Goal: Information Seeking & Learning: Find specific fact

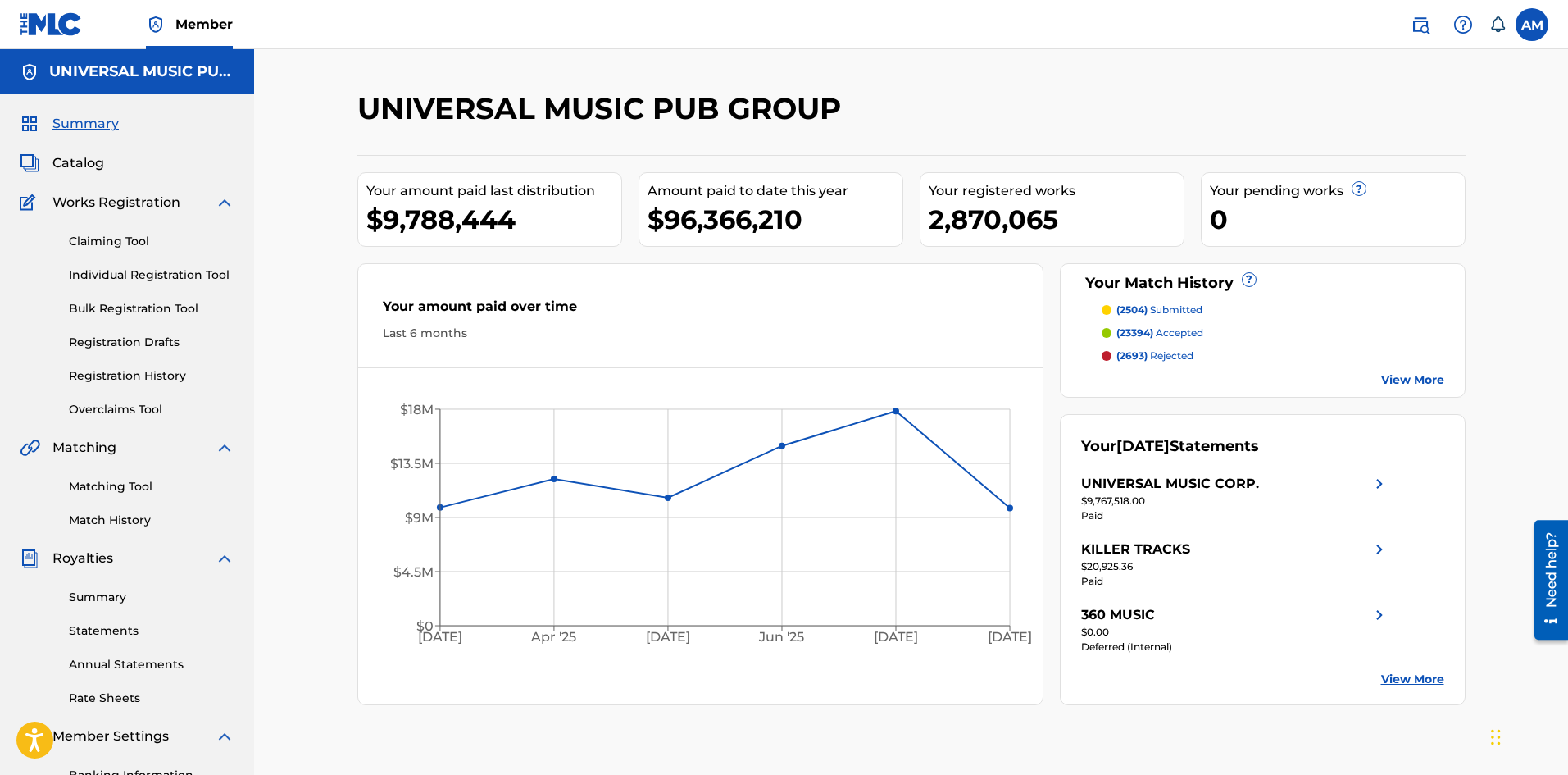
click at [1398, 380] on link "View More" at bounding box center [1412, 380] width 63 height 17
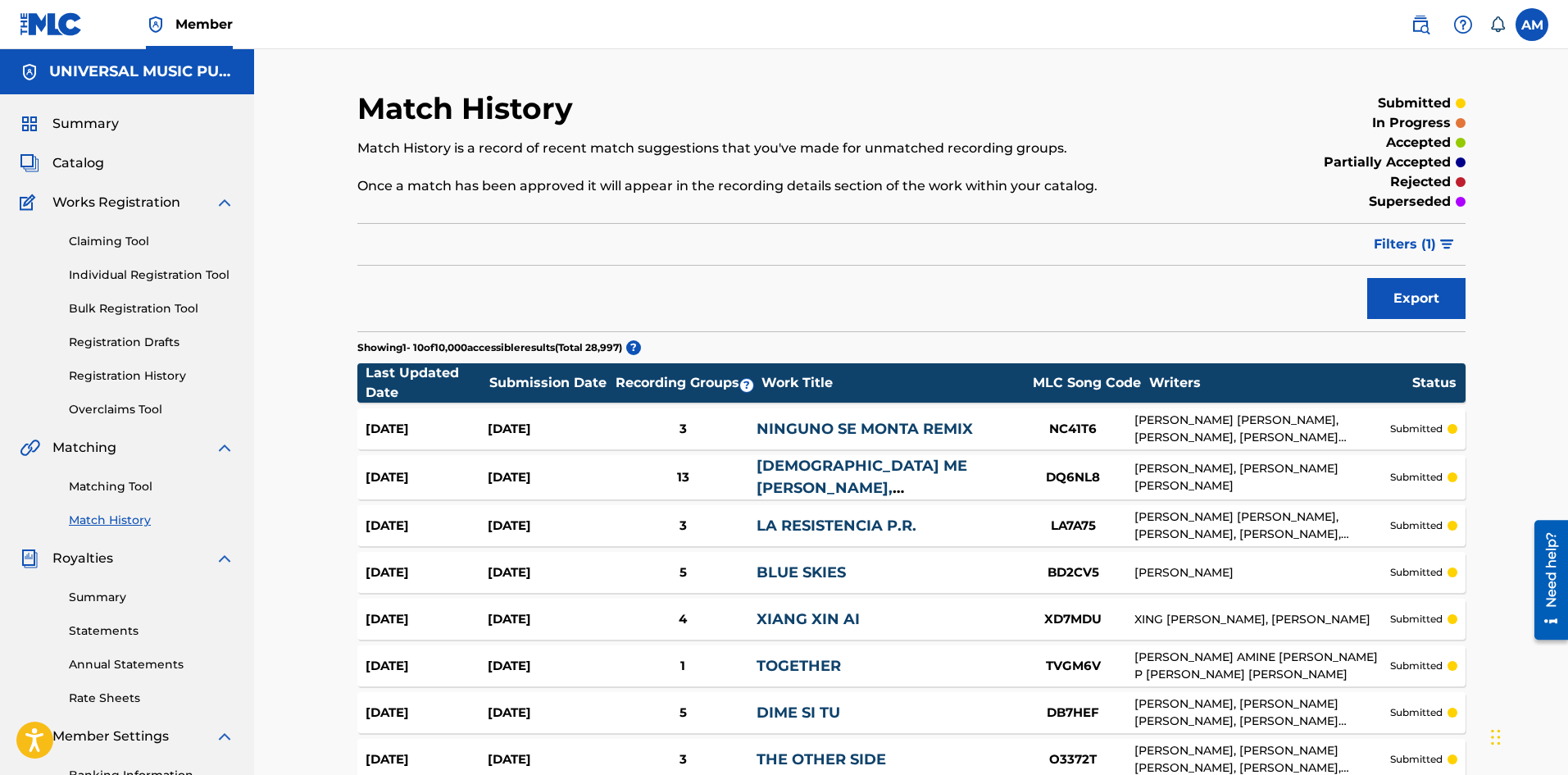
click at [1414, 291] on button "Export" at bounding box center [1416, 298] width 98 height 41
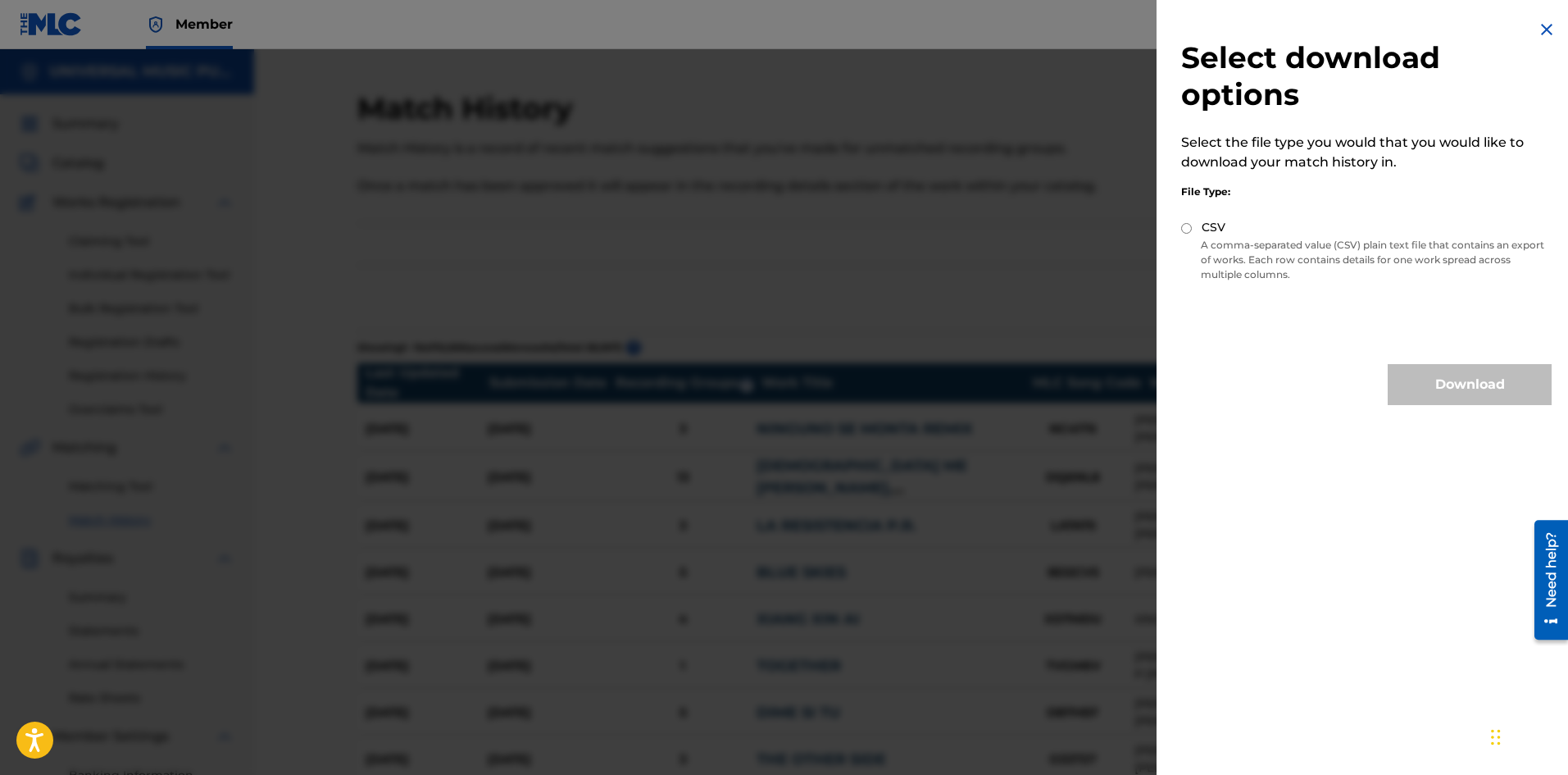
click at [1186, 228] on input "CSV" at bounding box center [1186, 228] width 11 height 11
radio input "true"
click at [1422, 390] on button "Download" at bounding box center [1470, 384] width 164 height 41
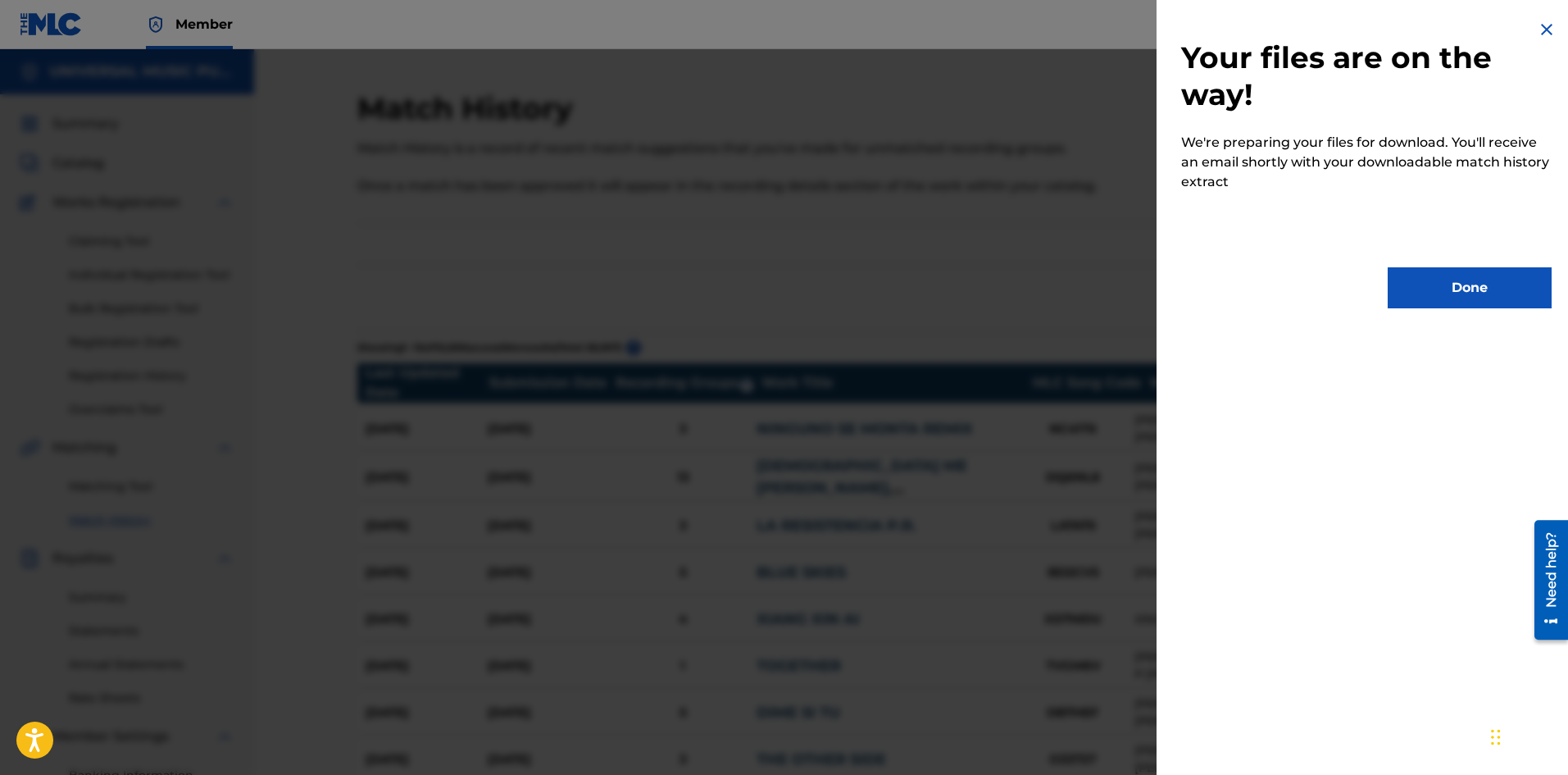
click at [1448, 280] on button "Done" at bounding box center [1470, 287] width 164 height 41
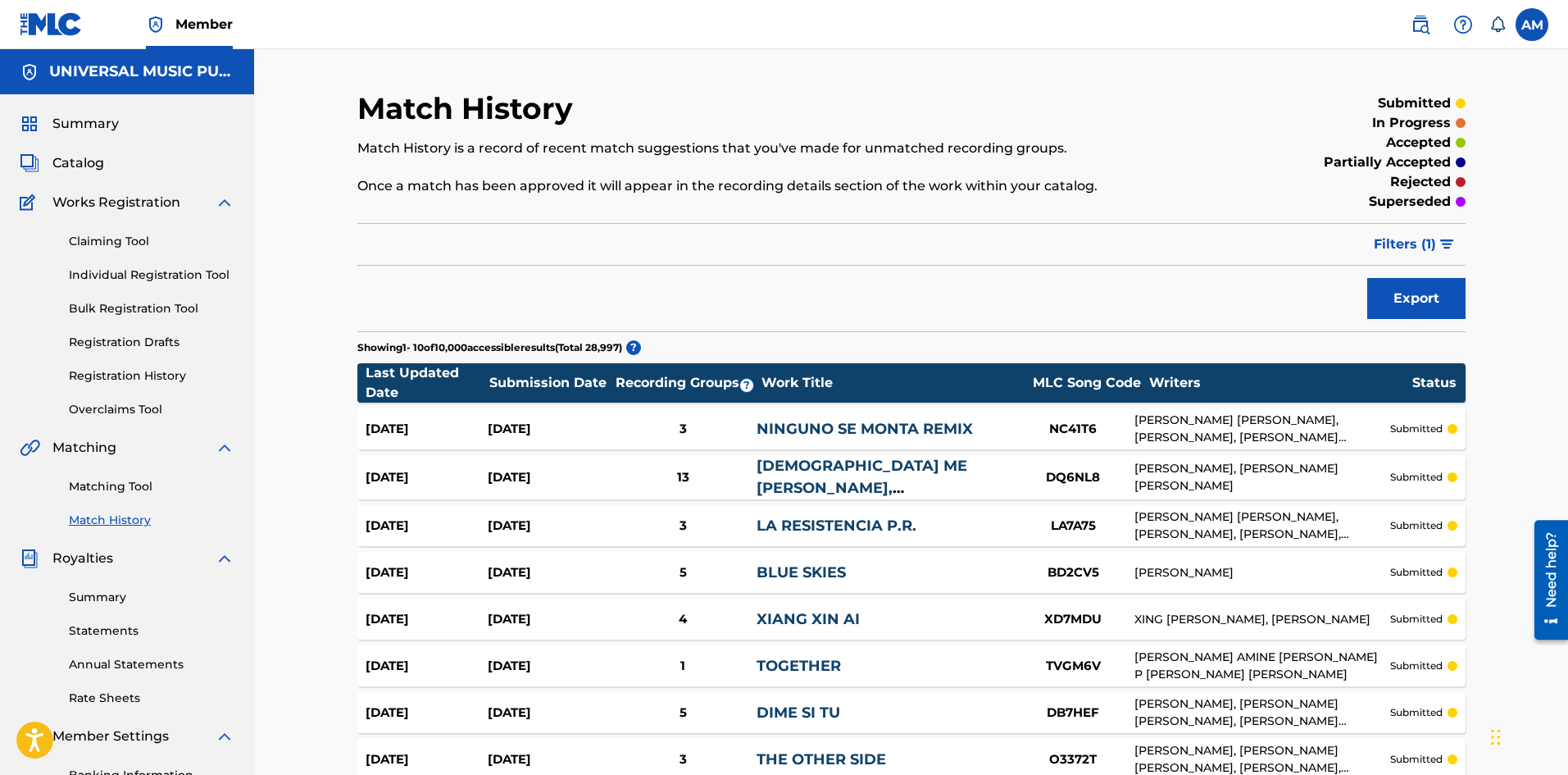
click at [114, 487] on link "Matching Tool" at bounding box center [152, 486] width 165 height 17
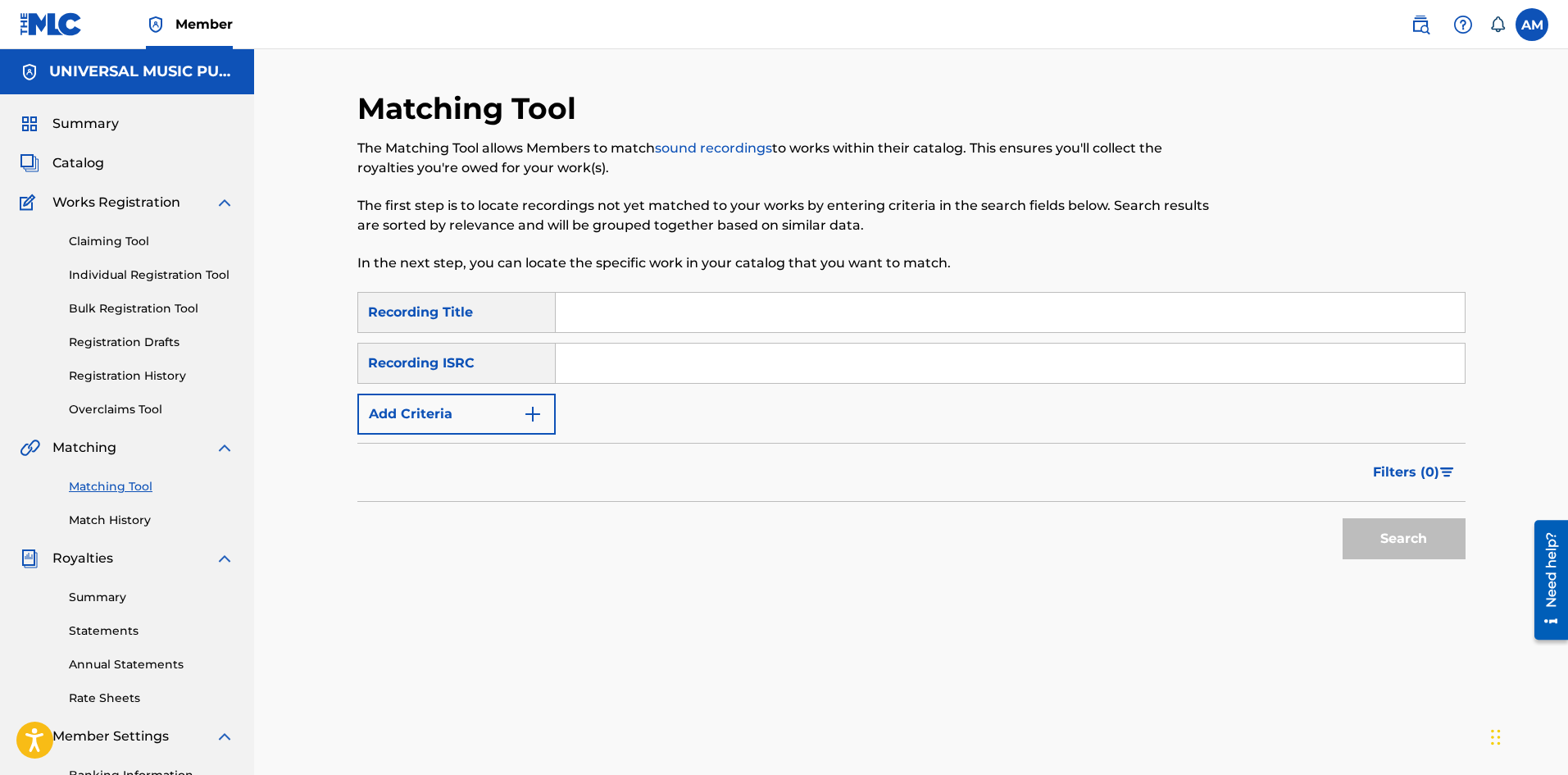
click at [648, 373] on input "Search Form" at bounding box center [1010, 363] width 909 height 39
paste input "SE6YL2301171"
click at [1384, 529] on button "Search" at bounding box center [1404, 538] width 123 height 41
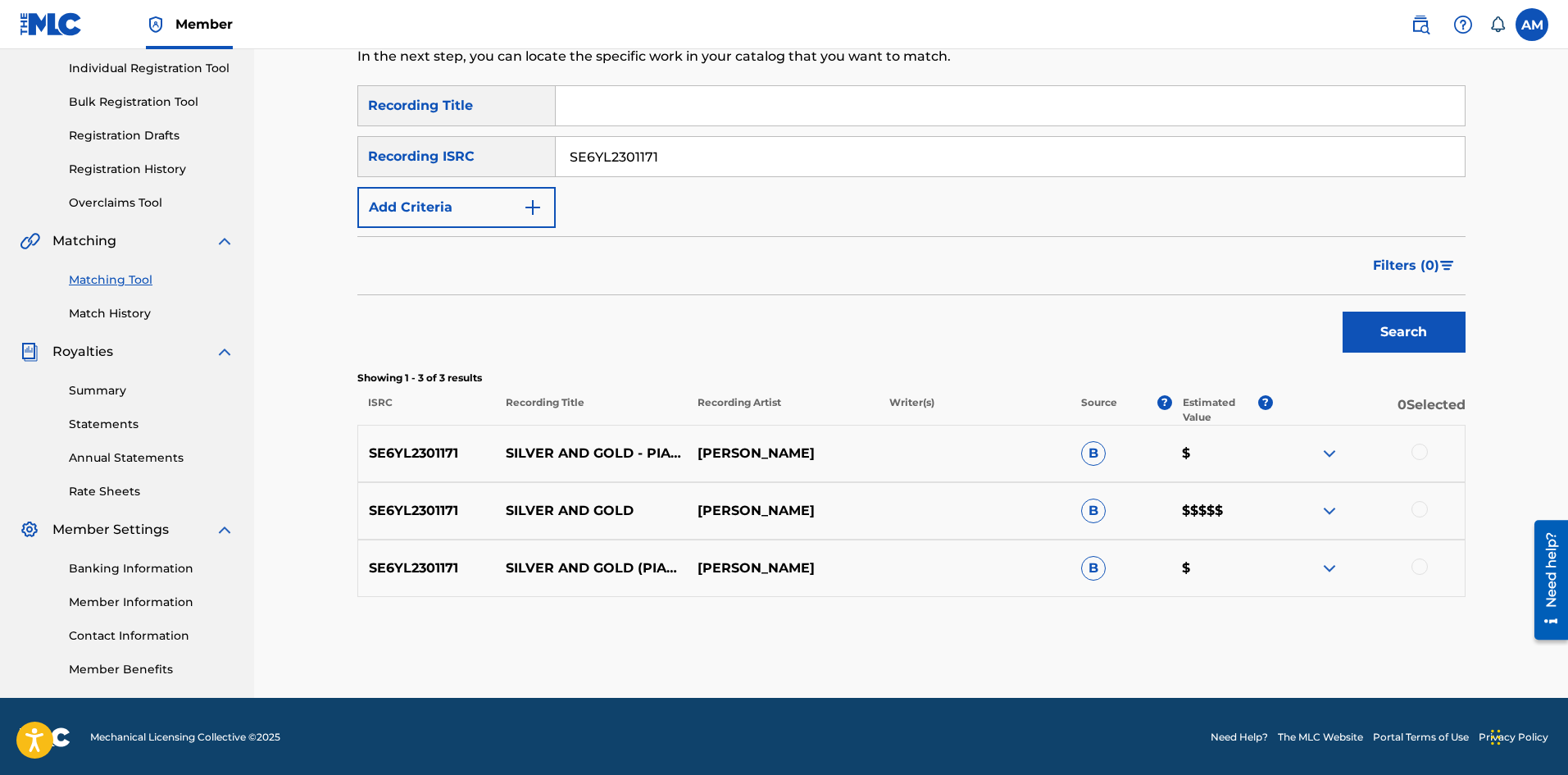
scroll to position [208, 0]
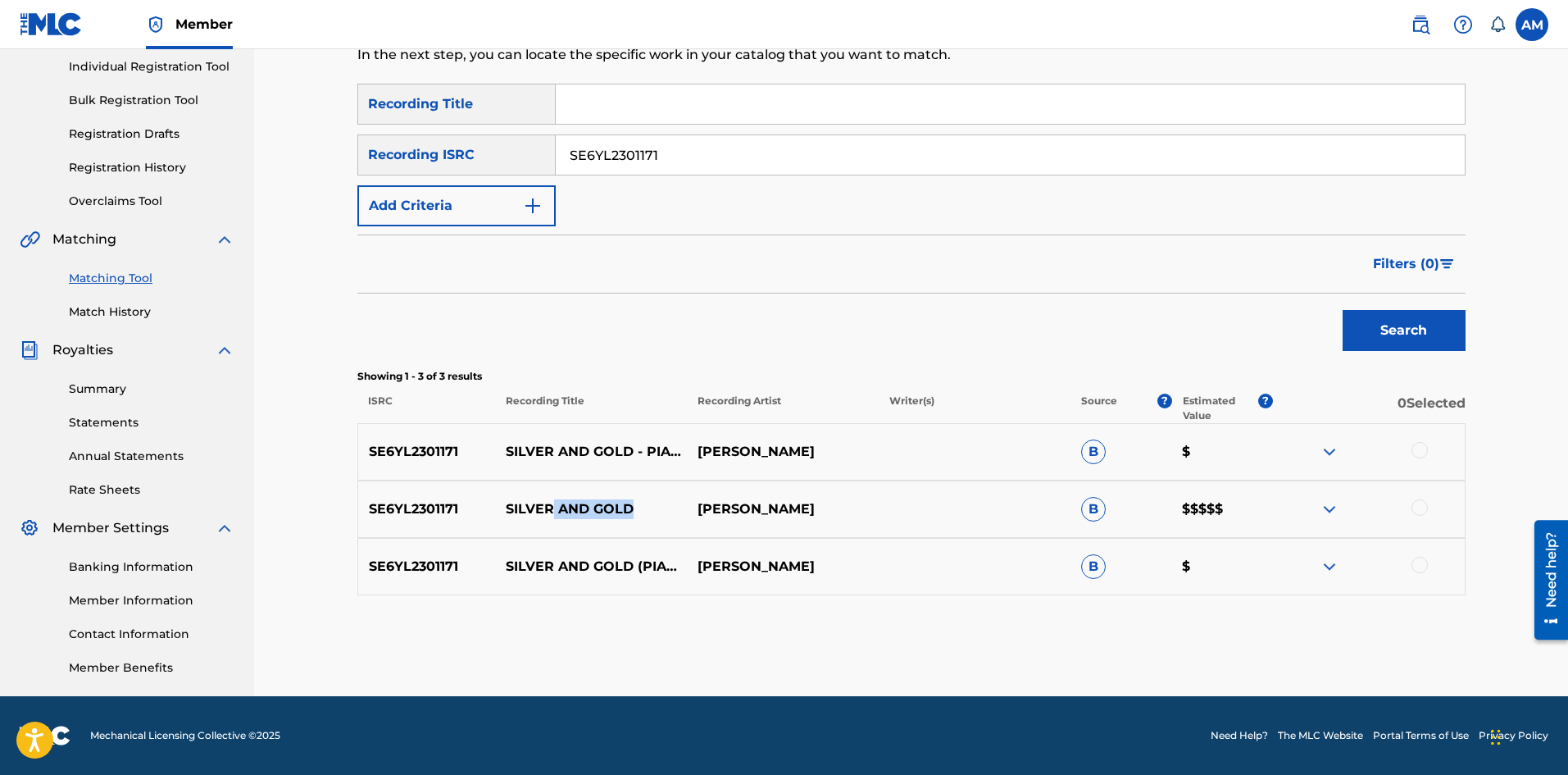
drag, startPoint x: 635, startPoint y: 508, endPoint x: 551, endPoint y: 508, distance: 84.0
click at [551, 508] on p "SILVER AND GOLD" at bounding box center [590, 510] width 192 height 20
drag, startPoint x: 809, startPoint y: 508, endPoint x: 491, endPoint y: 504, distance: 318.0
click at [491, 504] on div "SE6YL2301171 SILVER AND GOLD JODY ELLIS B $$$$$" at bounding box center [911, 509] width 1108 height 57
copy div "SILVER AND GOLD JODY ELLIS"
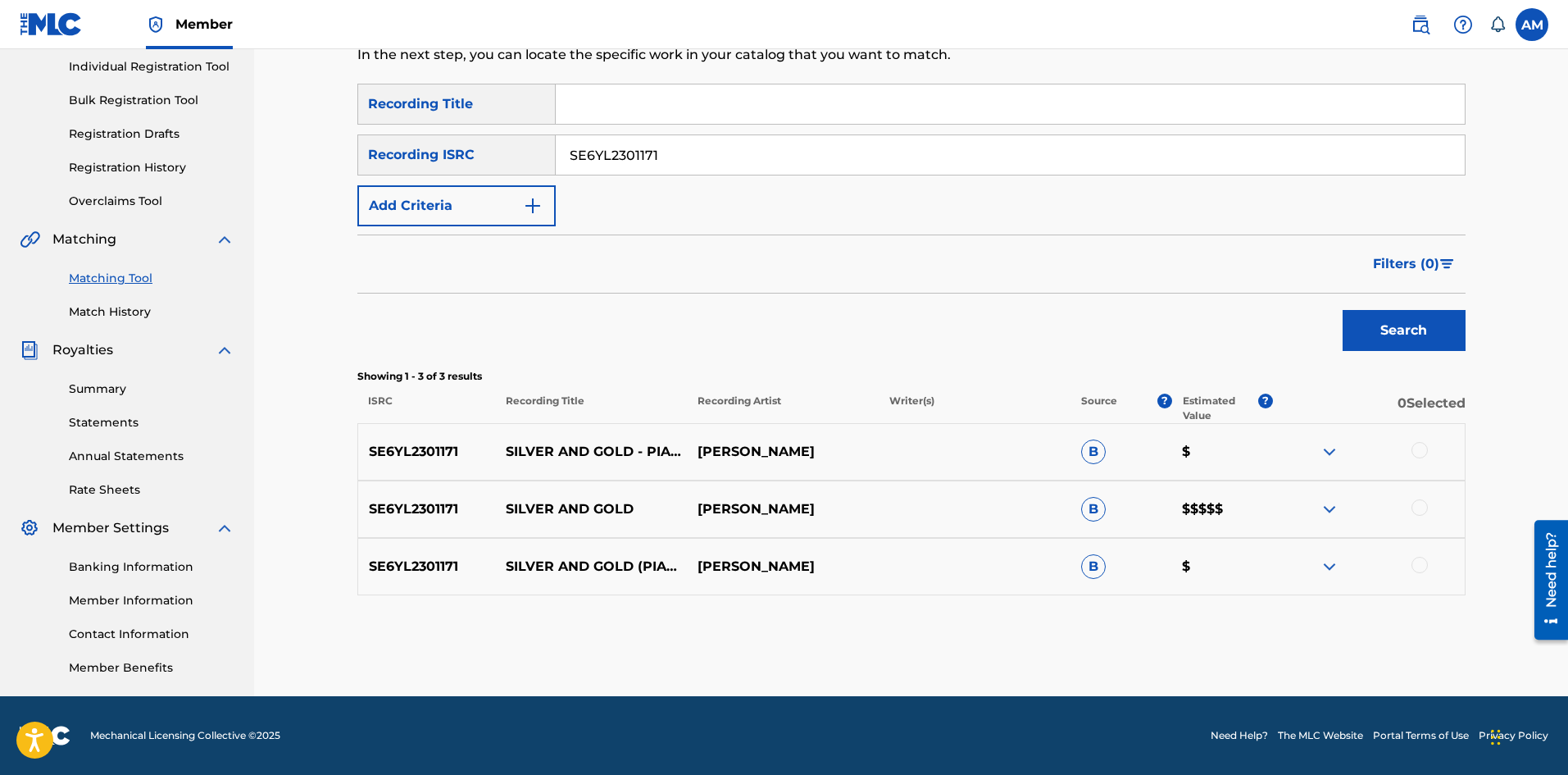
drag, startPoint x: 688, startPoint y: 144, endPoint x: 240, endPoint y: 134, distance: 448.1
click at [243, 135] on main "UNIVERSAL MUSIC PUB GROUP Summary Catalog Works Registration Claiming Tool Indi…" at bounding box center [784, 268] width 1568 height 855
paste input "QM6MZ2208879"
type input "QM6MZ2208879"
click at [1405, 324] on button "Search" at bounding box center [1404, 330] width 123 height 41
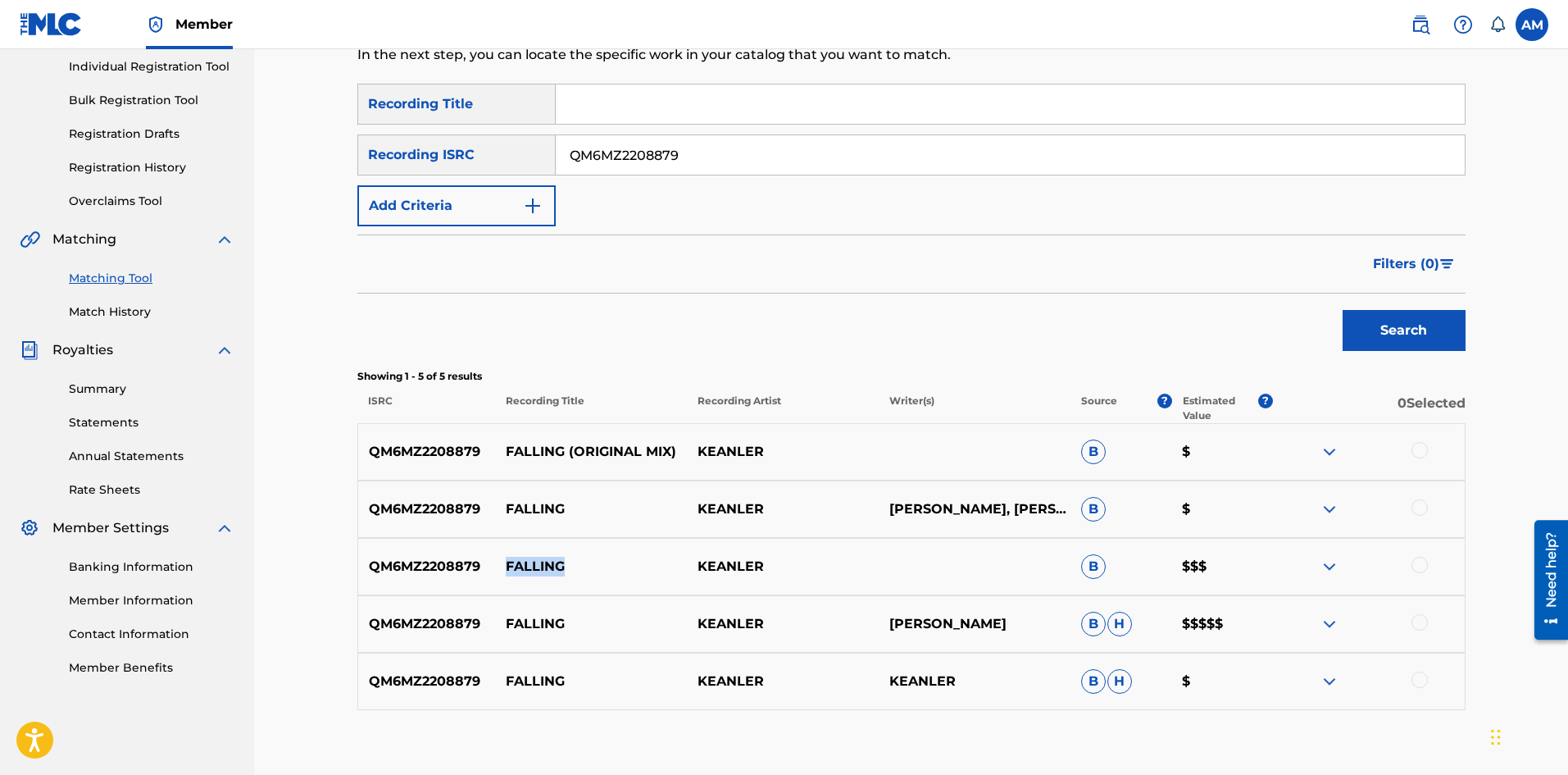
drag, startPoint x: 586, startPoint y: 558, endPoint x: 506, endPoint y: 554, distance: 80.1
click at [506, 554] on div "QM6MZ2208879 FALLING KEANLER B $$$" at bounding box center [911, 566] width 1108 height 57
copy p "FALLING"
drag, startPoint x: 1011, startPoint y: 627, endPoint x: 960, endPoint y: 625, distance: 51.0
click at [960, 625] on p "[PERSON_NAME]" at bounding box center [974, 624] width 192 height 20
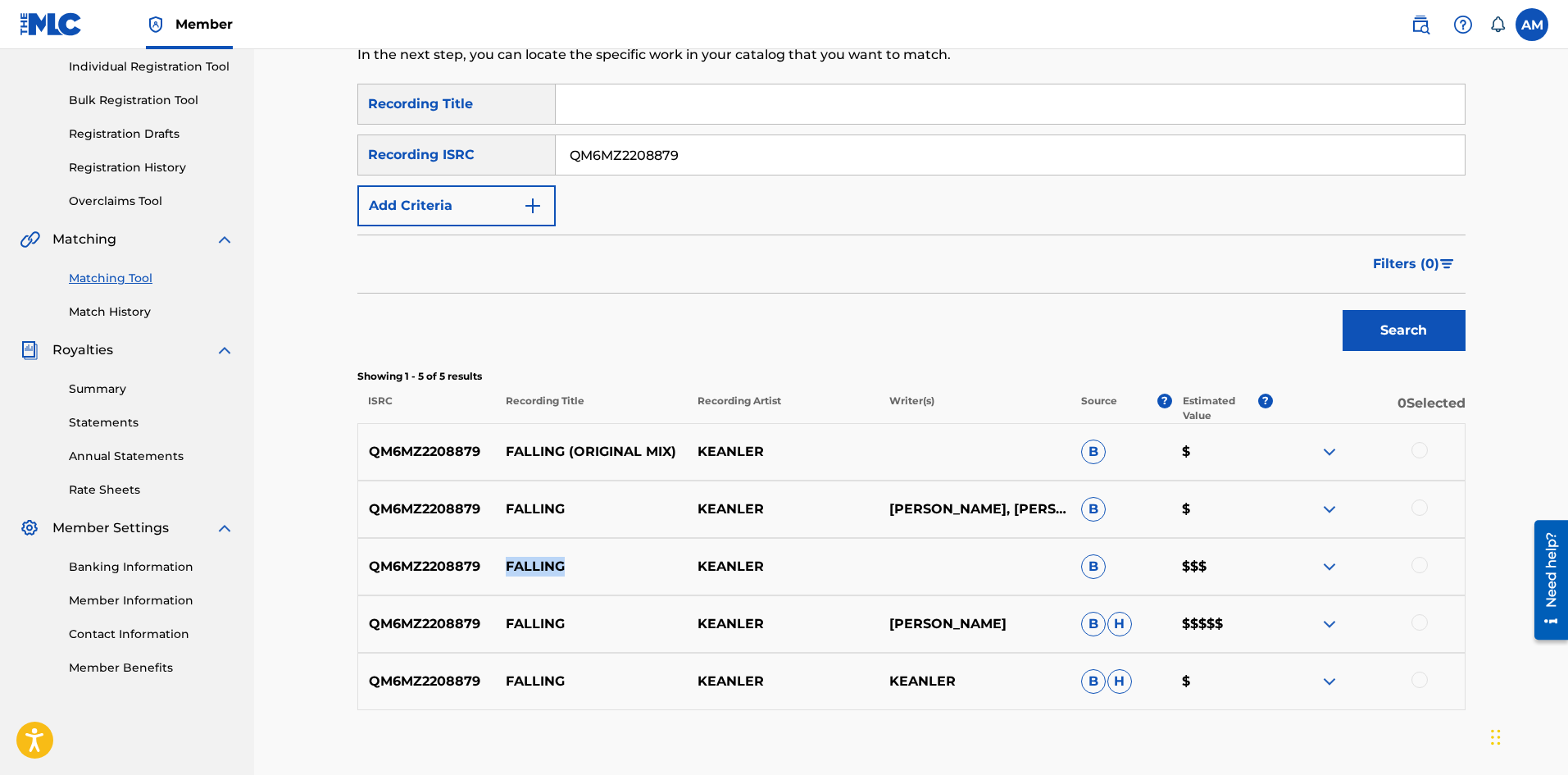
copy p "BELLOT"
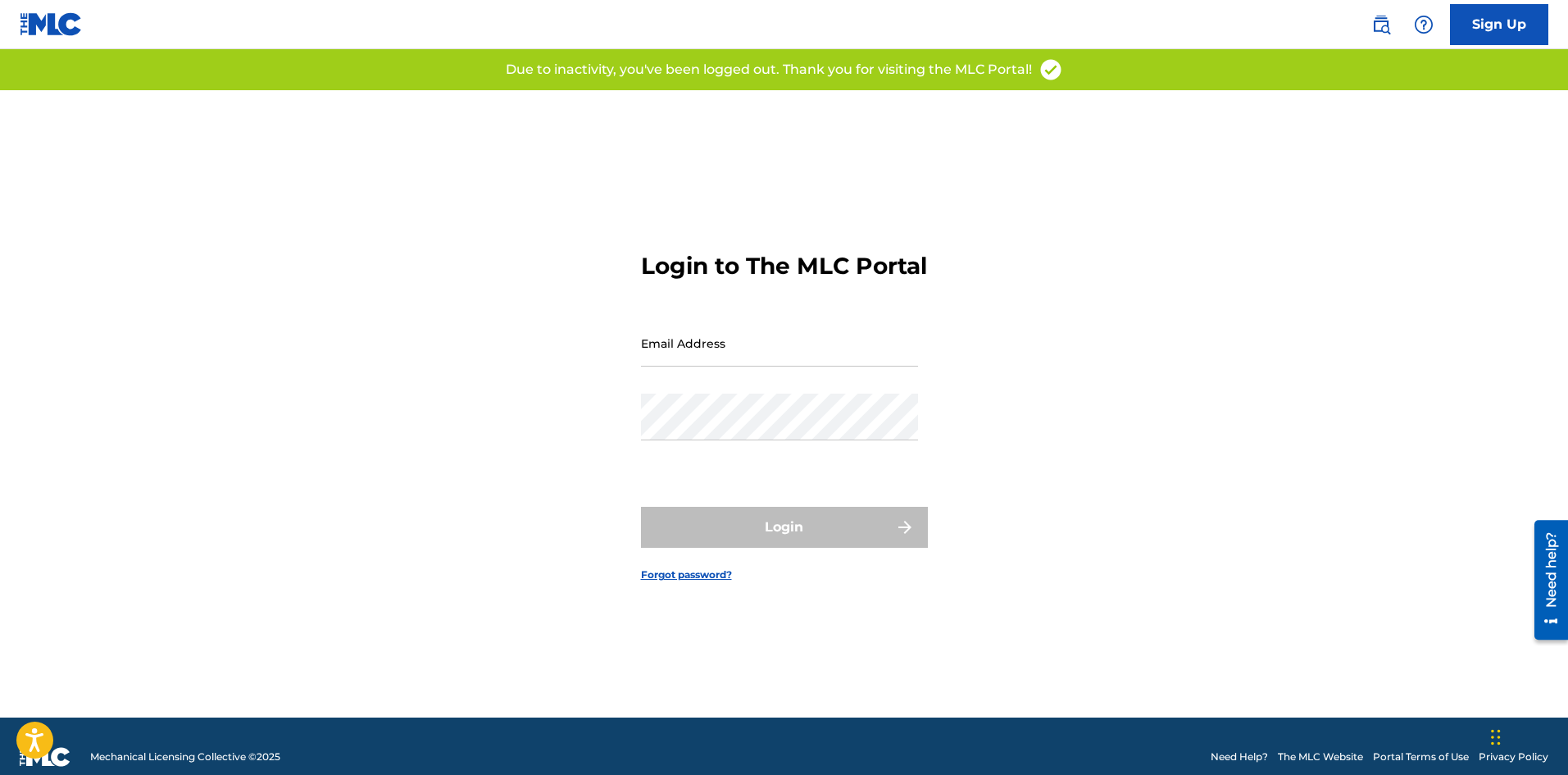
click at [1377, 21] on img at bounding box center [1382, 25] width 20 height 20
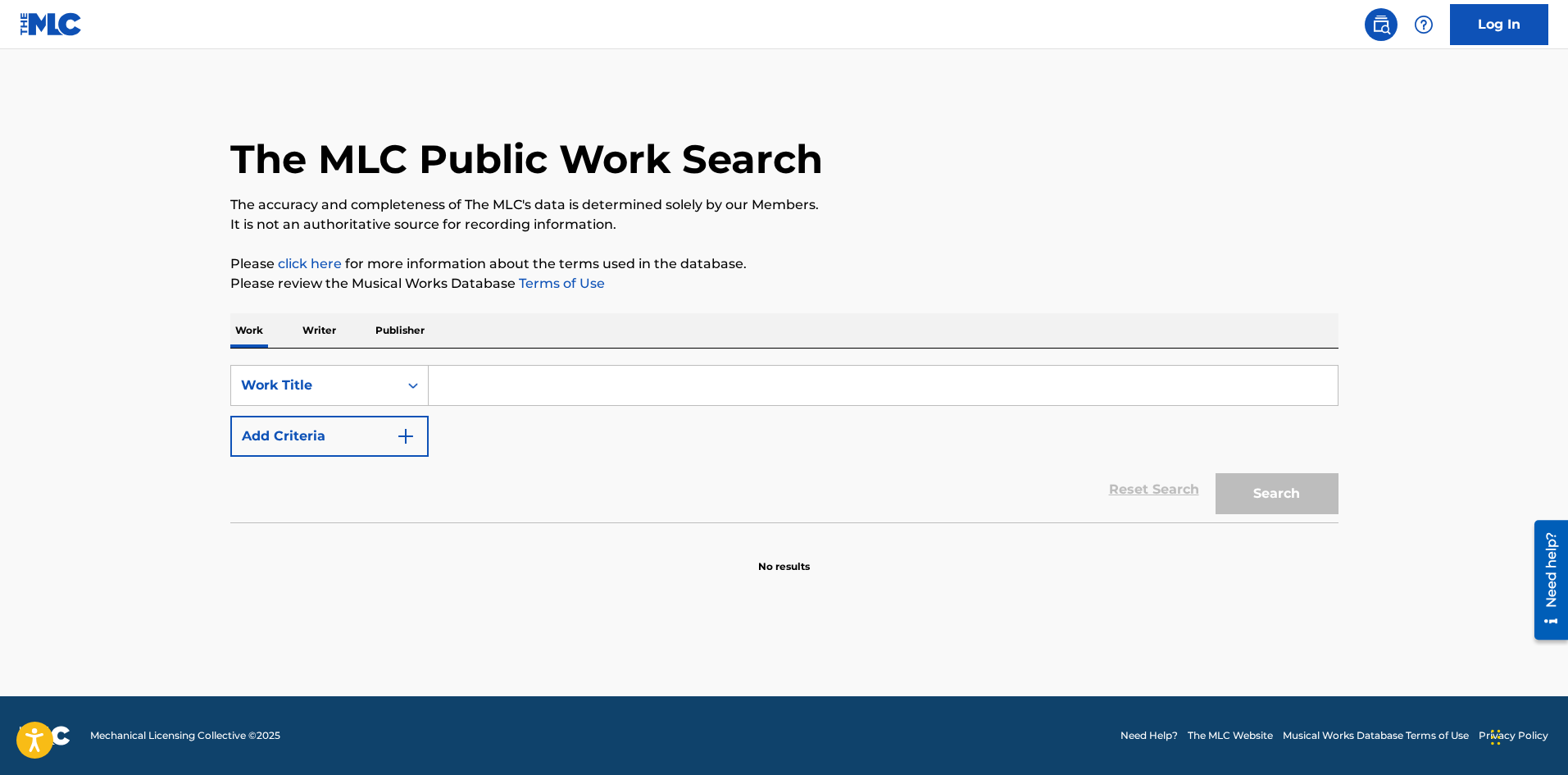
click at [542, 382] on input "Search Form" at bounding box center [883, 384] width 909 height 39
paste input "SILVER AND GOLD [PERSON_NAME]"
drag, startPoint x: 662, startPoint y: 387, endPoint x: 571, endPoint y: 385, distance: 91.0
click at [571, 385] on input "SILVER AND GOLD [PERSON_NAME]" at bounding box center [883, 384] width 909 height 39
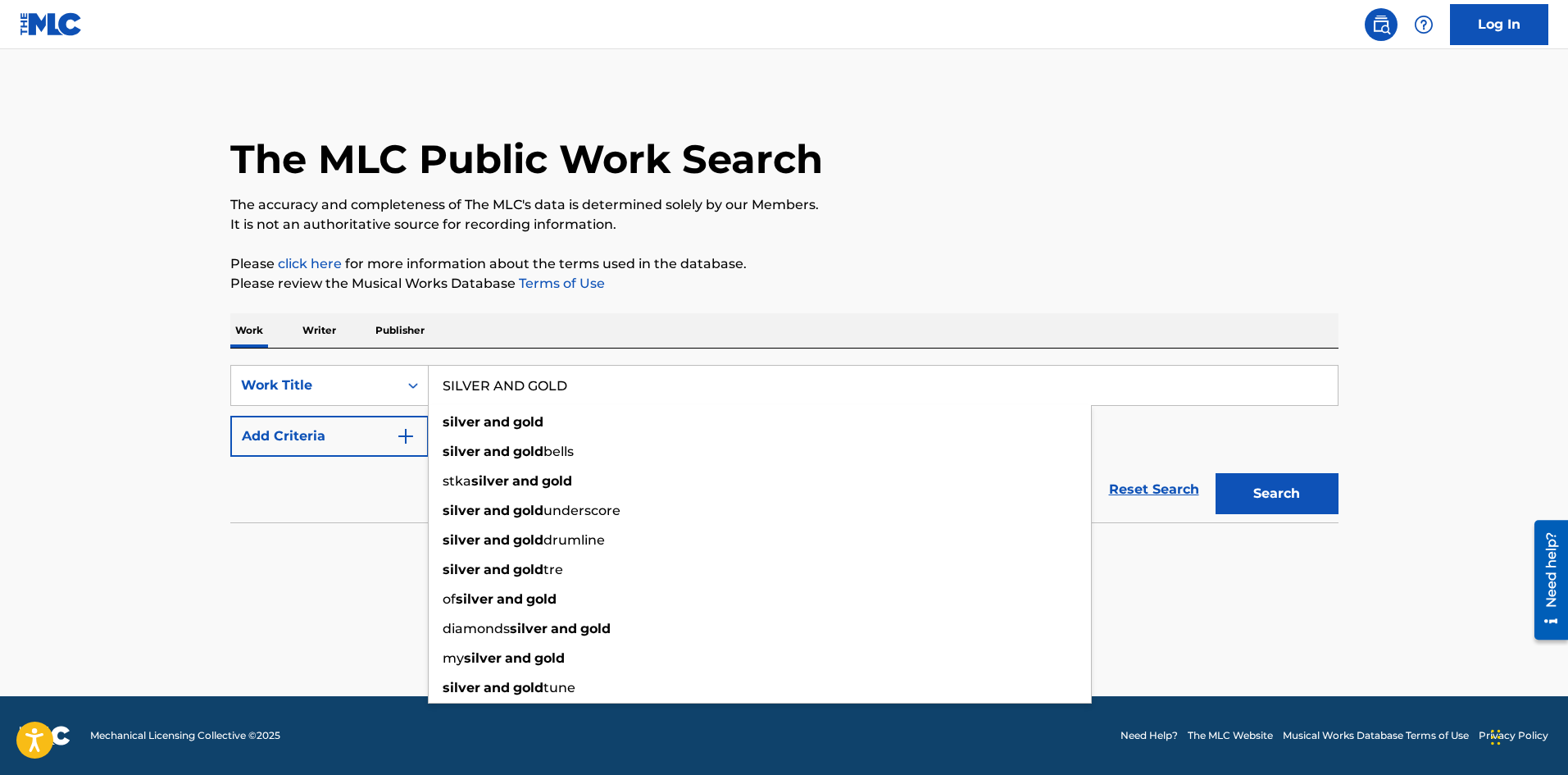
type input "SILVER AND GOLD"
click at [1251, 493] on button "Search" at bounding box center [1276, 493] width 123 height 41
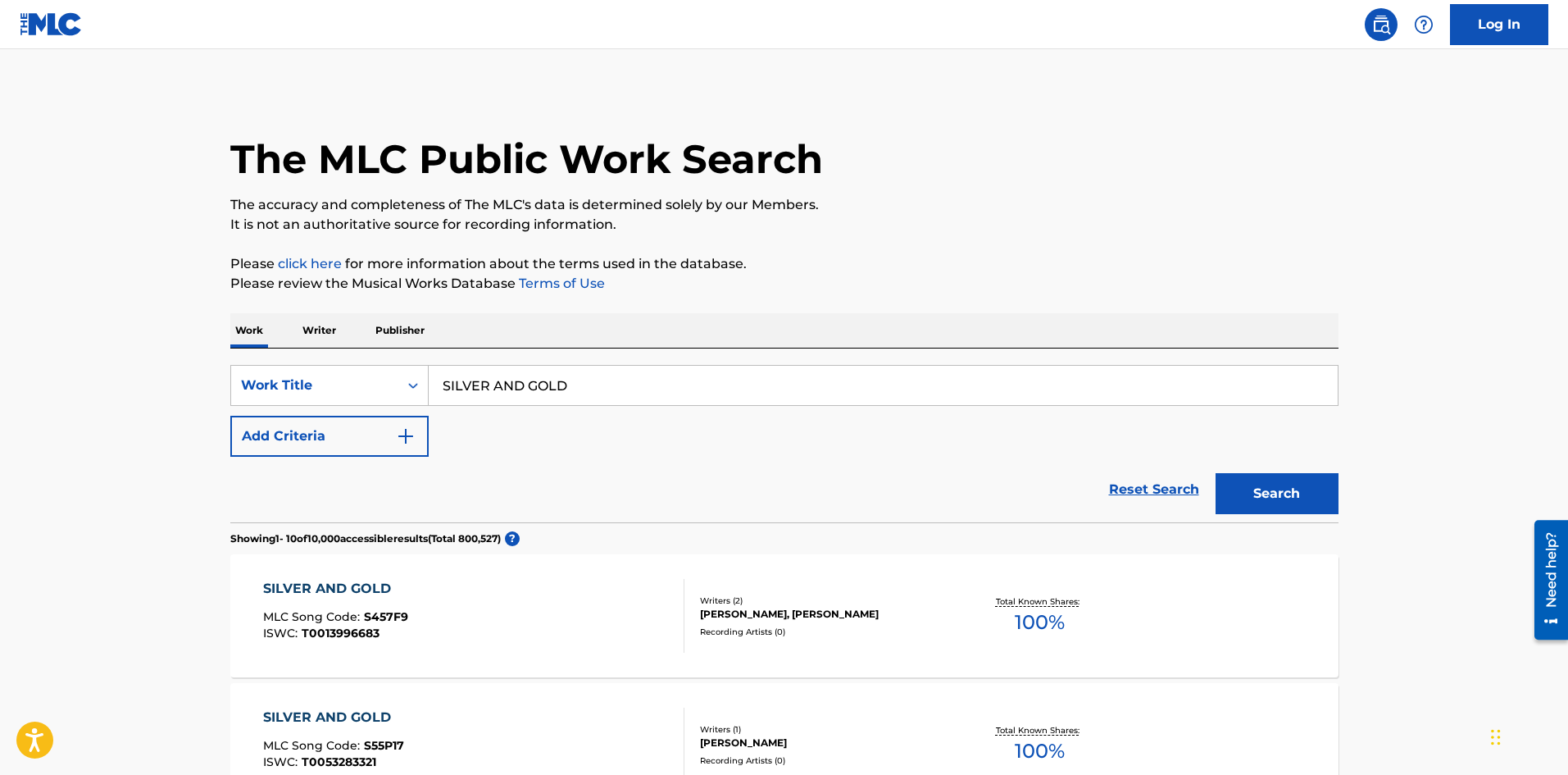
scroll to position [82, 0]
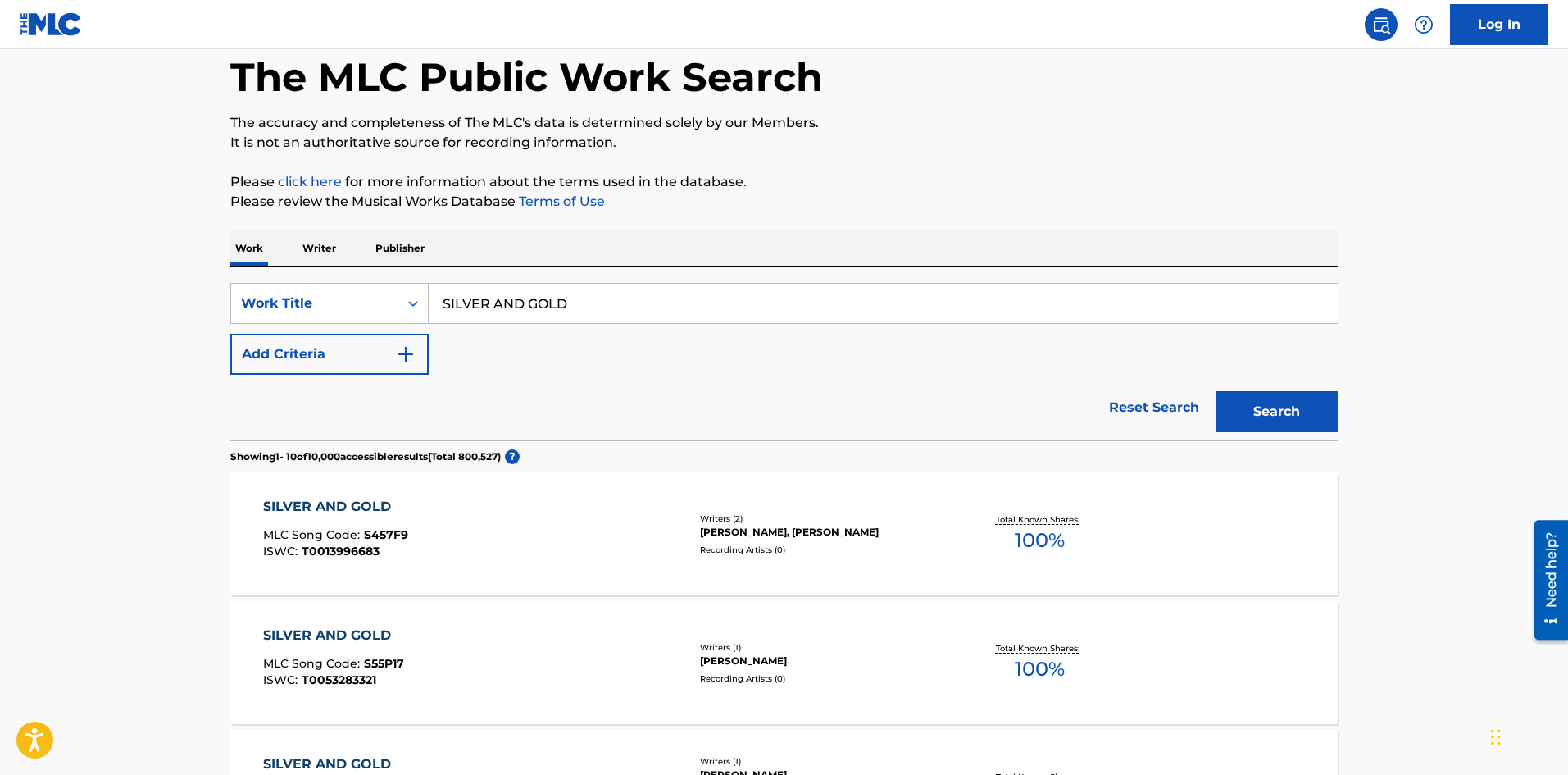
click at [281, 351] on button "Add Criteria" at bounding box center [330, 353] width 198 height 41
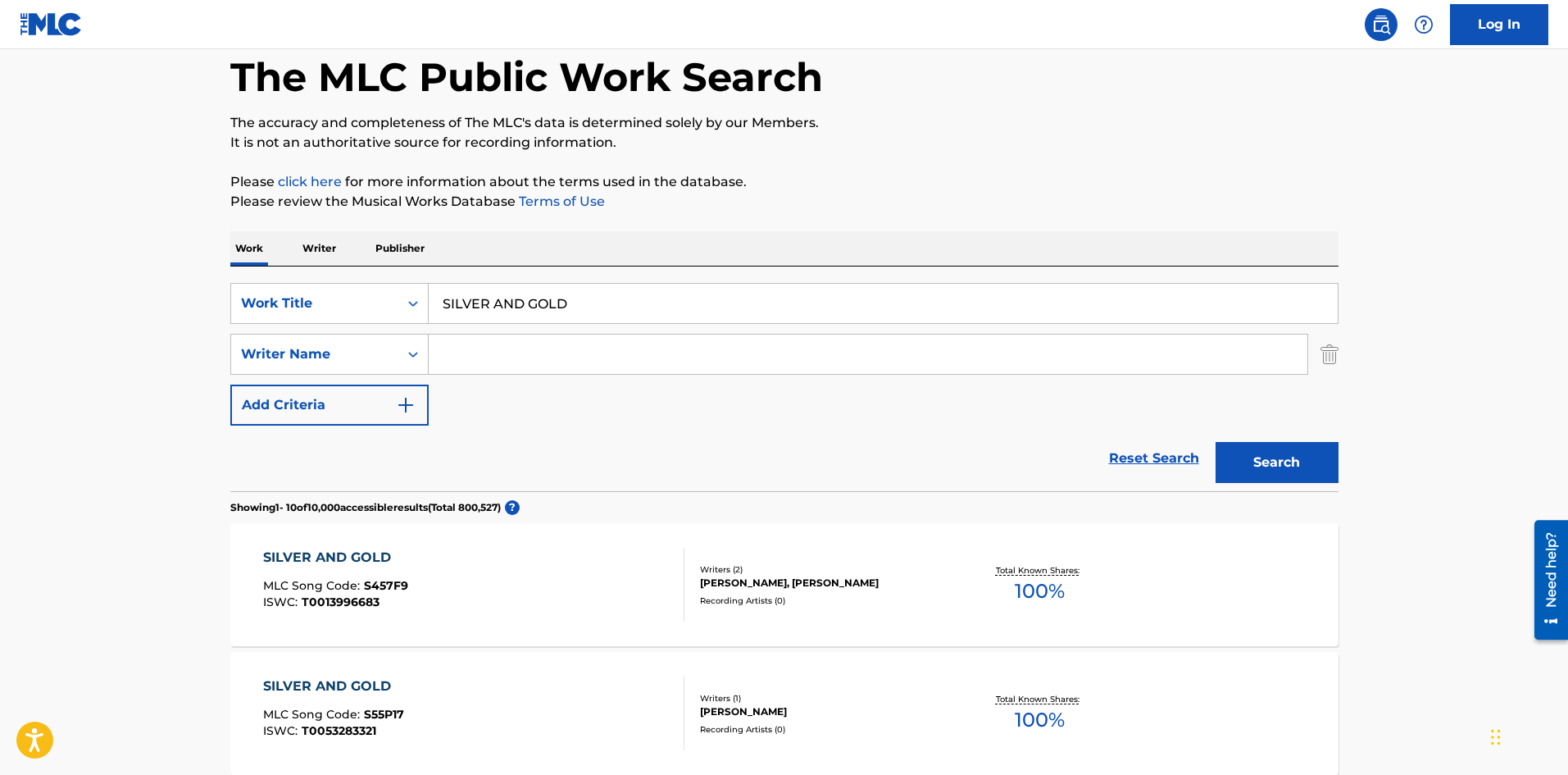
click at [469, 347] on input "Search Form" at bounding box center [868, 353] width 878 height 39
paste input "SILVER AND GOLD [PERSON_NAME]"
drag, startPoint x: 620, startPoint y: 356, endPoint x: 284, endPoint y: 357, distance: 336.0
click at [284, 357] on div "SearchWithCriteria15b6c111-3740-4278-9230-4e0e040a9cc1 Writer Name SILVER AND G…" at bounding box center [785, 353] width 1108 height 41
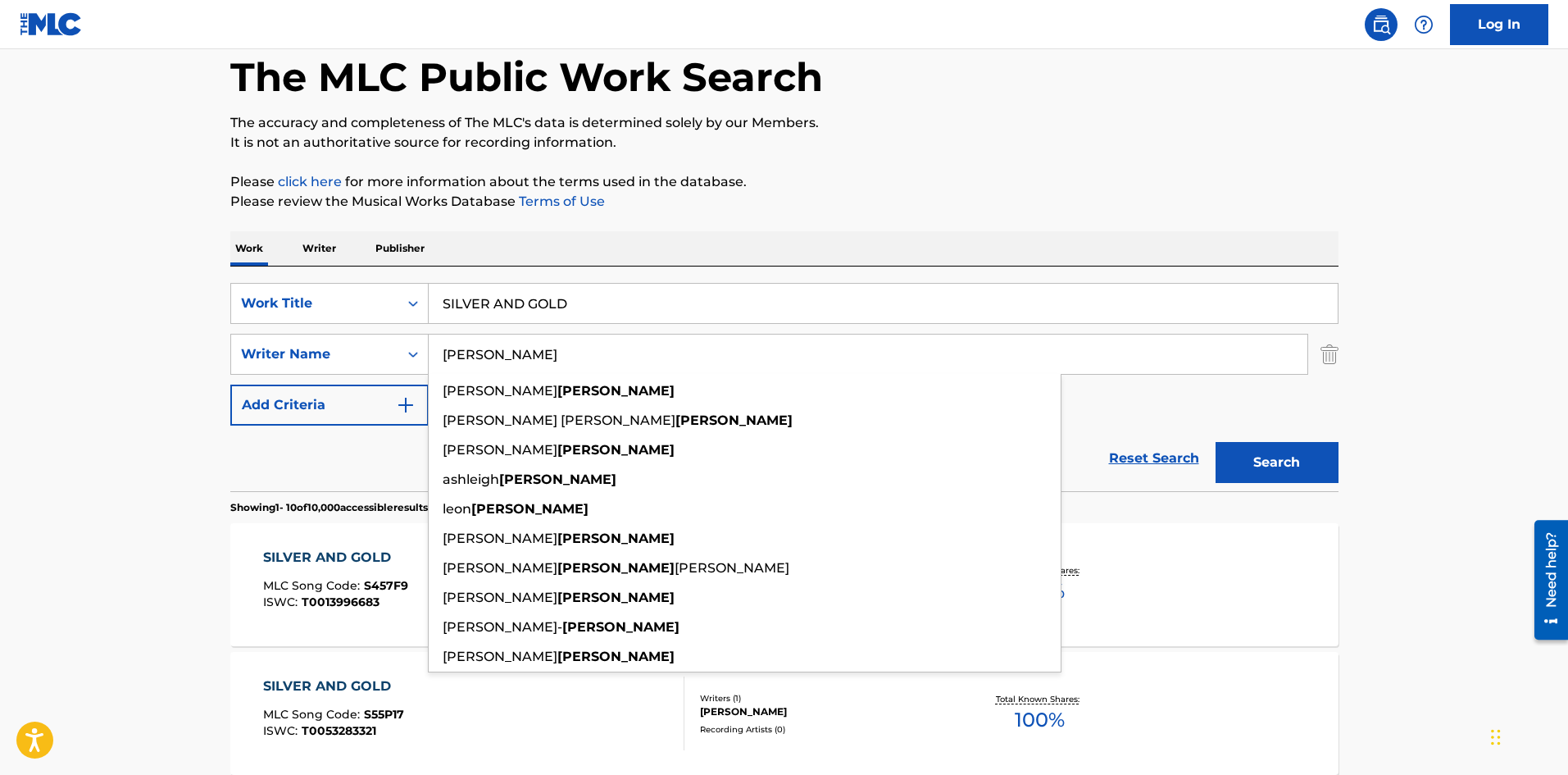
type input "[PERSON_NAME]"
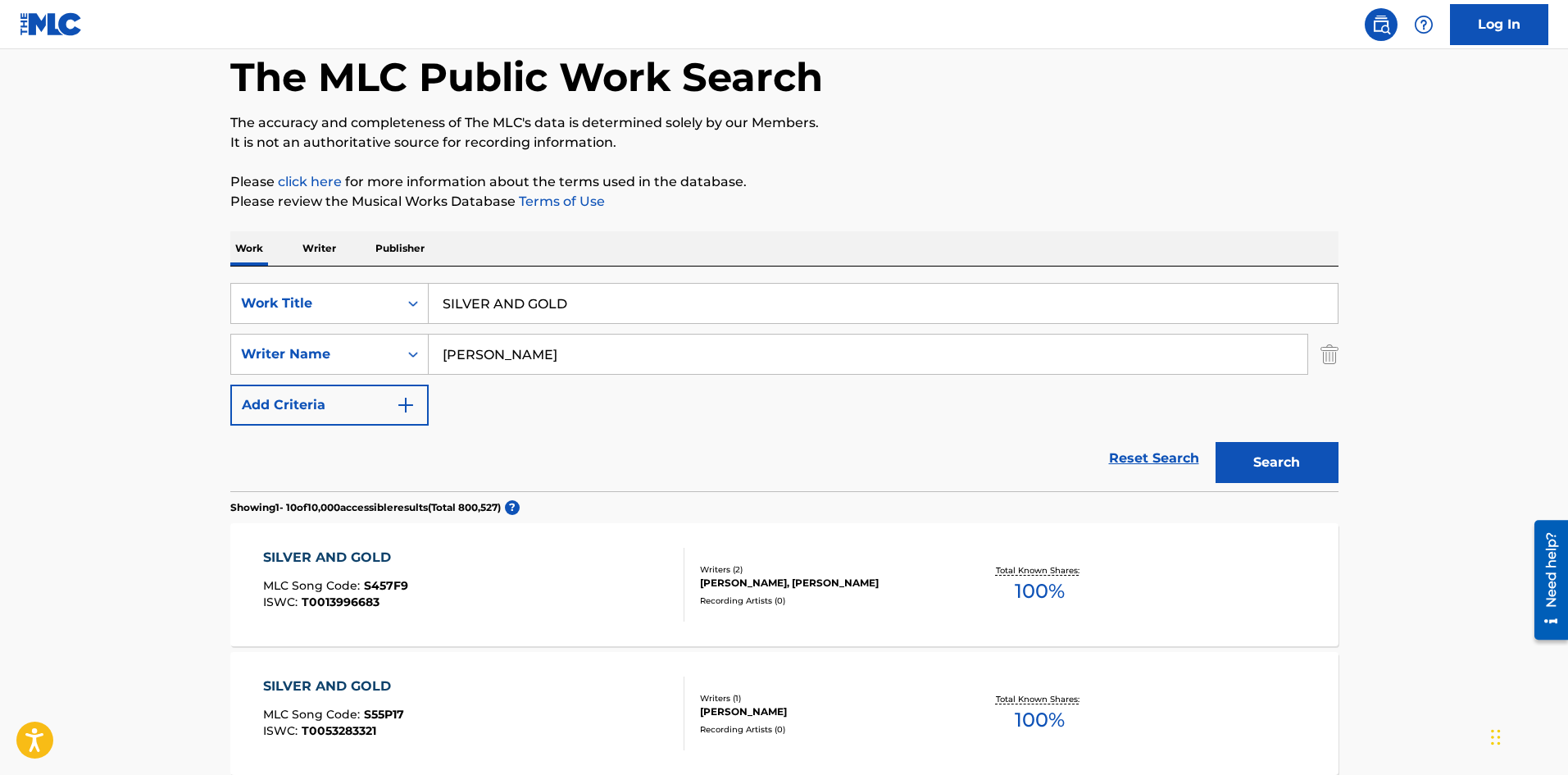
click at [1295, 466] on button "Search" at bounding box center [1276, 462] width 123 height 41
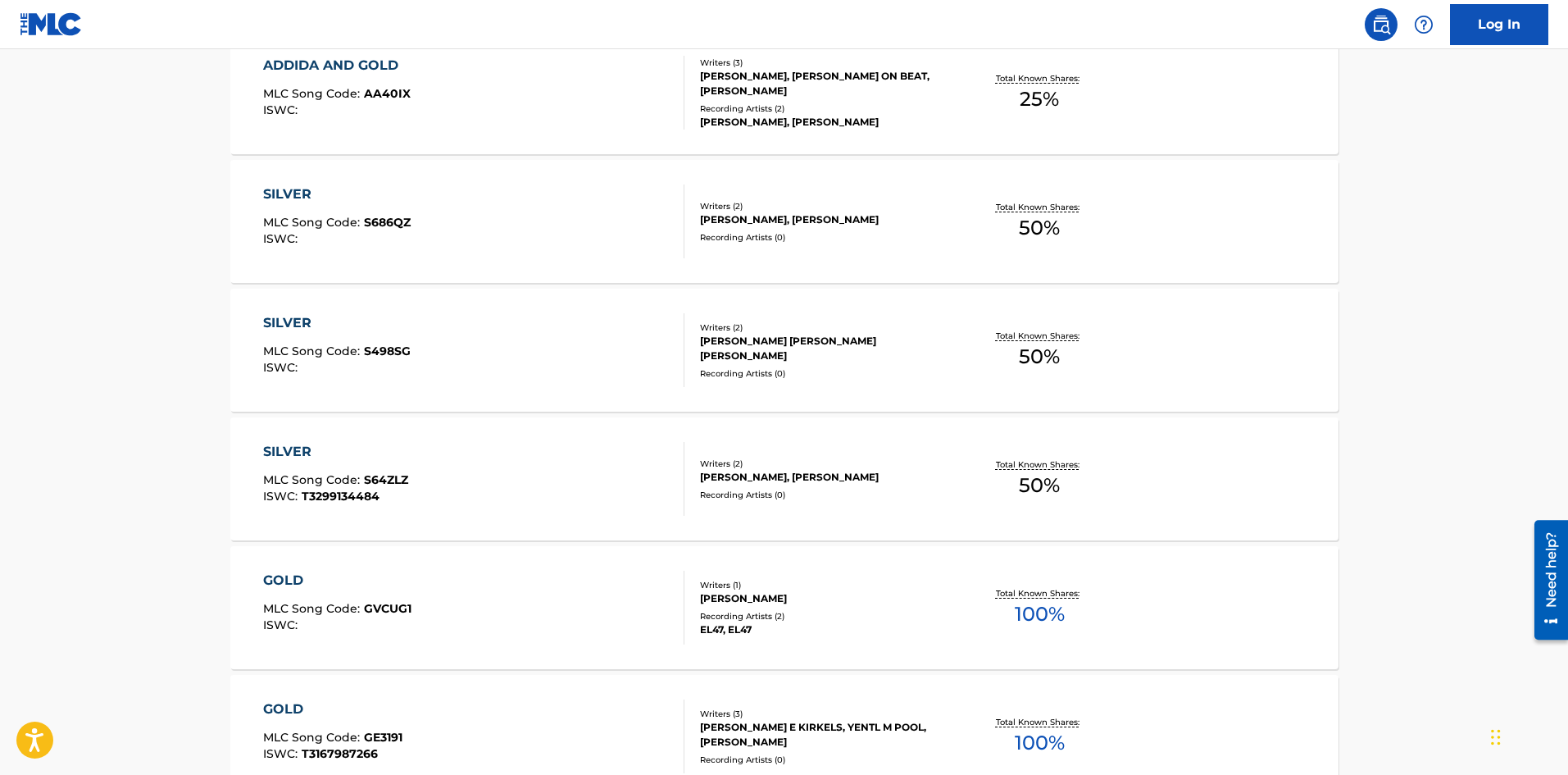
scroll to position [0, 0]
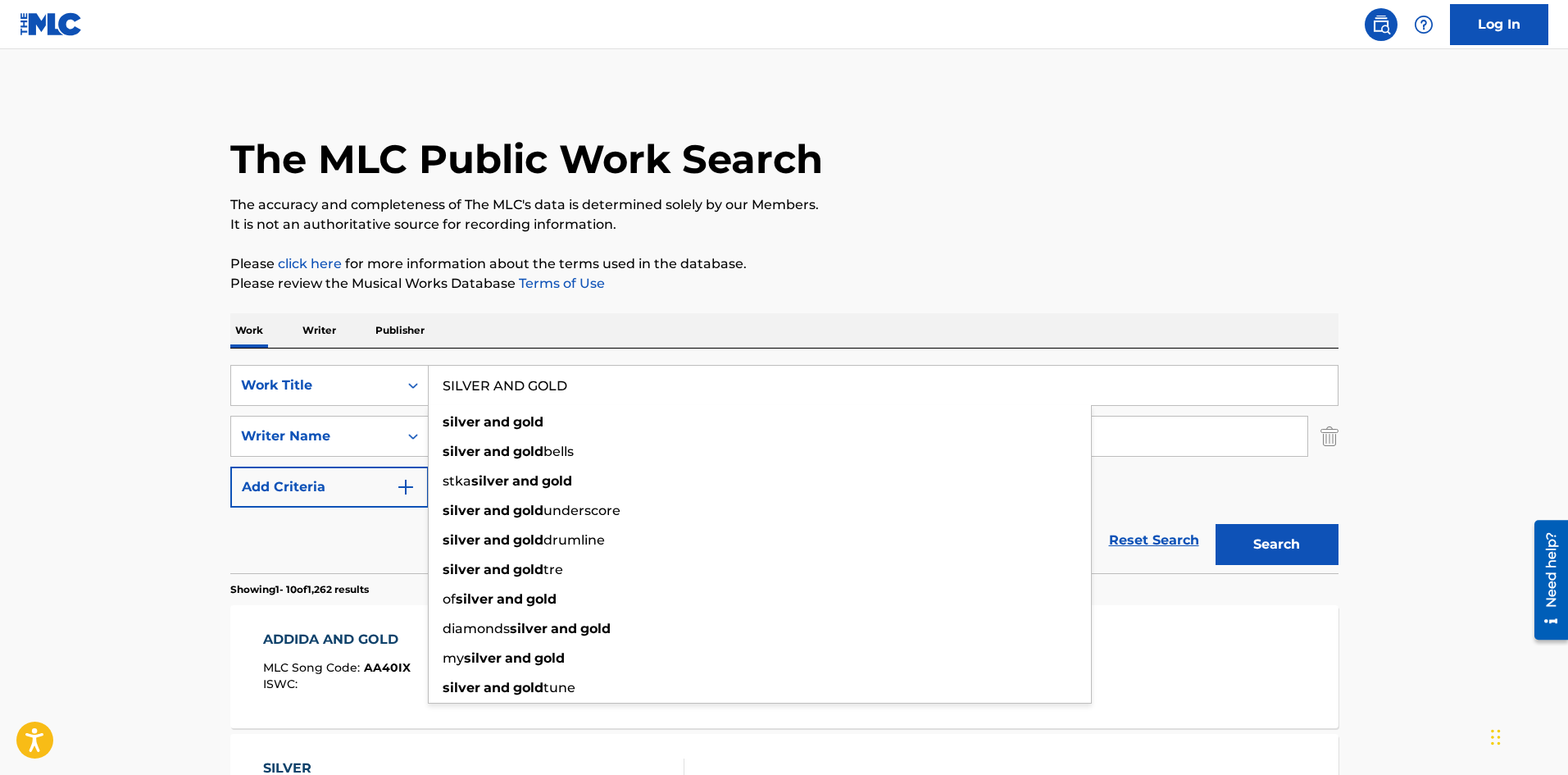
drag, startPoint x: 604, startPoint y: 381, endPoint x: 348, endPoint y: 351, distance: 257.8
paste input "FALLING"
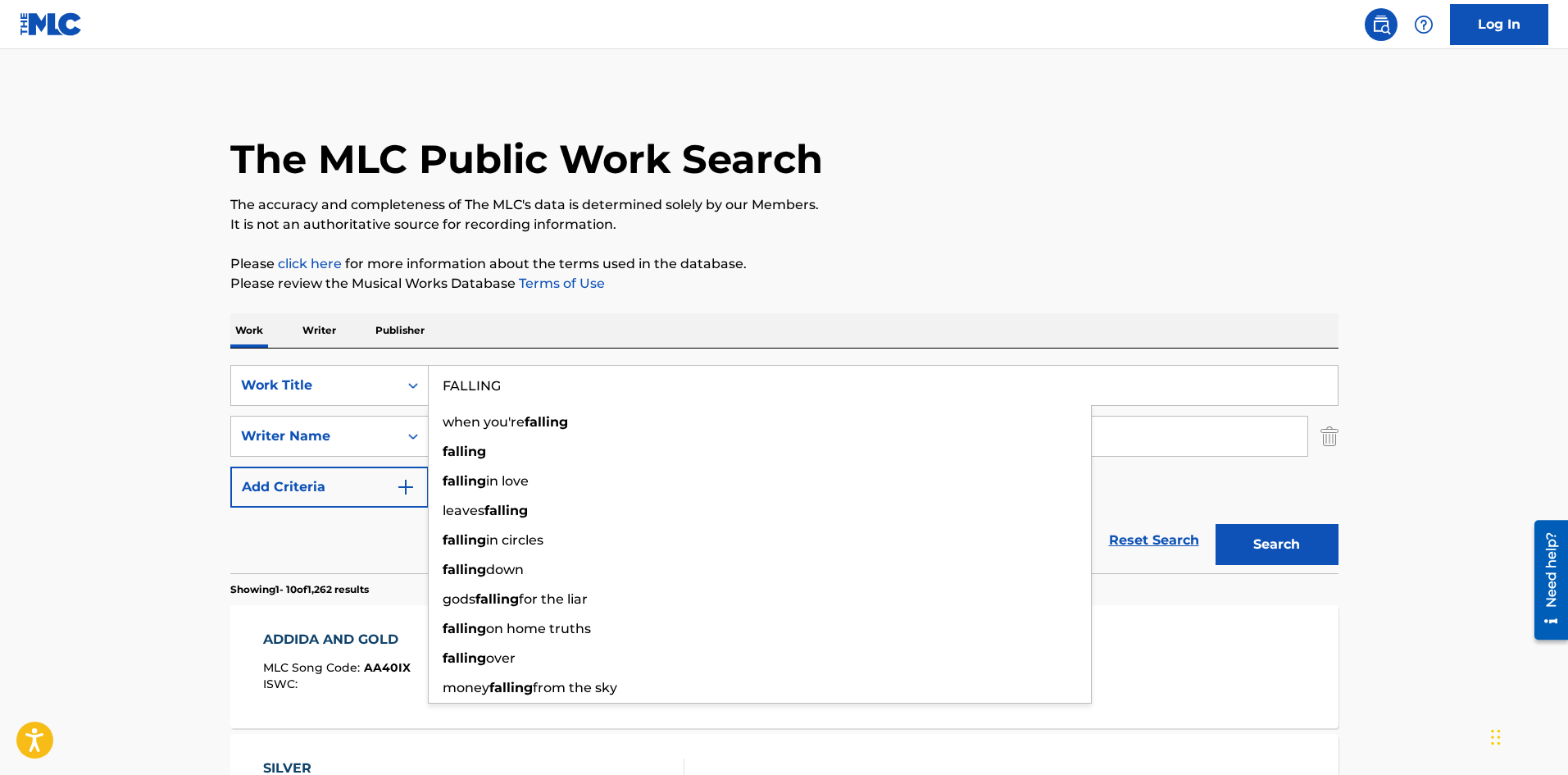
type input "FALLING"
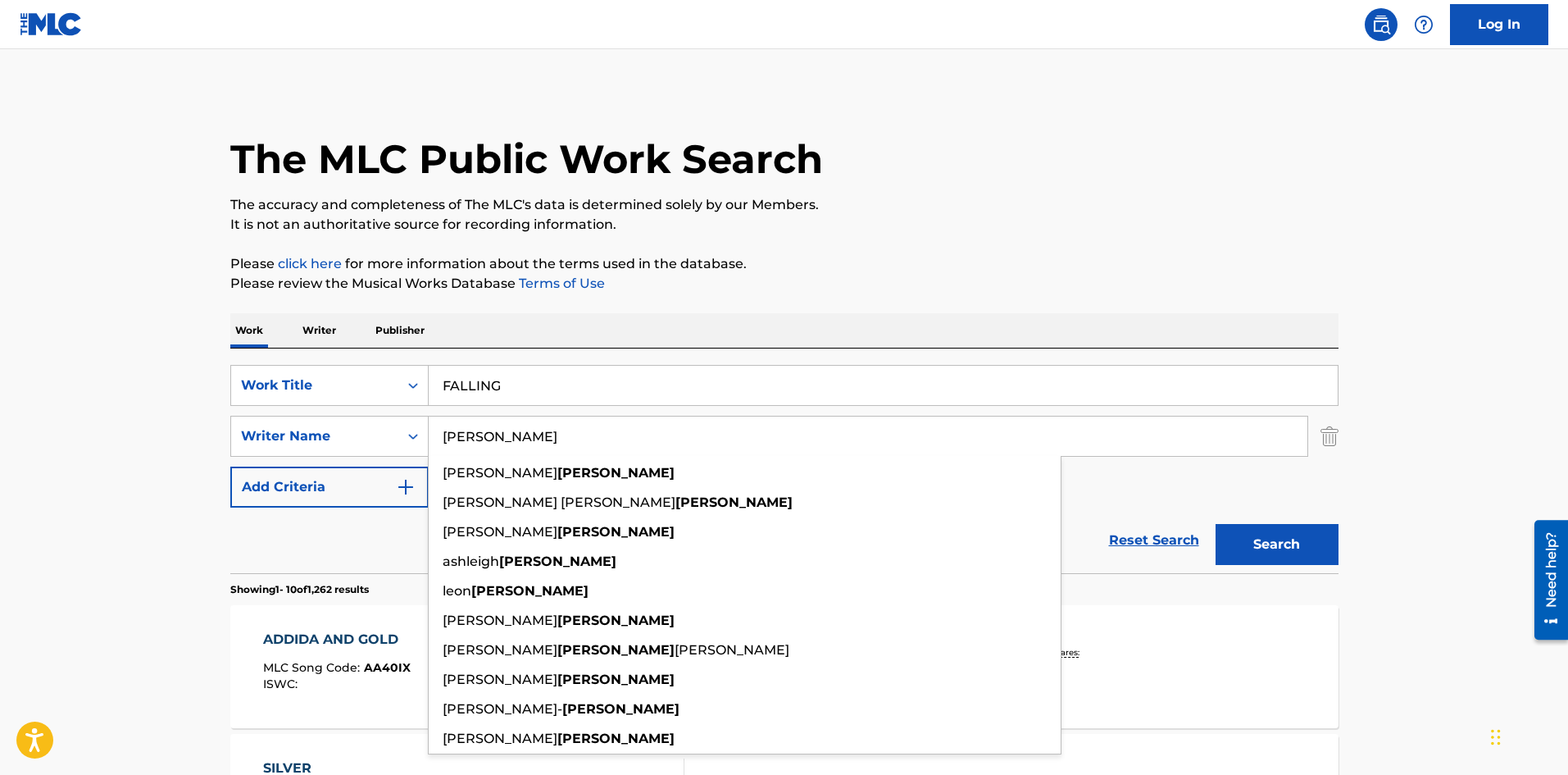
click at [1223, 432] on input "ELLIS" at bounding box center [868, 435] width 878 height 39
drag, startPoint x: 505, startPoint y: 436, endPoint x: 283, endPoint y: 419, distance: 222.6
click at [281, 421] on div "SearchWithCriteria15b6c111-3740-4278-9230-4e0e040a9cc1 Writer Name ELLIS lance …" at bounding box center [785, 435] width 1108 height 41
paste input "BELLOT"
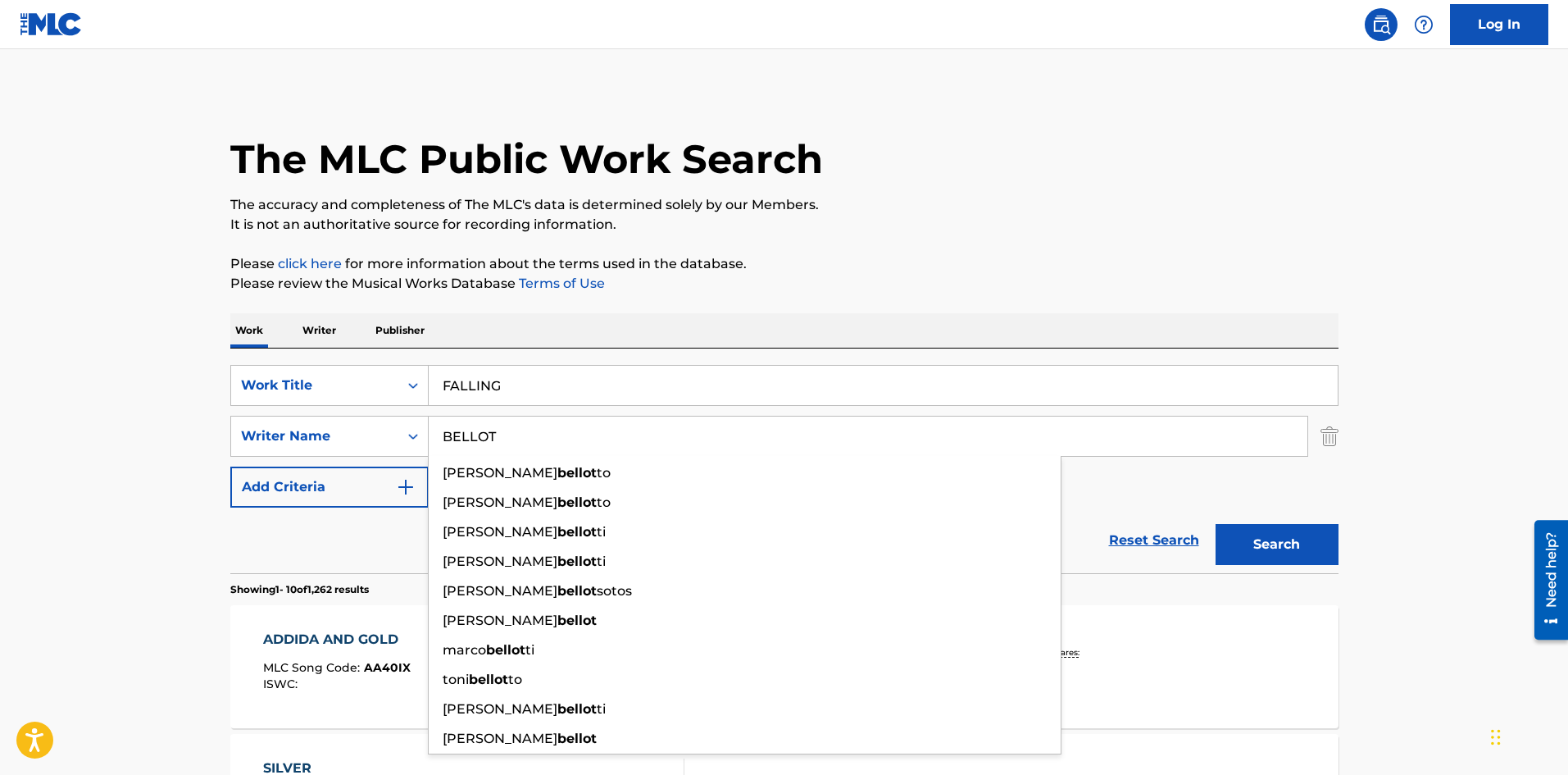
type input "BELLOT"
click at [1303, 547] on button "Search" at bounding box center [1276, 544] width 123 height 41
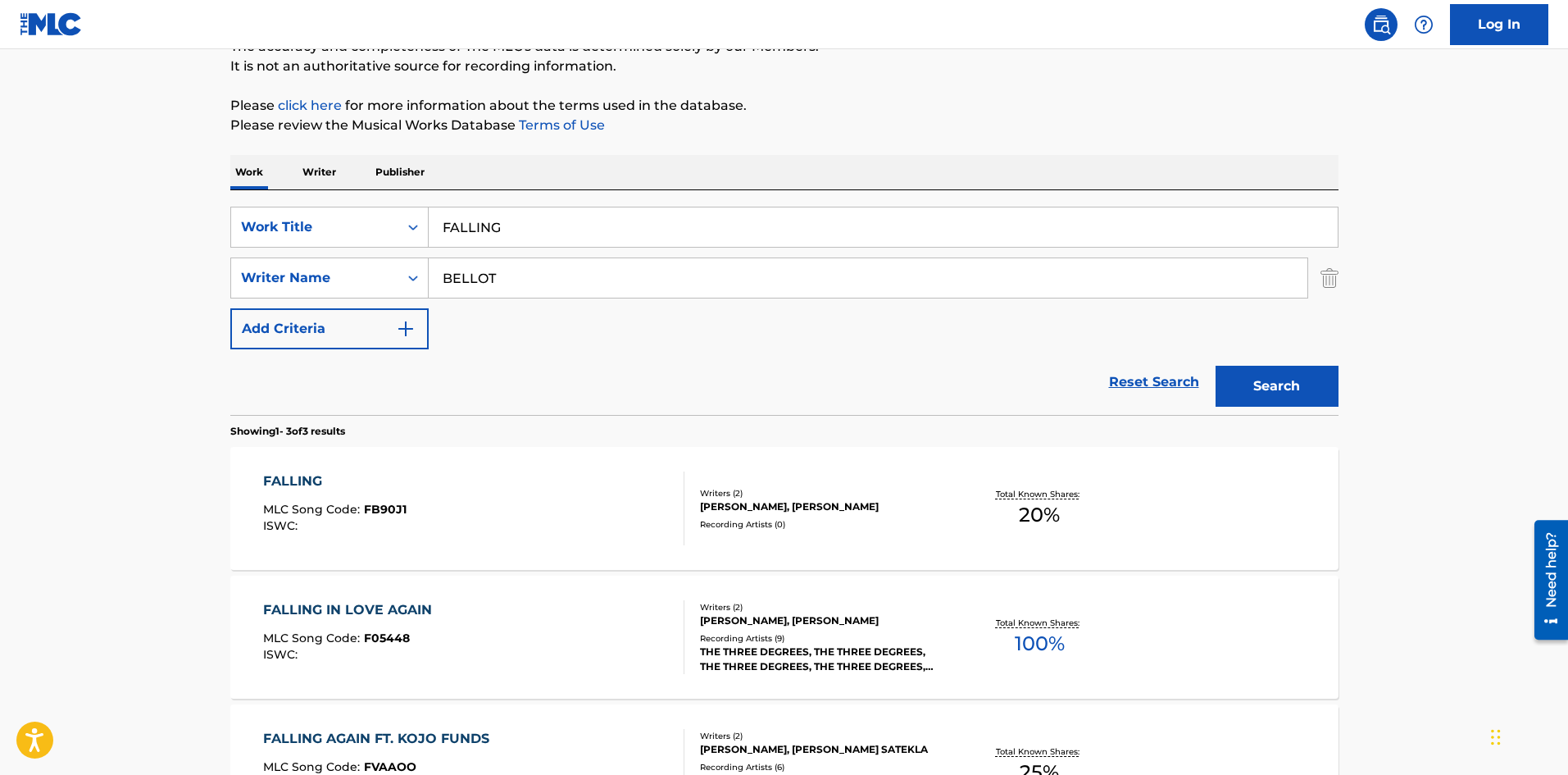
scroll to position [164, 0]
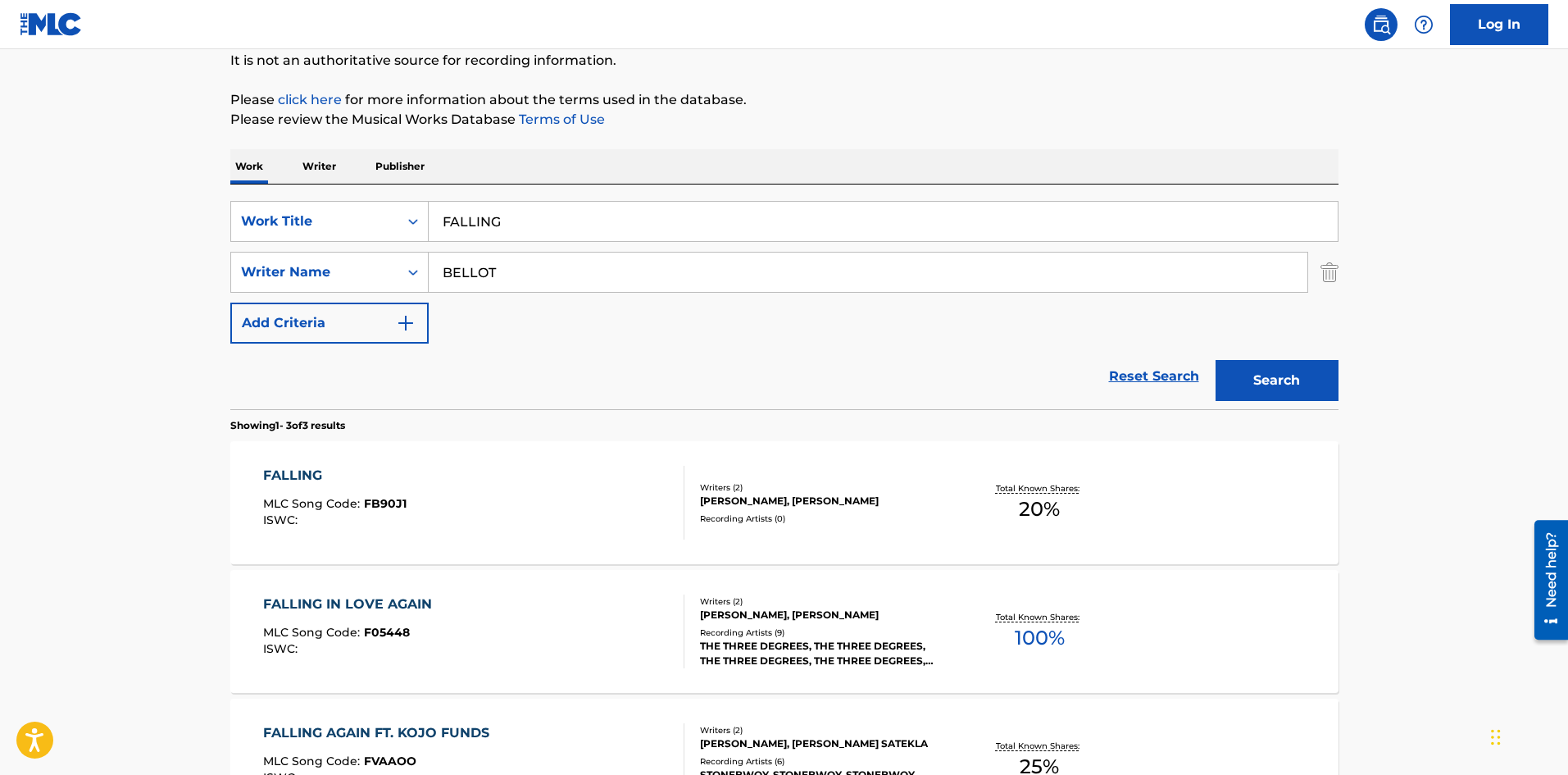
click at [644, 503] on div "FALLING MLC Song Code : FB90J1 ISWC :" at bounding box center [474, 502] width 422 height 74
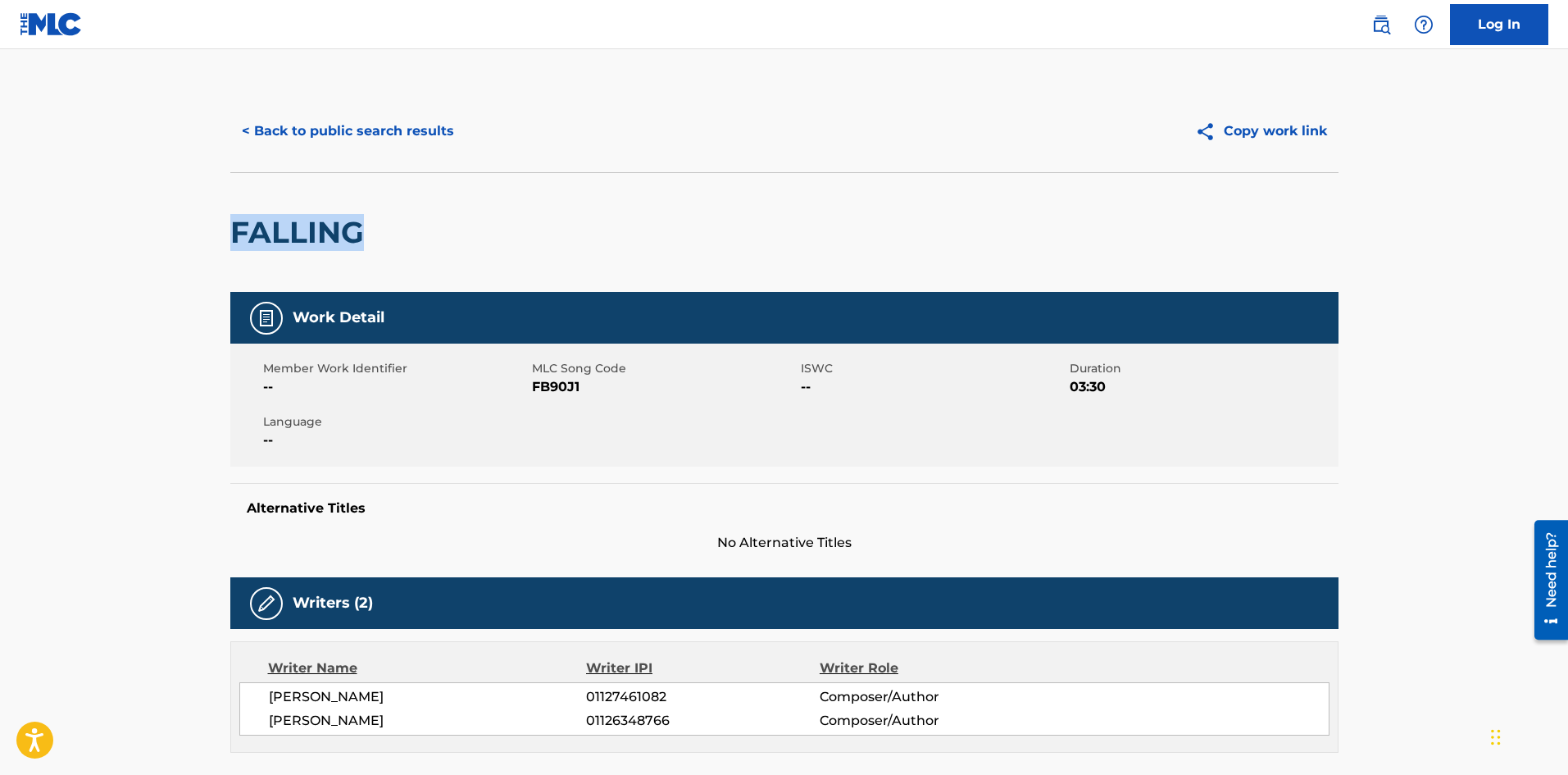
drag, startPoint x: 363, startPoint y: 243, endPoint x: 233, endPoint y: 243, distance: 130.0
click at [233, 243] on h2 "FALLING" at bounding box center [302, 233] width 142 height 37
copy h2 "FALLING"
click at [373, 133] on button "< Back to public search results" at bounding box center [348, 131] width 235 height 41
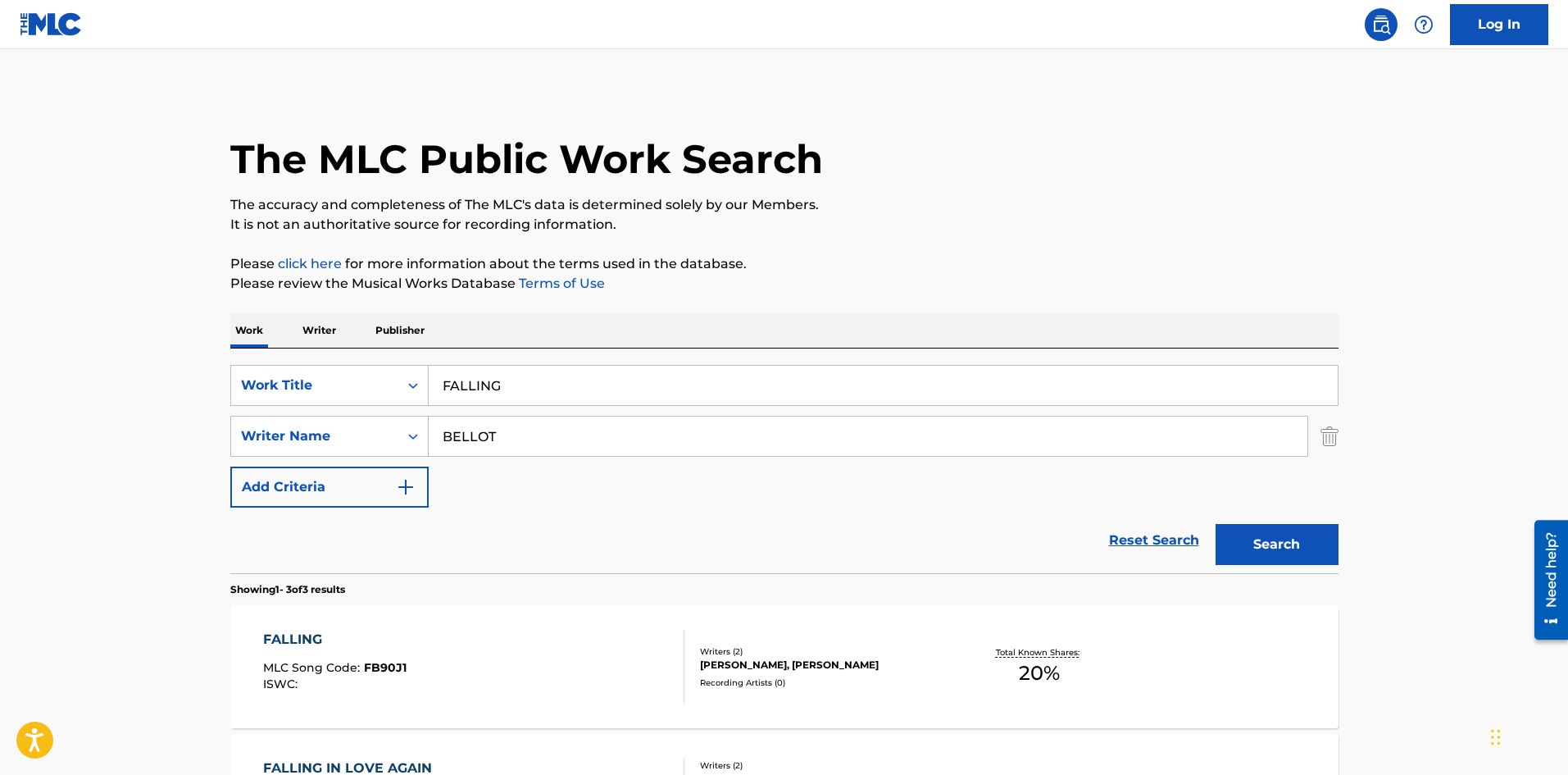
scroll to position [164, 0]
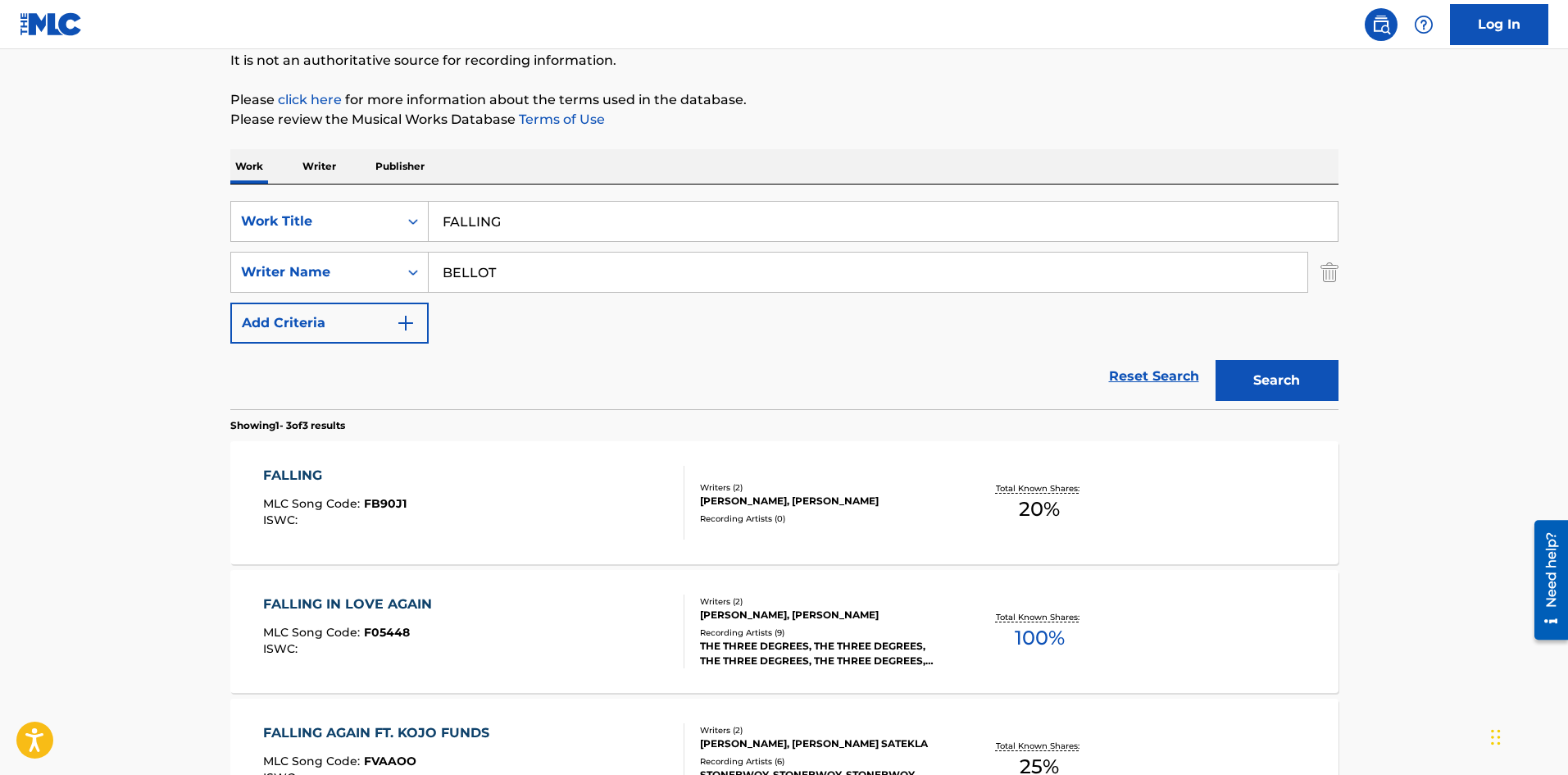
drag, startPoint x: 524, startPoint y: 265, endPoint x: 105, endPoint y: 266, distance: 419.0
click at [107, 267] on main "The MLC Public Work Search The accuracy and completeness of The MLC's data is d…" at bounding box center [784, 396] width 1568 height 1021
paste input "COLE"
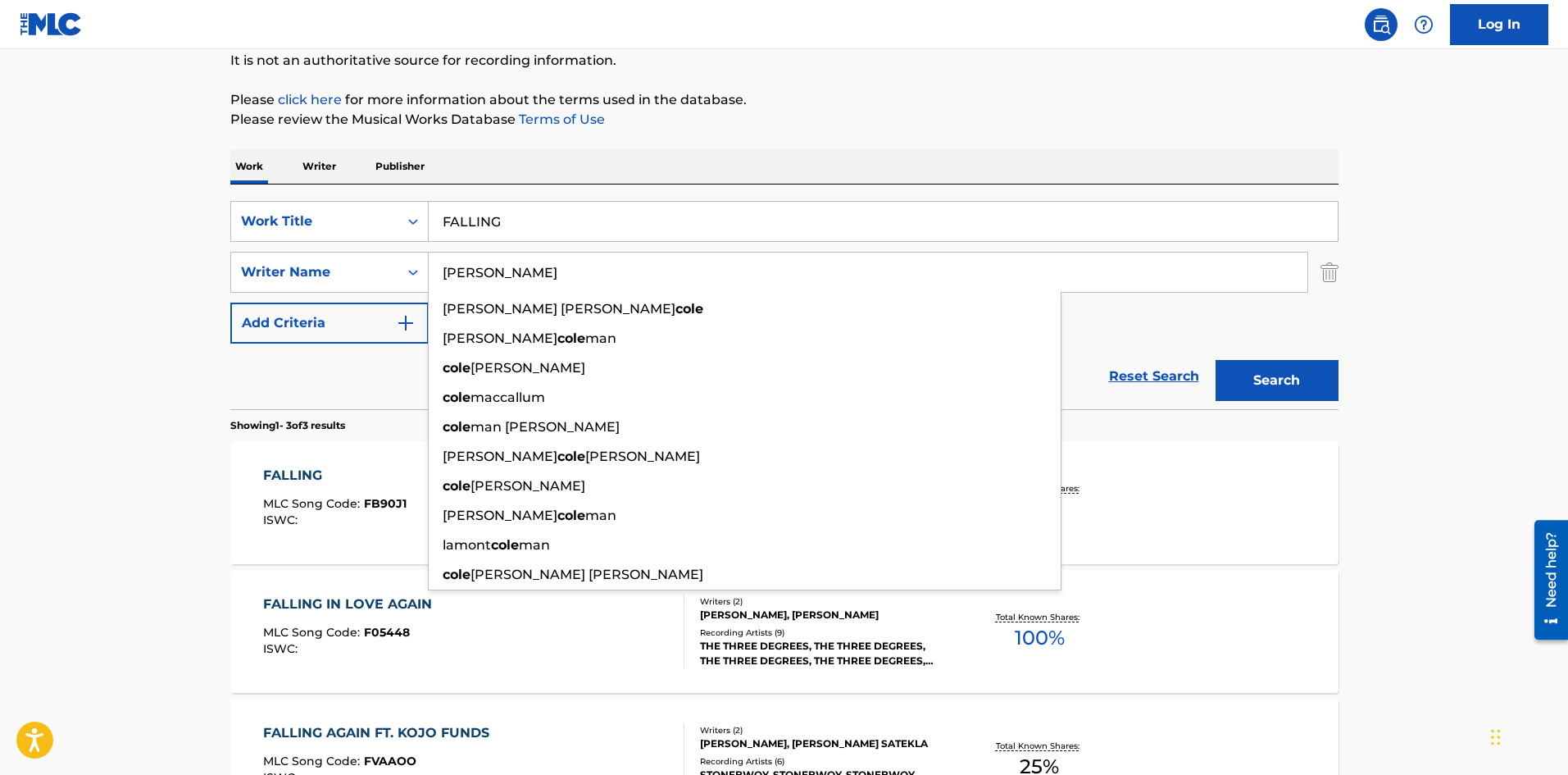
type input "COLE"
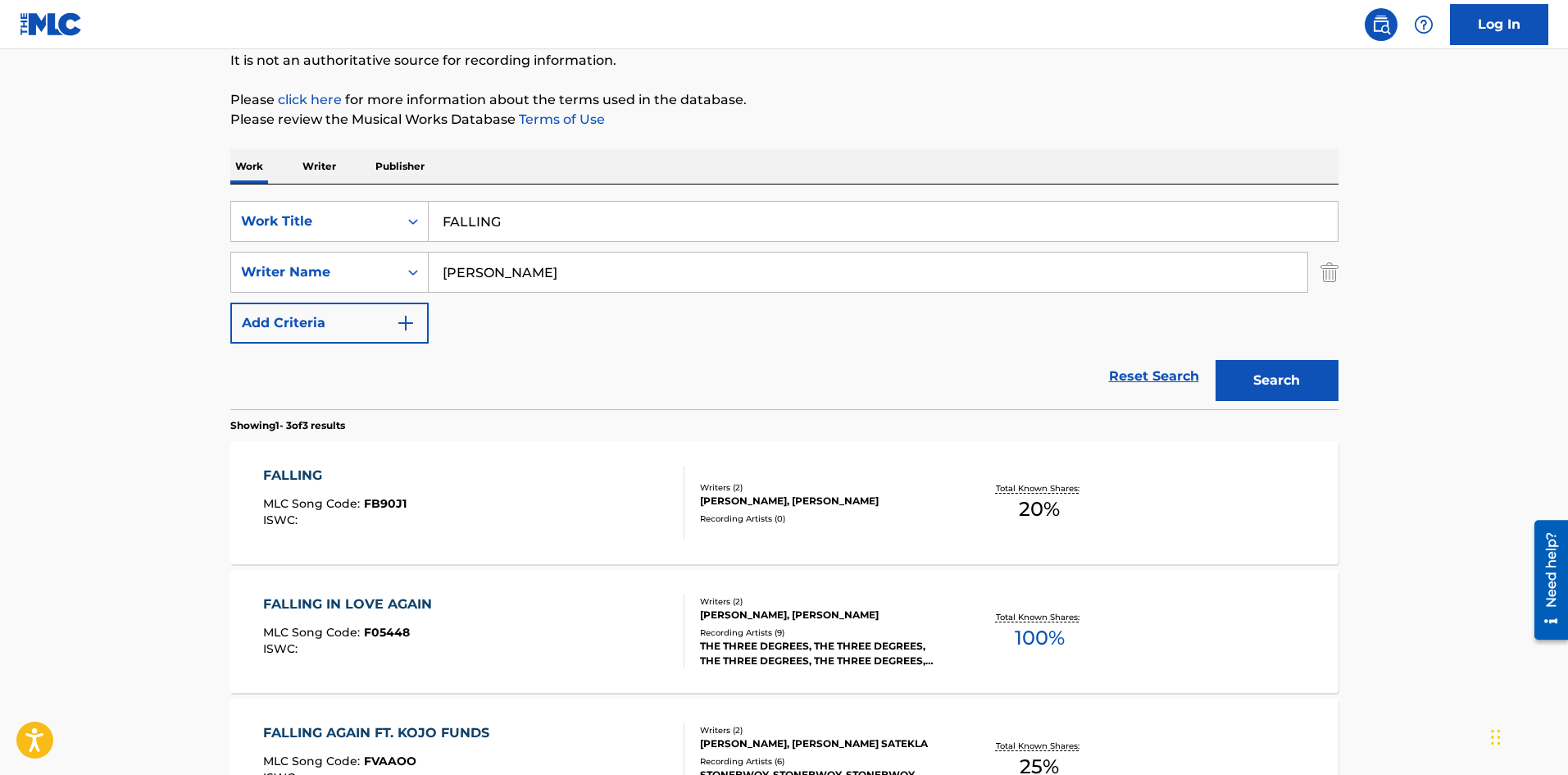
click at [33, 224] on main "The MLC Public Work Search The accuracy and completeness of The MLC's data is d…" at bounding box center [784, 396] width 1568 height 1021
paste input "BEFORE I'M GONE"
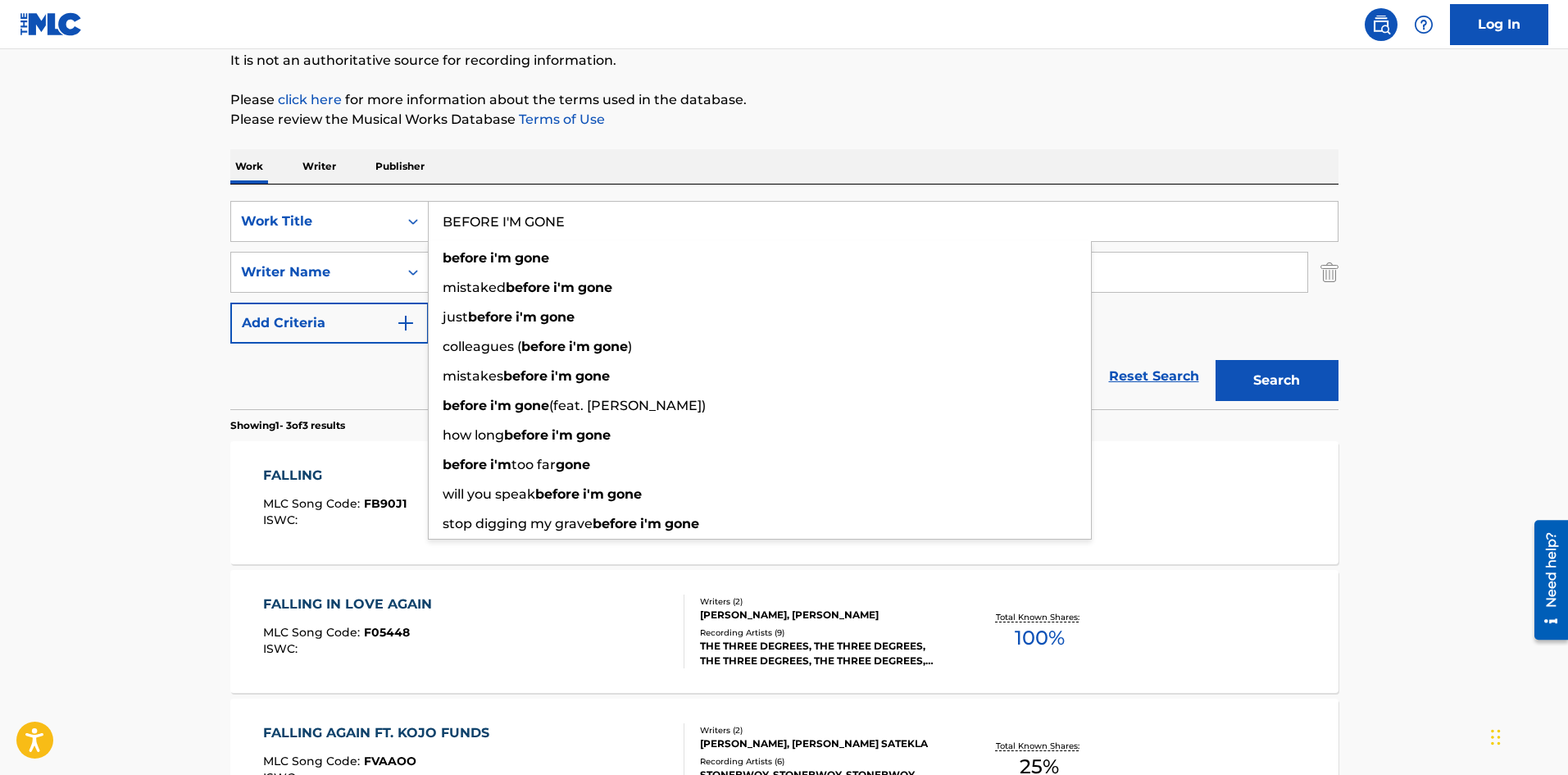
click at [1280, 372] on button "Search" at bounding box center [1276, 380] width 123 height 41
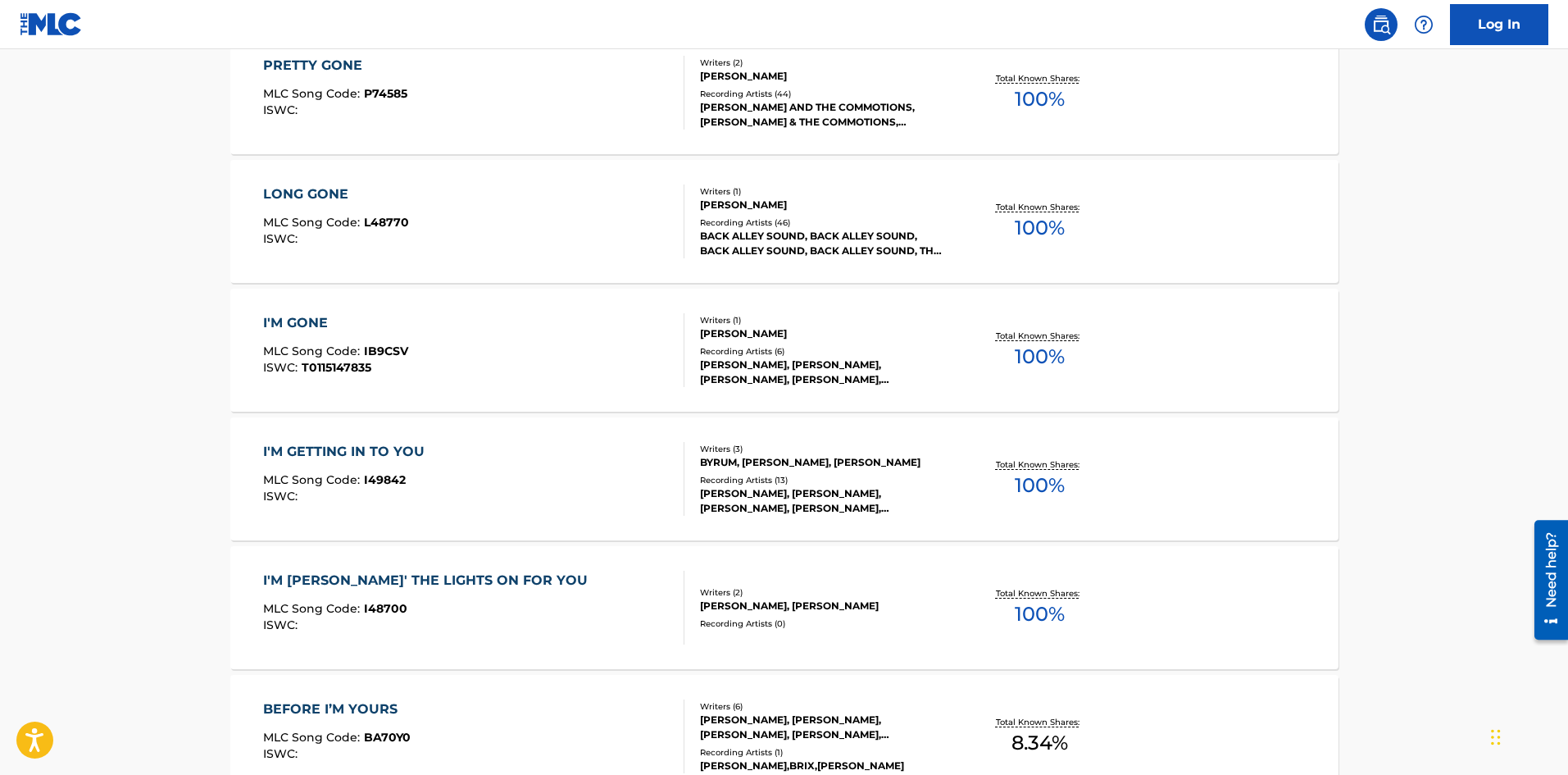
scroll to position [0, 0]
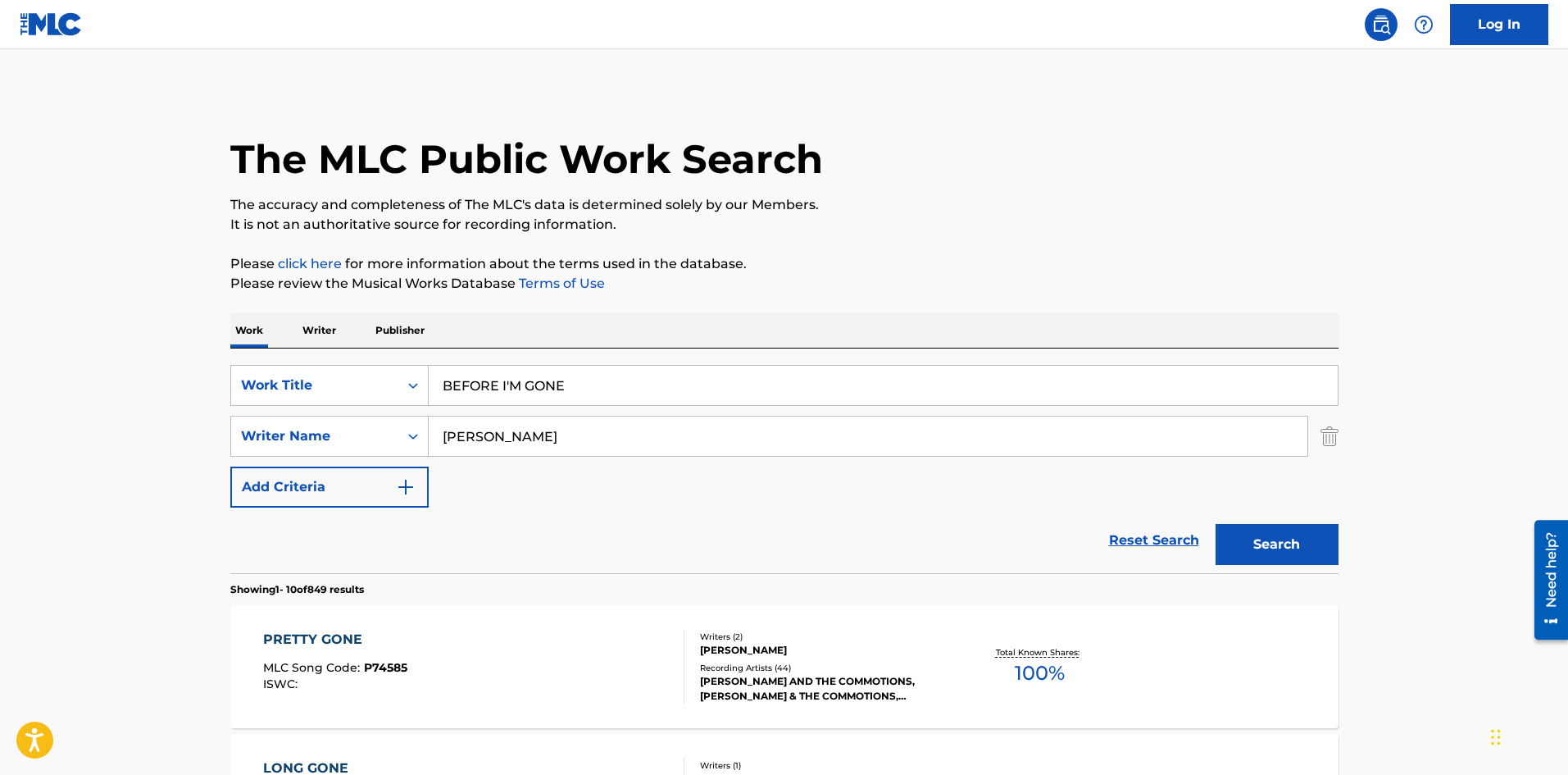
drag, startPoint x: 586, startPoint y: 379, endPoint x: 45, endPoint y: 365, distance: 541.2
paste input "Old Dirt Roads"
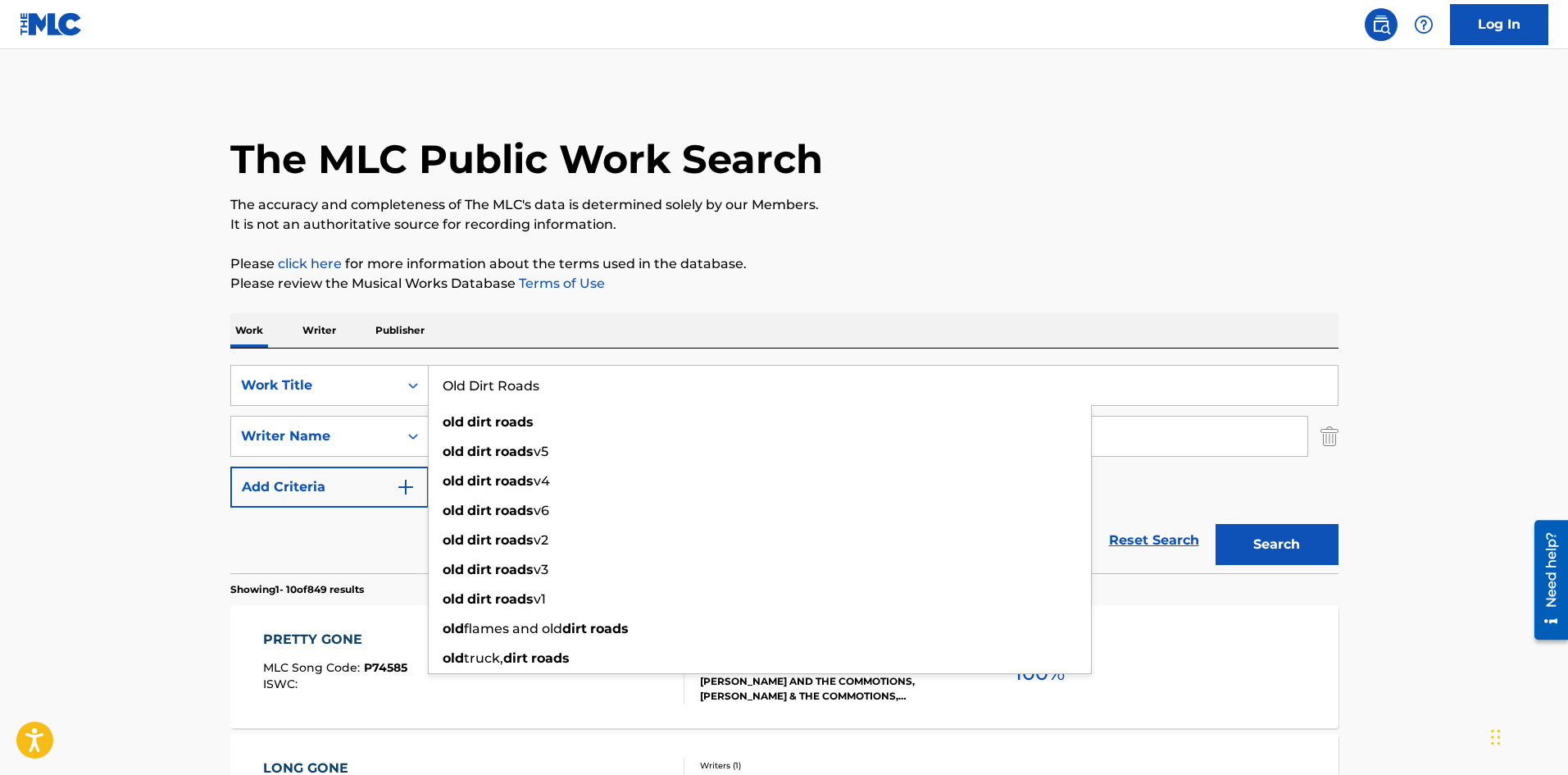
type input "Old Dirt Roads"
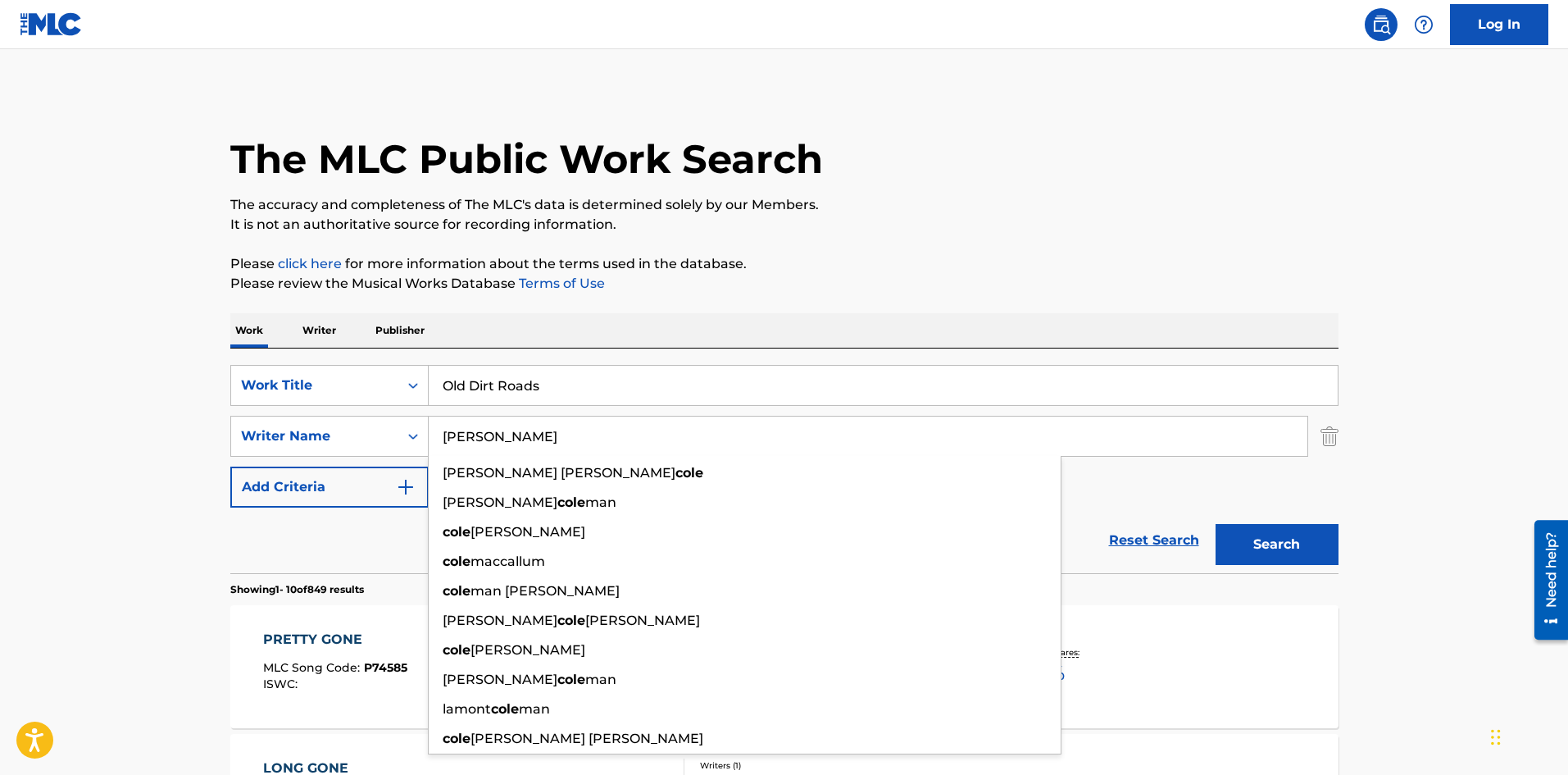
drag, startPoint x: 587, startPoint y: 452, endPoint x: 45, endPoint y: 425, distance: 542.7
paste input "Riegling"
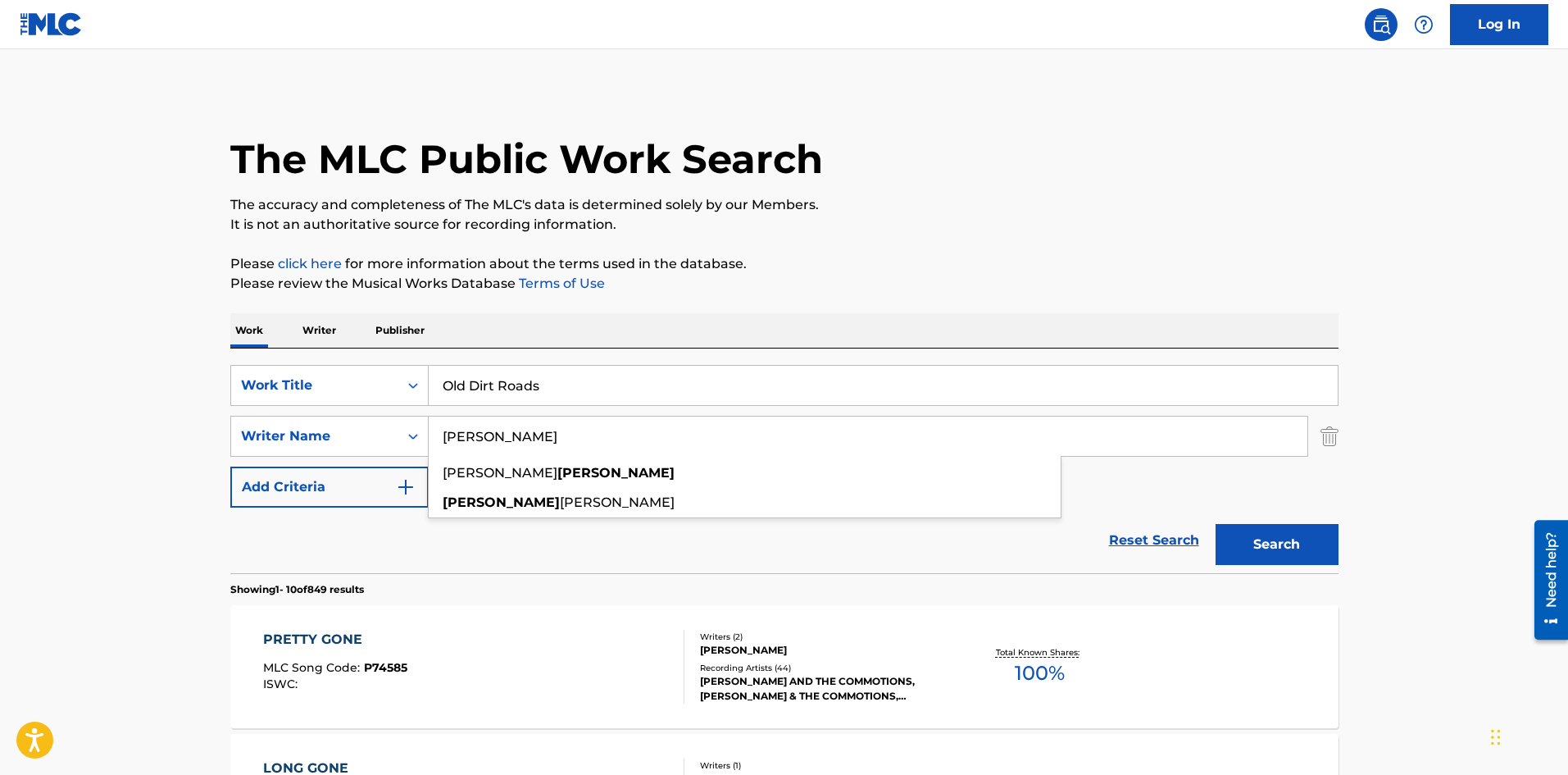
type input "Riegling"
click at [1288, 537] on button "Search" at bounding box center [1276, 544] width 123 height 41
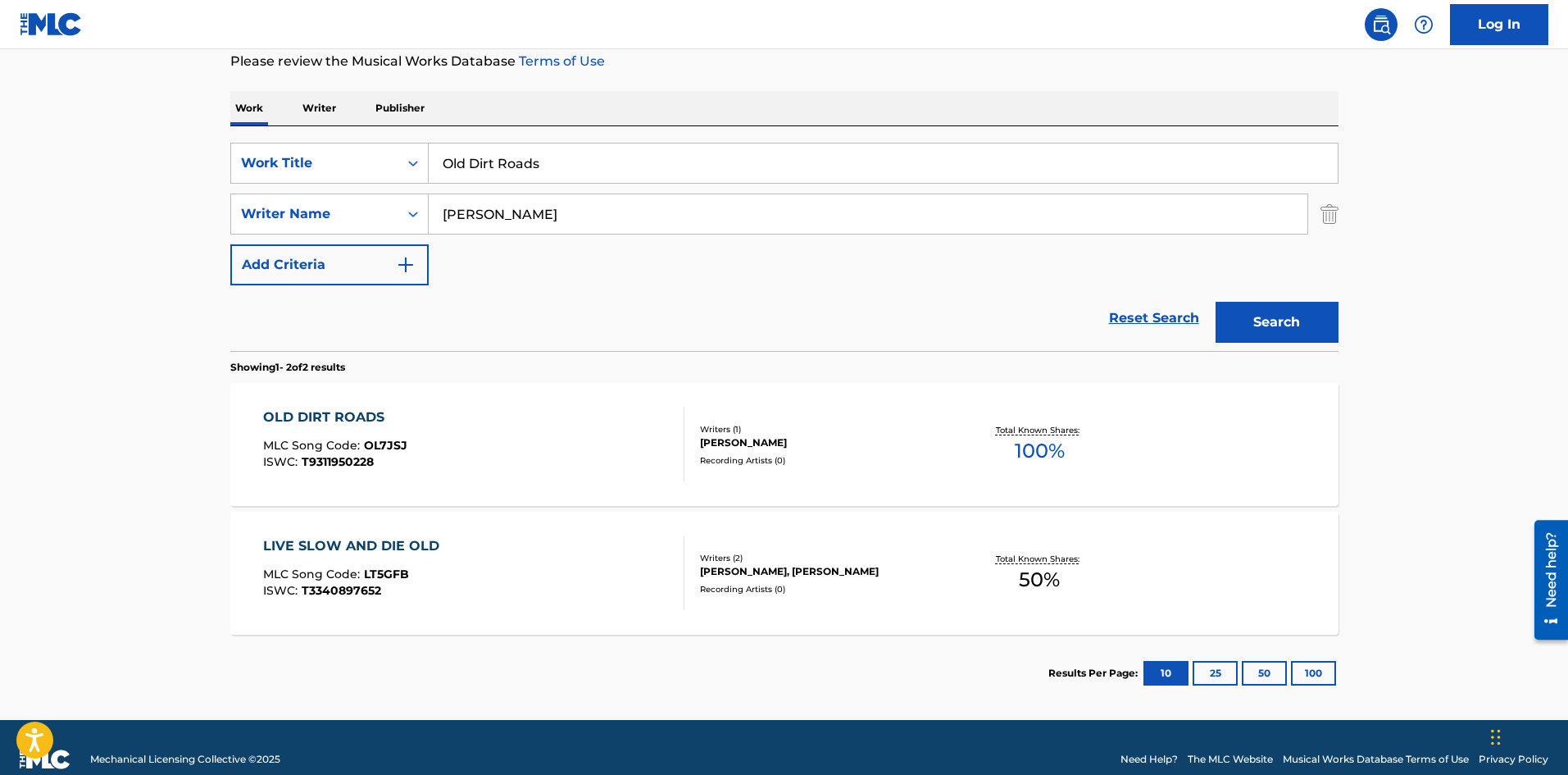
scroll to position [246, 0]
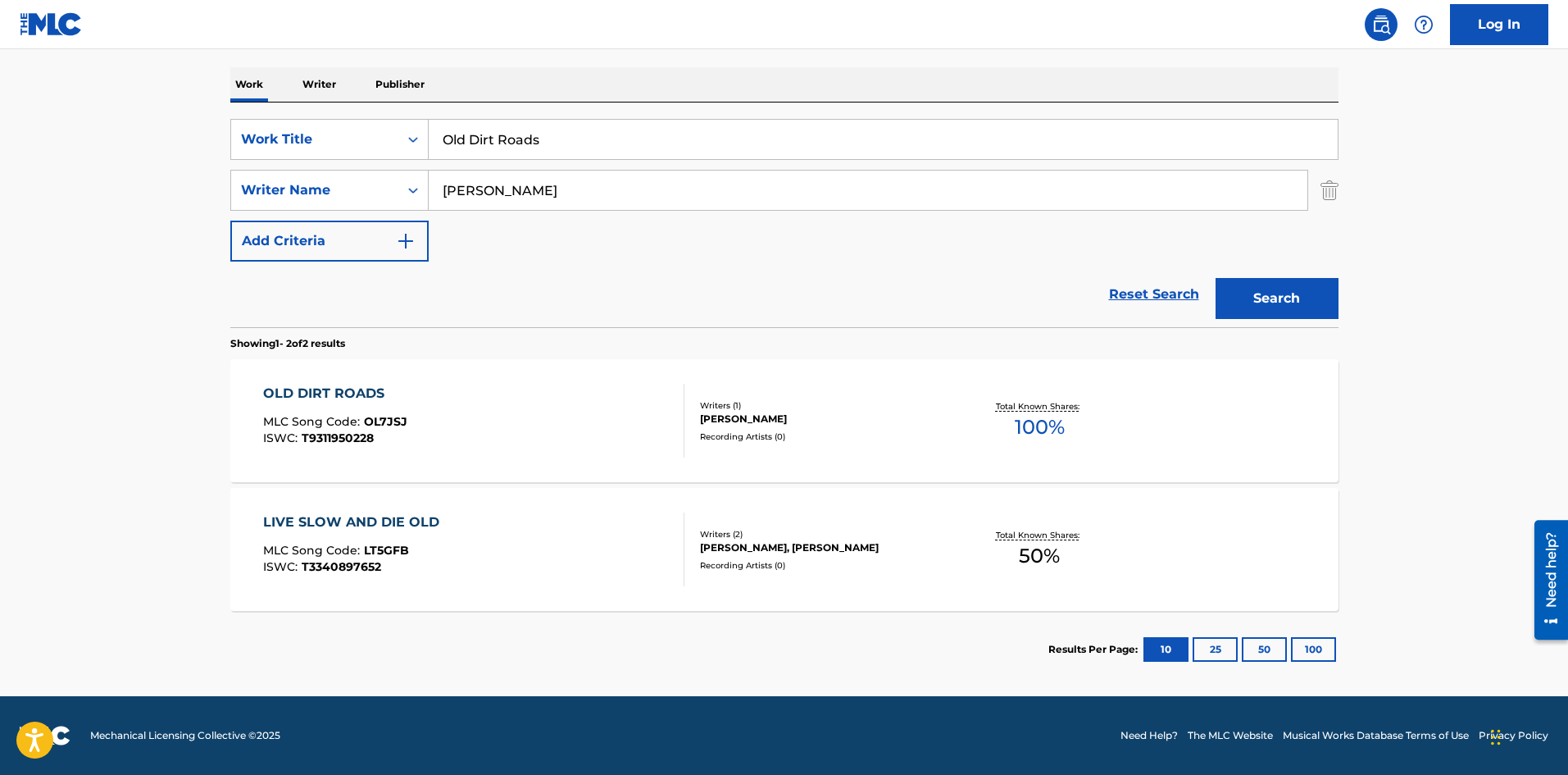
click at [514, 424] on div "OLD DIRT ROADS MLC Song Code : OL7JSJ ISWC : T9311950228" at bounding box center [474, 420] width 422 height 74
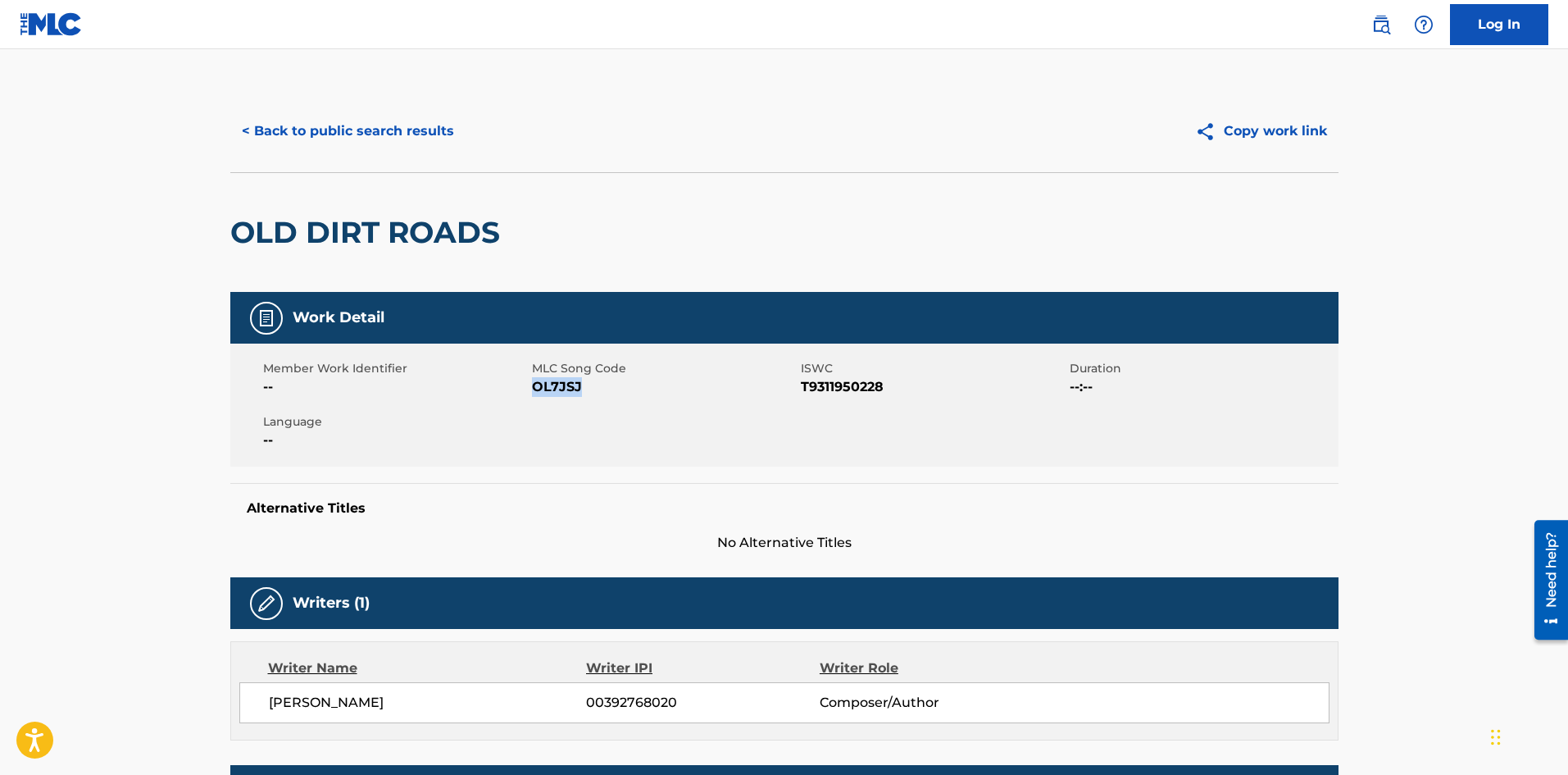
drag, startPoint x: 591, startPoint y: 390, endPoint x: 532, endPoint y: 392, distance: 59.0
click at [532, 392] on span "OL7JSJ" at bounding box center [664, 387] width 264 height 20
copy span "OL7JSJ"
click at [410, 138] on button "< Back to public search results" at bounding box center [348, 131] width 235 height 41
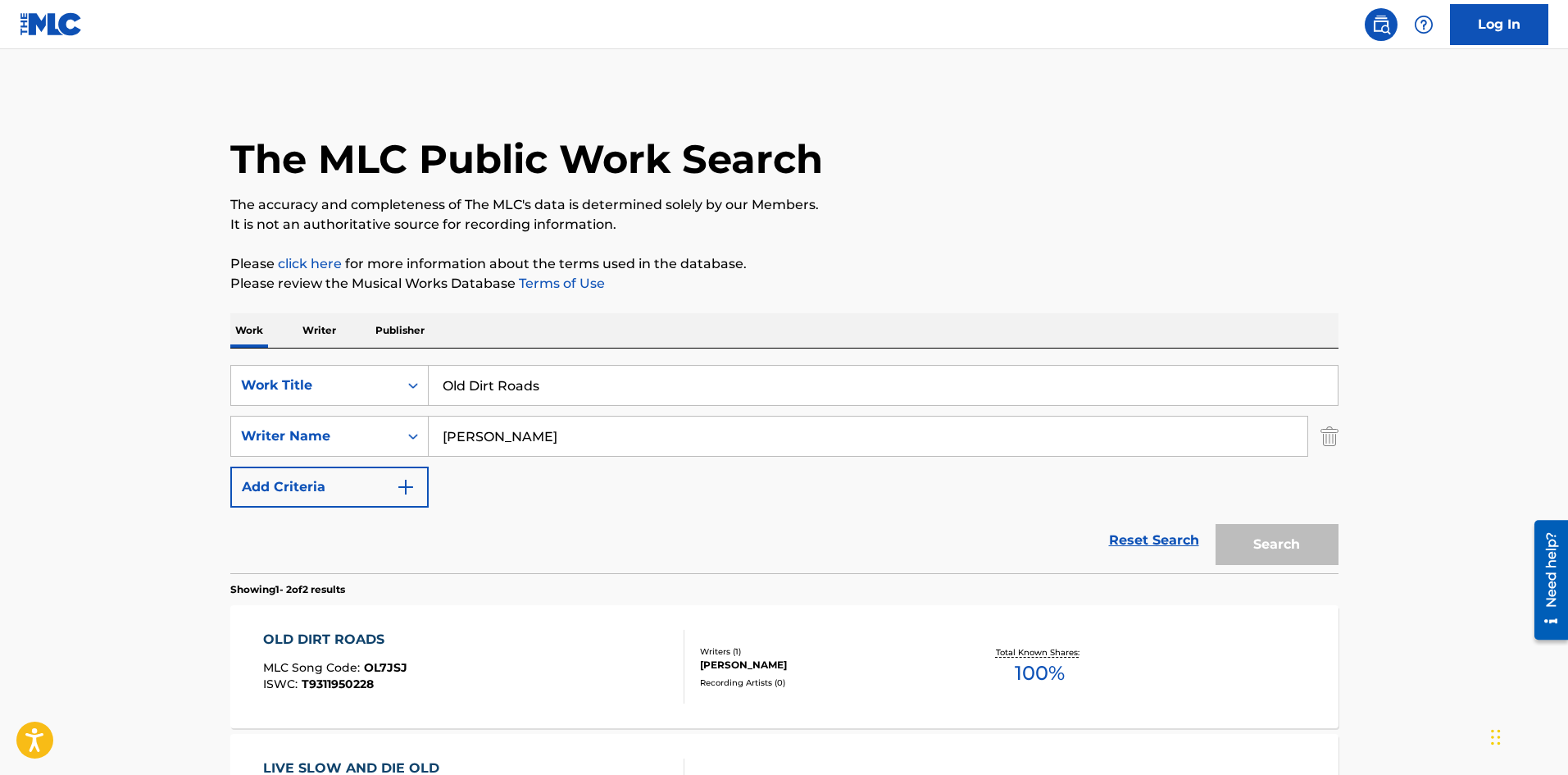
scroll to position [153, 0]
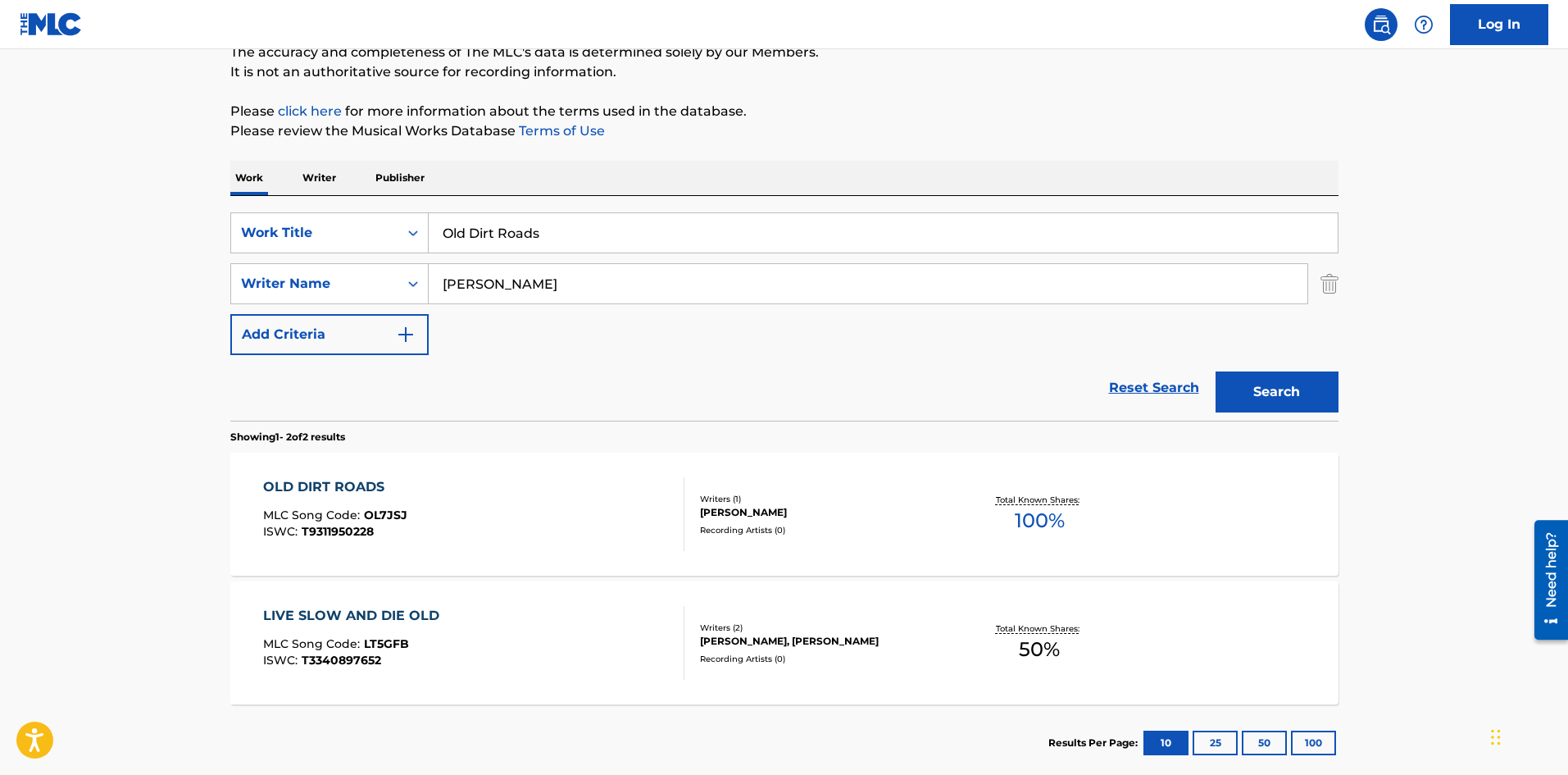
drag, startPoint x: 424, startPoint y: 229, endPoint x: 159, endPoint y: 195, distance: 267.2
click at [159, 195] on main "The MLC Public Work Search The accuracy and completeness of The MLC's data is d…" at bounding box center [784, 343] width 1568 height 893
paste input "Get Behind Me (Interlude)"
type input "Get Behind Me (Interlude)"
drag, startPoint x: 410, startPoint y: 288, endPoint x: 372, endPoint y: 286, distance: 38.1
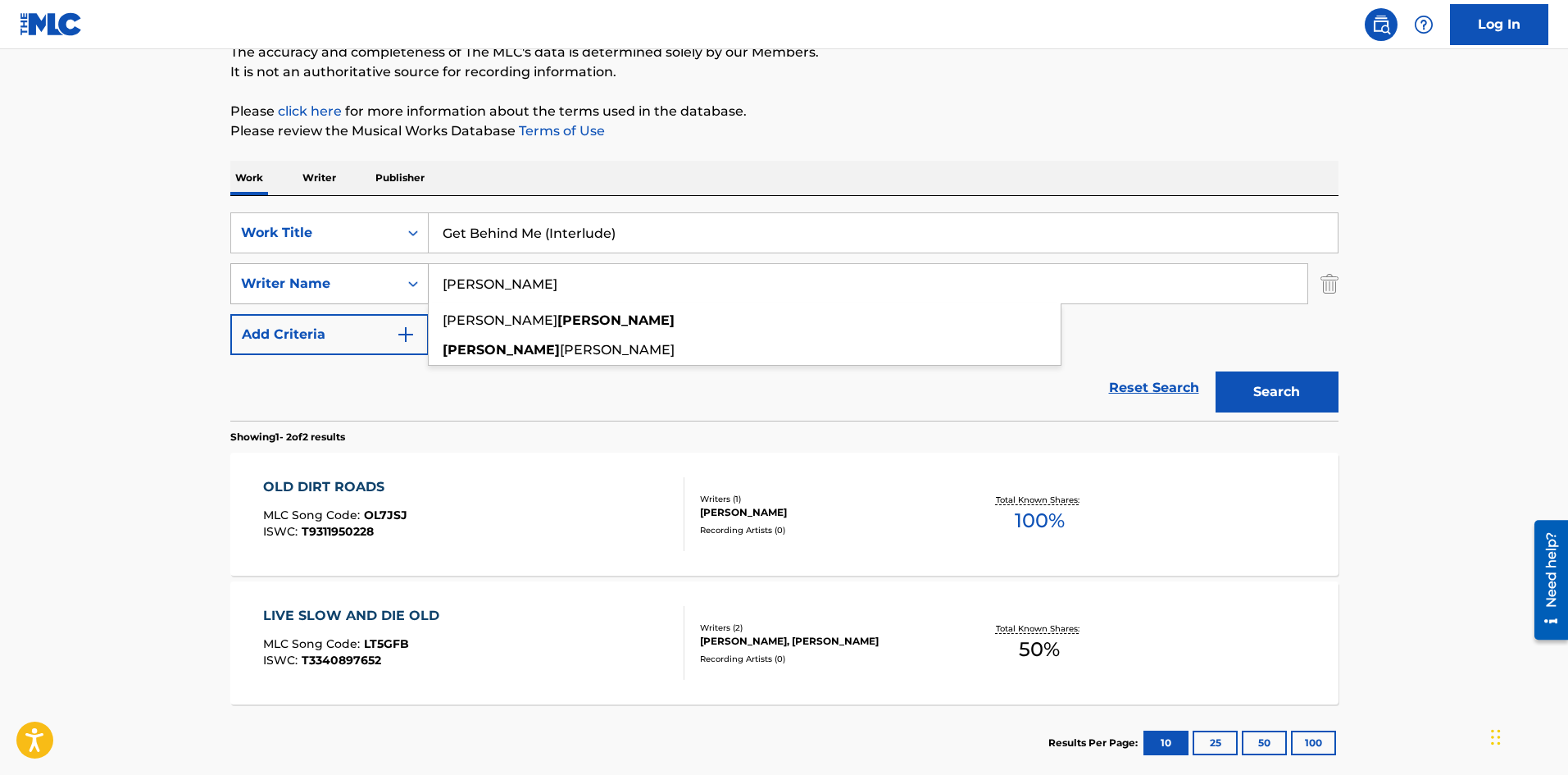
click at [372, 286] on div "SearchWithCriteria15b6c111-3740-4278-9230-4e0e040a9cc1 Writer Name Riegling owe…" at bounding box center [785, 283] width 1108 height 41
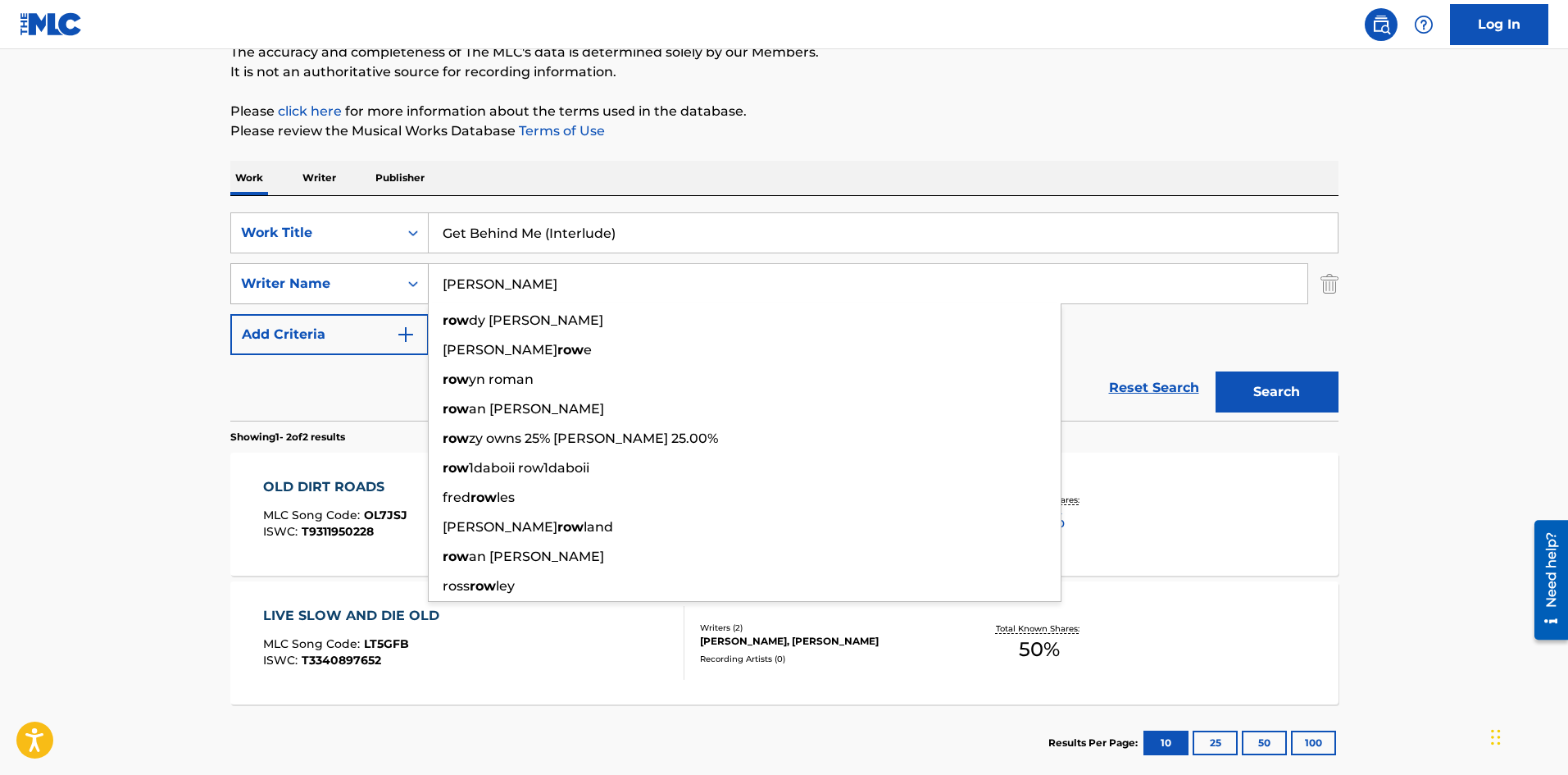
type input "rowe"
click at [1216, 372] on button "Search" at bounding box center [1276, 392] width 123 height 41
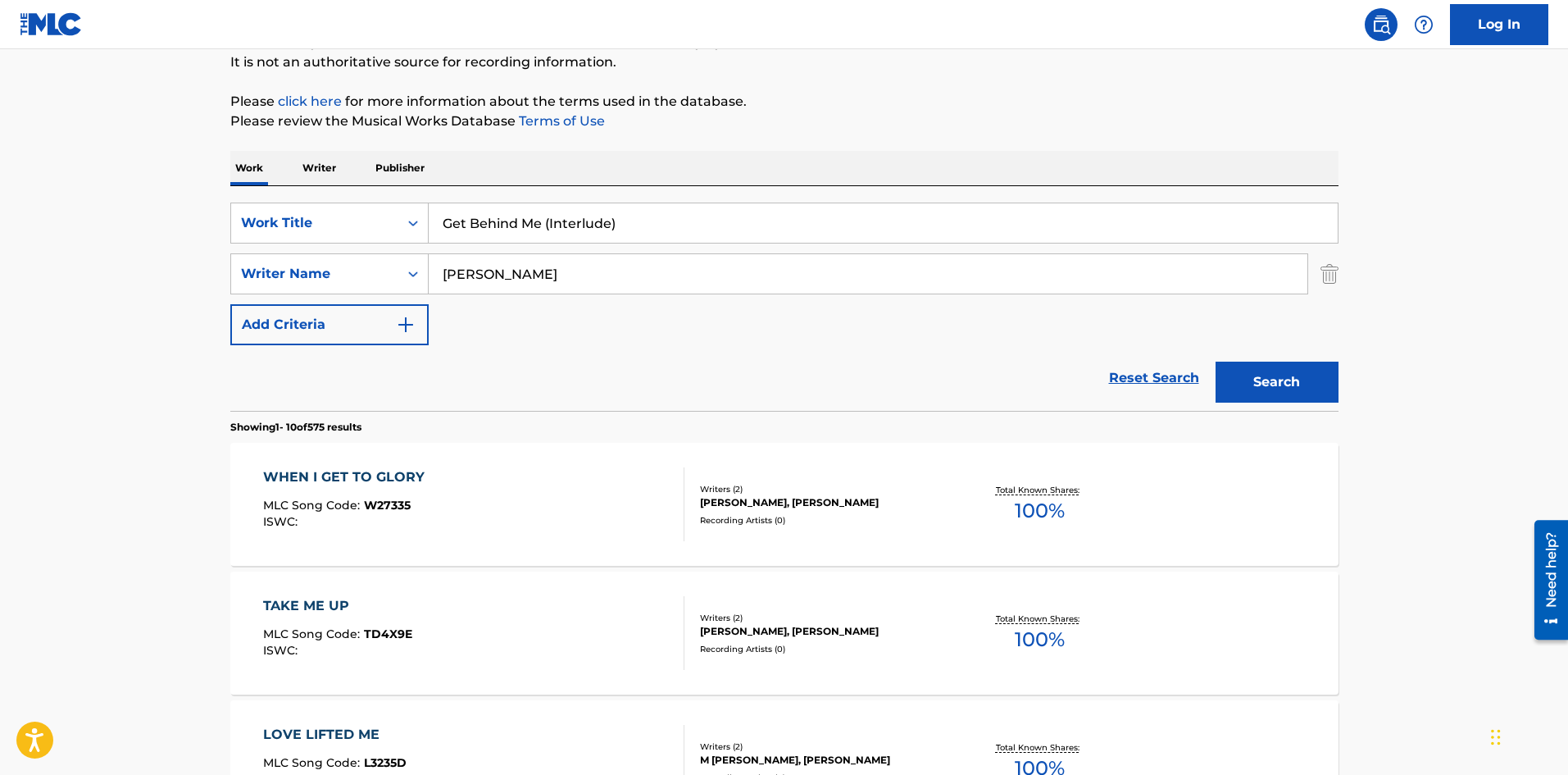
scroll to position [164, 0]
drag, startPoint x: 595, startPoint y: 221, endPoint x: 542, endPoint y: 223, distance: 53.0
click at [542, 223] on input "Get Behind Me (Interlude)" at bounding box center [883, 221] width 909 height 39
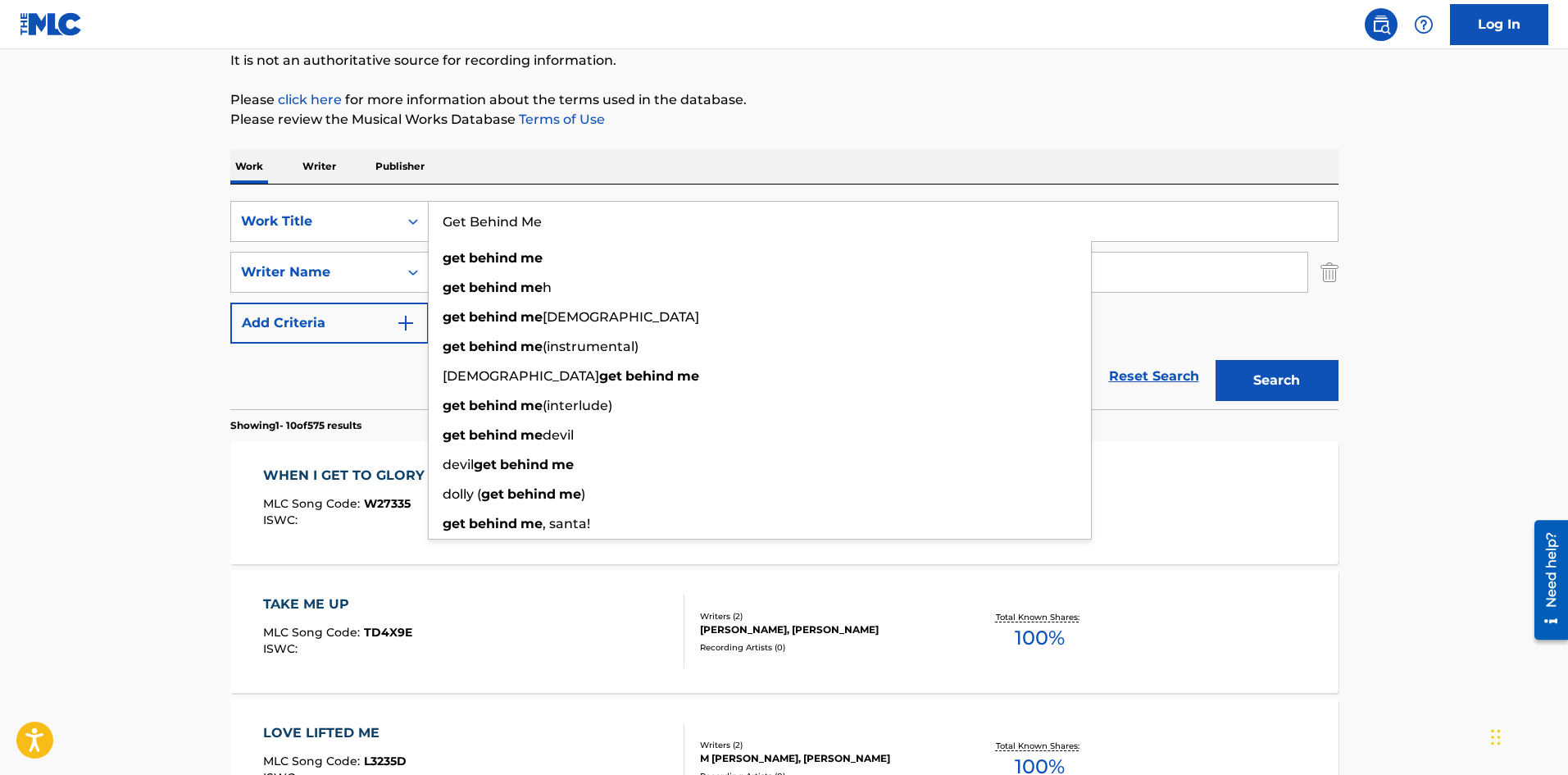
type input "Get Behind Me"
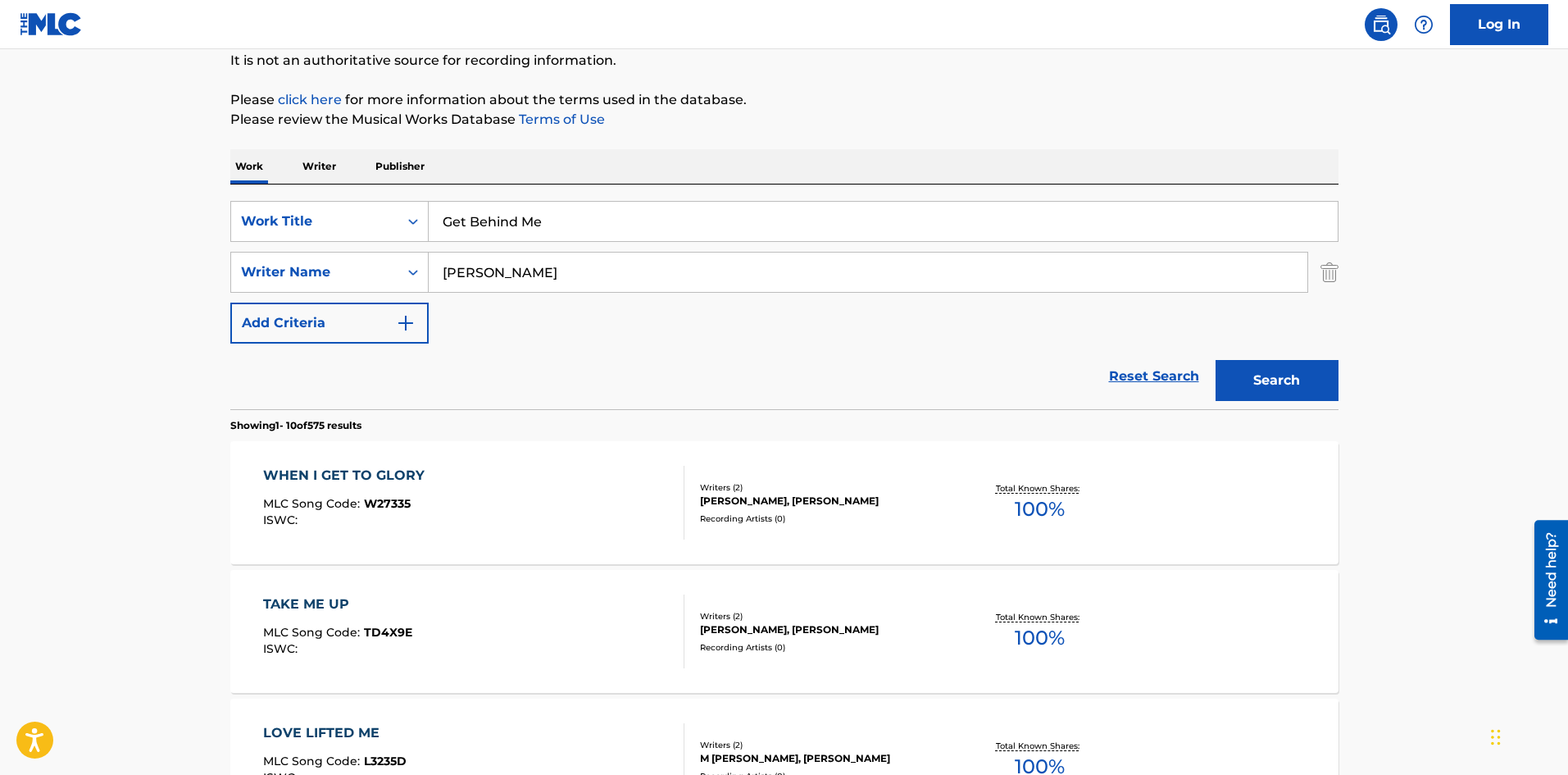
click at [1281, 368] on button "Search" at bounding box center [1276, 380] width 123 height 41
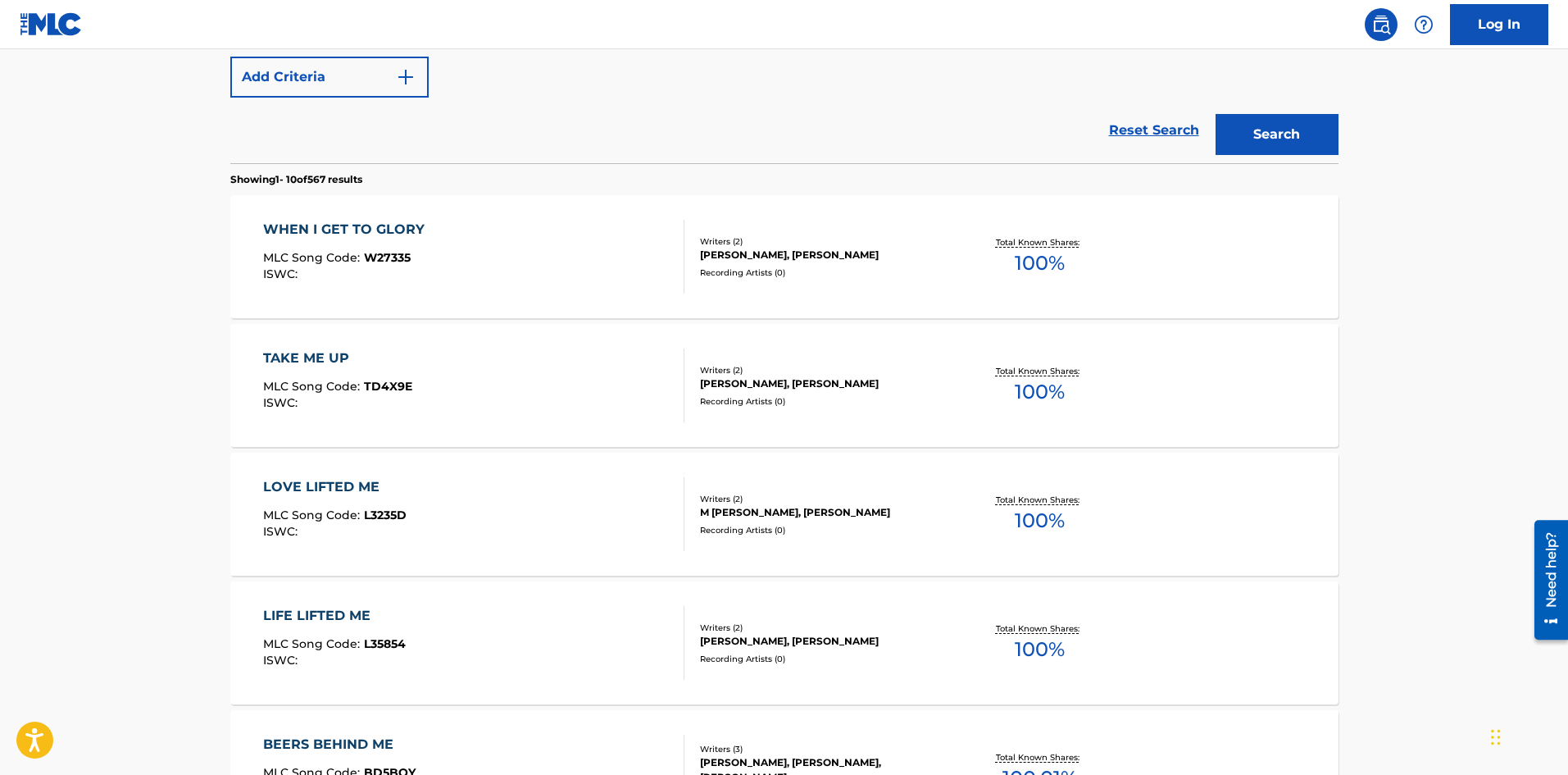
scroll to position [0, 0]
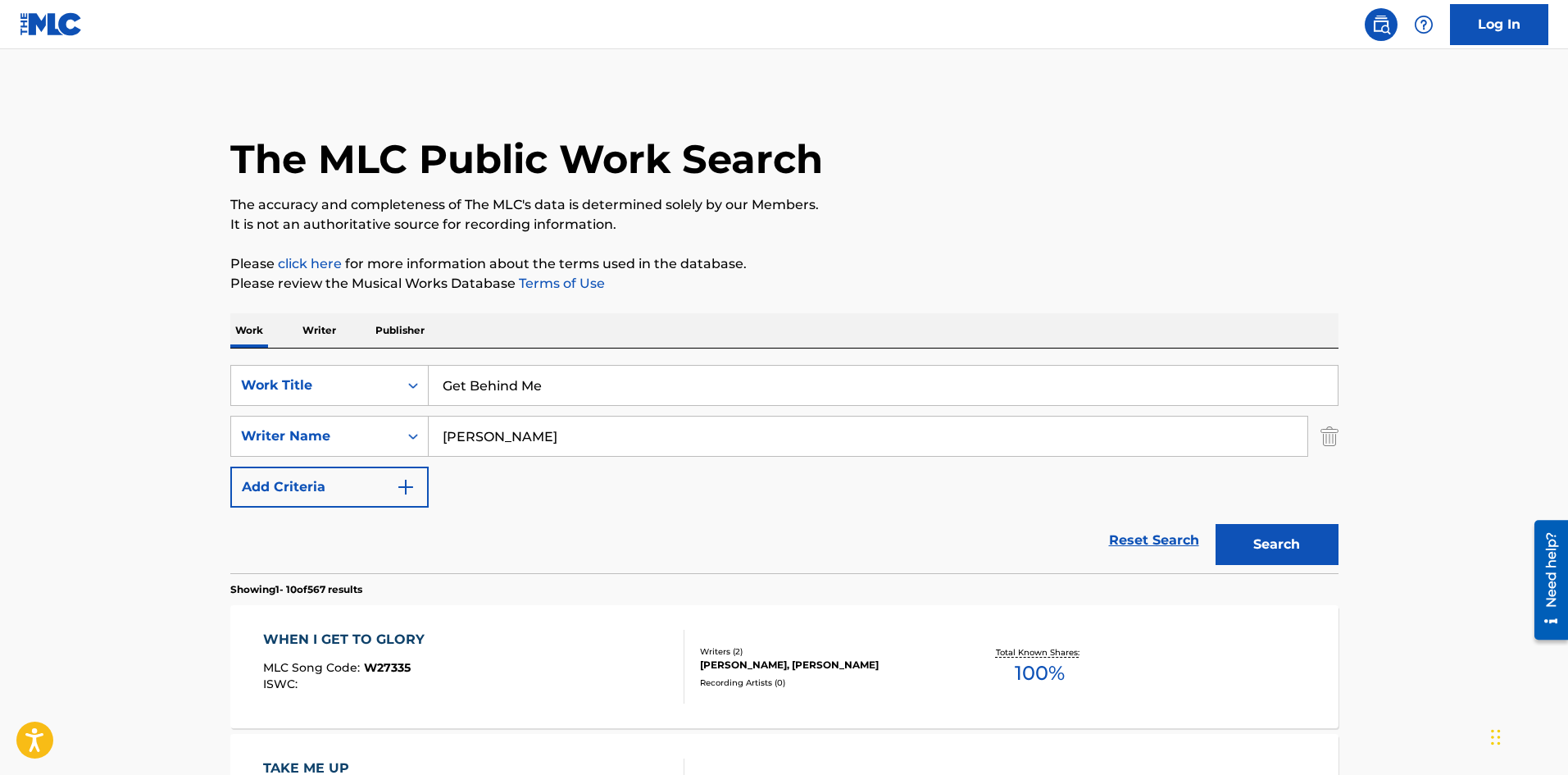
click at [1323, 431] on img "Search Form" at bounding box center [1330, 435] width 18 height 41
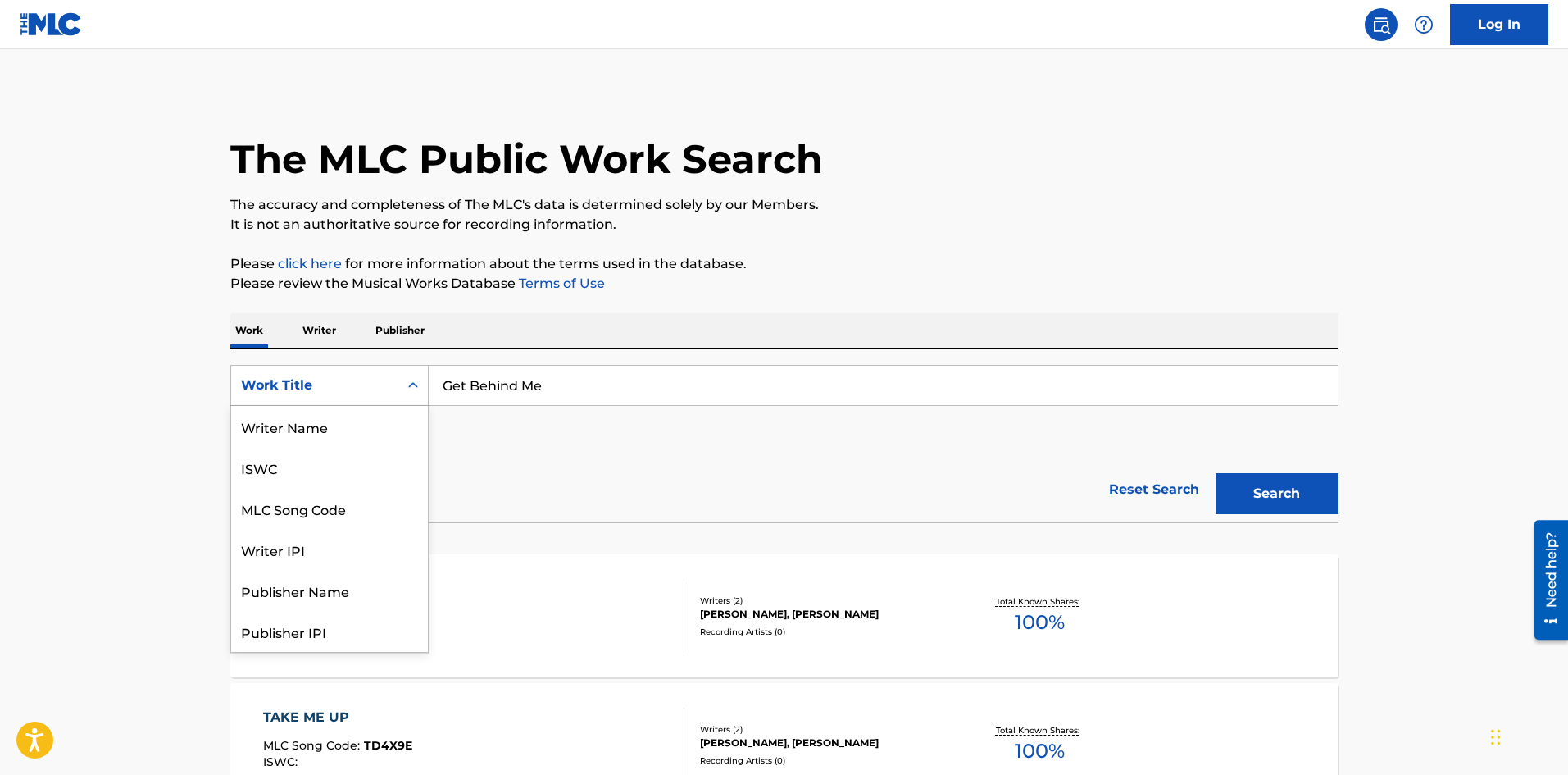
click at [332, 385] on div "Work Title" at bounding box center [314, 385] width 147 height 20
drag, startPoint x: 325, startPoint y: 423, endPoint x: 383, endPoint y: 411, distance: 59.2
click at [327, 423] on div "MLC Song Code" at bounding box center [329, 426] width 197 height 41
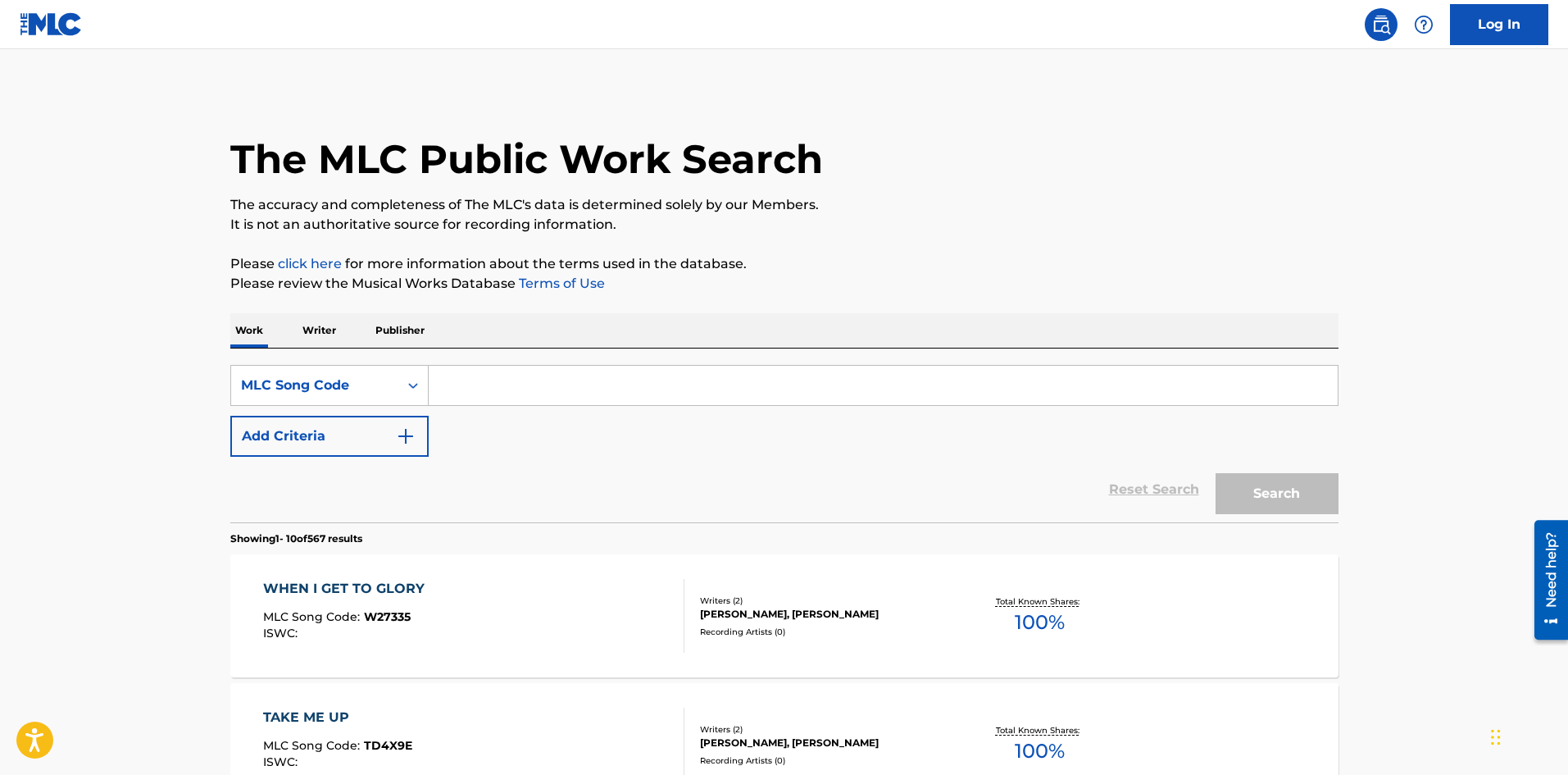
click at [557, 381] on input "Search Form" at bounding box center [883, 384] width 909 height 39
paste input "VB3VPX"
type input "VB3VPX"
click at [1281, 492] on button "Search" at bounding box center [1276, 493] width 123 height 41
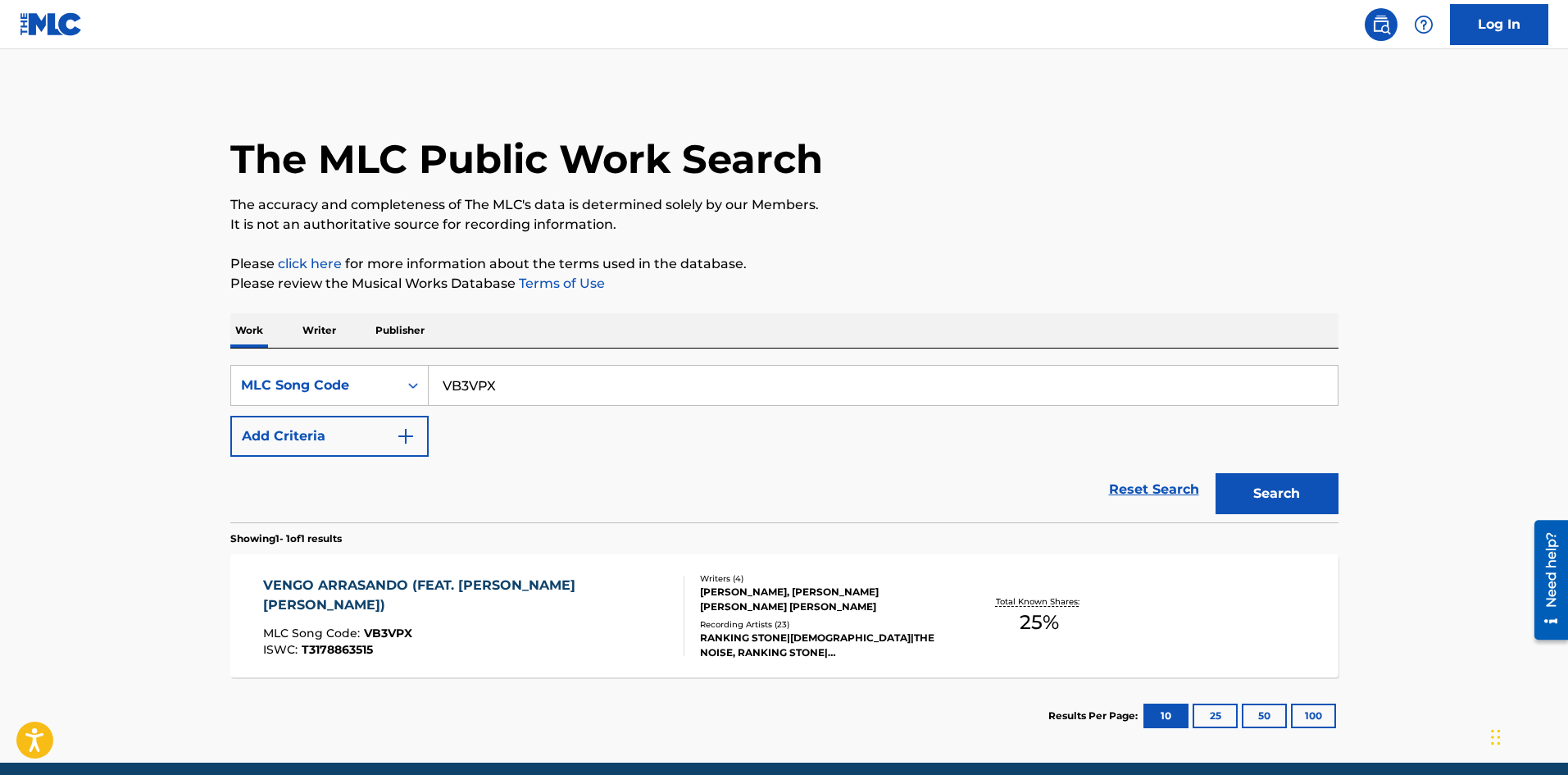
click at [600, 617] on div "VENGO ARRASANDO (FEAT. RANKIN STONE) MLC Song Code : VB3VPX ISWC : T3178863515" at bounding box center [474, 615] width 422 height 80
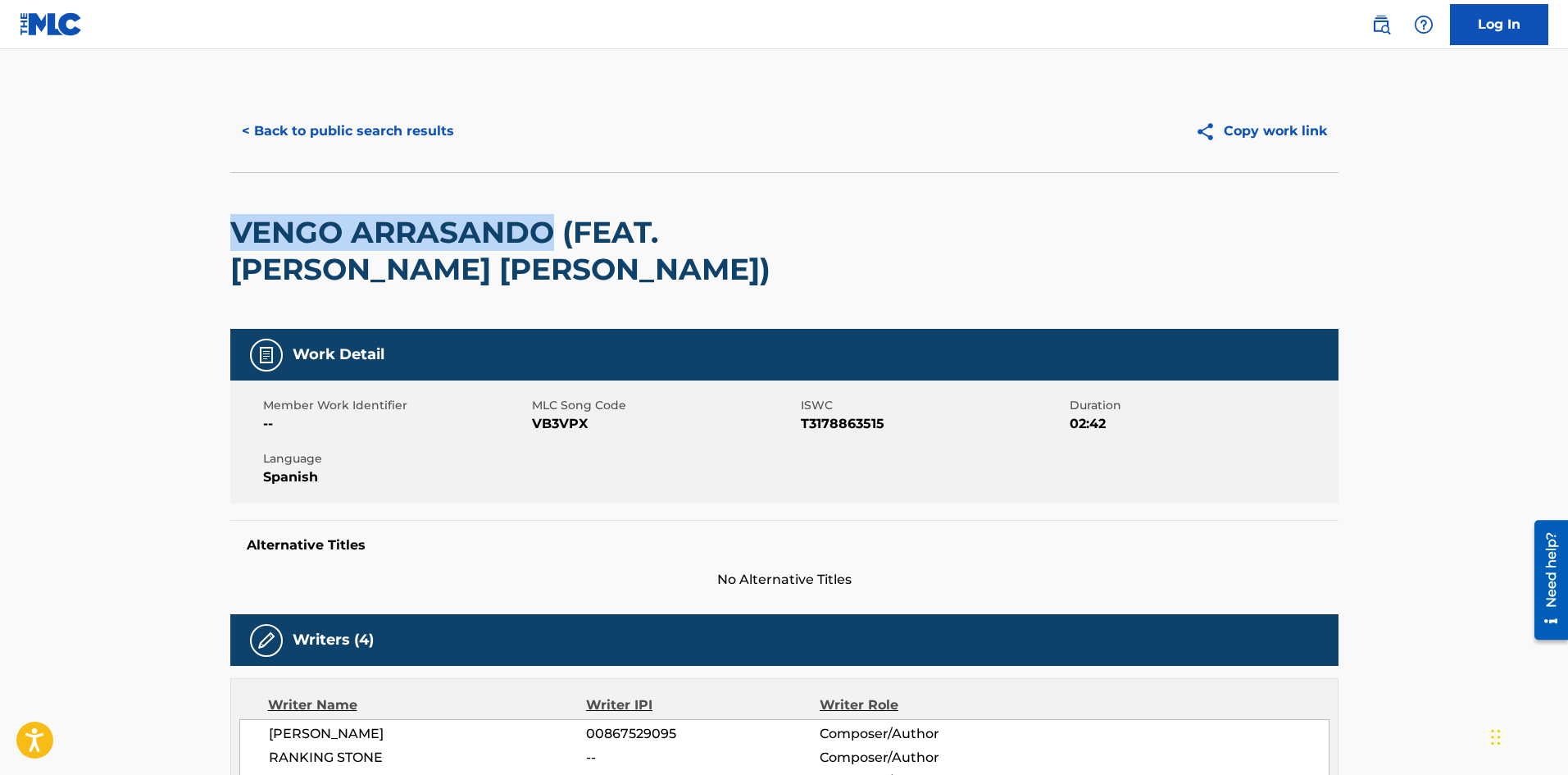
drag, startPoint x: 550, startPoint y: 233, endPoint x: 239, endPoint y: 233, distance: 311.0
click at [239, 233] on h2 "VENGO ARRASANDO (FEAT. RANKIN STONE)" at bounding box center [563, 251] width 665 height 74
copy h2 "VENGO ARRASANDO"
click at [412, 144] on button "< Back to public search results" at bounding box center [348, 131] width 235 height 41
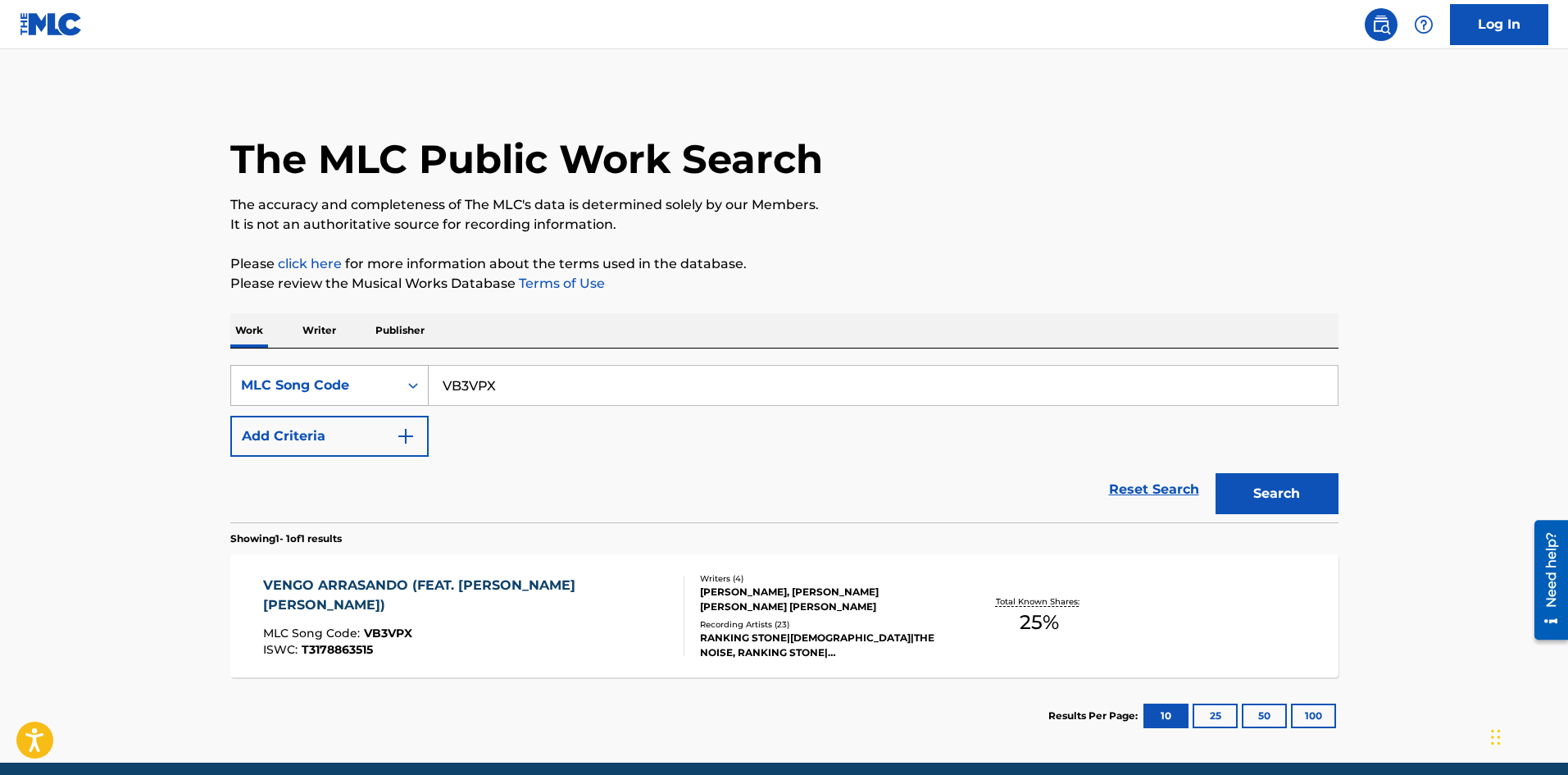
drag, startPoint x: 546, startPoint y: 391, endPoint x: 406, endPoint y: 403, distance: 140.5
click at [103, 407] on main "The MLC Public Work Search The accuracy and completeness of The MLC's data is d…" at bounding box center [784, 405] width 1568 height 713
paste input "DC851N"
type input "DC851N"
click at [1262, 491] on button "Search" at bounding box center [1276, 493] width 123 height 41
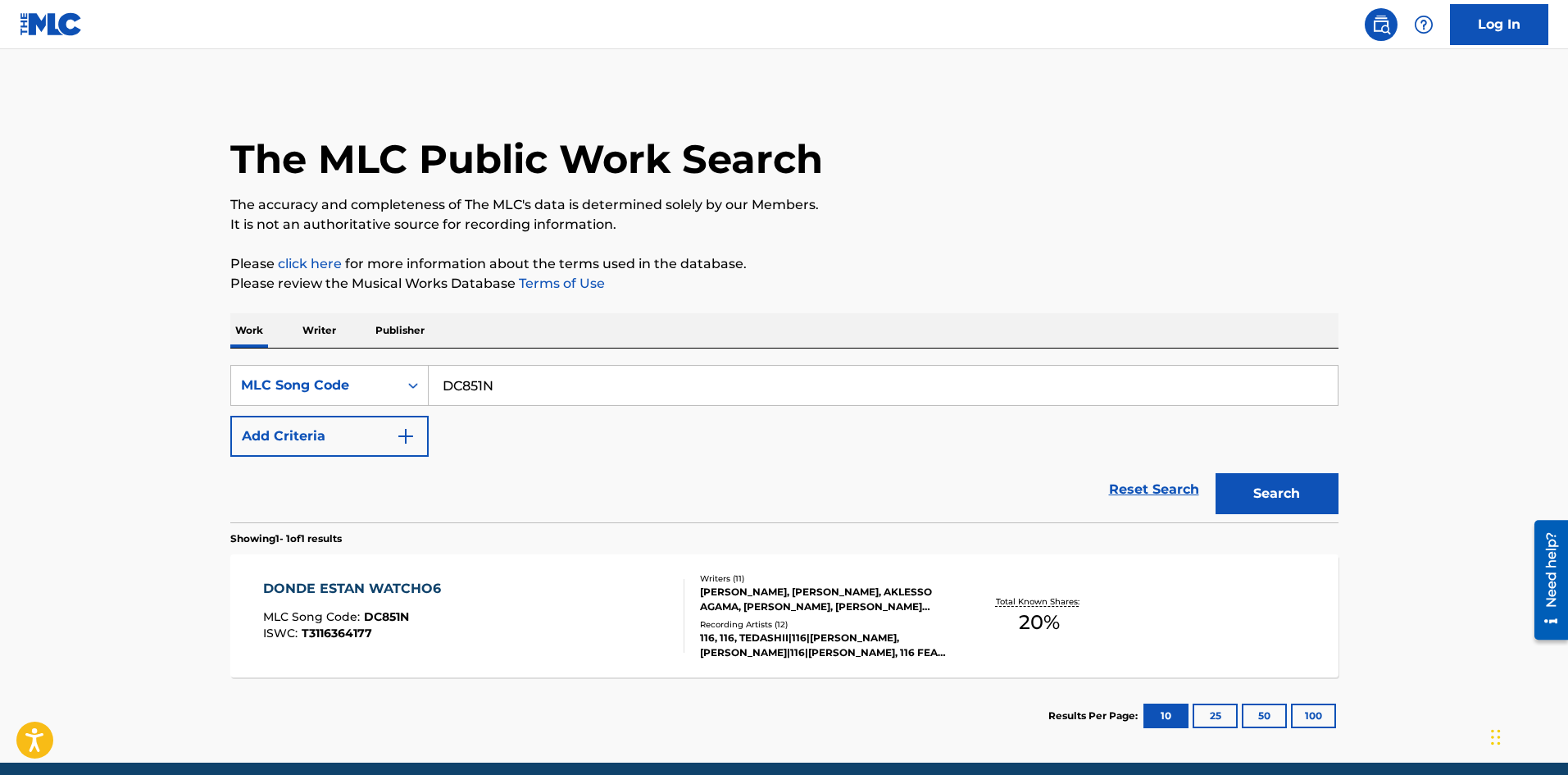
click at [406, 619] on span "DC851N" at bounding box center [387, 616] width 45 height 15
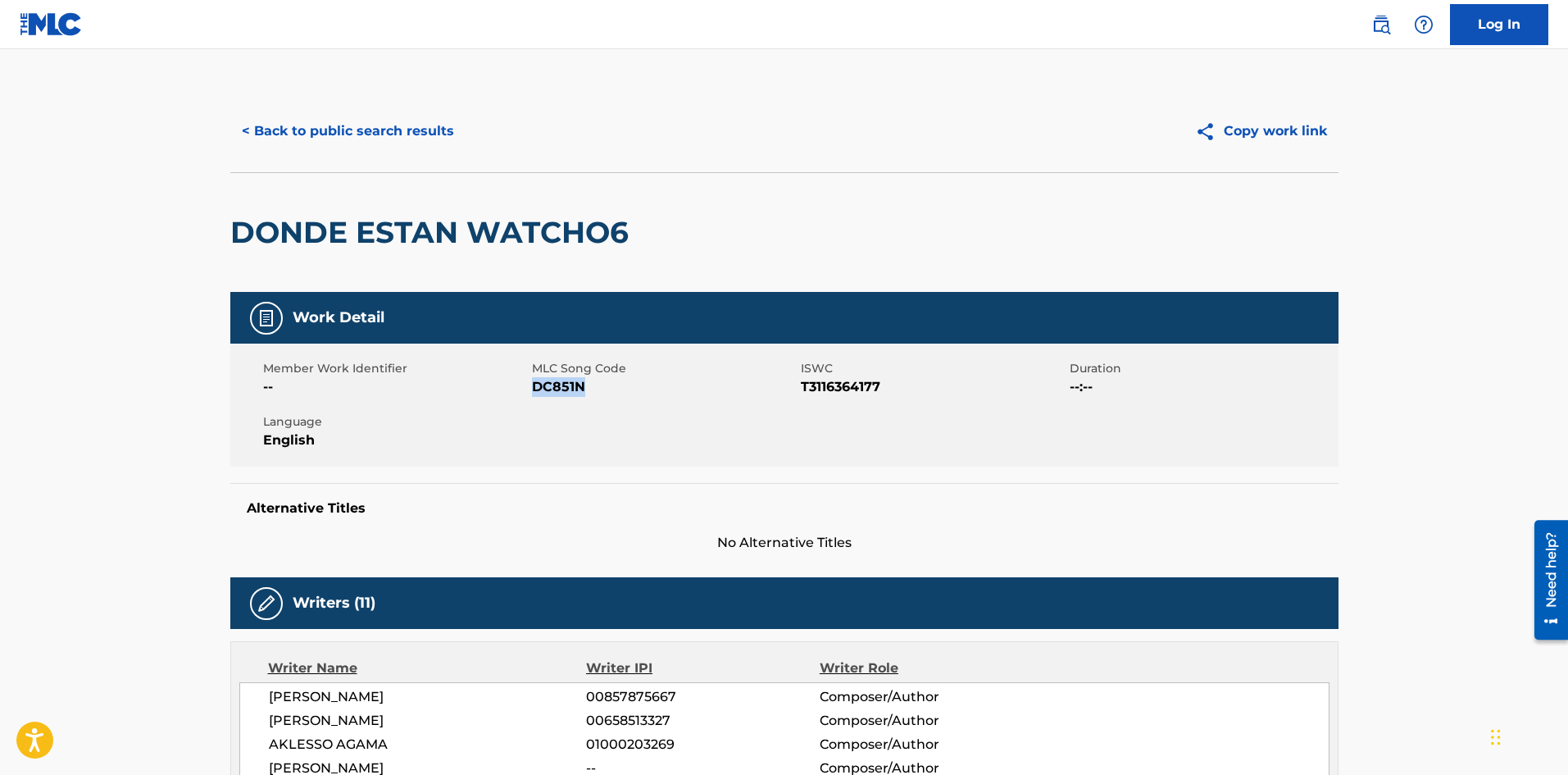
drag, startPoint x: 594, startPoint y: 384, endPoint x: 532, endPoint y: 386, distance: 62.0
click at [532, 386] on span "DC851N" at bounding box center [664, 387] width 264 height 20
copy span "DC851N"
click at [391, 130] on button "< Back to public search results" at bounding box center [348, 131] width 235 height 41
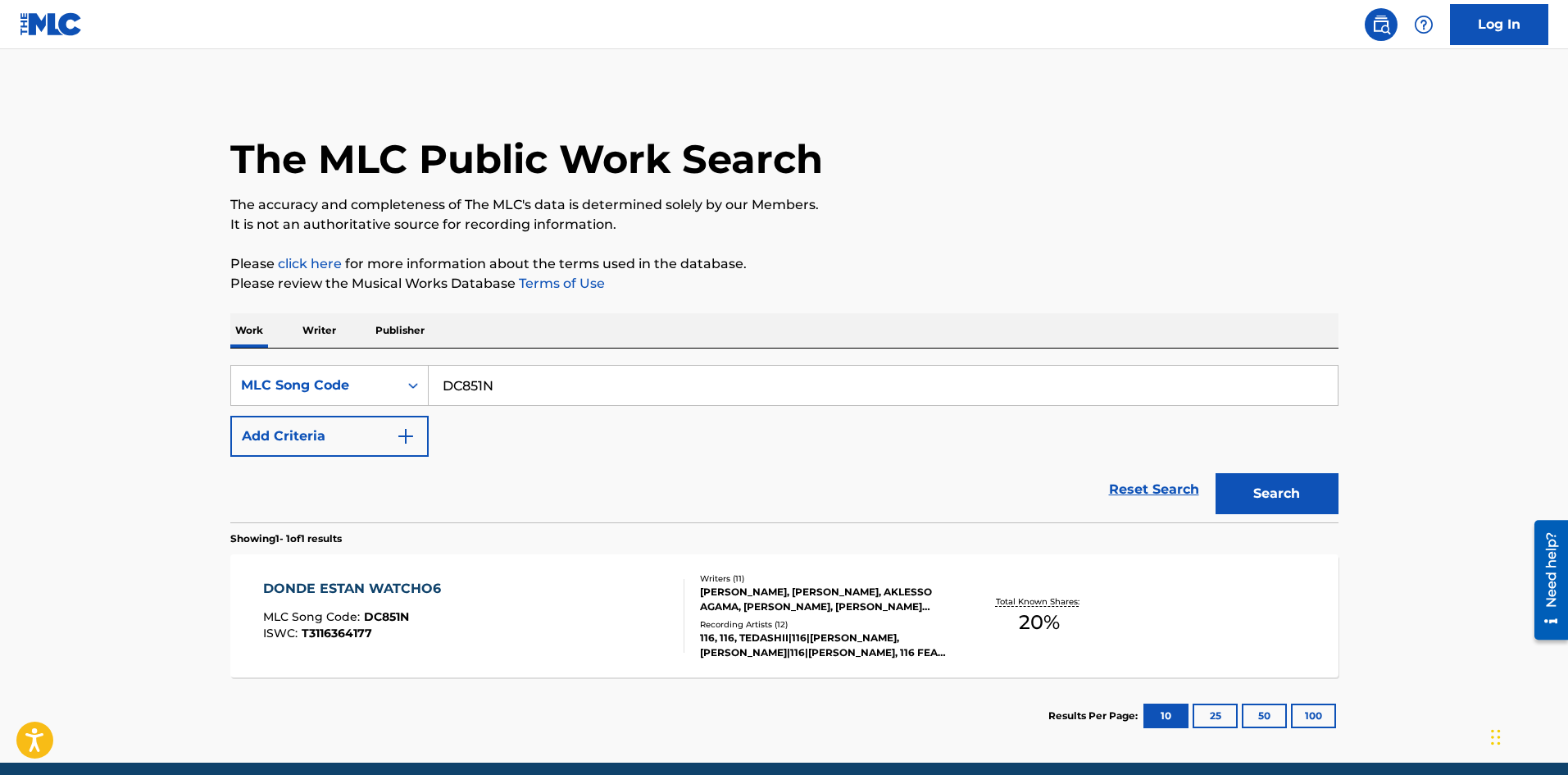
drag, startPoint x: 553, startPoint y: 401, endPoint x: 177, endPoint y: 400, distance: 376.0
click at [182, 400] on main "The MLC Public Work Search The accuracy and completeness of The MLC's data is d…" at bounding box center [784, 405] width 1568 height 713
paste input "TV2OSB"
type input "TV2OSB"
click at [1283, 475] on button "Search" at bounding box center [1276, 493] width 123 height 41
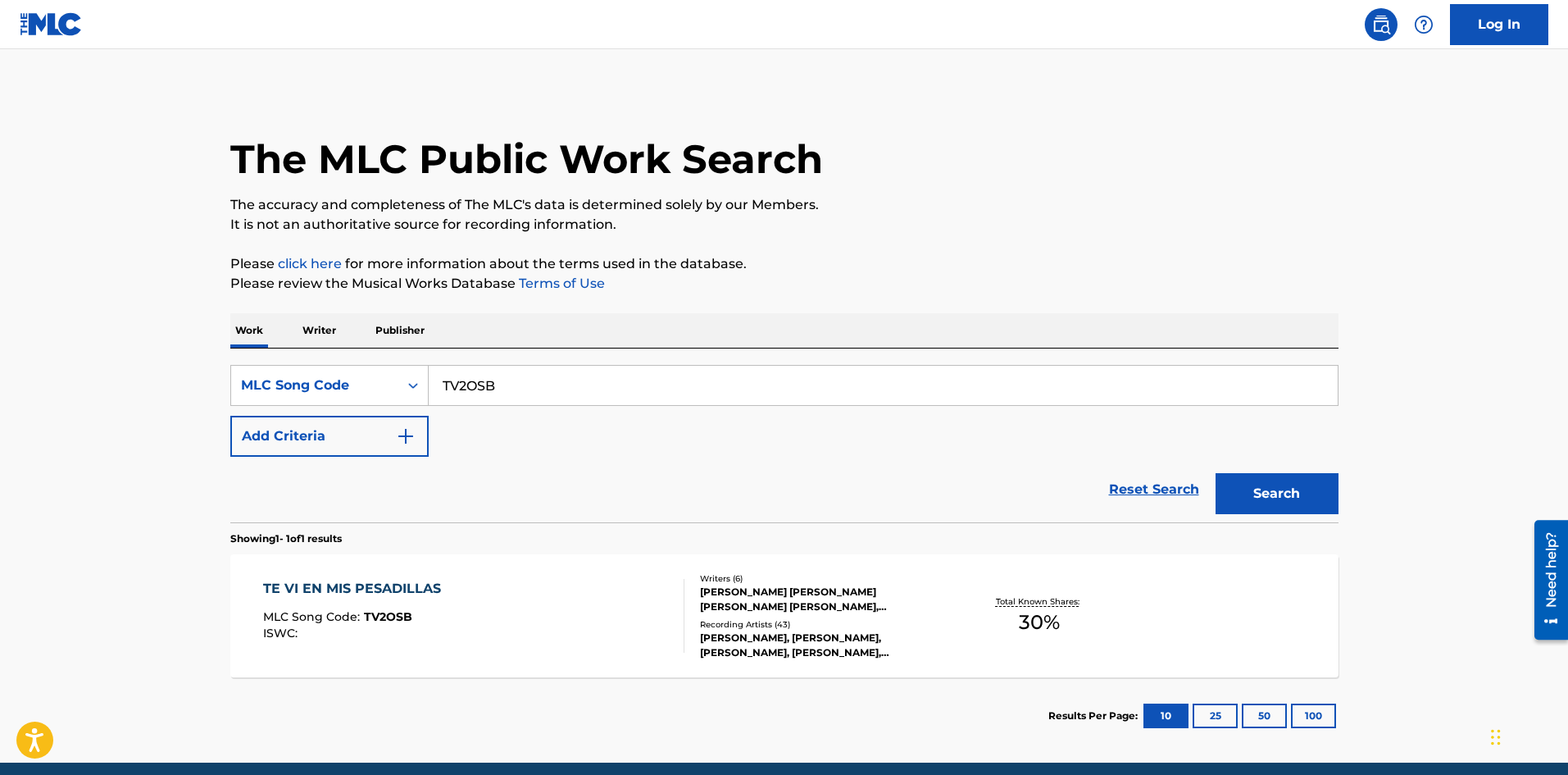
click at [468, 623] on div "TE VI EN MIS PESADILLAS MLC Song Code : TV2OSB ISWC :" at bounding box center [474, 615] width 422 height 74
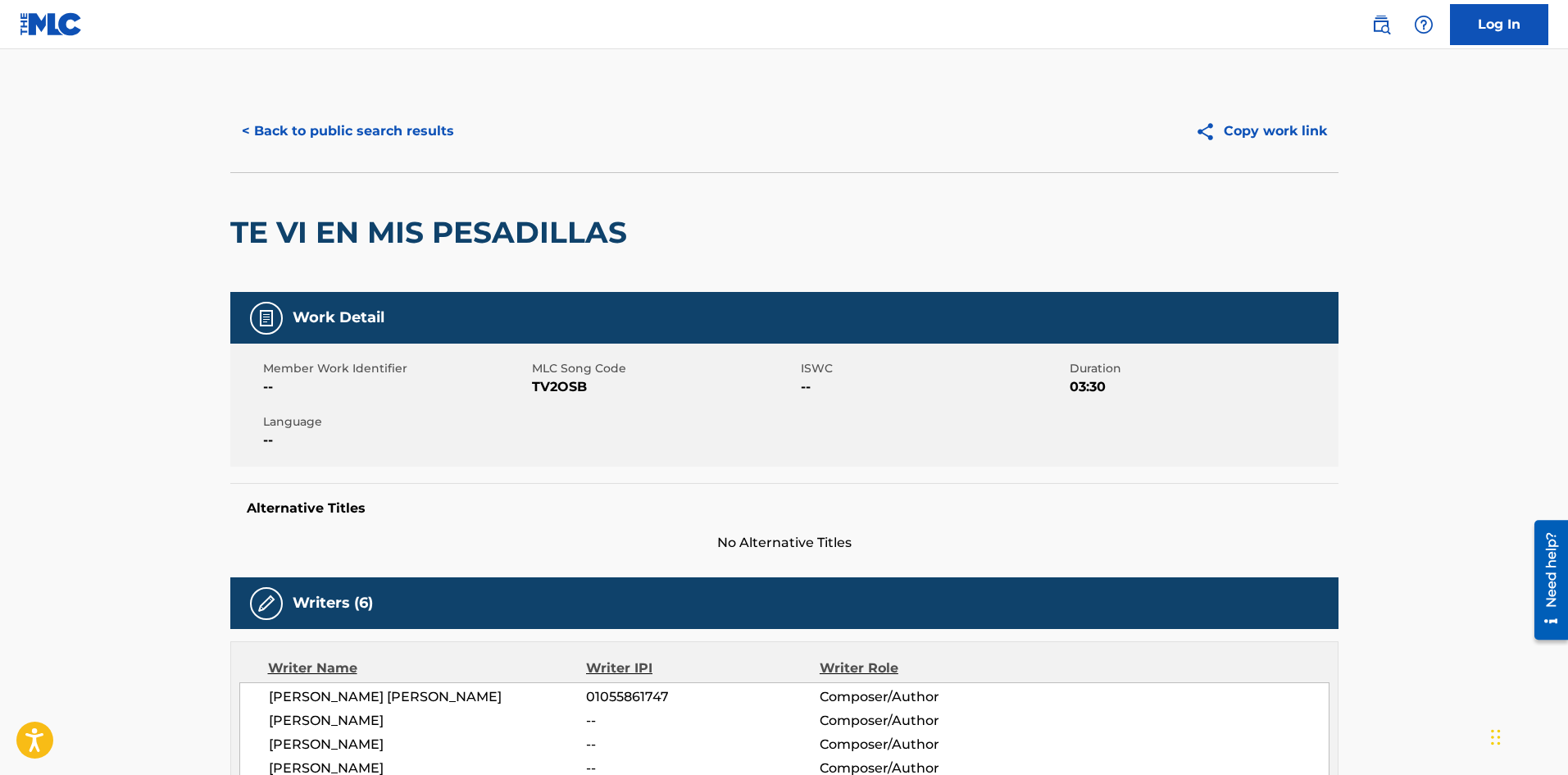
click at [432, 132] on button "< Back to public search results" at bounding box center [348, 131] width 235 height 41
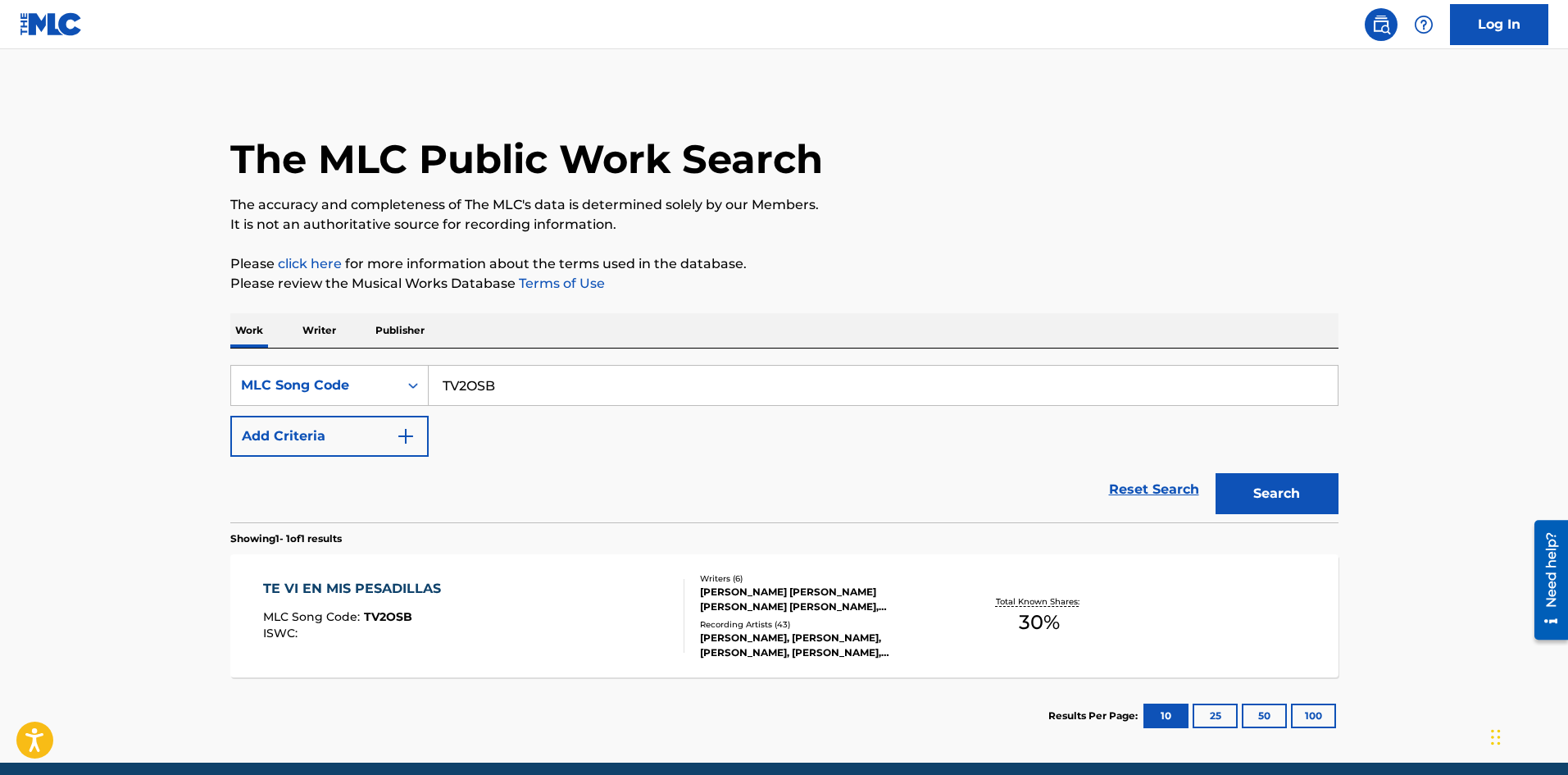
drag, startPoint x: 550, startPoint y: 387, endPoint x: 144, endPoint y: 375, distance: 406.2
click at [144, 375] on main "The MLC Public Work Search The accuracy and completeness of The MLC's data is d…" at bounding box center [784, 405] width 1568 height 713
paste input "GE9G0Y"
type input "GE9G0Y"
drag, startPoint x: 1245, startPoint y: 500, endPoint x: 95, endPoint y: 463, distance: 1150.6
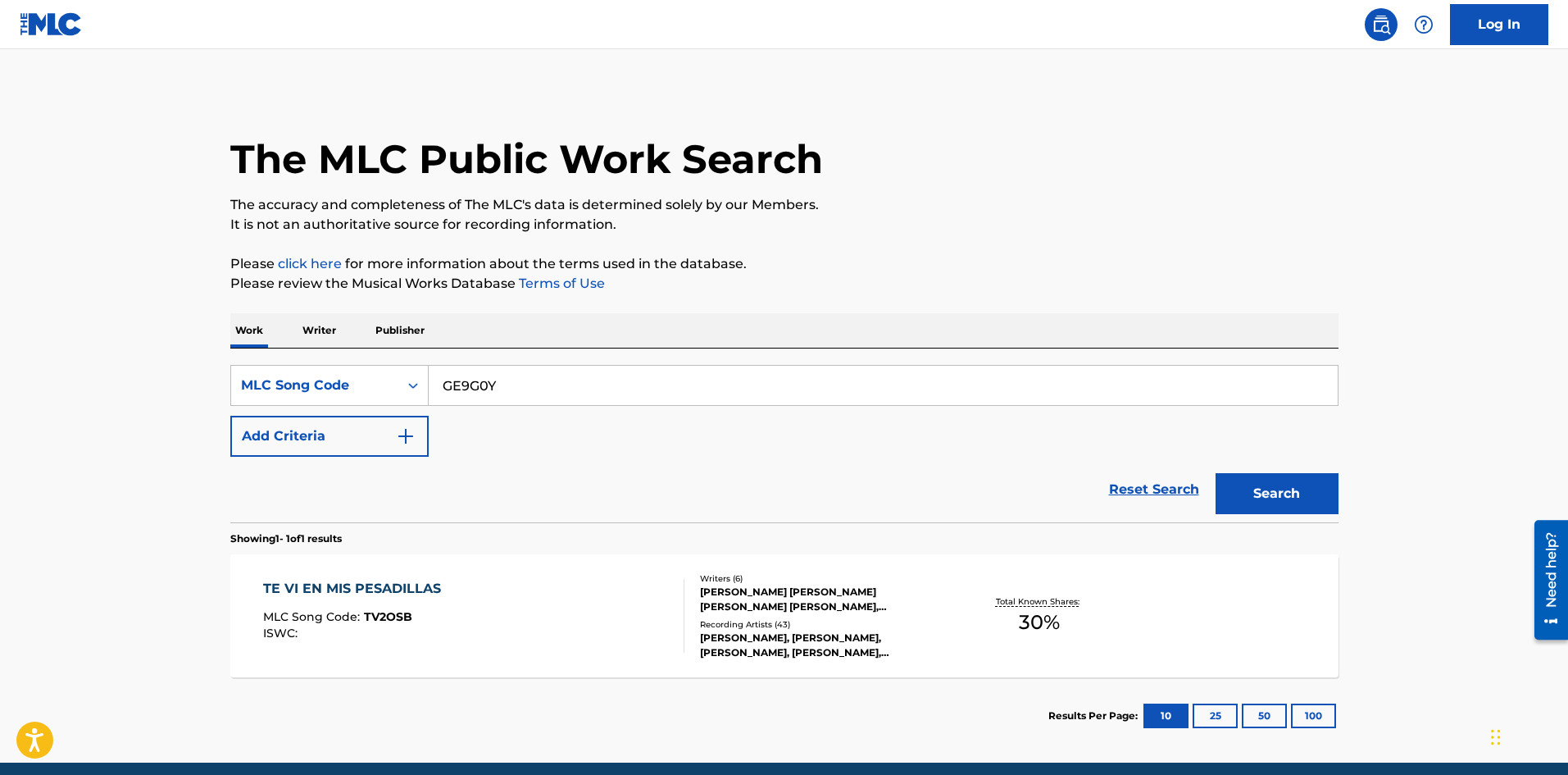
click at [1239, 500] on button "Search" at bounding box center [1276, 493] width 123 height 41
click at [660, 617] on div "GATITAS SANDUNGUERAS VOL. 1 MLC Song Code : GE9G0Y ISWC :" at bounding box center [474, 615] width 422 height 74
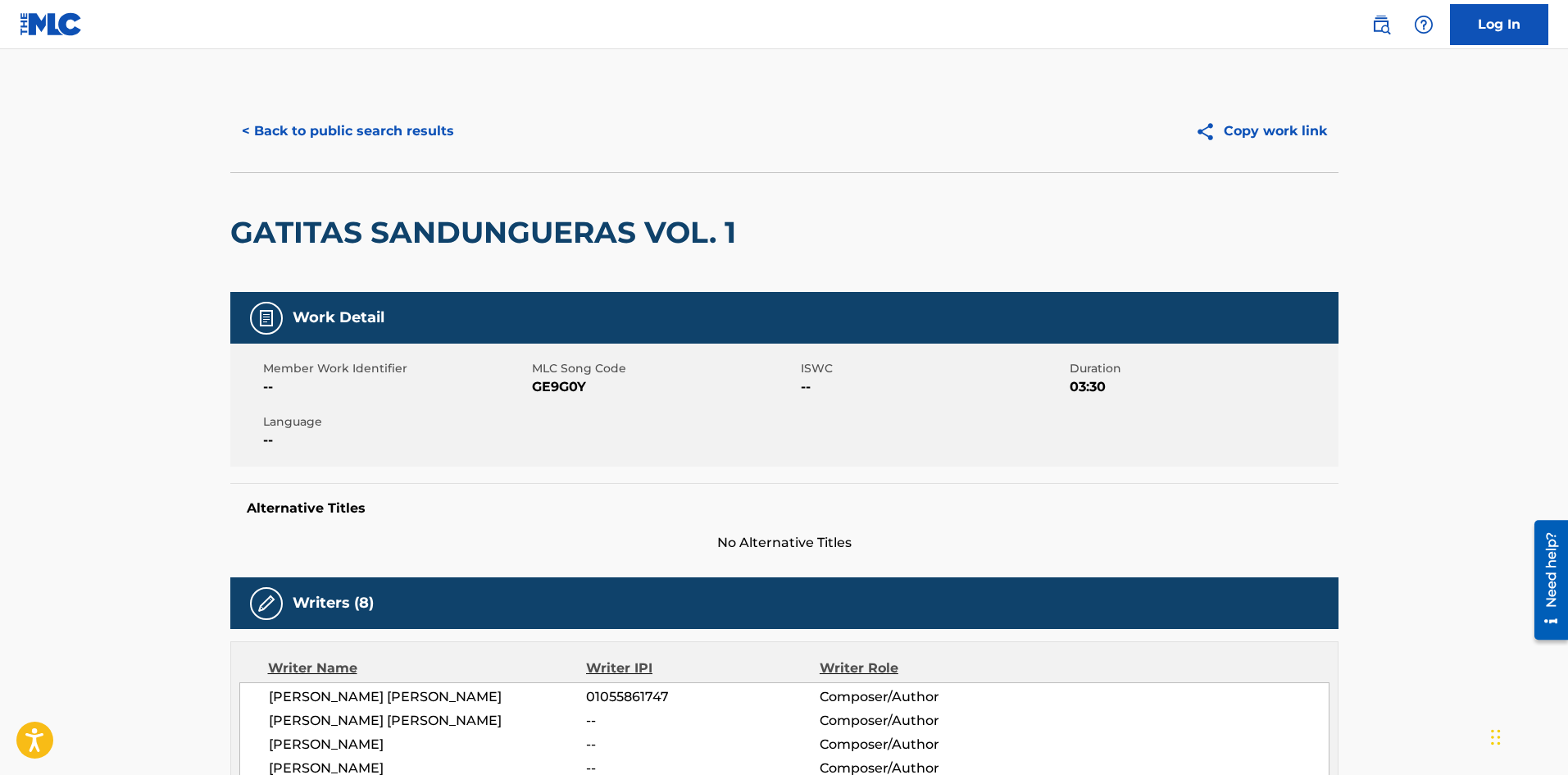
click at [373, 121] on button "< Back to public search results" at bounding box center [348, 131] width 235 height 41
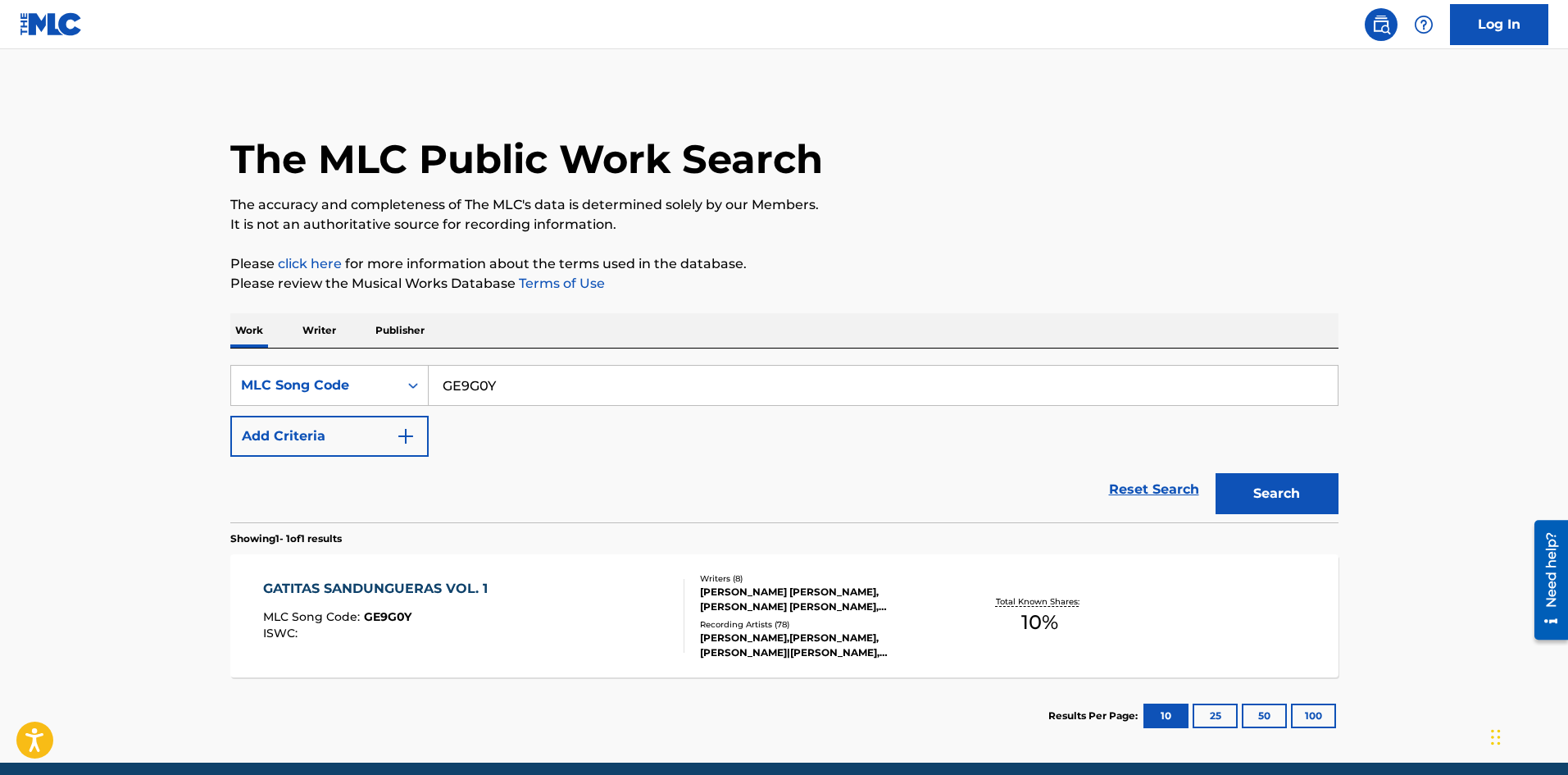
click at [124, 392] on main "The MLC Public Work Search The accuracy and completeness of The MLC's data is d…" at bounding box center [784, 405] width 1568 height 713
paste input "ND50N0"
type input "ND50N0"
drag, startPoint x: 1288, startPoint y: 492, endPoint x: 104, endPoint y: 504, distance: 1184.1
click at [1285, 492] on button "Search" at bounding box center [1276, 493] width 123 height 41
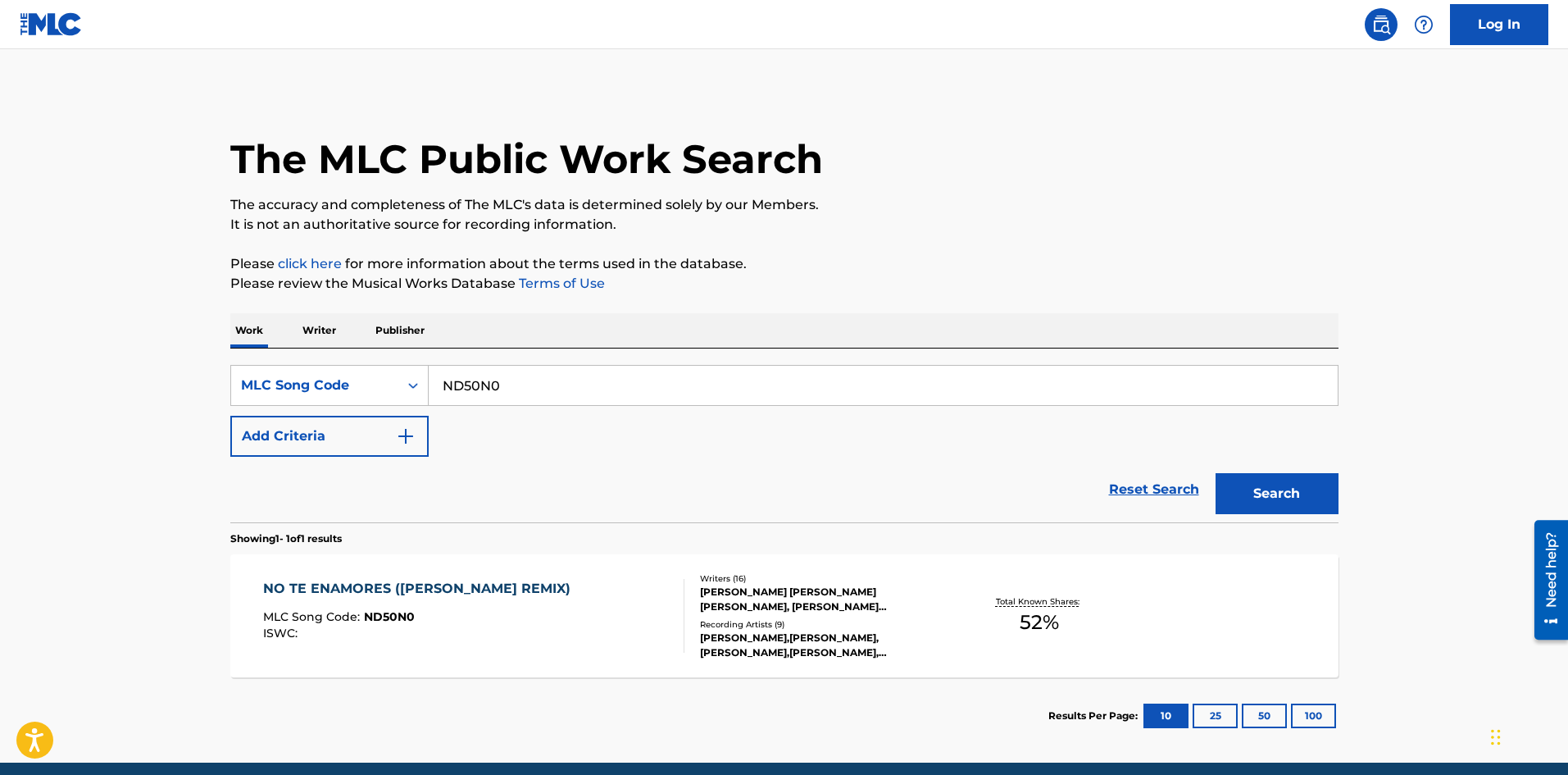
click at [521, 598] on div "NO TE ENAMORES (ALAN WALKER REMIX)" at bounding box center [421, 589] width 315 height 20
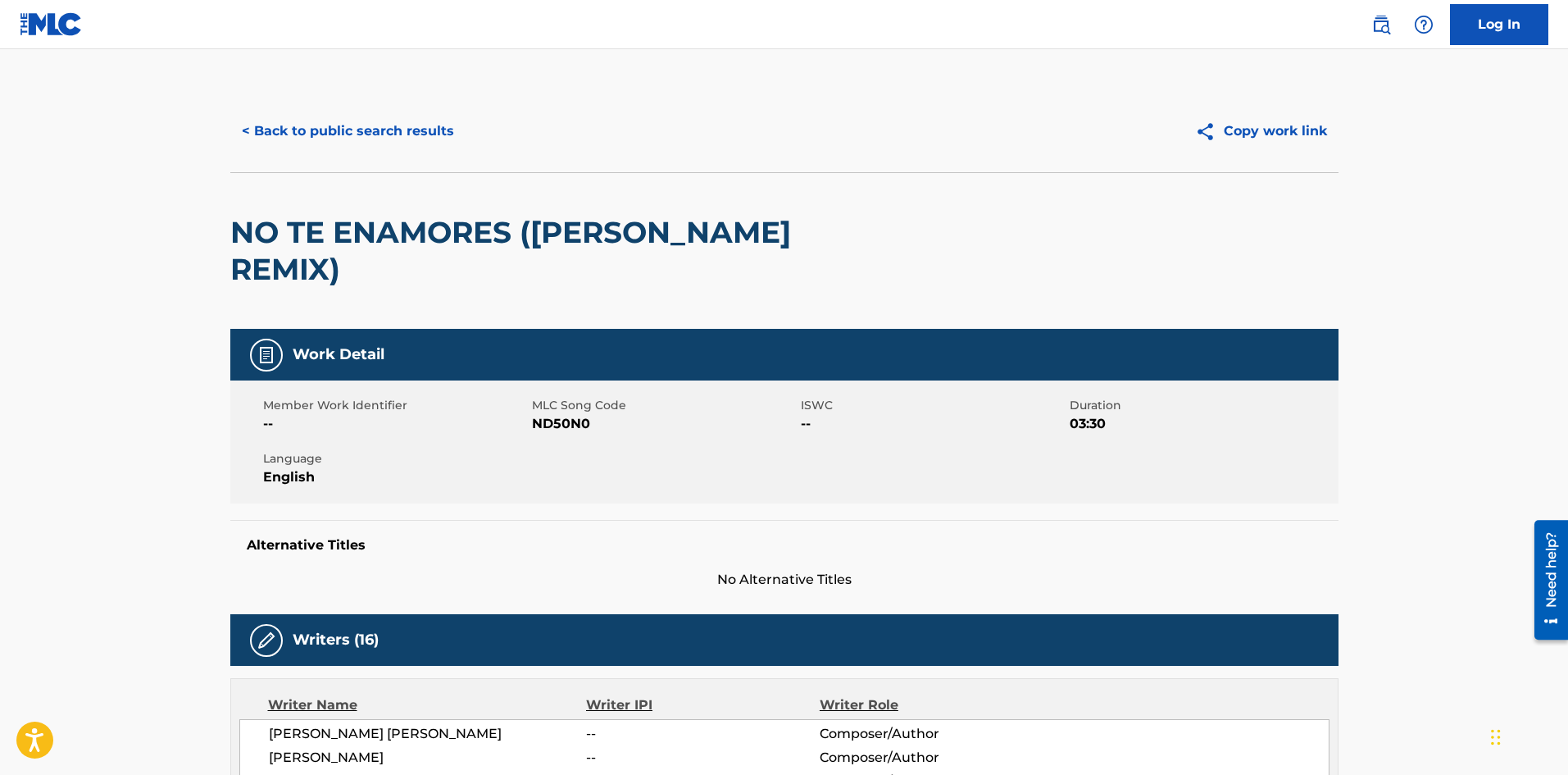
click at [363, 120] on button "< Back to public search results" at bounding box center [348, 131] width 235 height 41
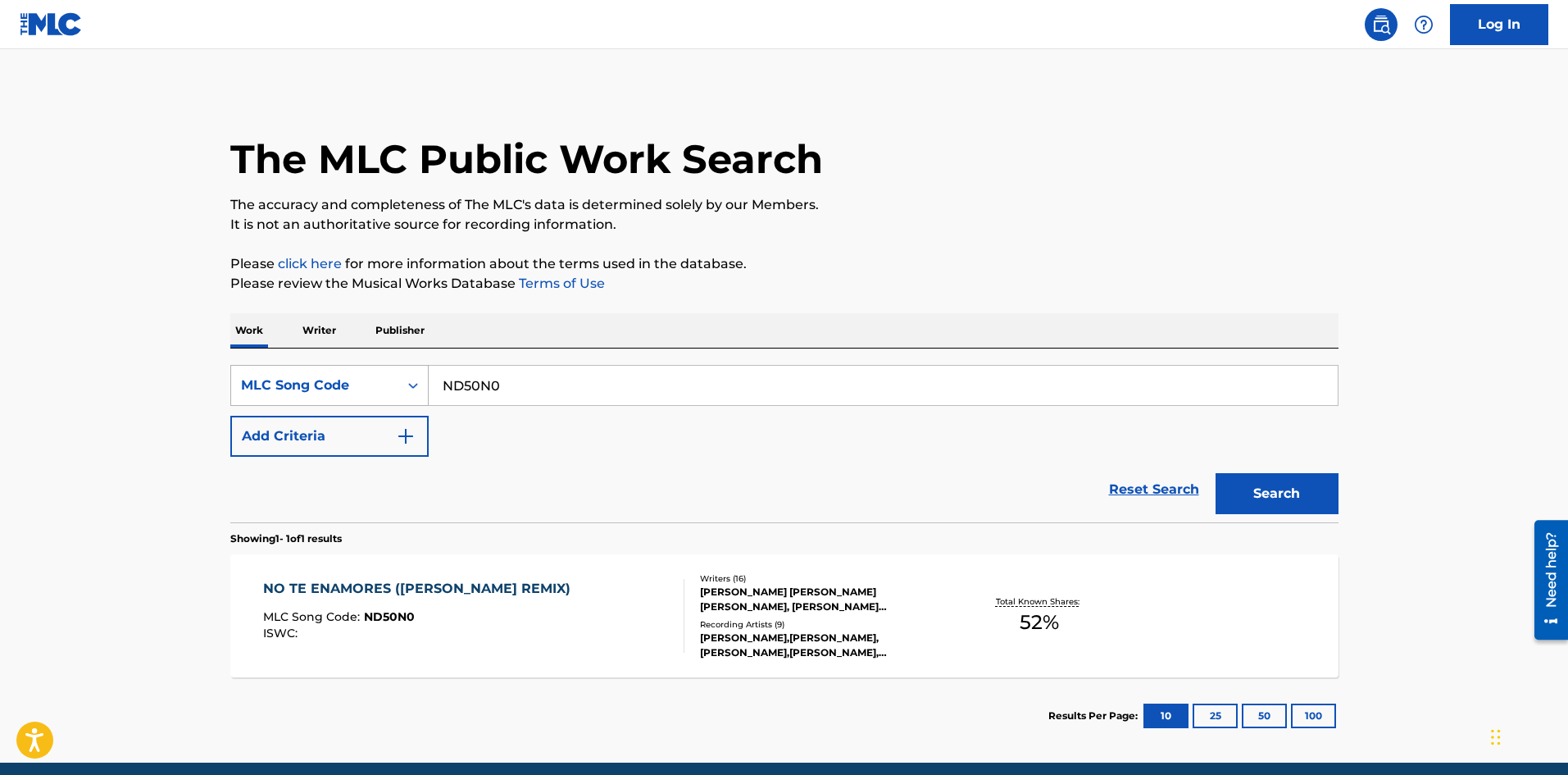
drag, startPoint x: 571, startPoint y: 391, endPoint x: 231, endPoint y: 390, distance: 340.0
click at [231, 390] on div "SearchWithCriteria68d158a0-7ce4-4554-abee-f2ceedbc4132 MLC Song Code ND50N0" at bounding box center [785, 385] width 1108 height 41
paste input "MR2UOS"
drag, startPoint x: 1257, startPoint y: 491, endPoint x: 7, endPoint y: 456, distance: 1250.5
click at [1247, 491] on button "Search" at bounding box center [1276, 493] width 123 height 41
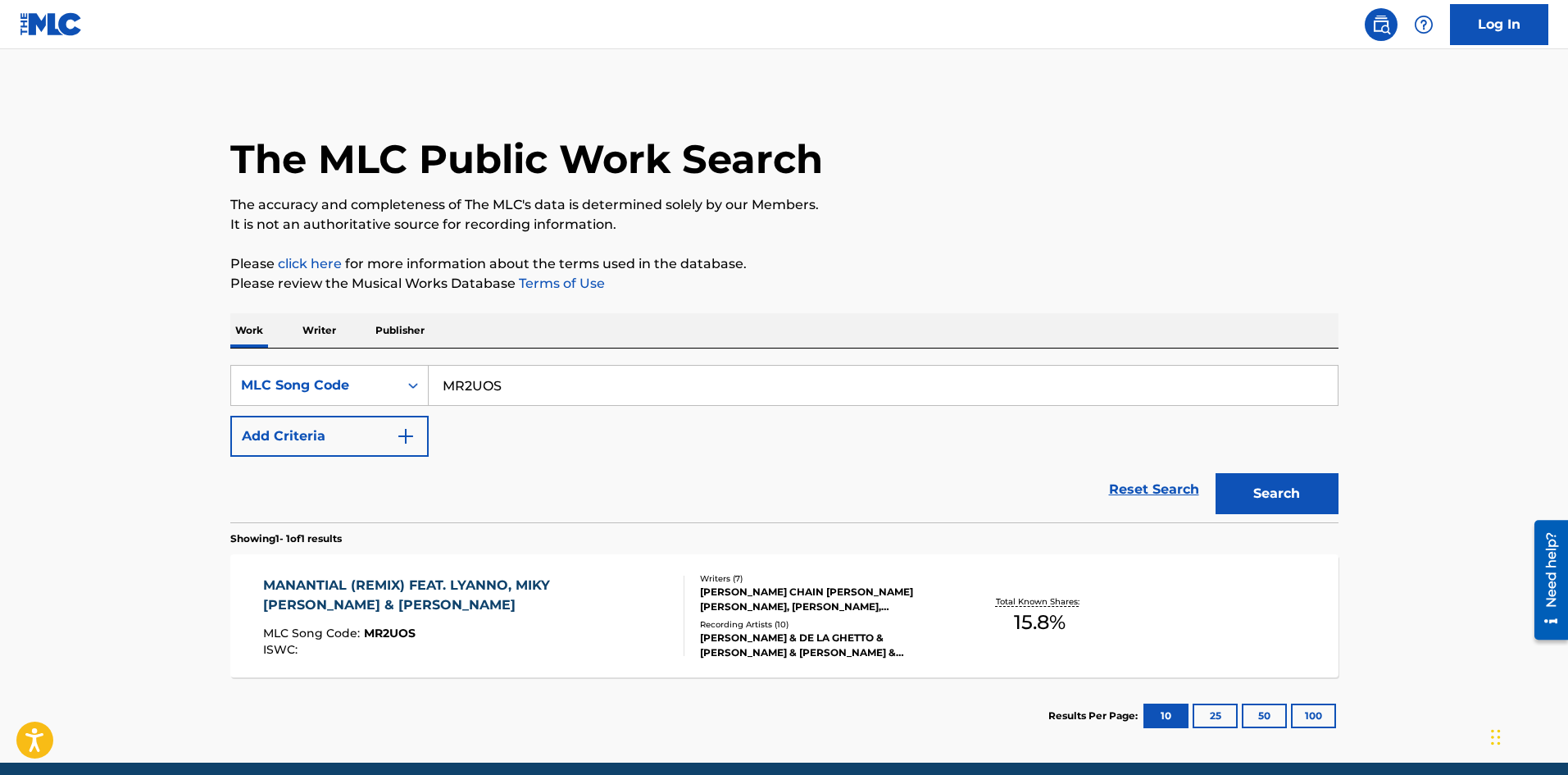
drag, startPoint x: 548, startPoint y: 383, endPoint x: 212, endPoint y: 383, distance: 336.0
click at [212, 383] on div "The MLC Public Work Search The accuracy and completeness of The MLC's data is d…" at bounding box center [784, 422] width 1147 height 664
paste input "3U5HQ5"
type input "3U5HQ5"
click at [1289, 491] on button "Search" at bounding box center [1276, 493] width 123 height 41
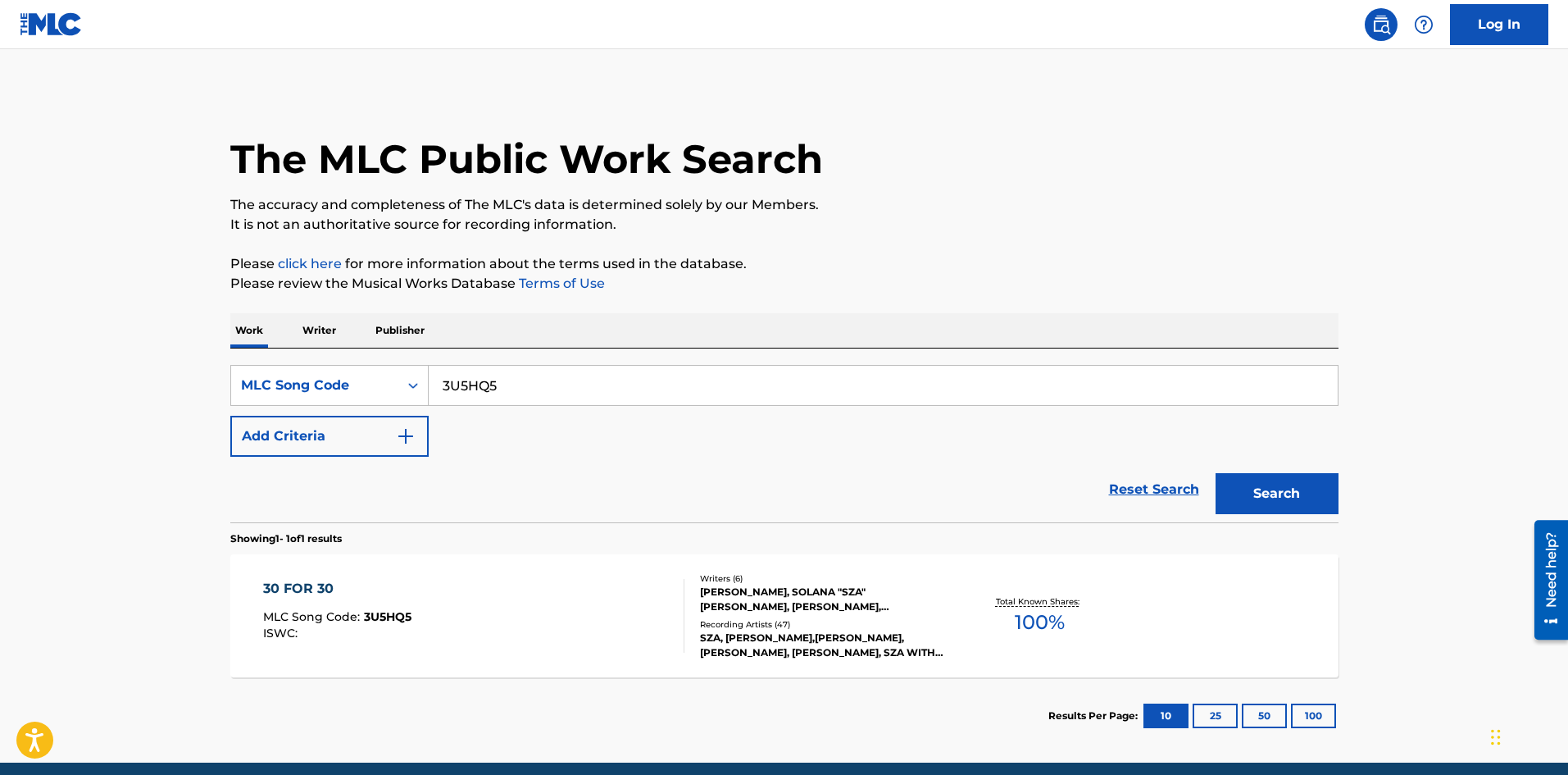
click at [414, 610] on div "30 FOR 30 MLC Song Code : 3U5HQ5 ISWC :" at bounding box center [474, 615] width 422 height 74
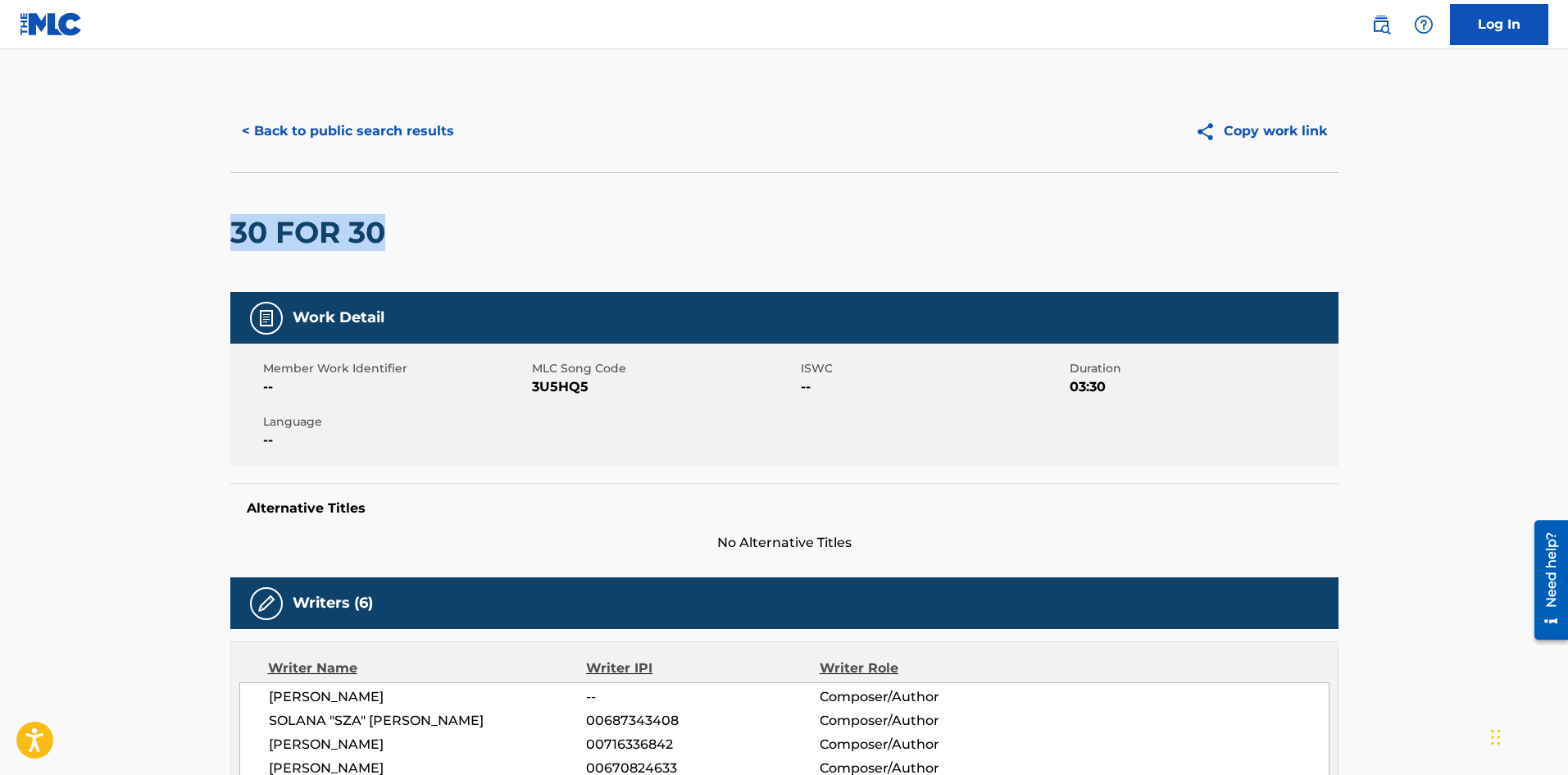
drag, startPoint x: 429, startPoint y: 239, endPoint x: 212, endPoint y: 239, distance: 217.0
copy h2 "30 FOR 30"
click at [364, 138] on button "< Back to public search results" at bounding box center [348, 131] width 235 height 41
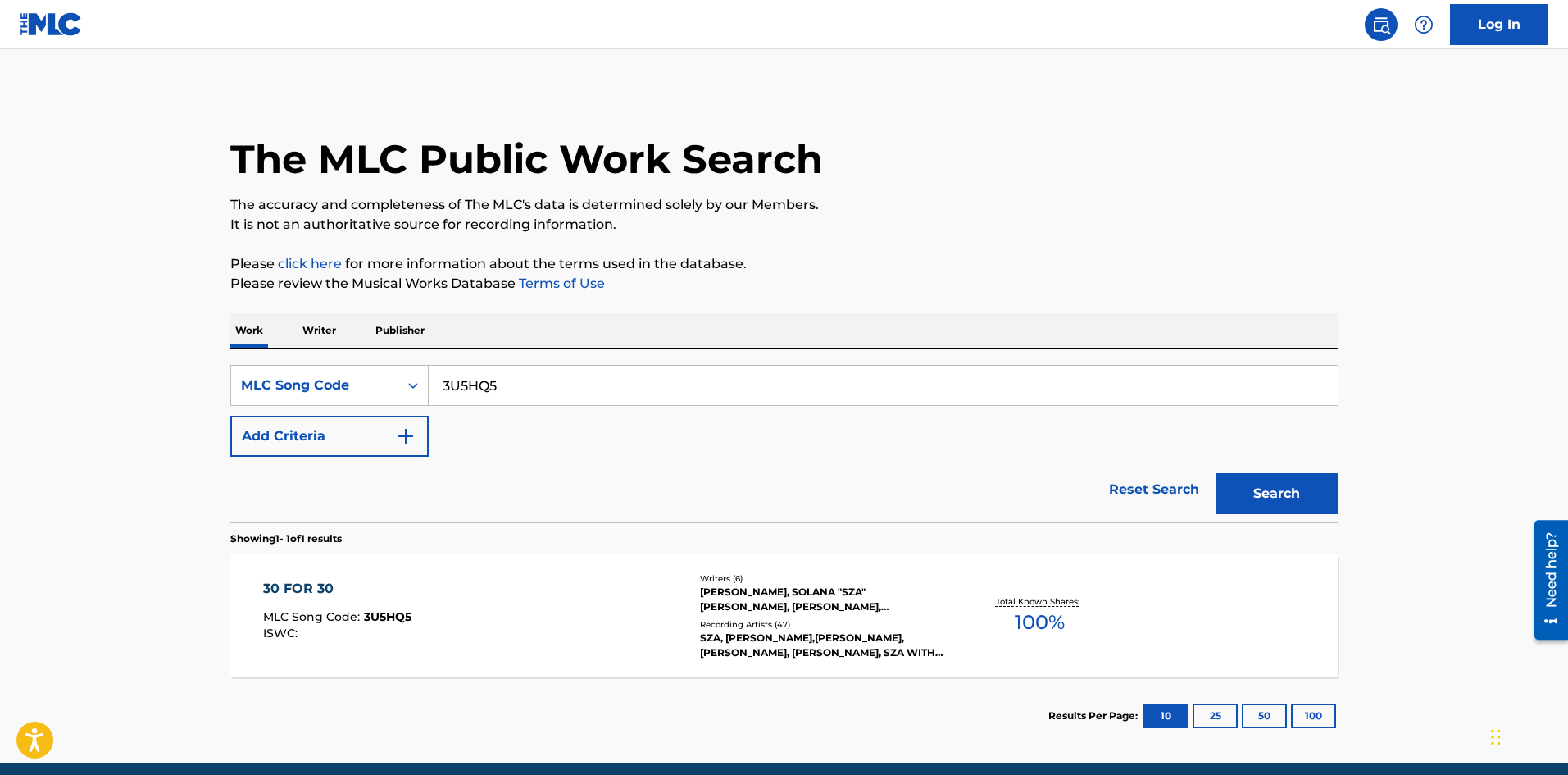
drag, startPoint x: 561, startPoint y: 376, endPoint x: 104, endPoint y: 383, distance: 457.1
click at [104, 383] on main "The MLC Public Work Search The accuracy and completeness of The MLC's data is d…" at bounding box center [784, 405] width 1568 height 713
paste input "SD02F6"
type input "SD02F6"
click at [1317, 484] on button "Search" at bounding box center [1276, 493] width 123 height 41
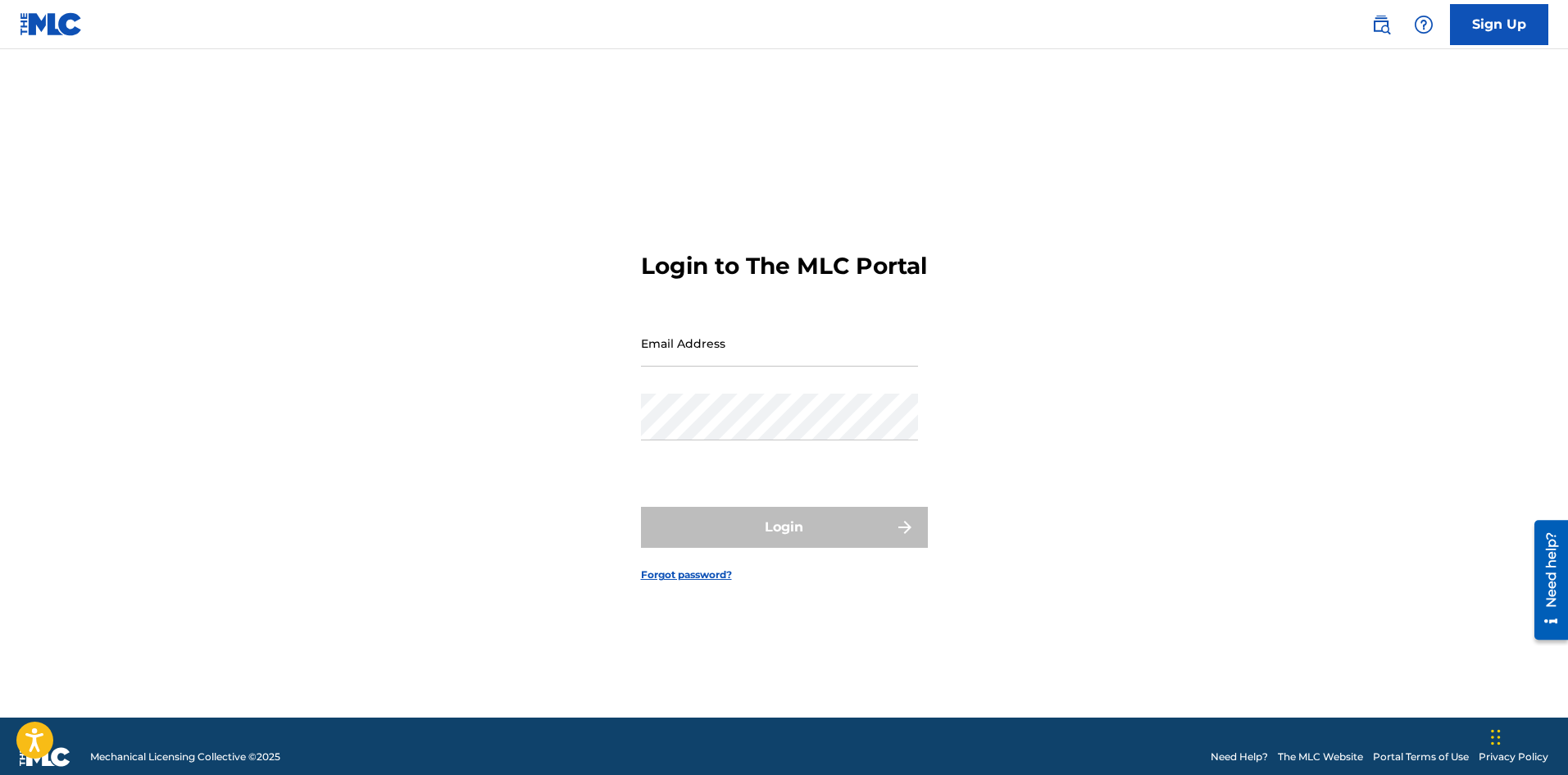
click at [724, 364] on input "Email Address" at bounding box center [779, 343] width 277 height 46
type input "andrew.mason1@umusic.com"
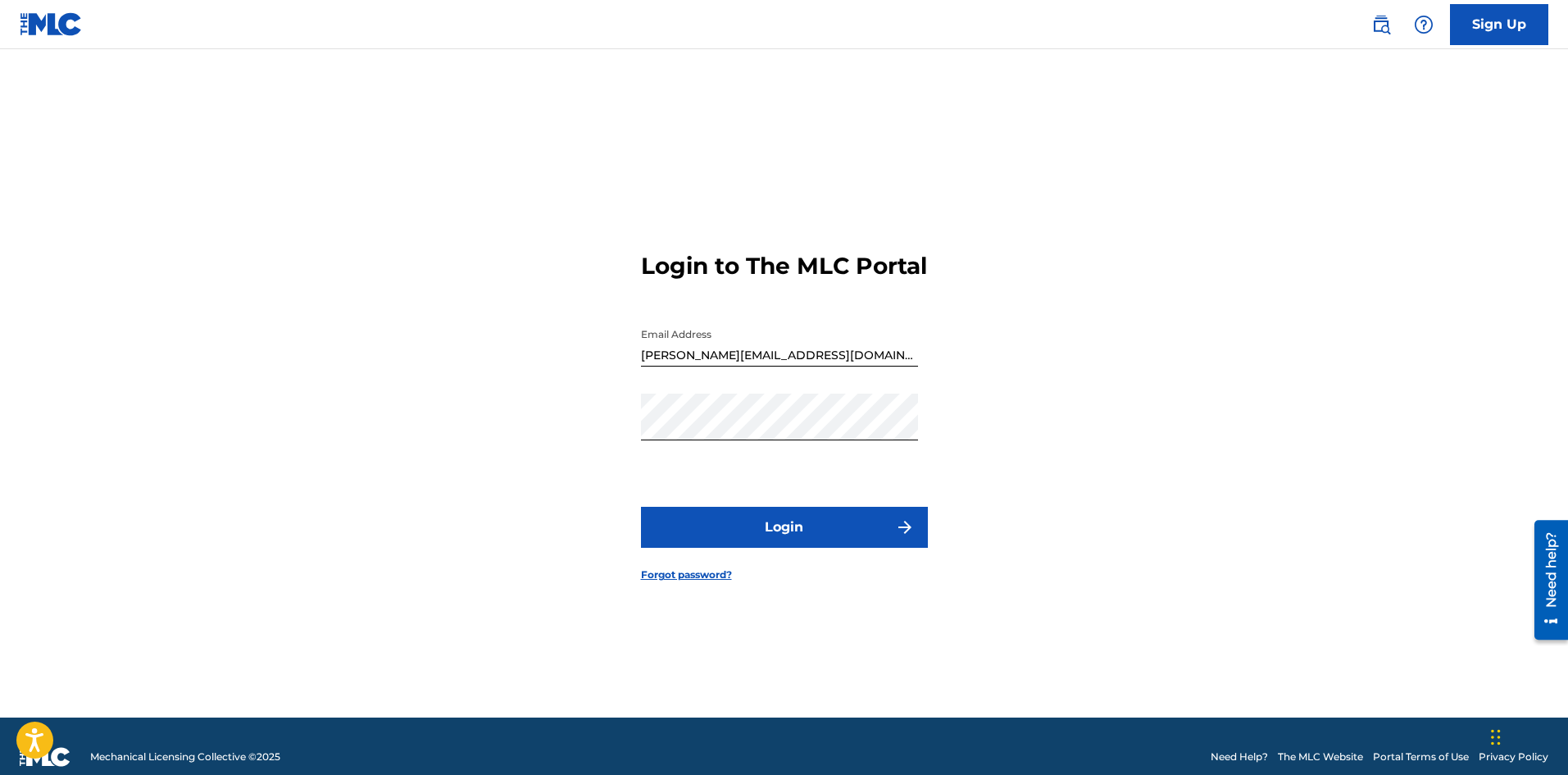
click at [803, 548] on button "Login" at bounding box center [785, 527] width 287 height 41
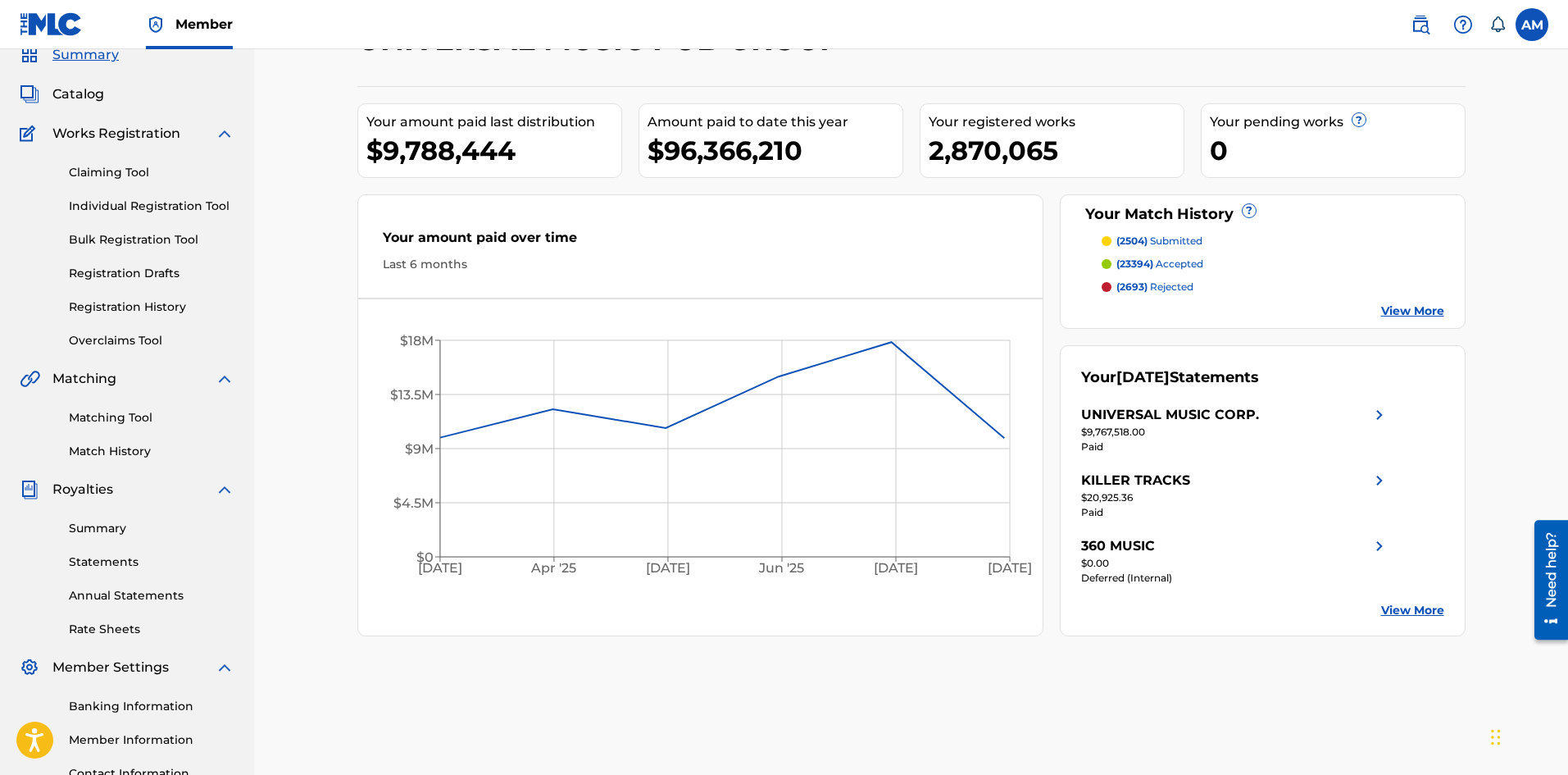
scroll to position [164, 0]
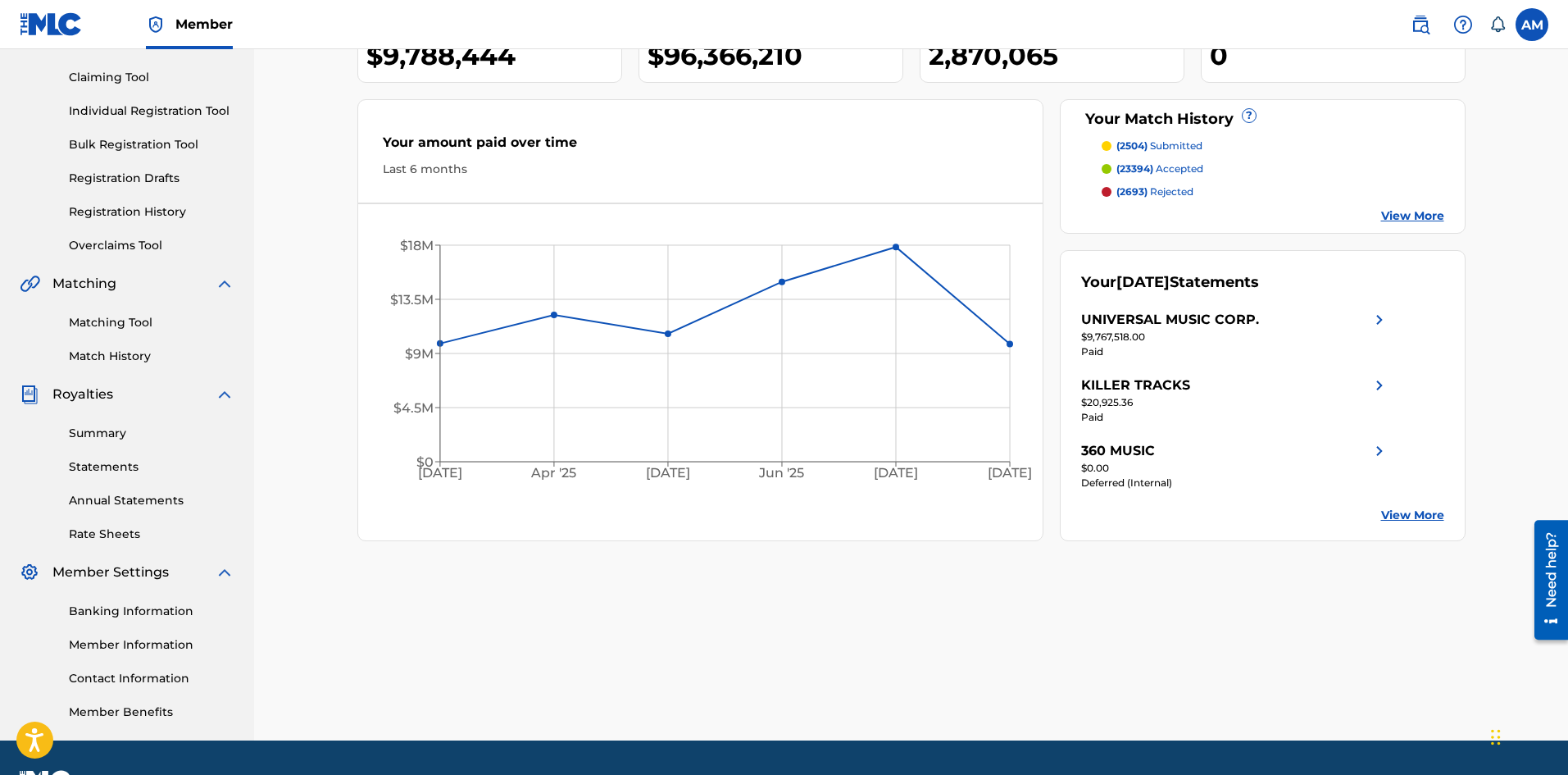
click at [114, 433] on link "Summary" at bounding box center [152, 432] width 165 height 17
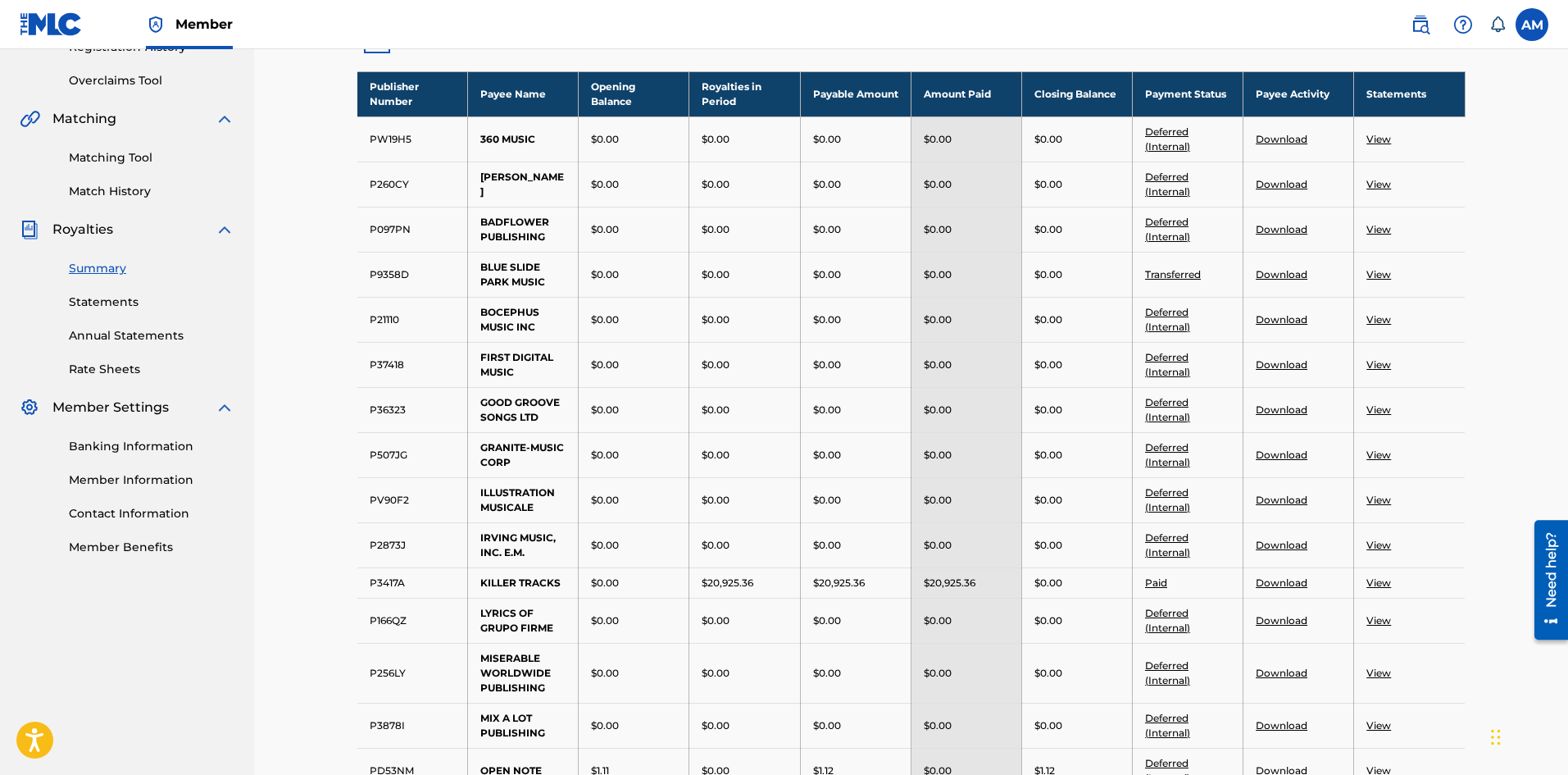
scroll to position [82, 0]
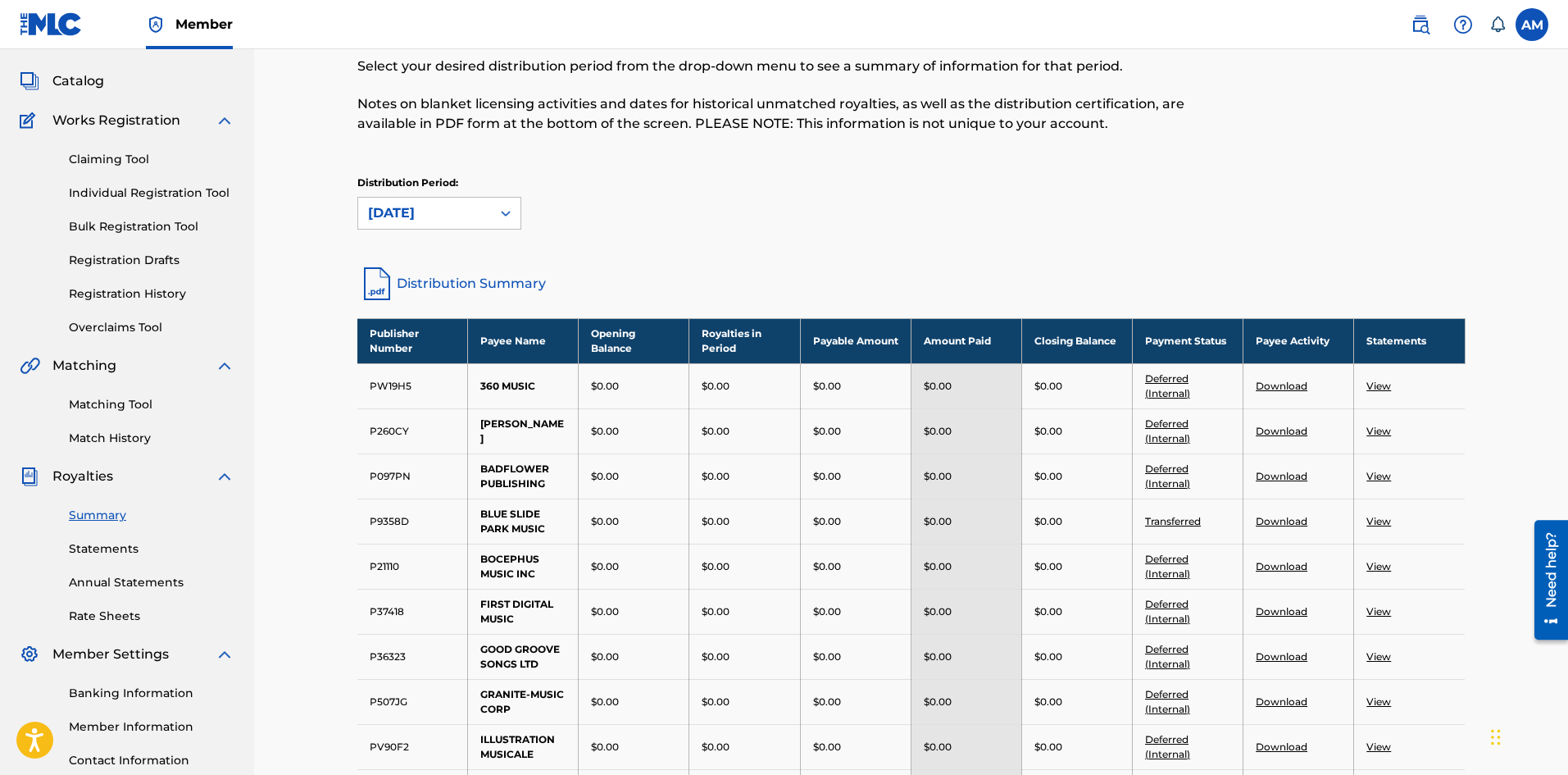
click at [104, 554] on link "Statements" at bounding box center [152, 549] width 165 height 17
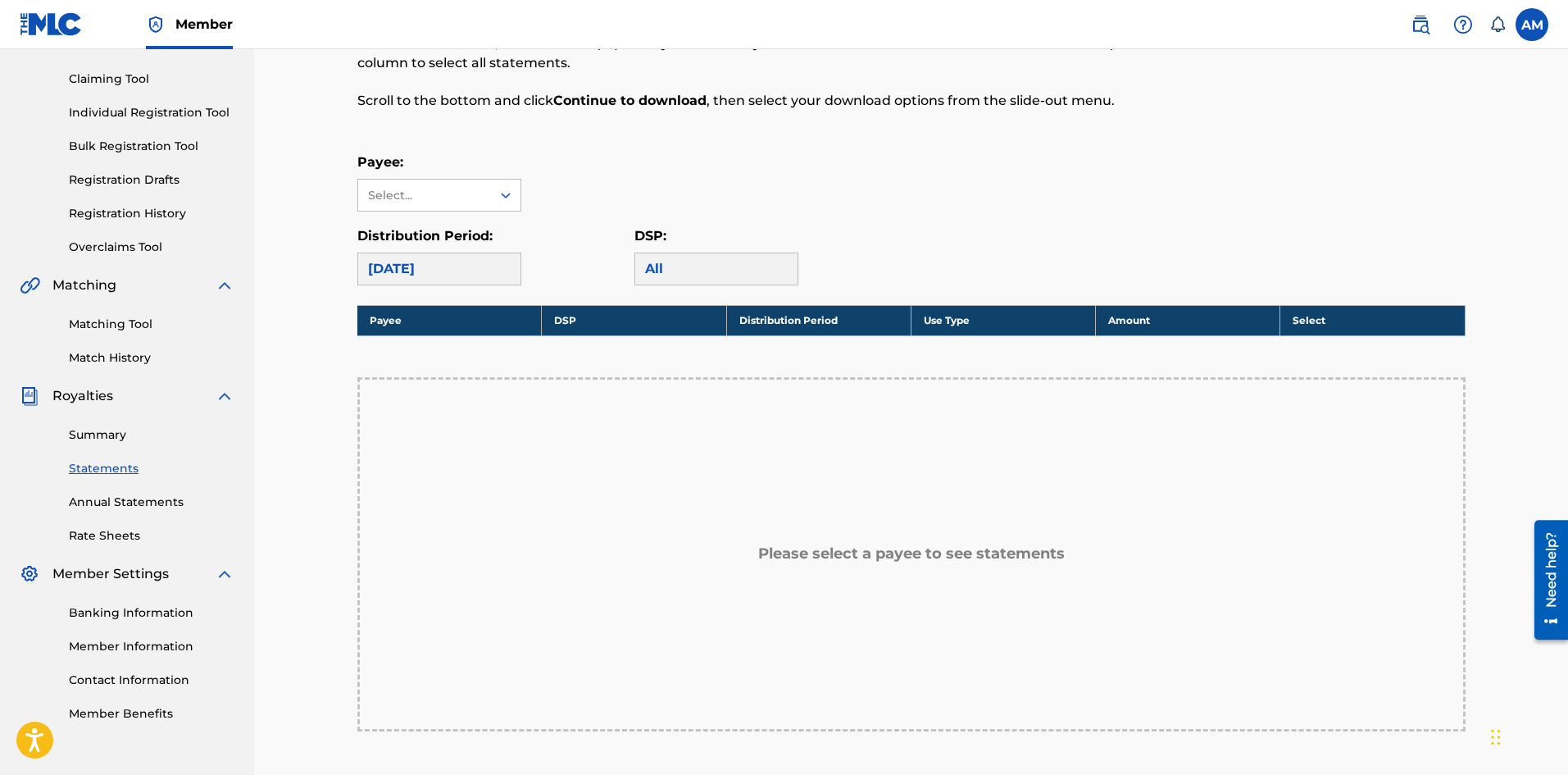
scroll to position [164, 0]
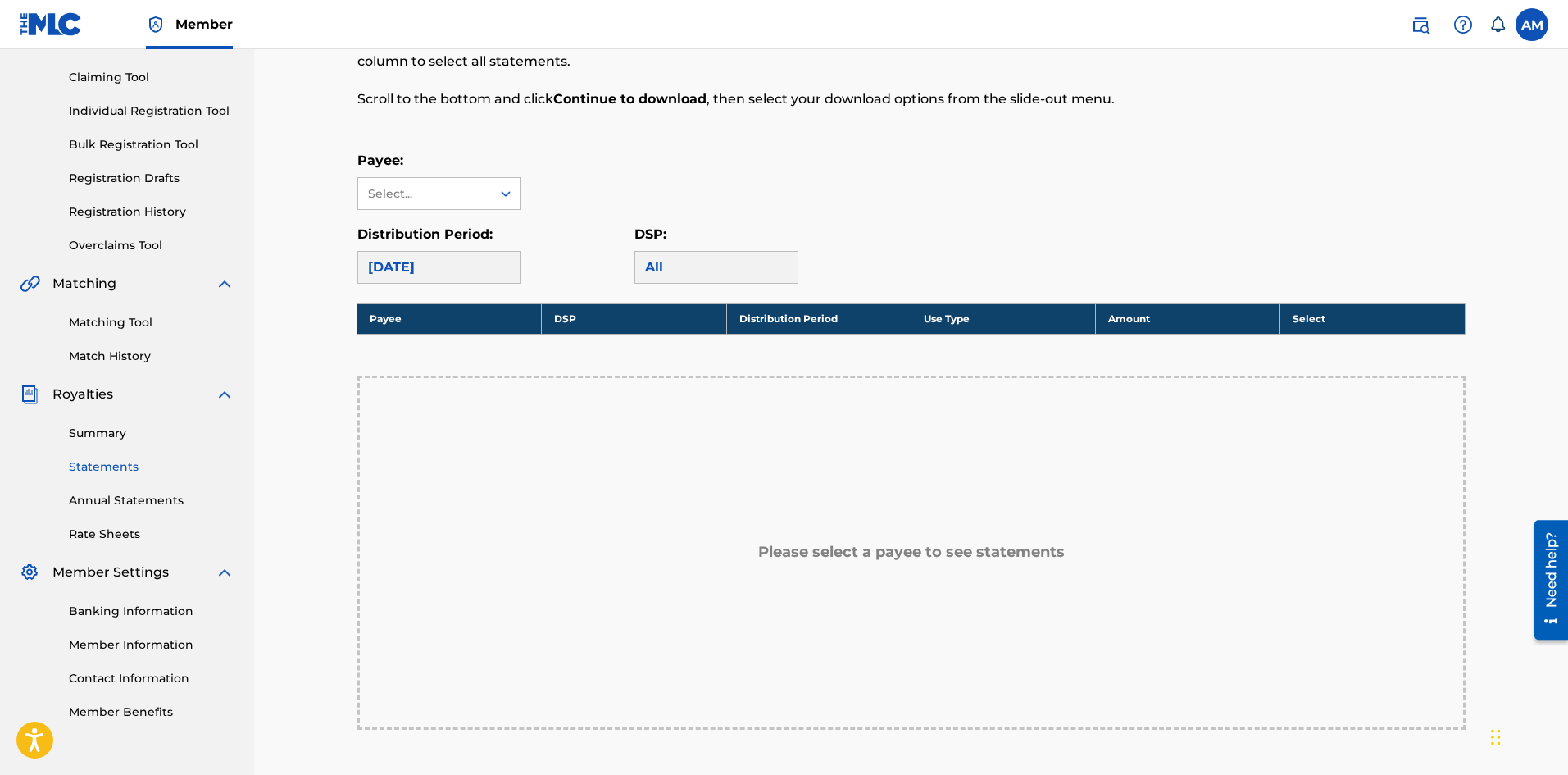
click at [699, 264] on div "All" at bounding box center [716, 267] width 164 height 33
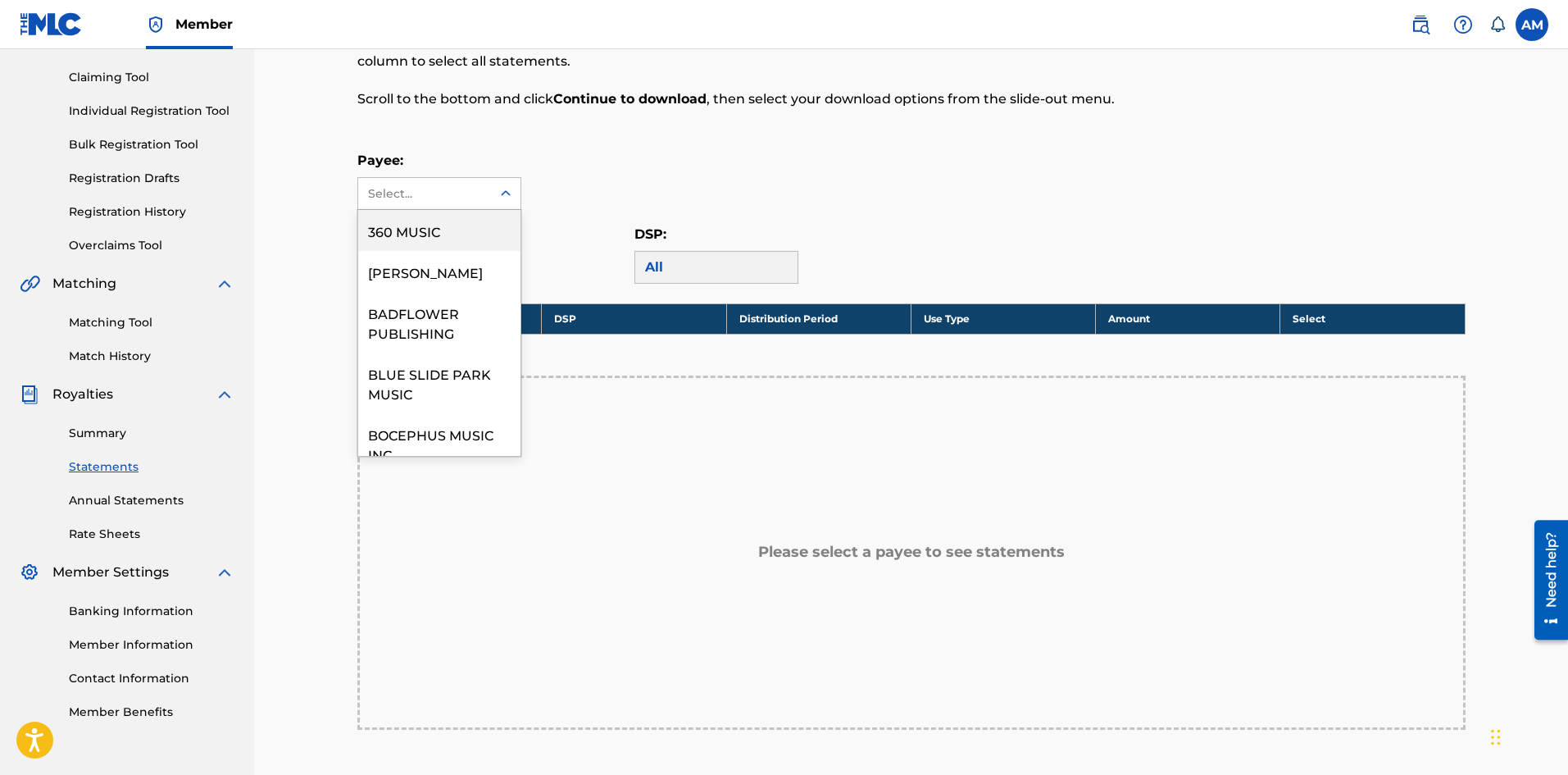
click at [481, 182] on div "Select..." at bounding box center [424, 194] width 133 height 31
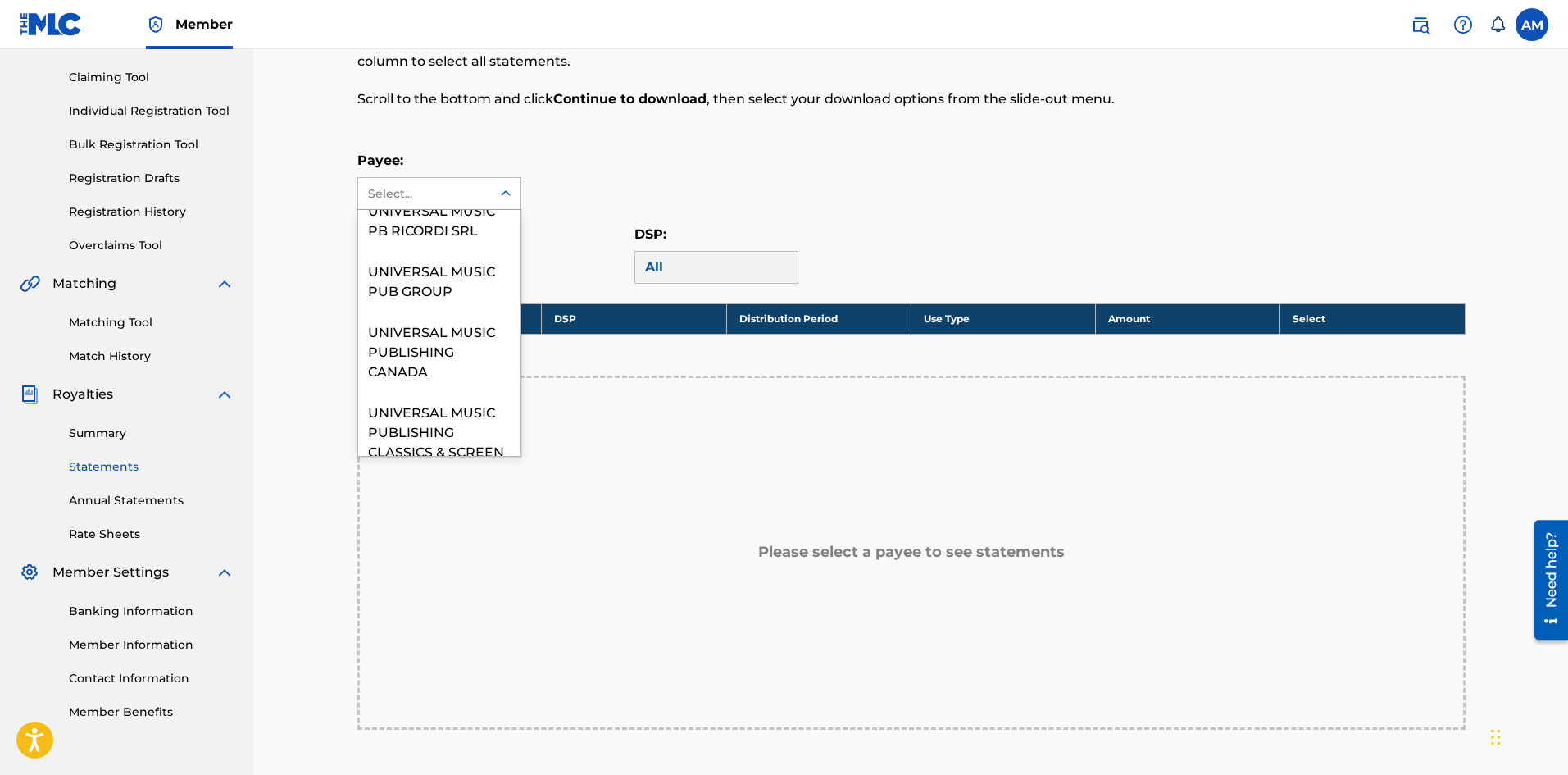
click at [432, 189] on div "UNIVERSAL MUSIC CORP." at bounding box center [439, 158] width 163 height 61
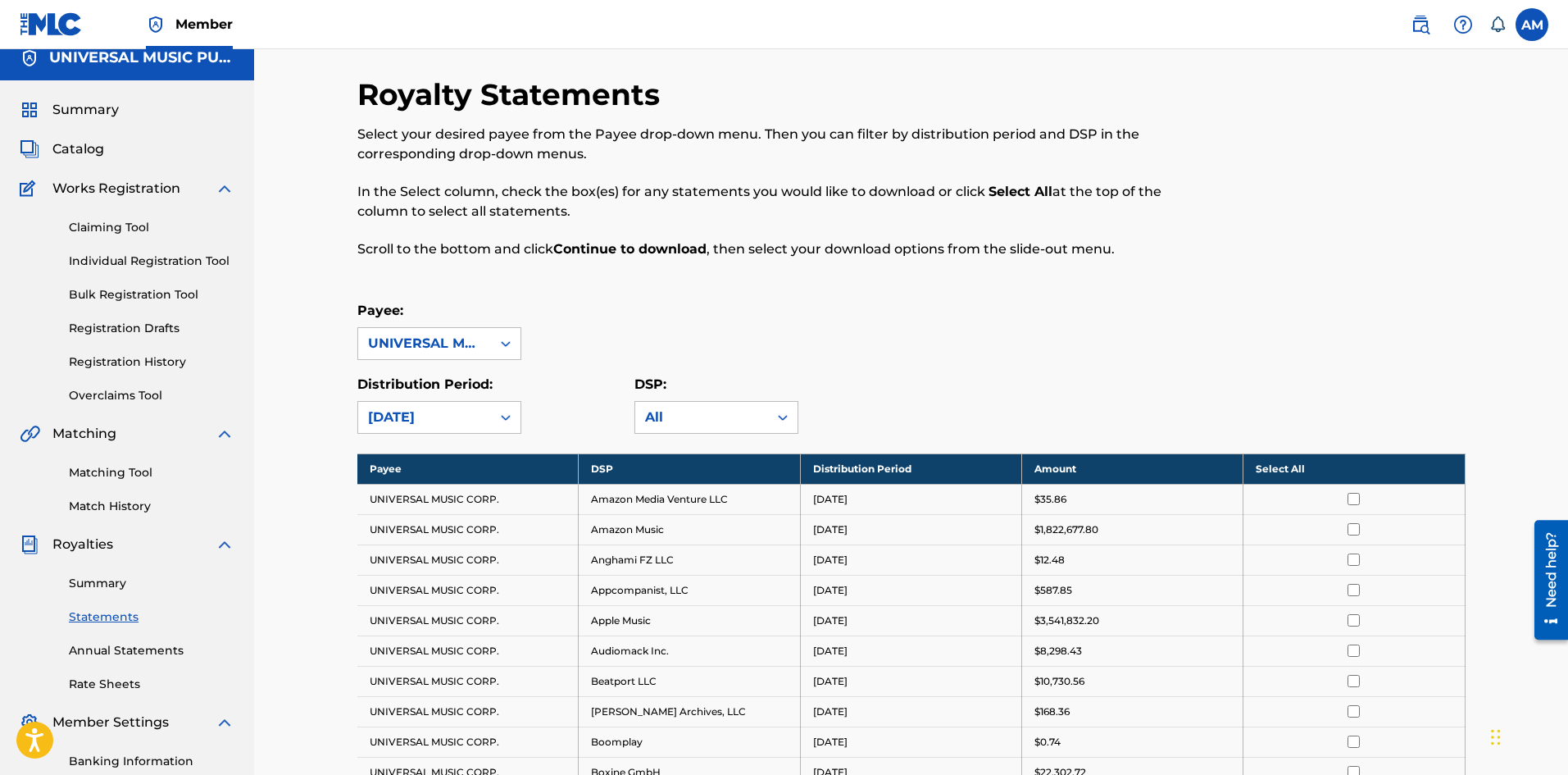
scroll to position [0, 0]
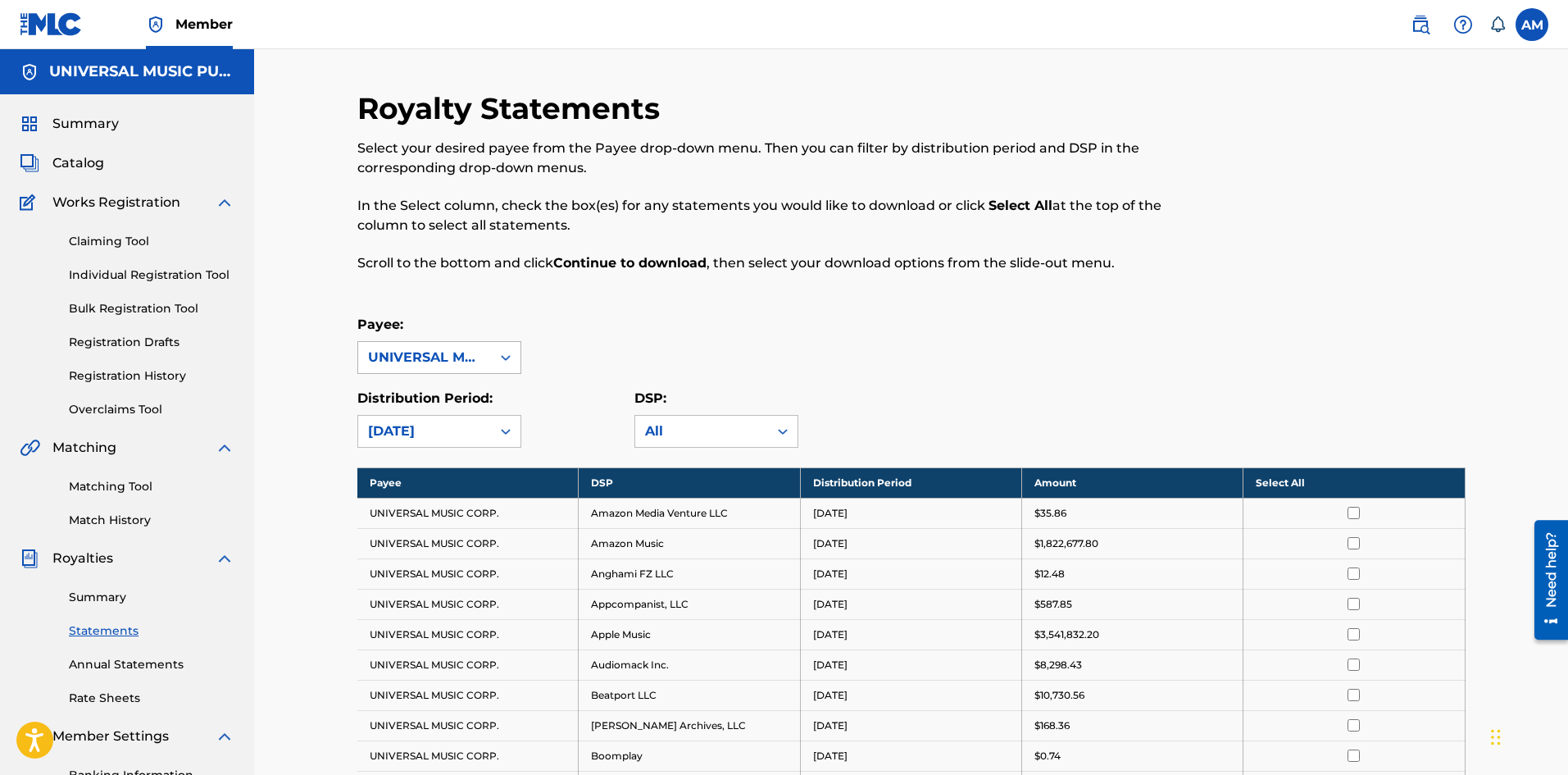
click at [464, 353] on div "UNIVERSAL MUSIC CORP." at bounding box center [424, 358] width 114 height 20
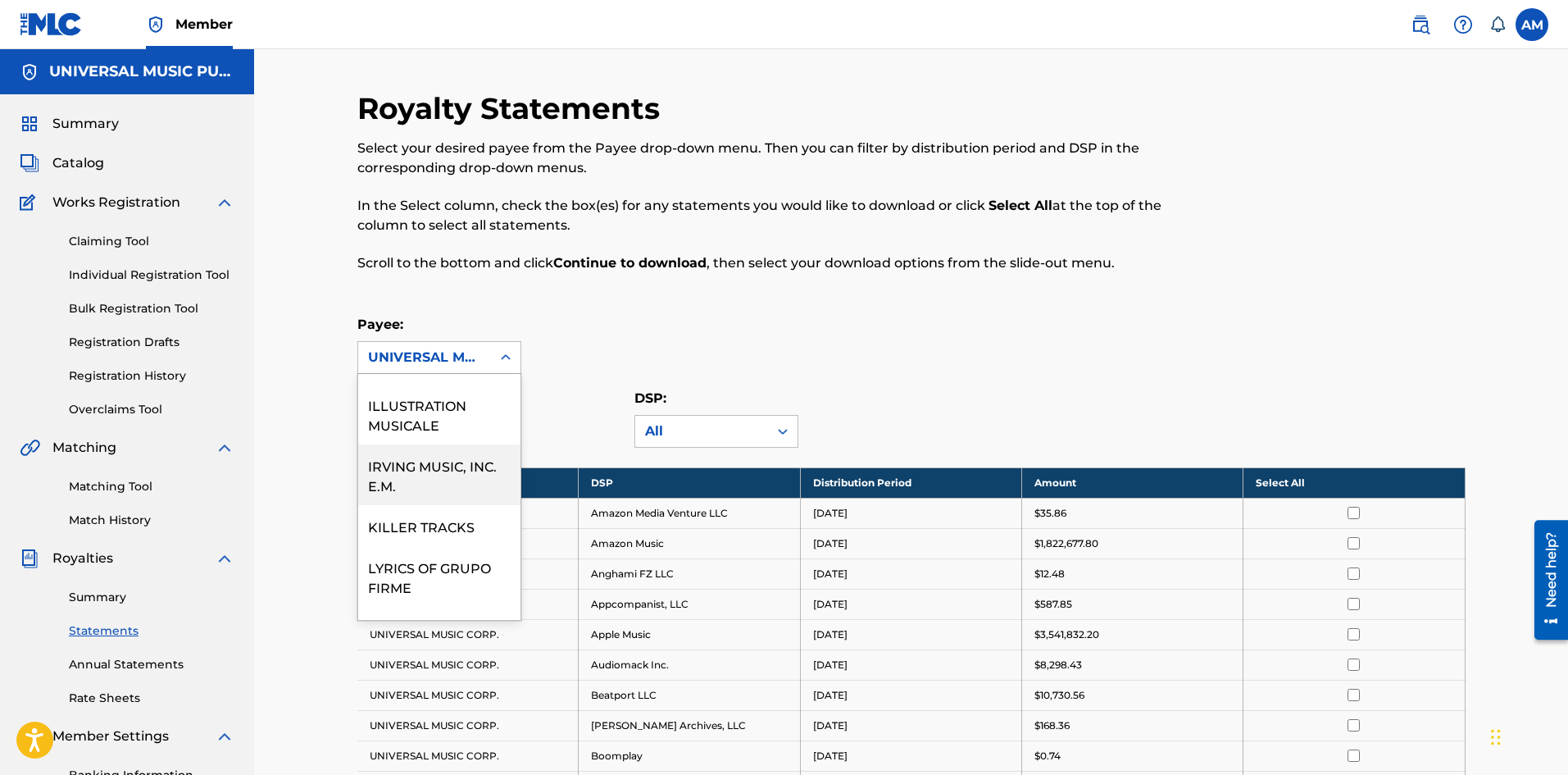
scroll to position [410, 0]
click at [432, 545] on div "KILLER TRACKS" at bounding box center [439, 532] width 163 height 41
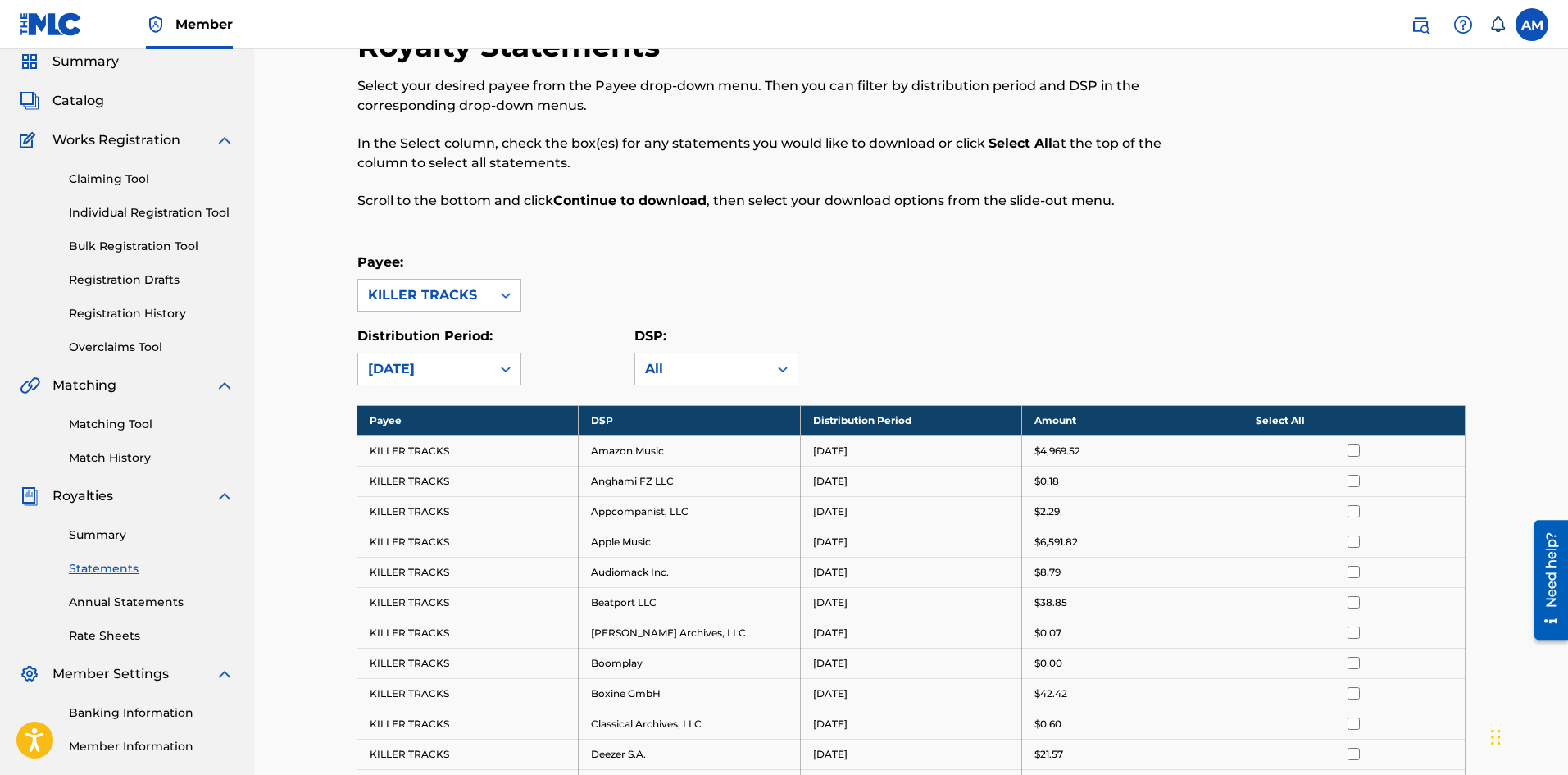
scroll to position [0, 0]
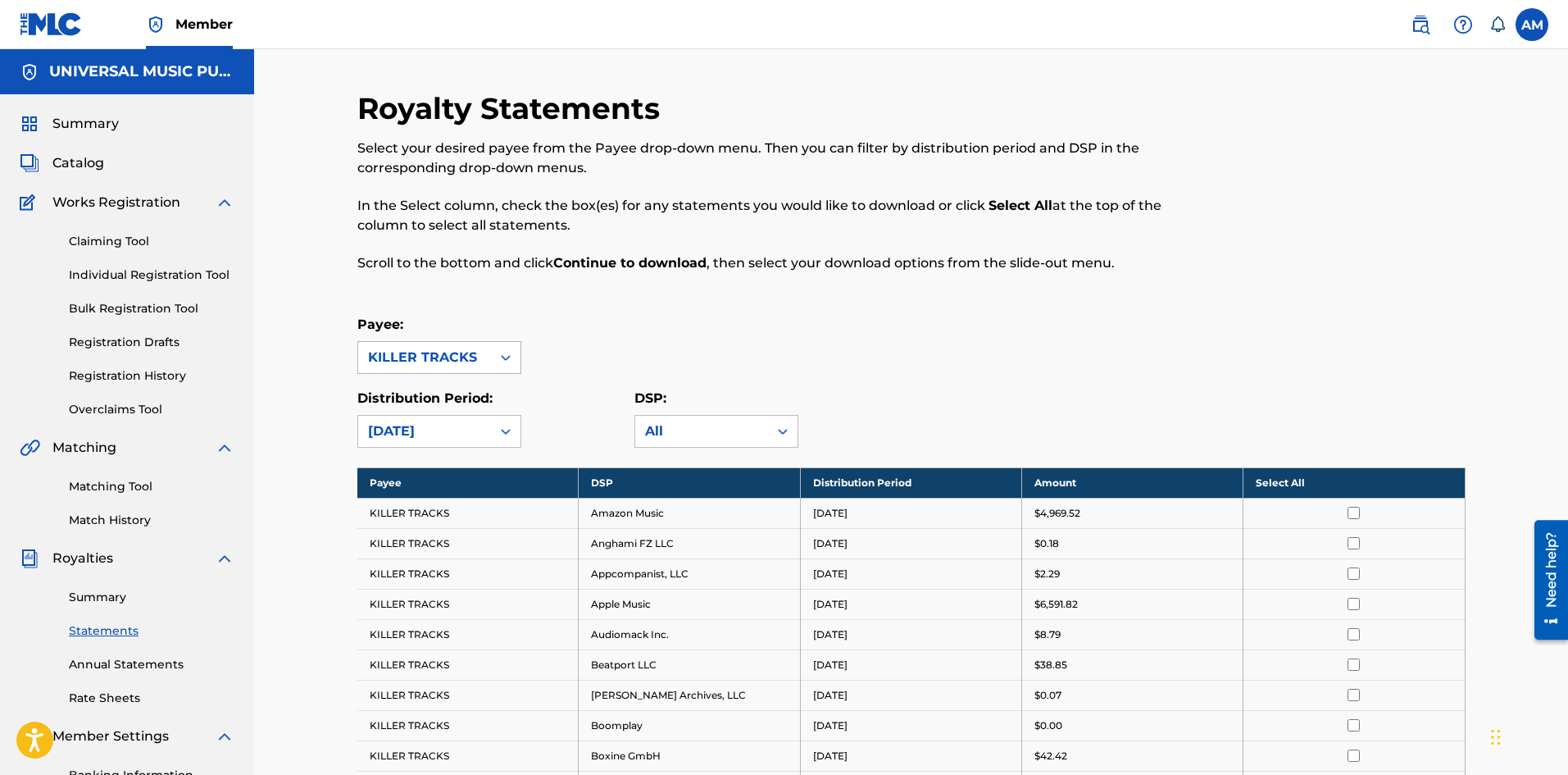
click at [466, 358] on div "KILLER TRACKS" at bounding box center [424, 358] width 114 height 20
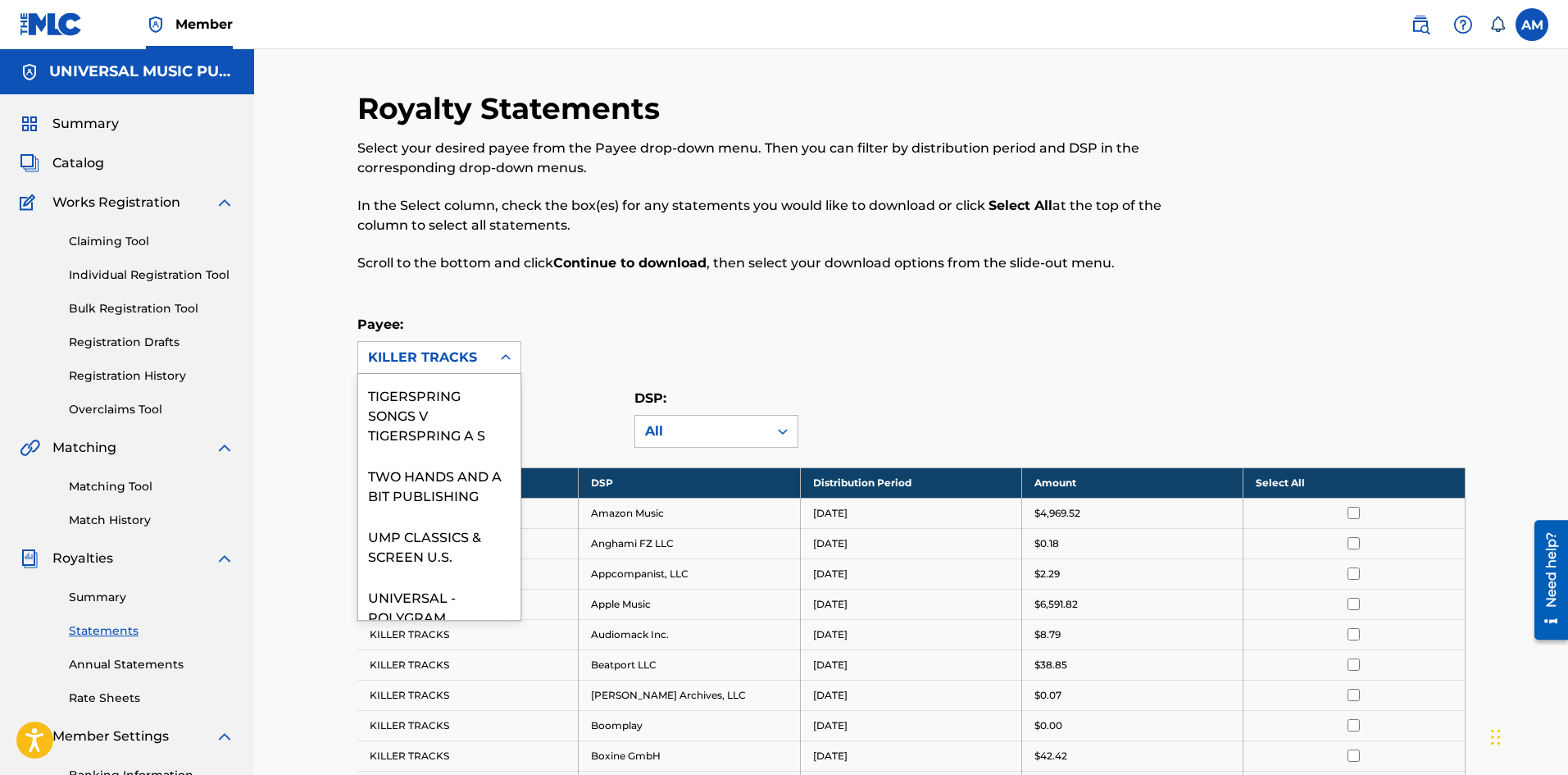
scroll to position [1148, 0]
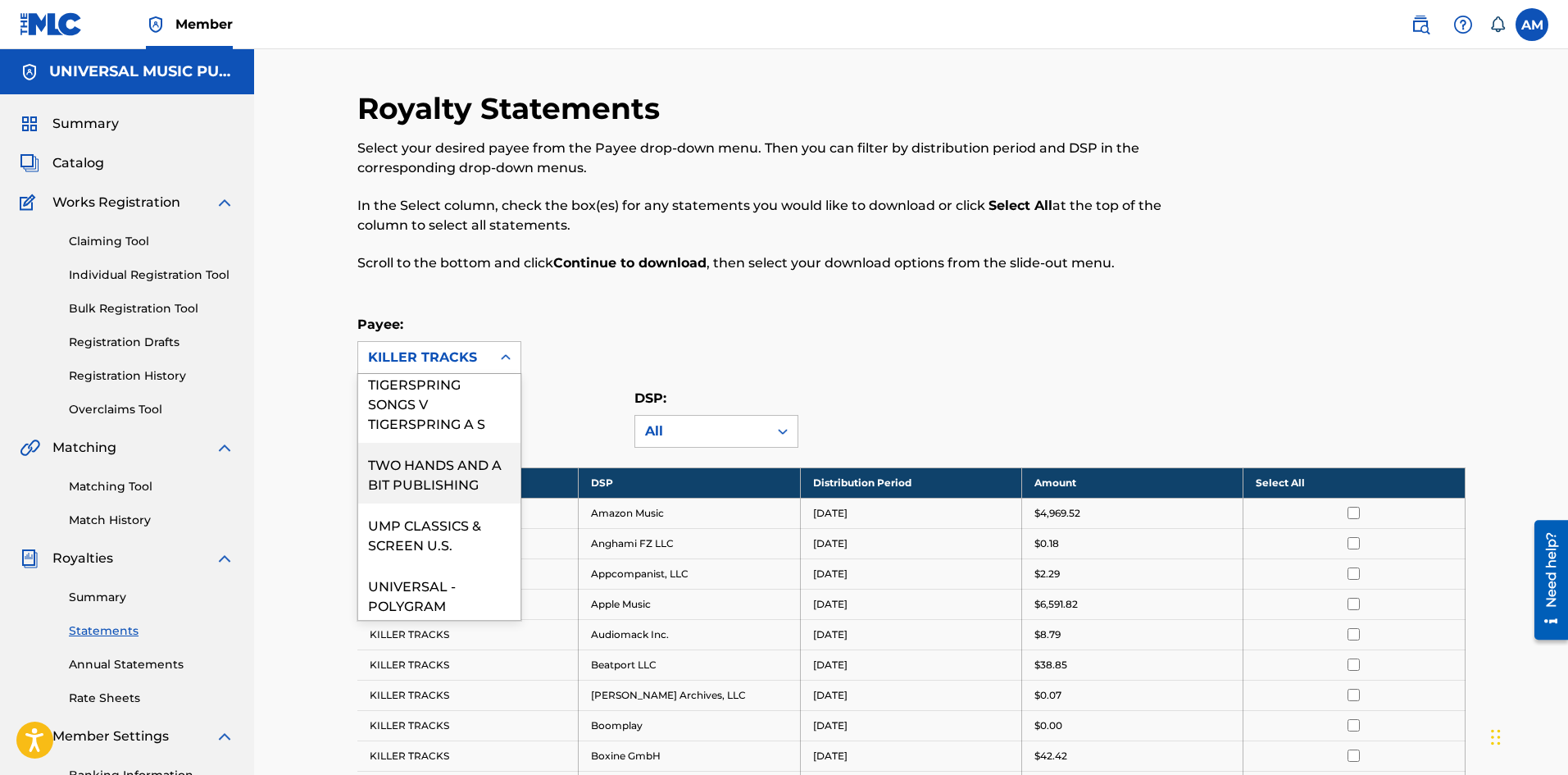
click at [414, 503] on div "TWO HANDS AND A BIT PUBLISHING" at bounding box center [439, 472] width 163 height 61
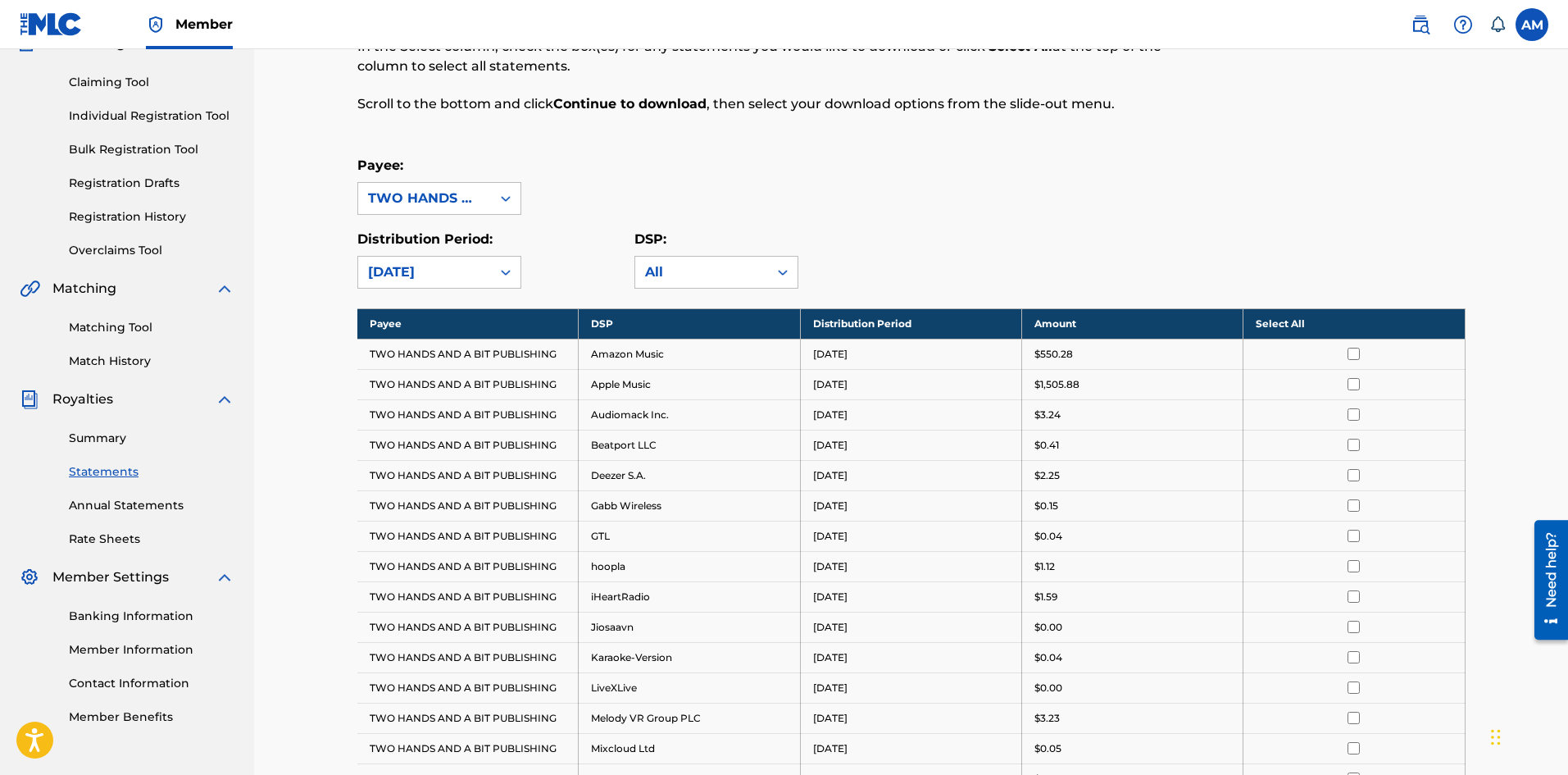
scroll to position [0, 0]
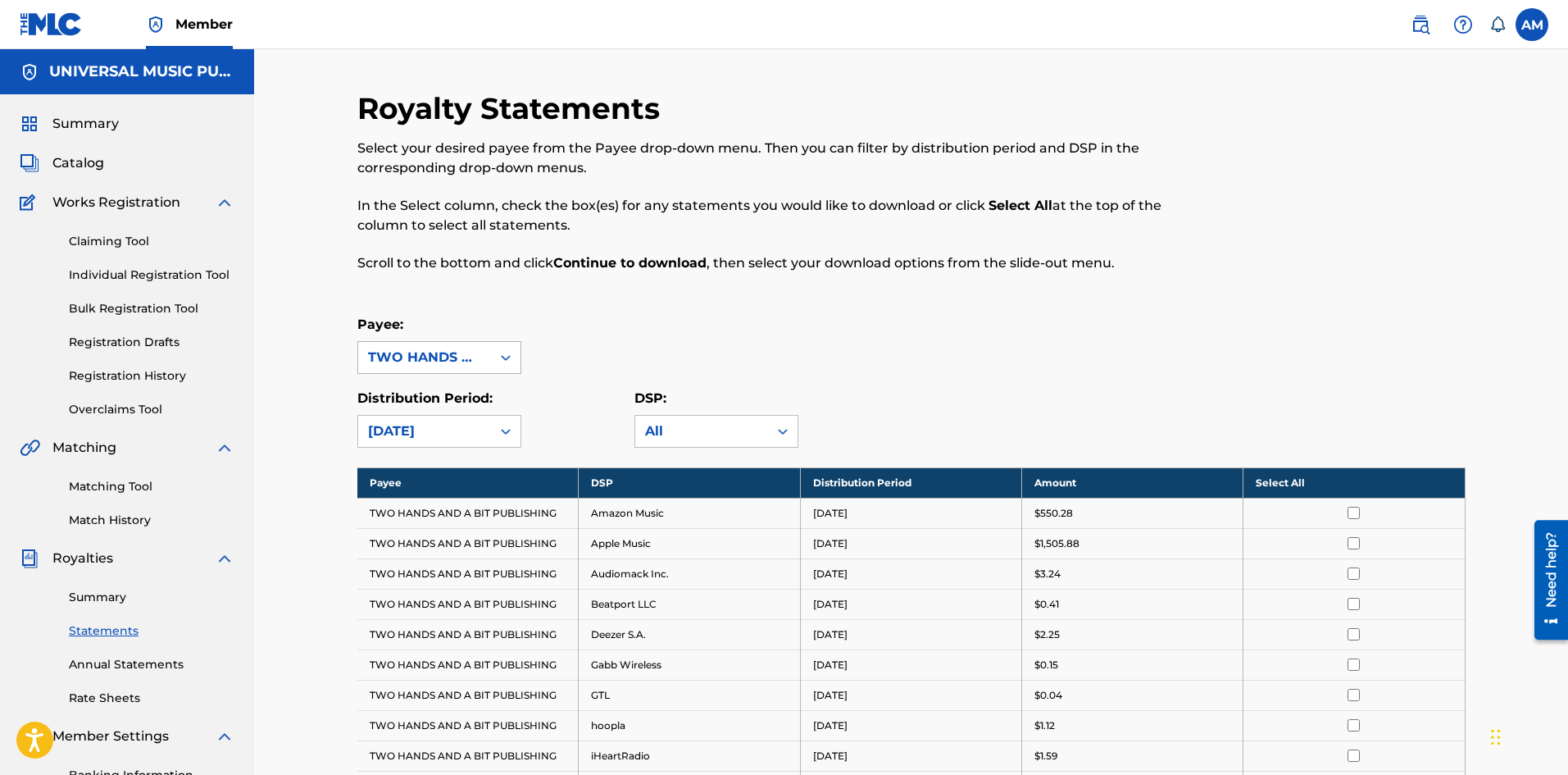
click at [443, 365] on div "TWO HANDS AND A BIT PUBLISHING" at bounding box center [424, 358] width 114 height 20
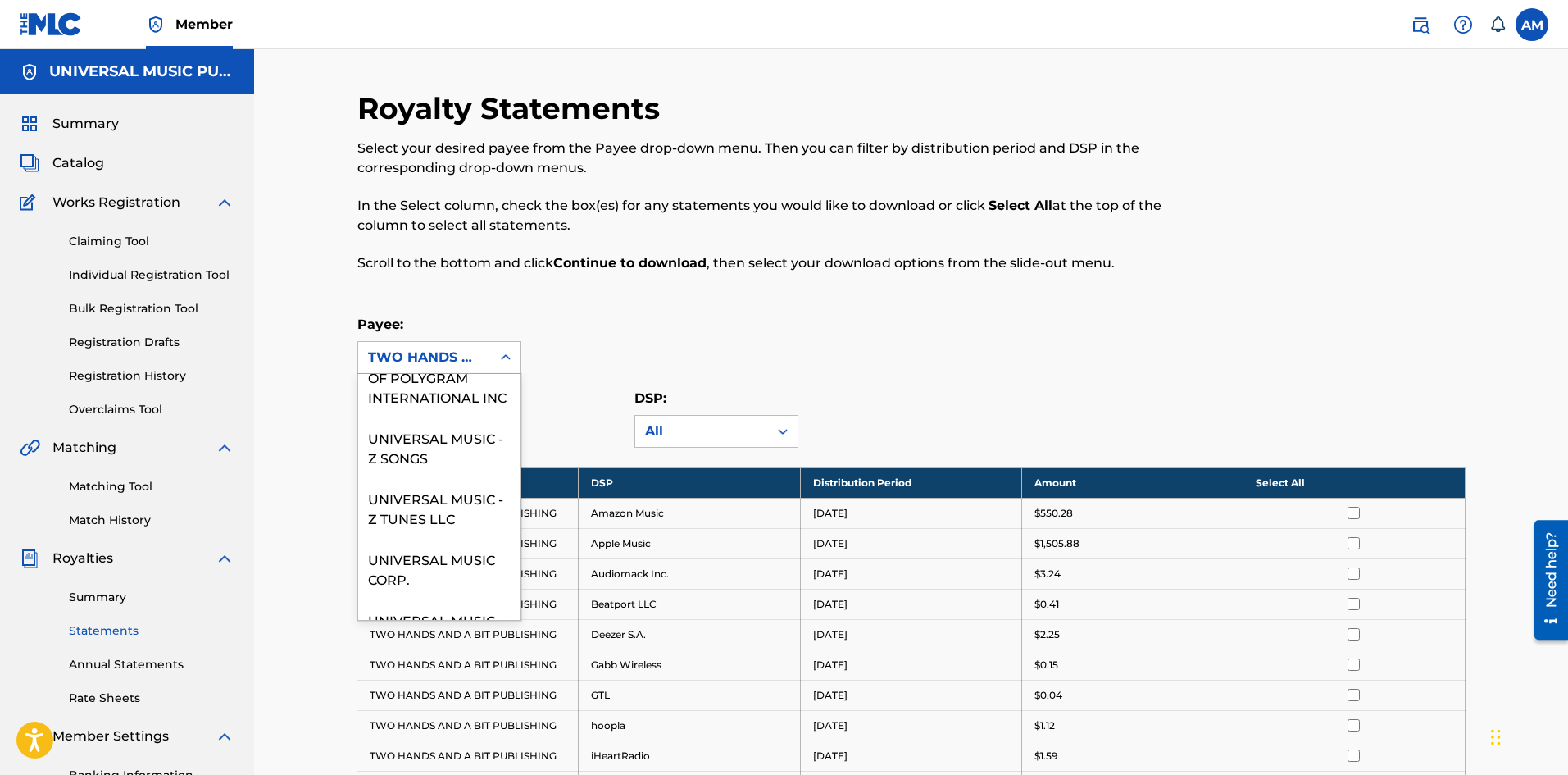
scroll to position [1557, 0]
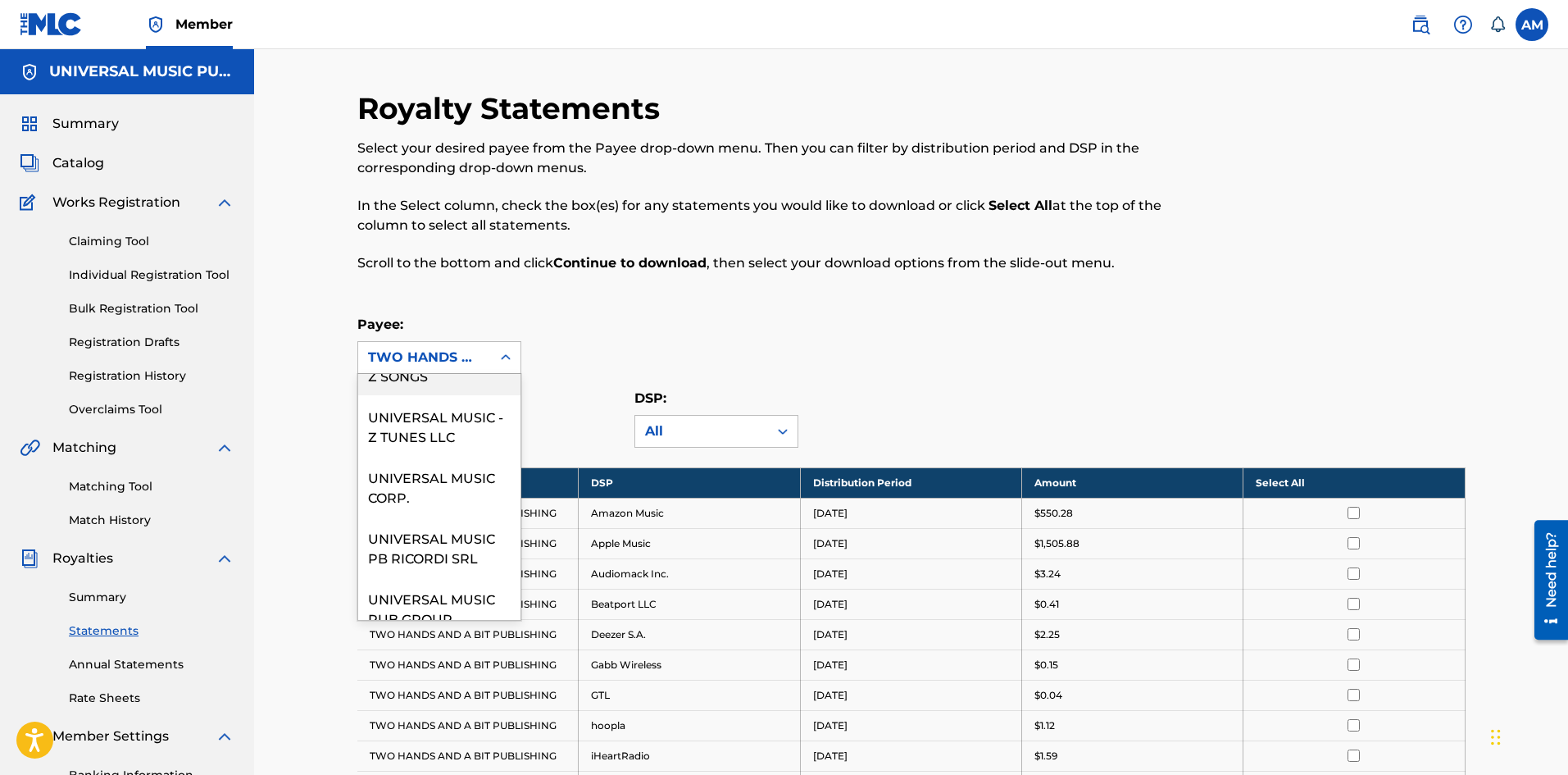
click at [427, 395] on div "UNIVERSAL MUSIC - Z SONGS" at bounding box center [439, 364] width 163 height 61
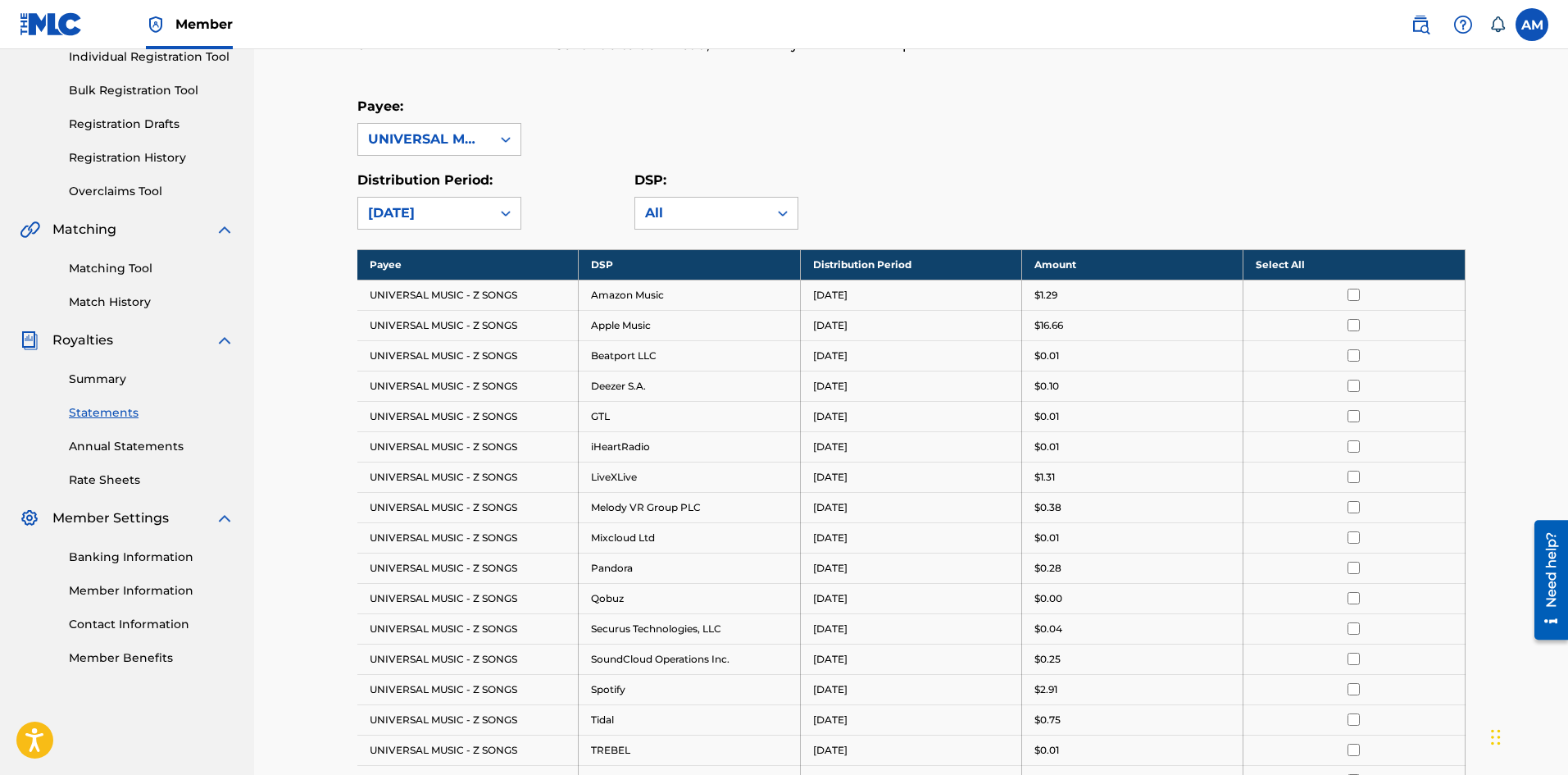
scroll to position [246, 0]
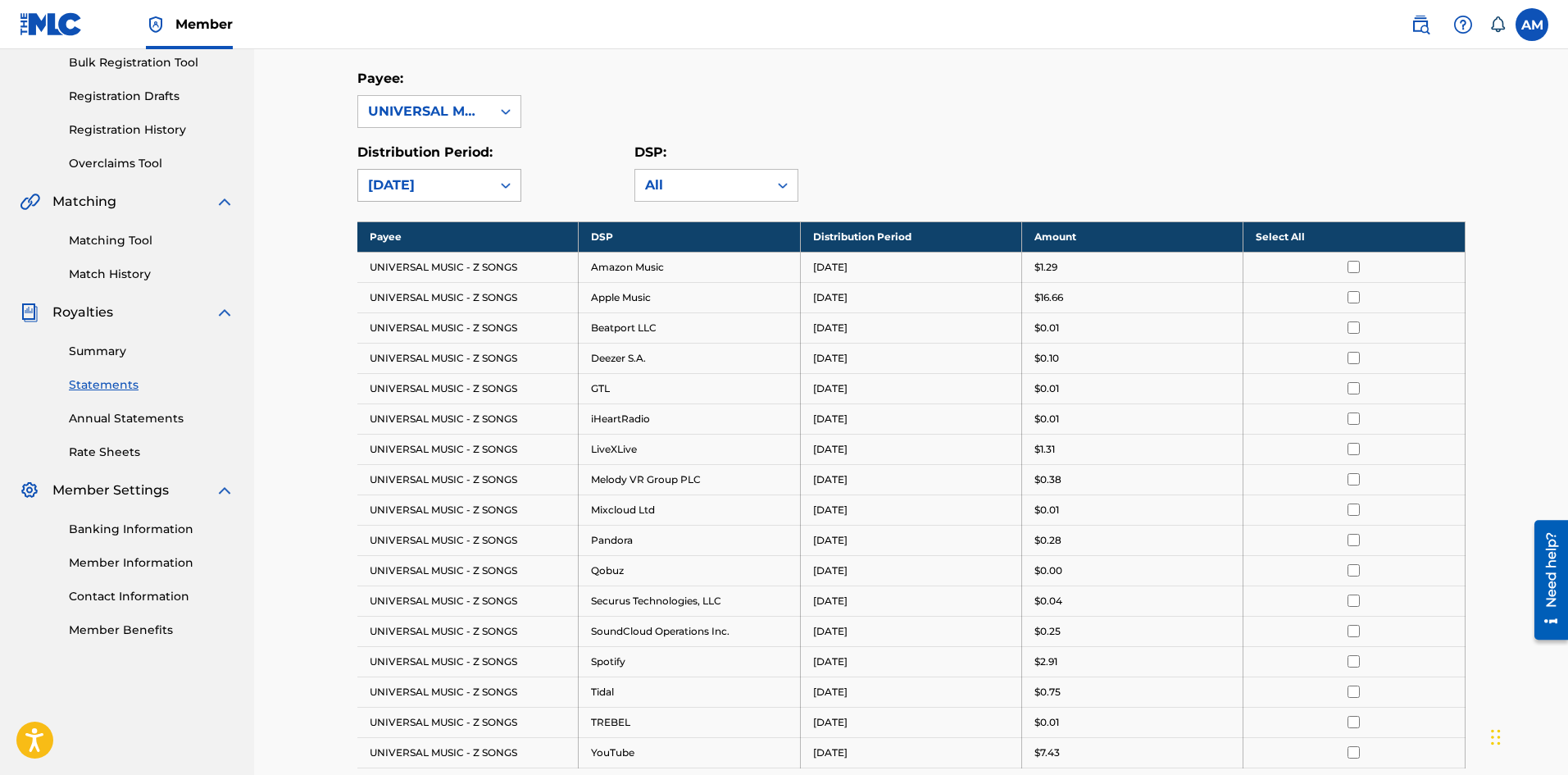
click at [473, 184] on div "August 2025" at bounding box center [424, 185] width 114 height 20
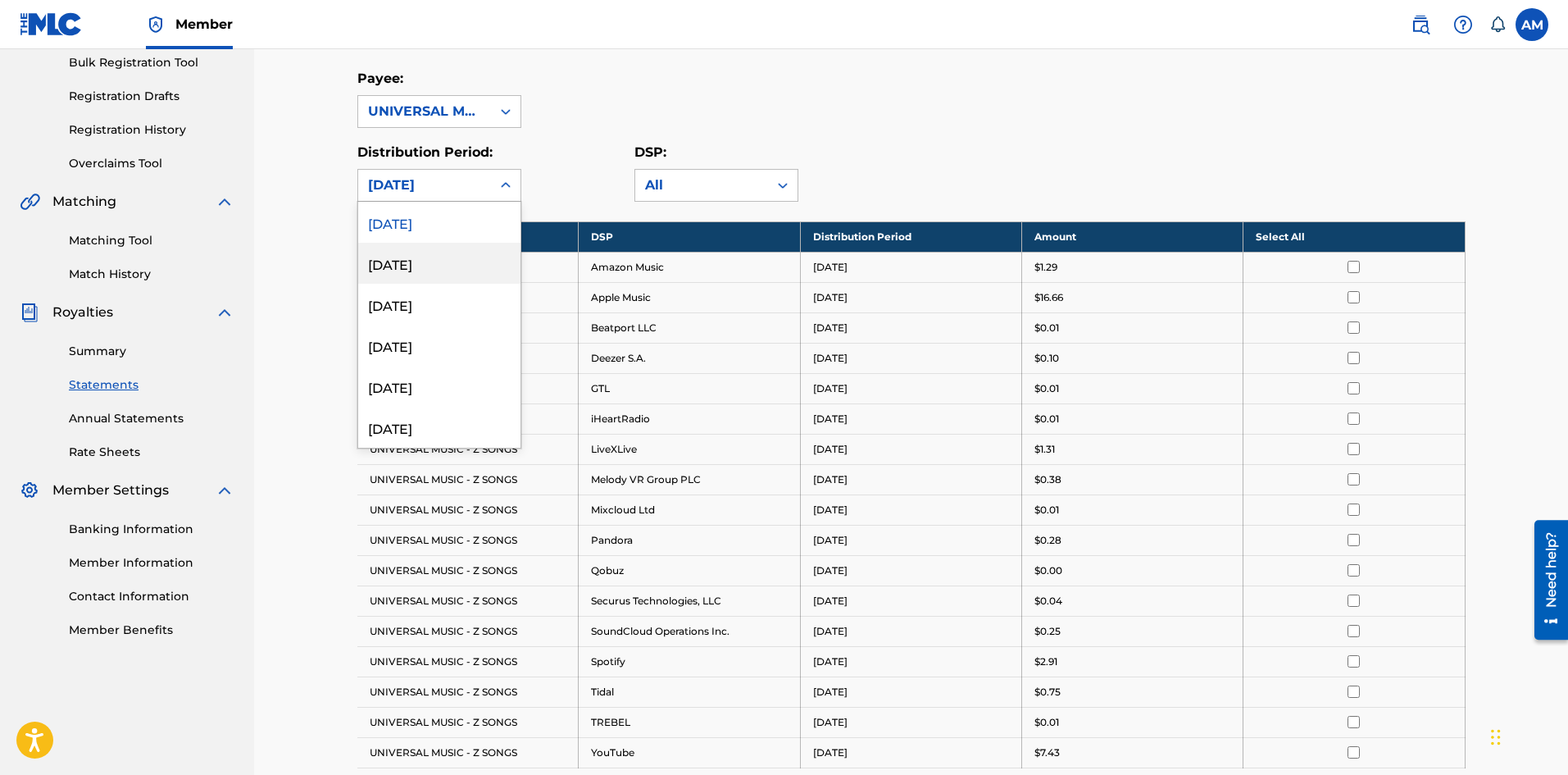
click at [452, 264] on div "July 2025" at bounding box center [439, 263] width 163 height 41
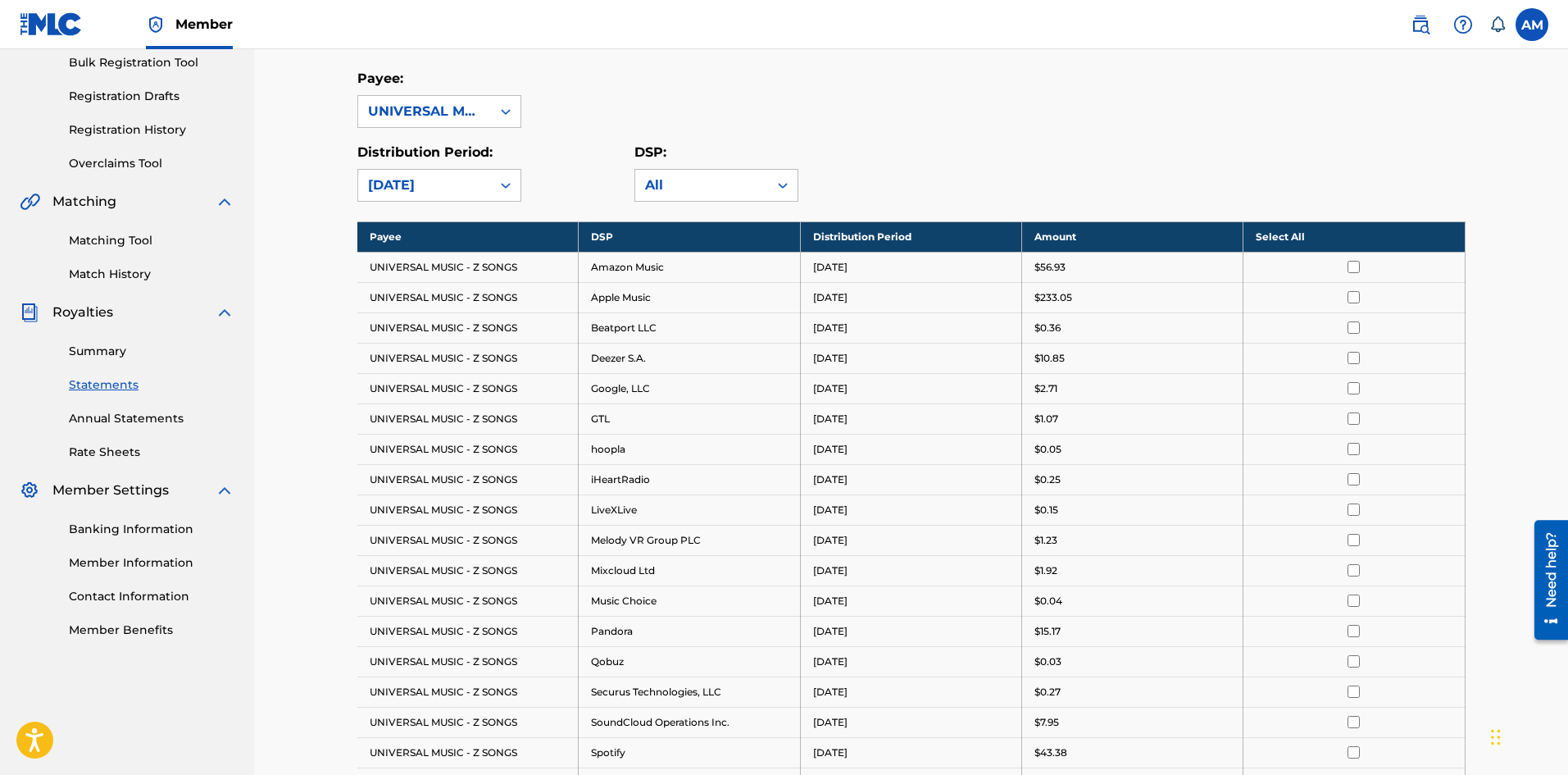
click at [470, 193] on div "July 2025" at bounding box center [424, 185] width 114 height 20
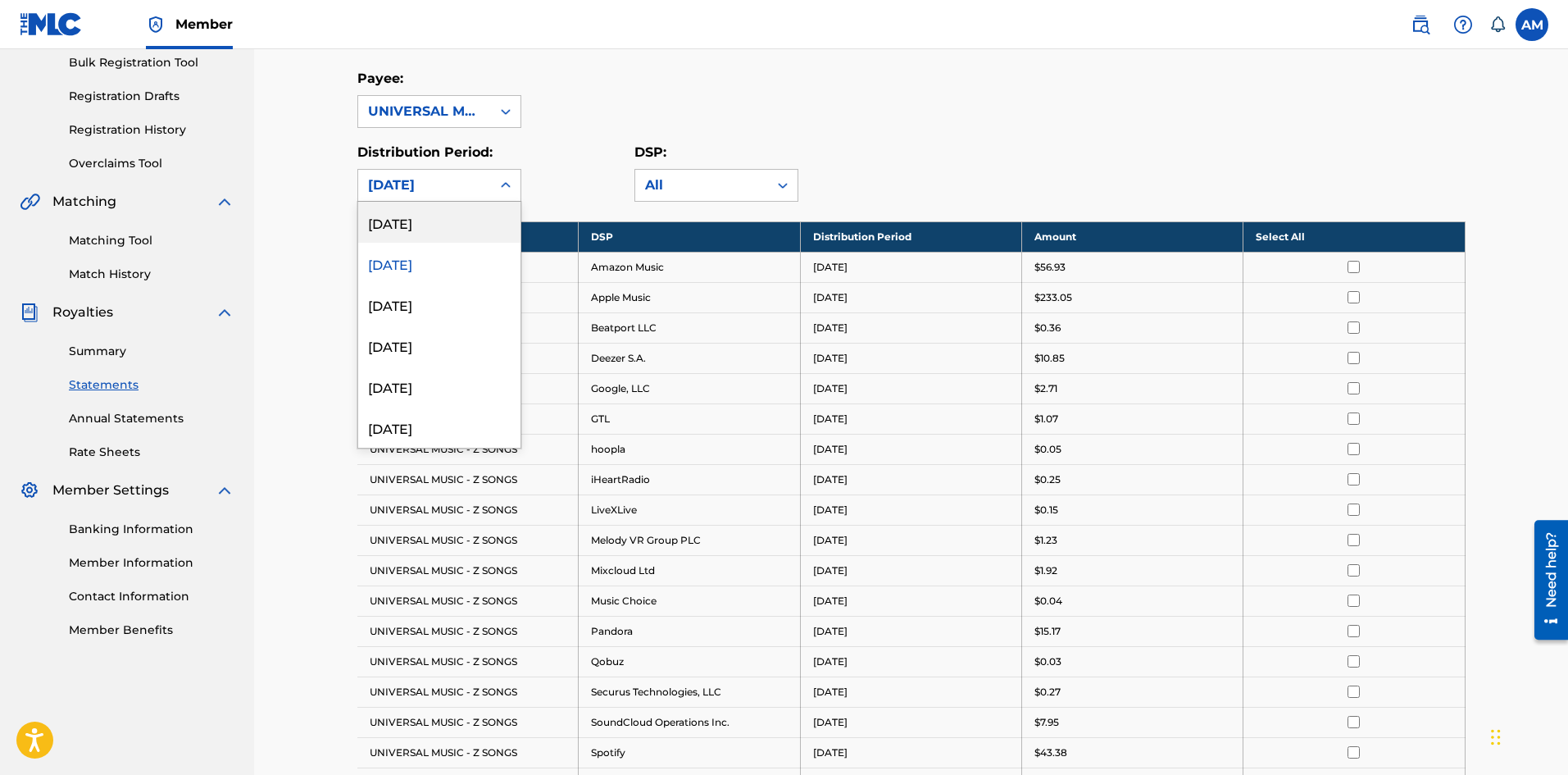
click at [458, 233] on div "August 2025" at bounding box center [439, 222] width 163 height 41
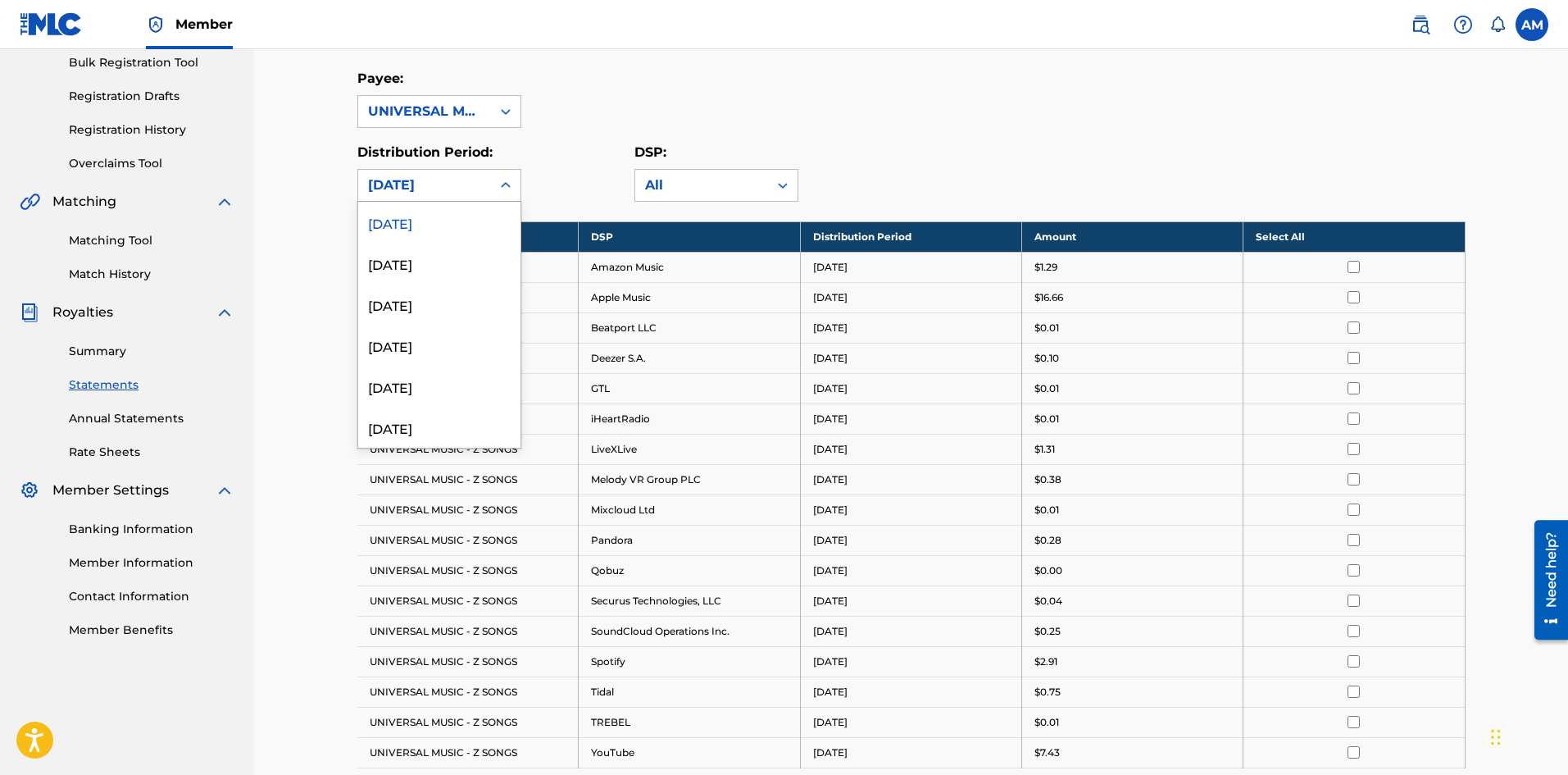
click at [456, 184] on div "August 2025" at bounding box center [424, 185] width 114 height 20
click at [436, 310] on div "June 2025" at bounding box center [439, 303] width 163 height 41
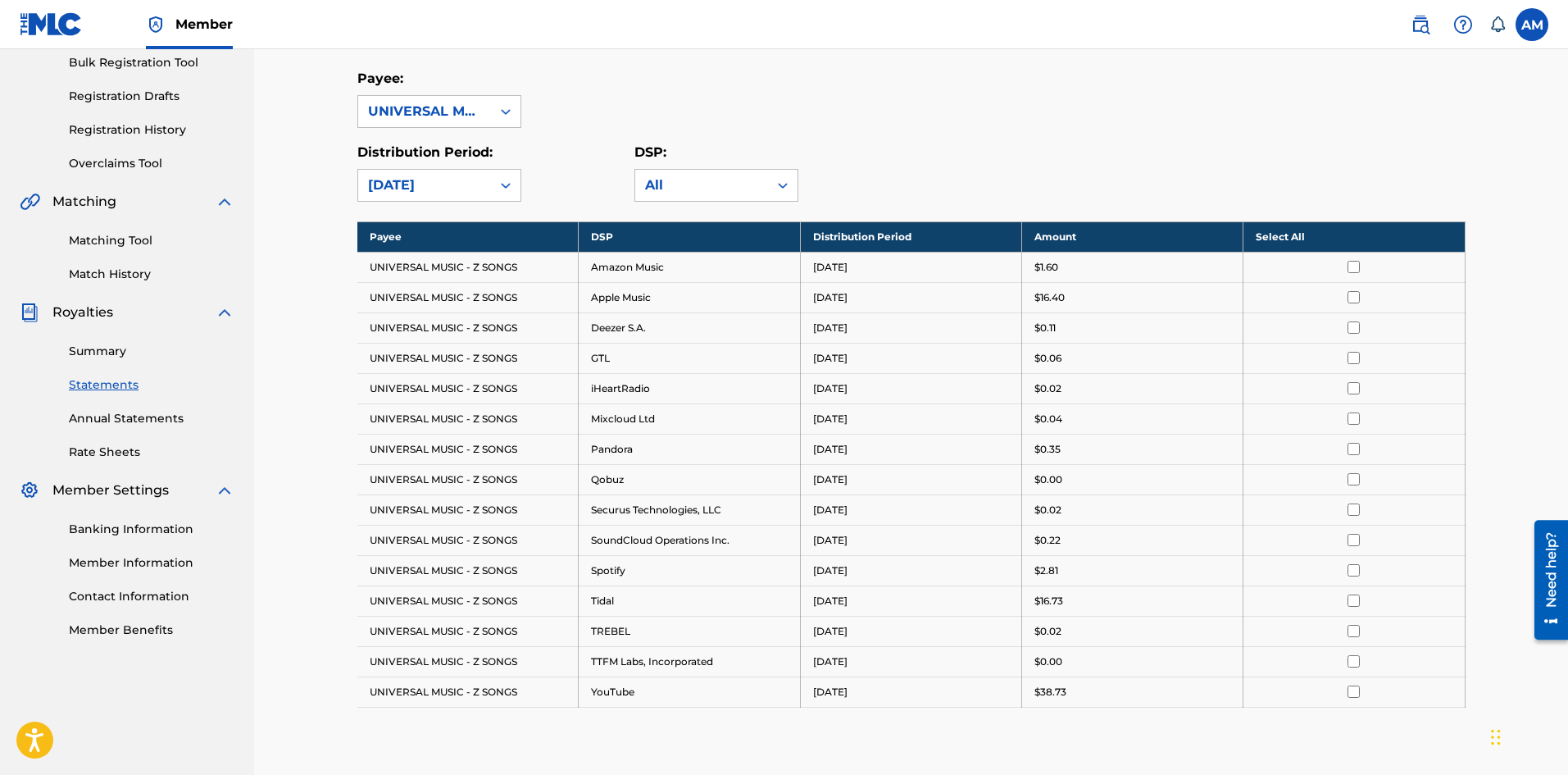
click at [464, 183] on div "June 2025" at bounding box center [424, 185] width 114 height 20
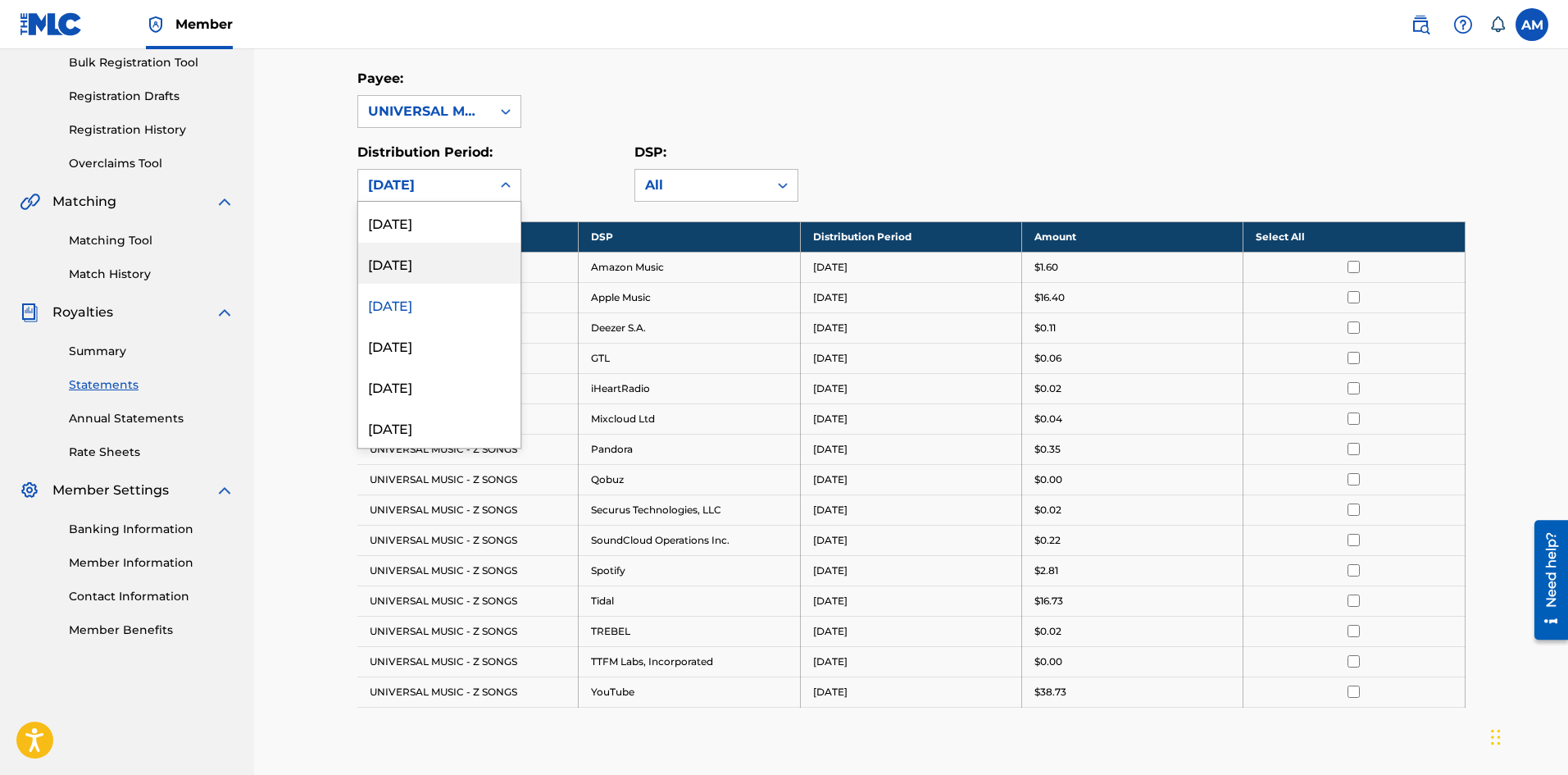
click at [457, 271] on div "July 2025" at bounding box center [439, 263] width 163 height 41
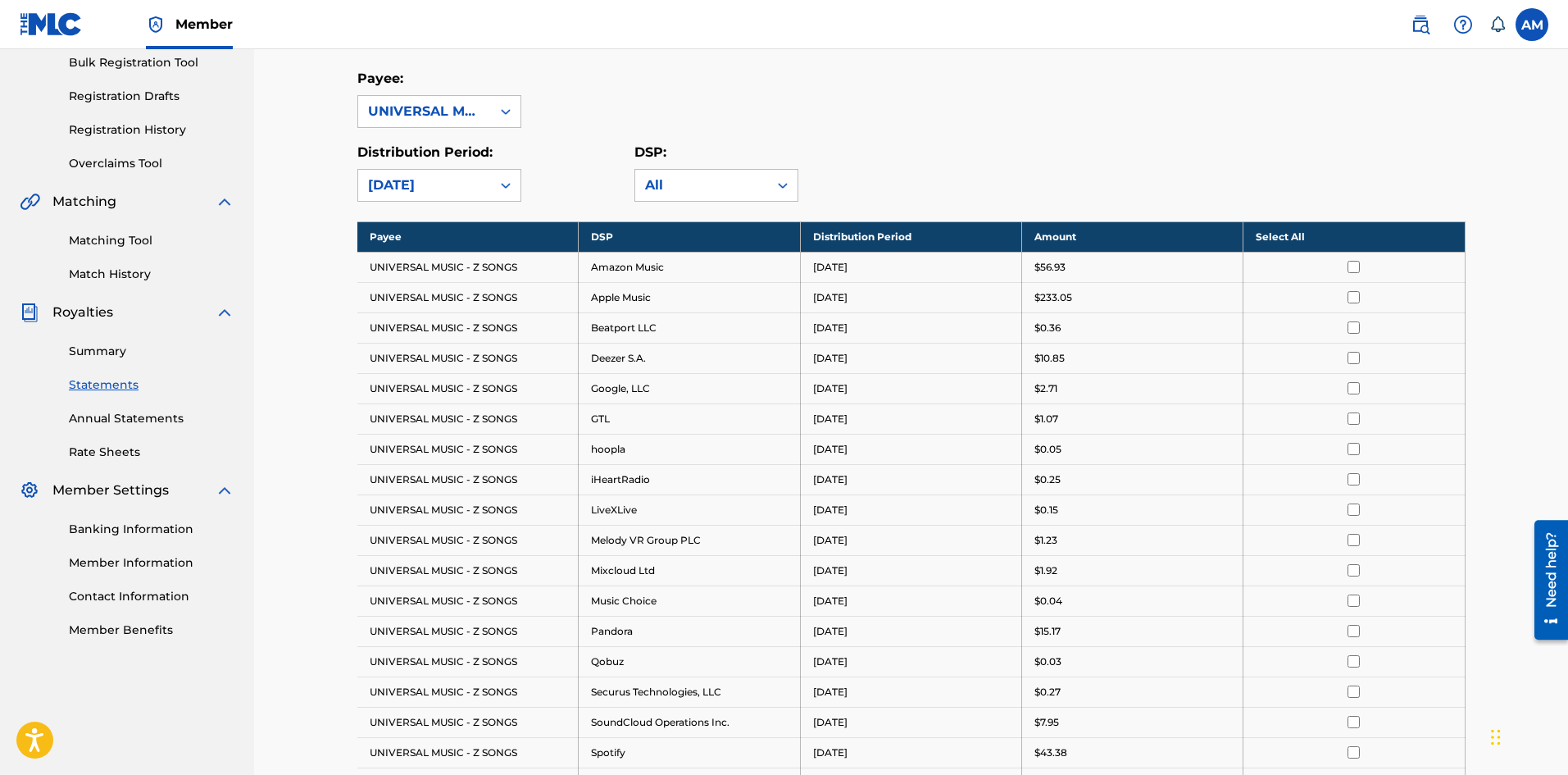
scroll to position [328, 0]
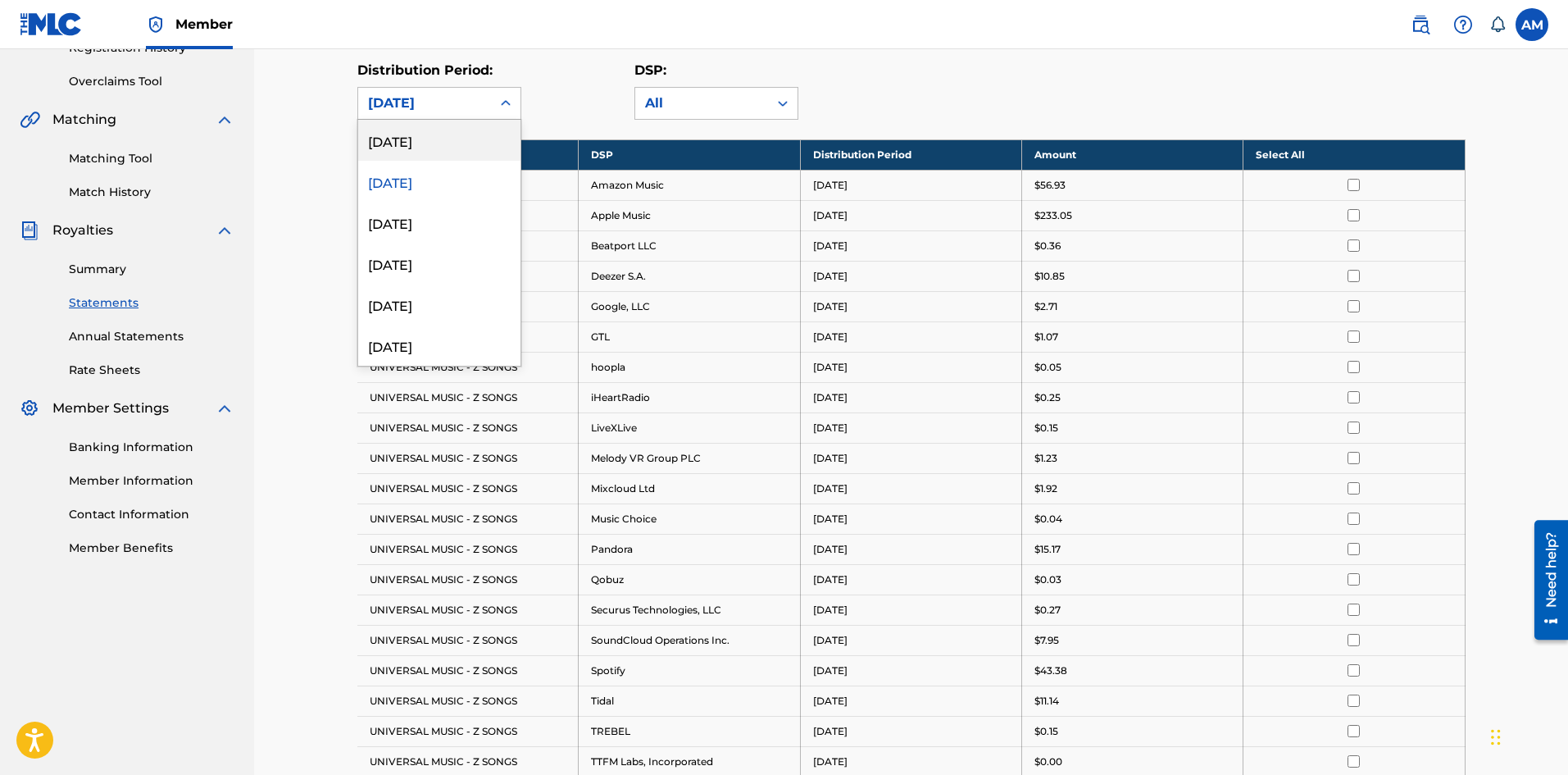
click at [472, 95] on div "July 2025" at bounding box center [424, 104] width 114 height 20
click at [440, 138] on div "August 2025" at bounding box center [439, 140] width 163 height 41
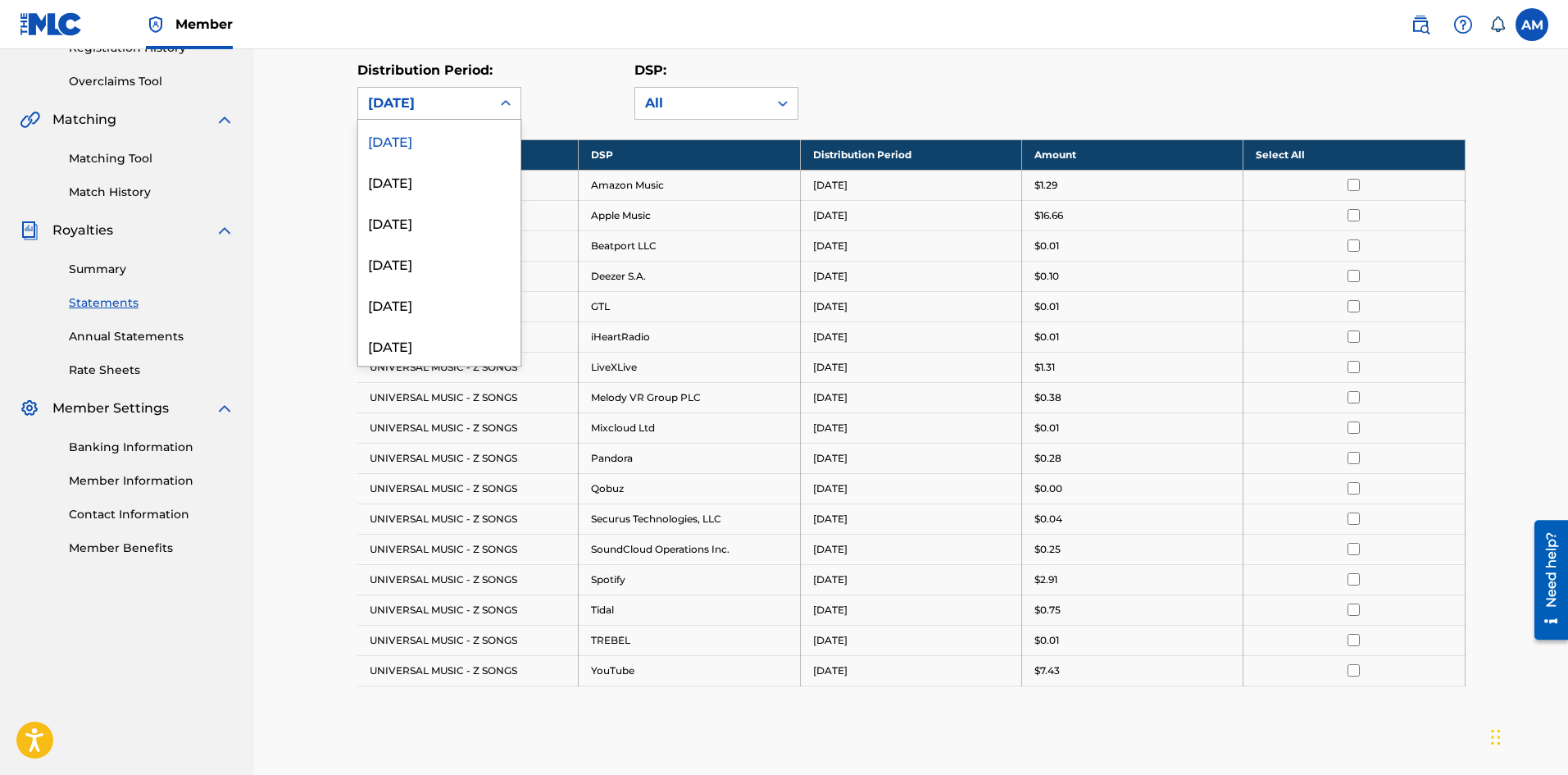
click at [466, 95] on div "August 2025" at bounding box center [424, 104] width 114 height 20
click at [426, 175] on div "July 2025" at bounding box center [439, 181] width 163 height 41
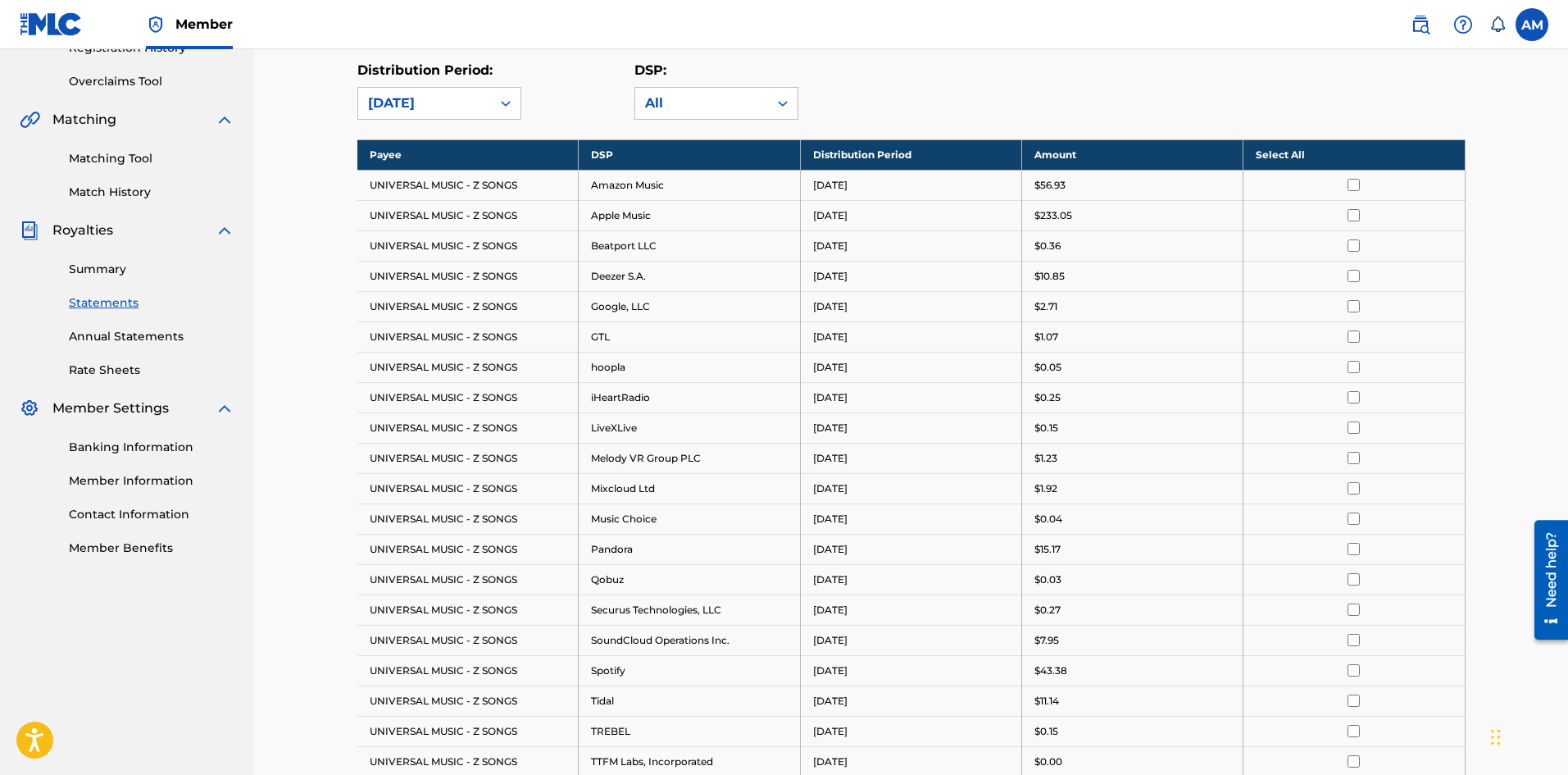
click at [487, 99] on div "July 2025" at bounding box center [424, 104] width 133 height 31
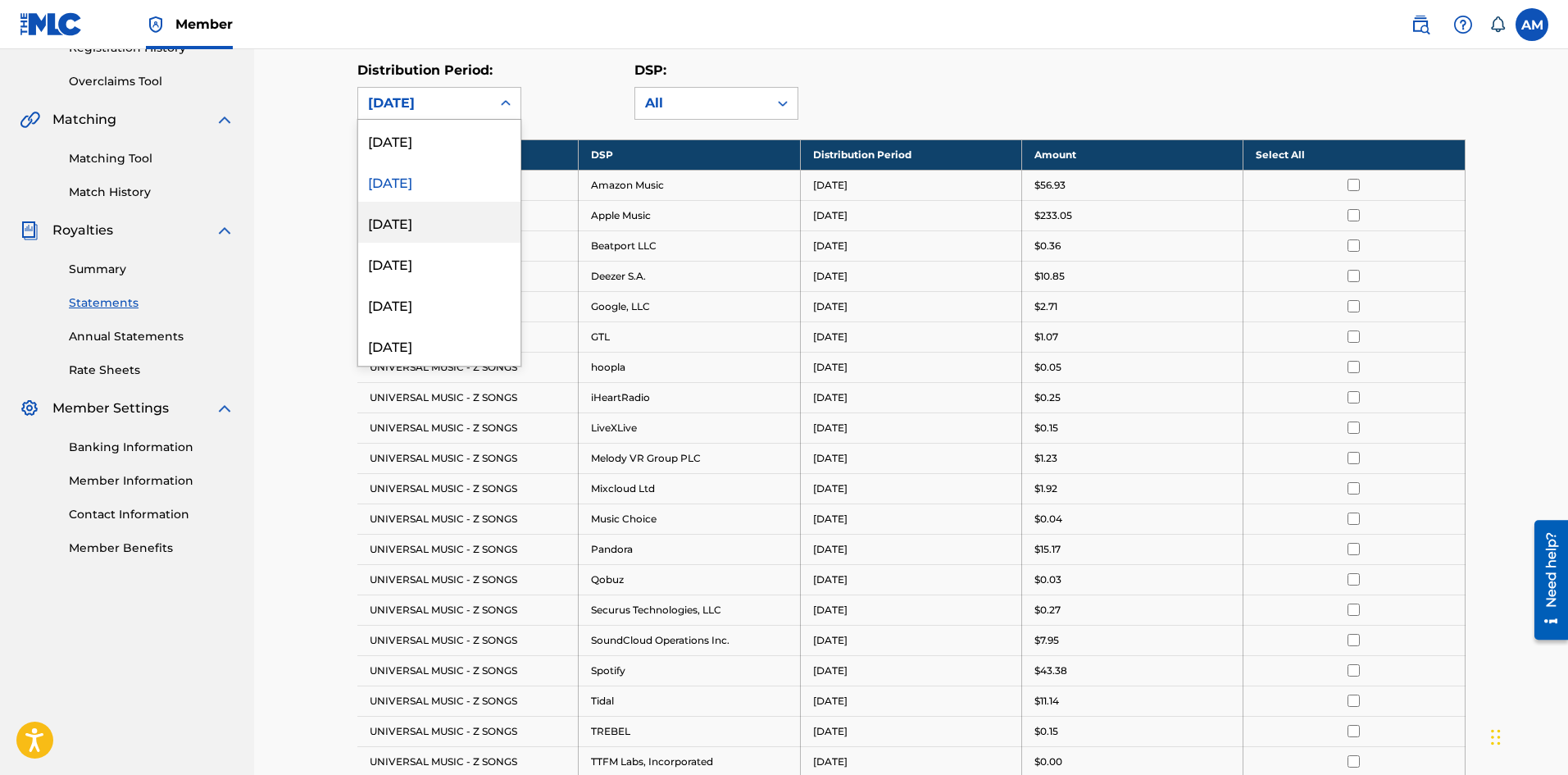
click at [430, 216] on div "June 2025" at bounding box center [439, 222] width 163 height 41
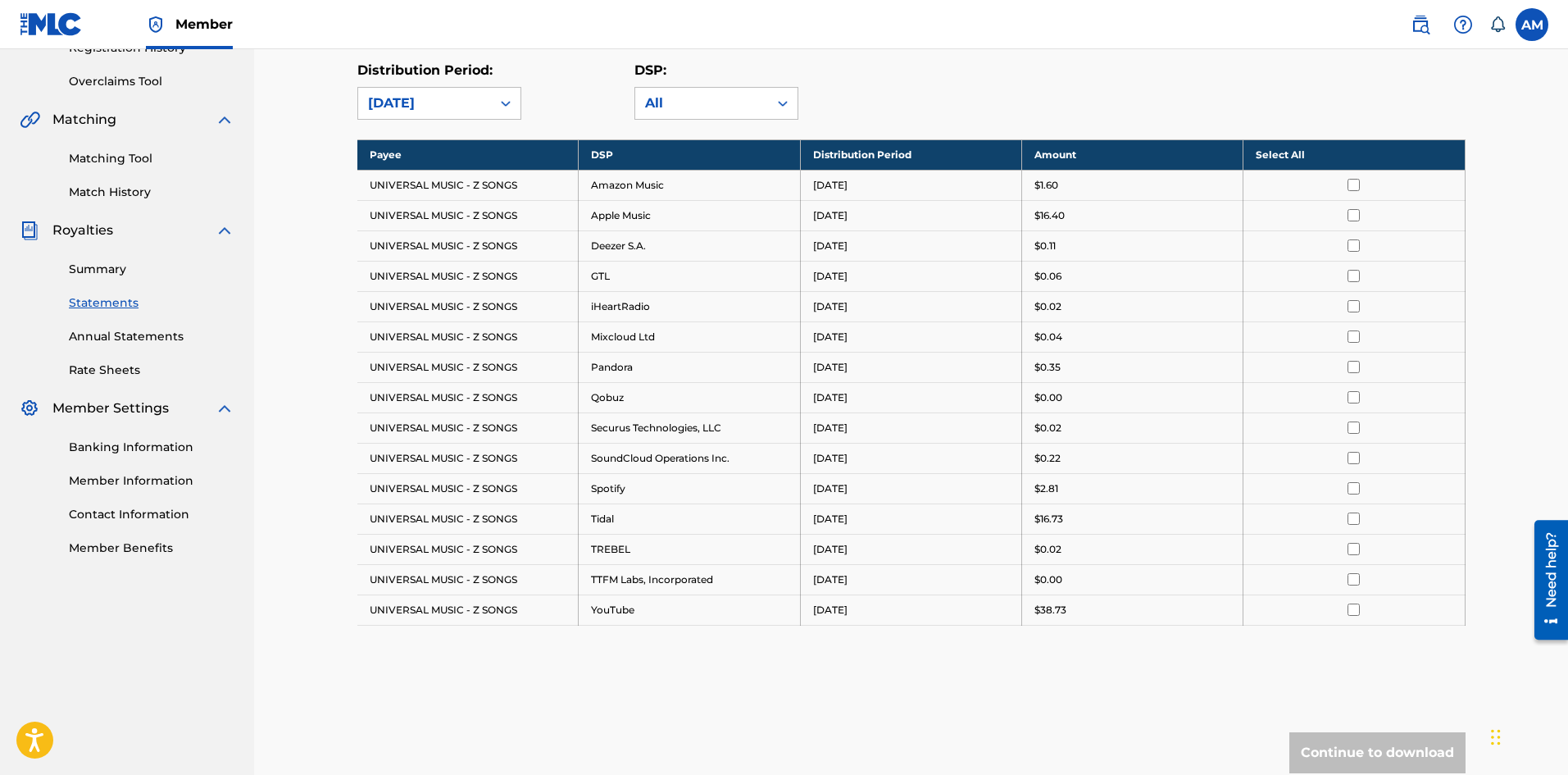
click at [473, 105] on div "June 2025" at bounding box center [424, 104] width 114 height 20
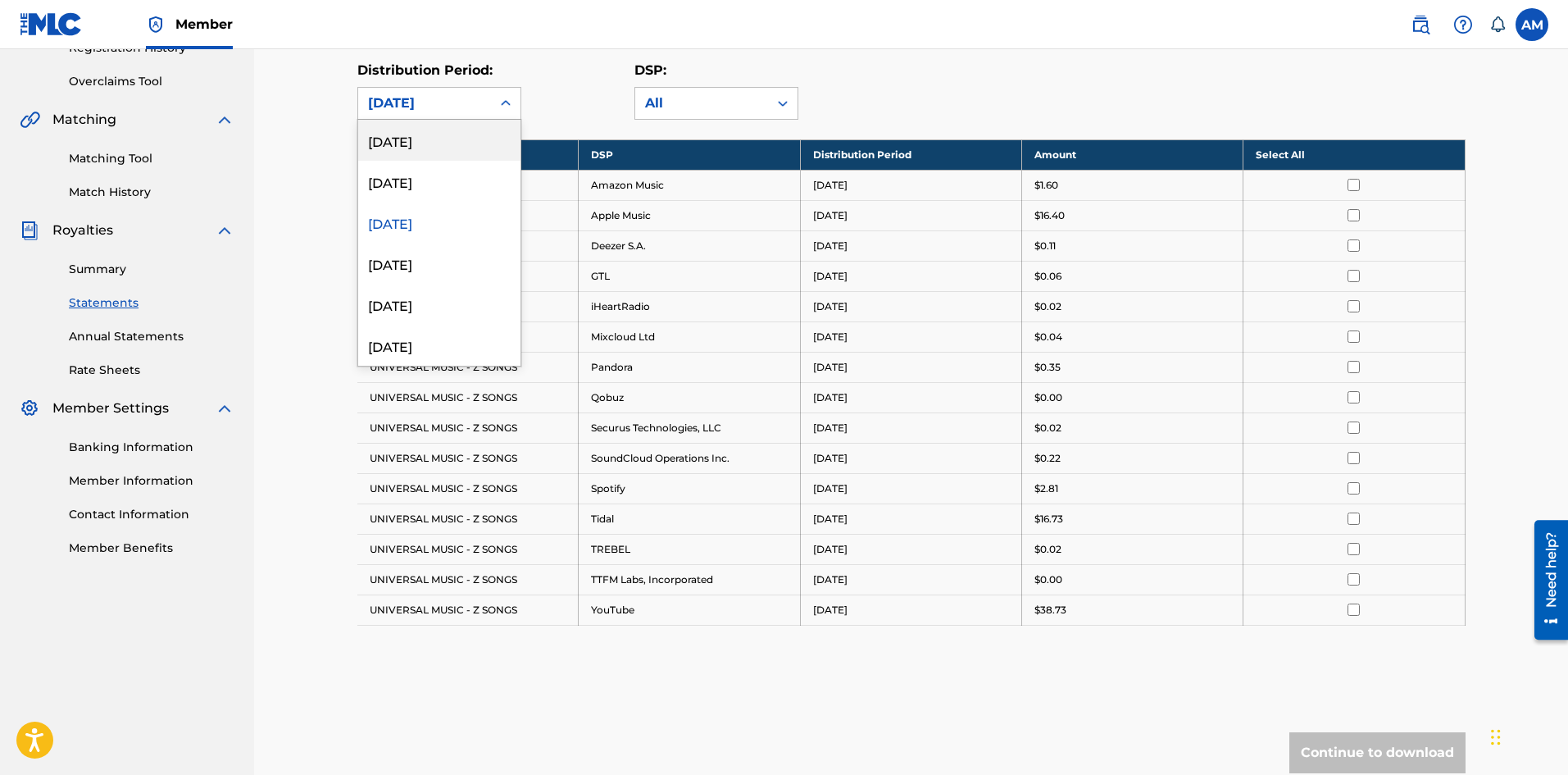
click at [452, 150] on div "August 2025" at bounding box center [439, 140] width 163 height 41
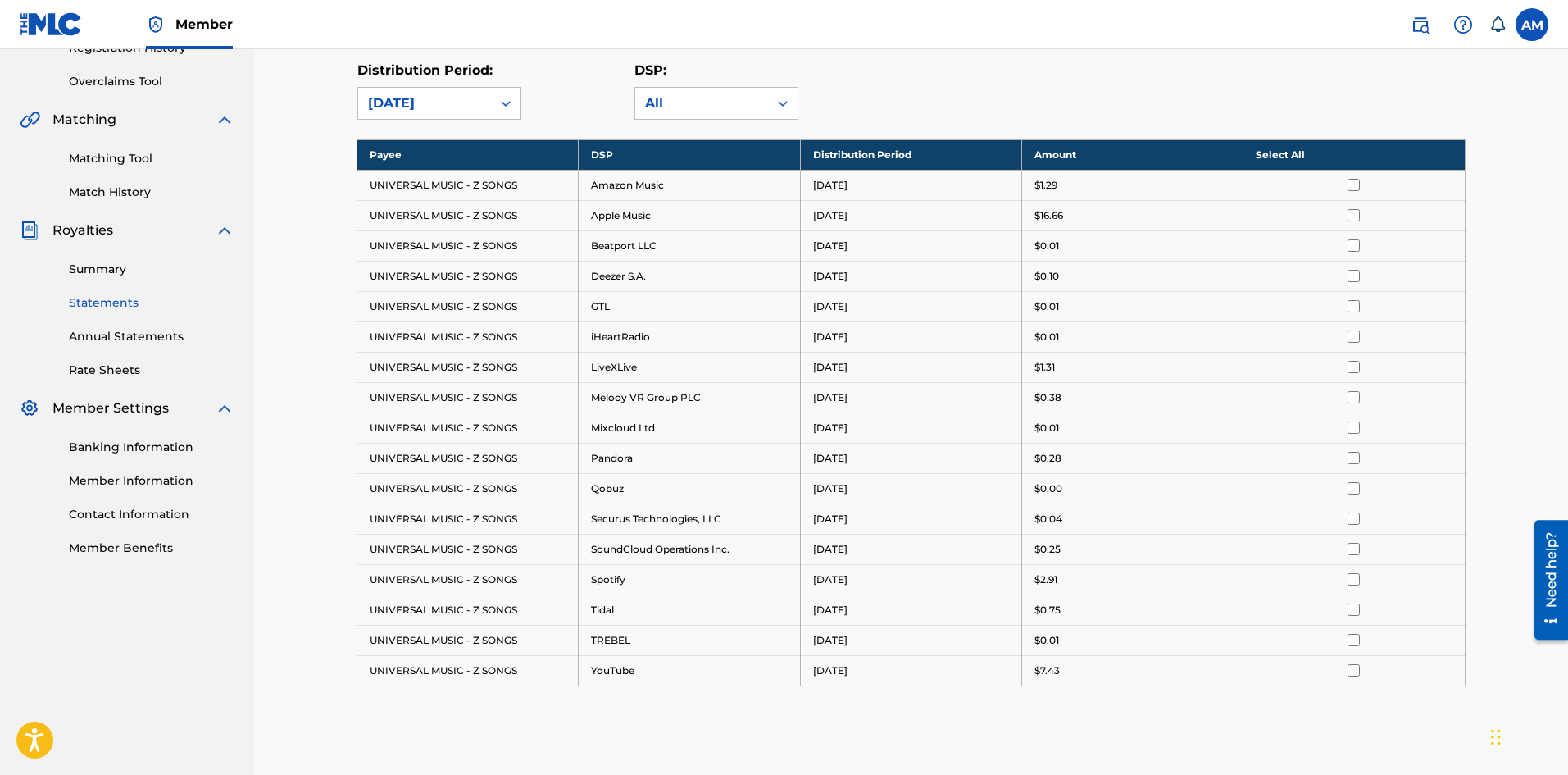
click at [462, 104] on div "August 2025" at bounding box center [424, 104] width 114 height 20
click at [551, 102] on div "Distribution Period: August 2025" at bounding box center [495, 90] width 277 height 59
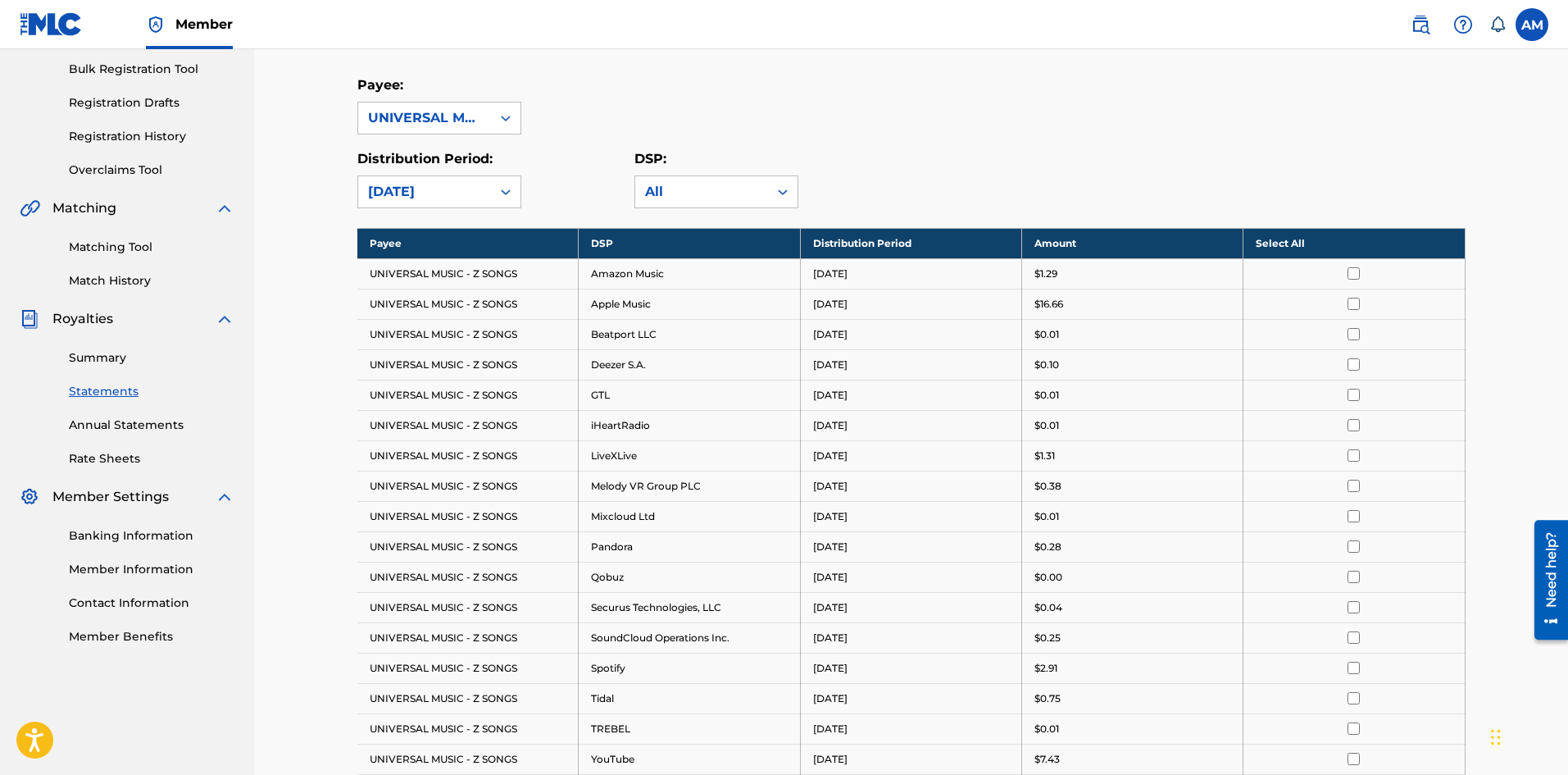
scroll to position [82, 0]
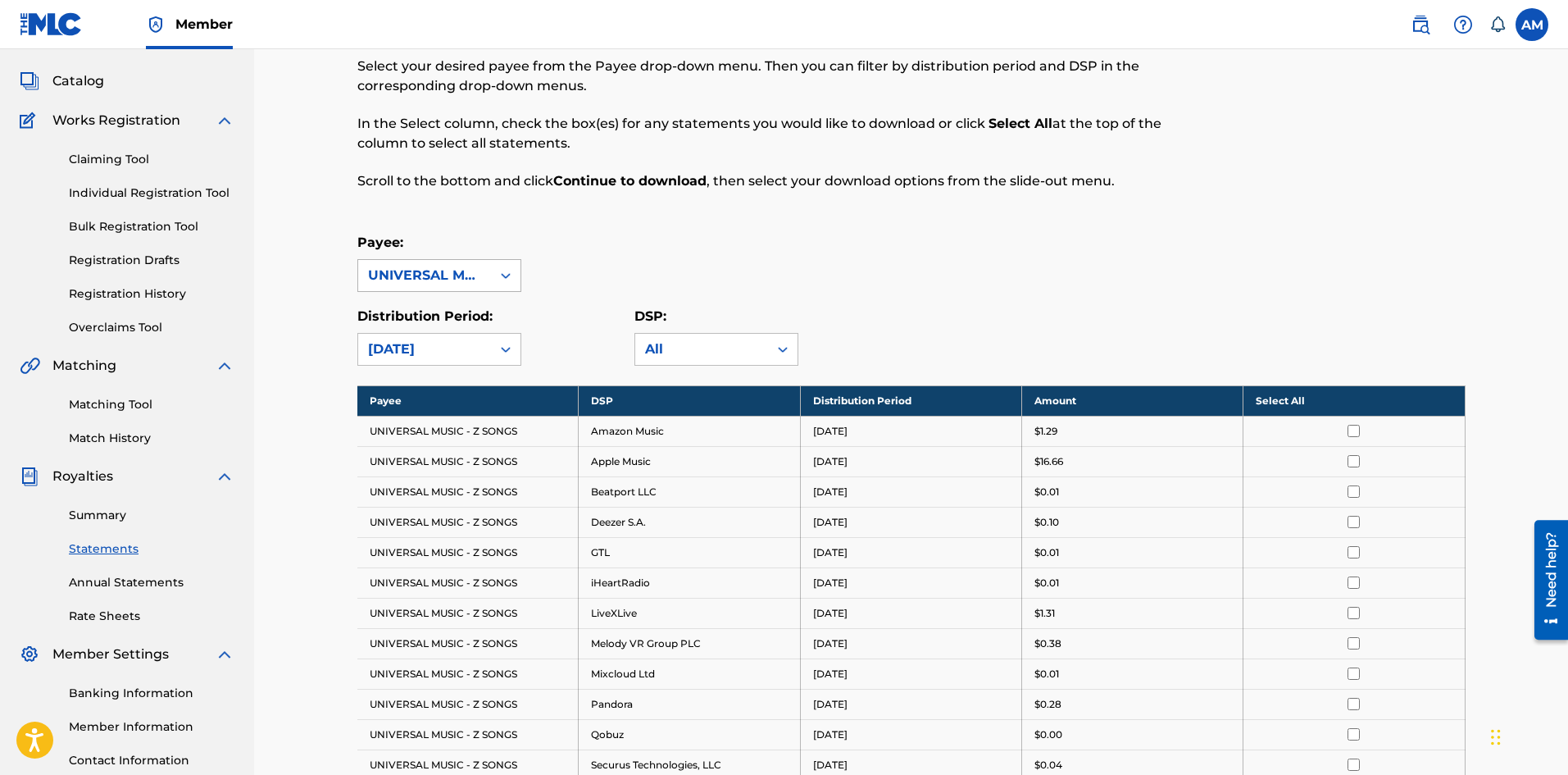
click at [457, 273] on div "UNIVERSAL MUSIC - Z SONGS" at bounding box center [424, 275] width 114 height 20
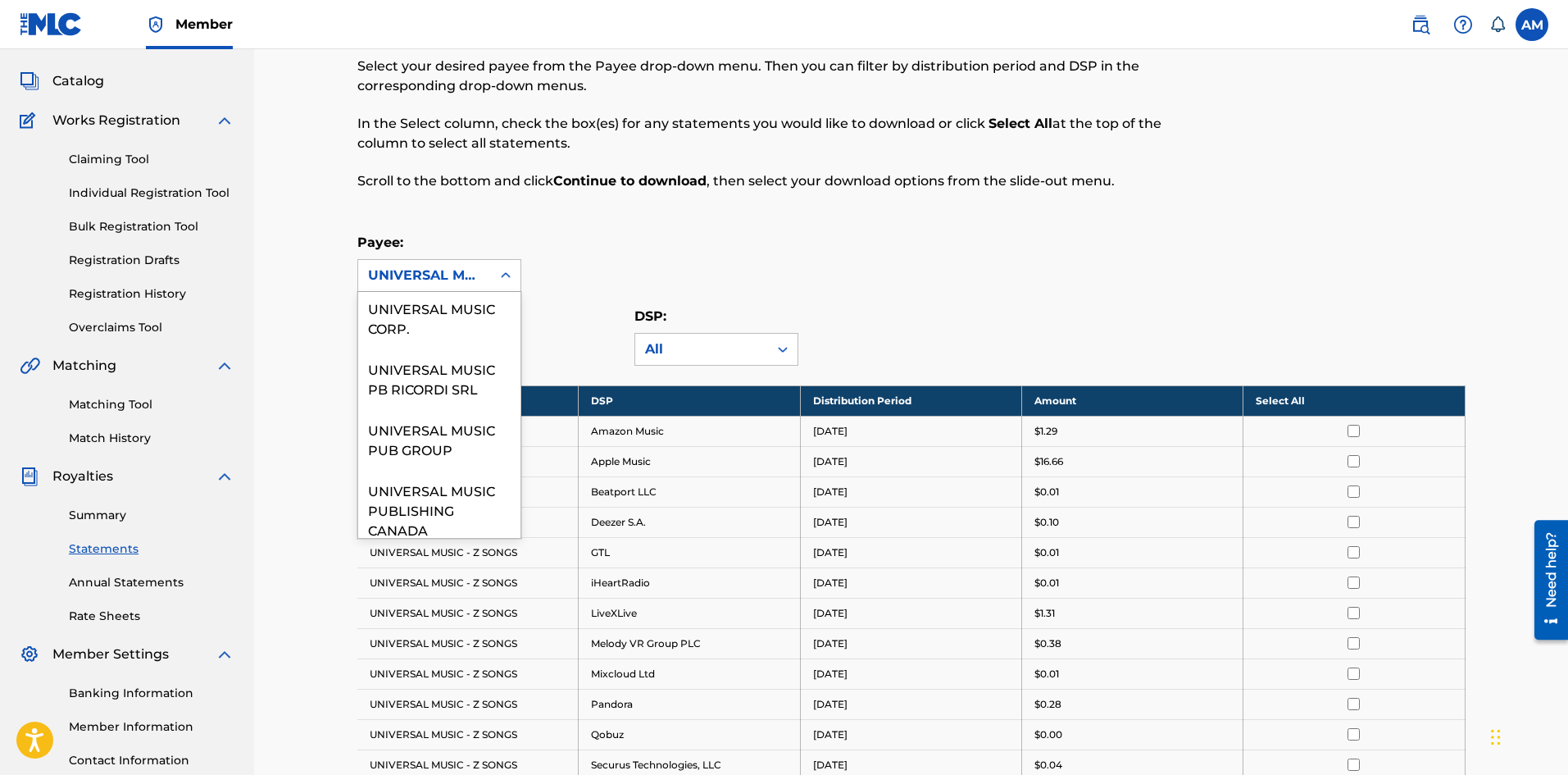
scroll to position [1557, 0]
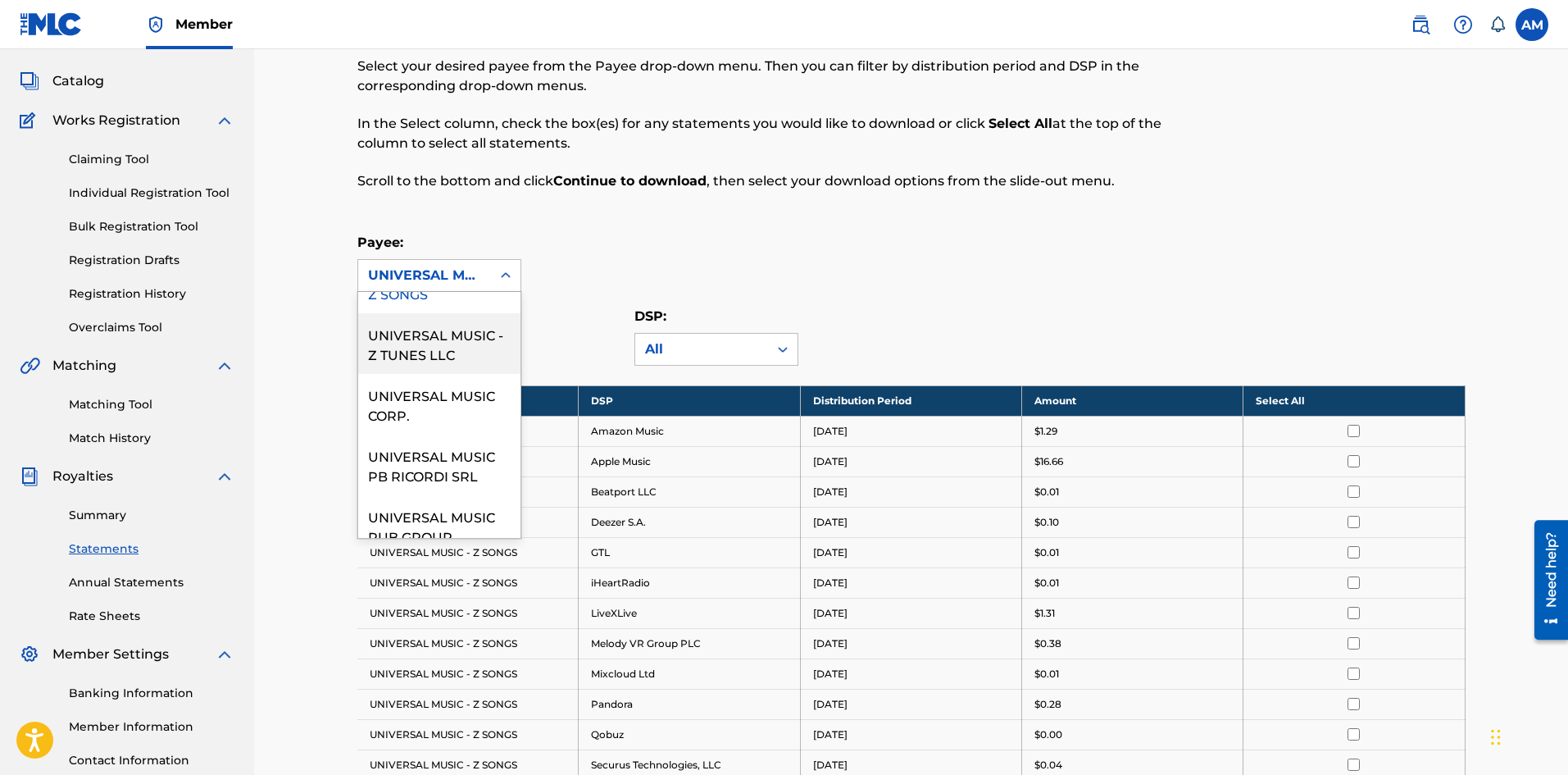
click at [440, 373] on div "UNIVERSAL MUSIC - Z TUNES LLC" at bounding box center [439, 343] width 163 height 61
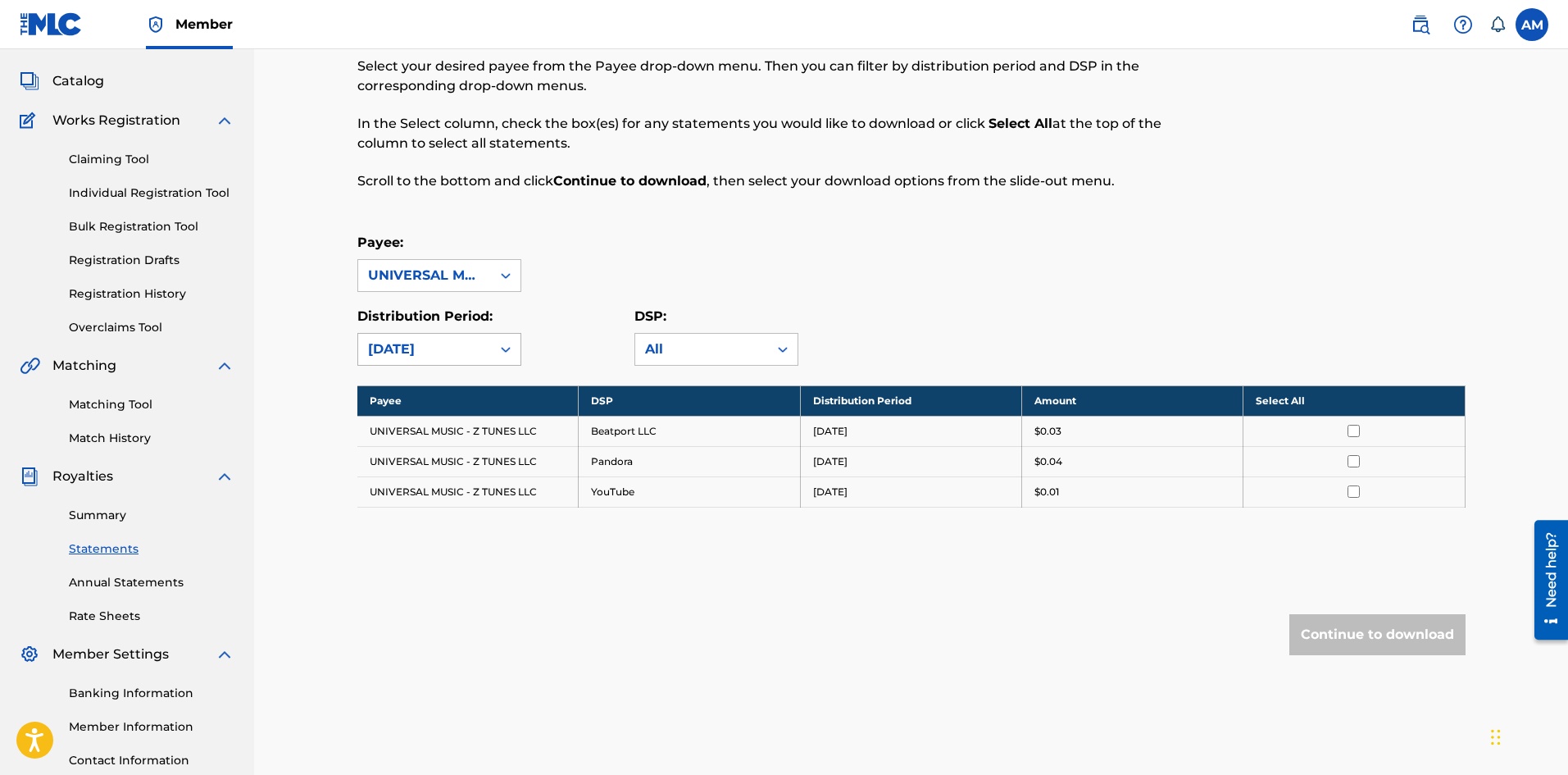
click at [478, 351] on div "August 2025" at bounding box center [424, 350] width 114 height 20
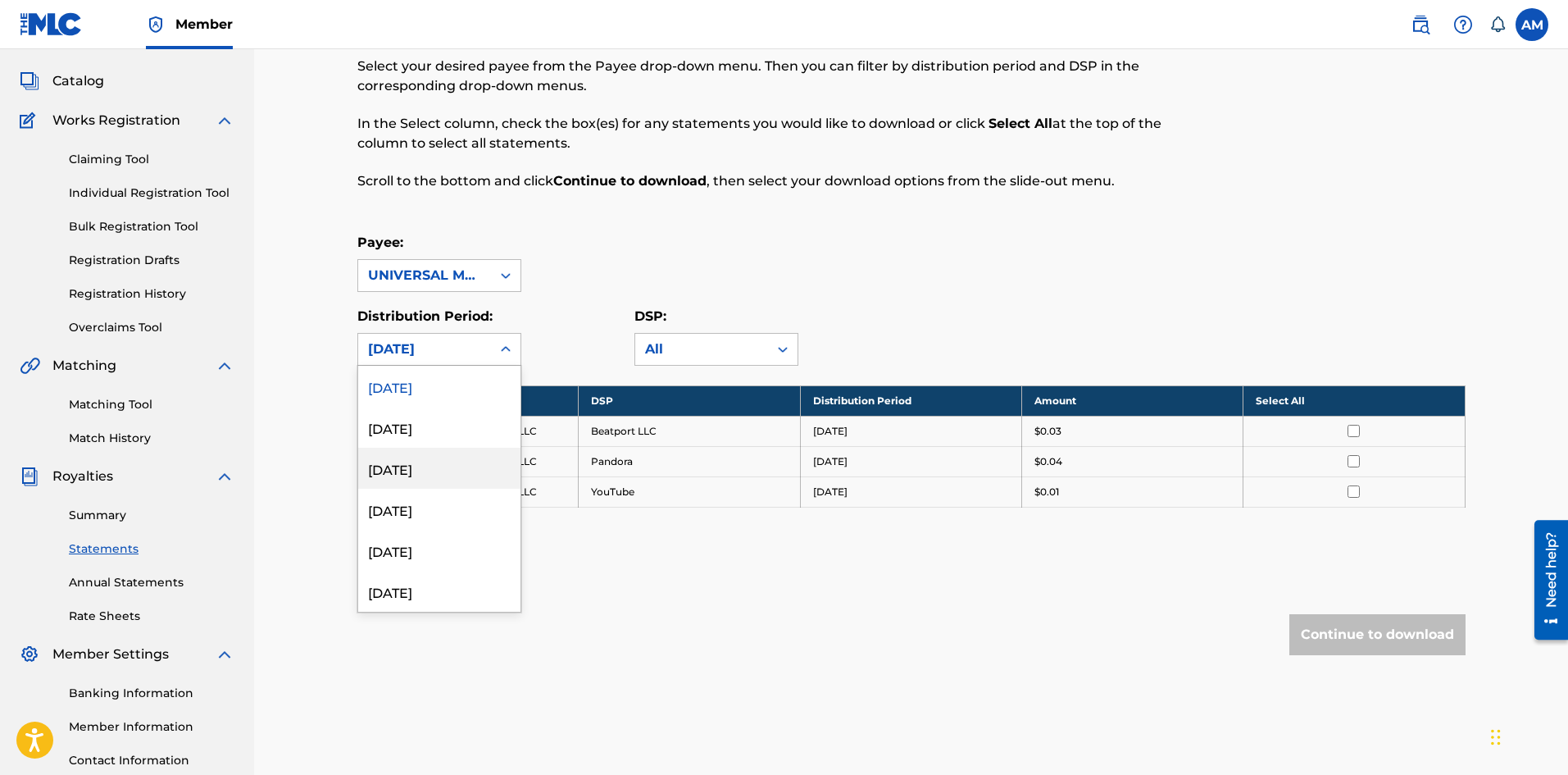
click at [424, 452] on div "June 2025" at bounding box center [439, 468] width 163 height 41
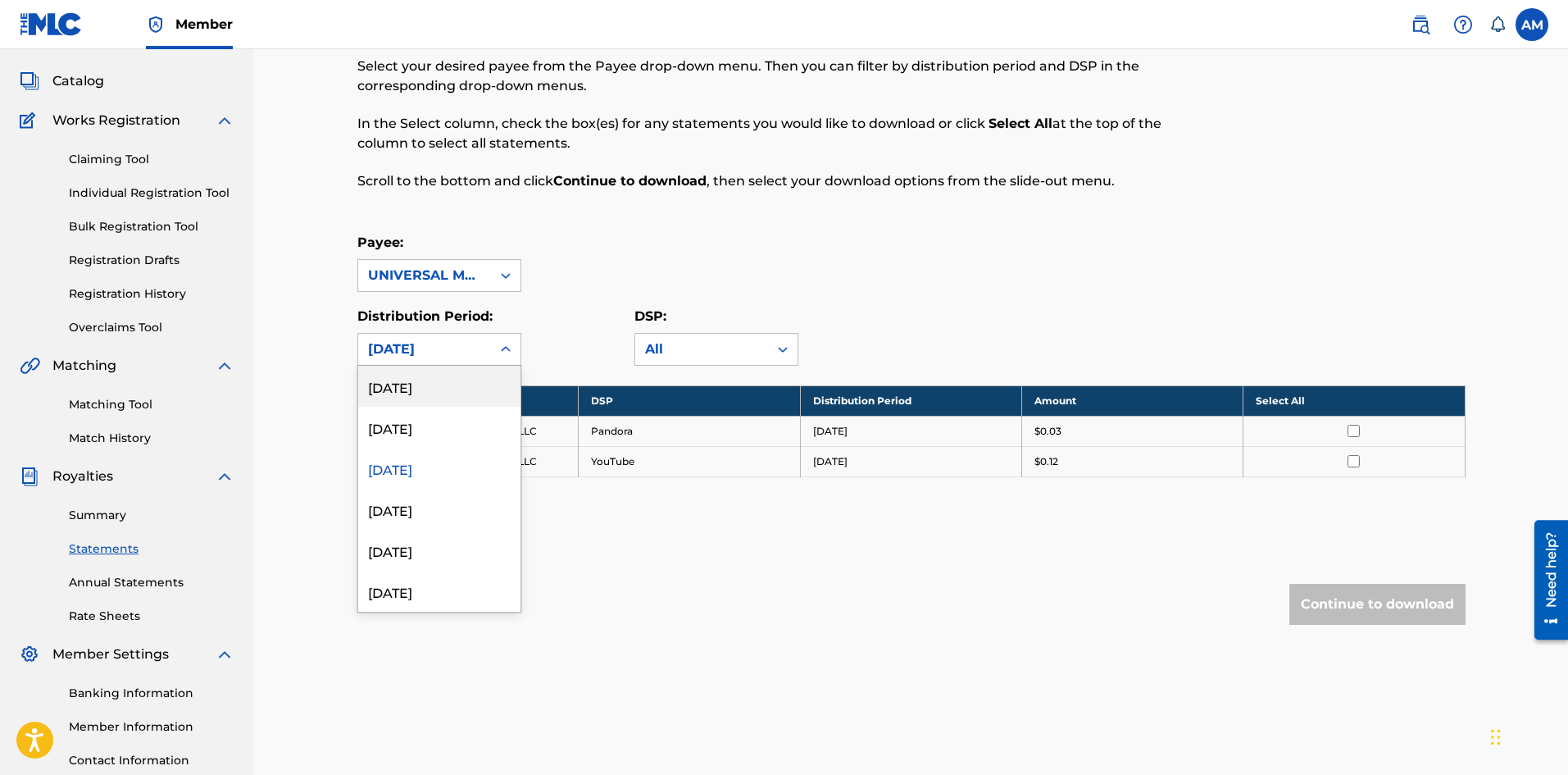
click at [470, 353] on div "June 2025" at bounding box center [424, 350] width 114 height 20
click at [446, 425] on div "July 2025" at bounding box center [439, 427] width 163 height 41
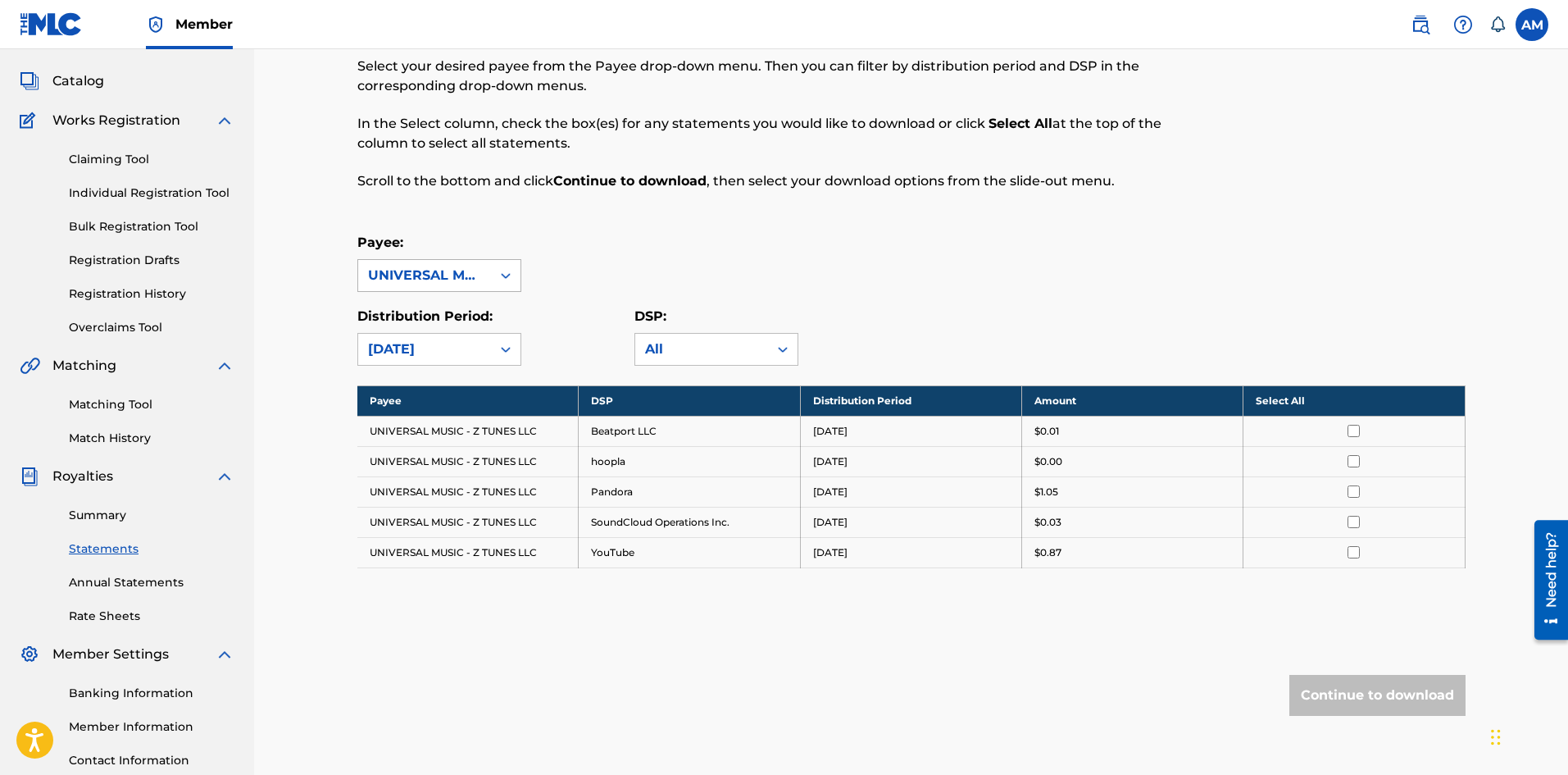
click at [480, 283] on div "UNIVERSAL MUSIC - Z TUNES LLC" at bounding box center [424, 275] width 114 height 20
click at [497, 282] on div at bounding box center [505, 275] width 29 height 29
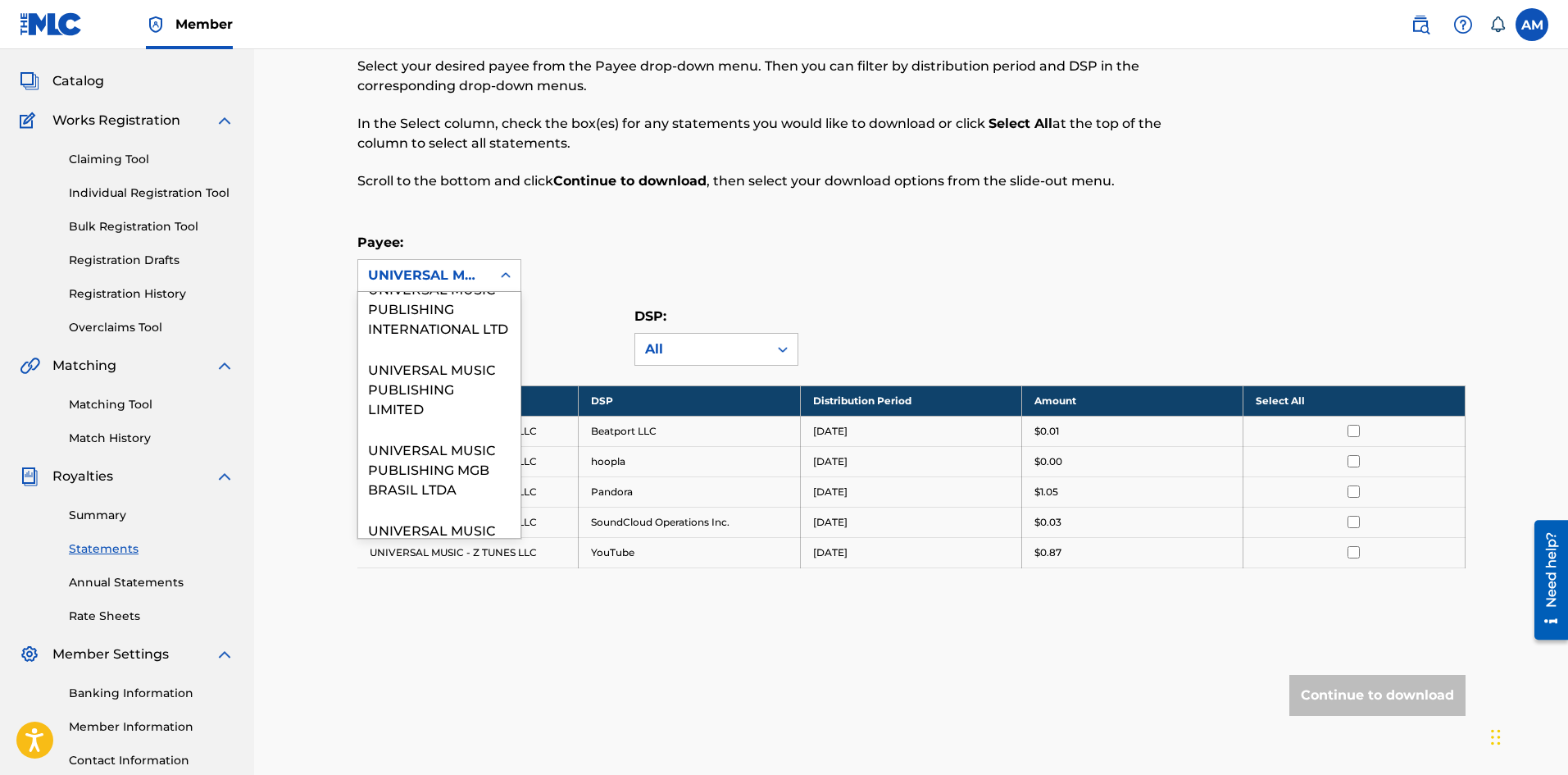
scroll to position [2050, 0]
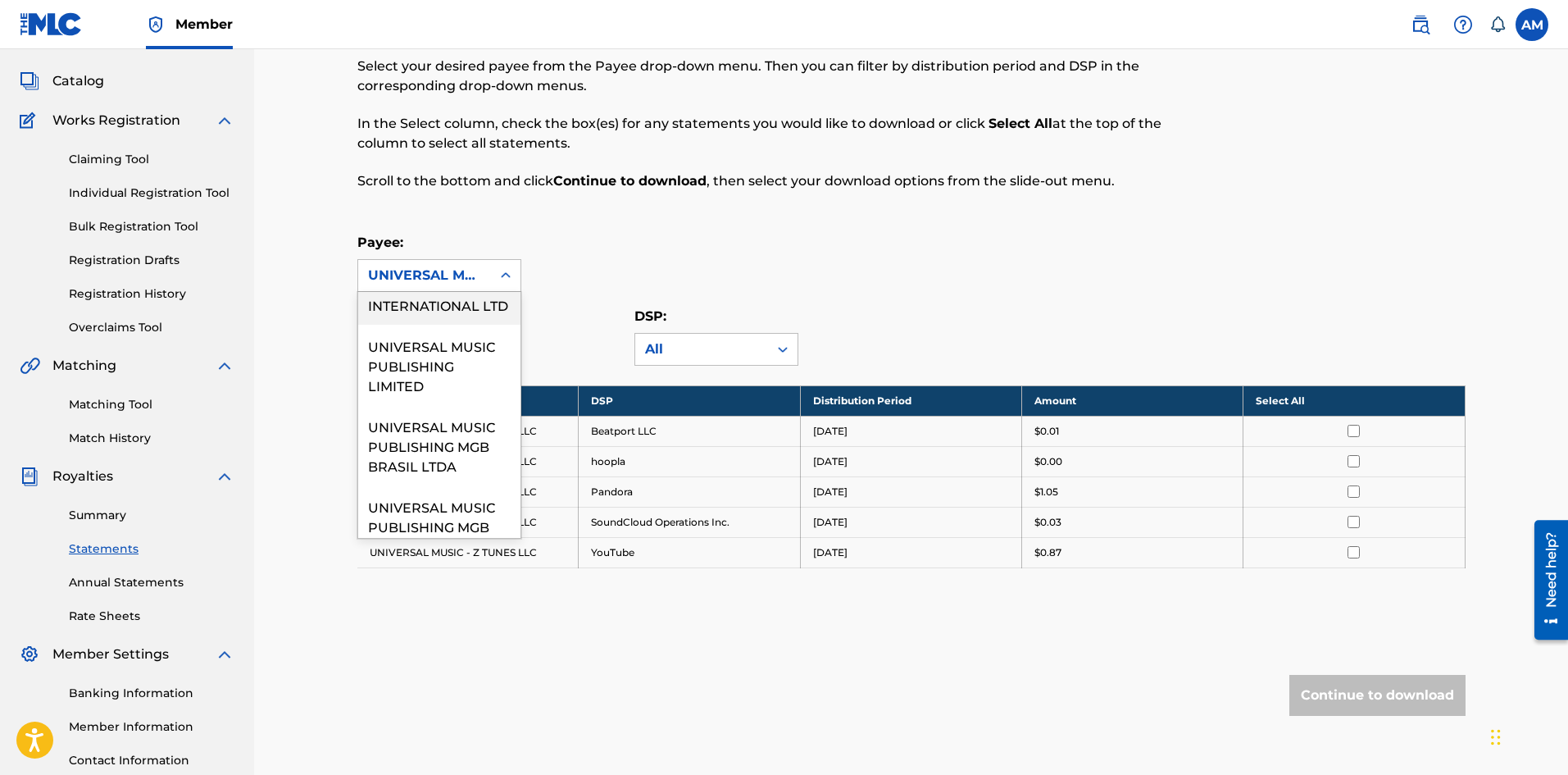
click at [429, 324] on div "UNIVERSAL MUSIC PUBLISHING INTERNATIONAL LTD" at bounding box center [439, 284] width 163 height 80
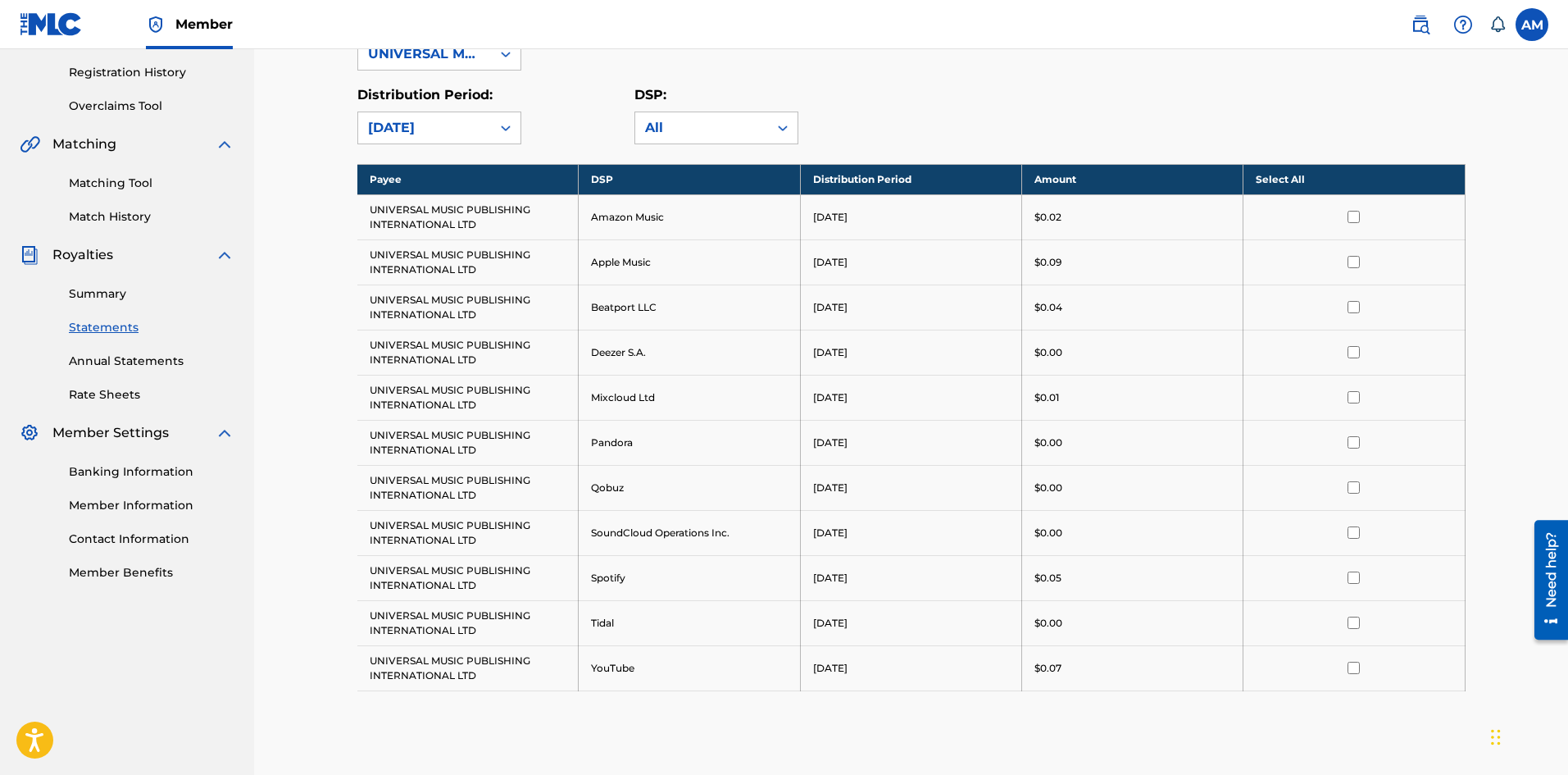
scroll to position [328, 0]
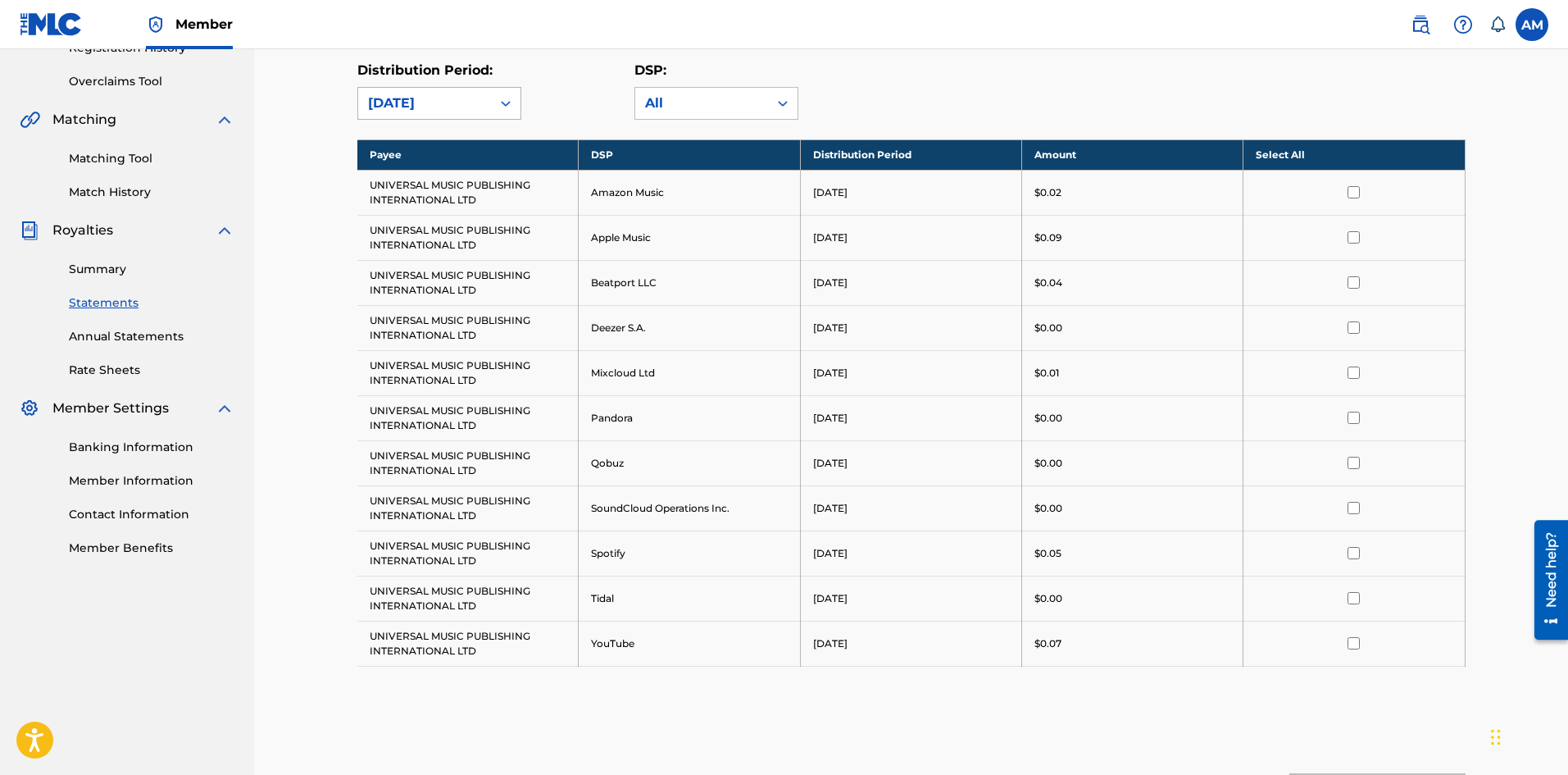
click at [441, 105] on div "August 2025" at bounding box center [424, 104] width 114 height 20
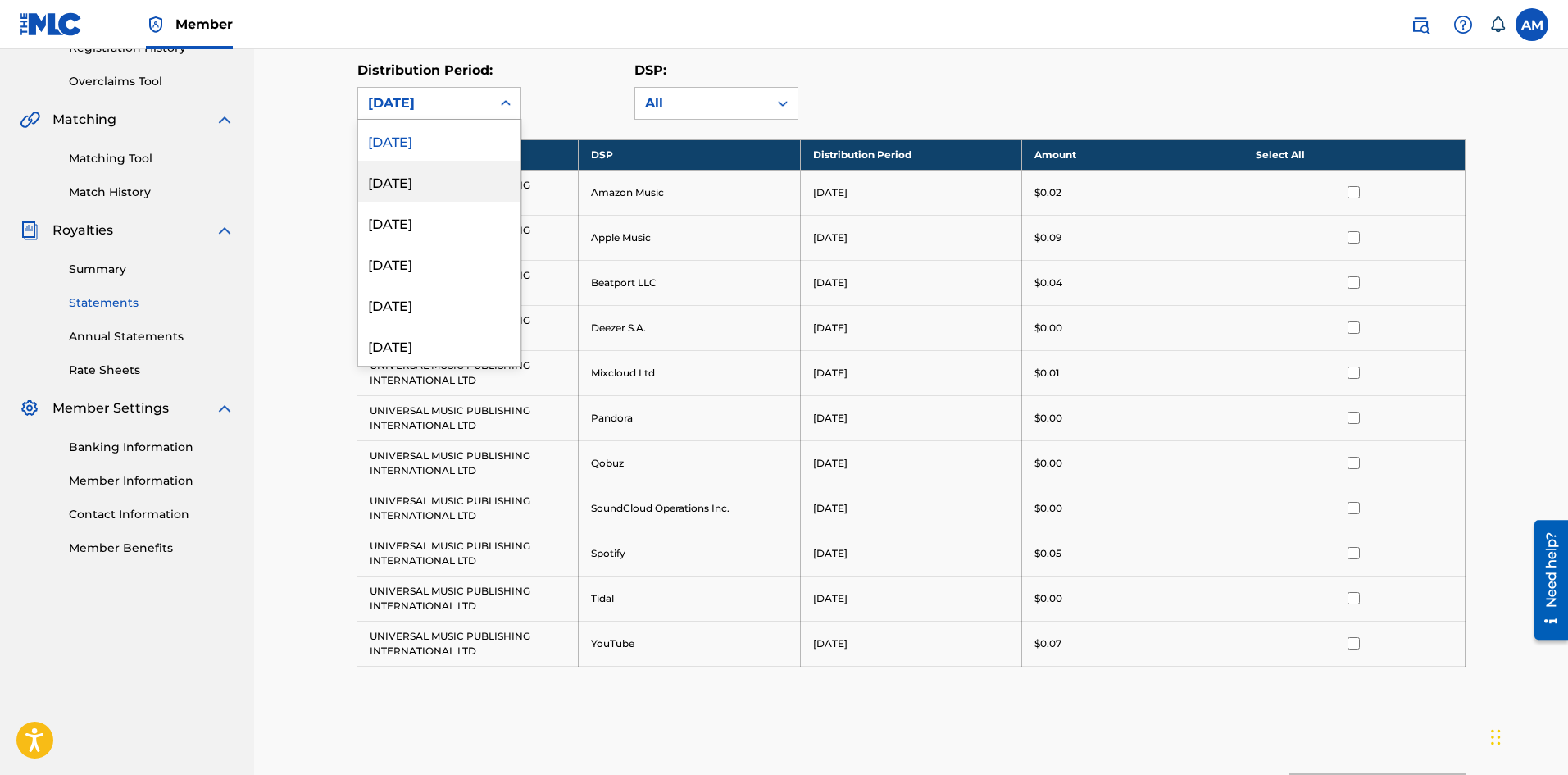
click at [461, 174] on div "July 2025" at bounding box center [439, 181] width 163 height 41
click at [445, 105] on div "July 2025" at bounding box center [424, 104] width 114 height 20
click at [438, 217] on div "June 2025" at bounding box center [439, 222] width 163 height 41
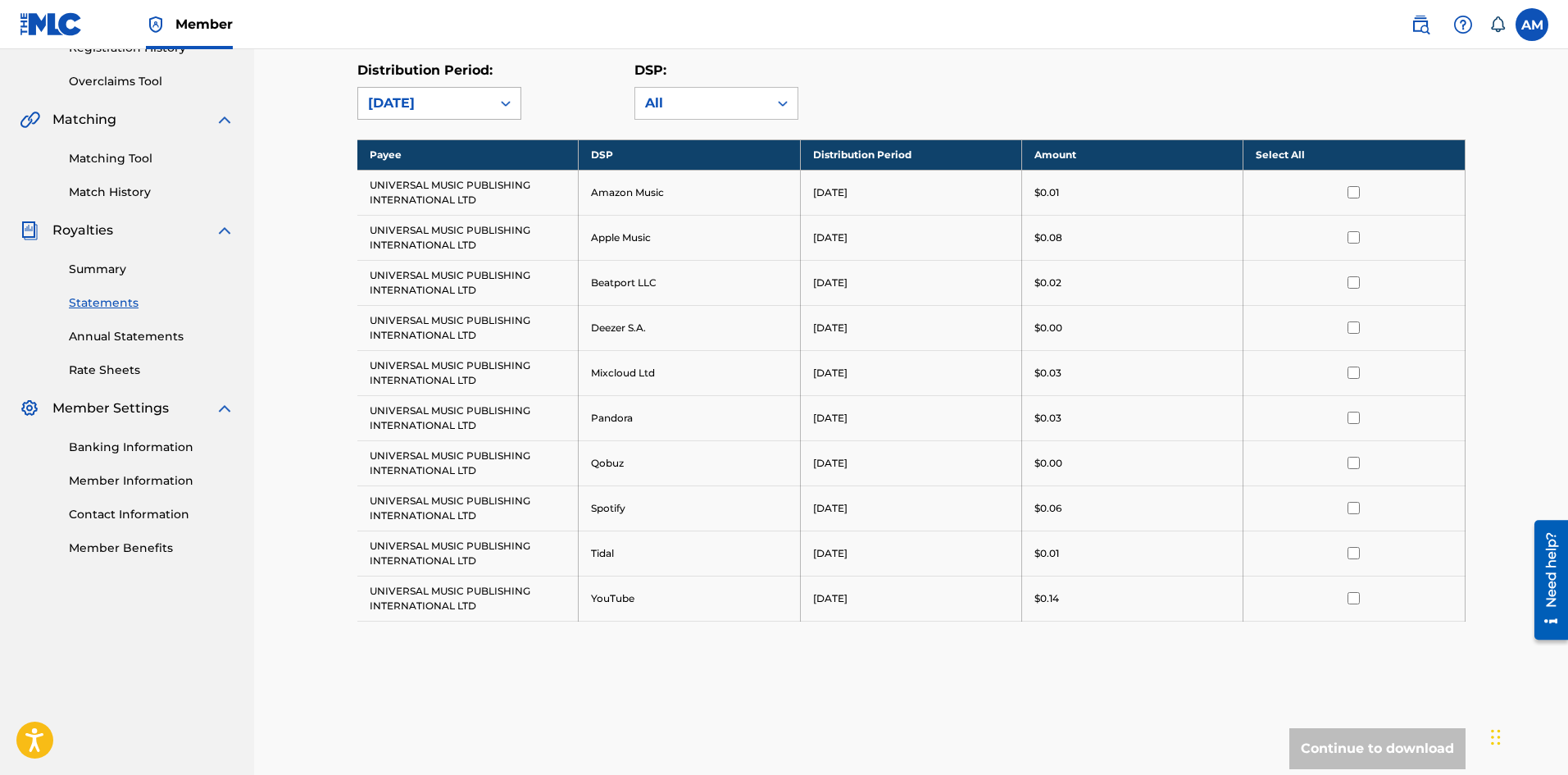
click at [474, 112] on div "June 2025" at bounding box center [424, 104] width 114 height 20
click at [552, 96] on div "Distribution Period: June 2025" at bounding box center [495, 90] width 277 height 59
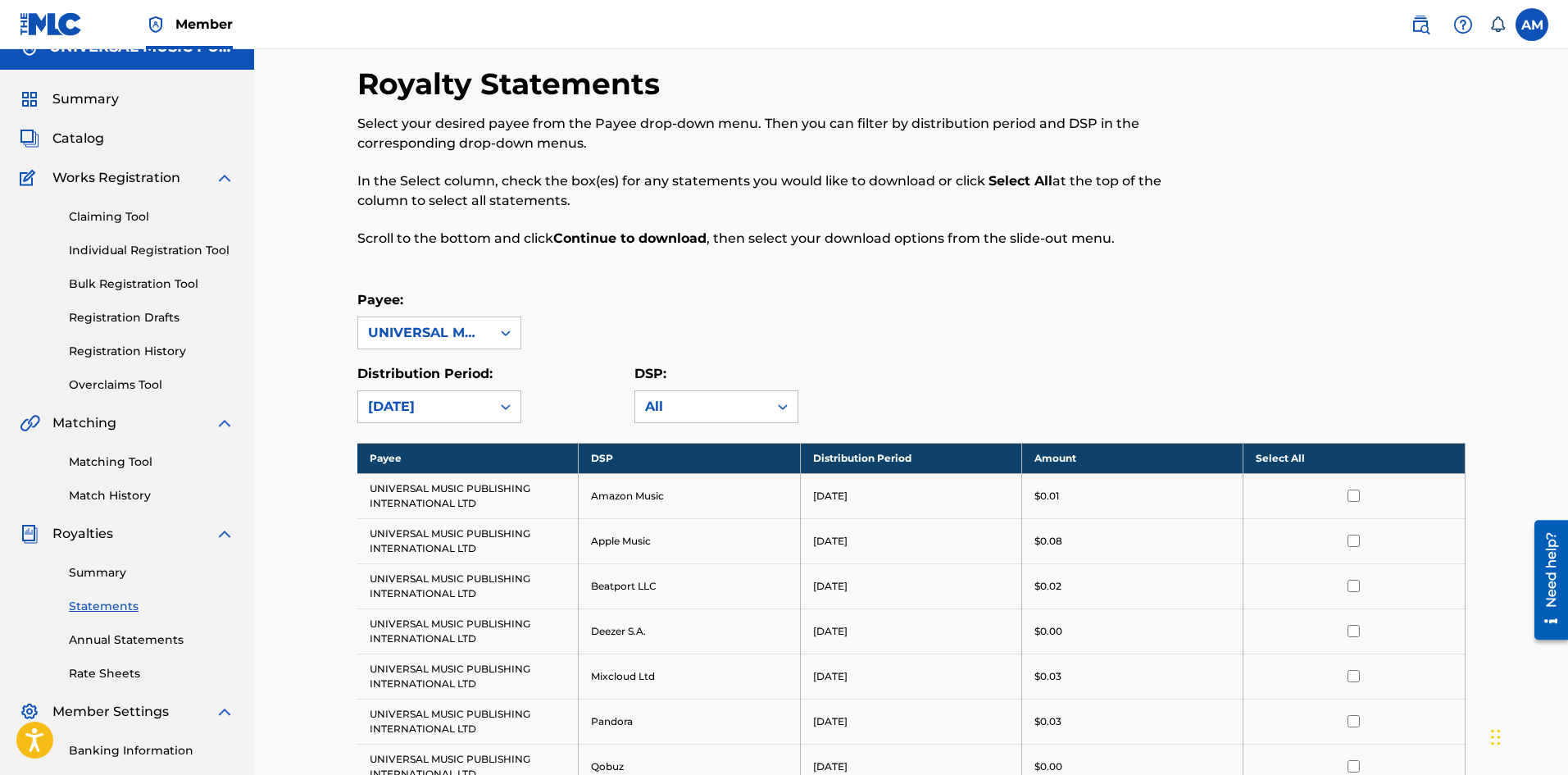
scroll to position [0, 0]
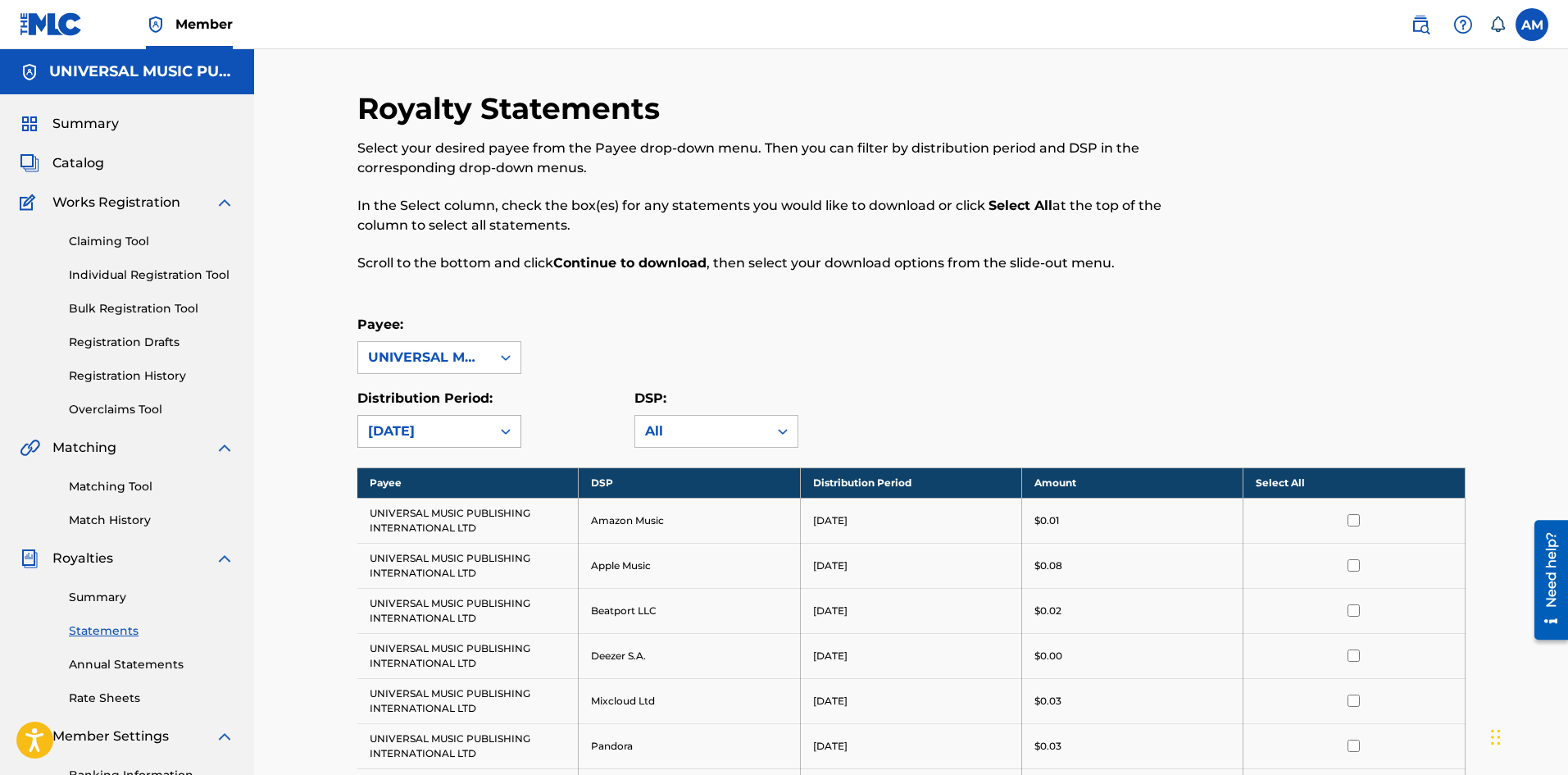
click at [450, 440] on div "June 2025" at bounding box center [424, 432] width 114 height 20
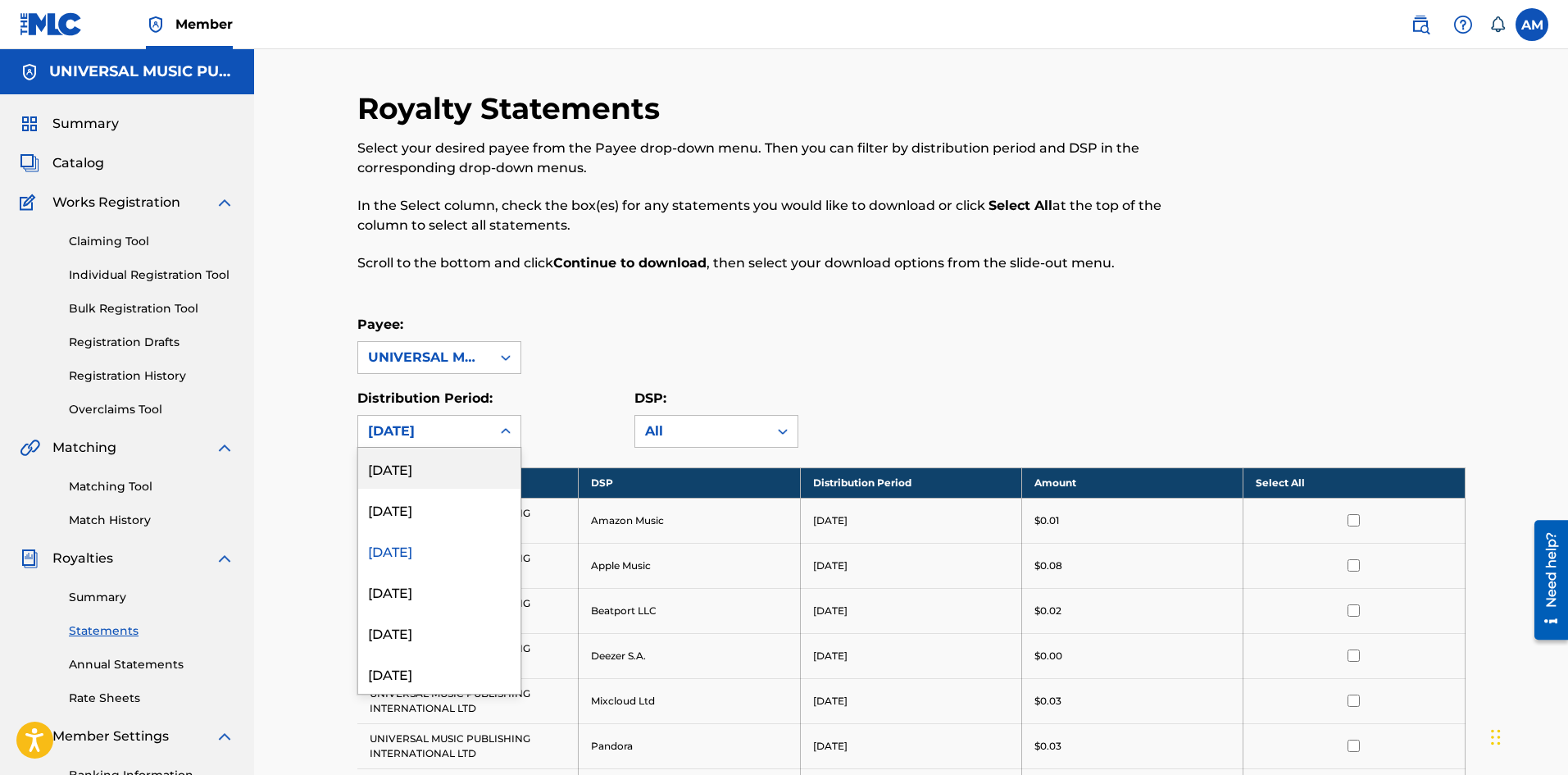
click at [446, 473] on div "August 2025" at bounding box center [439, 468] width 163 height 41
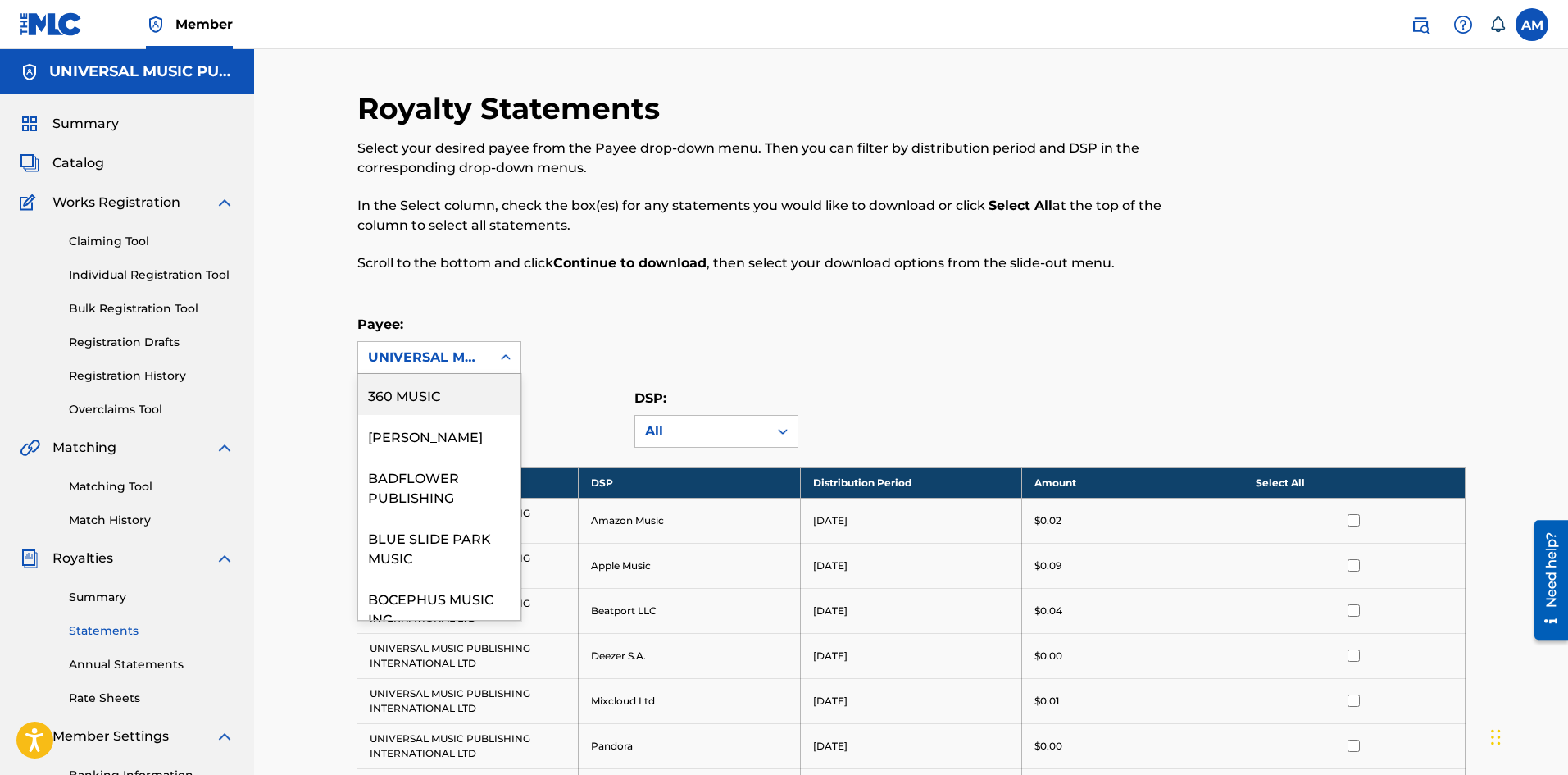
click at [470, 360] on div "UNIVERSAL MUSIC PUBLISHING INTERNATIONAL LTD" at bounding box center [424, 358] width 114 height 20
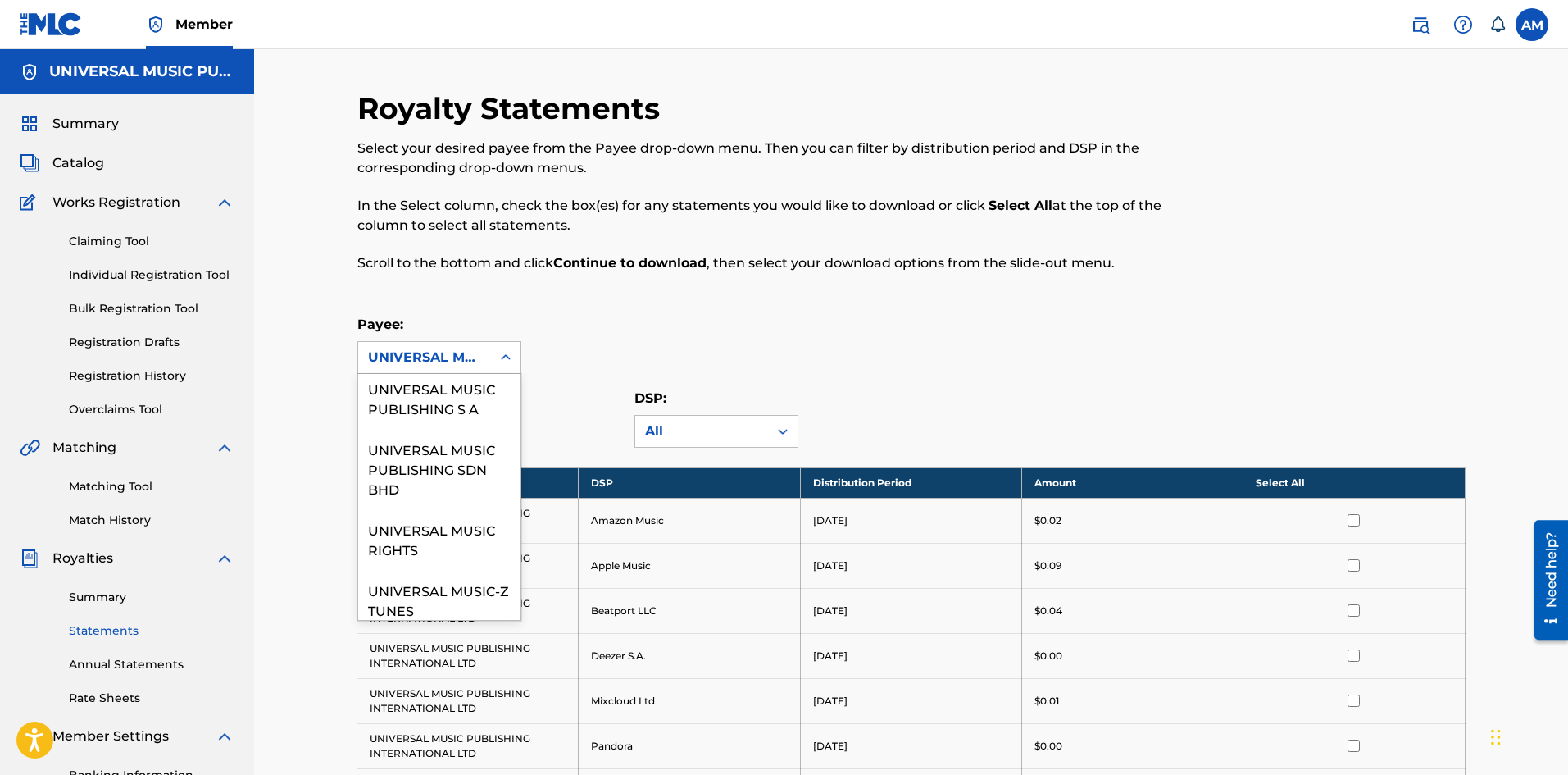
scroll to position [2378, 0]
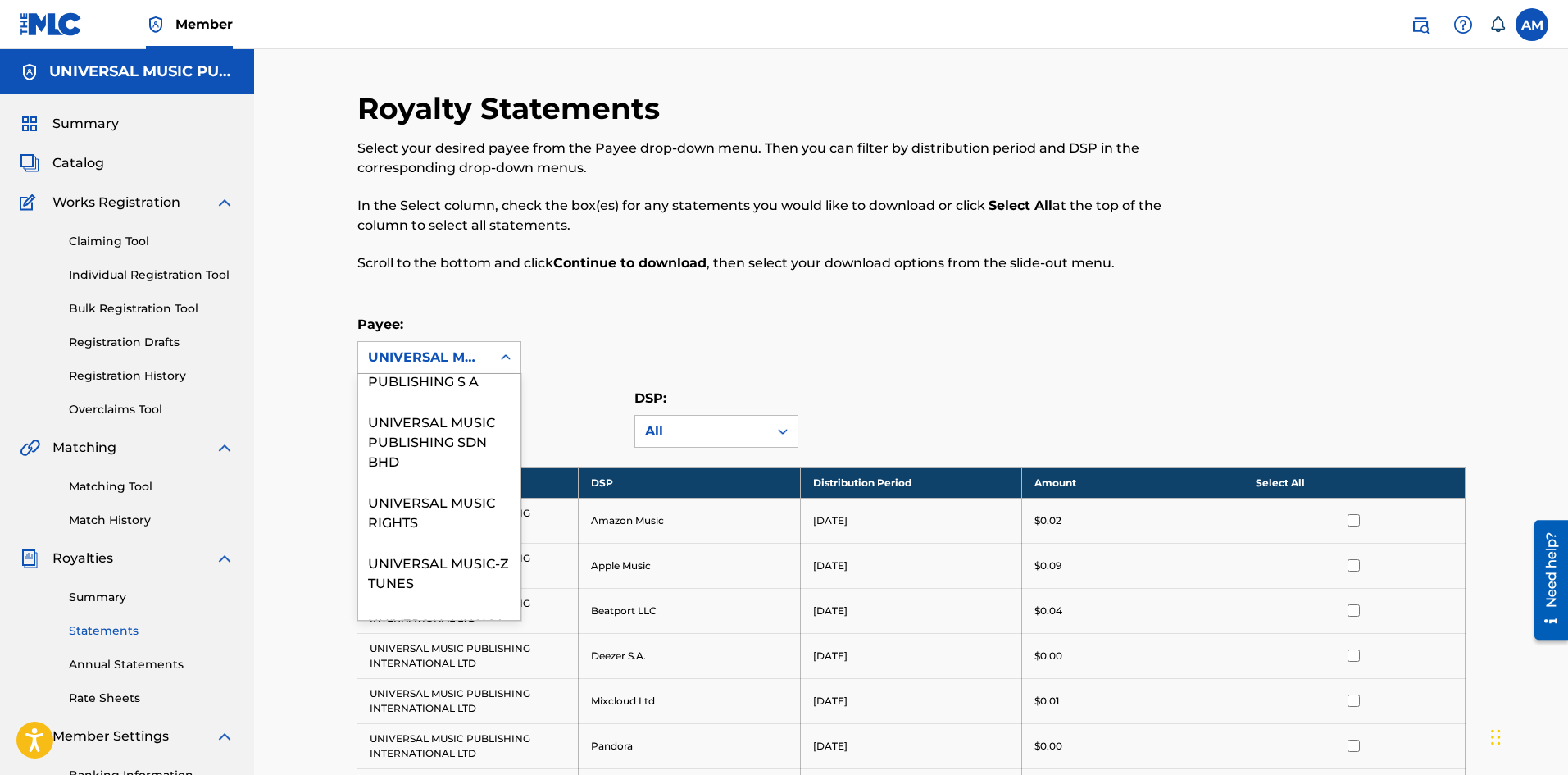
click at [436, 340] on div "UNIVERSAL MUSIC PUBLISHING MGB MEXICO SA DE CV" at bounding box center [439, 289] width 163 height 100
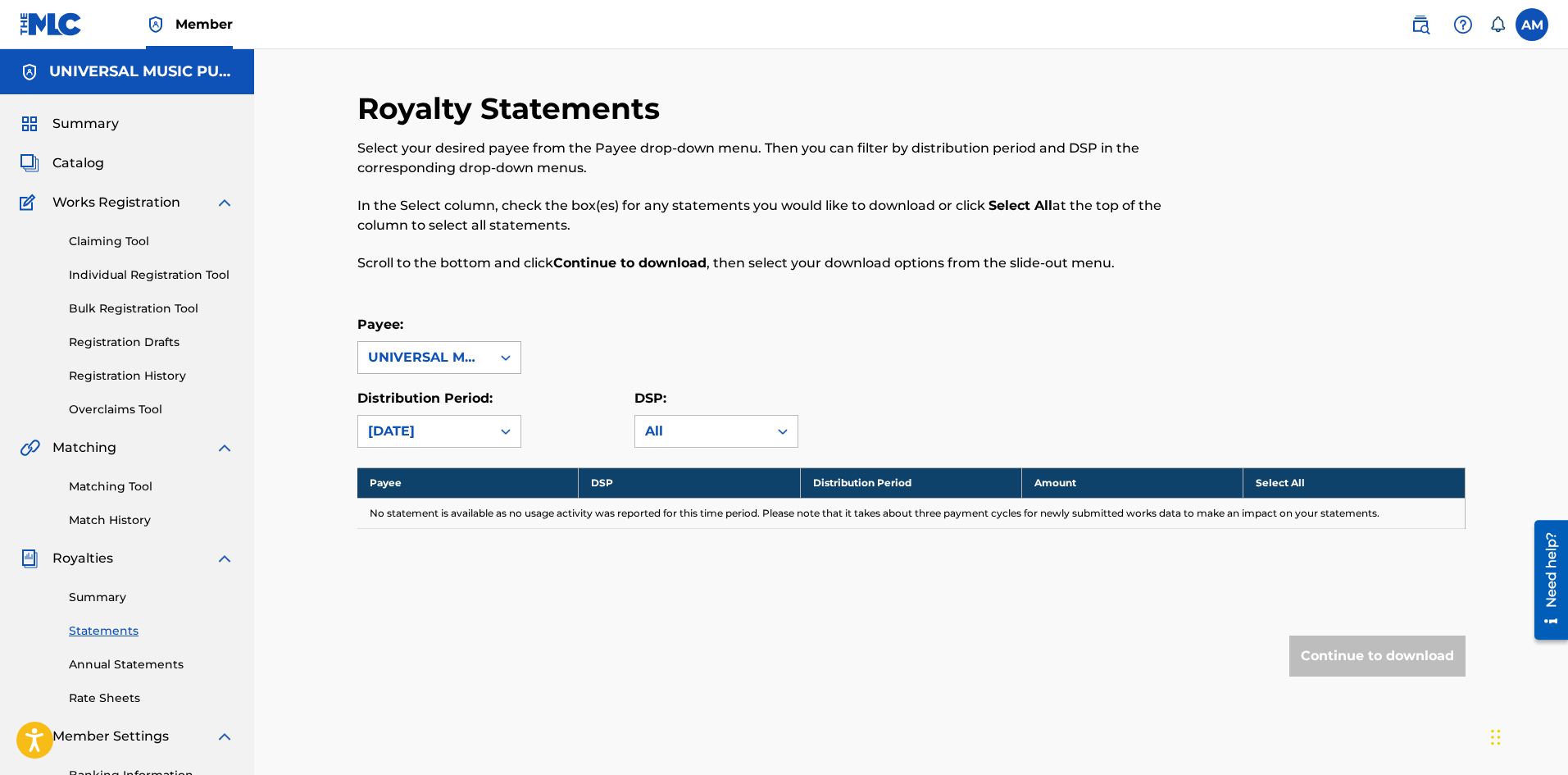
click at [473, 354] on div "UNIVERSAL MUSIC PUBLISHING MGB MEXICO SA DE CV" at bounding box center [424, 358] width 114 height 20
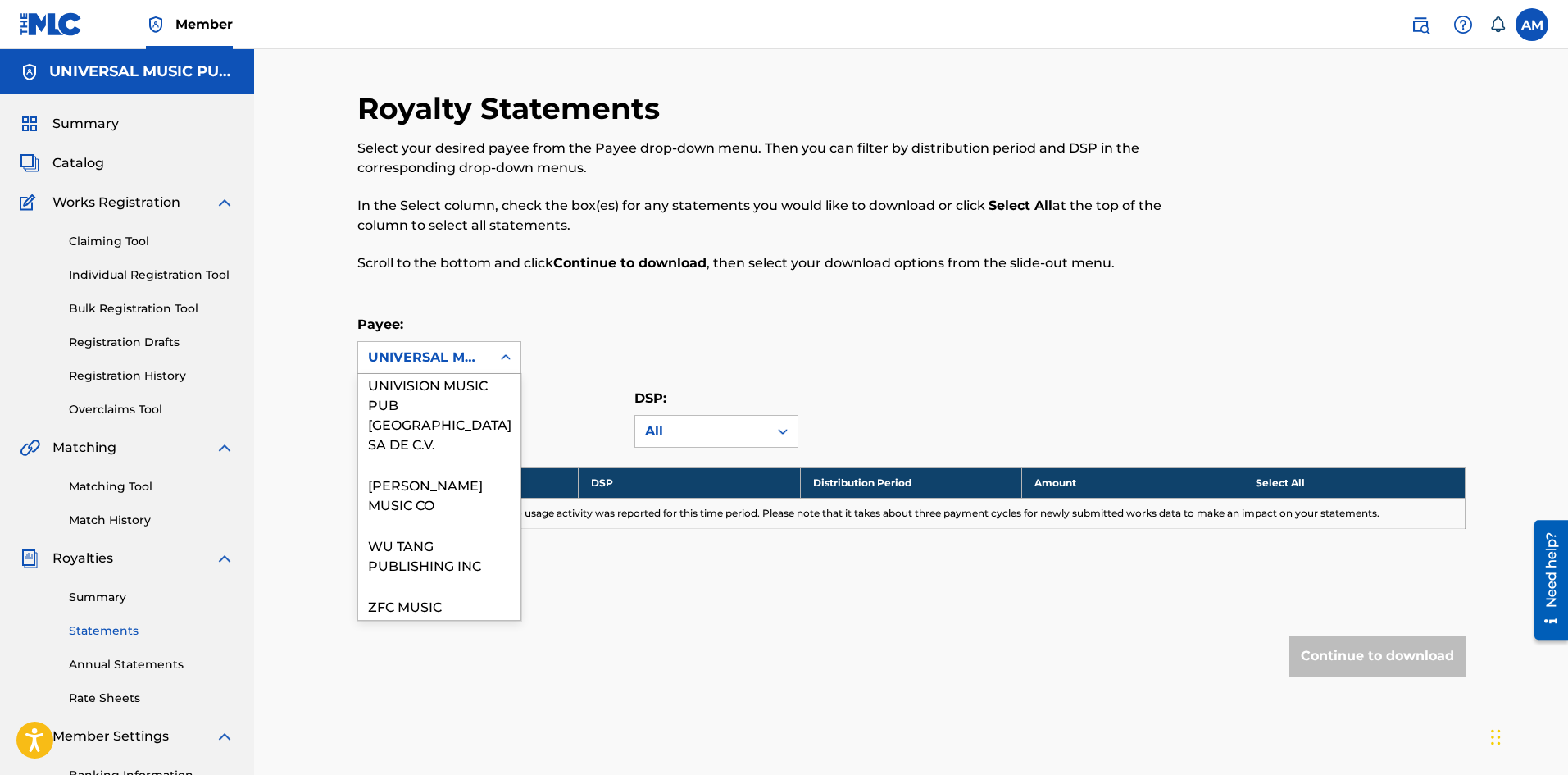
scroll to position [2706, 0]
click at [442, 457] on div "UNIVISION MUSIC PUB MEXICO SA DE C.V." at bounding box center [439, 407] width 163 height 100
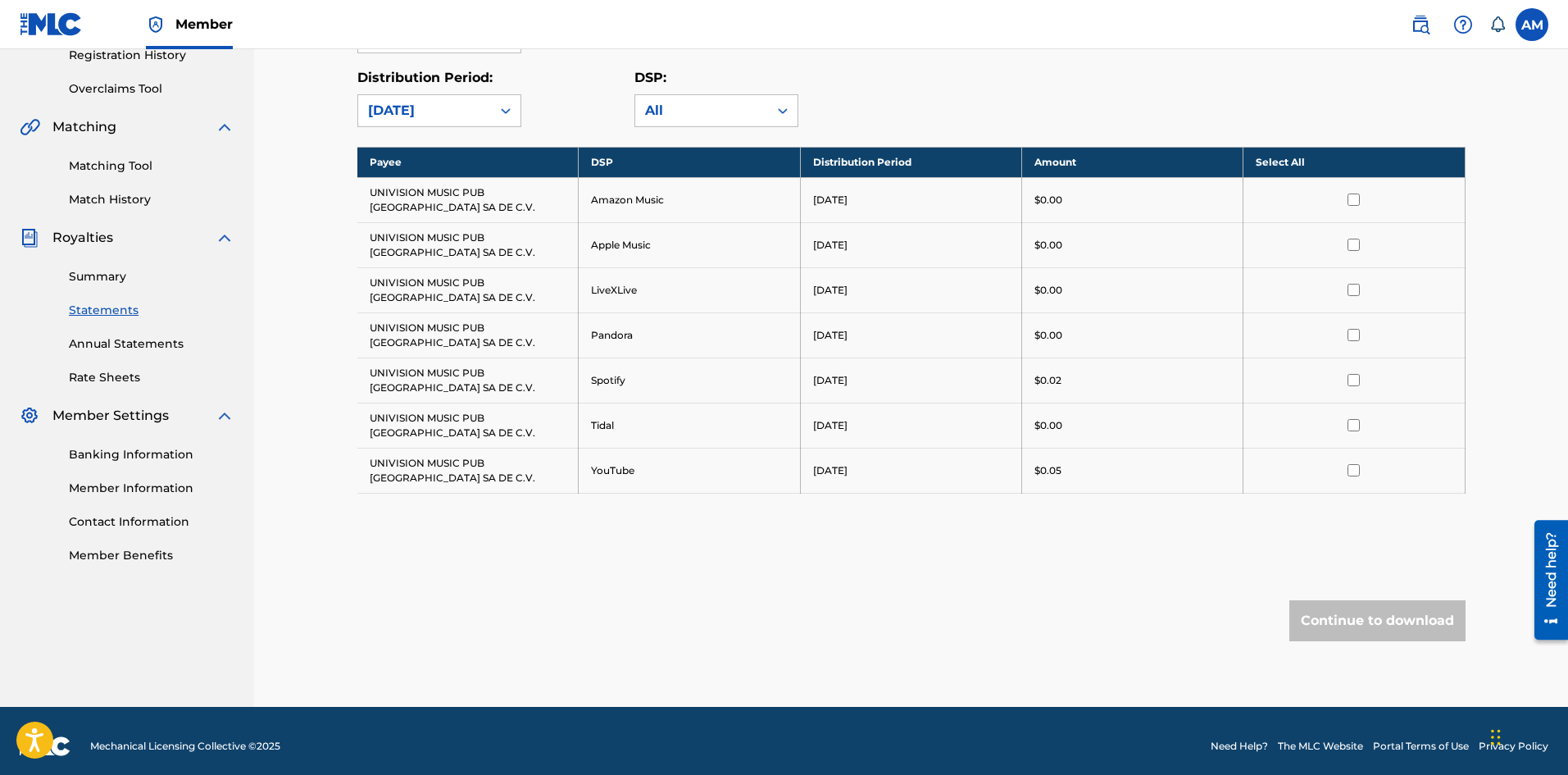
scroll to position [328, 0]
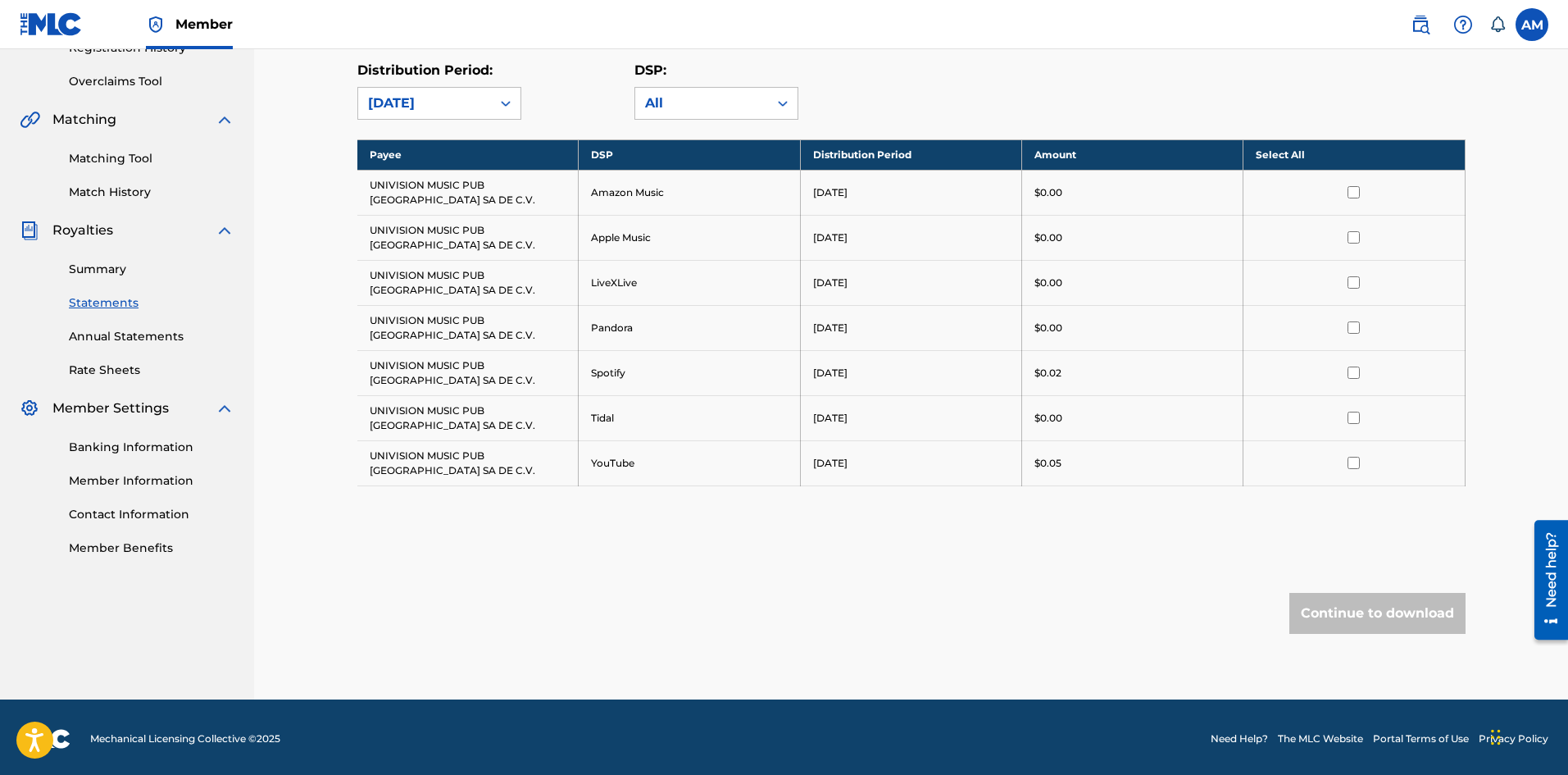
click at [436, 120] on div "Royalty Statements Select your desired payee from the Payee drop-down menu. The…" at bounding box center [911, 230] width 1108 height 937
click at [444, 105] on div "August 2025" at bounding box center [424, 104] width 114 height 20
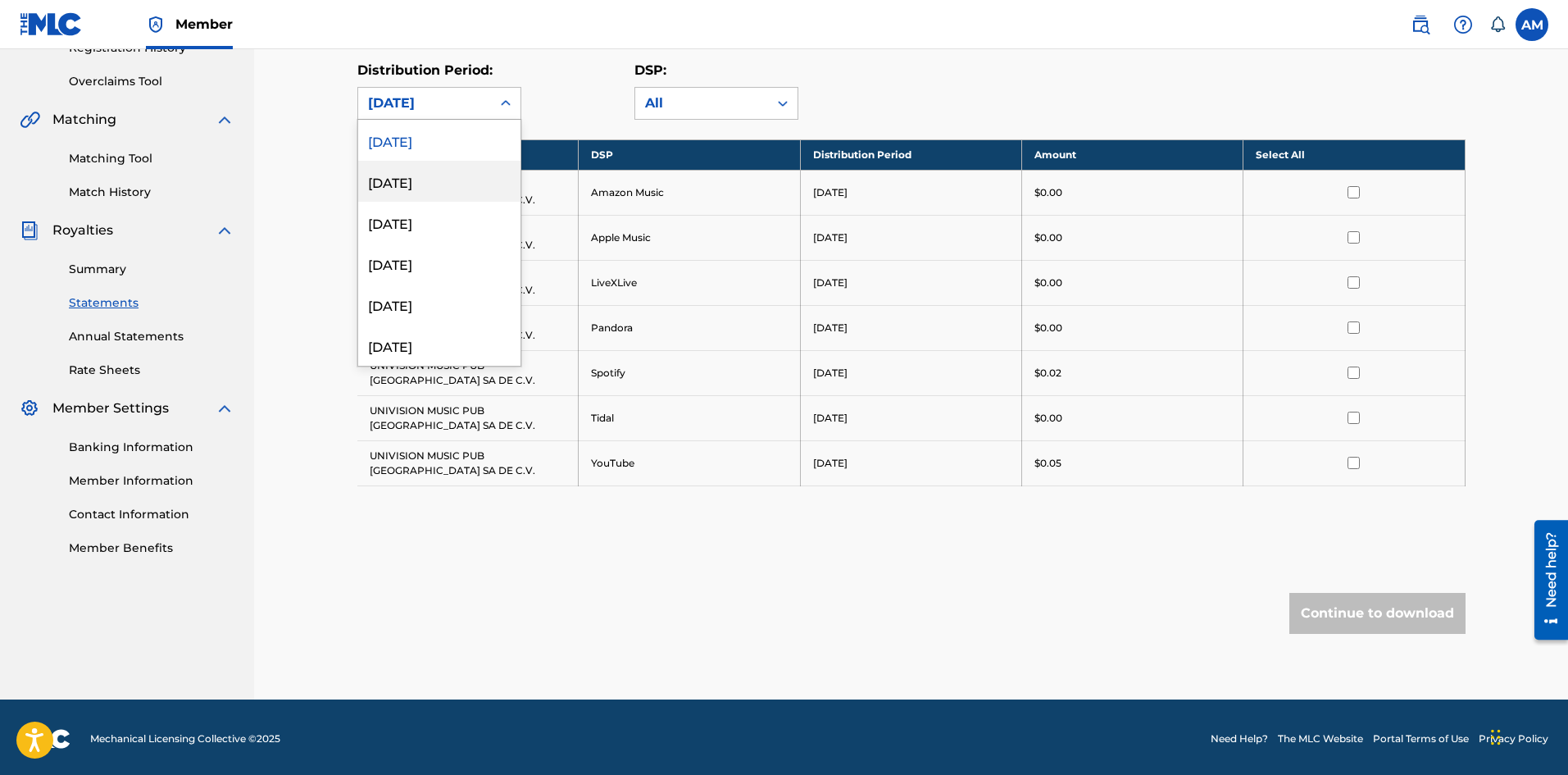
click at [447, 181] on div "July 2025" at bounding box center [439, 181] width 163 height 41
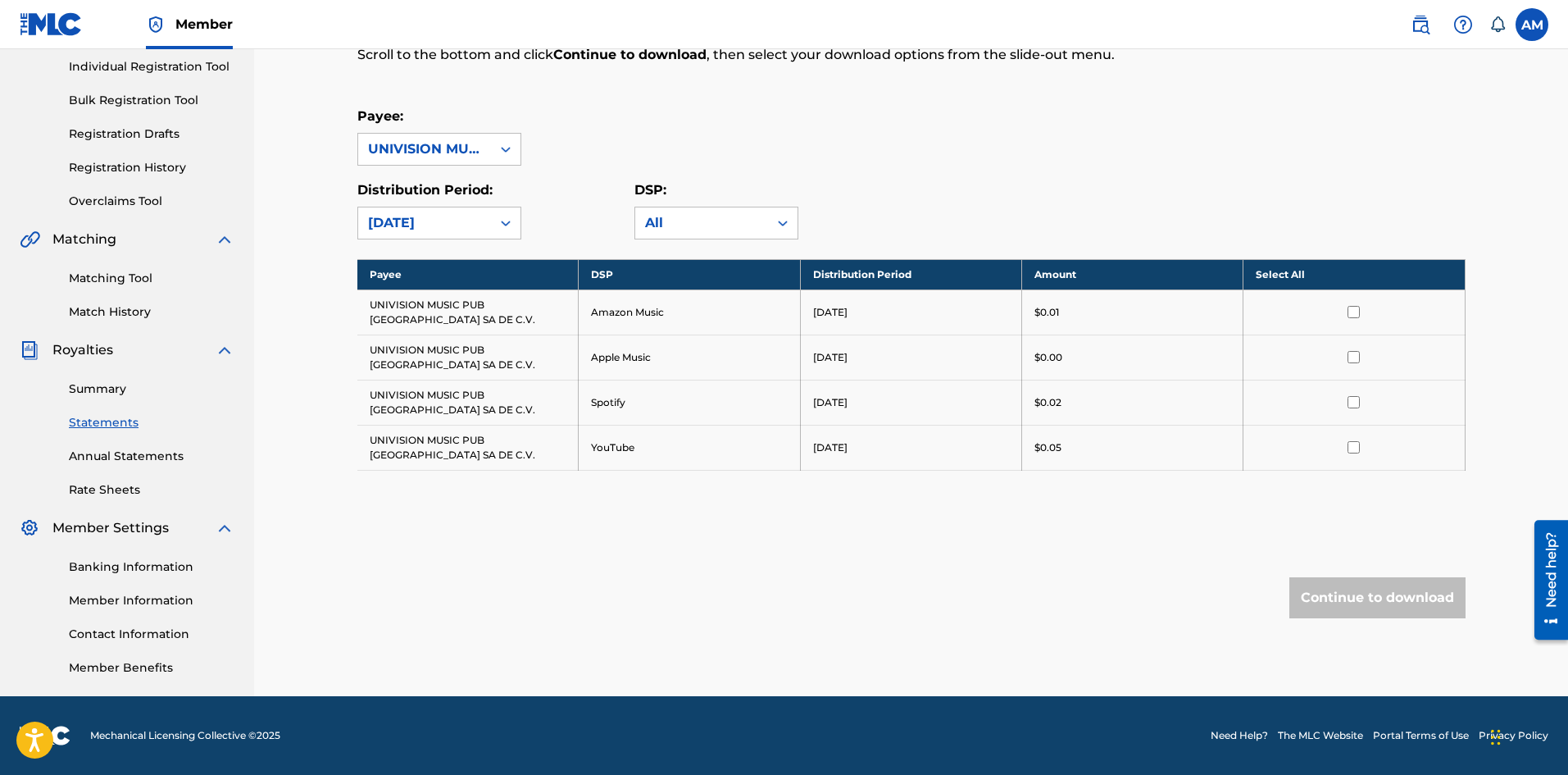
scroll to position [208, 0]
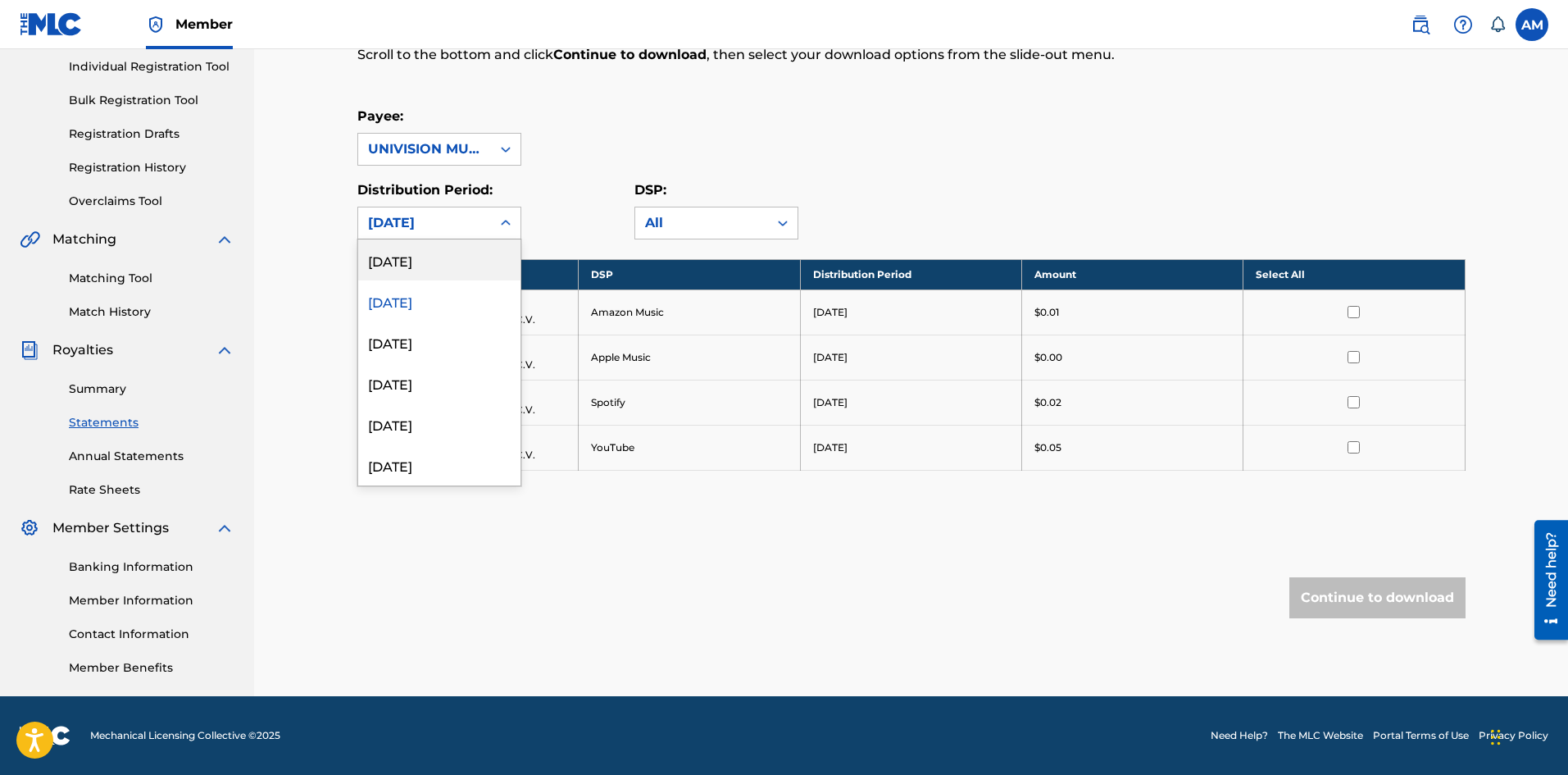
click at [481, 221] on div "July 2025" at bounding box center [424, 224] width 114 height 20
click at [467, 253] on div "August 2025" at bounding box center [439, 259] width 163 height 41
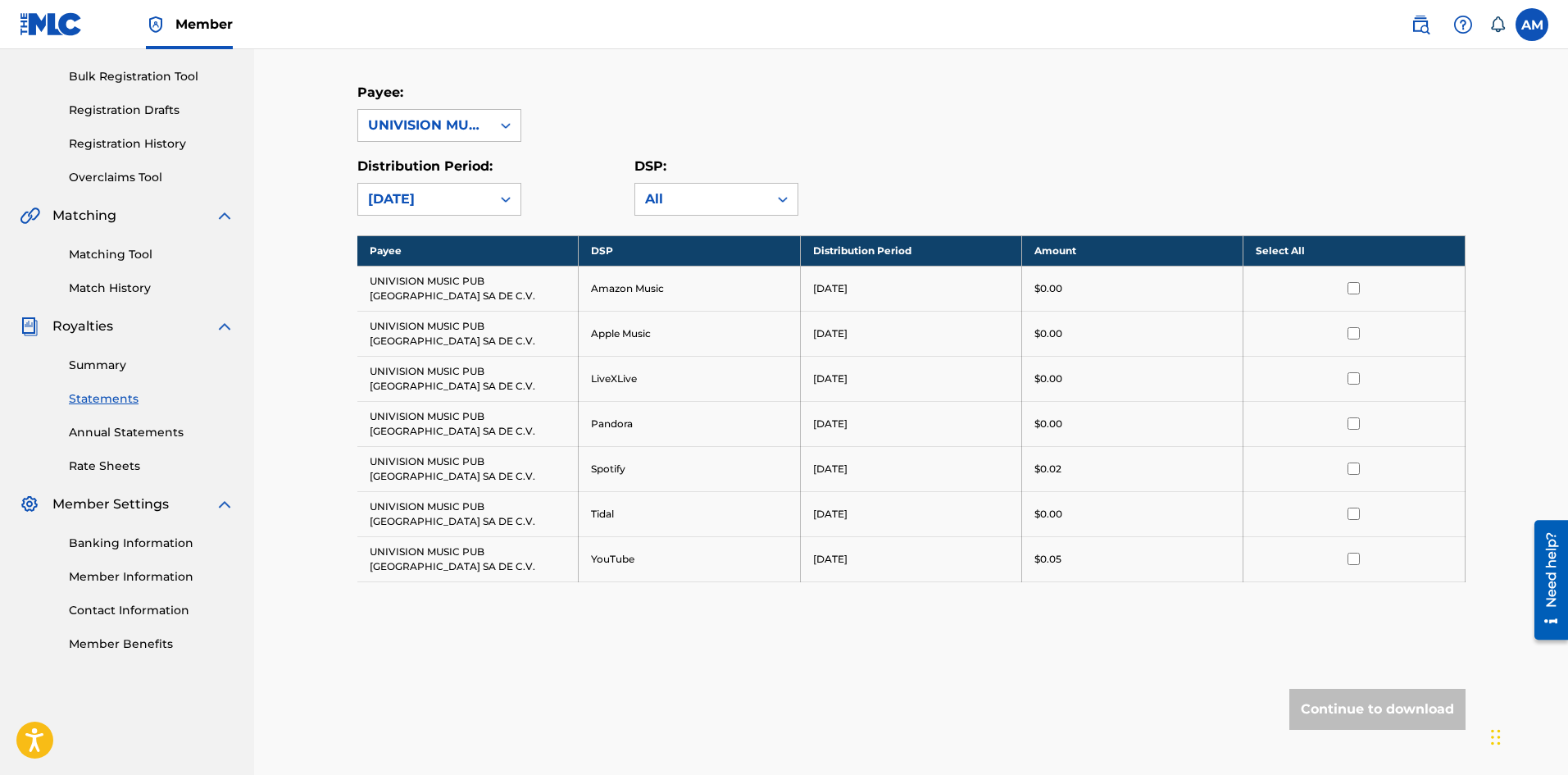
scroll to position [82, 0]
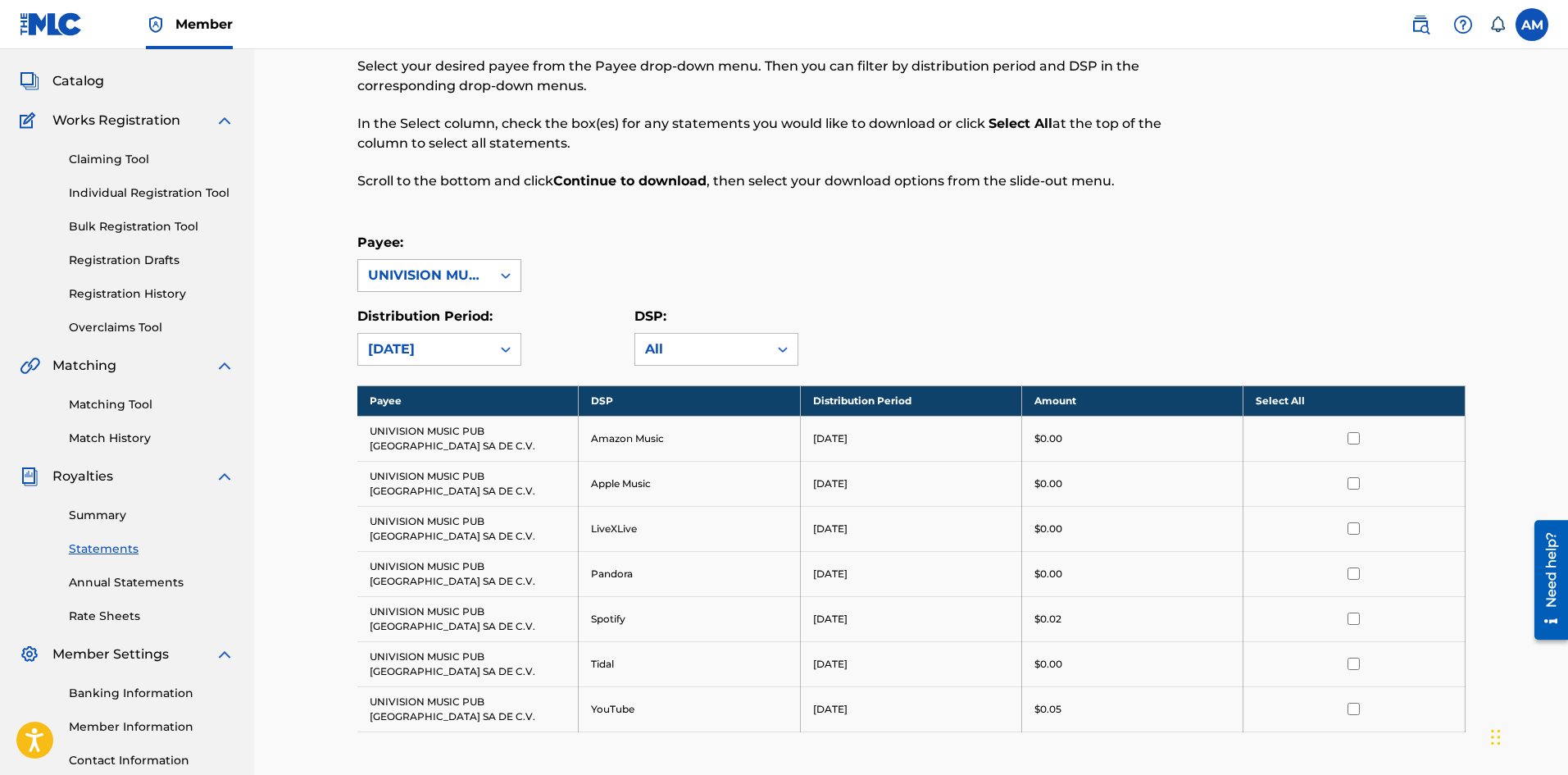
click at [461, 276] on div "UNIVISION MUSIC PUB MEXICO SA DE C.V." at bounding box center [424, 275] width 114 height 20
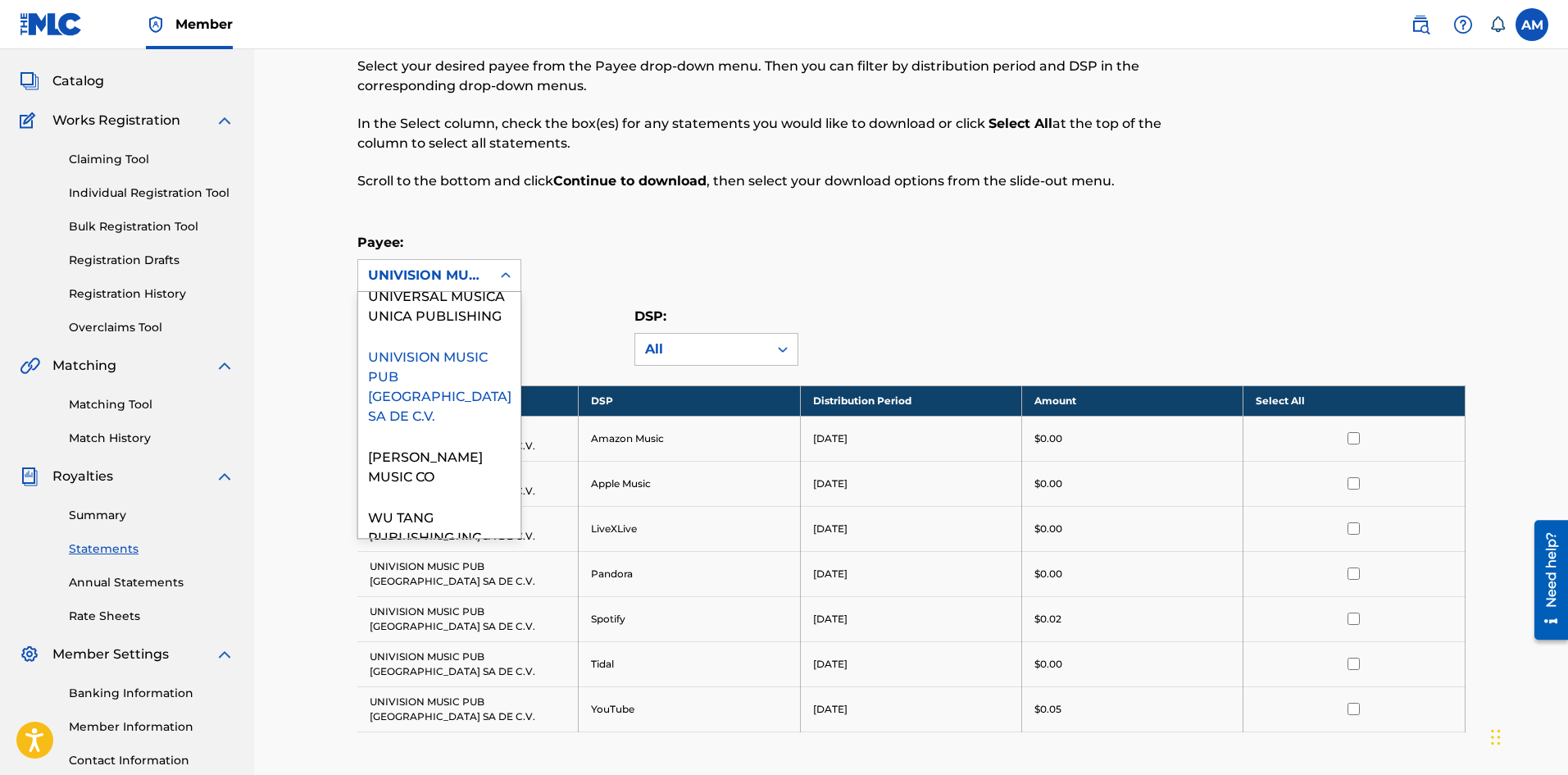
scroll to position [2800, 0]
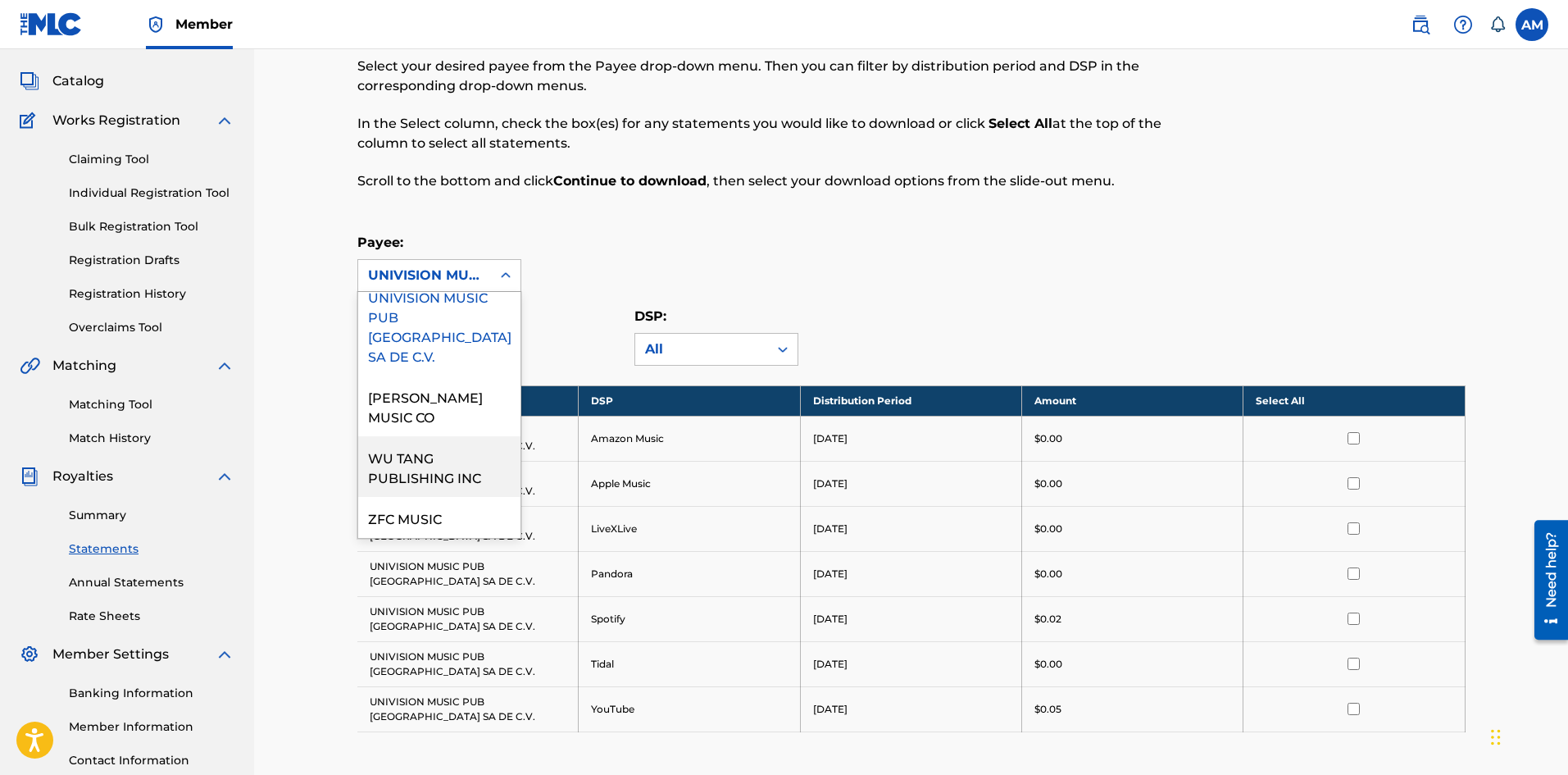
click at [437, 476] on div "WU TANG PUBLISHING INC" at bounding box center [439, 466] width 163 height 61
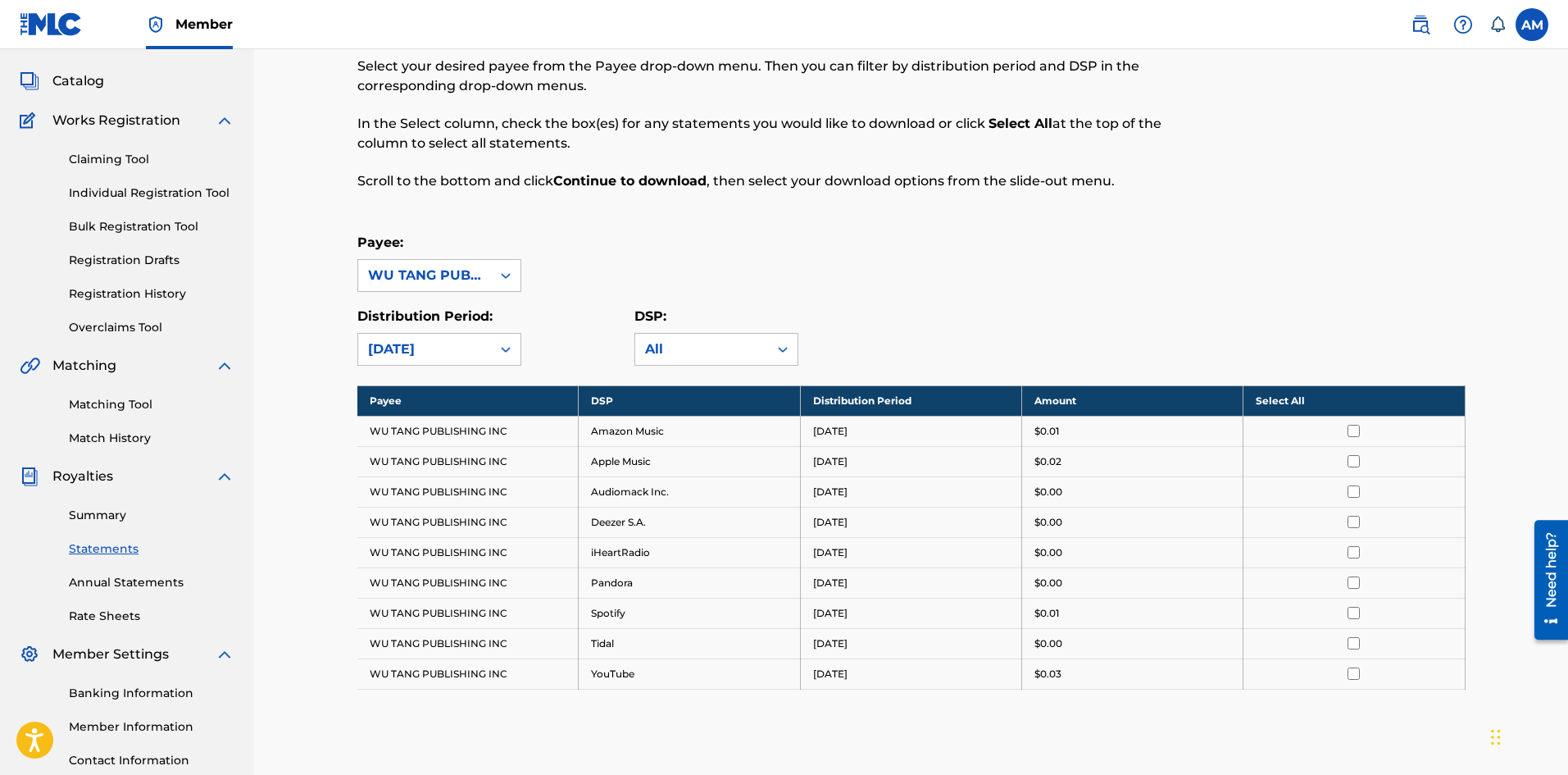
click at [461, 281] on div "WU TANG PUBLISHING INC" at bounding box center [424, 275] width 114 height 20
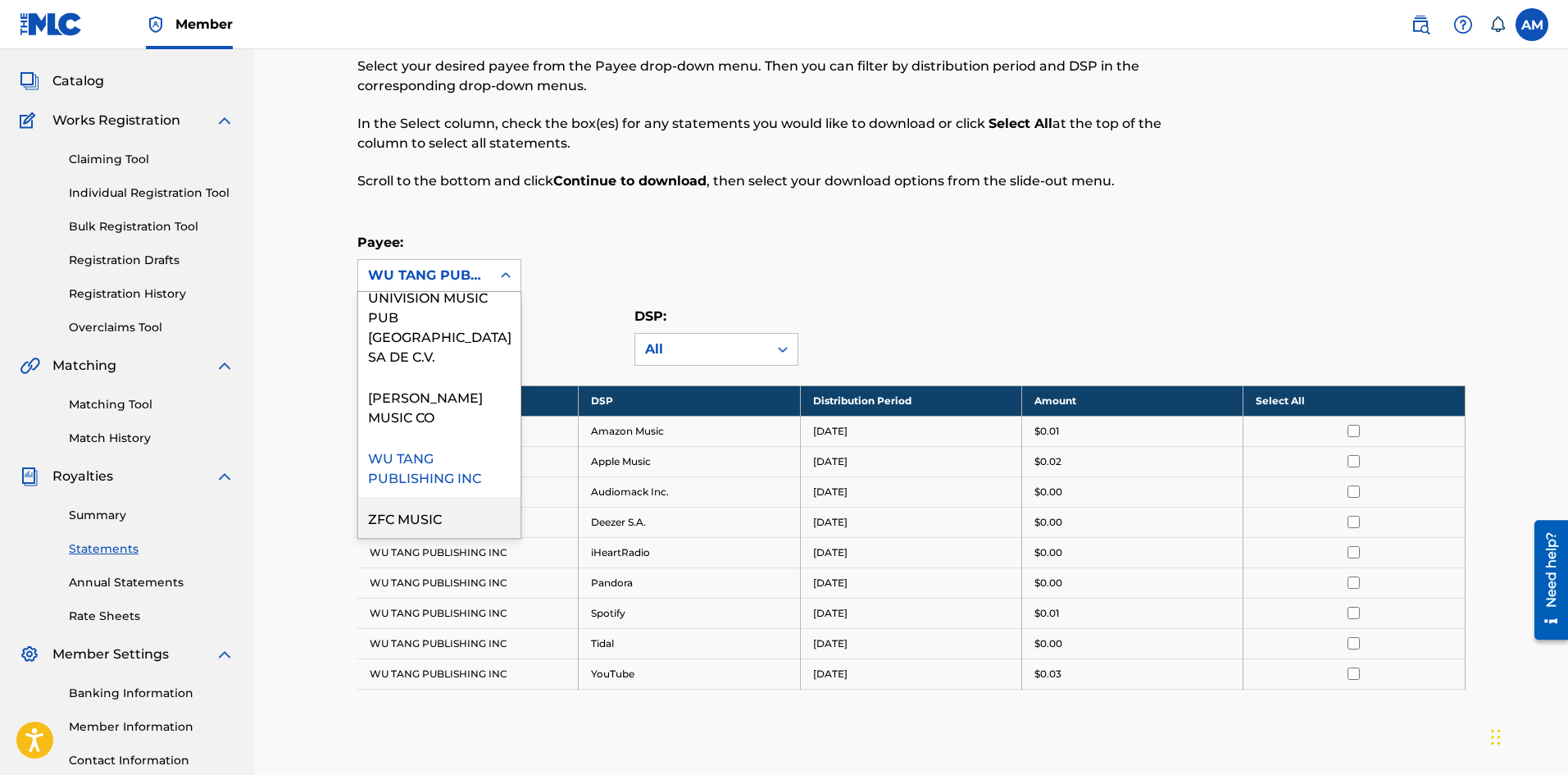
click at [413, 516] on div "ZFC MUSIC" at bounding box center [439, 517] width 163 height 41
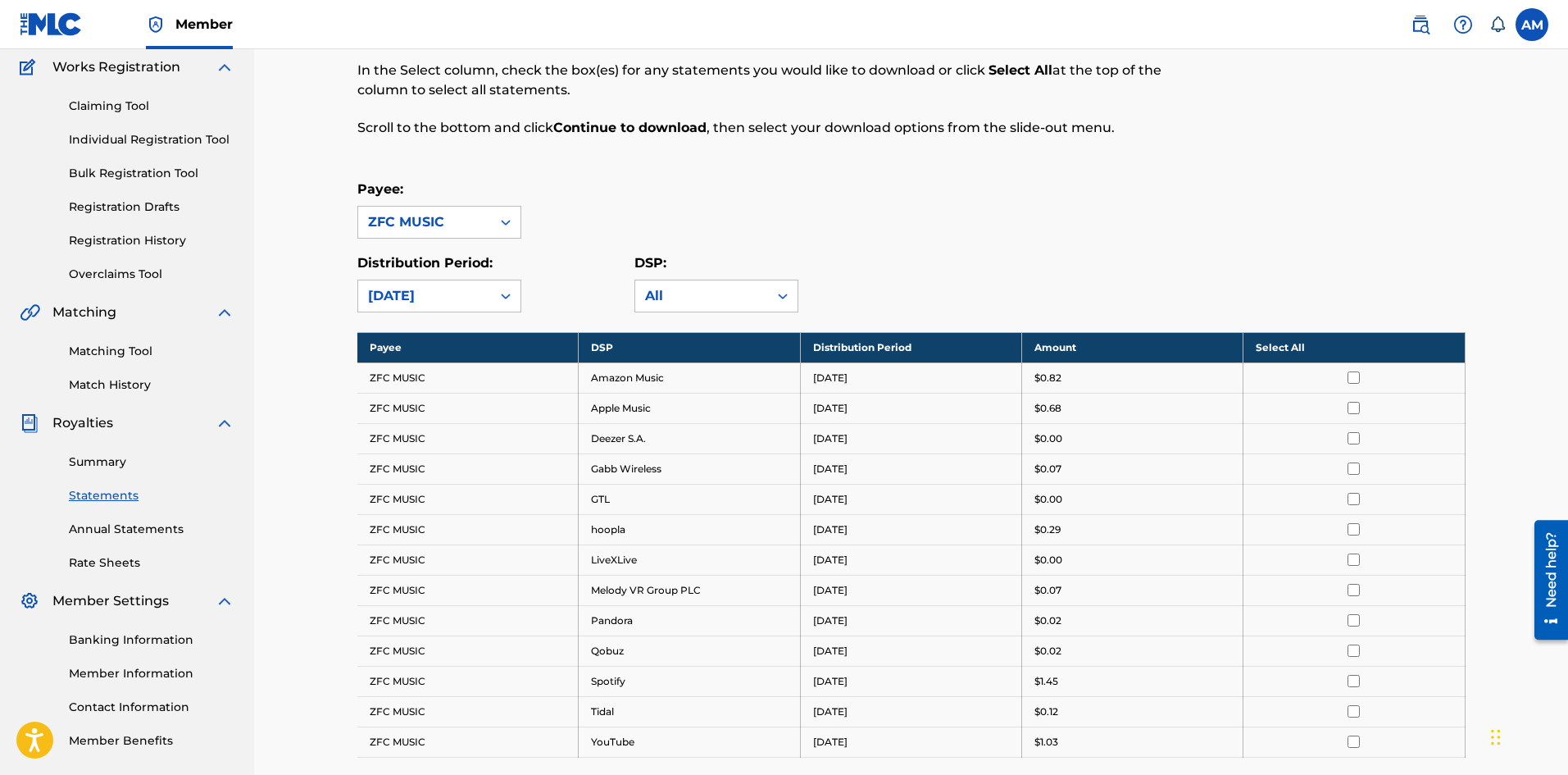
scroll to position [164, 0]
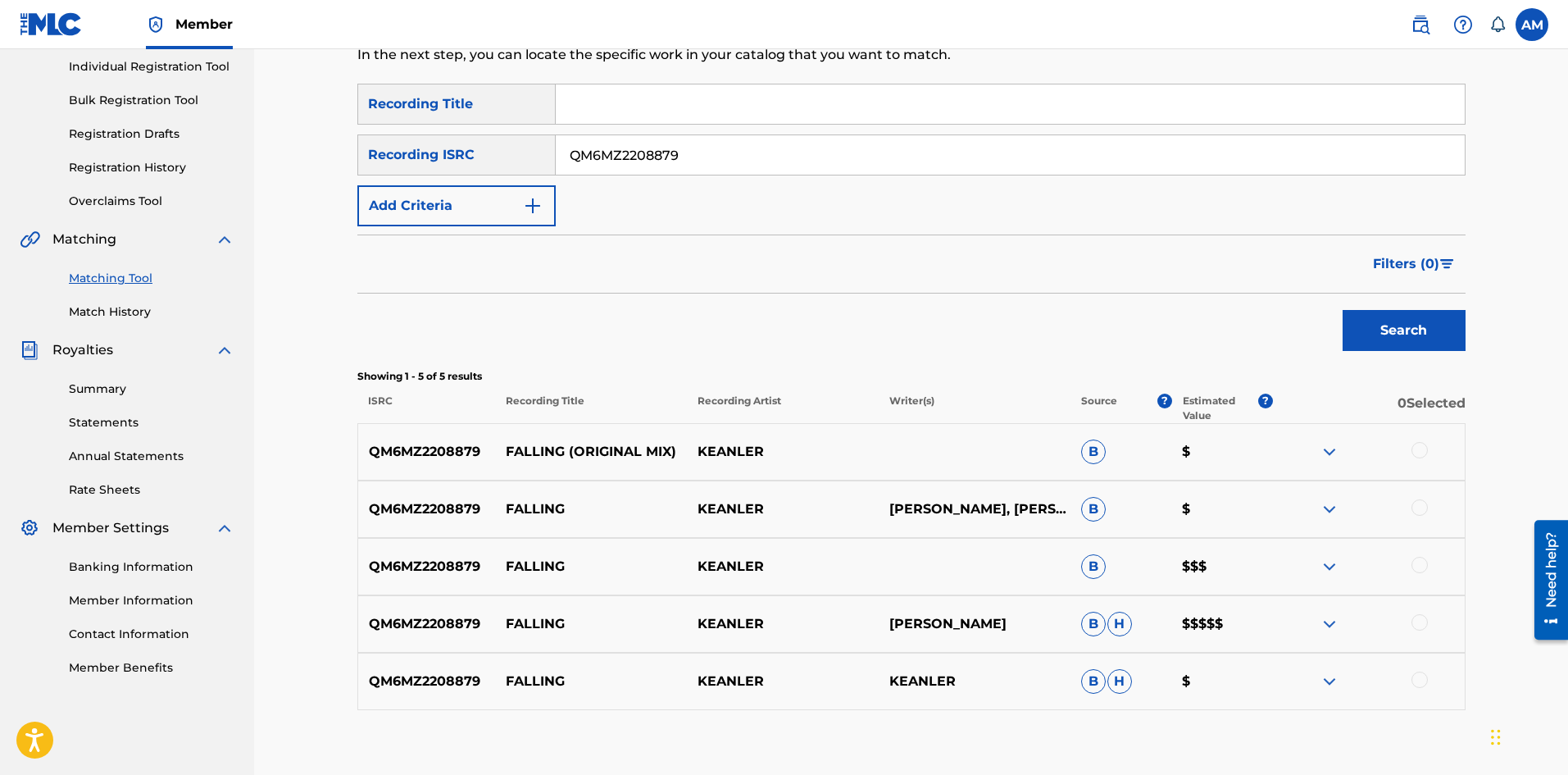
drag, startPoint x: 710, startPoint y: 143, endPoint x: 153, endPoint y: 152, distance: 557.1
click at [153, 152] on main "UNIVERSAL MUSIC PUB GROUP Summary Catalog Works Registration Claiming Tool Indi…" at bounding box center [784, 316] width 1568 height 951
paste input "TCABO1358475"
click at [1401, 332] on button "Search" at bounding box center [1404, 330] width 123 height 41
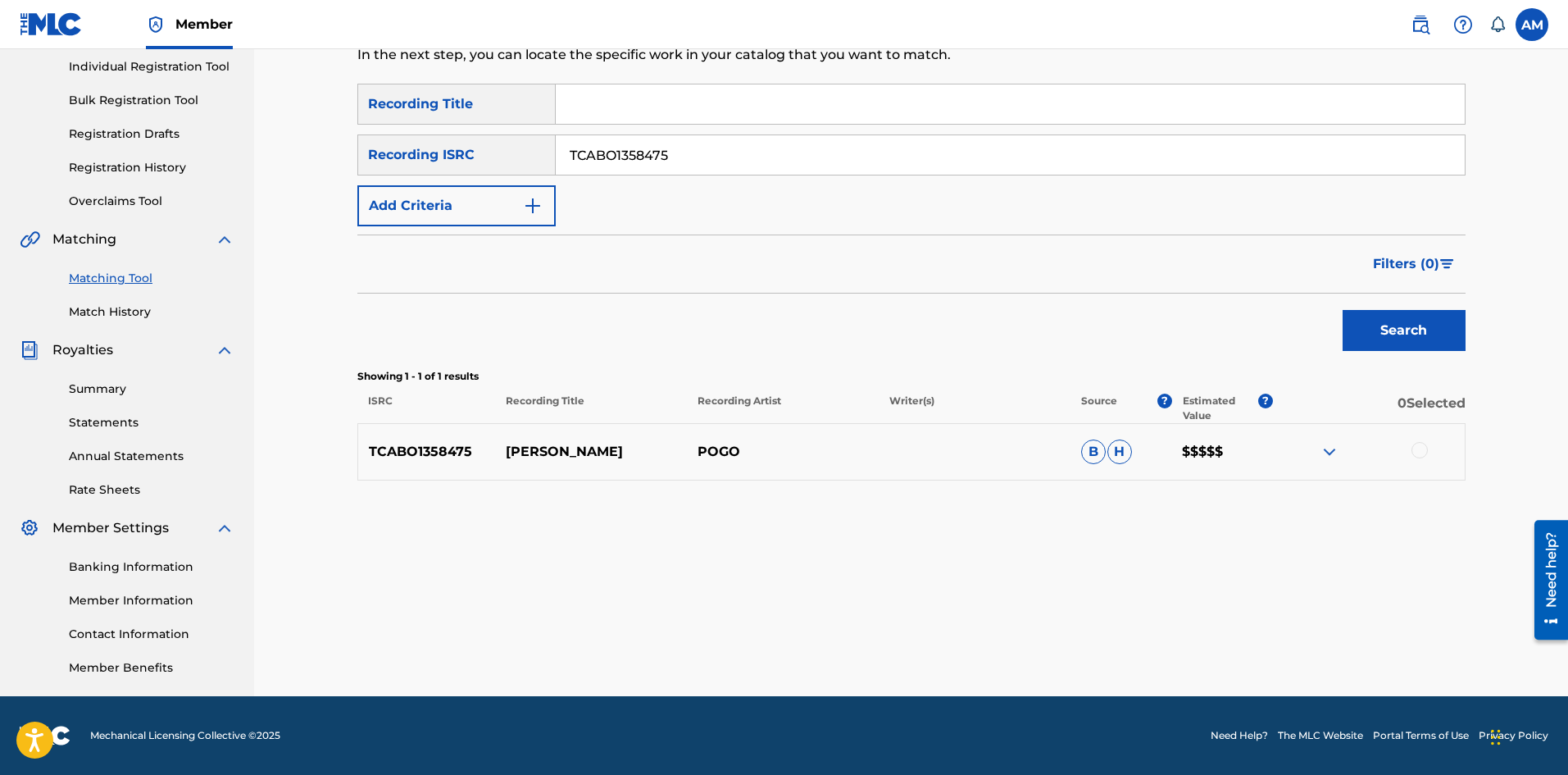
drag, startPoint x: 729, startPoint y: 147, endPoint x: 259, endPoint y: 139, distance: 470.1
click at [268, 140] on div "Matching Tool The Matching Tool allows Members to match sound recordings to wor…" at bounding box center [911, 268] width 1314 height 855
paste input "CA5KR2121596"
type input "CA5KR2121596"
click at [1402, 333] on button "Search" at bounding box center [1404, 330] width 123 height 41
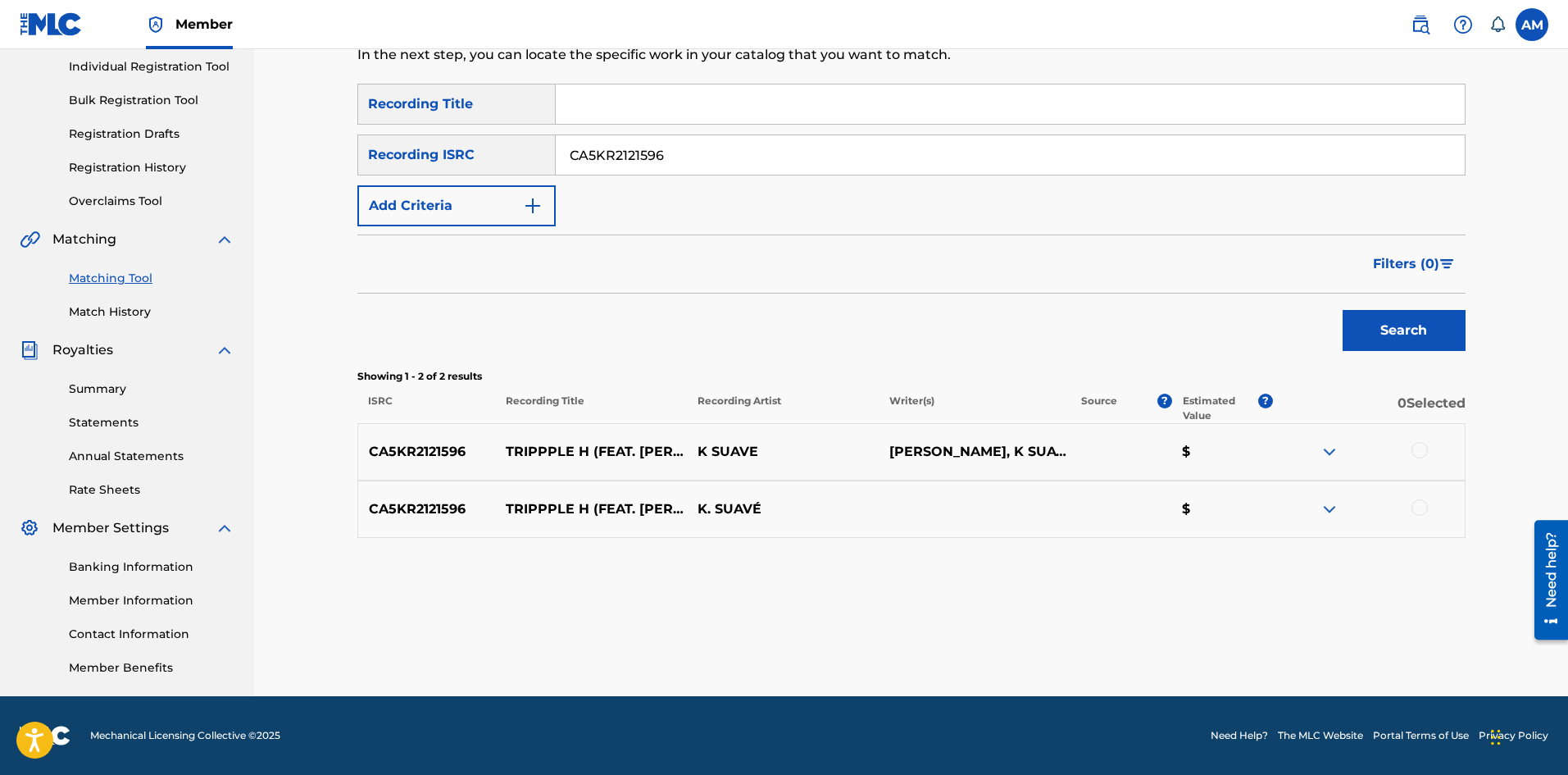
click at [1419, 449] on div at bounding box center [1420, 450] width 16 height 16
click at [1417, 506] on div at bounding box center [1420, 508] width 16 height 16
click at [1218, 638] on button "Match 2 Groups" at bounding box center [1151, 641] width 181 height 41
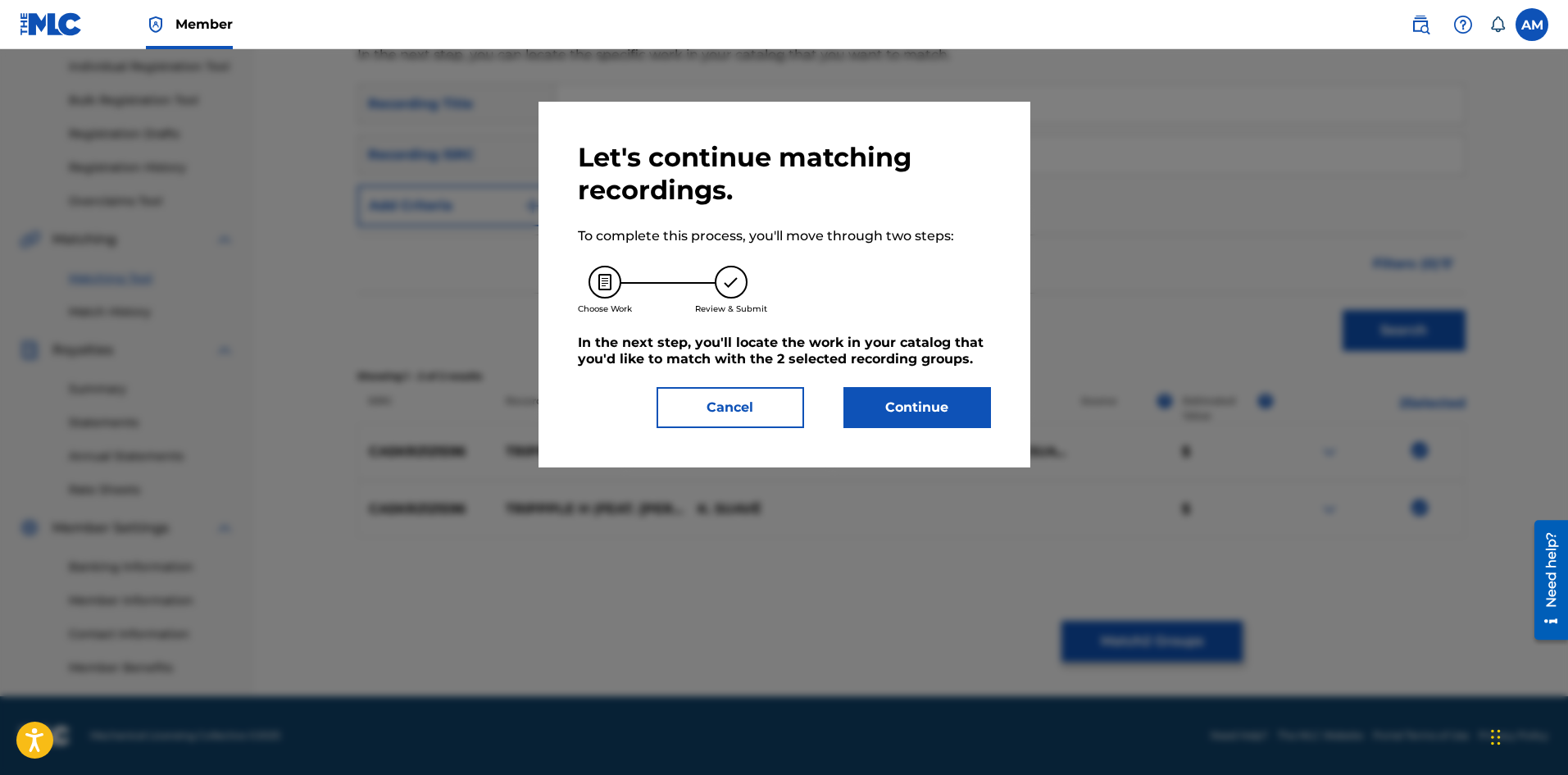
drag, startPoint x: 925, startPoint y: 399, endPoint x: 298, endPoint y: 411, distance: 627.1
click at [918, 398] on button "Continue" at bounding box center [917, 407] width 147 height 41
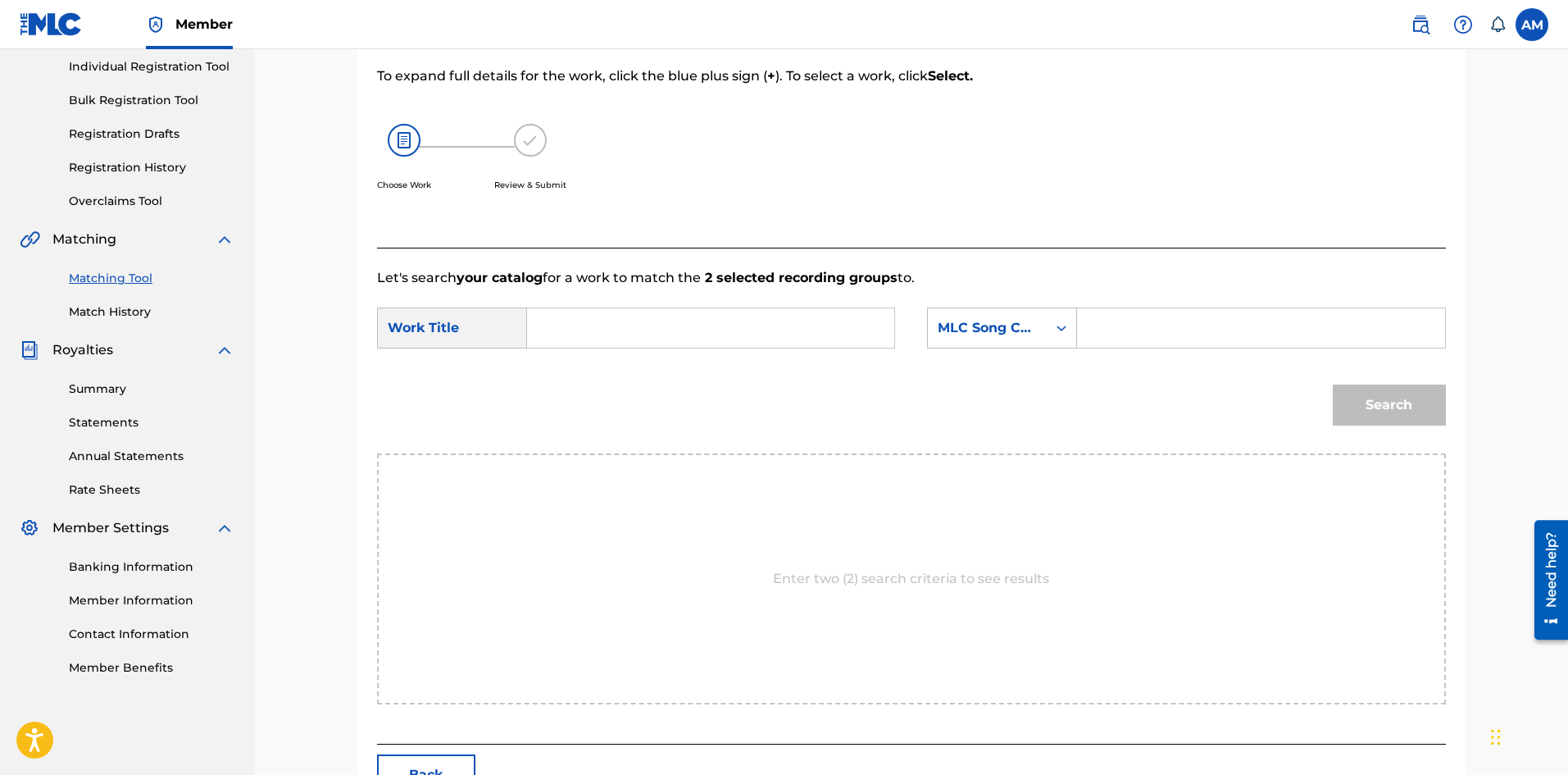
click at [1288, 321] on input "Search Form" at bounding box center [1261, 327] width 340 height 39
paste input "TA7CVV"
type input "TA7CVV"
click at [603, 320] on input "Search Form" at bounding box center [711, 327] width 340 height 39
paste input "Trippple H"
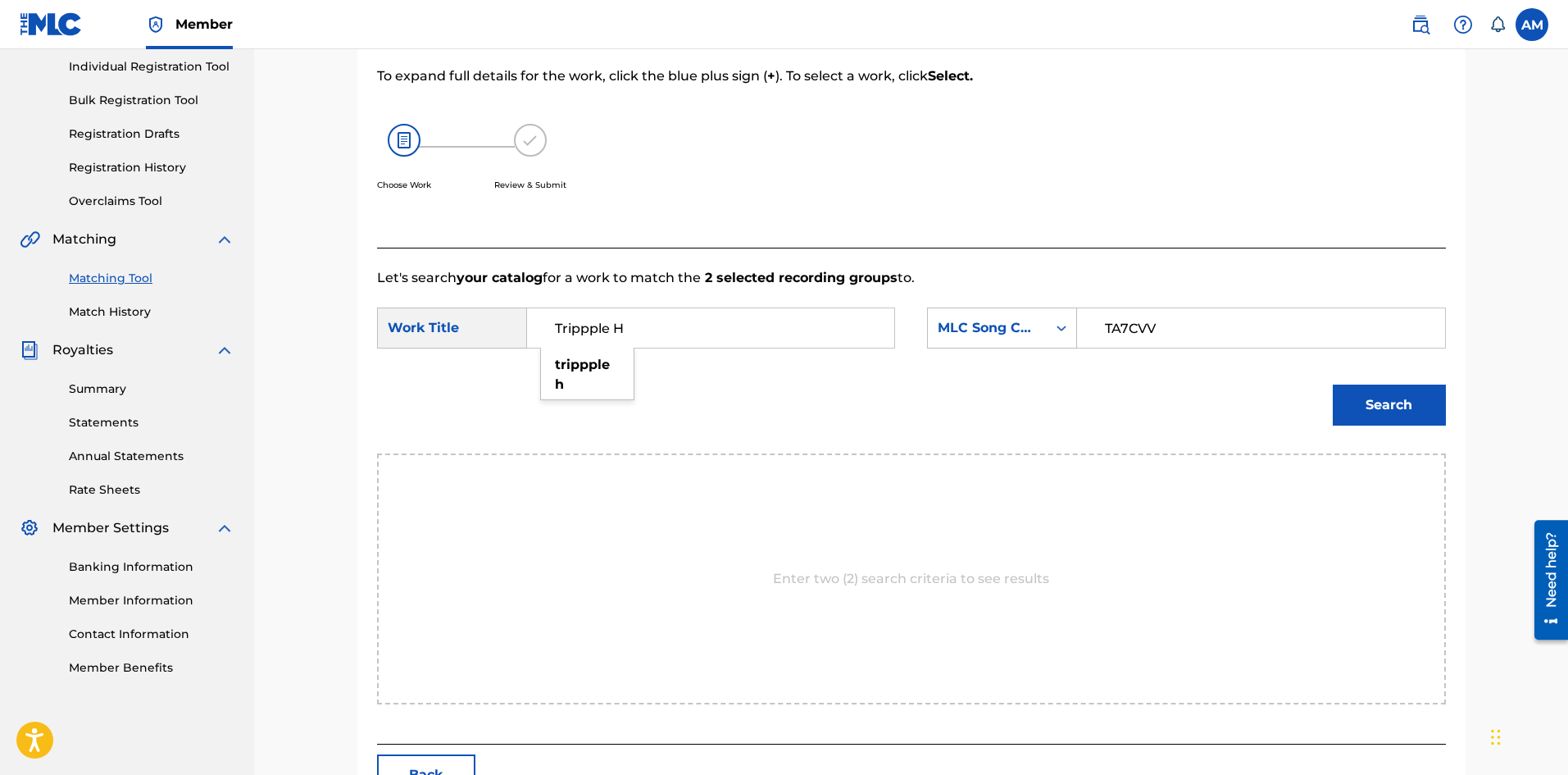
type input "Trippple H"
click at [1430, 415] on button "Search" at bounding box center [1389, 404] width 114 height 41
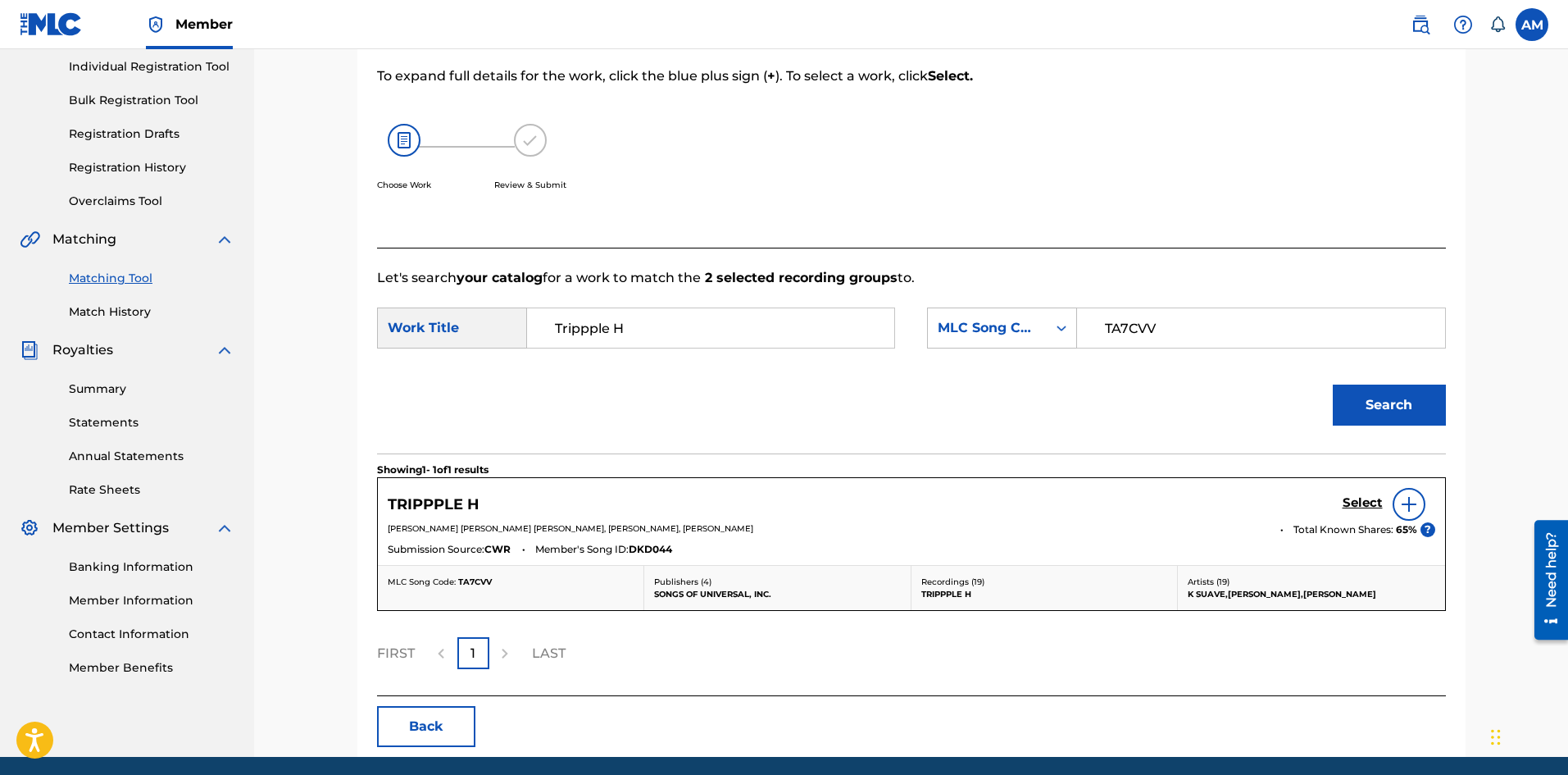
click at [1351, 508] on h5 "Select" at bounding box center [1363, 502] width 40 height 15
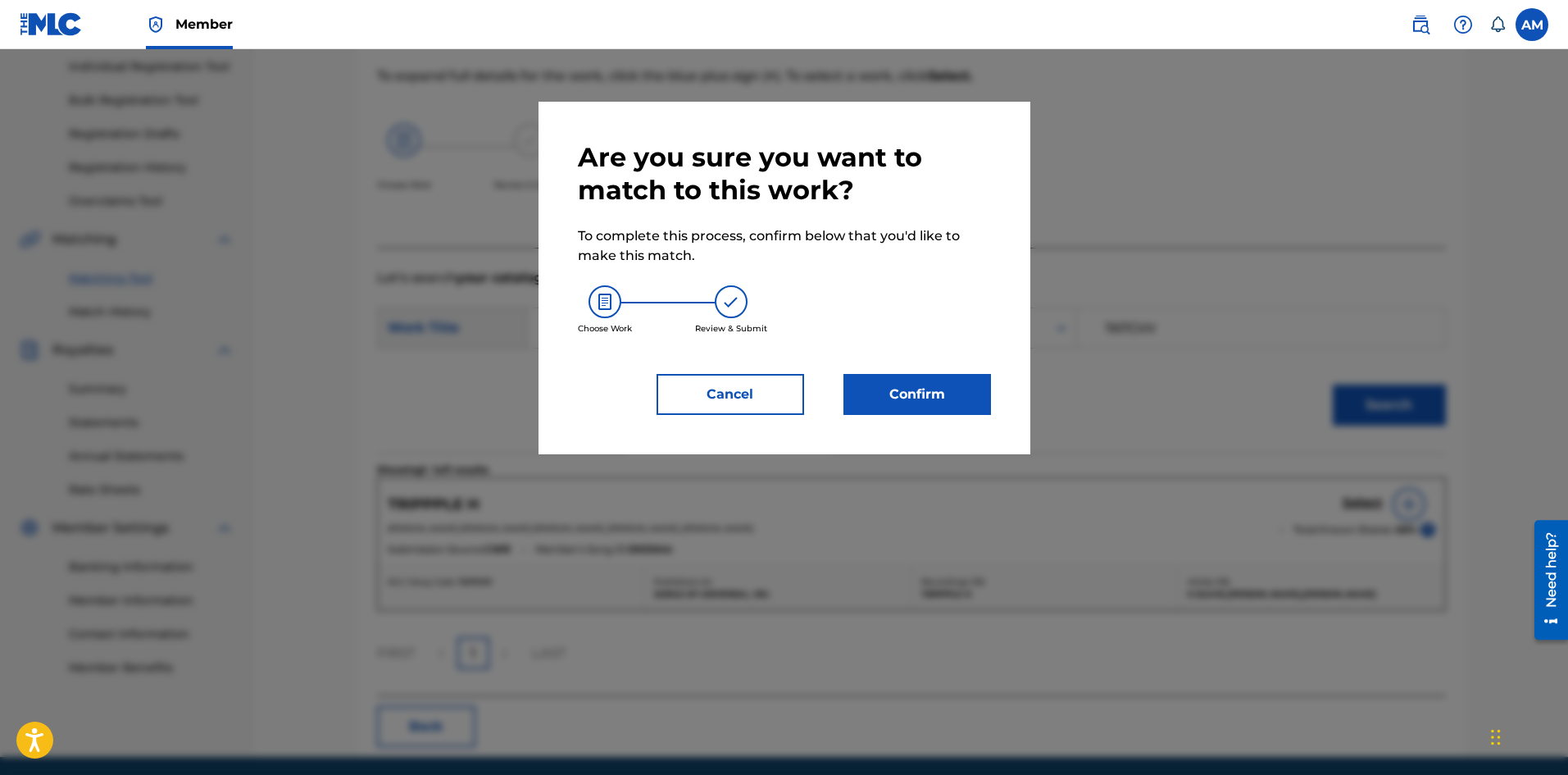
click at [928, 383] on button "Confirm" at bounding box center [917, 393] width 147 height 41
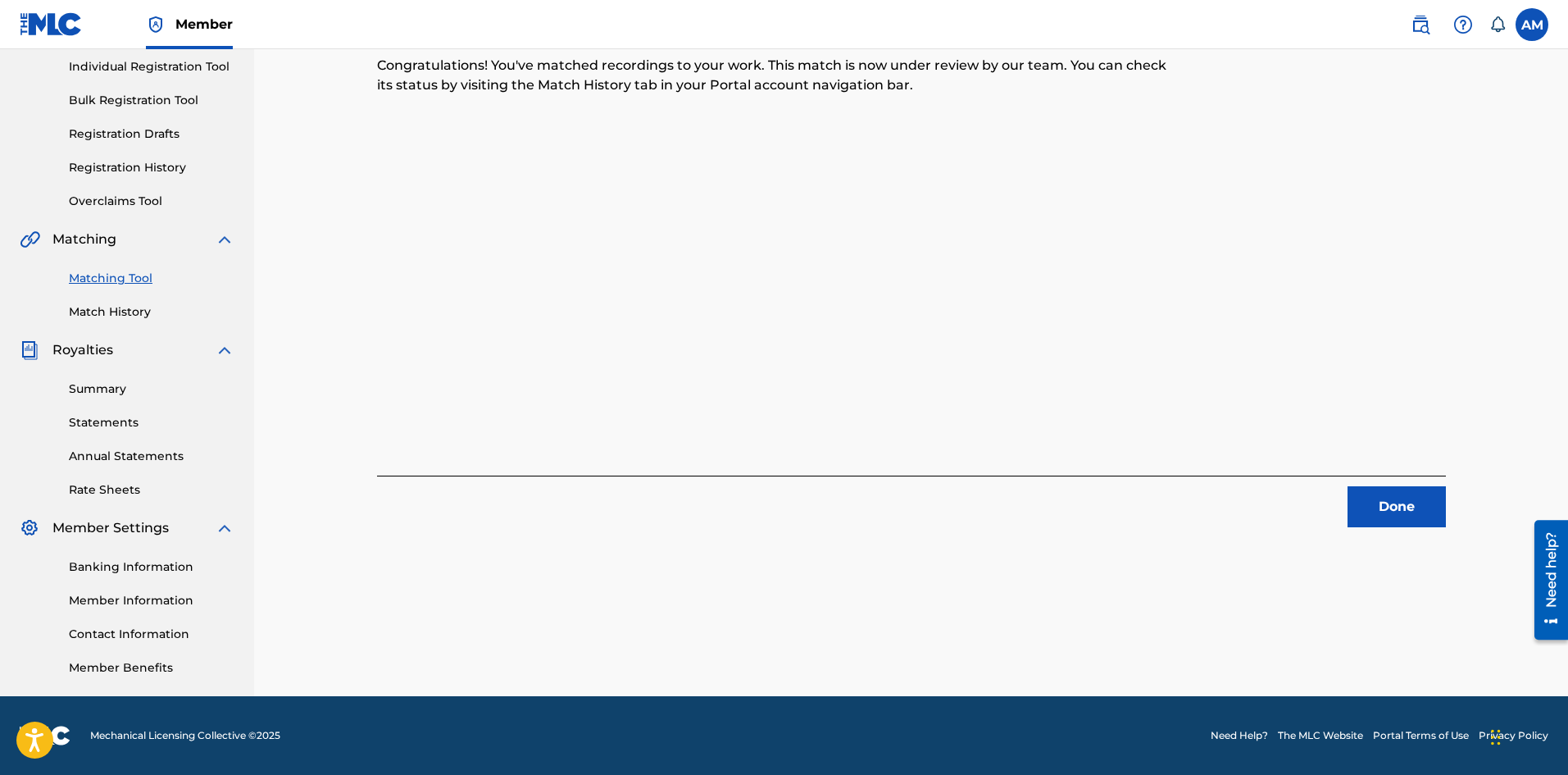
click at [1431, 508] on button "Done" at bounding box center [1396, 506] width 98 height 41
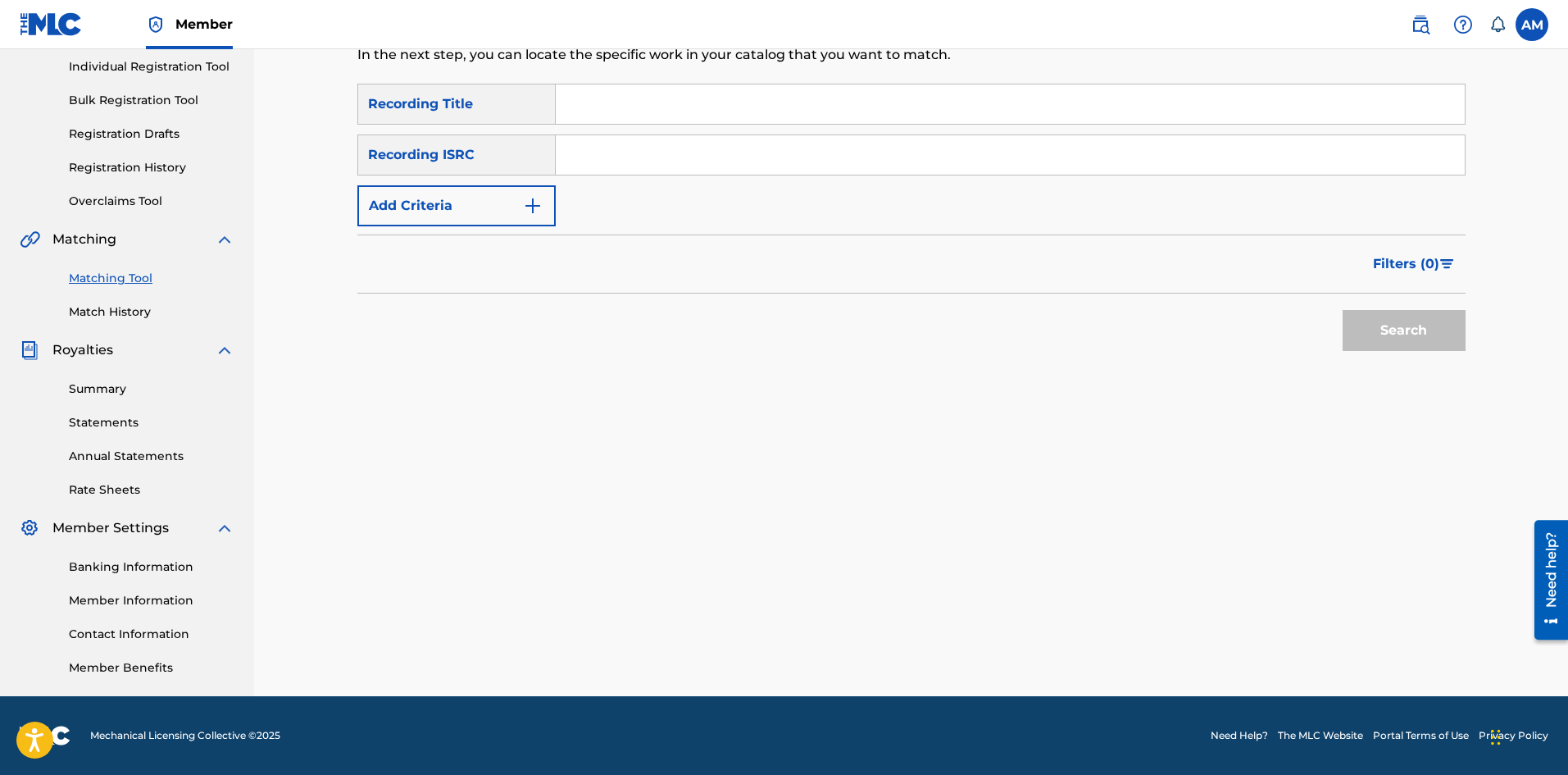
click at [630, 144] on input "Search Form" at bounding box center [1010, 154] width 909 height 39
paste input "QZES51965703"
type input "QZES51965703"
click at [1374, 322] on button "Search" at bounding box center [1404, 330] width 123 height 41
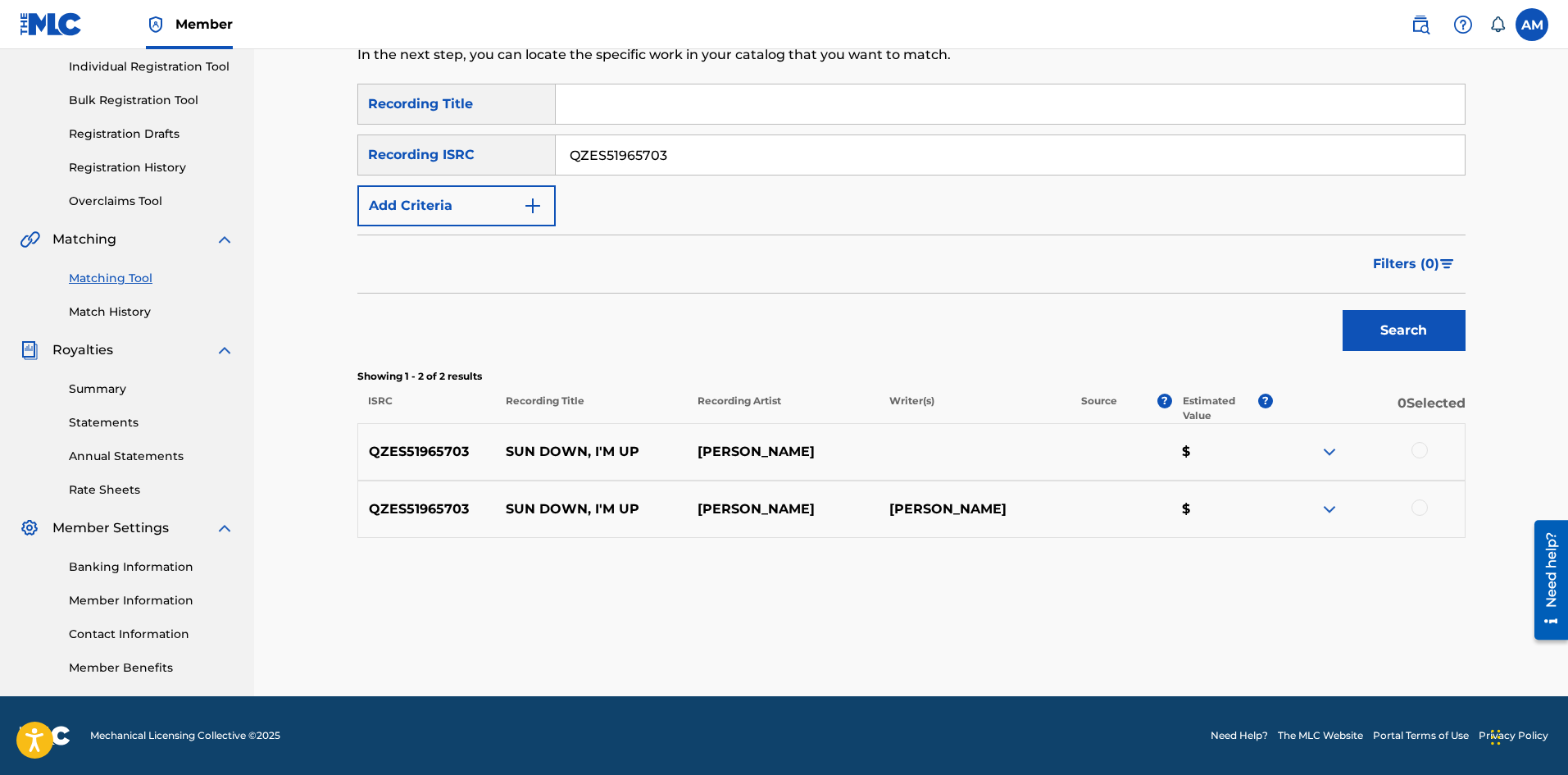
click at [1424, 450] on div at bounding box center [1420, 450] width 16 height 16
click at [1424, 509] on div at bounding box center [1420, 508] width 16 height 16
click at [1148, 651] on button "Match 2 Groups" at bounding box center [1151, 641] width 181 height 41
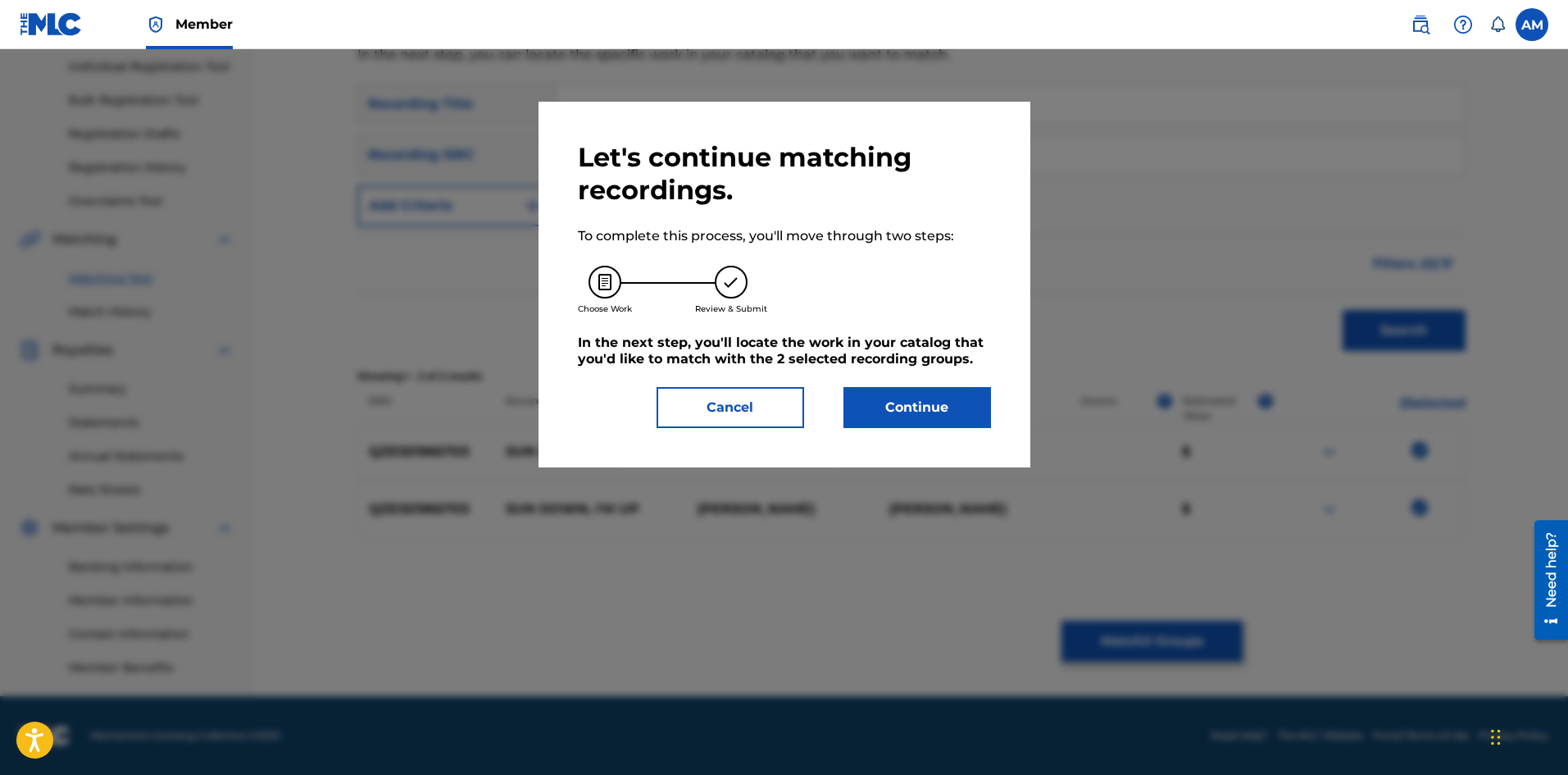
drag, startPoint x: 938, startPoint y: 410, endPoint x: 920, endPoint y: 409, distance: 18.0
click at [920, 409] on button "Continue" at bounding box center [917, 407] width 147 height 41
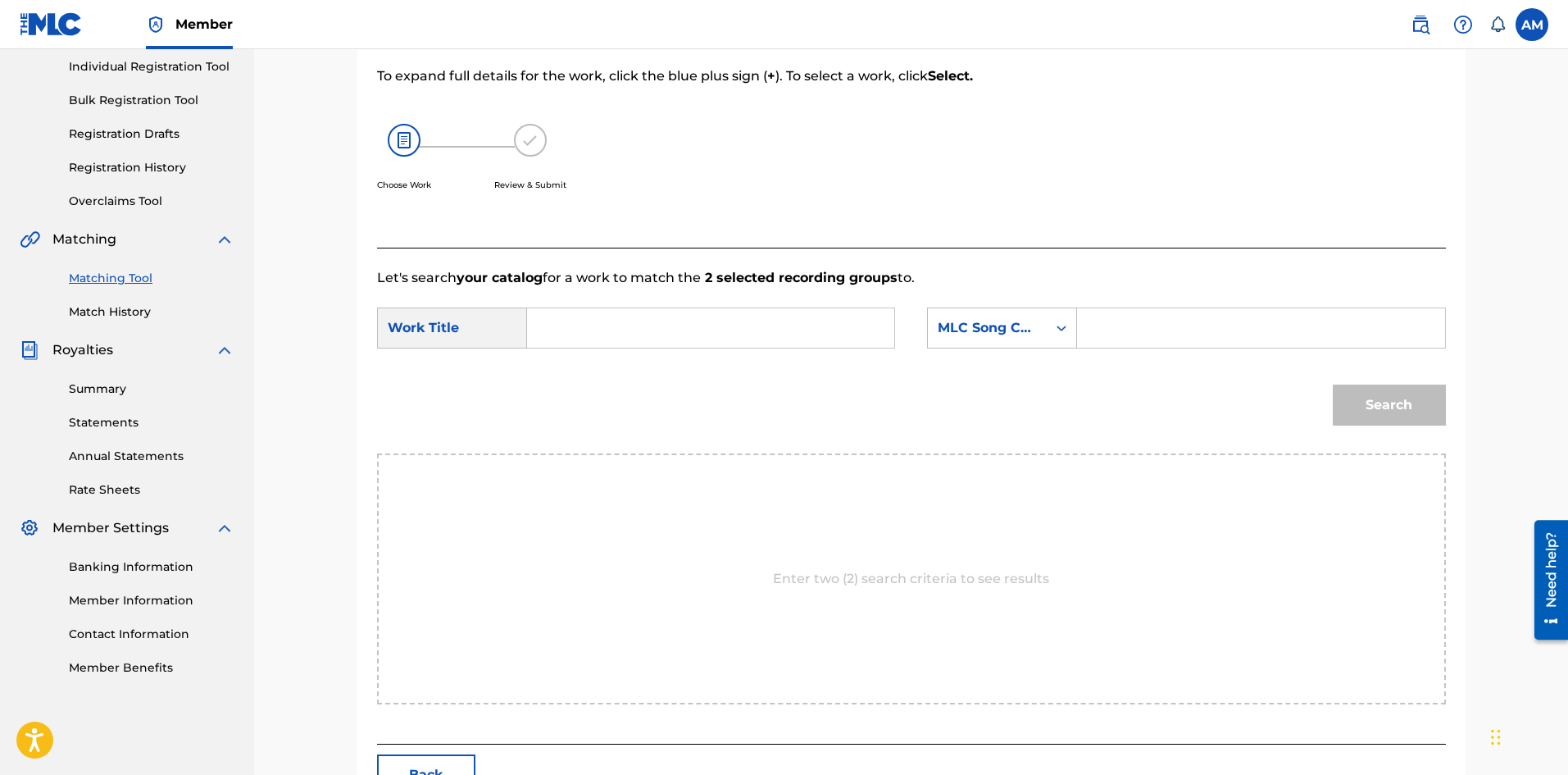
click at [1127, 333] on input "Search Form" at bounding box center [1261, 327] width 340 height 39
paste input "SI0NTH"
type input "SI0NTH"
drag, startPoint x: 686, startPoint y: 343, endPoint x: 741, endPoint y: 340, distance: 55.1
click at [686, 343] on input "Search Form" at bounding box center [711, 327] width 340 height 39
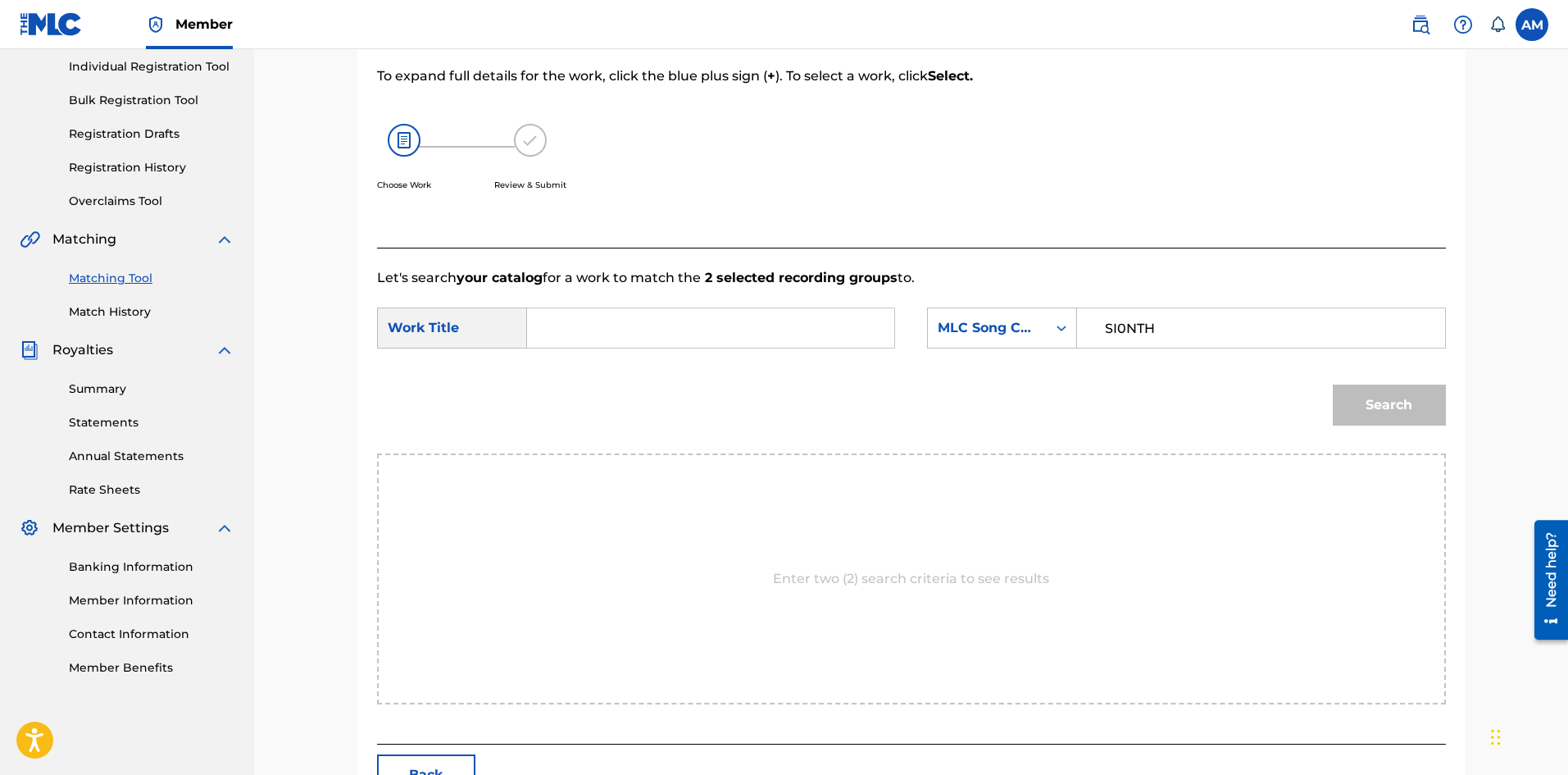
paste input "Sun Down, I'm Up"
type input "Sun Down, I'm Up"
drag, startPoint x: 1389, startPoint y: 401, endPoint x: 819, endPoint y: 381, distance: 570.4
click at [1381, 401] on button "Search" at bounding box center [1389, 404] width 114 height 41
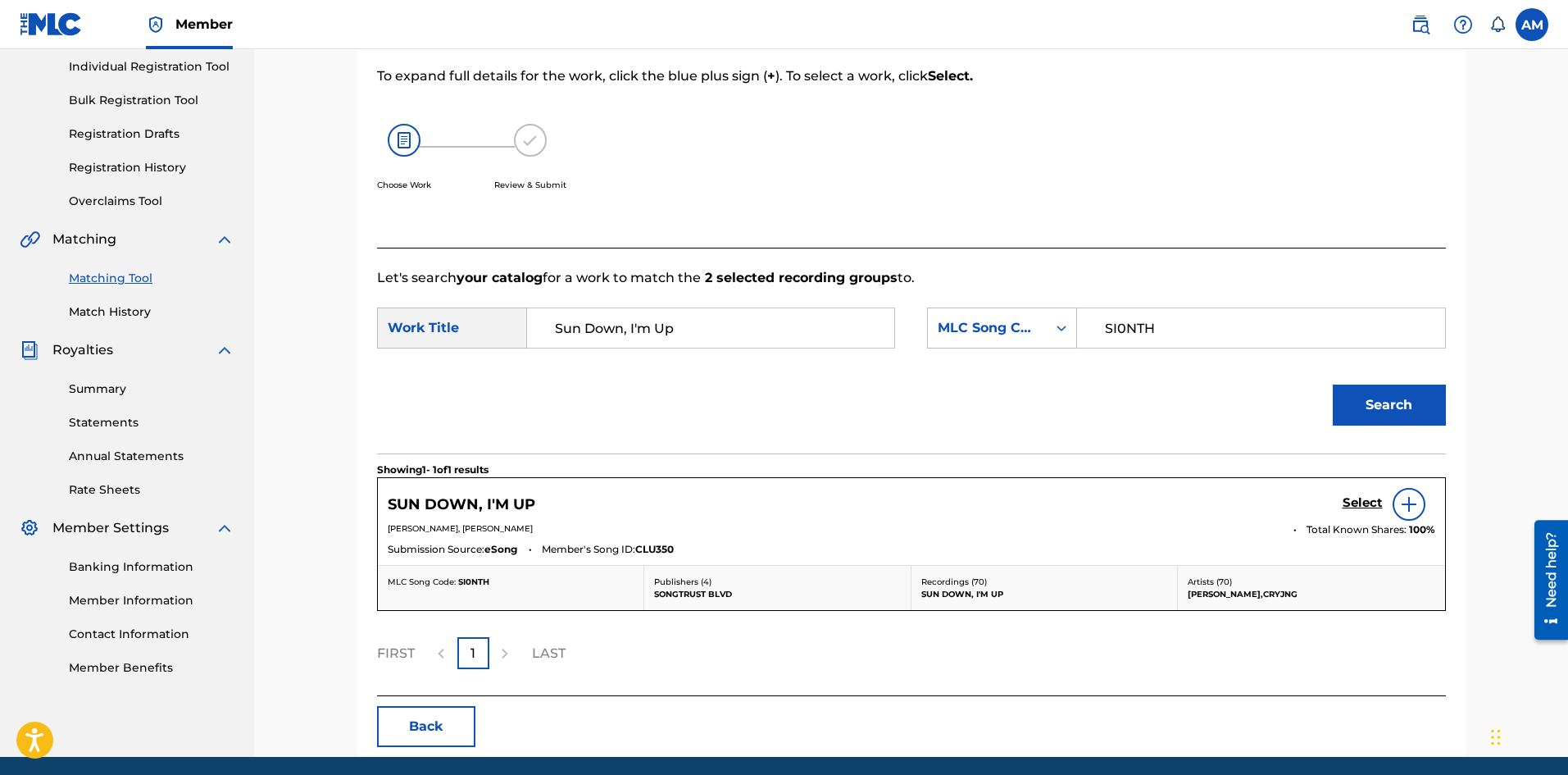
click at [1365, 508] on h5 "Select" at bounding box center [1363, 502] width 40 height 15
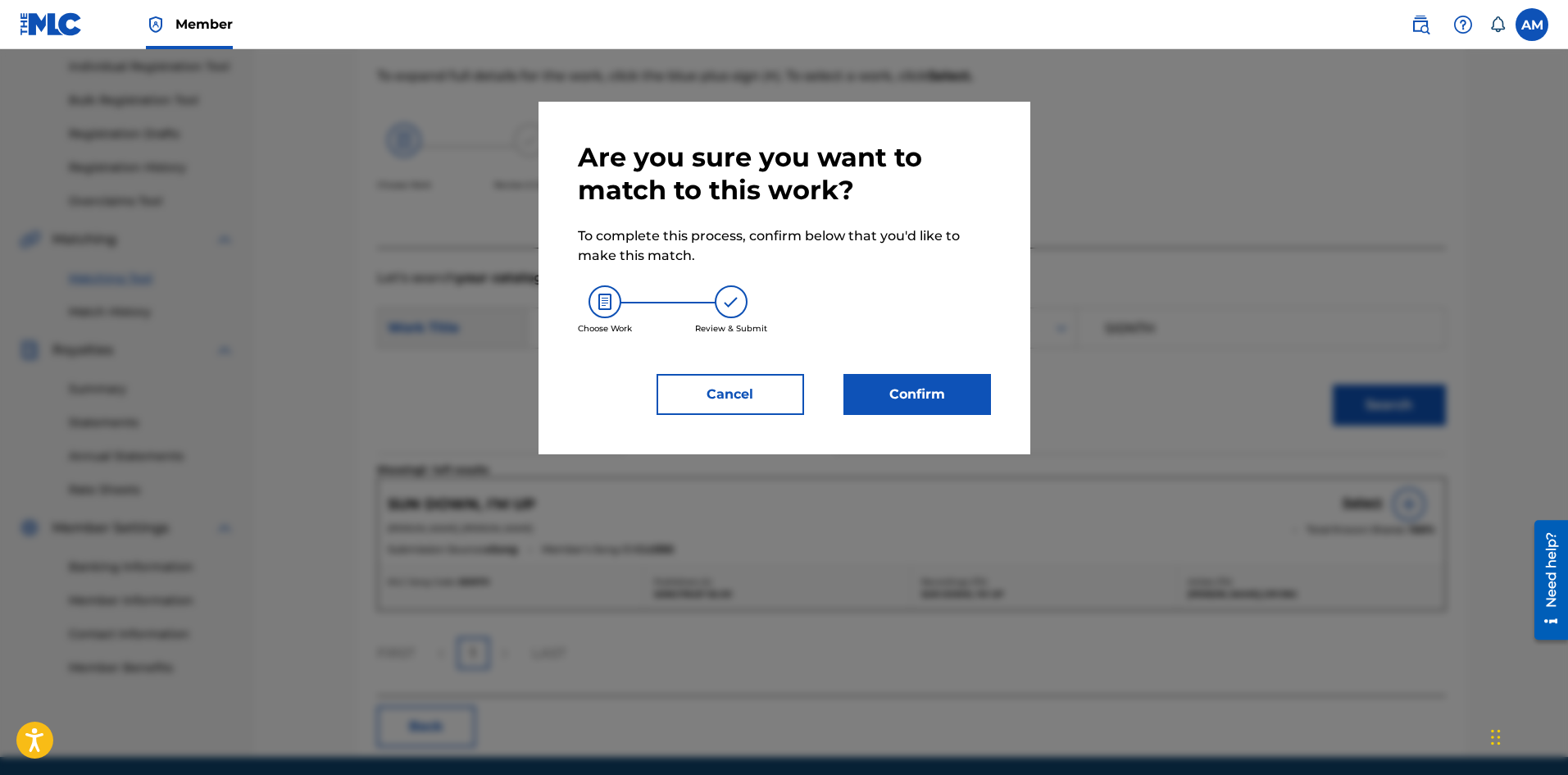
click at [919, 383] on button "Confirm" at bounding box center [917, 393] width 147 height 41
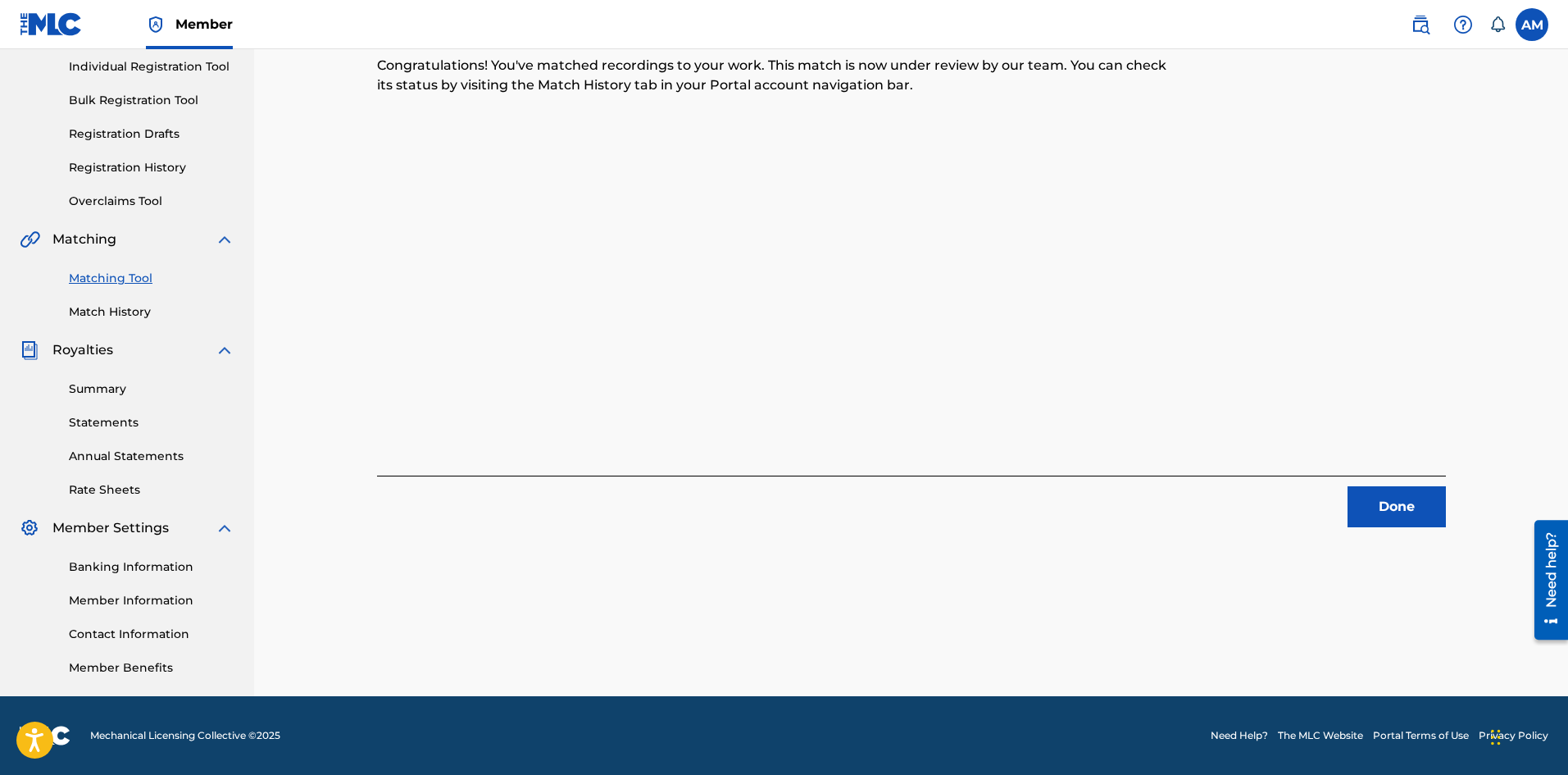
click at [1386, 502] on button "Done" at bounding box center [1396, 506] width 98 height 41
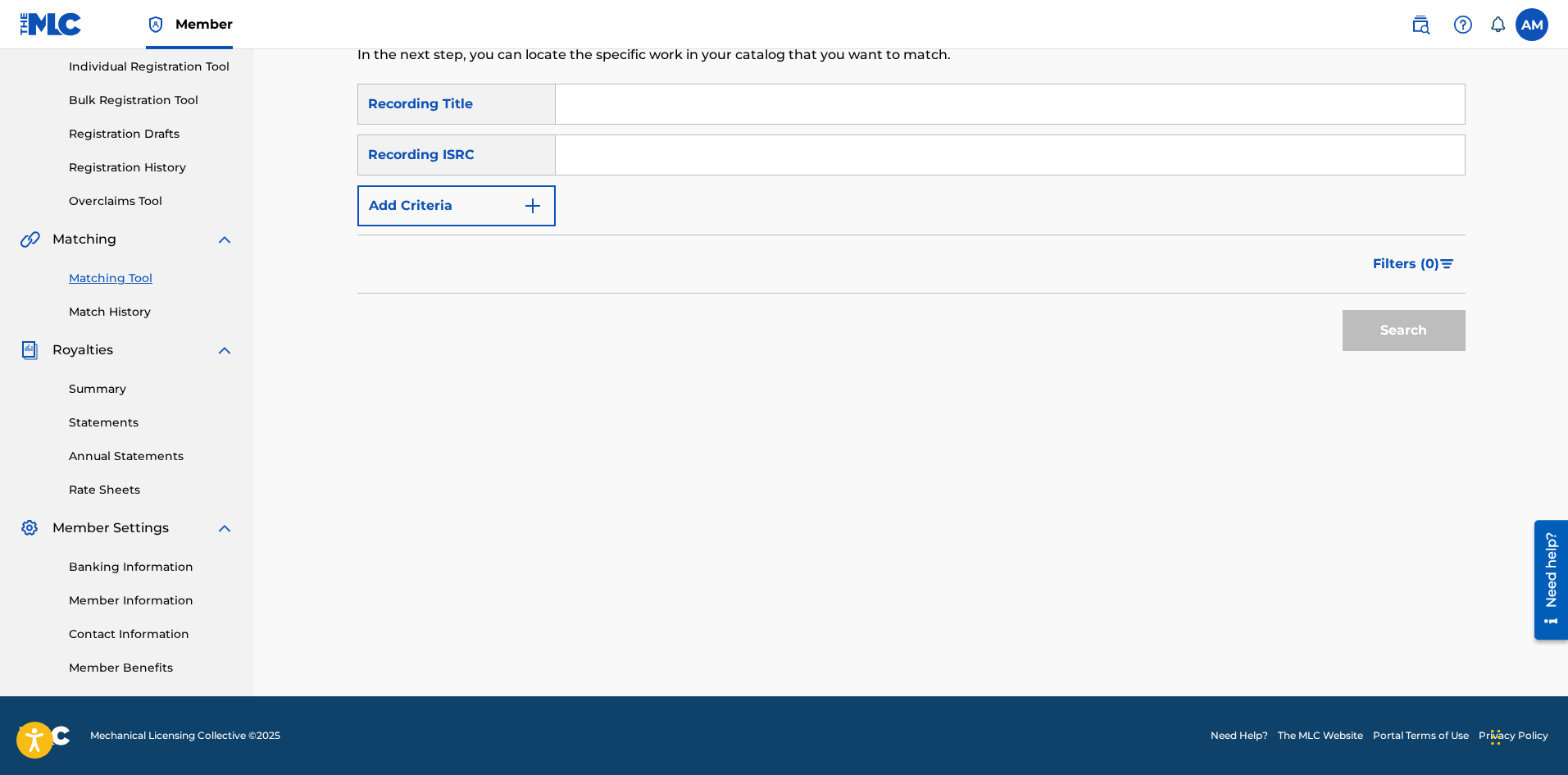
click at [624, 152] on input "Search Form" at bounding box center [1010, 154] width 909 height 39
paste input "USUG12408859"
click at [1397, 326] on button "Search" at bounding box center [1404, 330] width 123 height 41
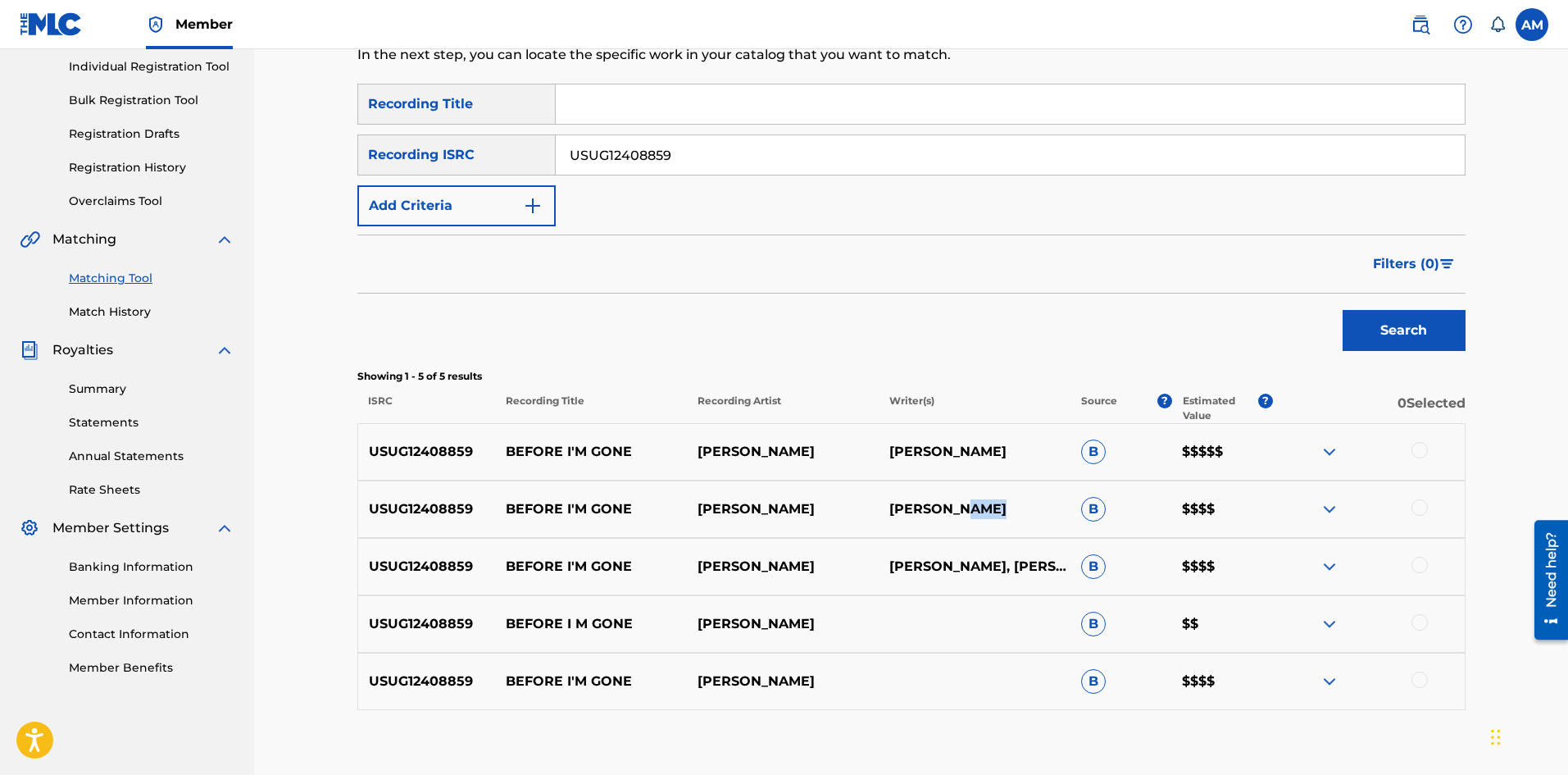
drag, startPoint x: 1007, startPoint y: 508, endPoint x: 964, endPoint y: 510, distance: 43.0
click at [964, 510] on p "JERMAINE COLE" at bounding box center [974, 510] width 192 height 20
copy p "COLE"
drag, startPoint x: 681, startPoint y: 154, endPoint x: 208, endPoint y: 120, distance: 474.2
click at [212, 121] on main "UNIVERSAL MUSIC PUB GROUP Summary Catalog Works Registration Claiming Tool Indi…" at bounding box center [784, 316] width 1568 height 951
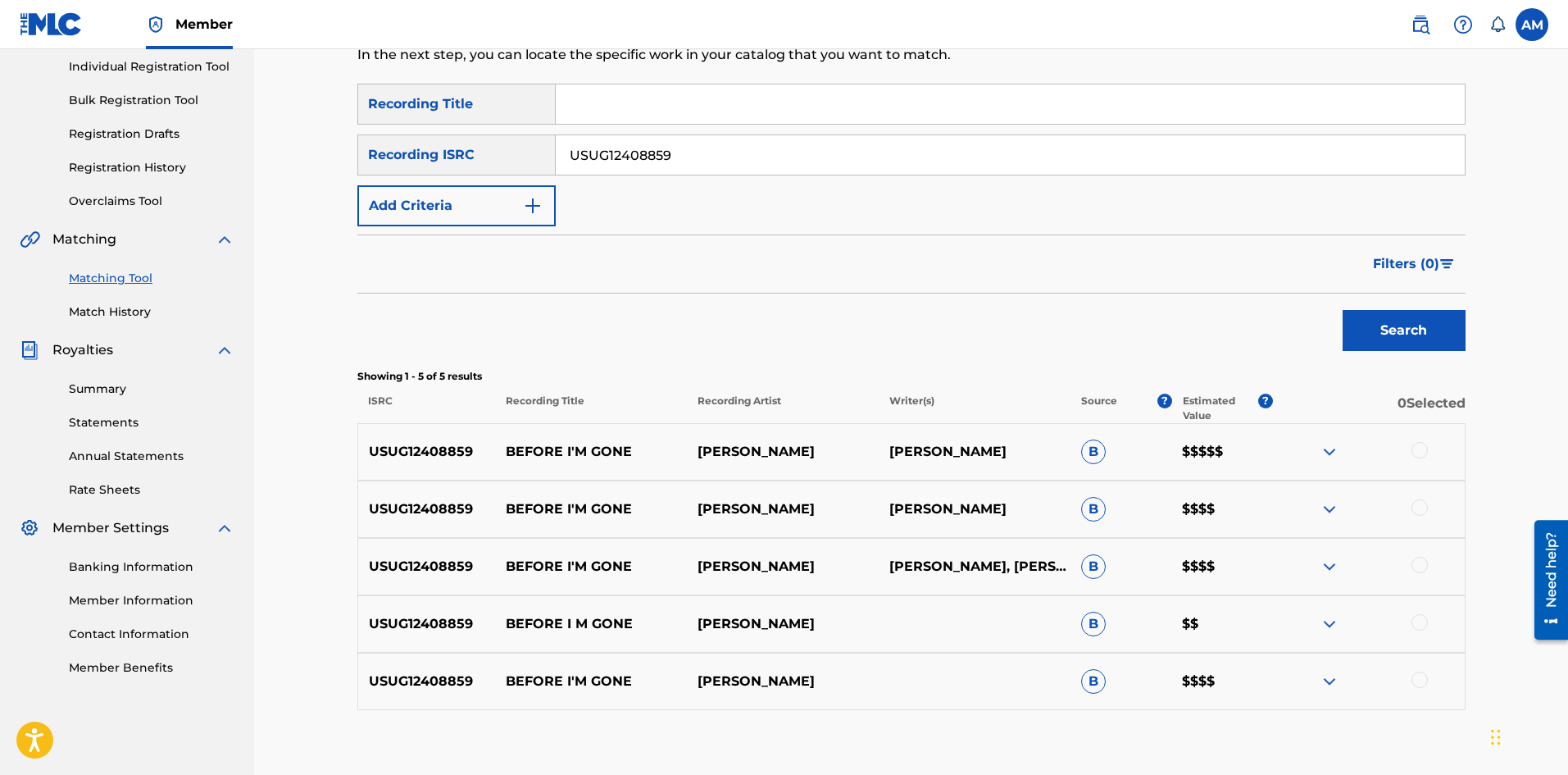
paste input "CAUM72300407"
type input "CAUM72300407"
click at [1363, 334] on button "Search" at bounding box center [1404, 330] width 123 height 41
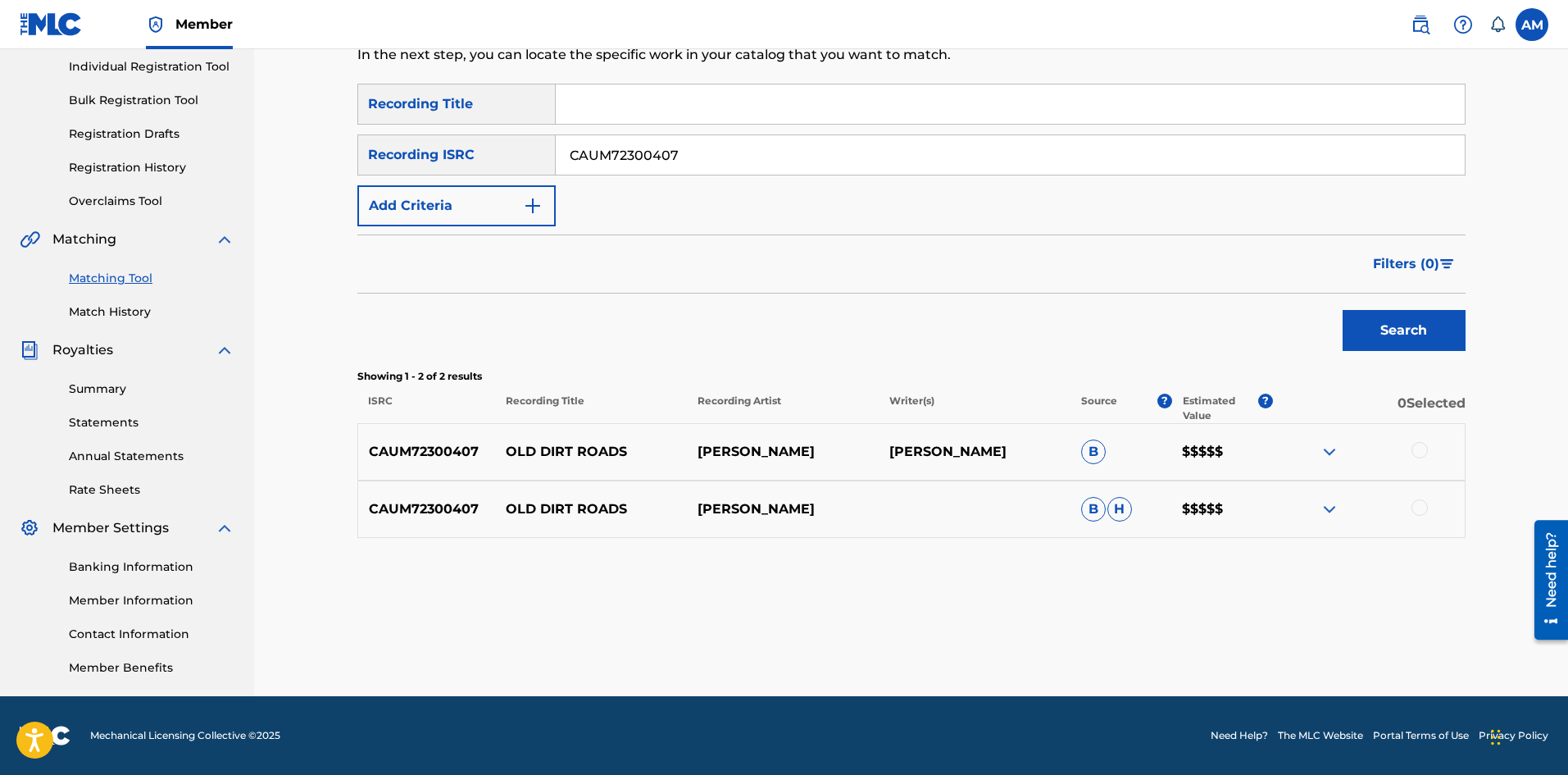
click at [1417, 447] on div at bounding box center [1420, 450] width 16 height 16
click at [1416, 508] on div at bounding box center [1420, 508] width 16 height 16
click at [1206, 630] on button "Match 2 Groups" at bounding box center [1151, 641] width 181 height 41
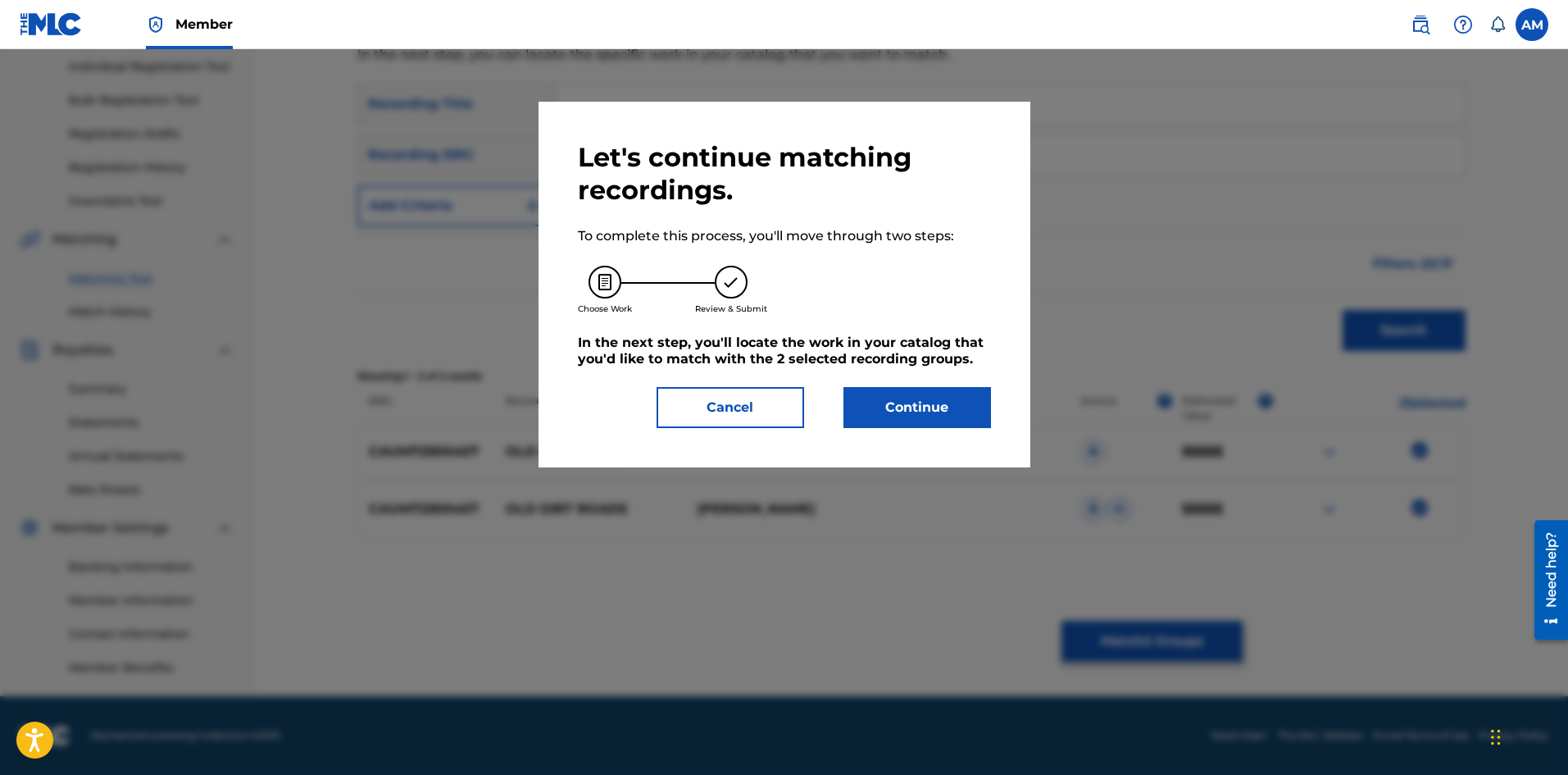
click at [888, 408] on button "Continue" at bounding box center [917, 407] width 147 height 41
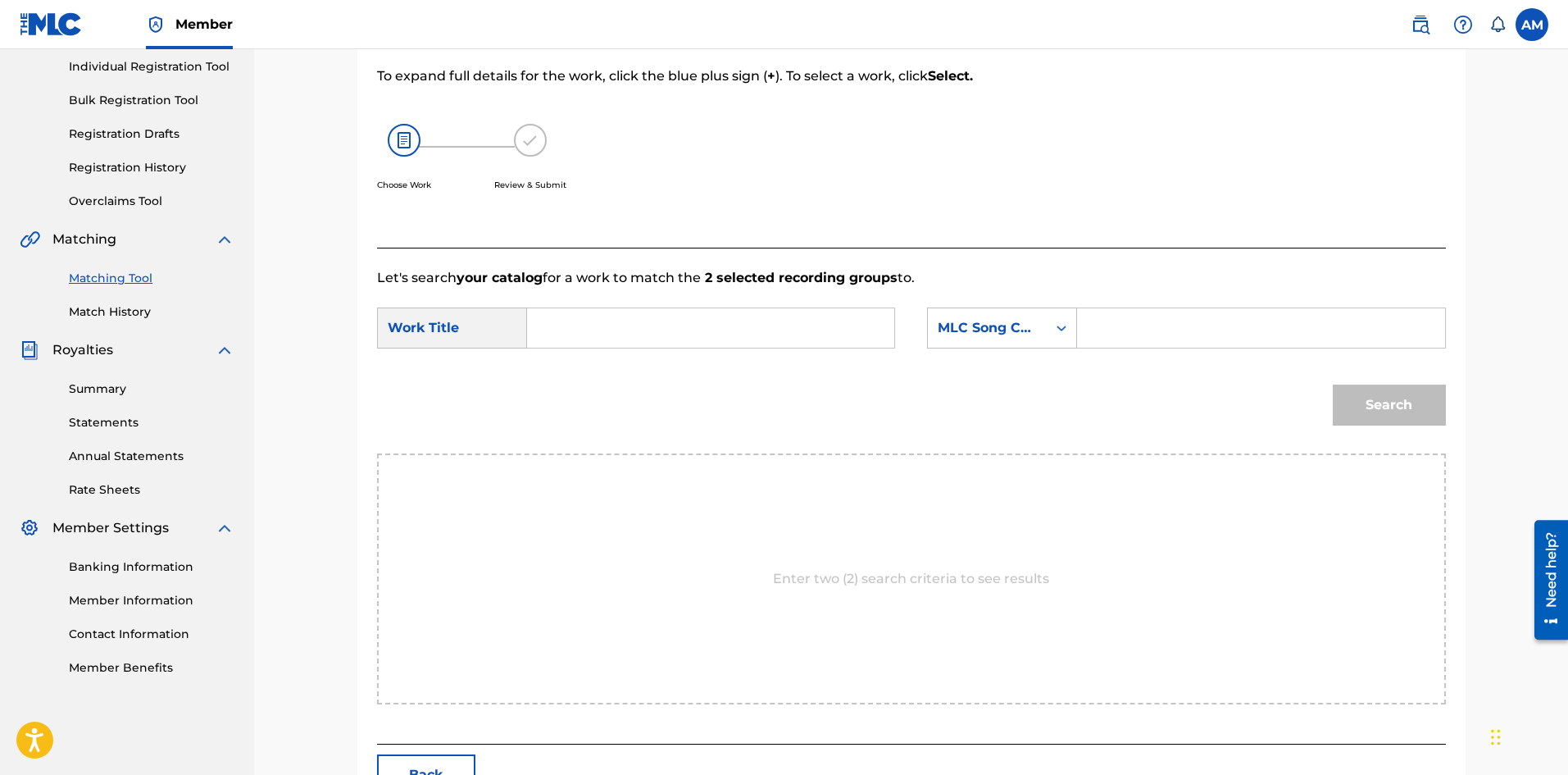
click at [1150, 332] on input "Search Form" at bounding box center [1261, 327] width 340 height 39
paste input "OL7JSJ"
type input "OL7JSJ"
click at [690, 315] on input "Search Form" at bounding box center [711, 327] width 340 height 39
paste input "Old Dirt Roads"
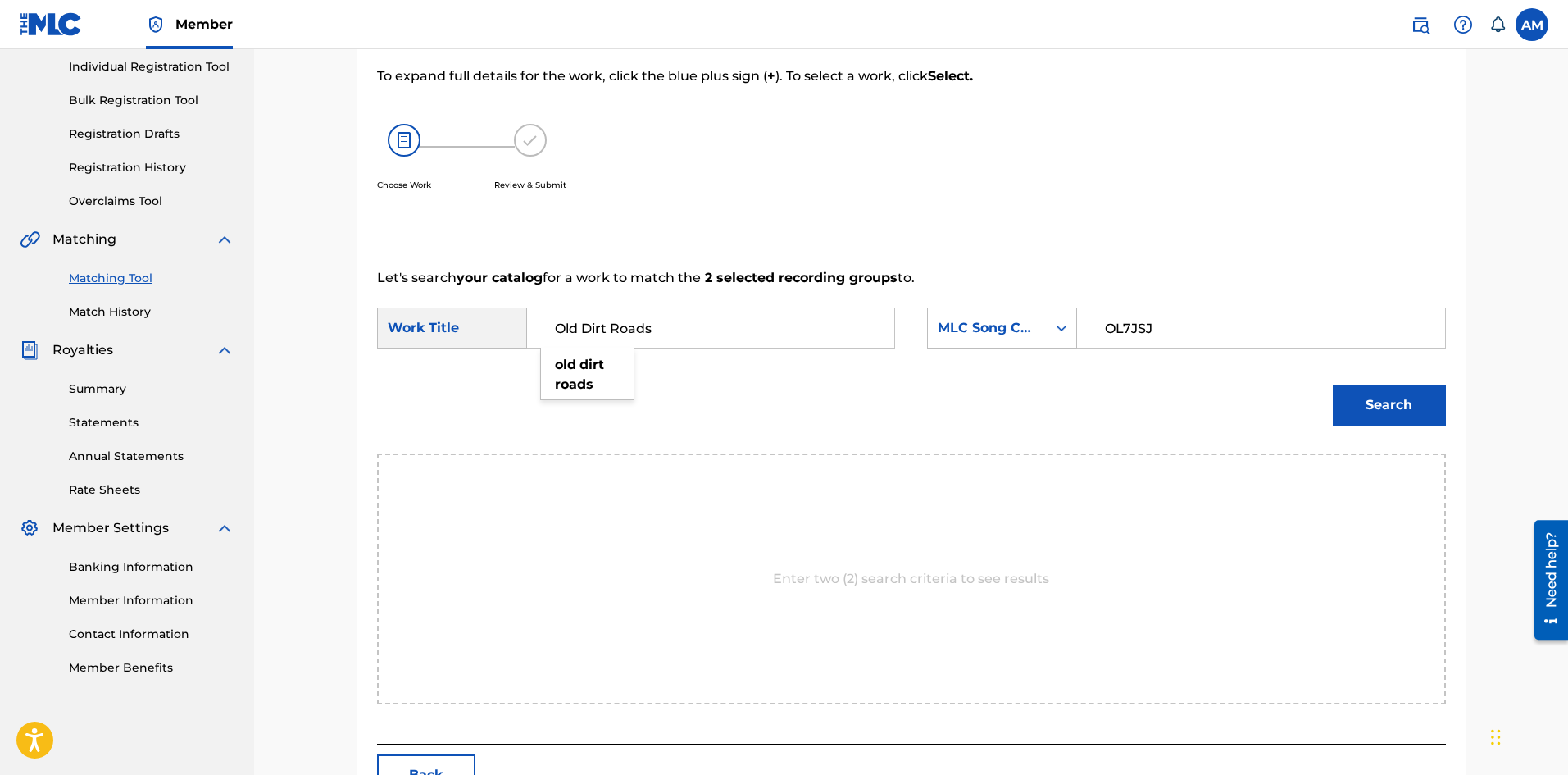
type input "Old Dirt Roads"
click at [1369, 398] on button "Search" at bounding box center [1389, 404] width 114 height 41
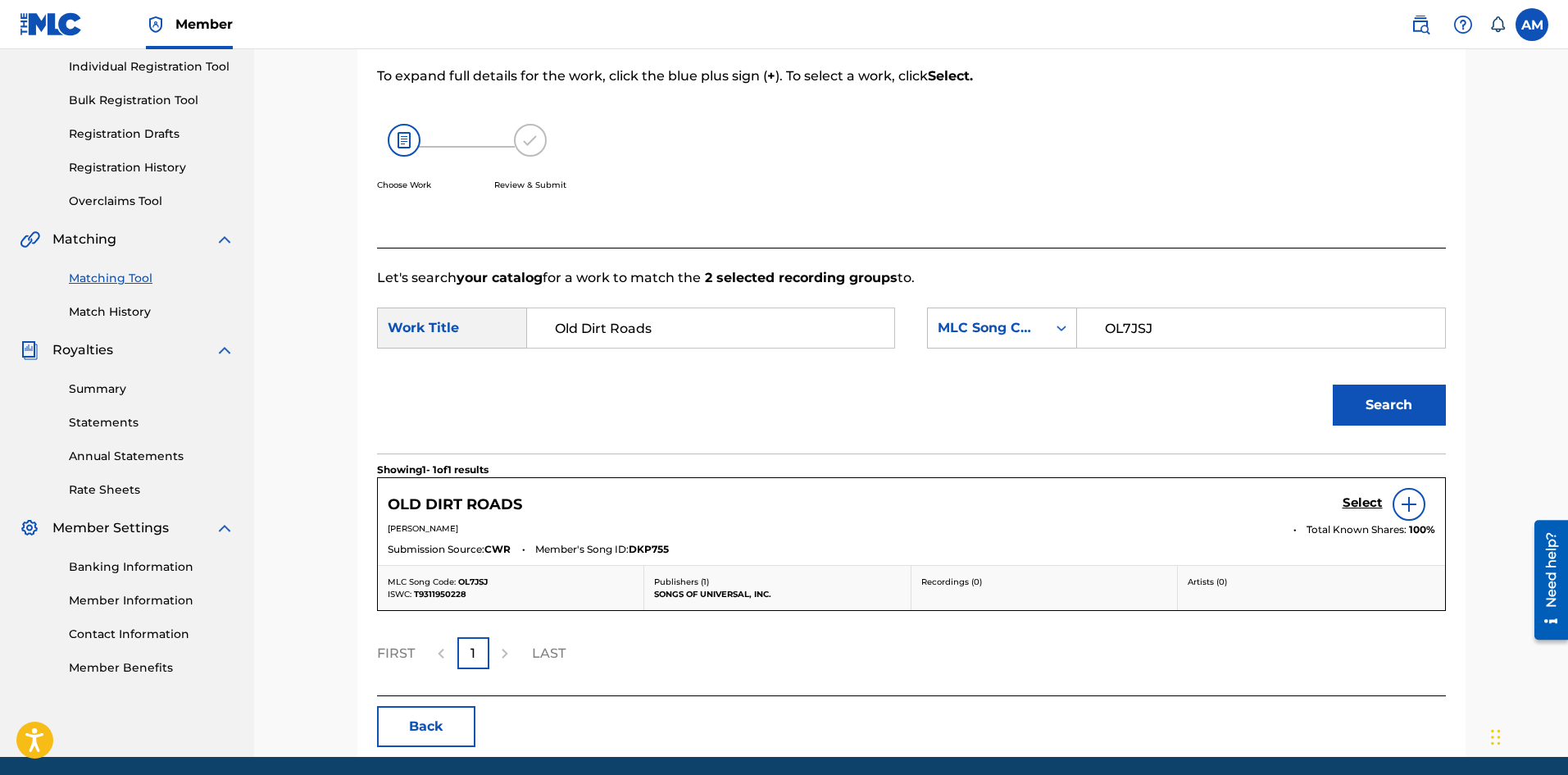
click at [1372, 503] on h5 "Select" at bounding box center [1363, 502] width 40 height 15
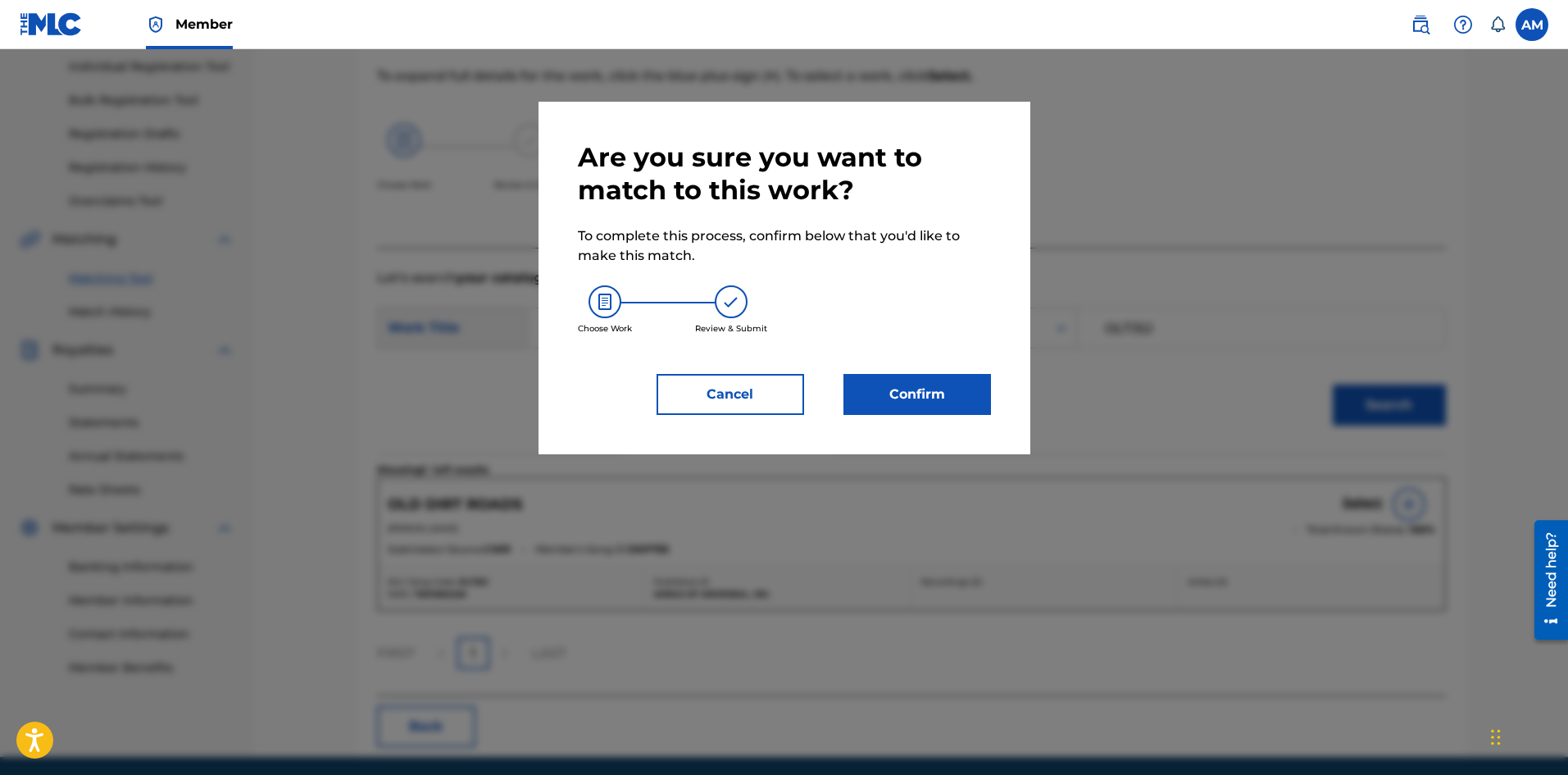
click at [917, 402] on button "Confirm" at bounding box center [917, 393] width 147 height 41
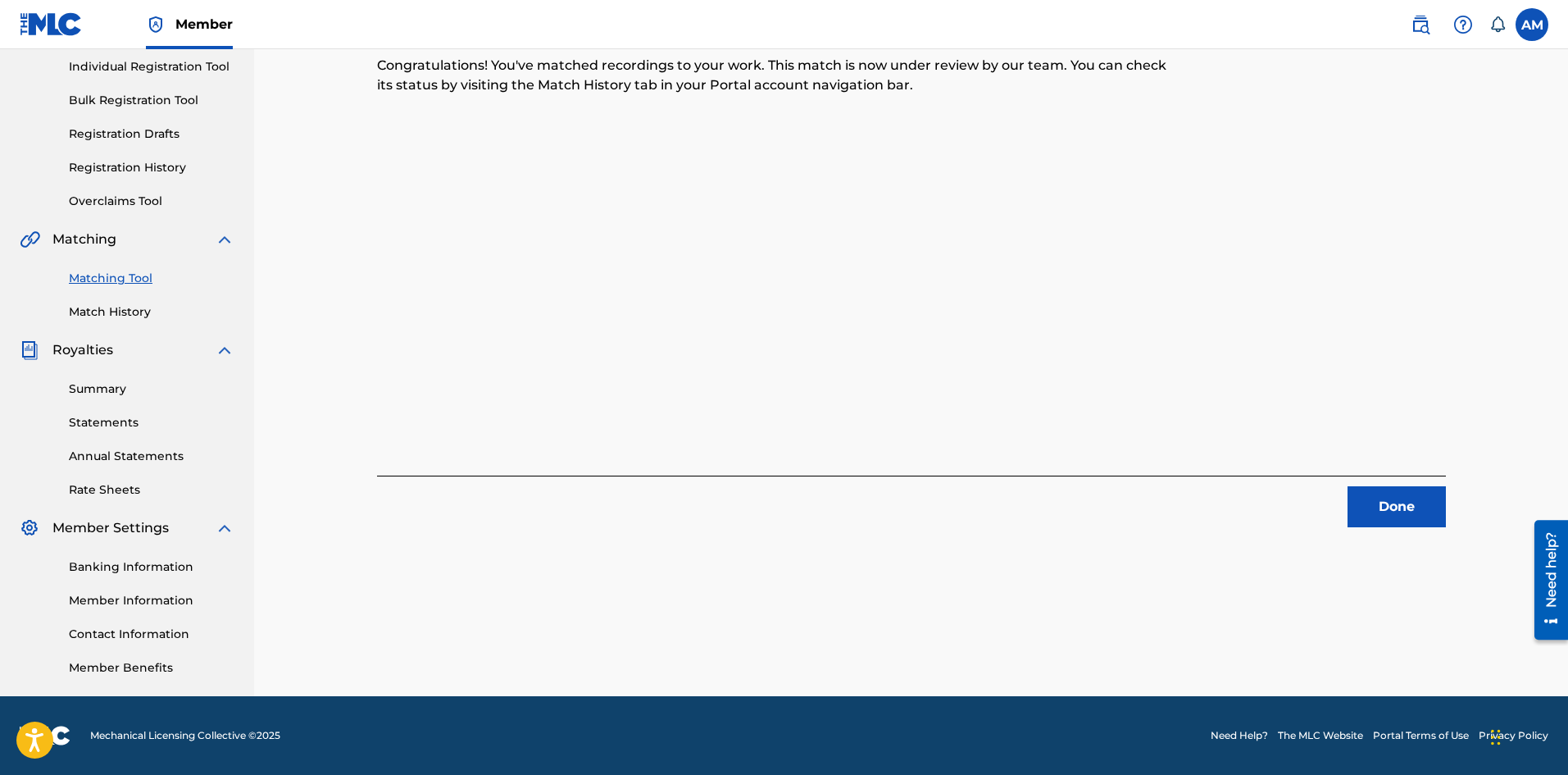
click at [1394, 496] on button "Done" at bounding box center [1396, 506] width 98 height 41
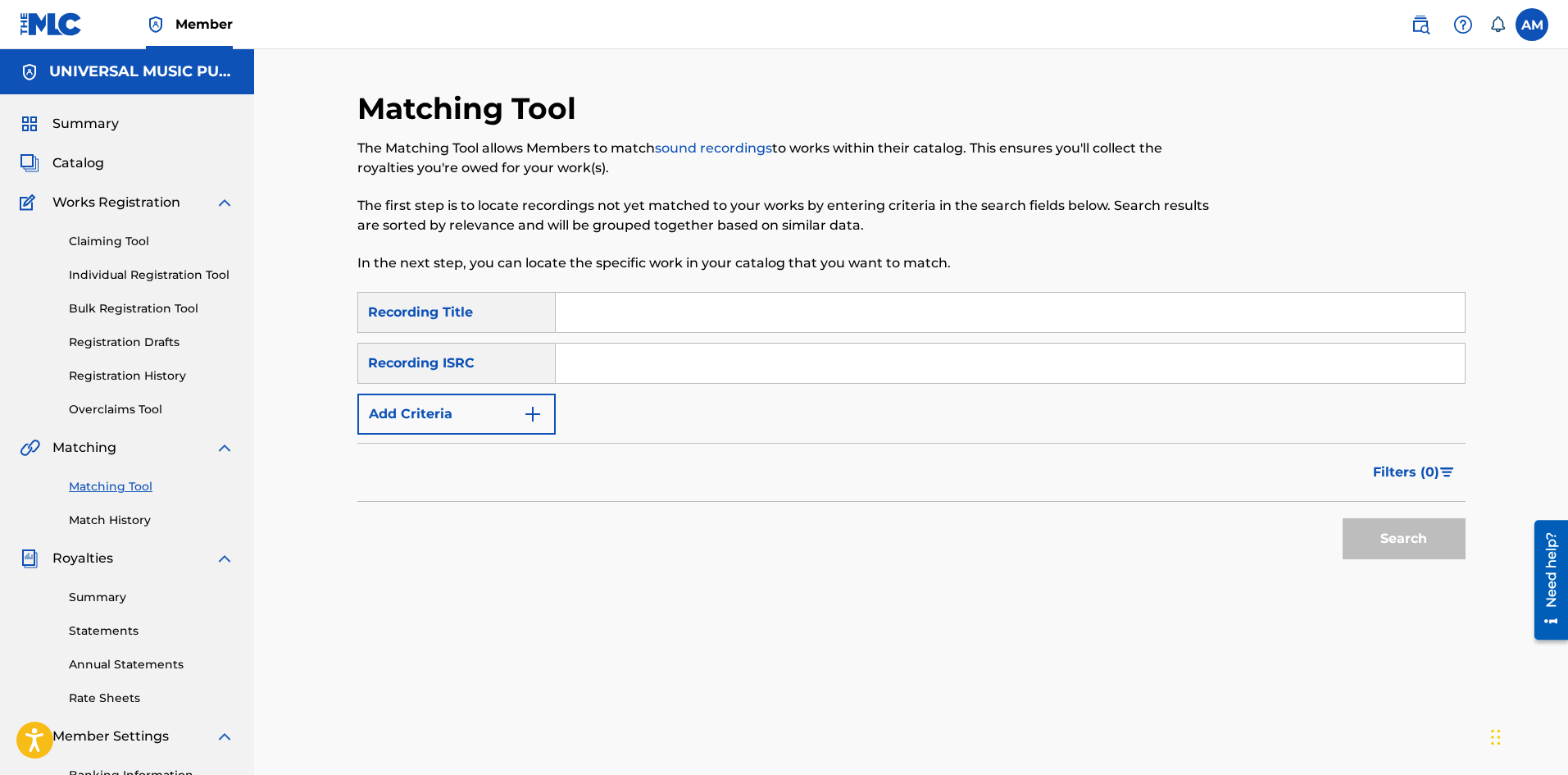
click at [109, 237] on link "Claiming Tool" at bounding box center [152, 241] width 165 height 17
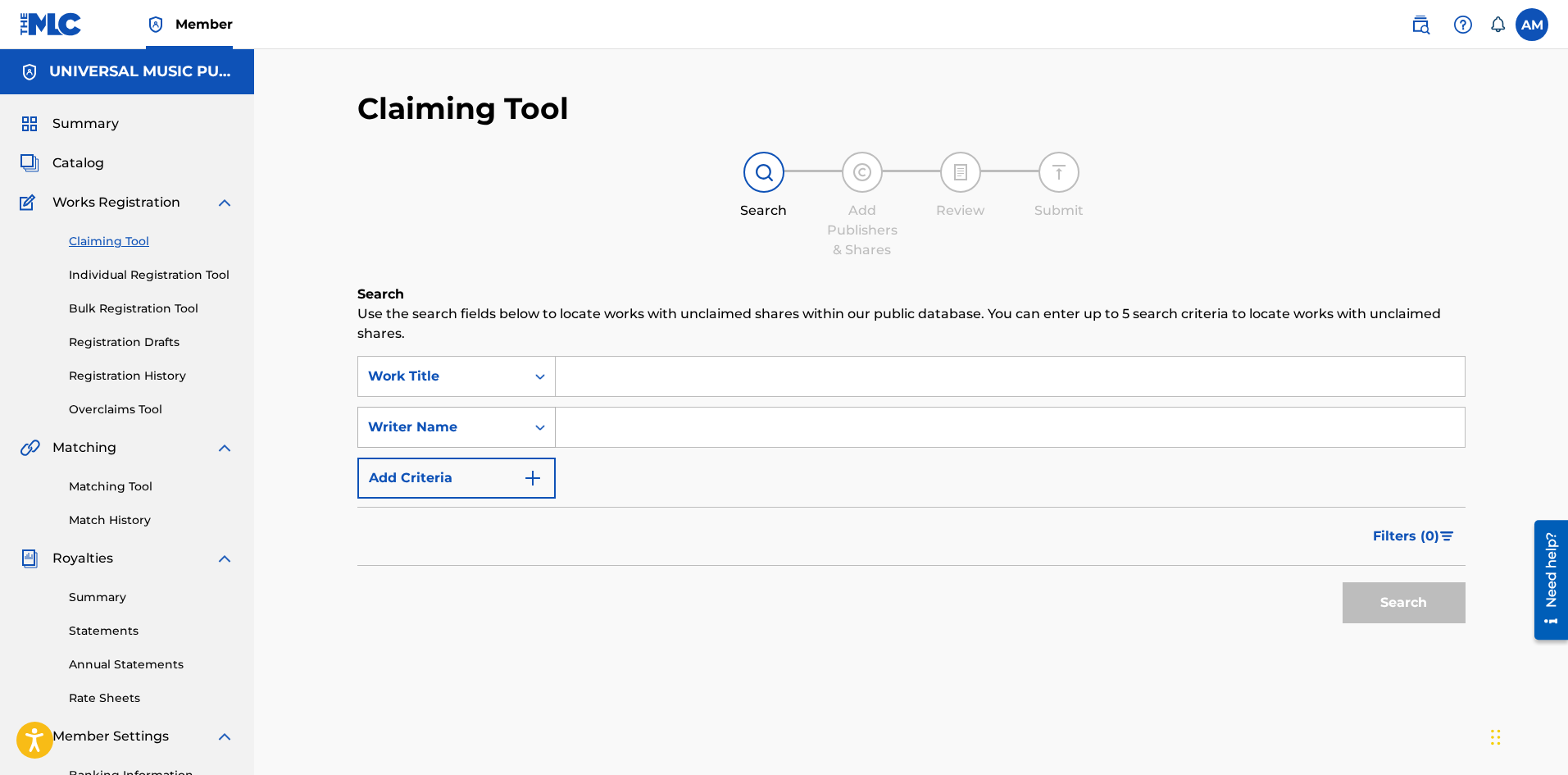
click at [477, 435] on div "Writer Name" at bounding box center [442, 427] width 147 height 20
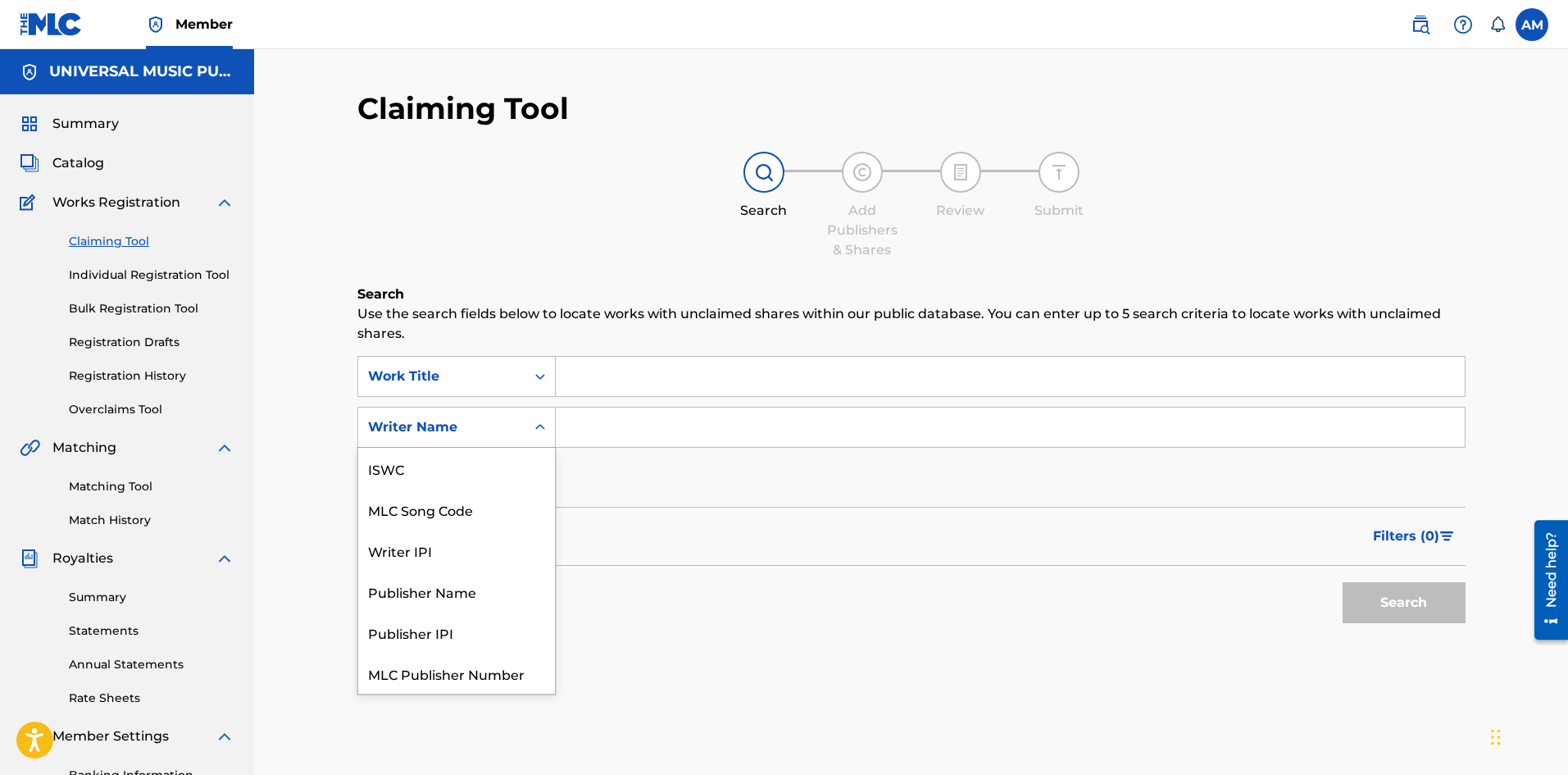
scroll to position [41, 0]
click at [474, 466] on div "MLC Song Code" at bounding box center [456, 468] width 197 height 41
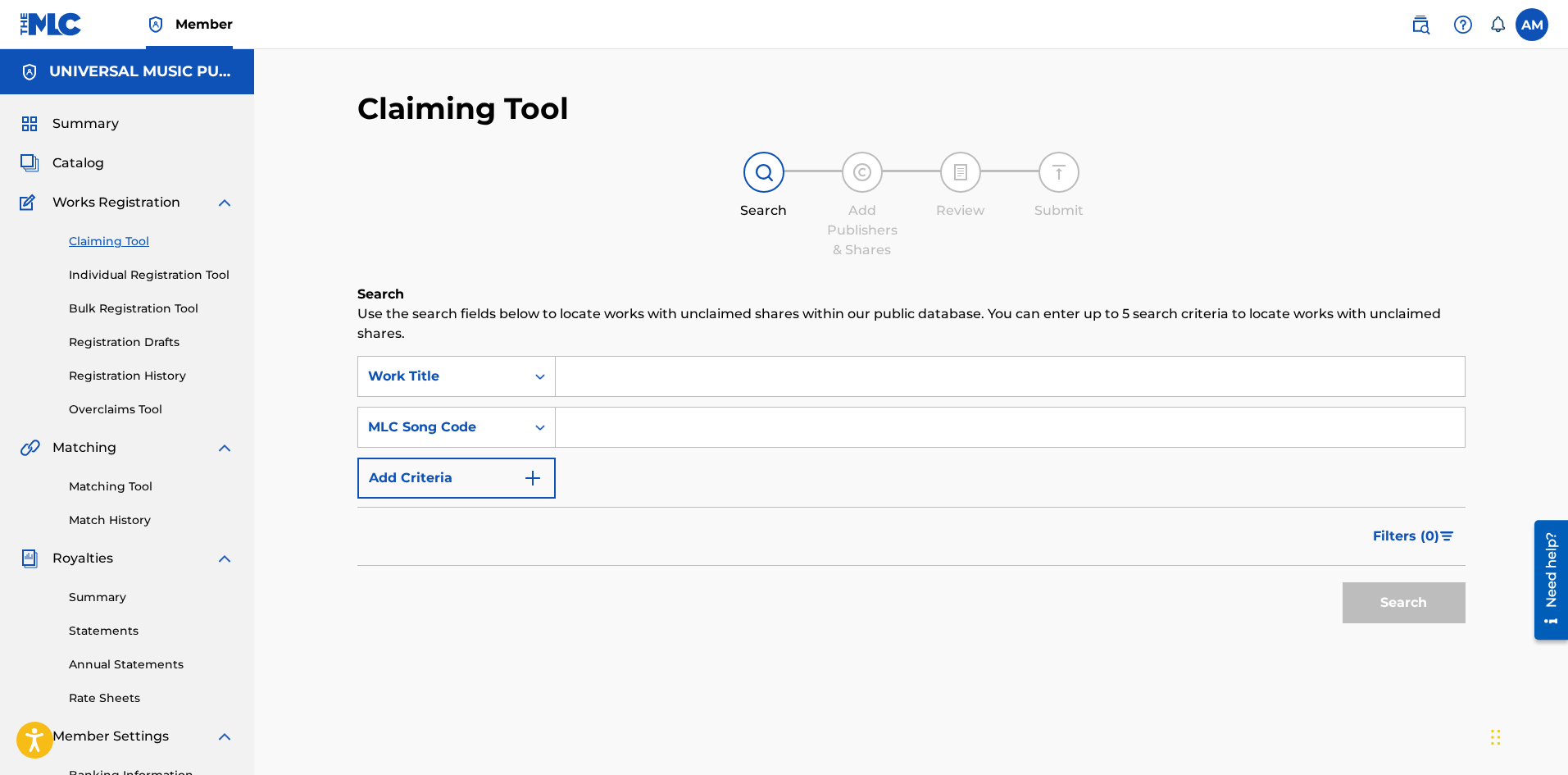
click at [583, 432] on input "Search Form" at bounding box center [1010, 426] width 909 height 39
paste input "DC851N"
type input "DC851N"
click at [1414, 609] on button "Search" at bounding box center [1404, 602] width 123 height 41
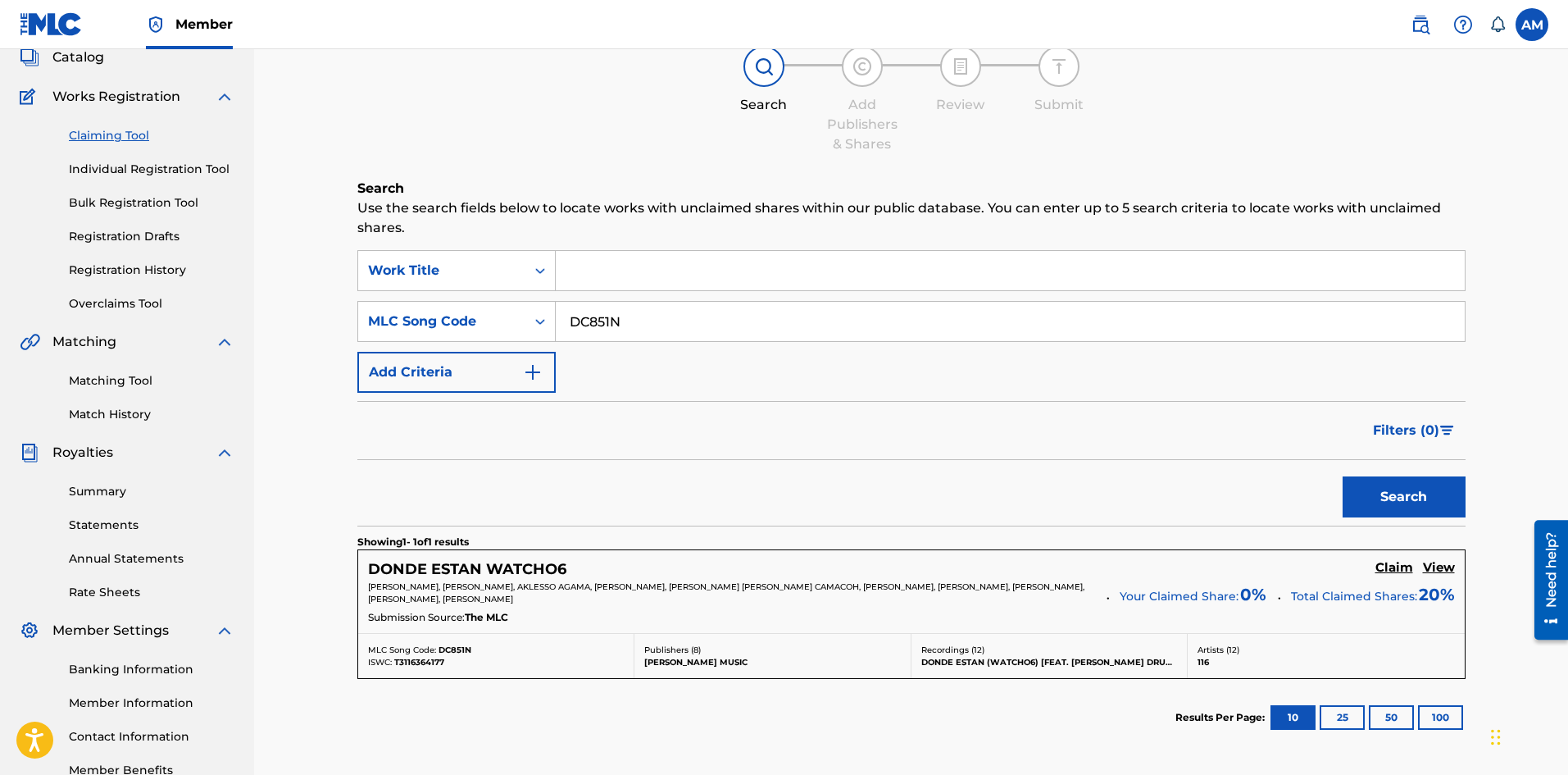
scroll to position [247, 0]
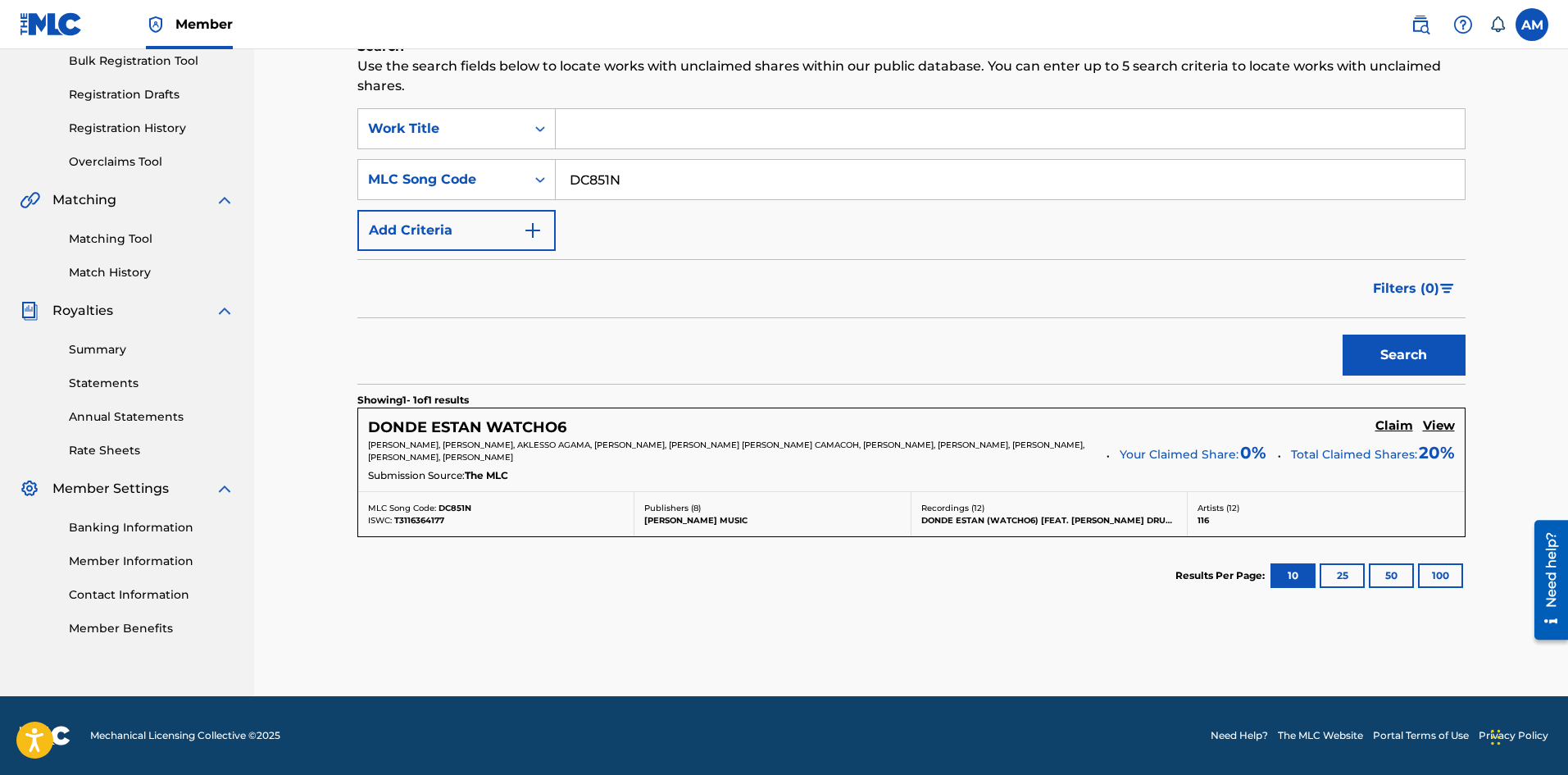
click at [1388, 423] on h5 "Claim" at bounding box center [1394, 425] width 38 height 15
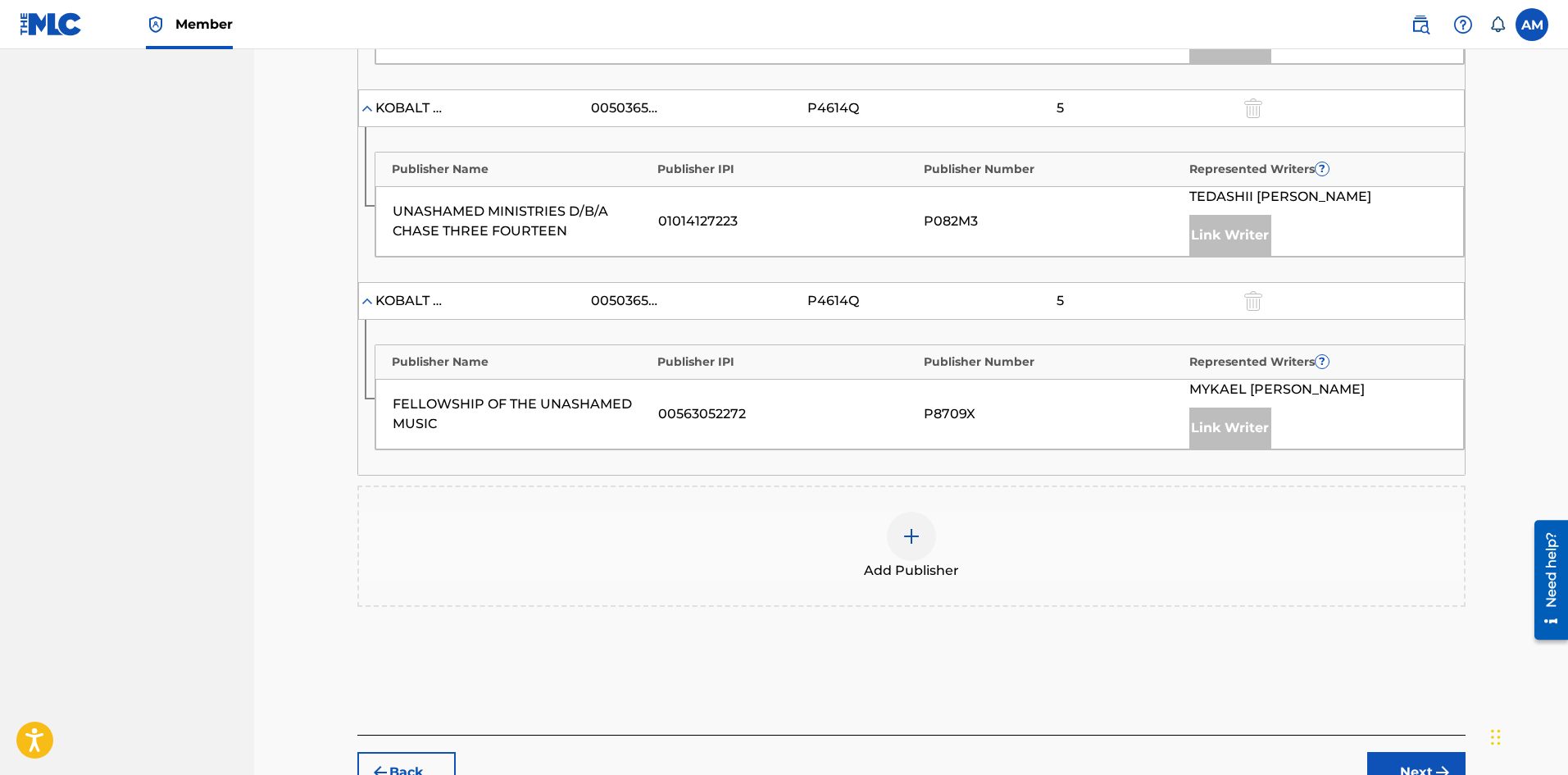
scroll to position [964, 0]
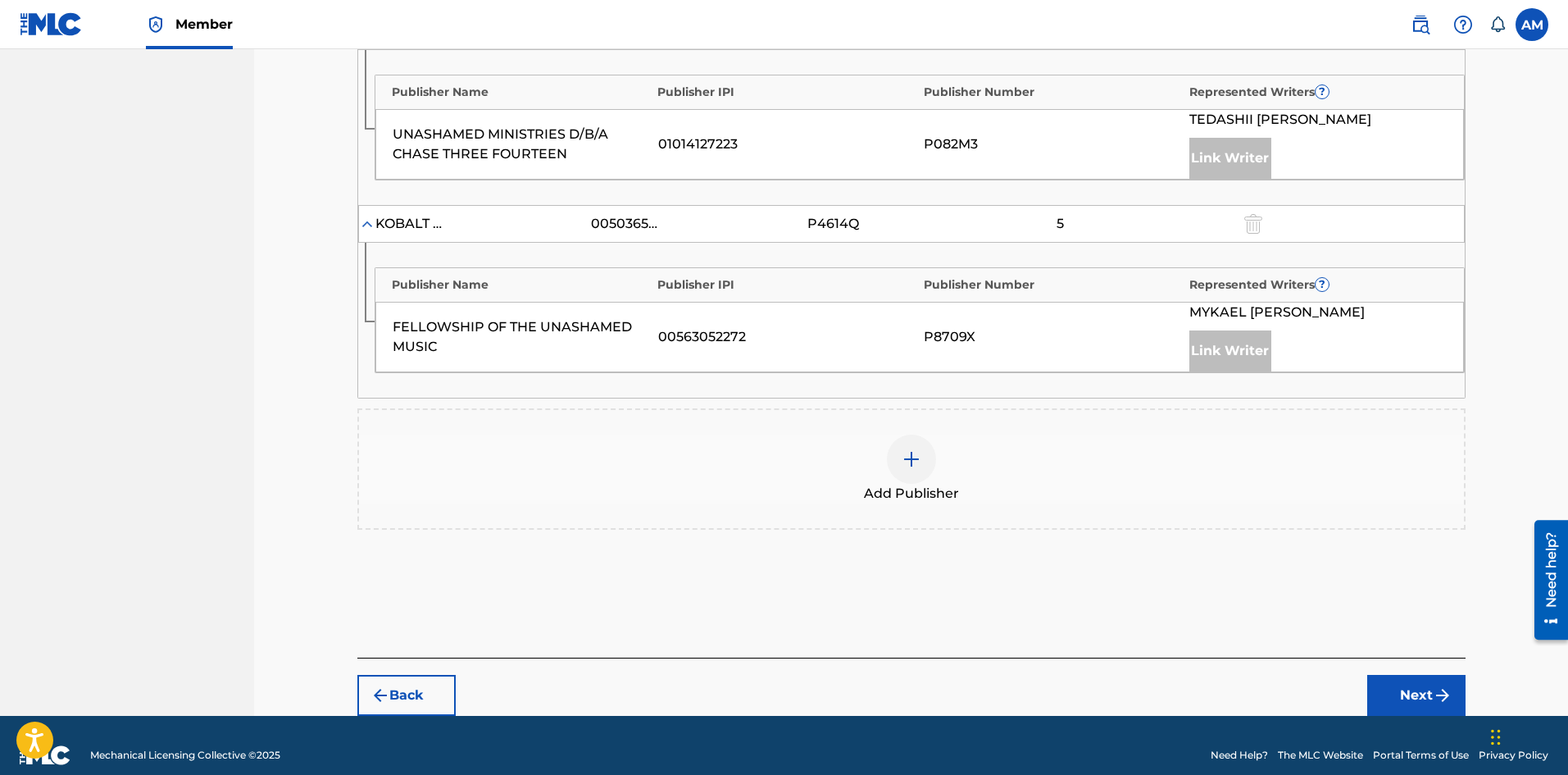
click at [928, 483] on span "Add Publisher" at bounding box center [911, 493] width 95 height 20
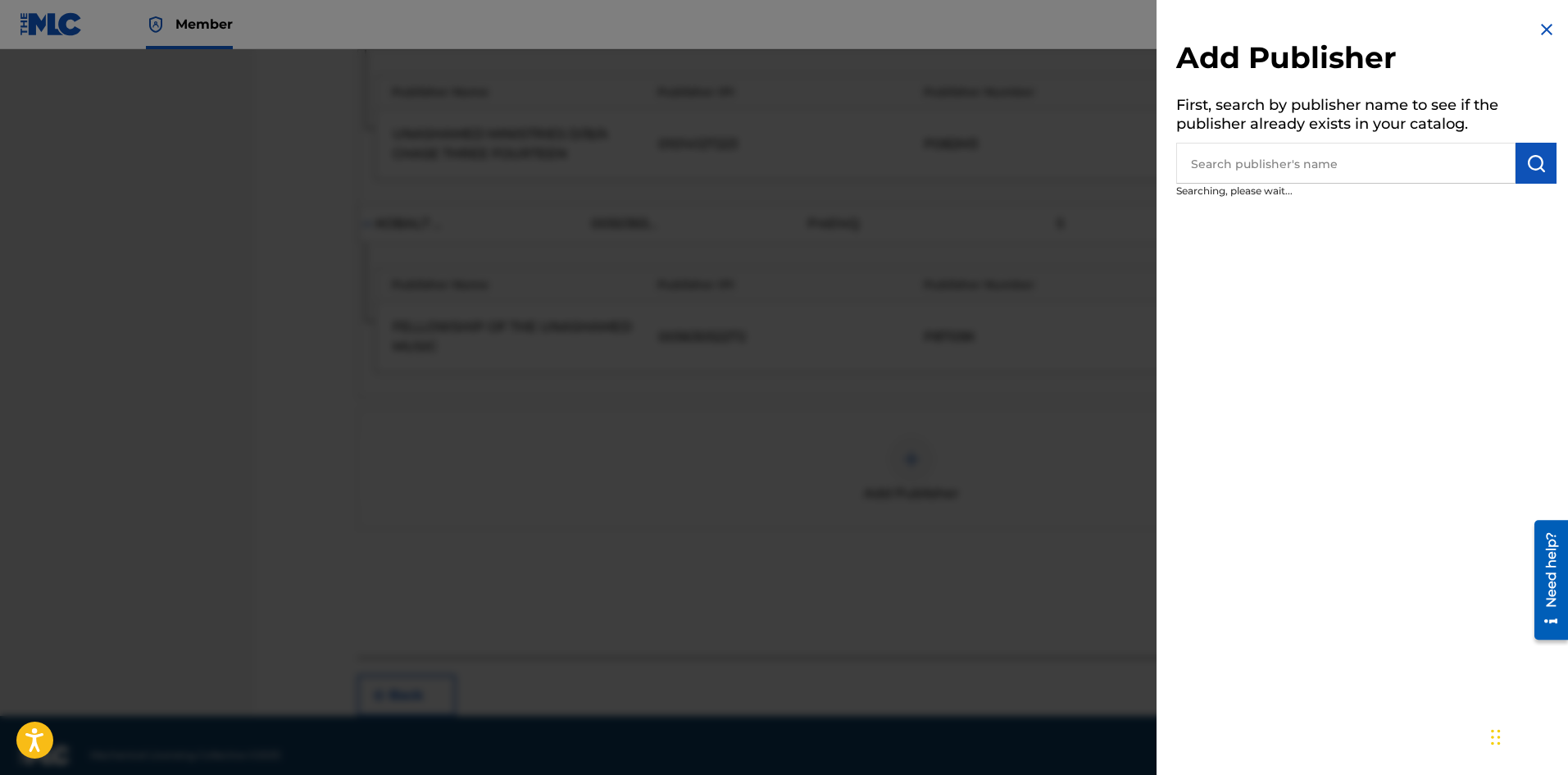
click at [1292, 161] on input "text" at bounding box center [1346, 163] width 340 height 41
paste input "Risamar Publishing"
type input "Risamar Publishing"
click at [1526, 168] on img "submit" at bounding box center [1536, 164] width 20 height 20
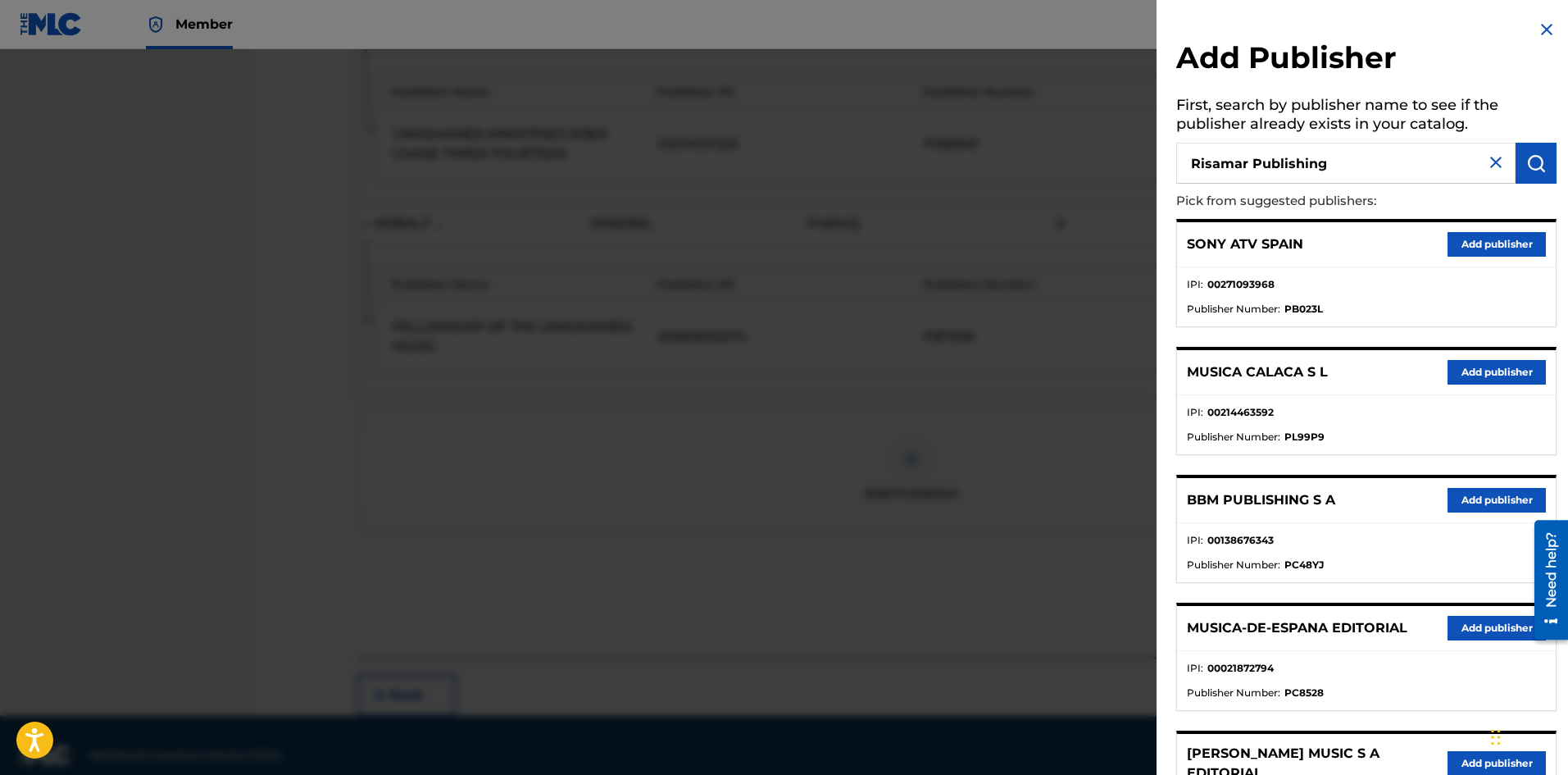
click at [1538, 163] on img "submit" at bounding box center [1536, 164] width 20 height 20
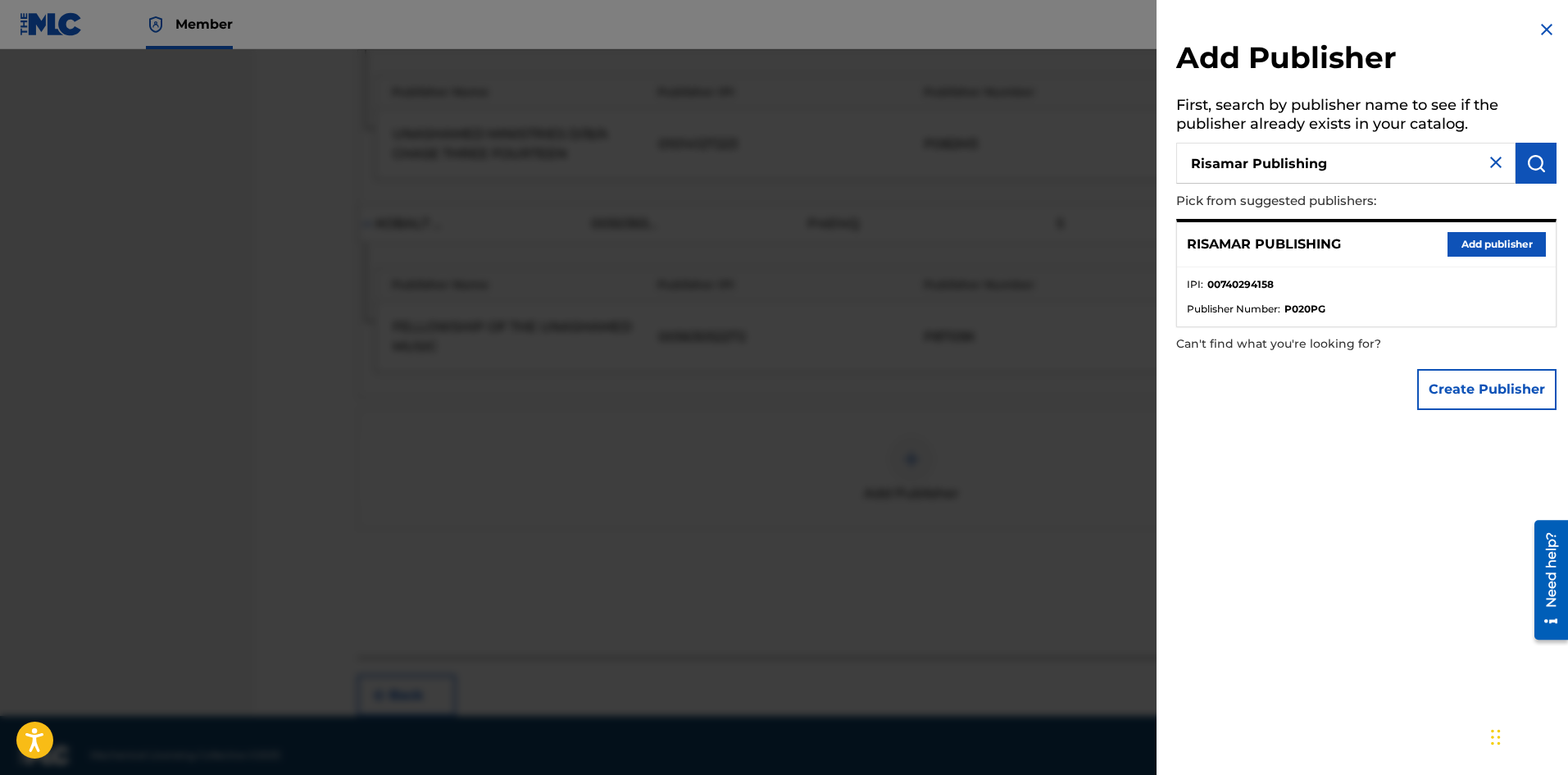
click at [1484, 240] on button "Add publisher" at bounding box center [1496, 243] width 98 height 25
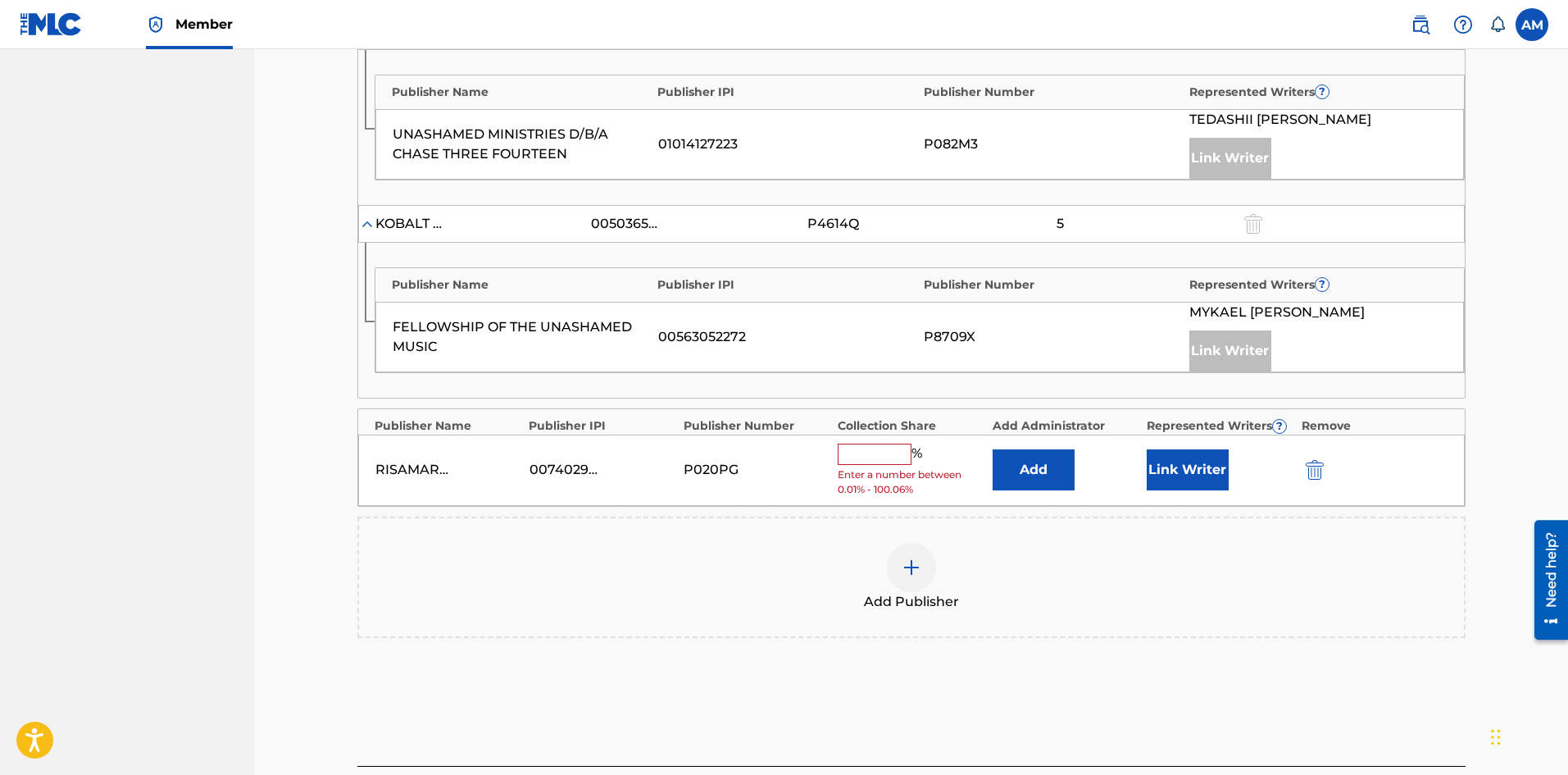
click at [917, 558] on img at bounding box center [912, 568] width 20 height 20
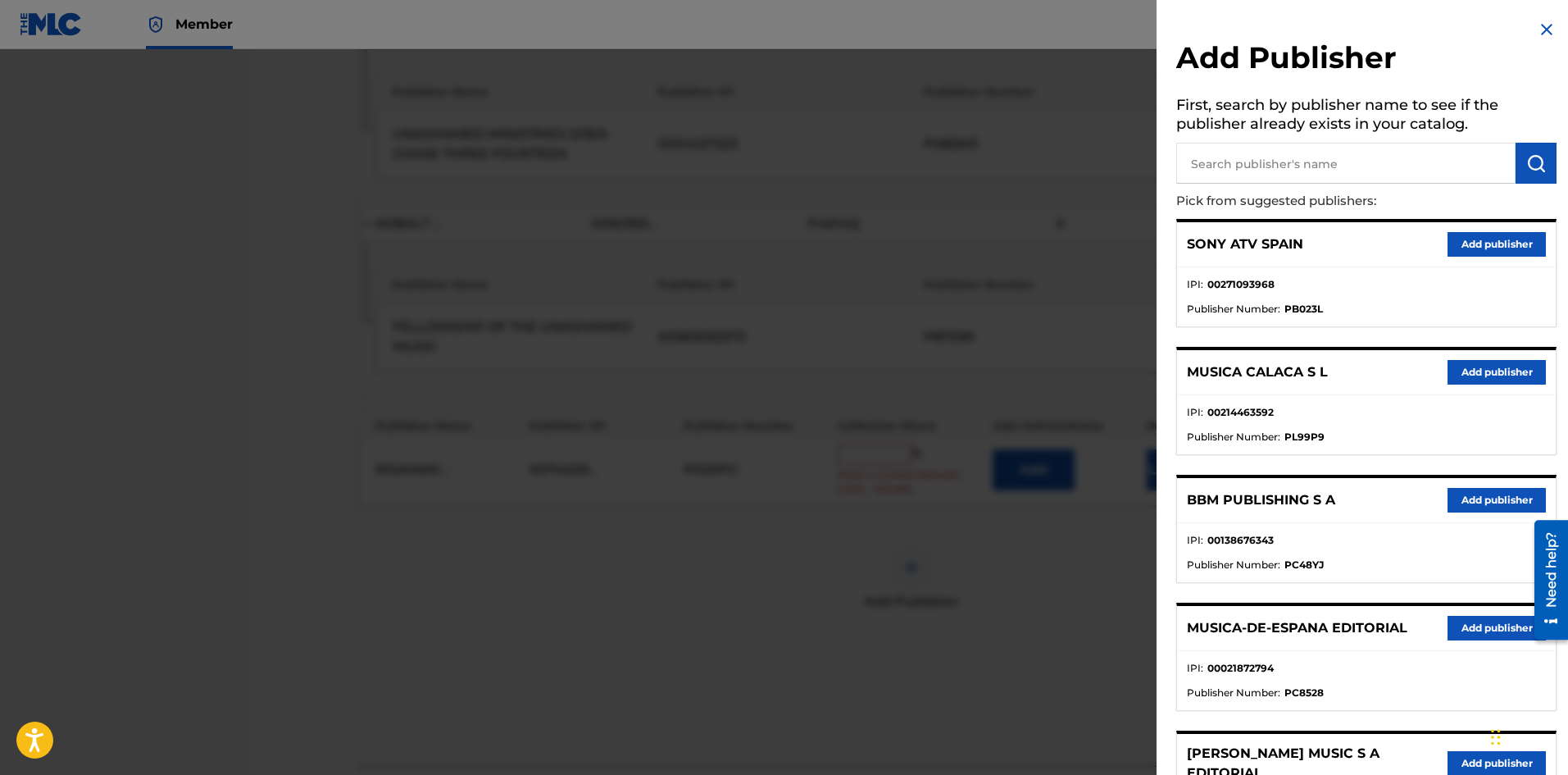
click at [1365, 172] on input "text" at bounding box center [1346, 163] width 340 height 41
paste input "Songs Of Universal"
type input "Songs Of Universal"
click at [1522, 173] on button "submit" at bounding box center [1535, 163] width 41 height 41
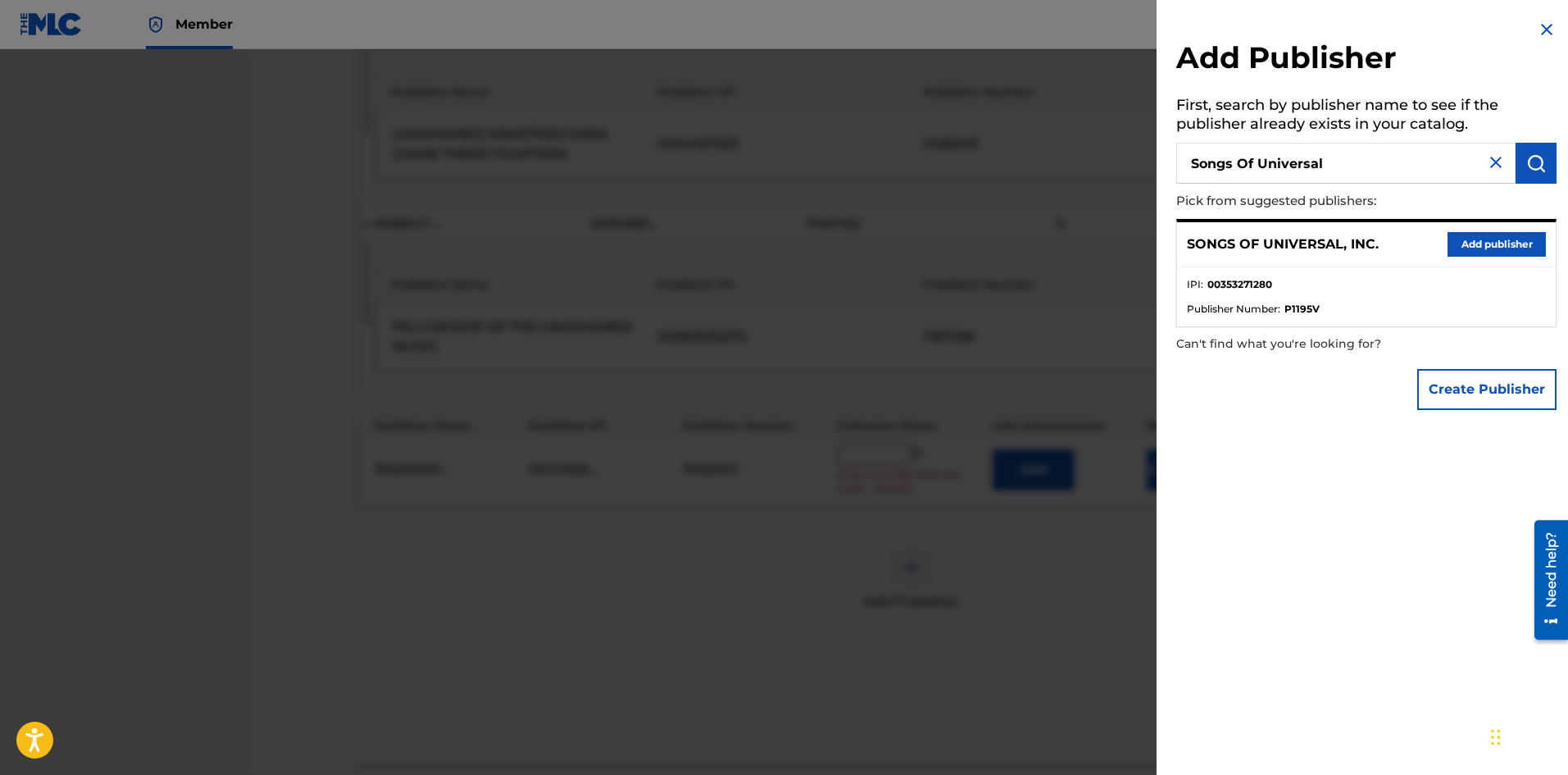
click at [1506, 252] on button "Add publisher" at bounding box center [1496, 243] width 98 height 25
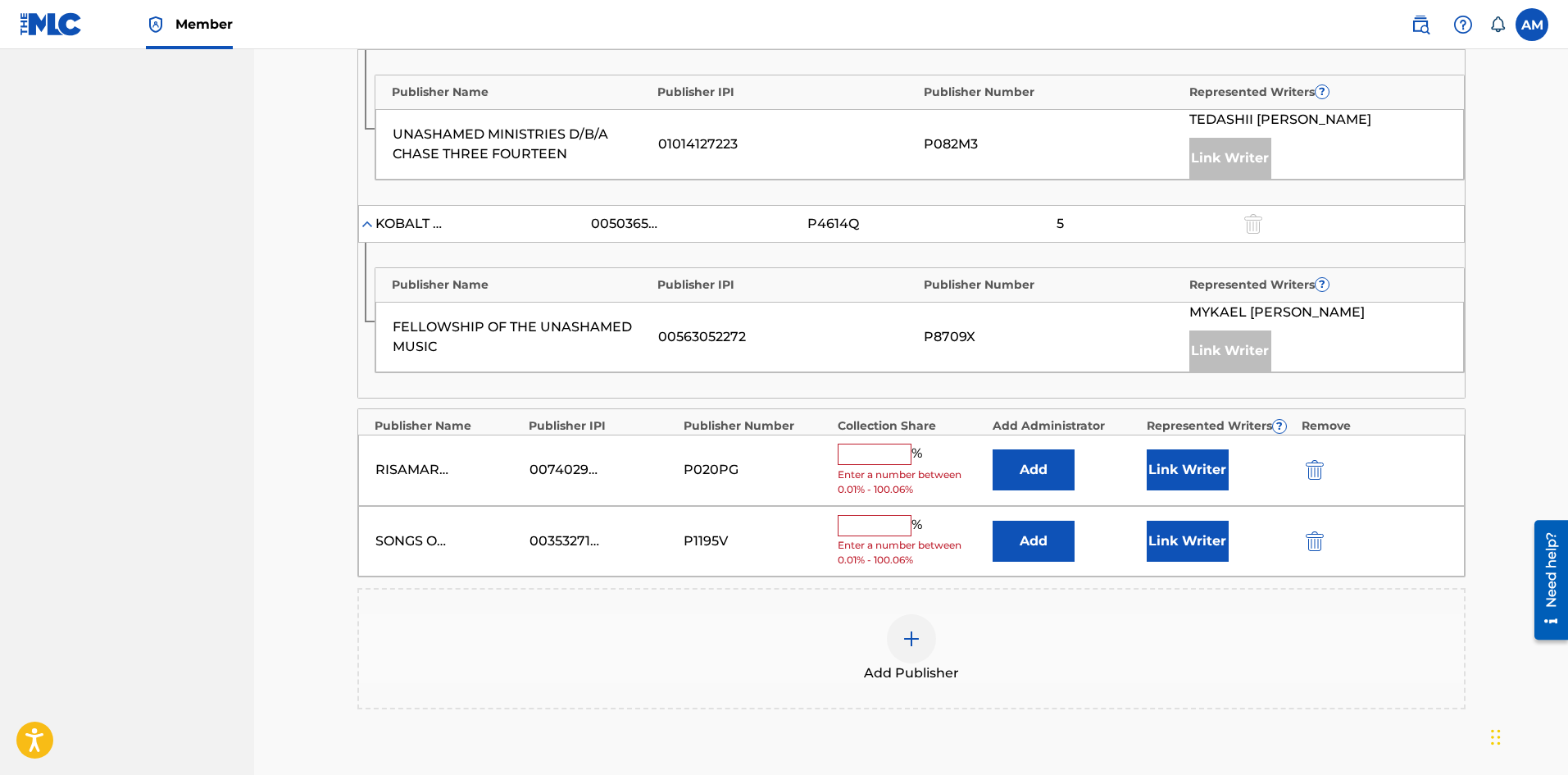
click at [1040, 462] on button "Add" at bounding box center [1034, 469] width 82 height 41
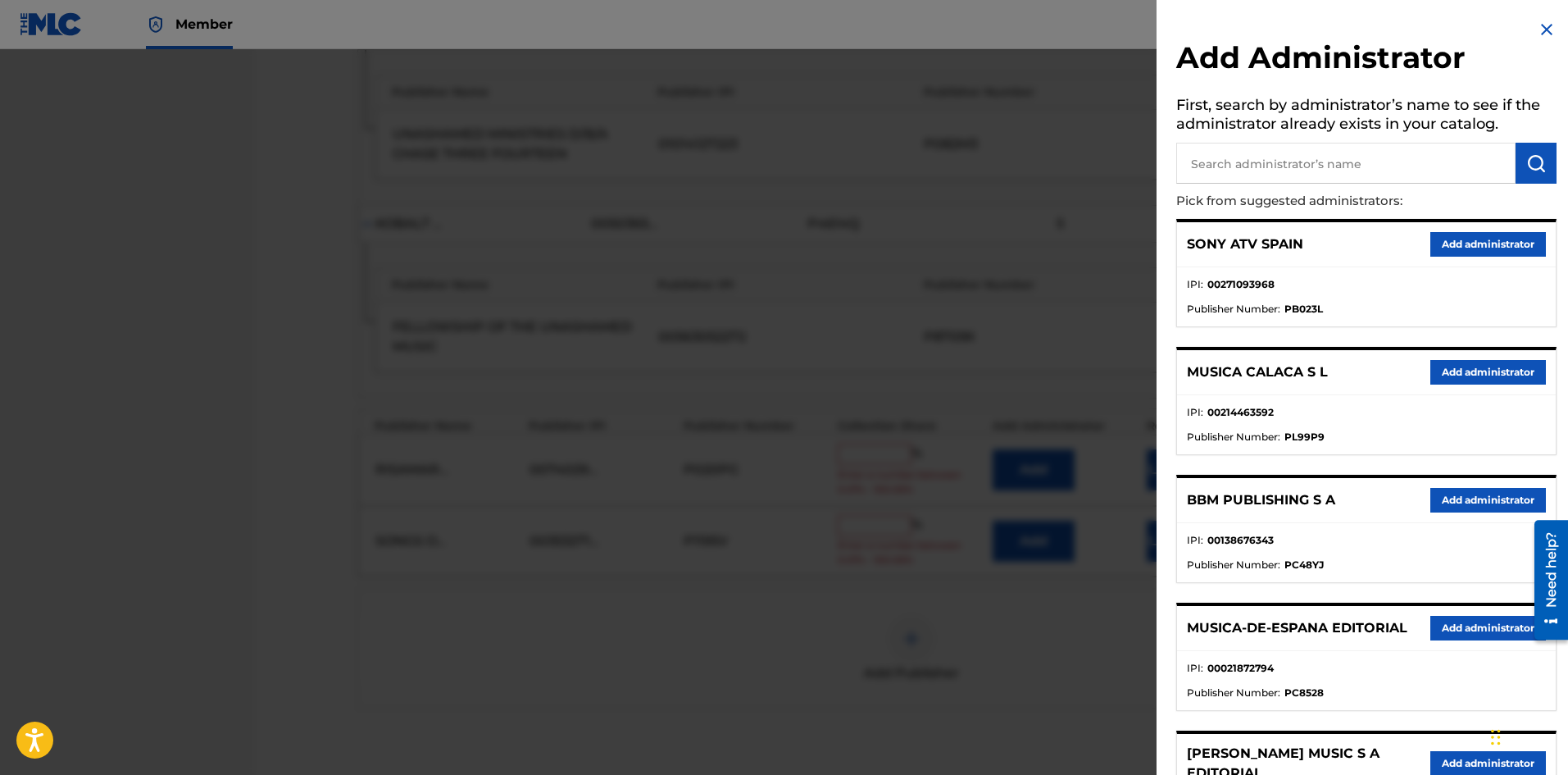
click at [1372, 167] on input "text" at bounding box center [1346, 163] width 340 height 41
paste input "Songs Of Universal"
type input "Songs Of Universal"
click at [1529, 169] on img "submit" at bounding box center [1536, 164] width 20 height 20
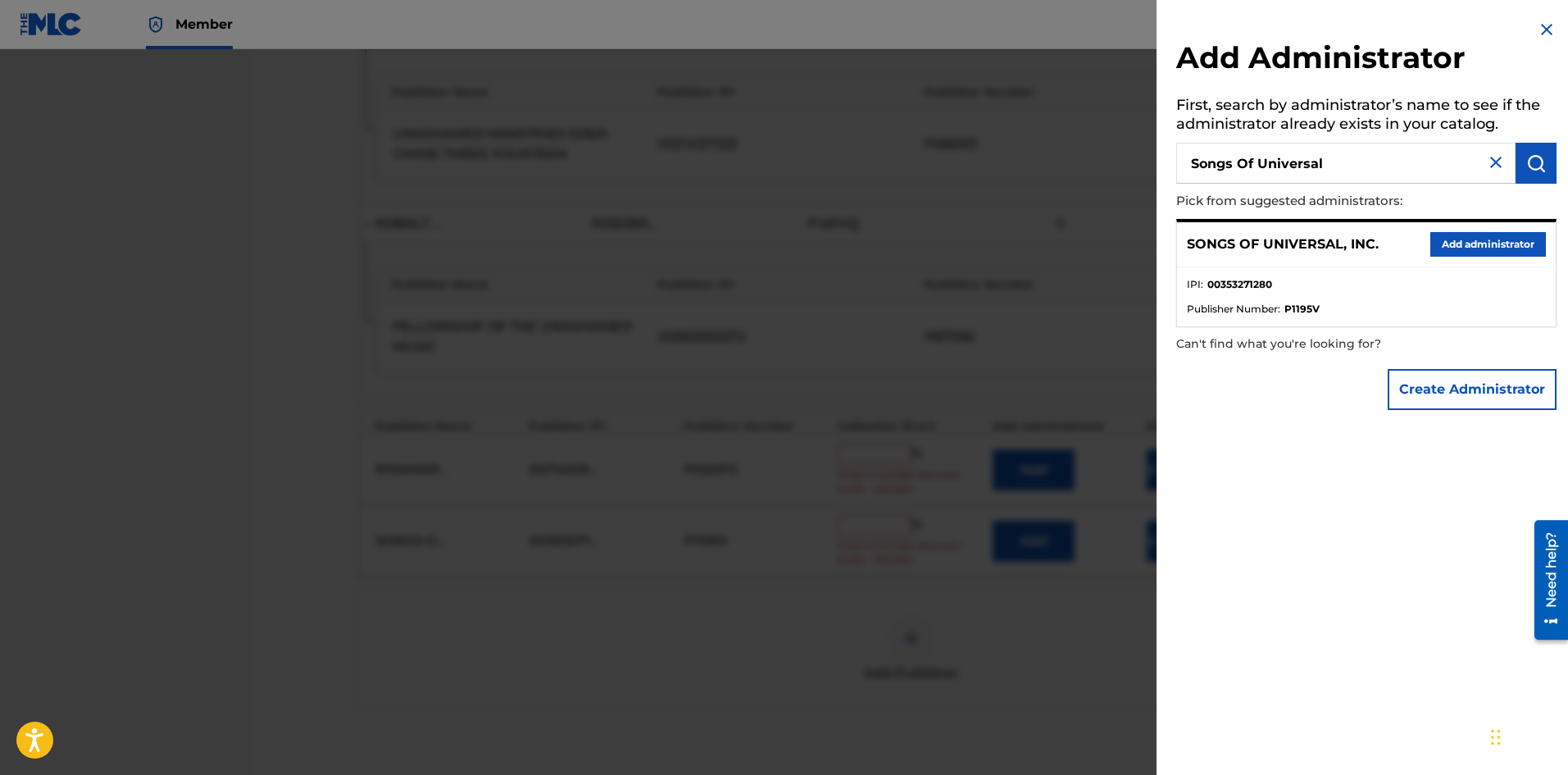
click at [1475, 256] on button "Add administrator" at bounding box center [1488, 243] width 115 height 25
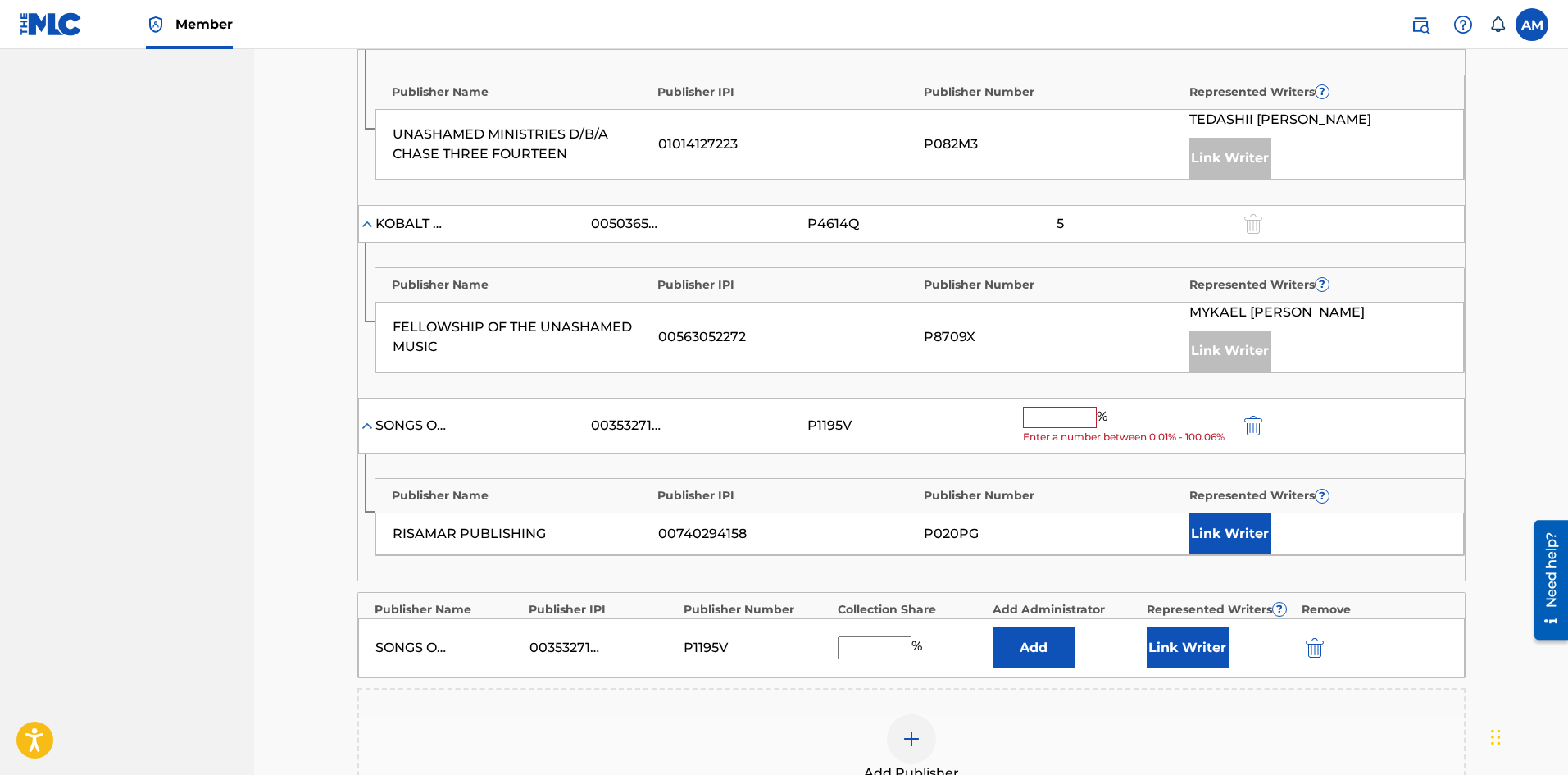
click at [1054, 407] on input "text" at bounding box center [1059, 417] width 74 height 21
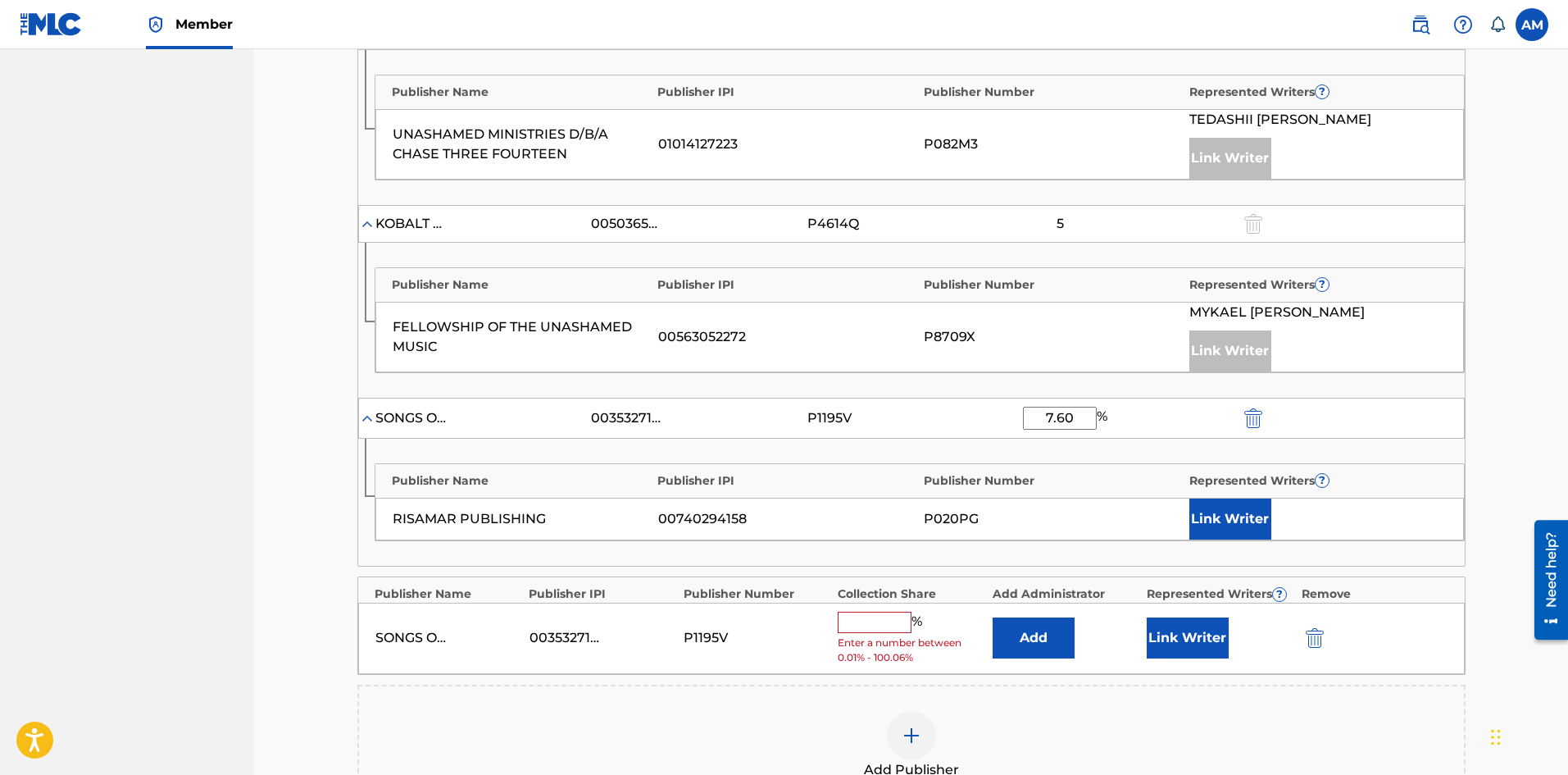
type input "7.60"
click at [1226, 499] on button "Link Writer" at bounding box center [1230, 519] width 82 height 41
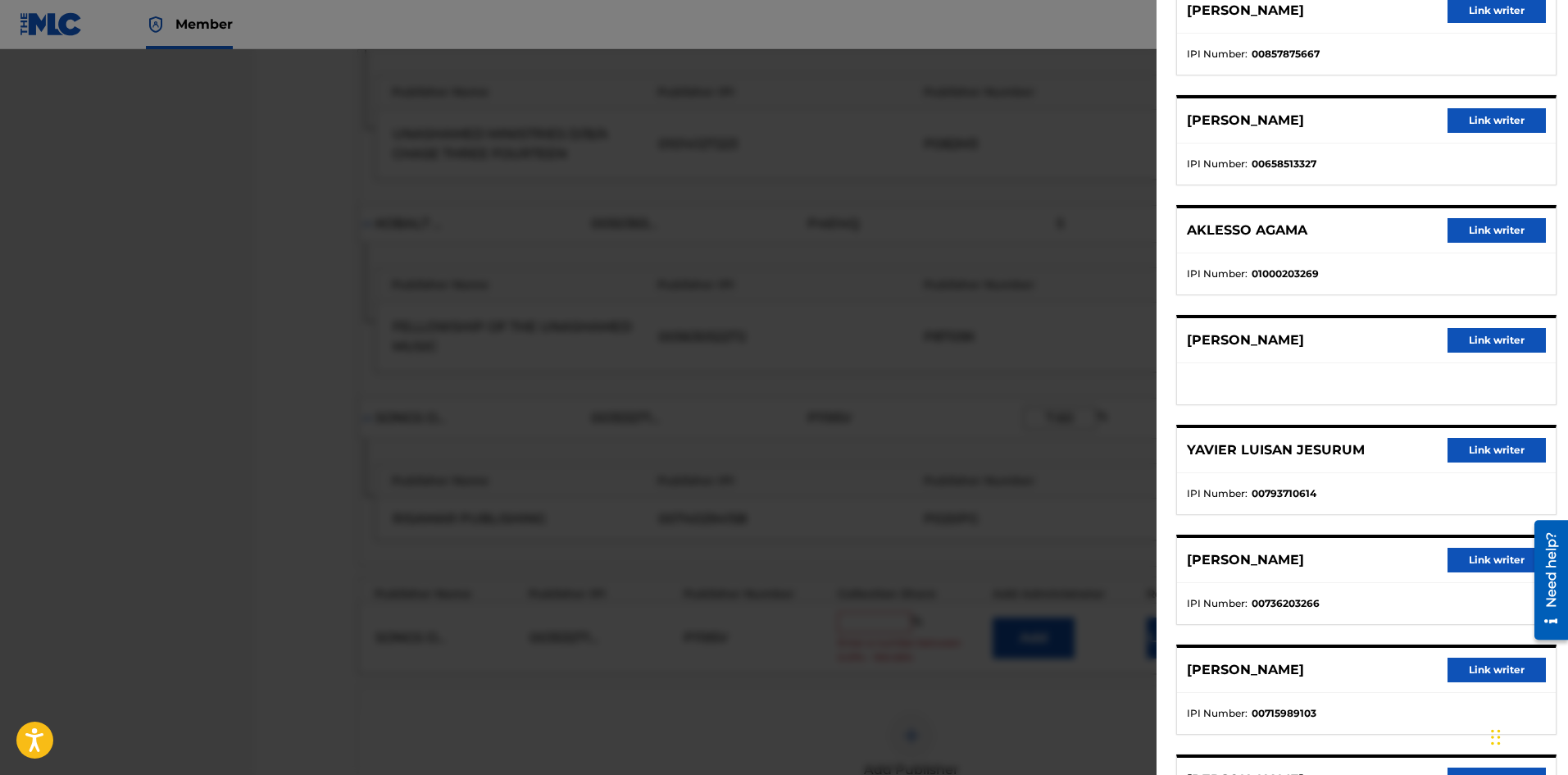
scroll to position [246, 0]
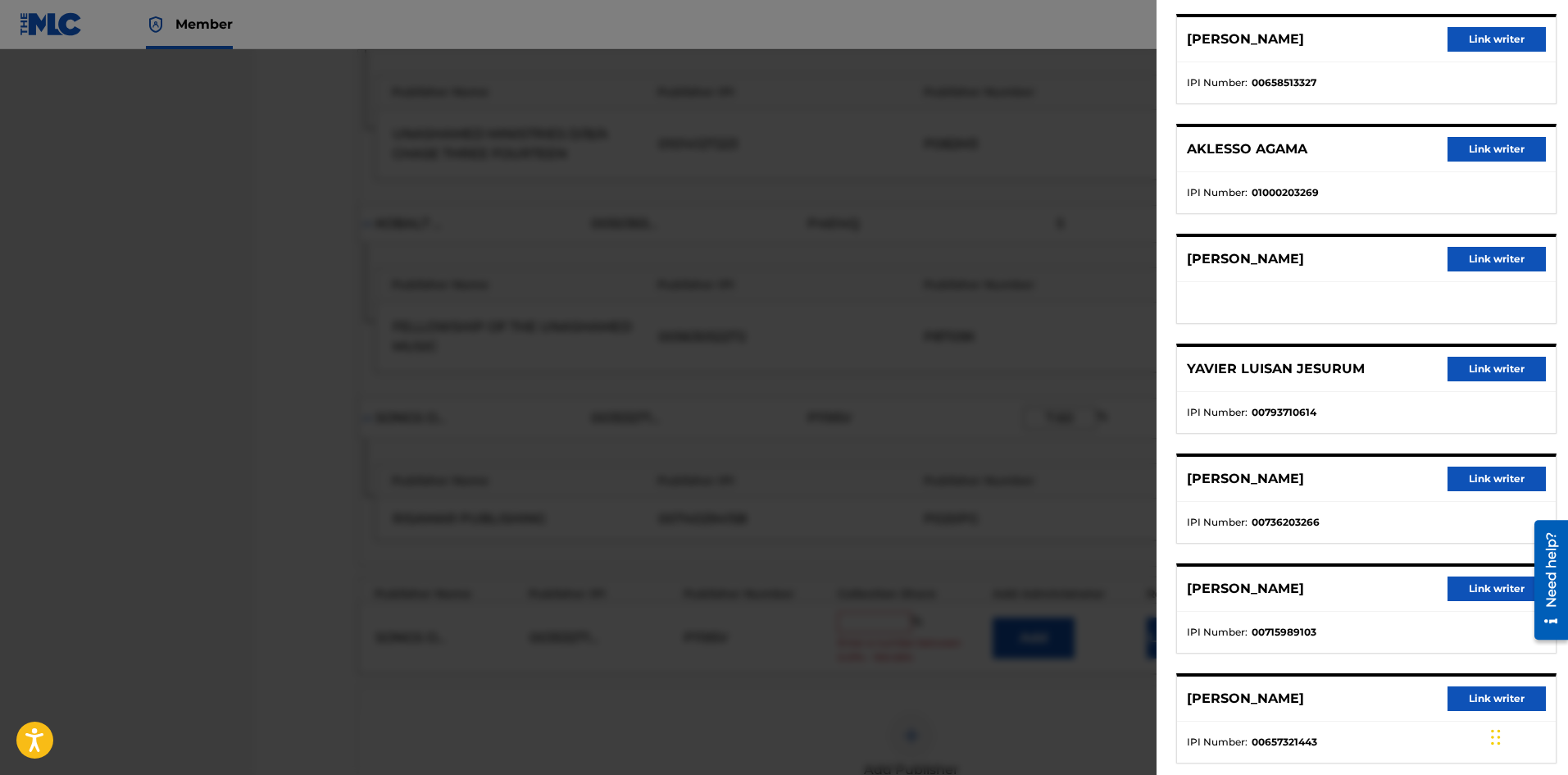
click at [1484, 477] on button "Link writer" at bounding box center [1496, 478] width 98 height 25
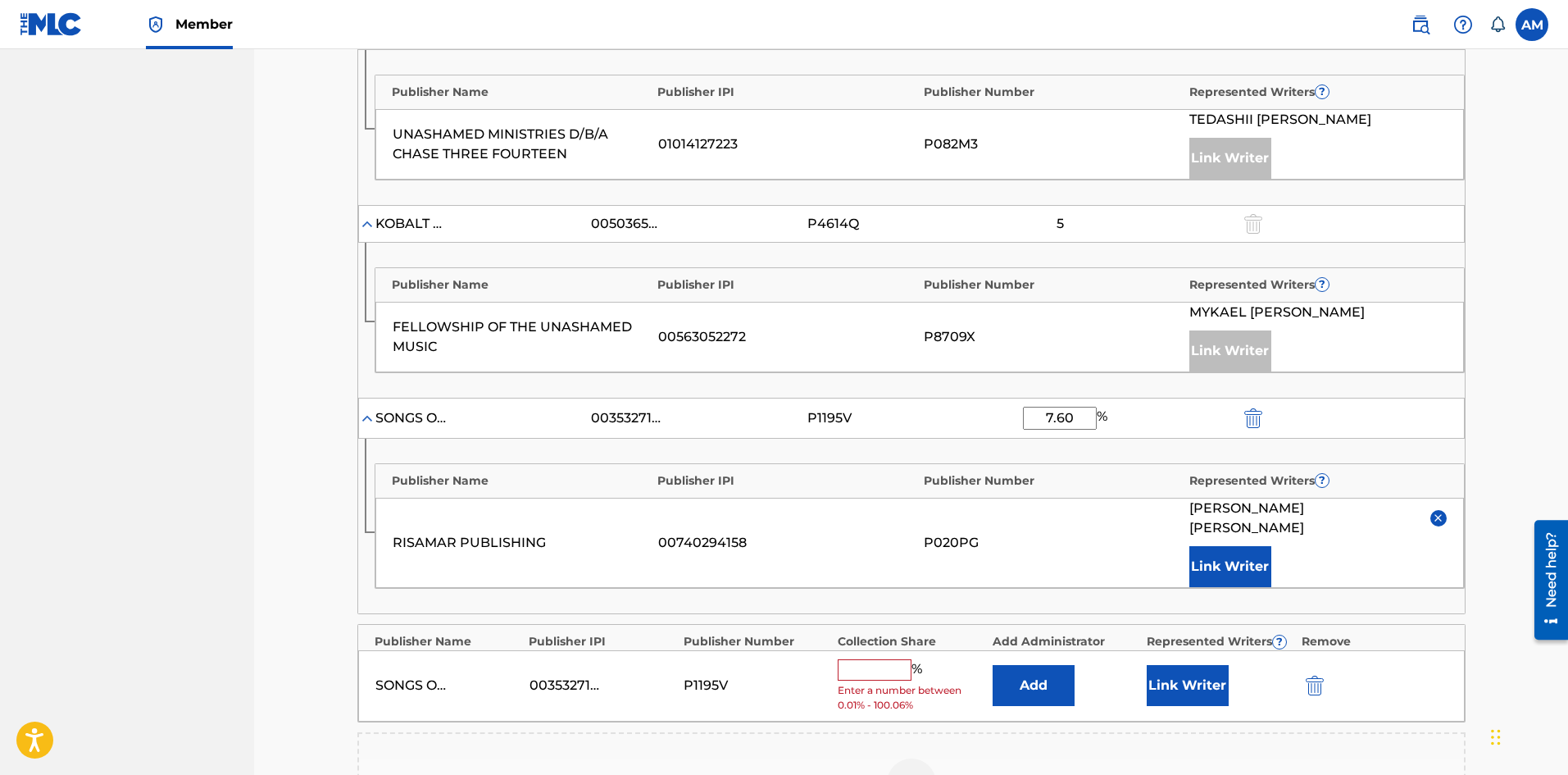
click at [869, 659] on input "text" at bounding box center [874, 669] width 74 height 21
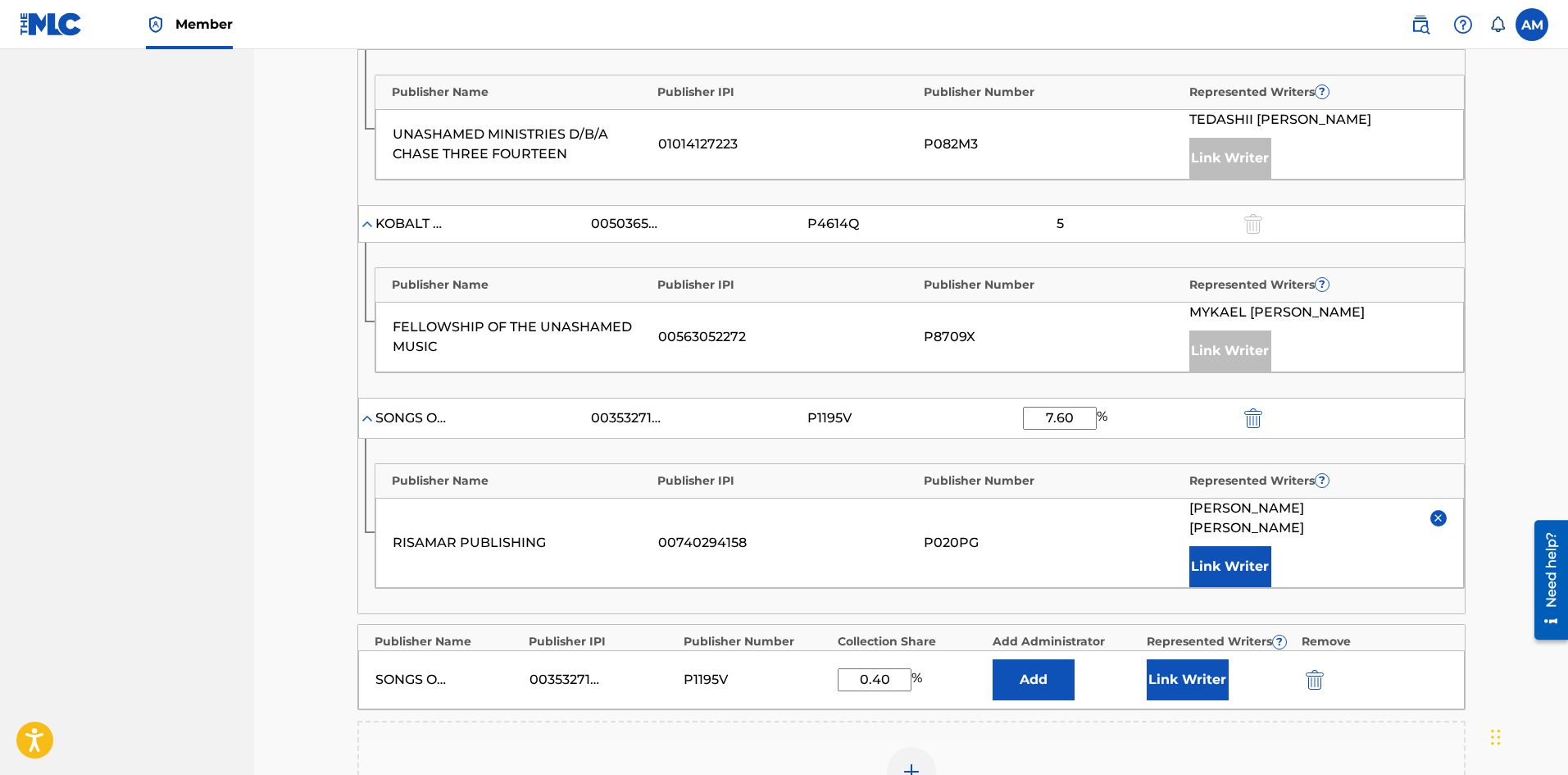
type input "0.40"
click at [1223, 667] on button "Link Writer" at bounding box center [1187, 679] width 82 height 41
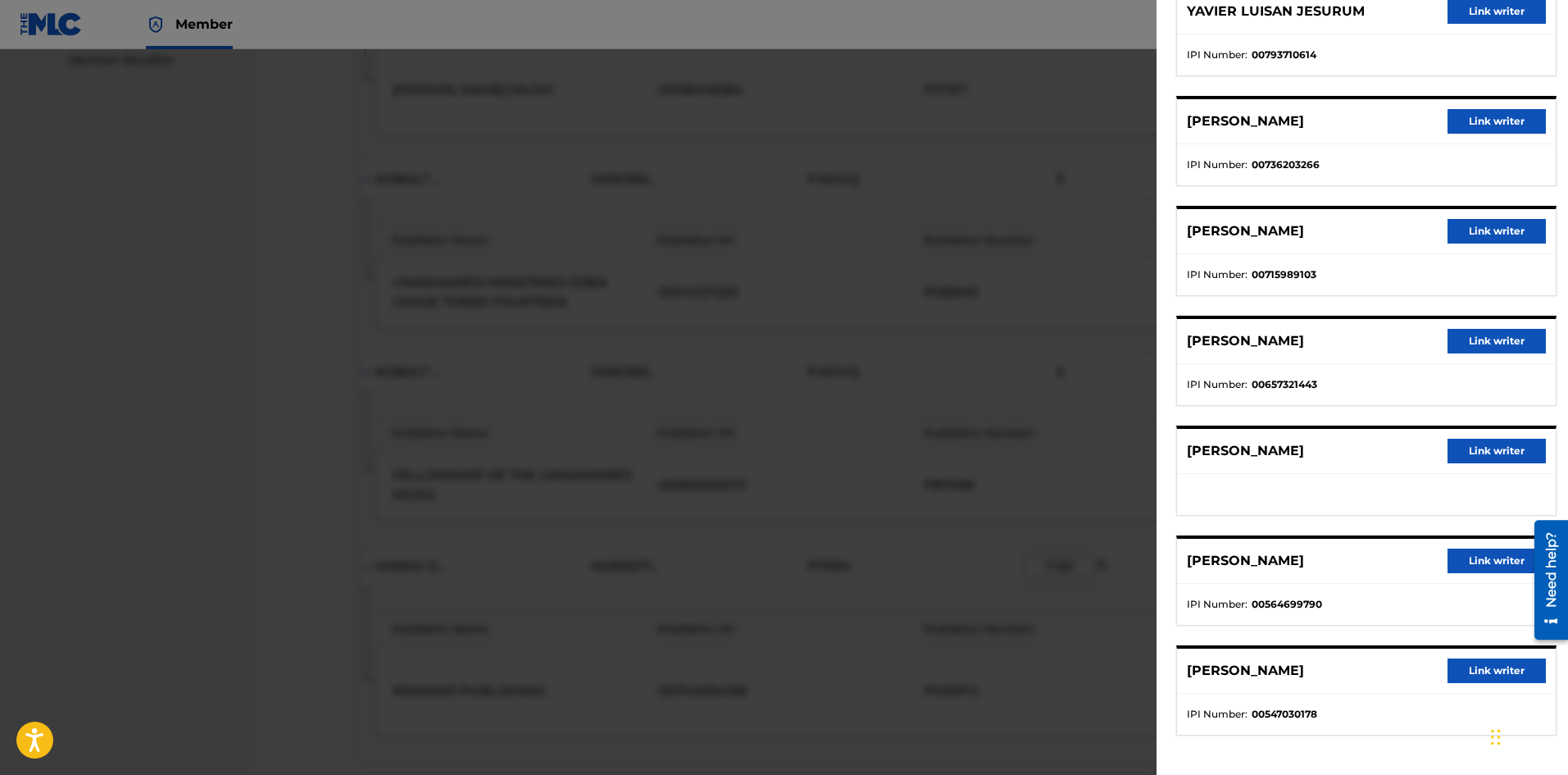
scroll to position [800, 0]
click at [1499, 115] on button "Link writer" at bounding box center [1496, 121] width 98 height 25
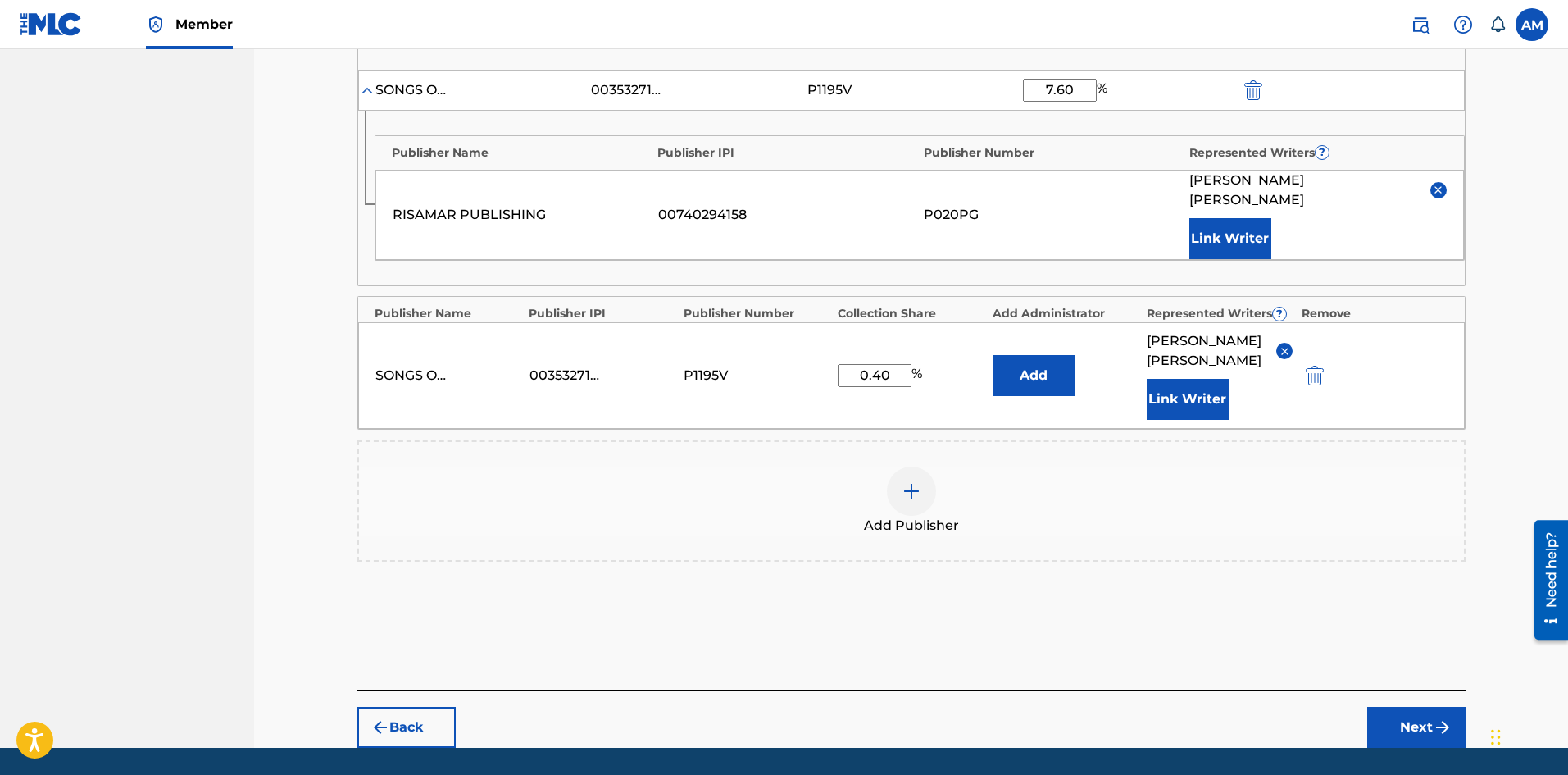
click at [1436, 730] on img "submit" at bounding box center [1443, 728] width 20 height 20
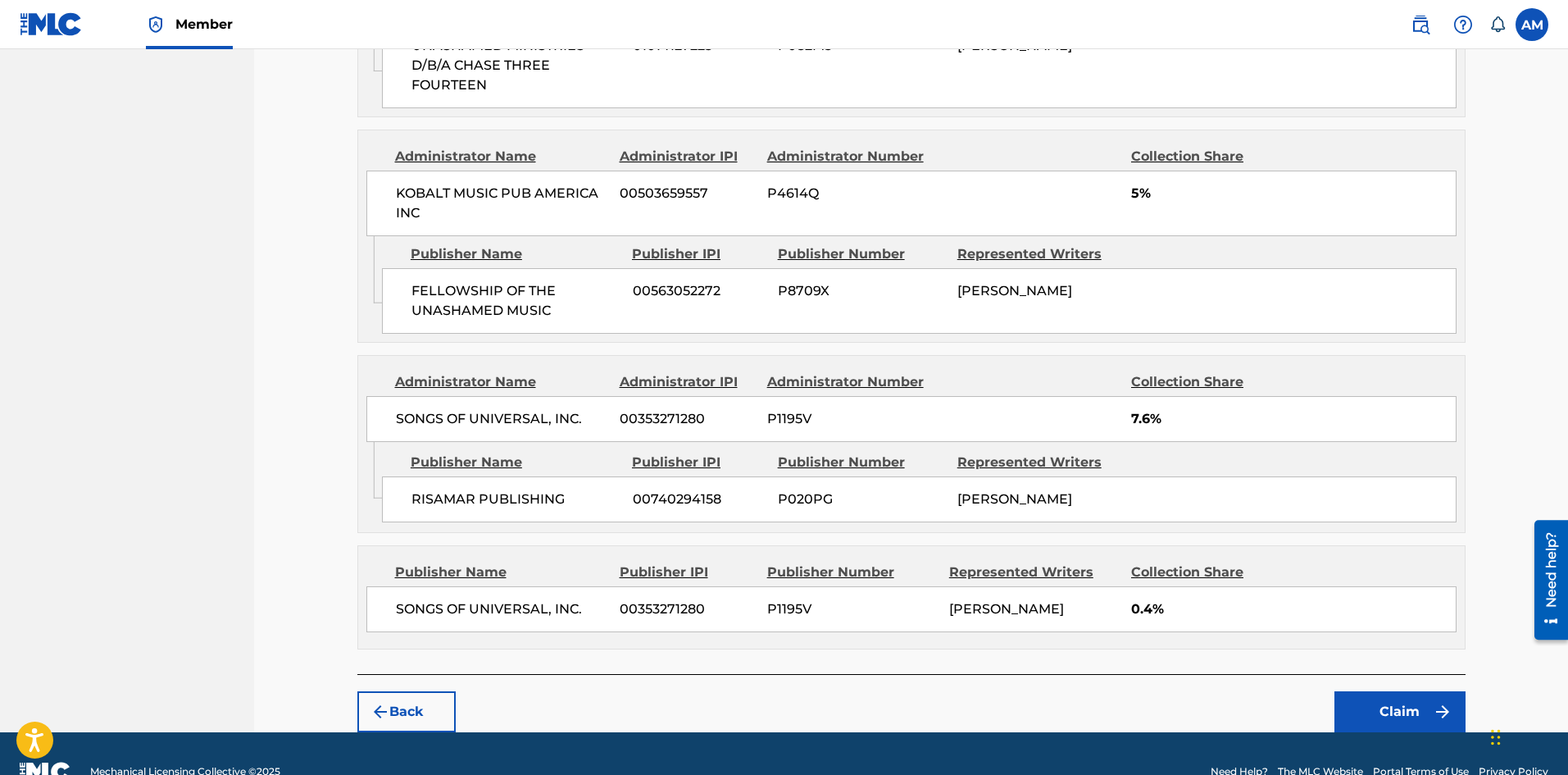
scroll to position [1535, 0]
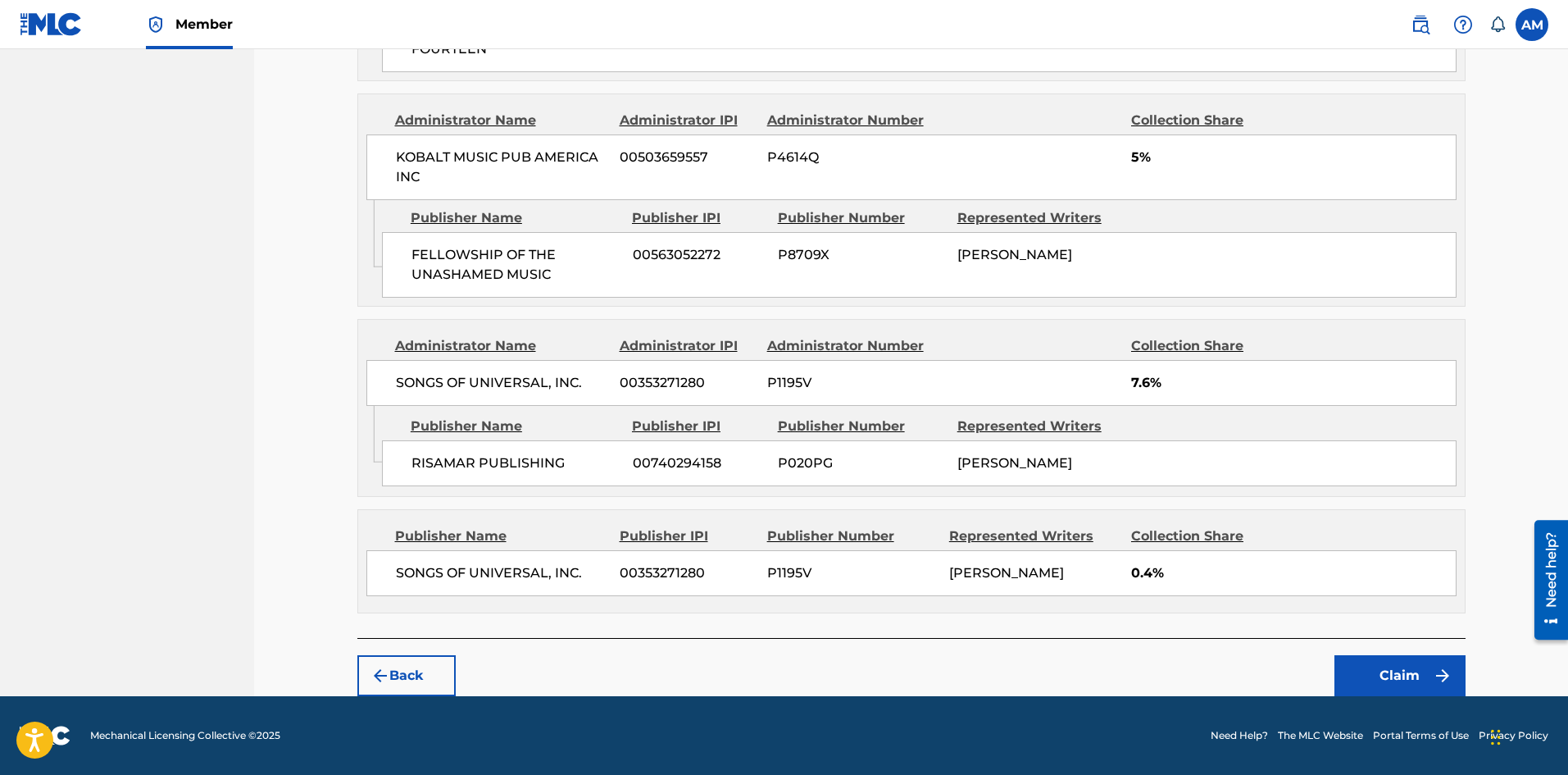
click at [1412, 671] on button "Claim" at bounding box center [1400, 675] width 131 height 41
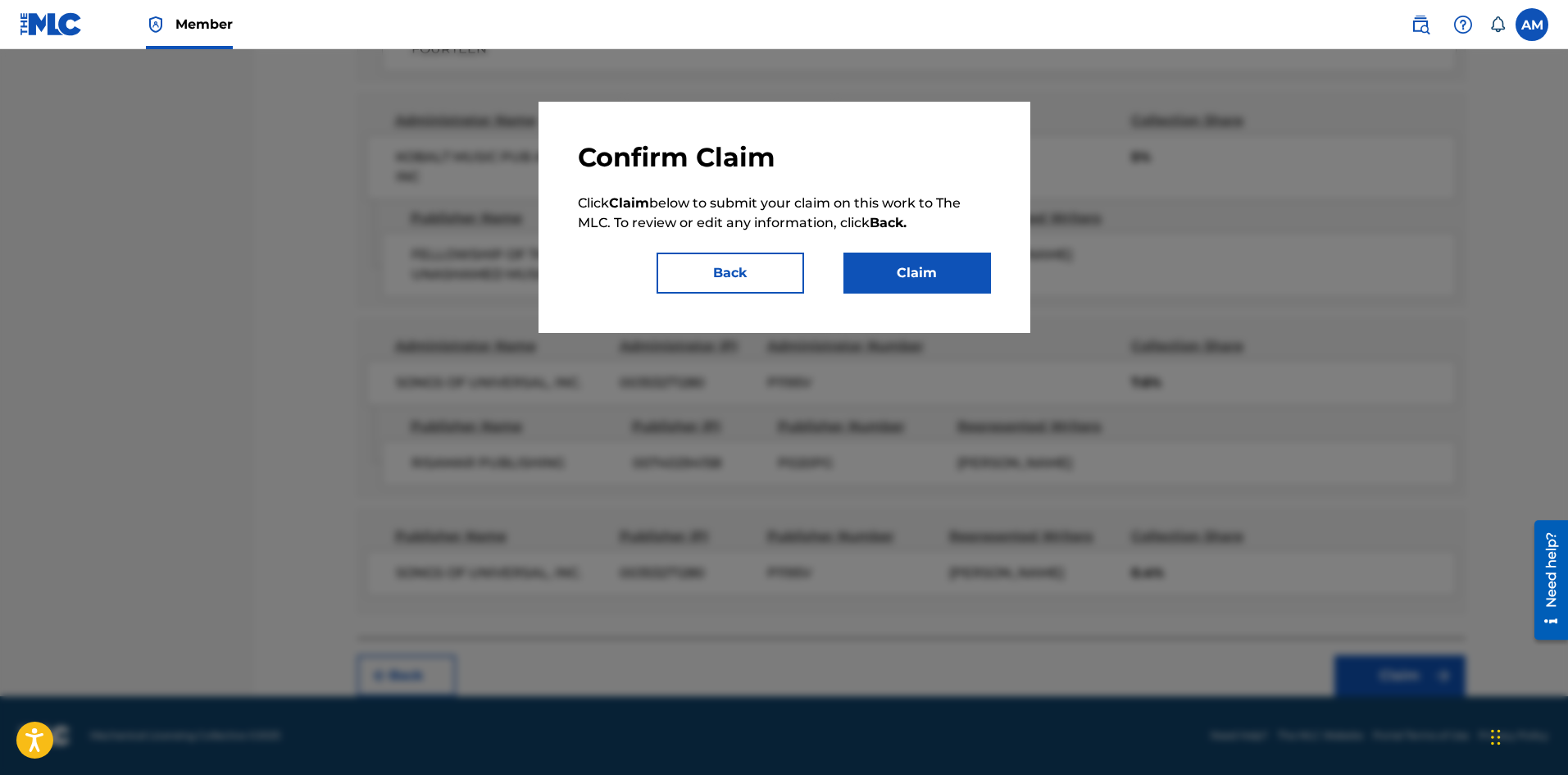
click at [944, 268] on button "Claim" at bounding box center [917, 273] width 147 height 41
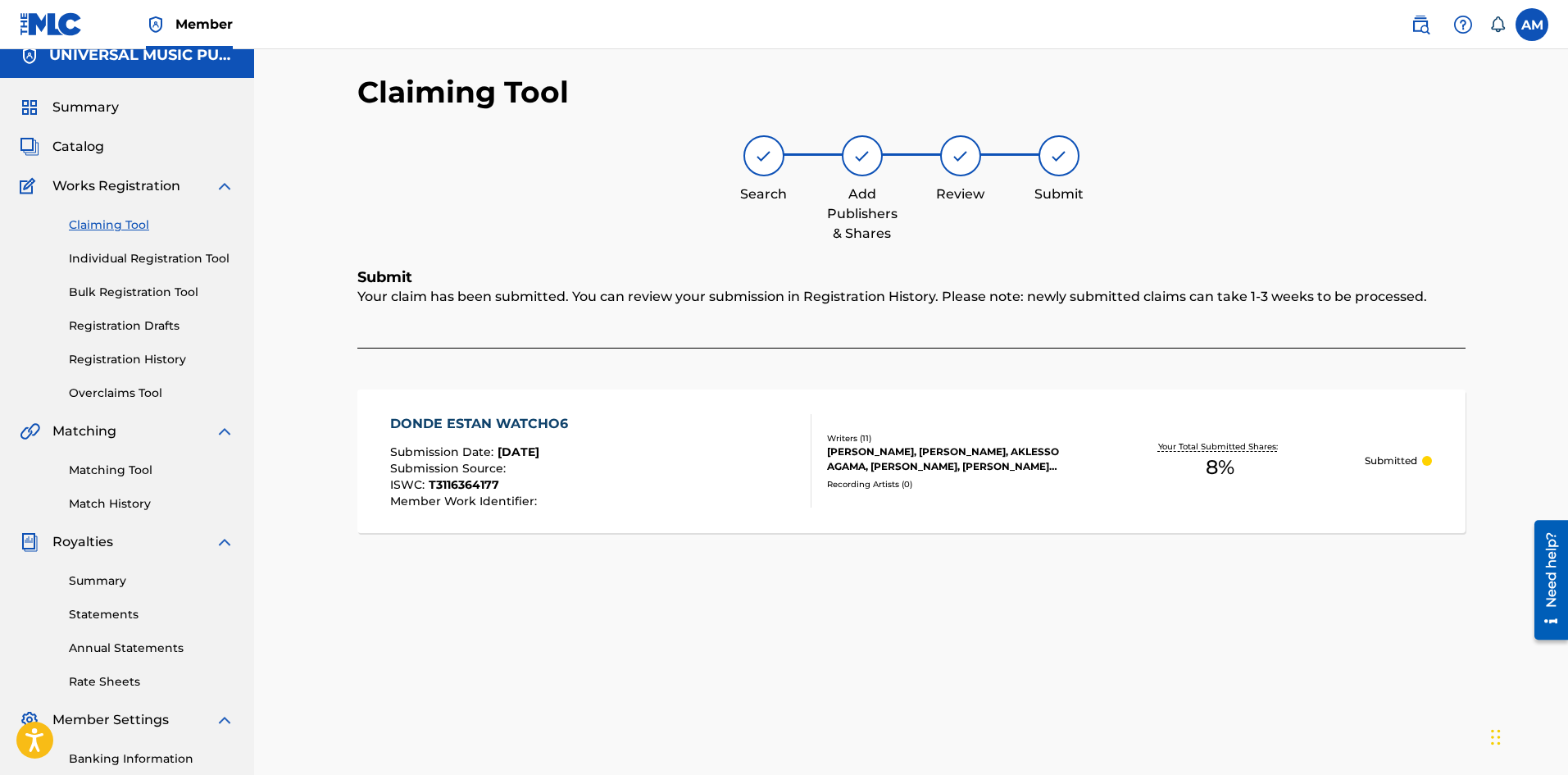
scroll to position [0, 0]
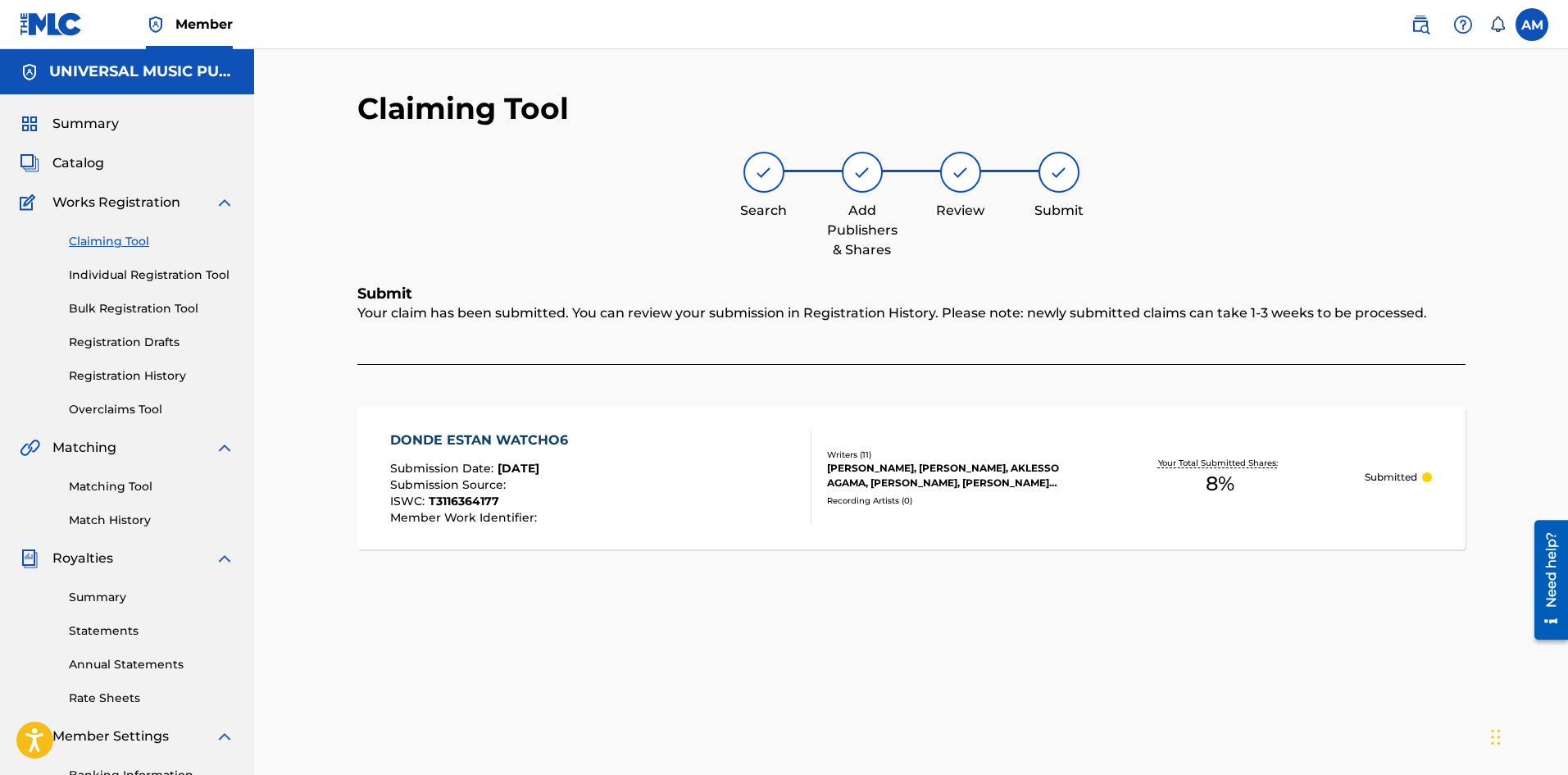
click at [105, 240] on link "Claiming Tool" at bounding box center [152, 241] width 165 height 17
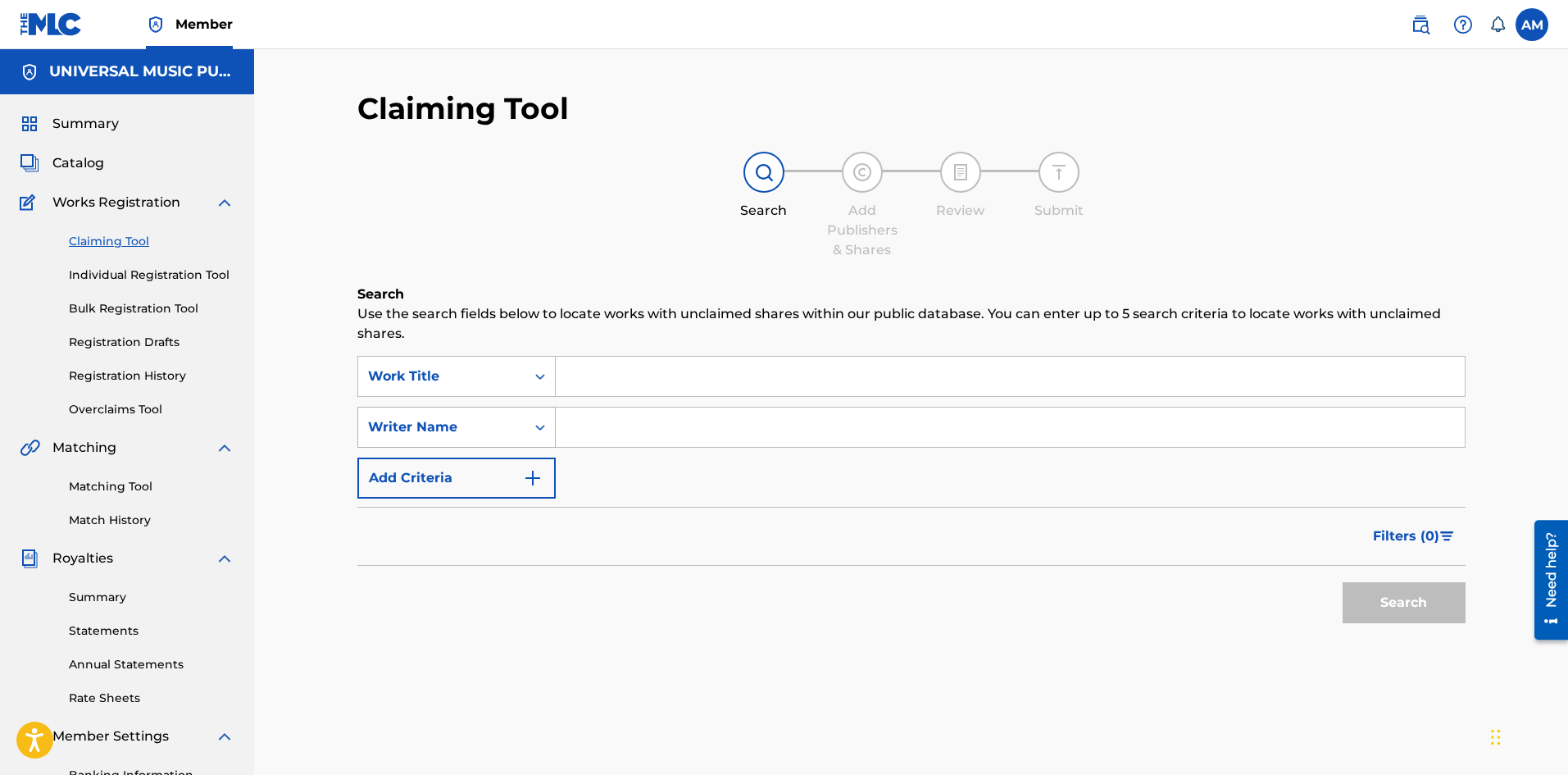
click at [474, 422] on div "Writer Name" at bounding box center [442, 427] width 147 height 20
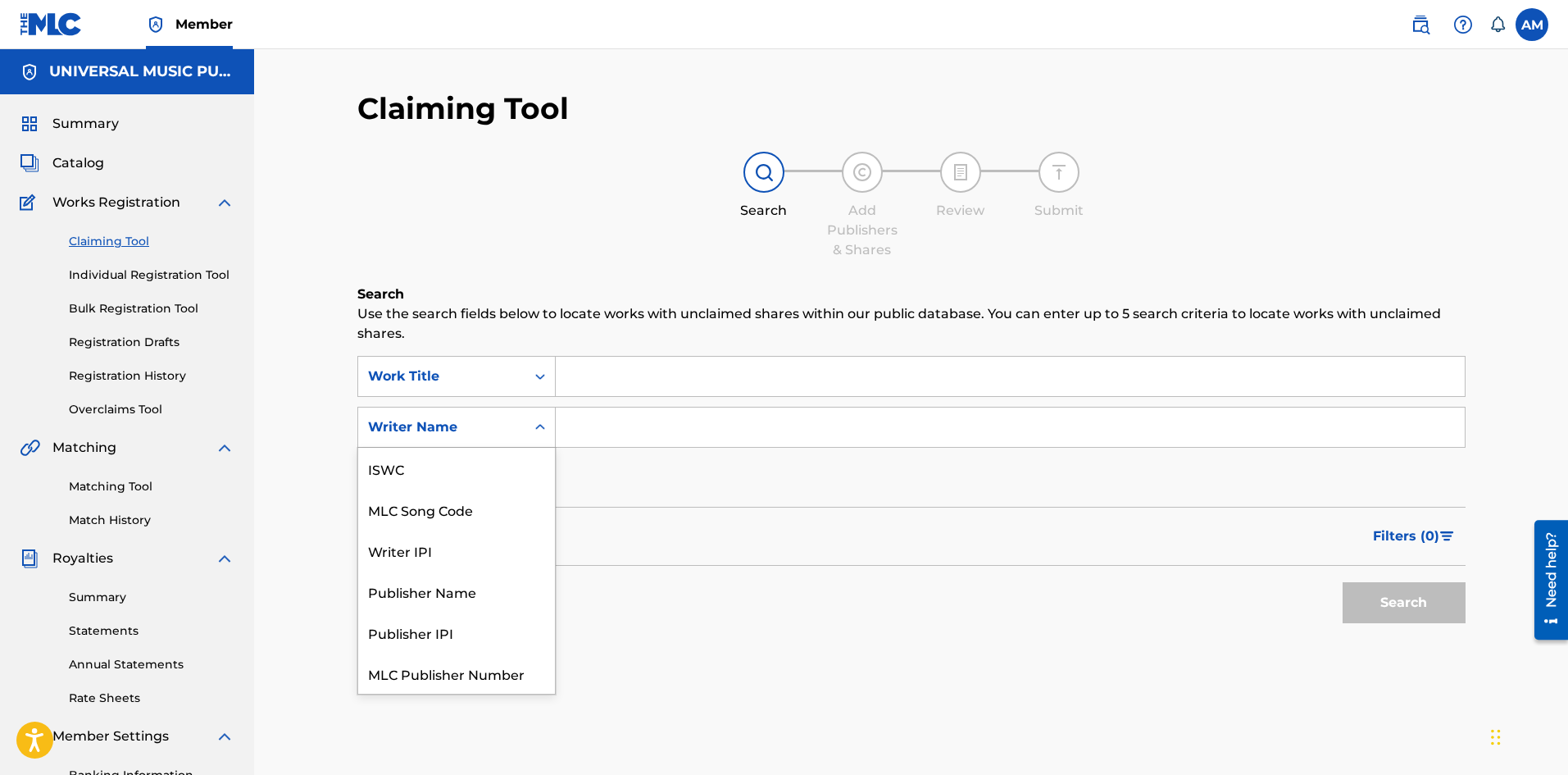
scroll to position [41, 0]
click at [462, 461] on div "MLC Song Code" at bounding box center [456, 468] width 197 height 41
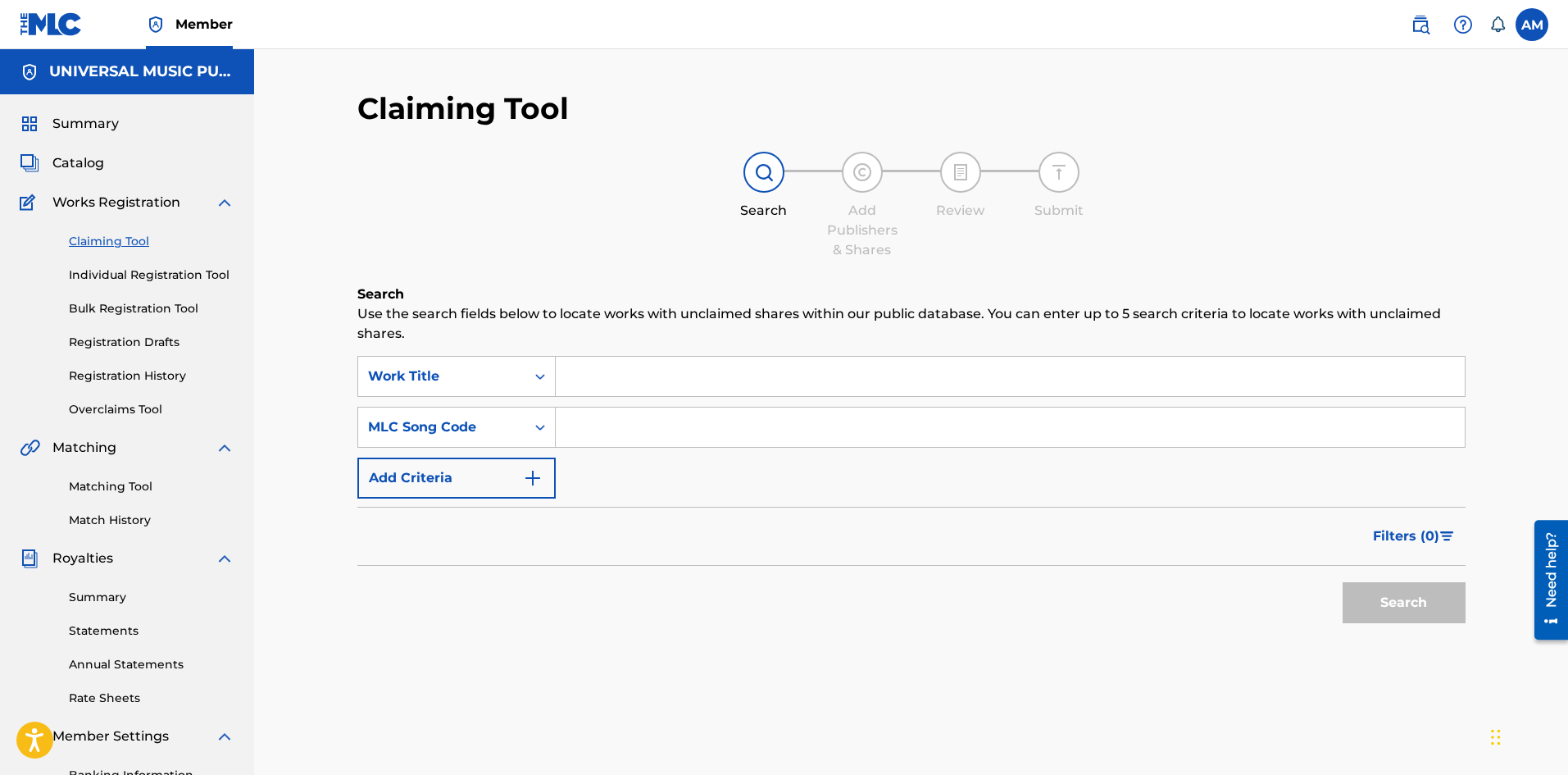
click at [603, 417] on input "Search Form" at bounding box center [1010, 426] width 909 height 39
paste input "GE9G0Y"
type input "GE9G0Y"
click at [1409, 596] on button "Search" at bounding box center [1404, 602] width 123 height 41
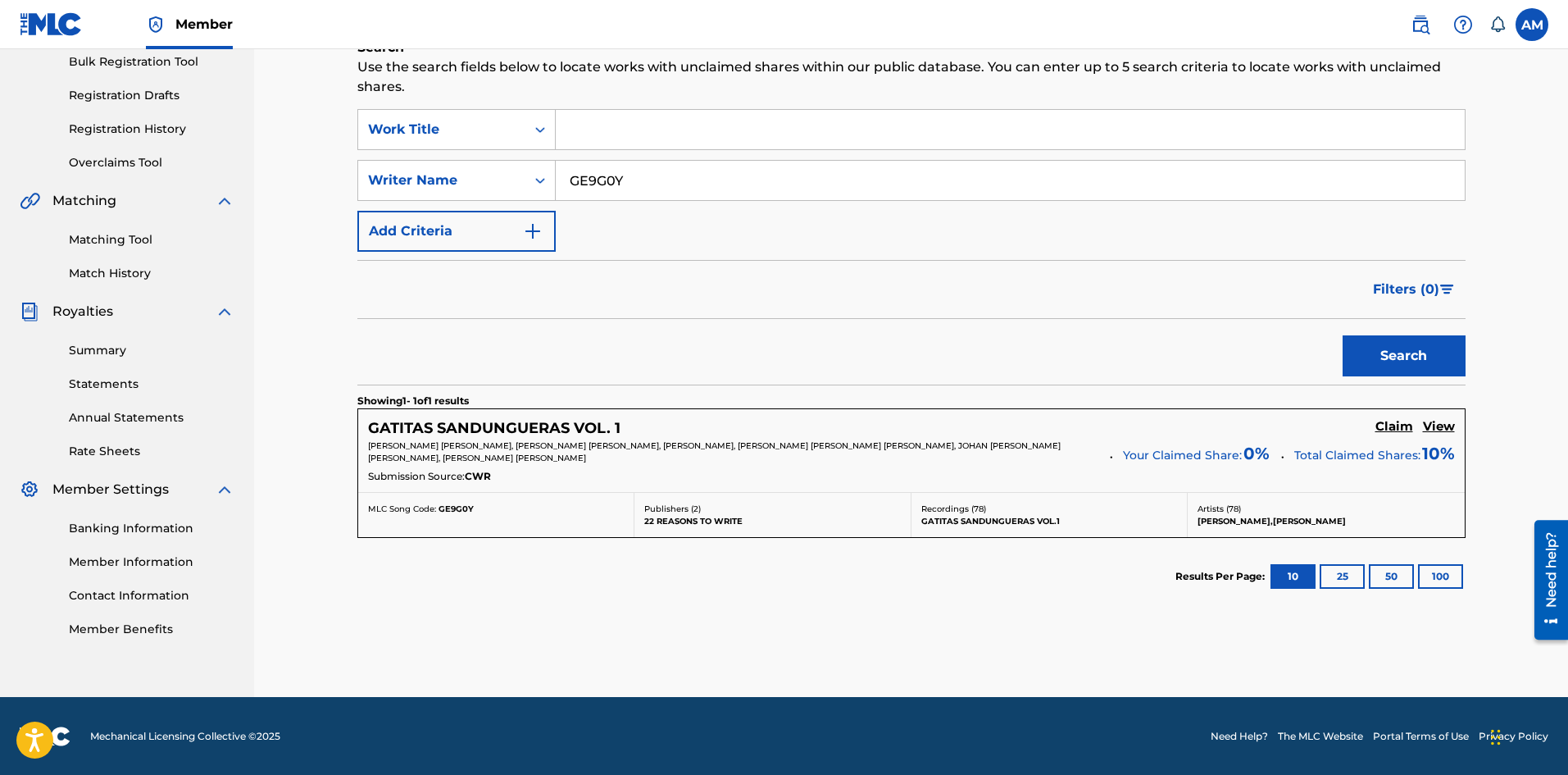
scroll to position [247, 0]
click at [1393, 425] on h5 "Claim" at bounding box center [1394, 425] width 38 height 15
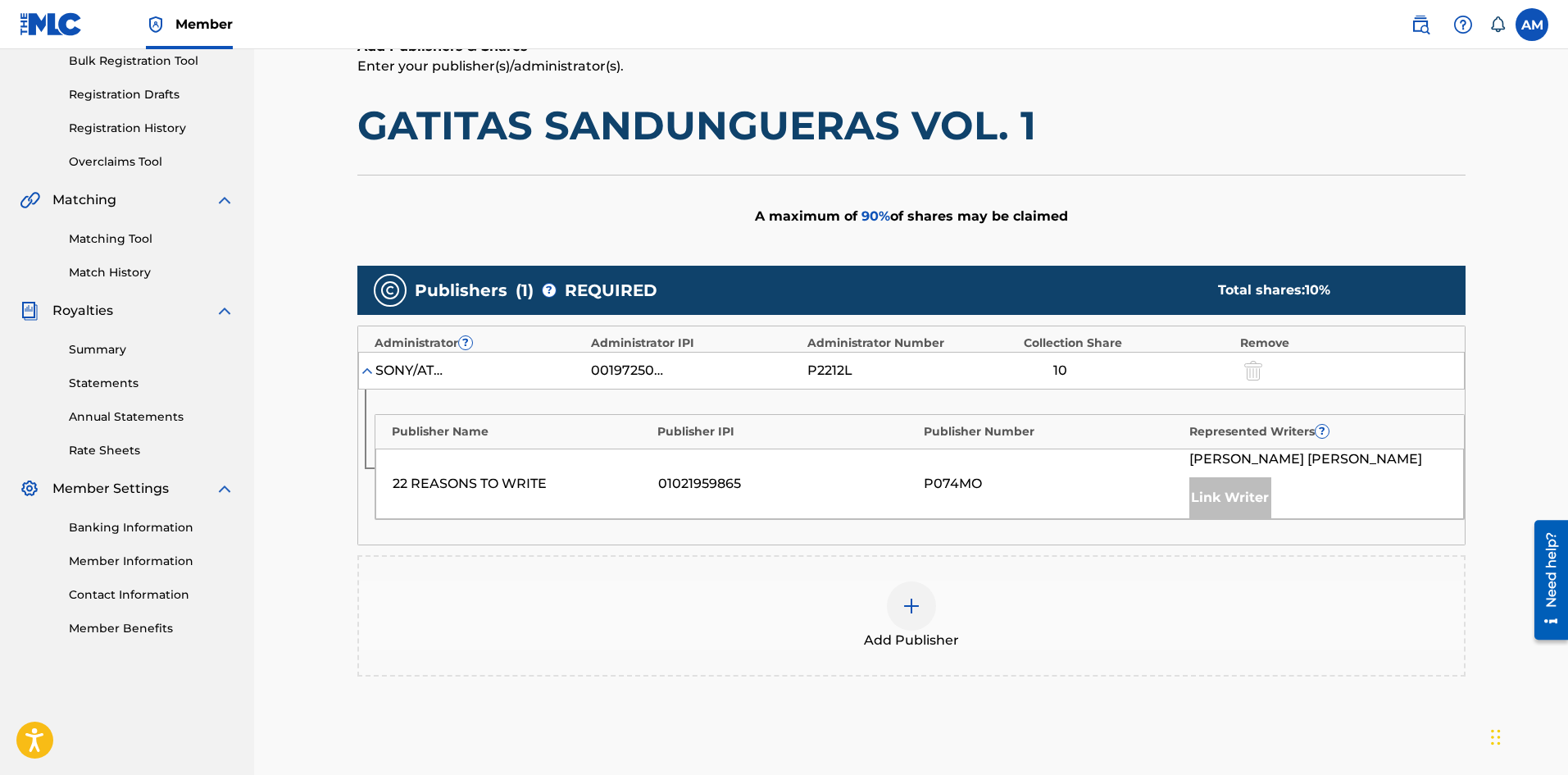
click at [918, 616] on div at bounding box center [911, 606] width 49 height 49
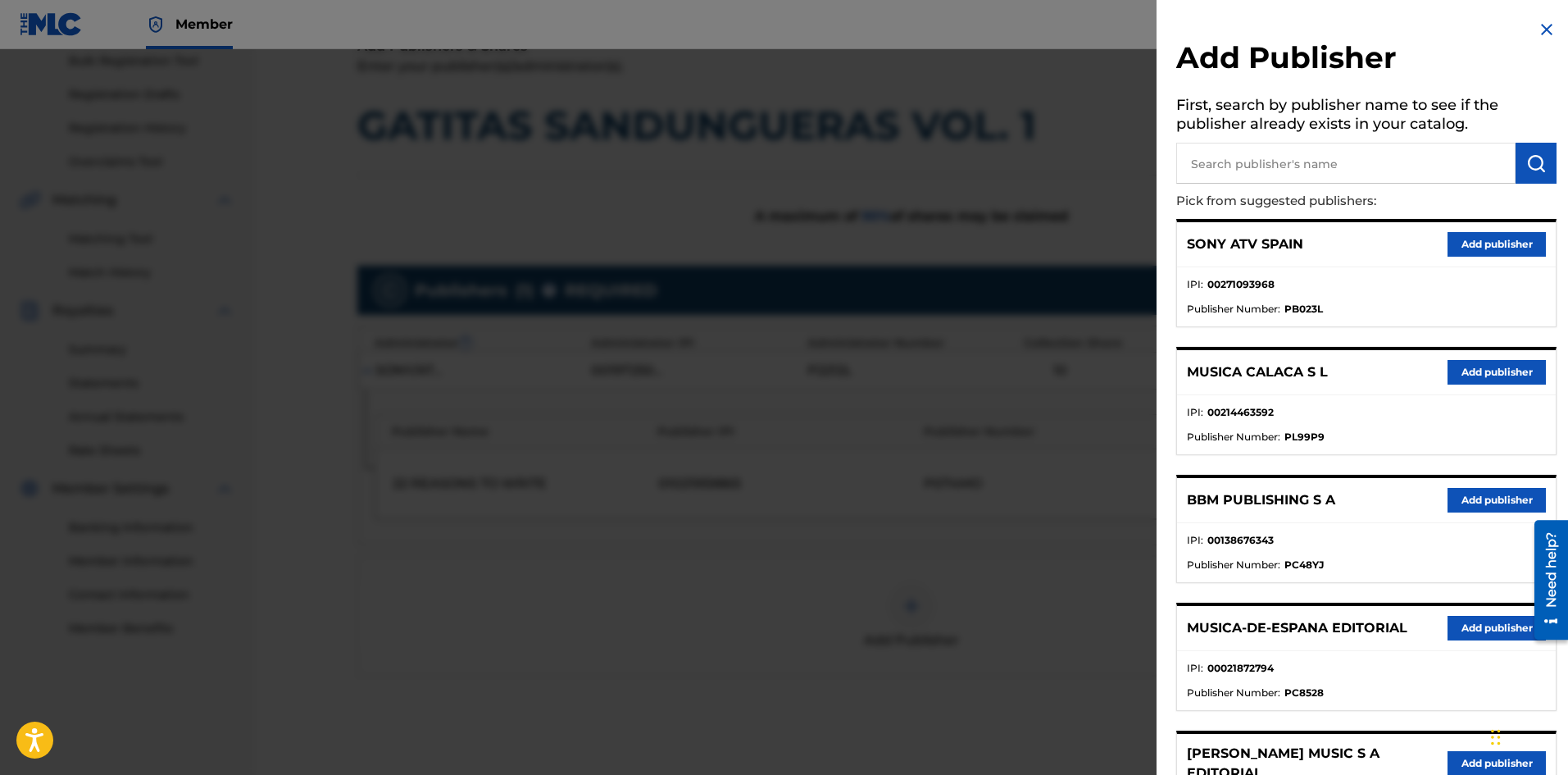
click at [1317, 172] on input "text" at bounding box center [1346, 163] width 340 height 41
paste input "Universal Musica Unica Publishing"
type input "Universal Musica Unica Publishing"
click at [1515, 172] on button "submit" at bounding box center [1535, 163] width 41 height 41
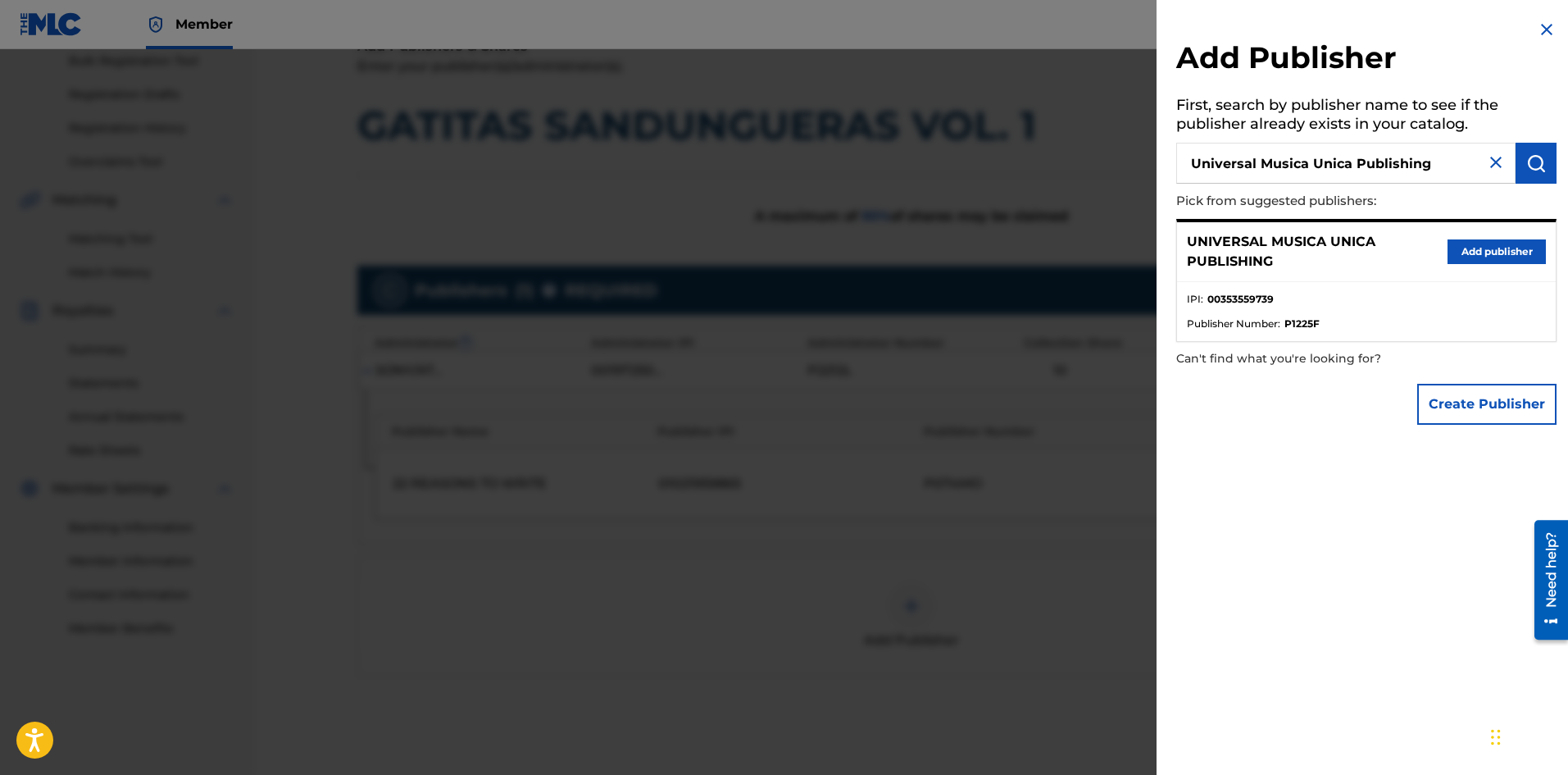
click at [1506, 247] on button "Add publisher" at bounding box center [1496, 251] width 98 height 25
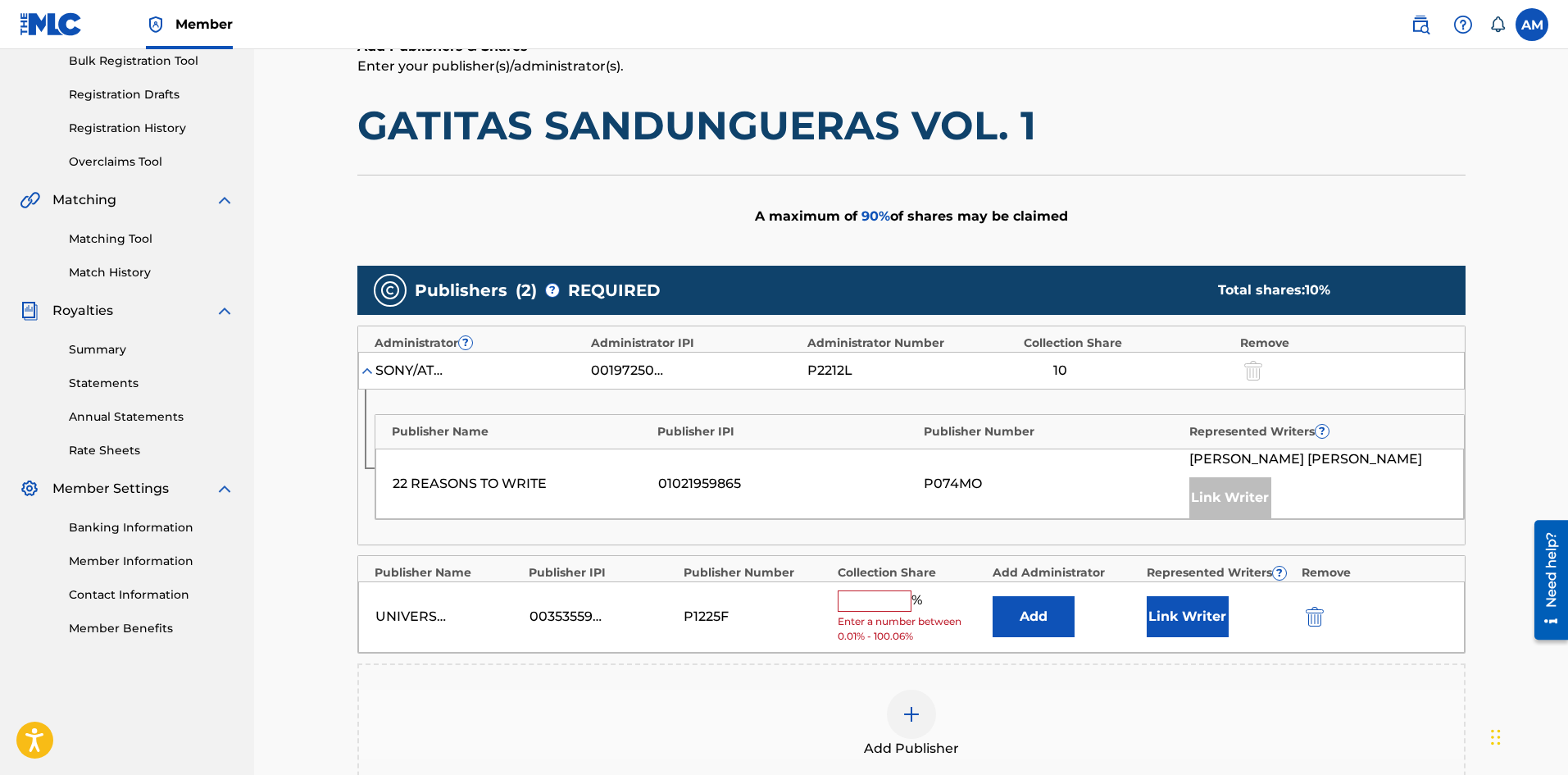
click at [918, 696] on div at bounding box center [911, 714] width 49 height 49
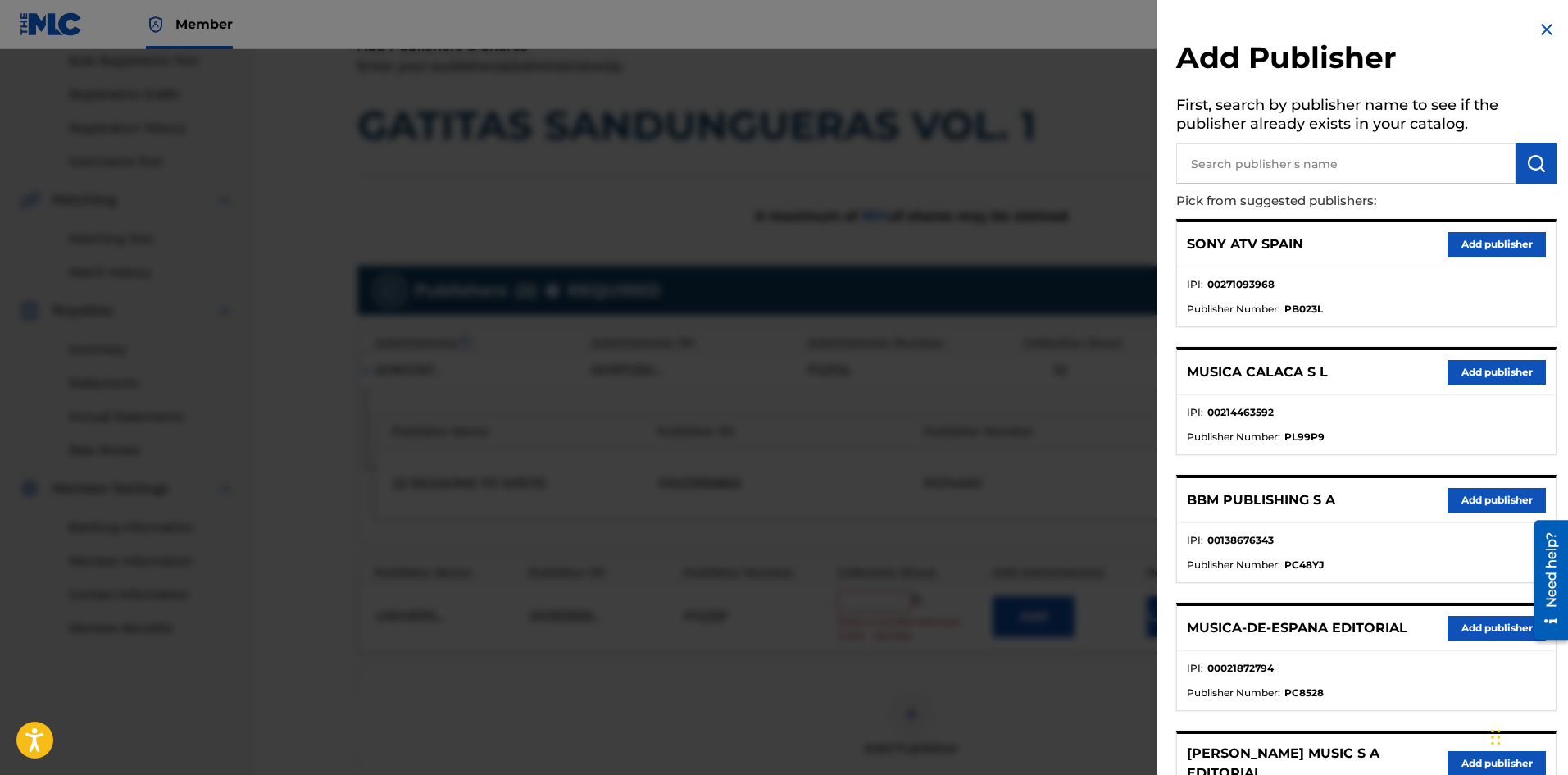
click at [1317, 160] on input "text" at bounding box center [1346, 163] width 340 height 41
paste input "Universal Musica, Inc."
type input "Universal Musica, Inc."
click at [1526, 170] on img "submit" at bounding box center [1536, 164] width 20 height 20
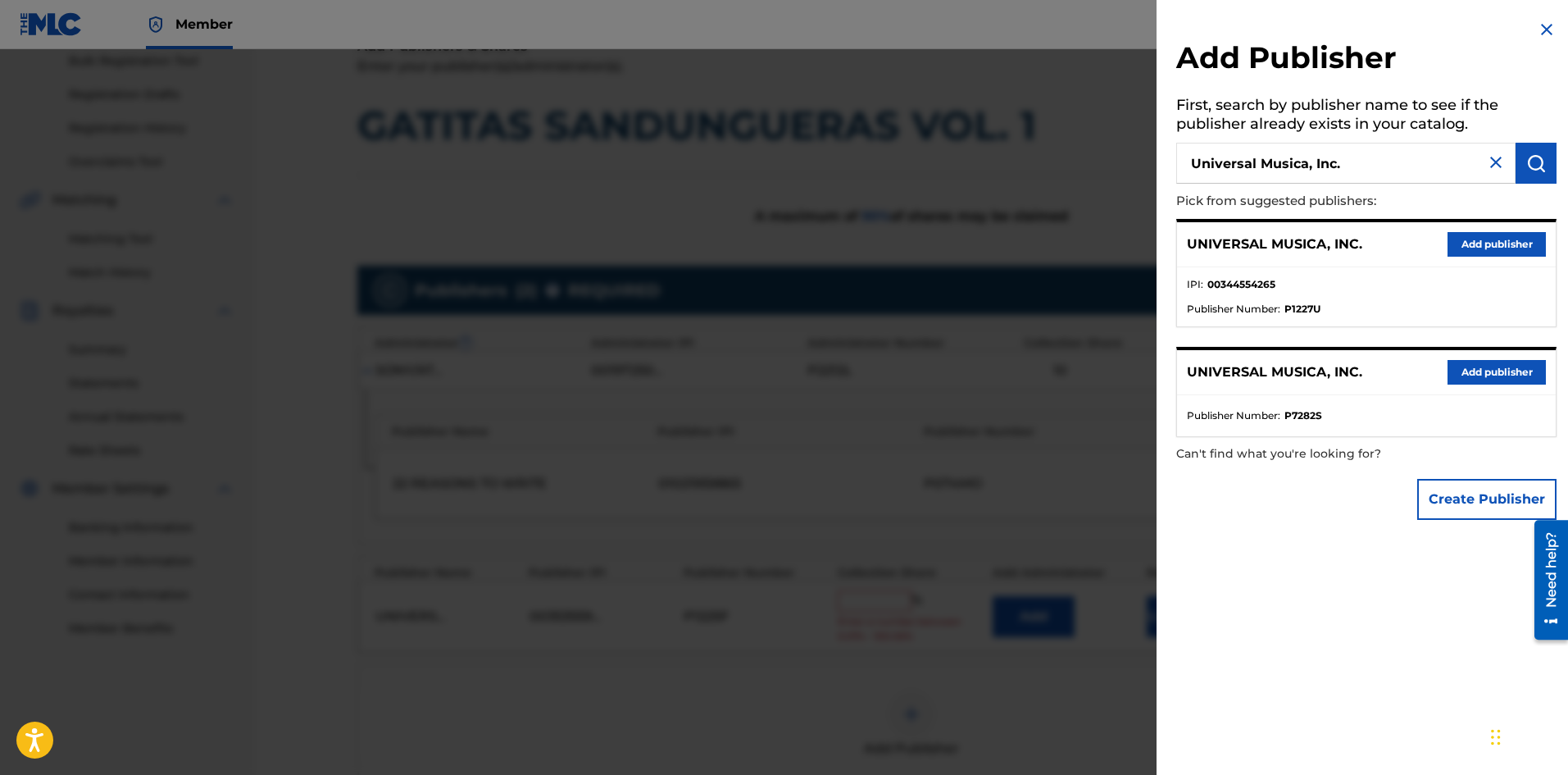
click at [1496, 250] on button "Add publisher" at bounding box center [1496, 243] width 98 height 25
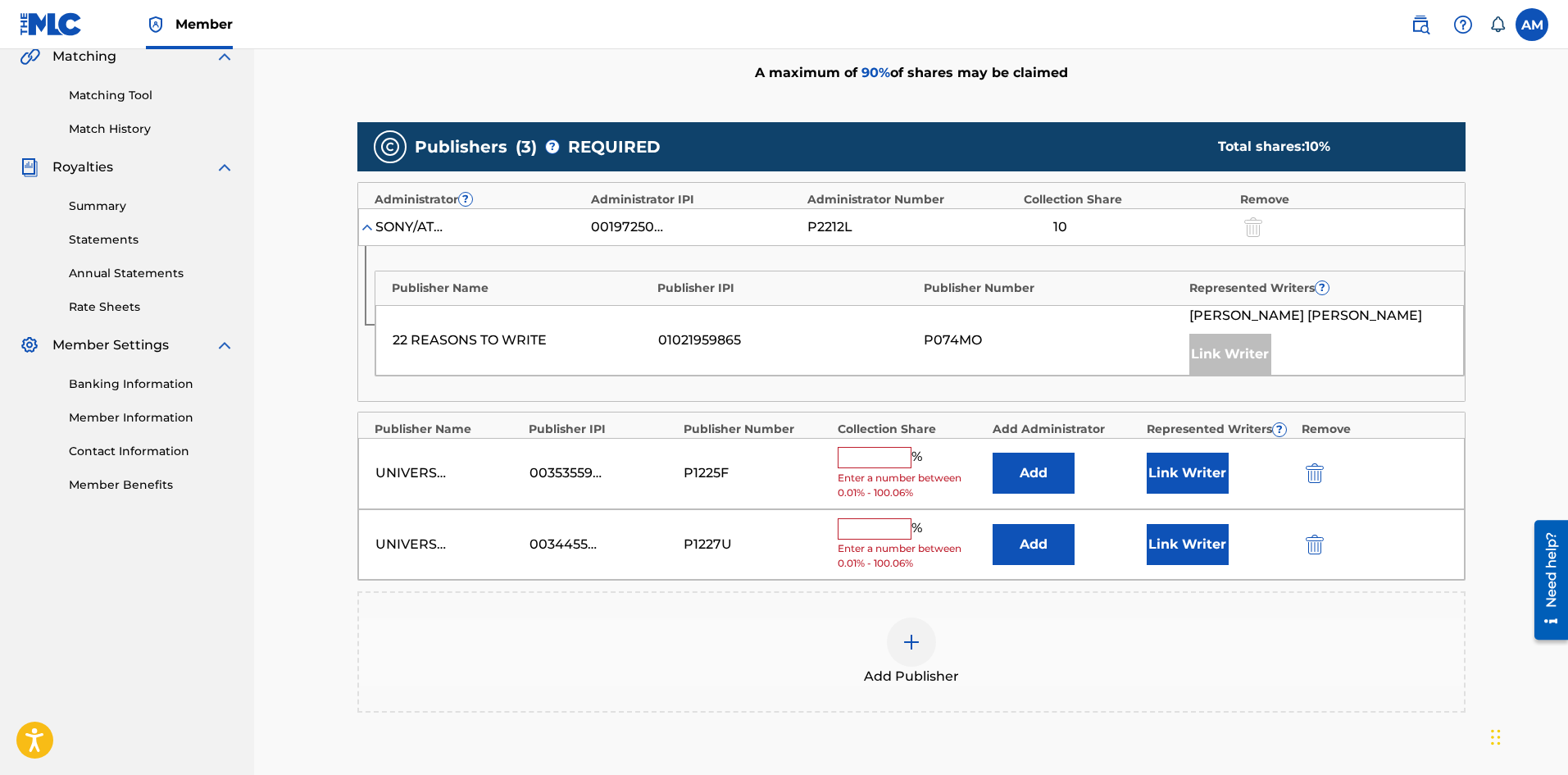
scroll to position [593, 0]
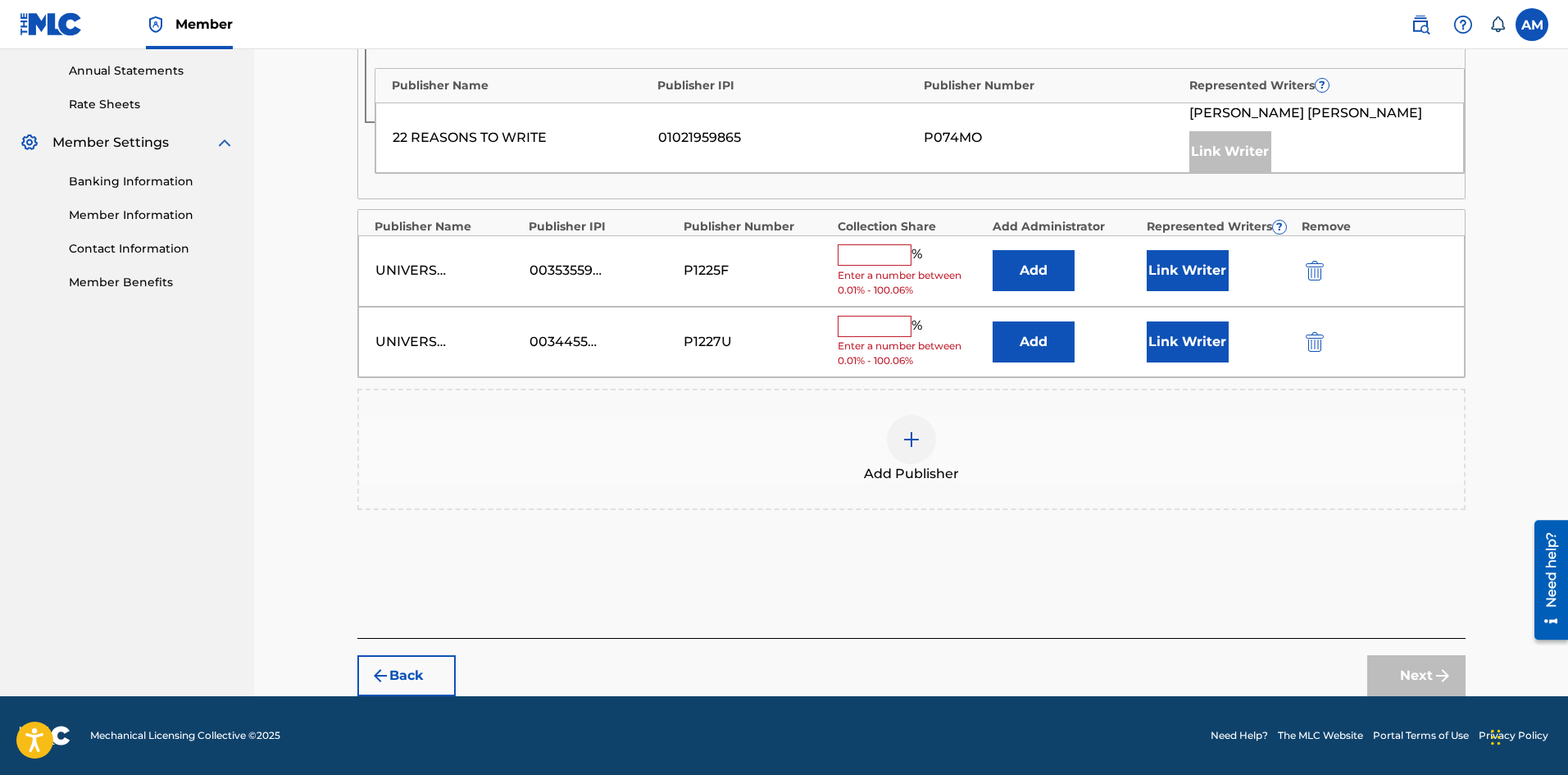
click at [914, 437] on img at bounding box center [912, 440] width 20 height 20
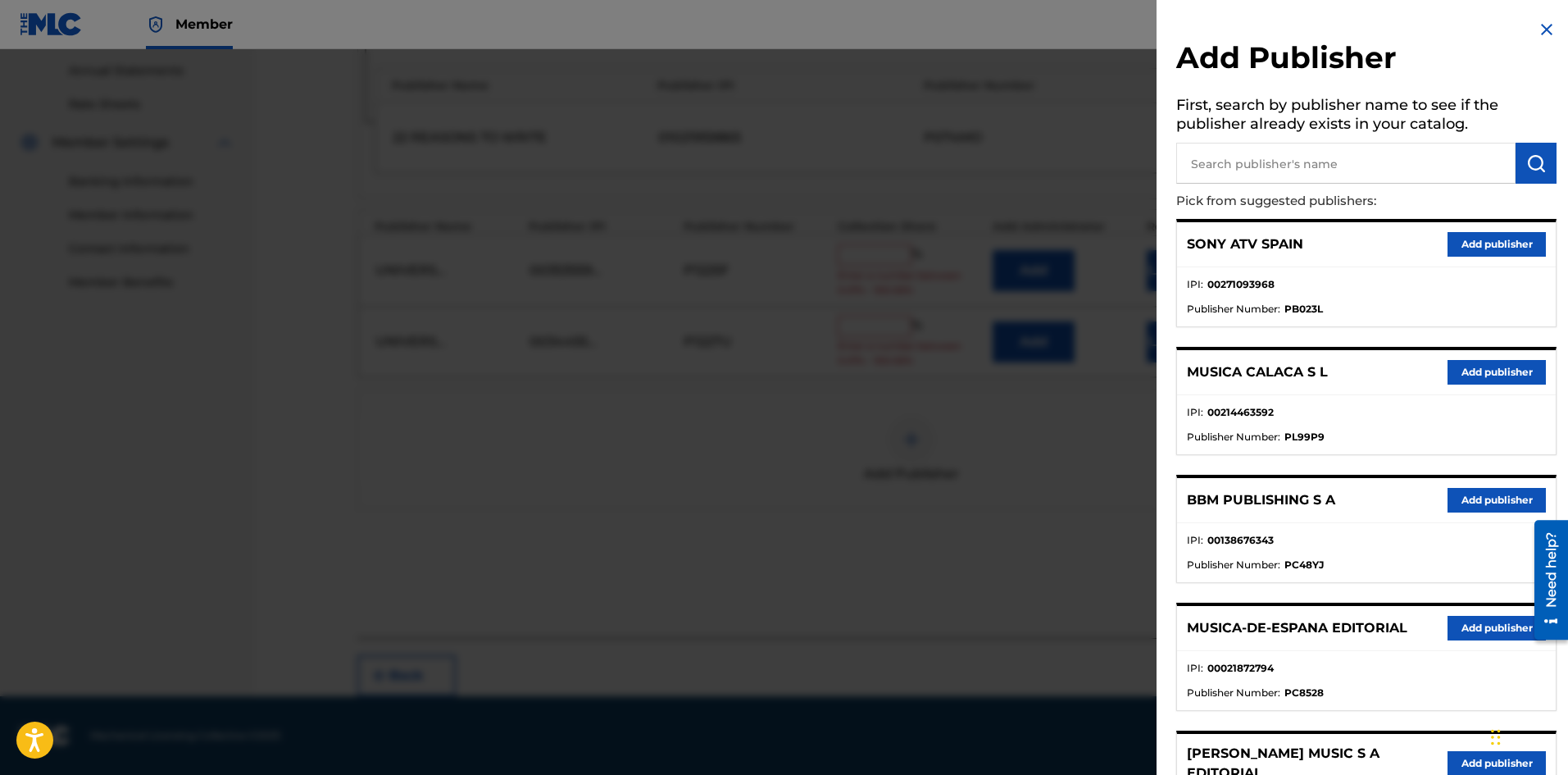
click at [1352, 164] on input "text" at bounding box center [1346, 163] width 340 height 41
paste input "Risamar Publishing"
type input "Risamar Publishing"
click at [1517, 172] on button "submit" at bounding box center [1535, 163] width 41 height 41
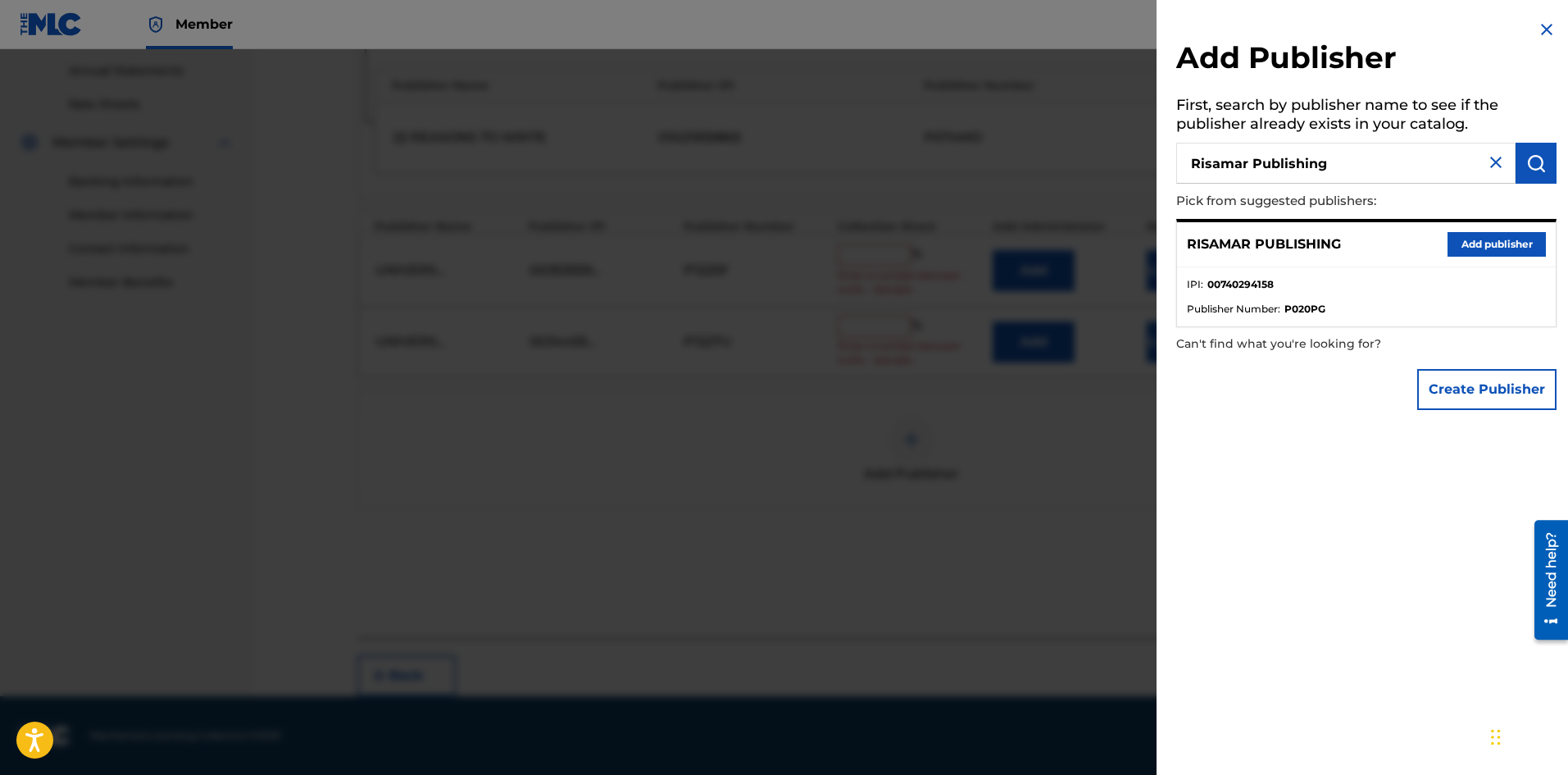
click at [1468, 248] on button "Add publisher" at bounding box center [1496, 243] width 98 height 25
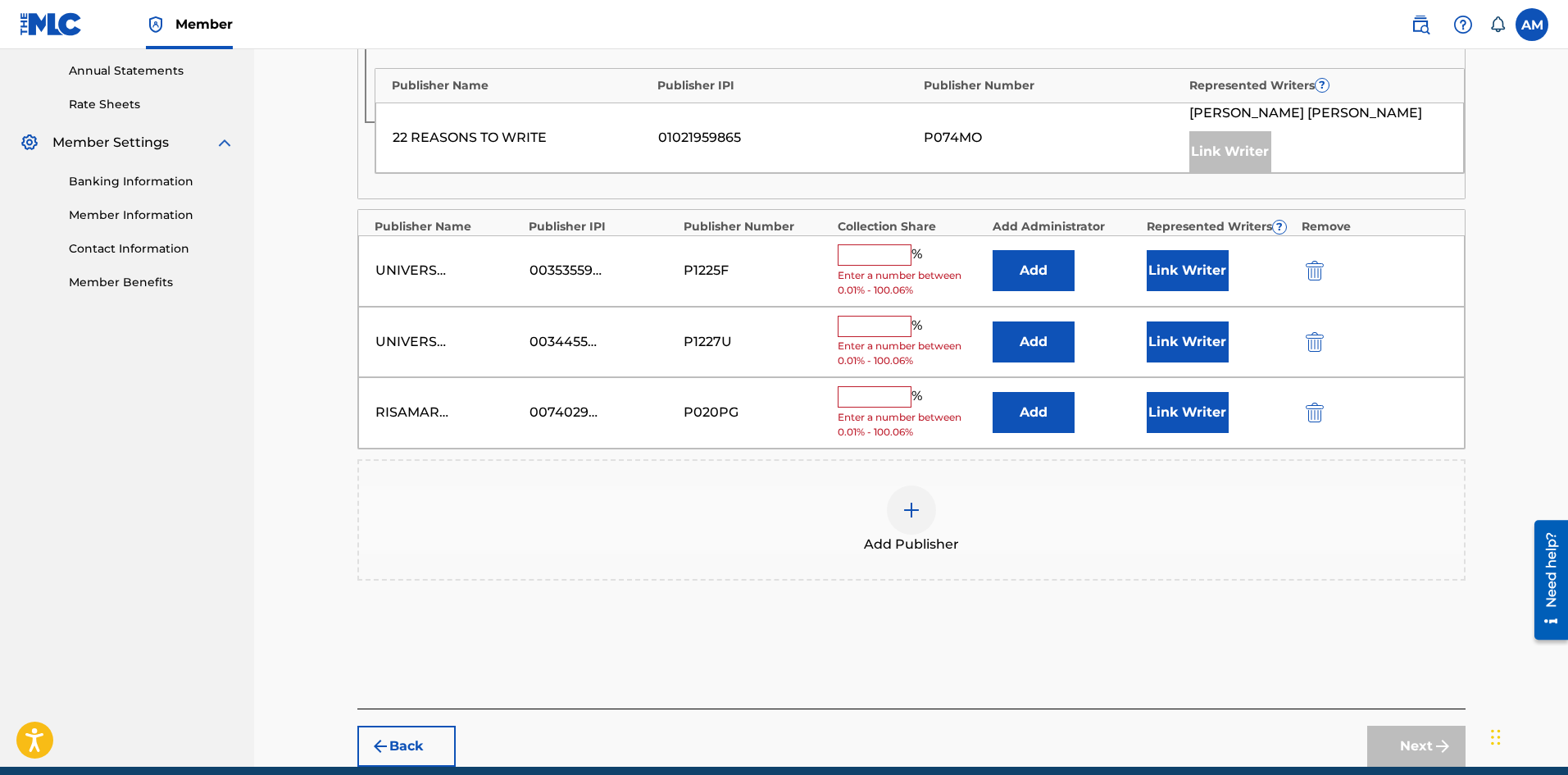
click at [1028, 407] on button "Add" at bounding box center [1034, 412] width 82 height 41
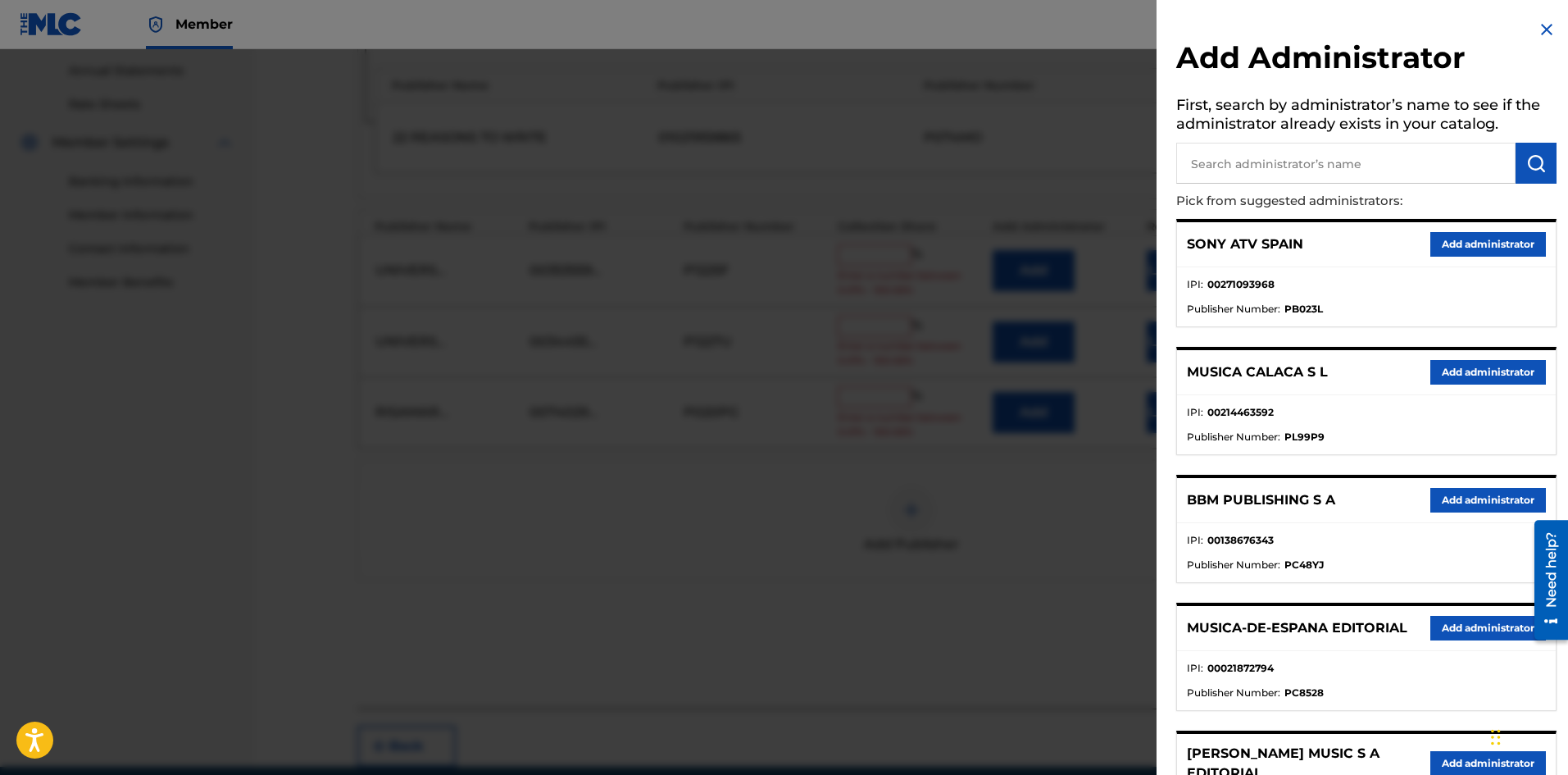
click at [1325, 164] on input "text" at bounding box center [1346, 163] width 340 height 41
paste input "Songs Of Universal,"
type input "Songs Of Universal,"
click at [1529, 164] on img "submit" at bounding box center [1536, 164] width 20 height 20
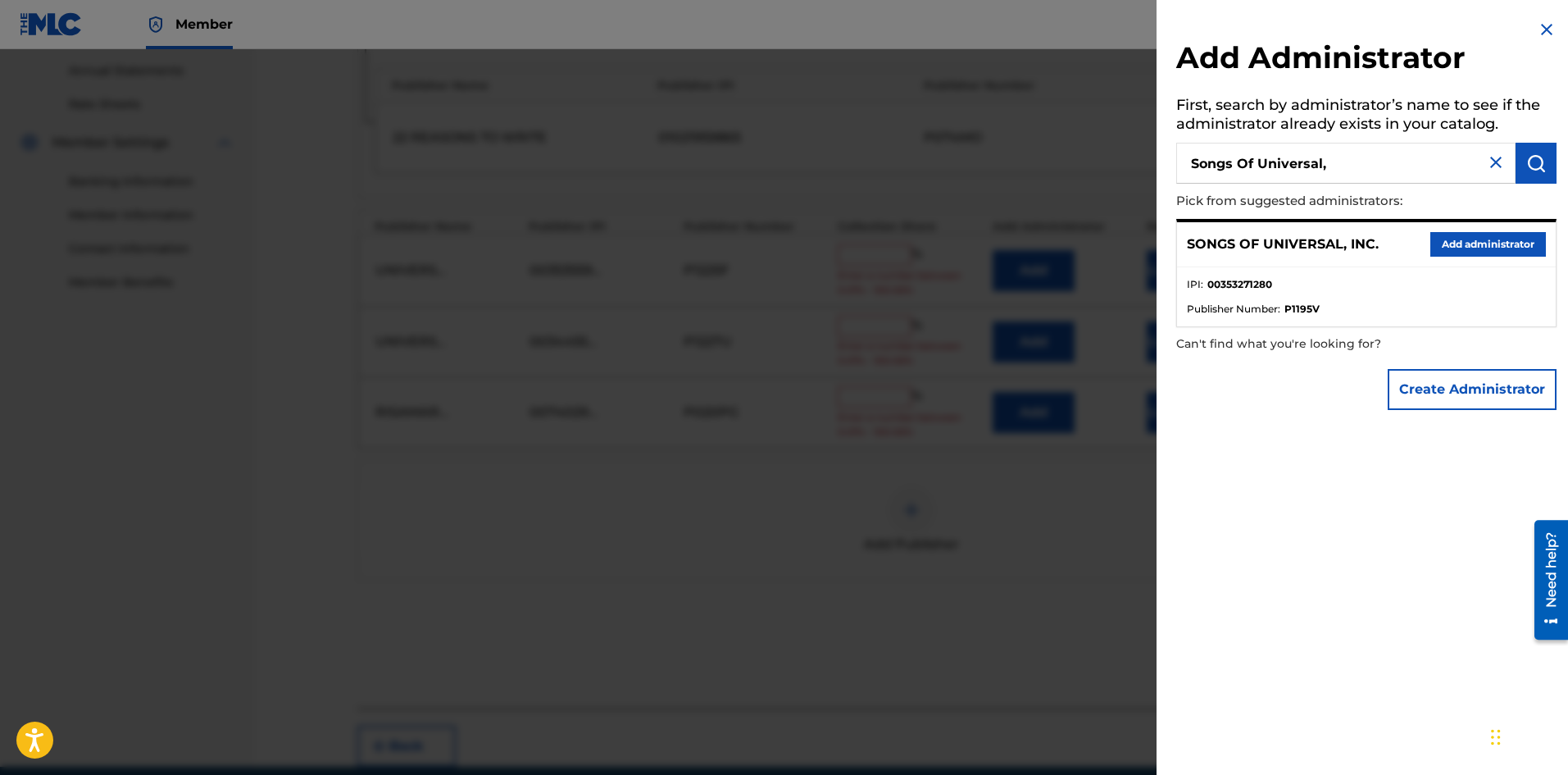
click at [1481, 236] on button "Add administrator" at bounding box center [1488, 243] width 115 height 25
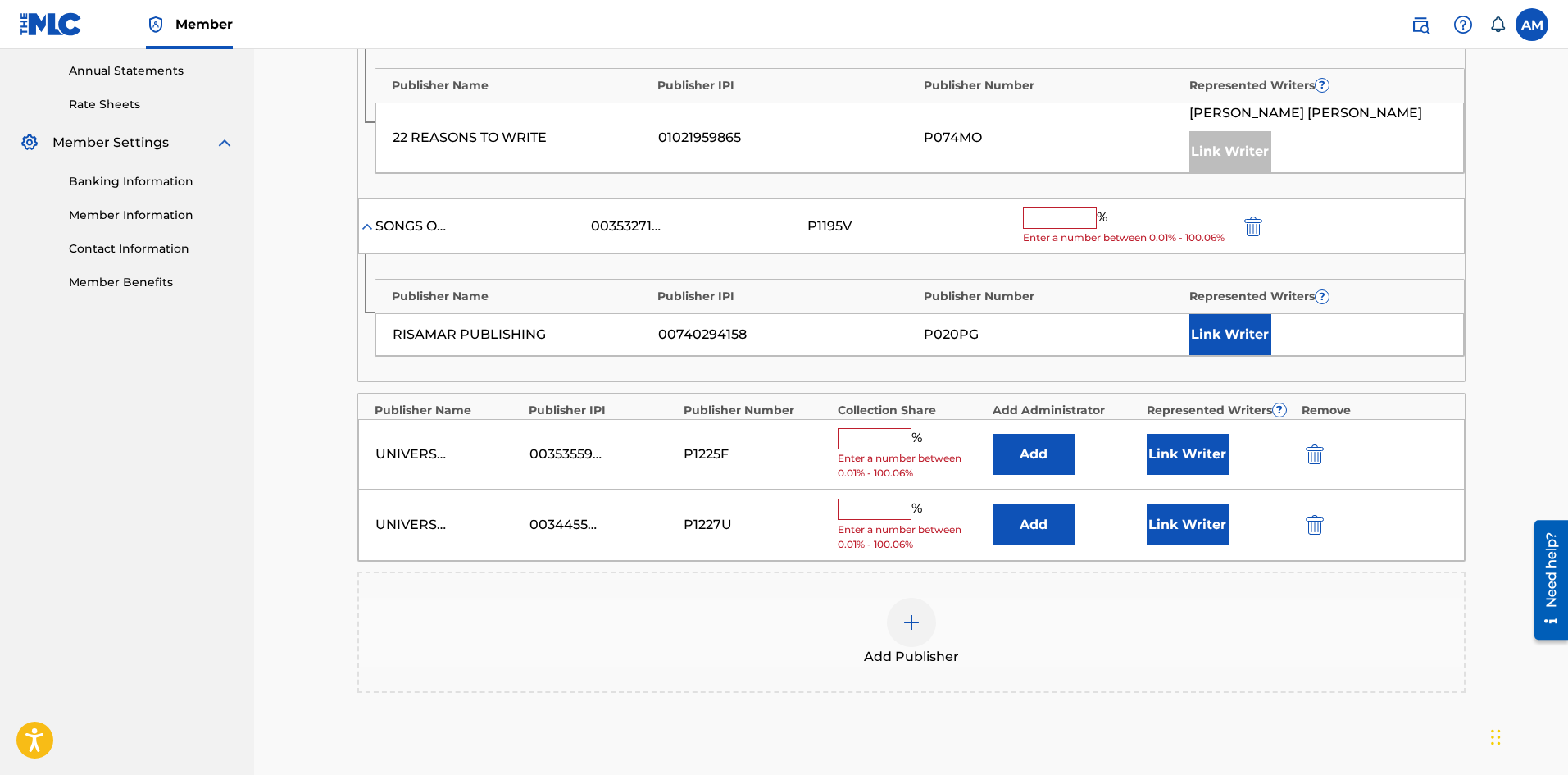
click at [1065, 221] on input "text" at bounding box center [1059, 217] width 74 height 21
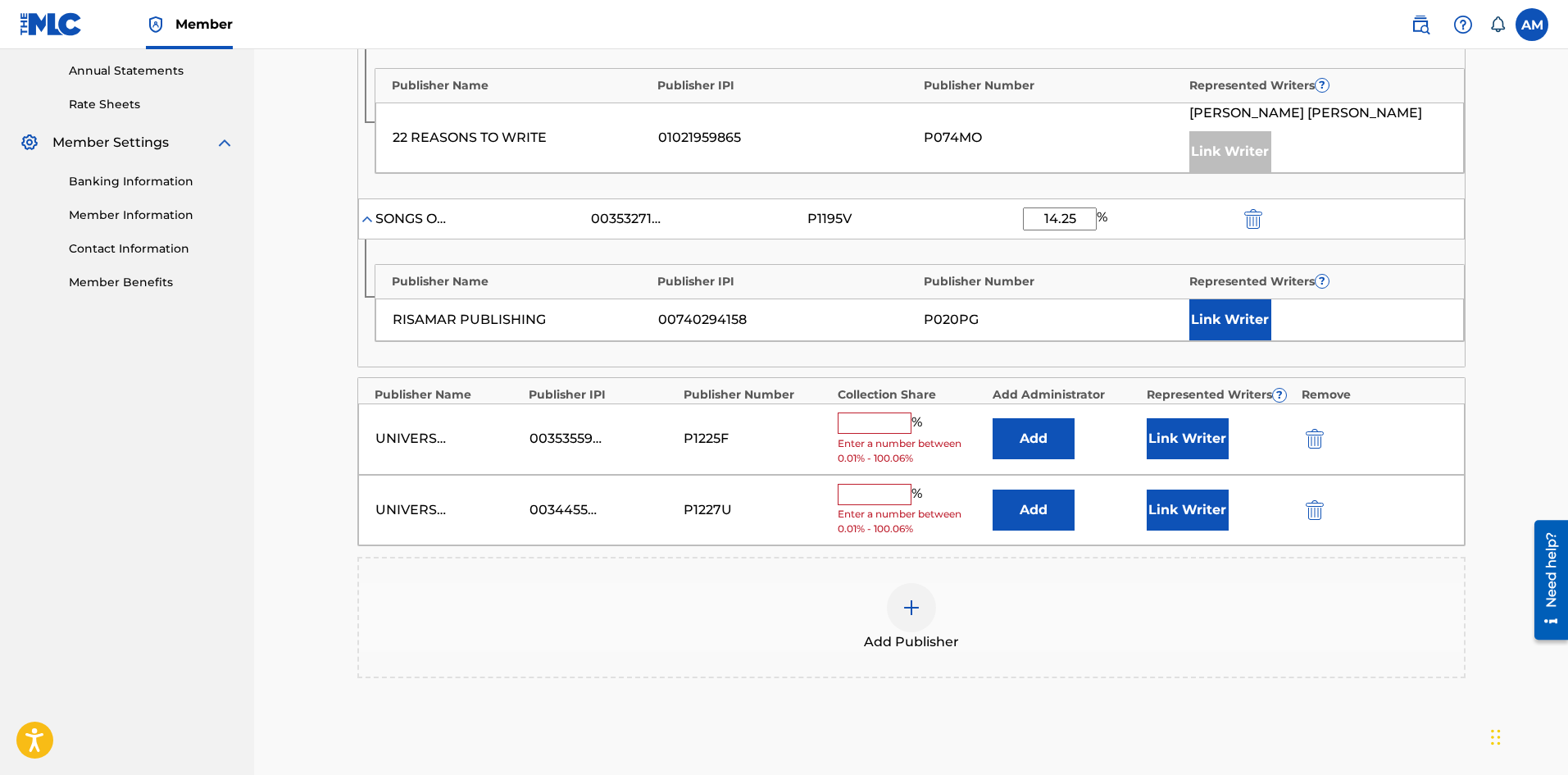
type input "14.25"
click at [955, 626] on div "Add Publisher" at bounding box center [911, 618] width 1105 height 69
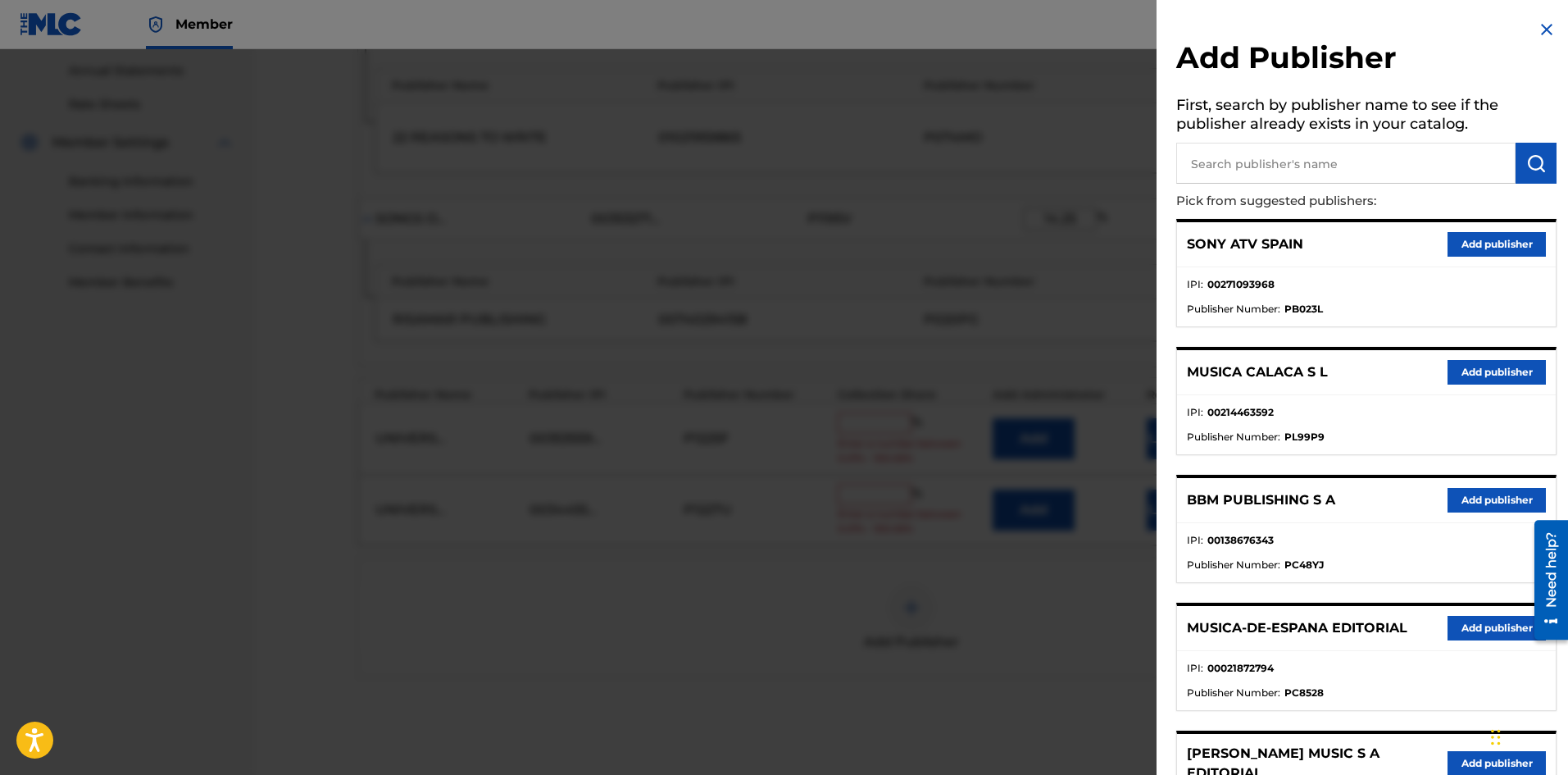
click at [1346, 155] on input "text" at bounding box center [1346, 163] width 340 height 41
paste input "Songs Of Universal,"
type input "Songs Of Universal,"
drag, startPoint x: 1554, startPoint y: 170, endPoint x: 1546, endPoint y: 167, distance: 8.5
click at [1548, 168] on div "Add Publisher First, search by publisher name to see if the publisher already e…" at bounding box center [1366, 617] width 420 height 1235
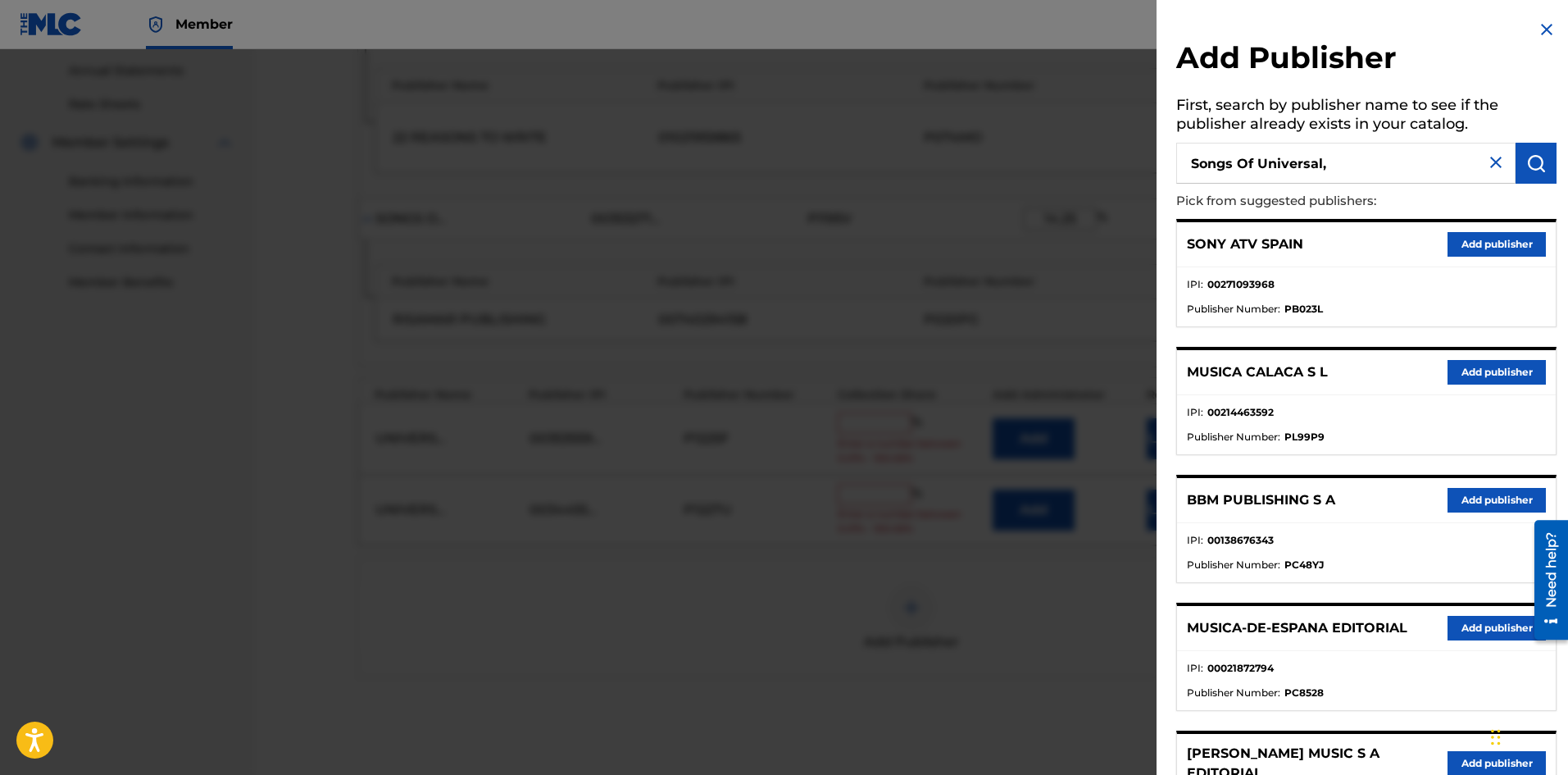
click at [1546, 167] on button "submit" at bounding box center [1535, 163] width 41 height 41
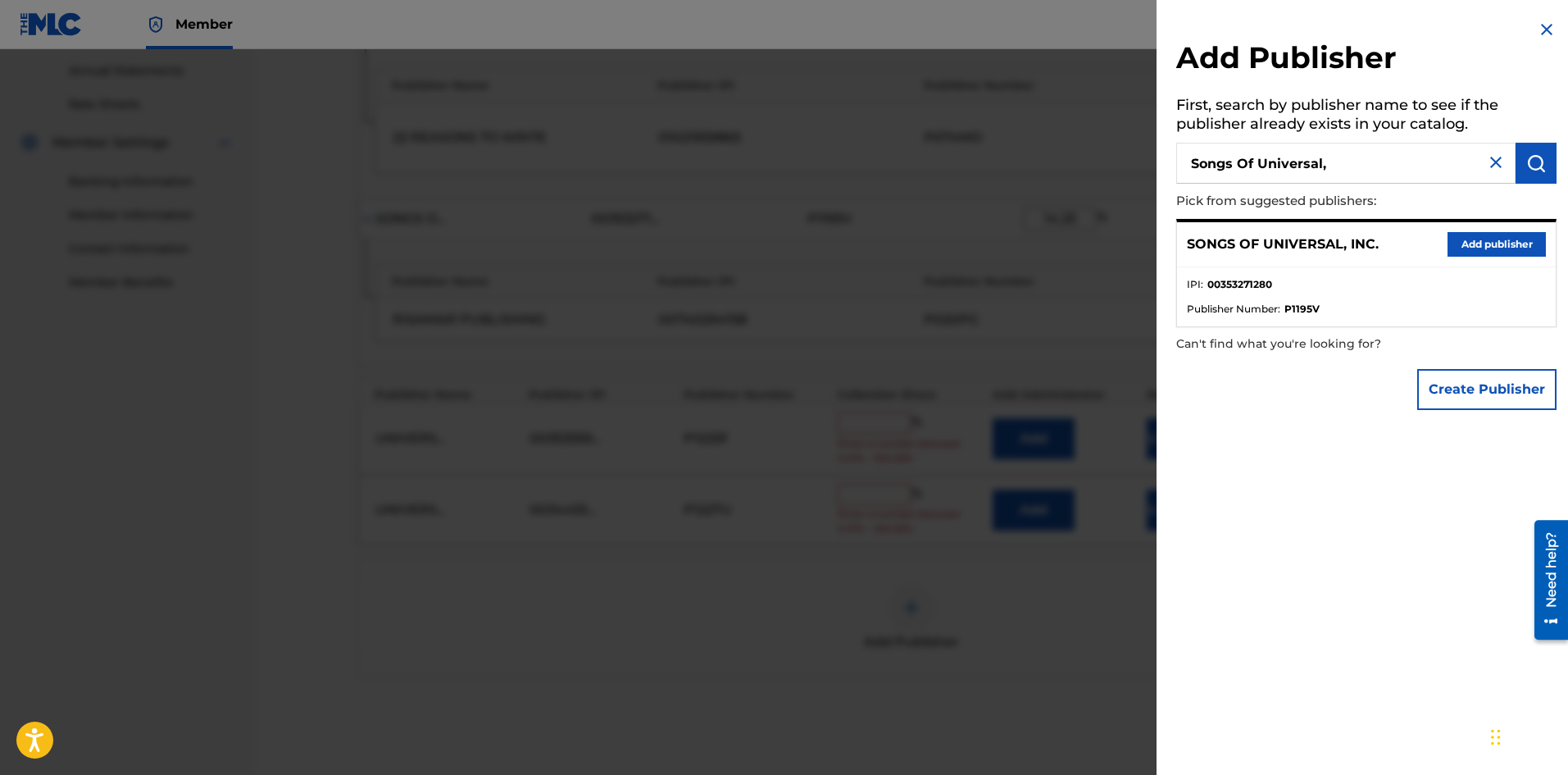
click at [1500, 245] on button "Add publisher" at bounding box center [1496, 243] width 98 height 25
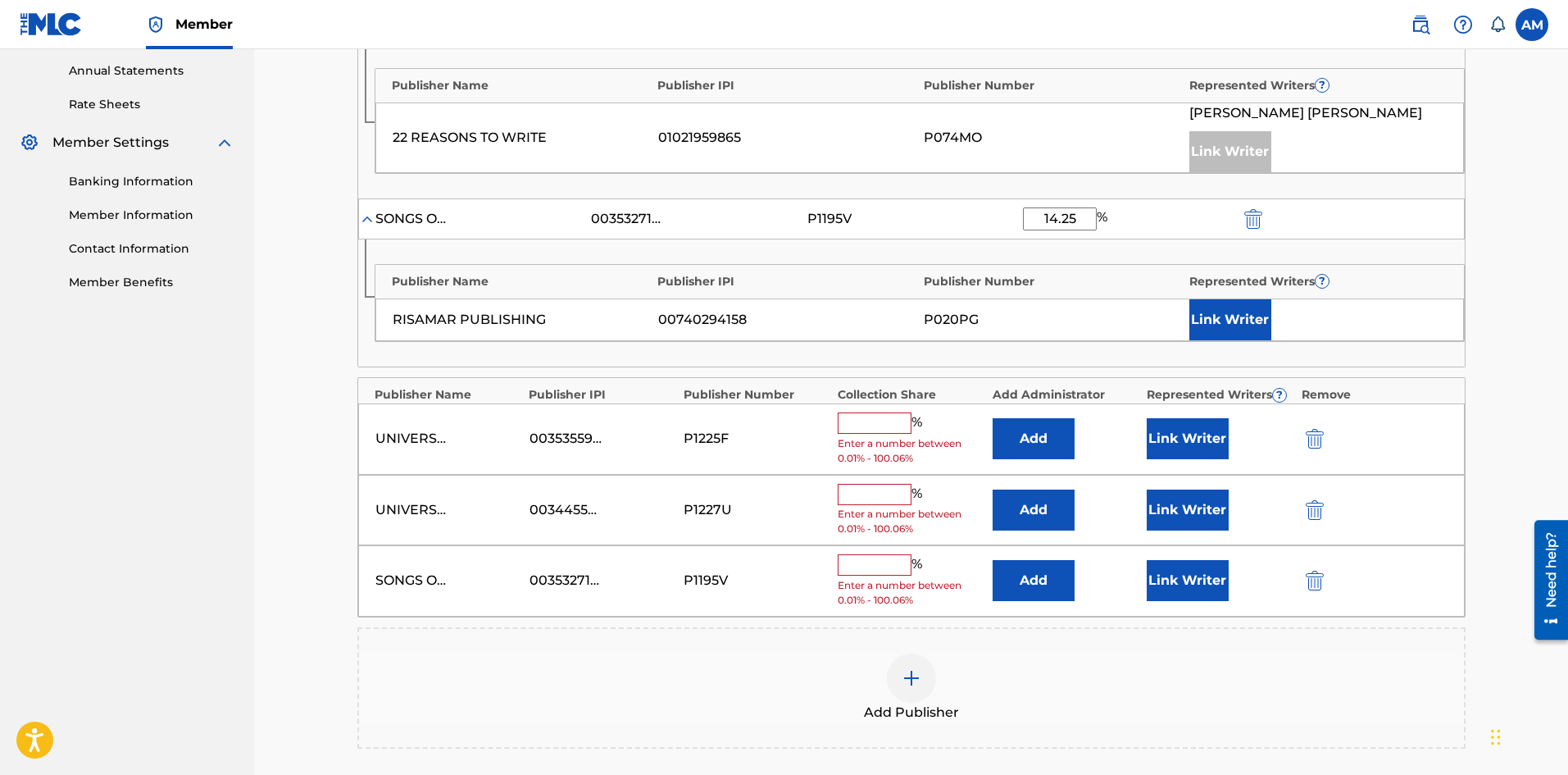
click at [887, 561] on input "text" at bounding box center [874, 564] width 74 height 21
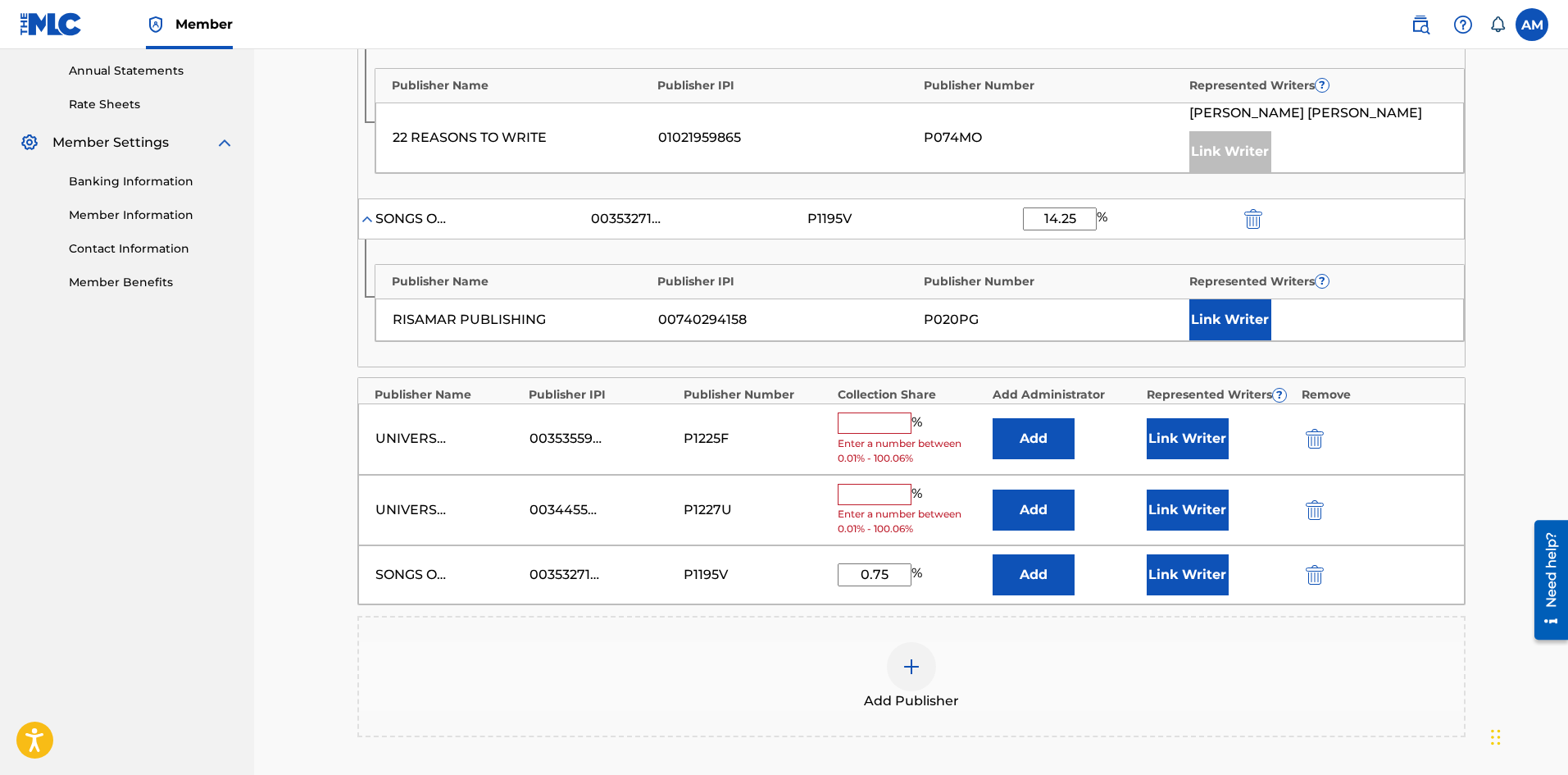
type input "0.75"
click at [914, 665] on img at bounding box center [912, 667] width 20 height 20
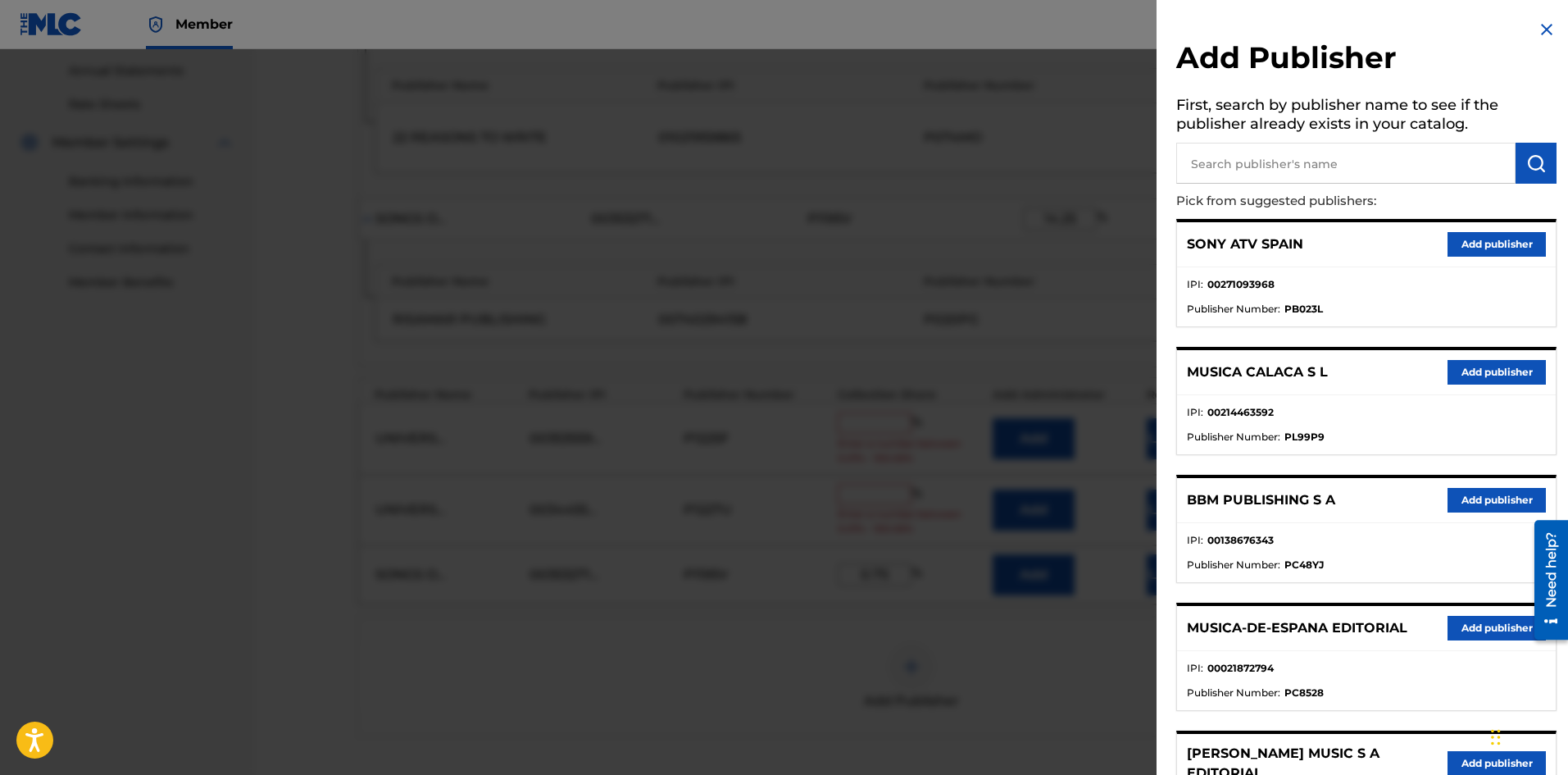
click at [1369, 162] on input "text" at bounding box center [1346, 163] width 340 height 41
paste input "Universal Music Corp"
type input "Universal Music Corp"
click at [1523, 180] on button "submit" at bounding box center [1535, 163] width 41 height 41
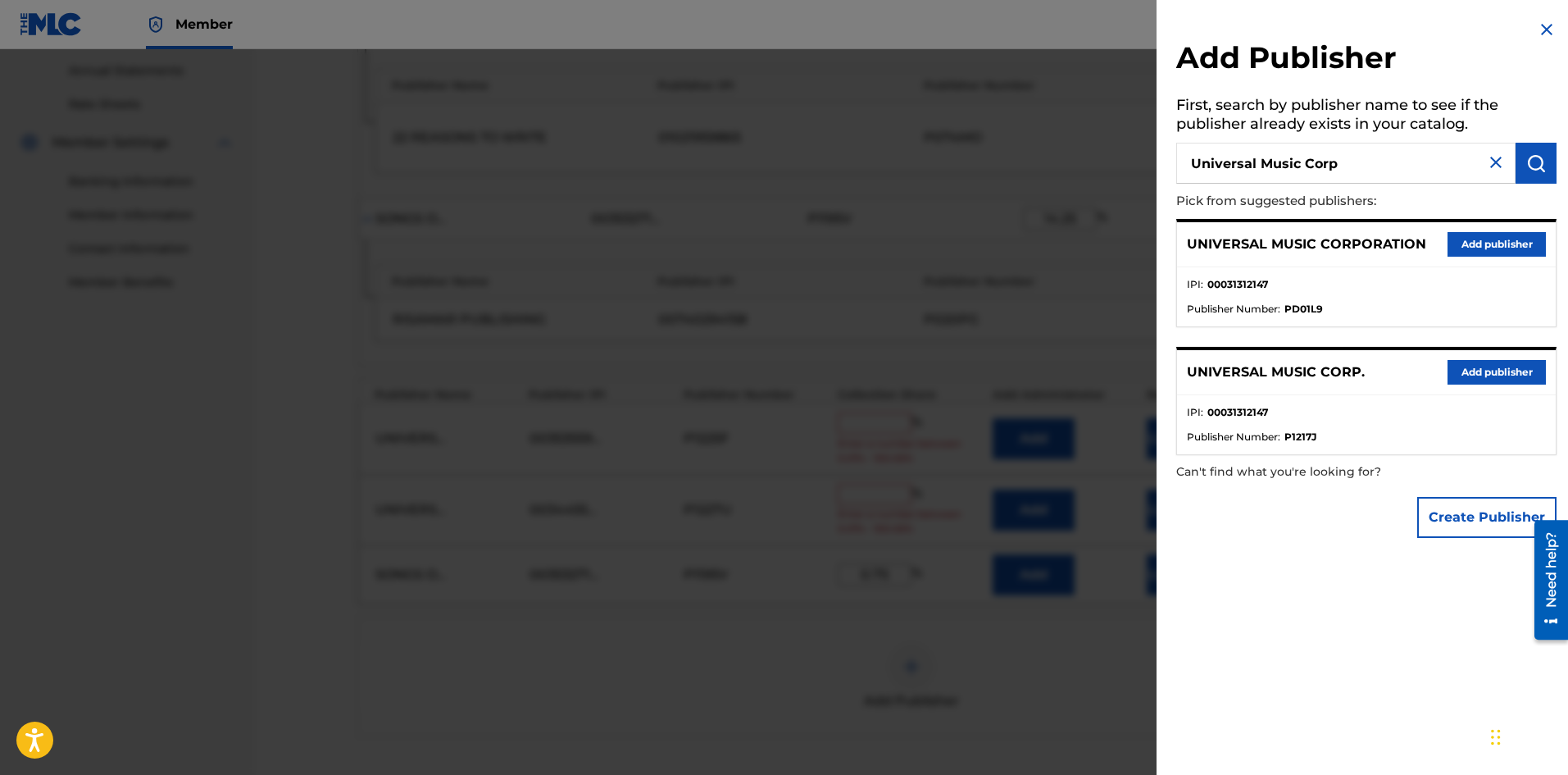
click at [1485, 373] on button "Add publisher" at bounding box center [1496, 372] width 98 height 25
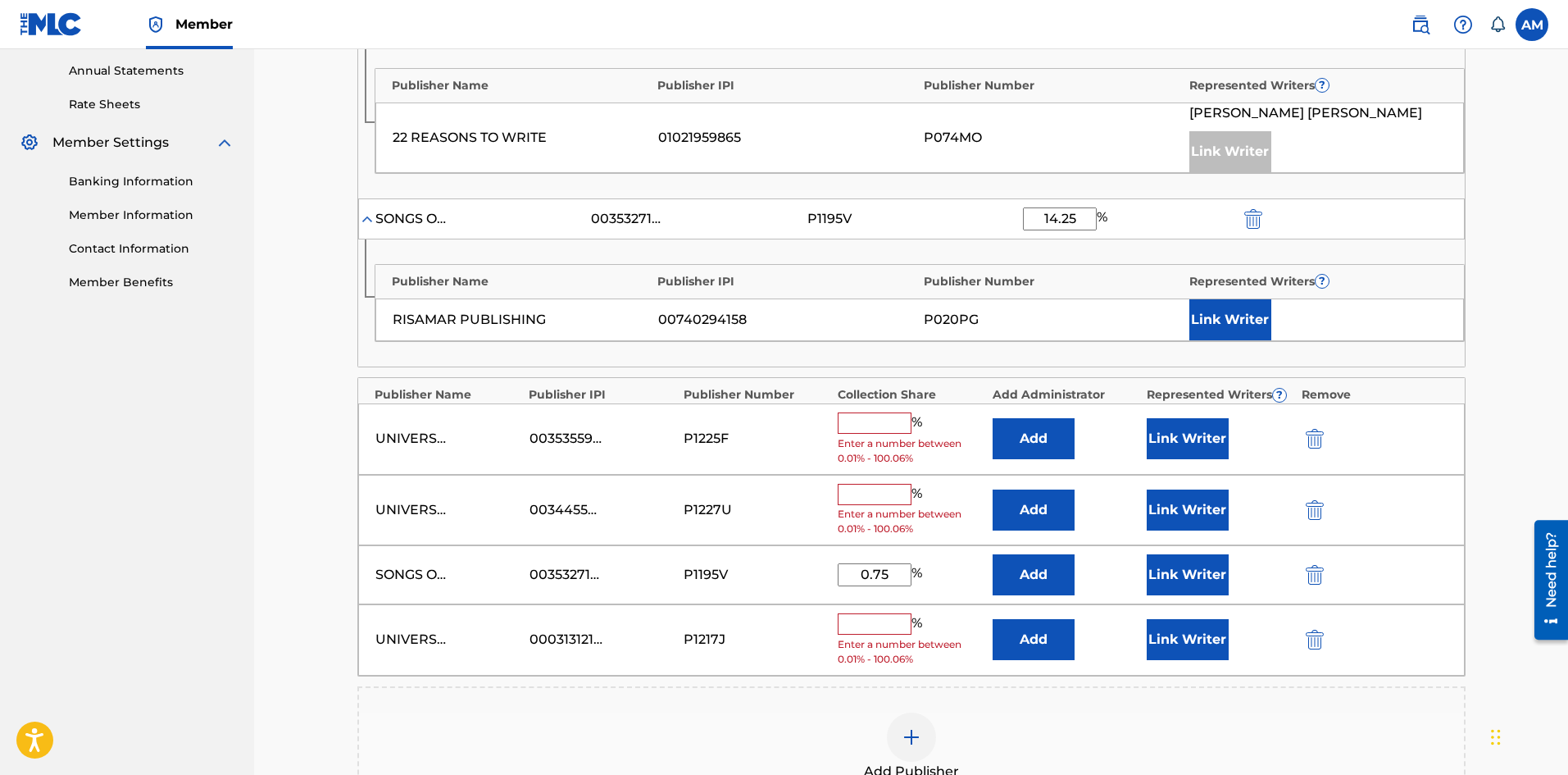
click at [915, 718] on div at bounding box center [911, 737] width 49 height 49
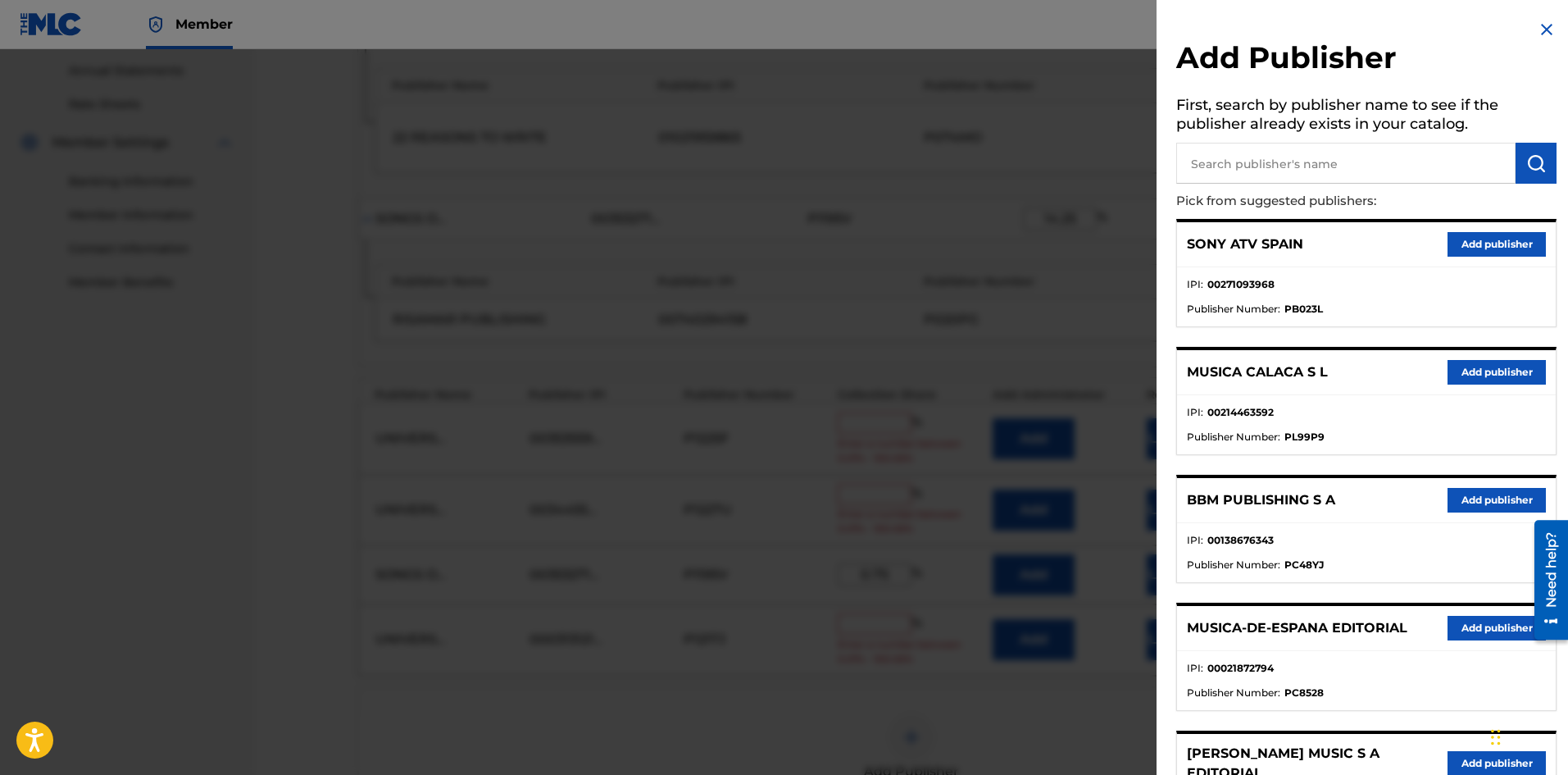
click at [1359, 170] on input "text" at bounding box center [1346, 163] width 340 height 41
paste input "RSM Publishing"
type input "RSM Publishing"
drag, startPoint x: 1540, startPoint y: 164, endPoint x: 1530, endPoint y: 164, distance: 10.0
click at [1538, 164] on img "submit" at bounding box center [1536, 164] width 20 height 20
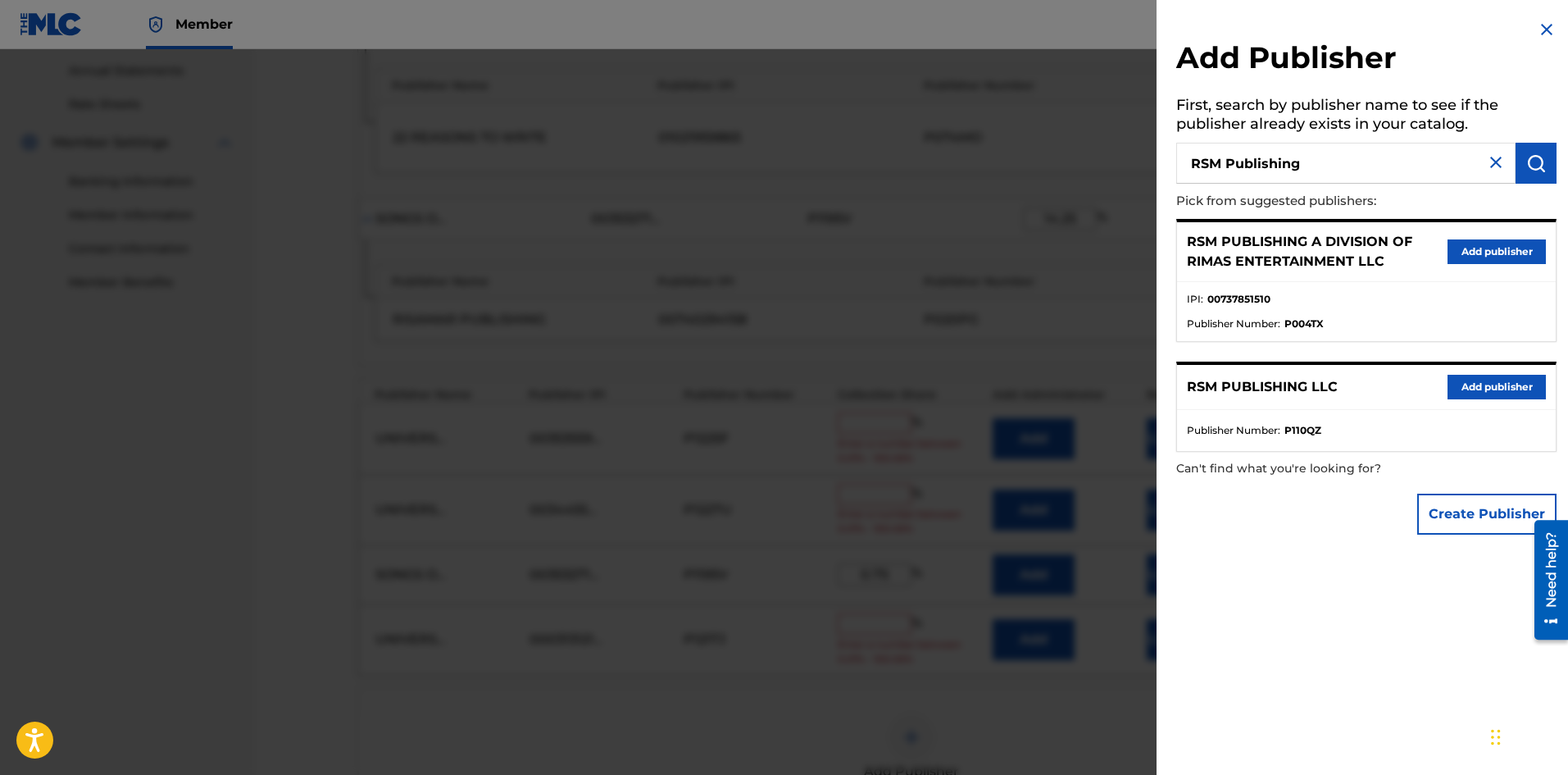
drag, startPoint x: 1474, startPoint y: 391, endPoint x: 1466, endPoint y: 380, distance: 13.6
click at [1474, 391] on button "Add publisher" at bounding box center [1496, 386] width 98 height 25
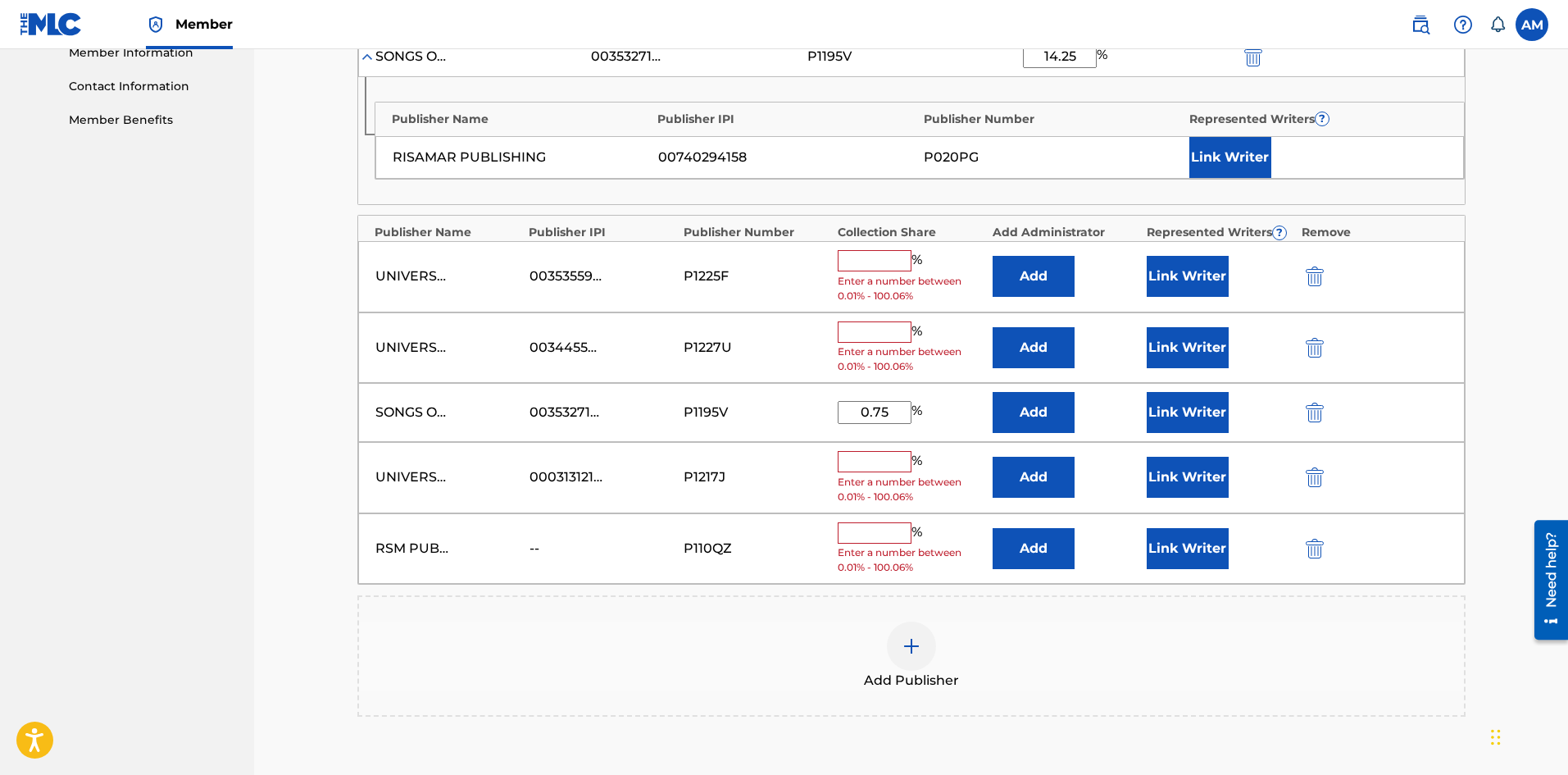
scroll to position [758, 0]
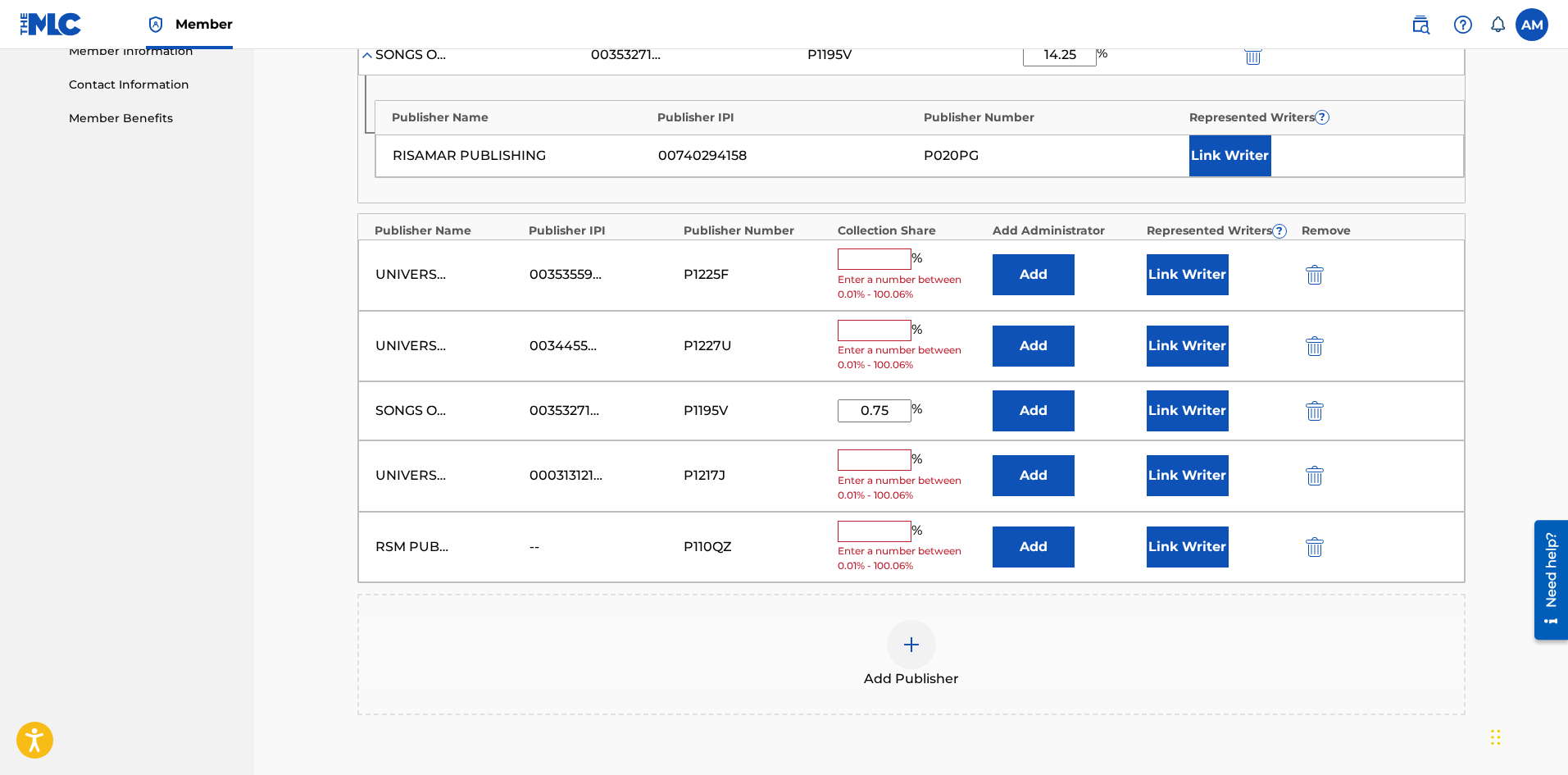
click at [1047, 545] on button "Add" at bounding box center [1034, 546] width 82 height 41
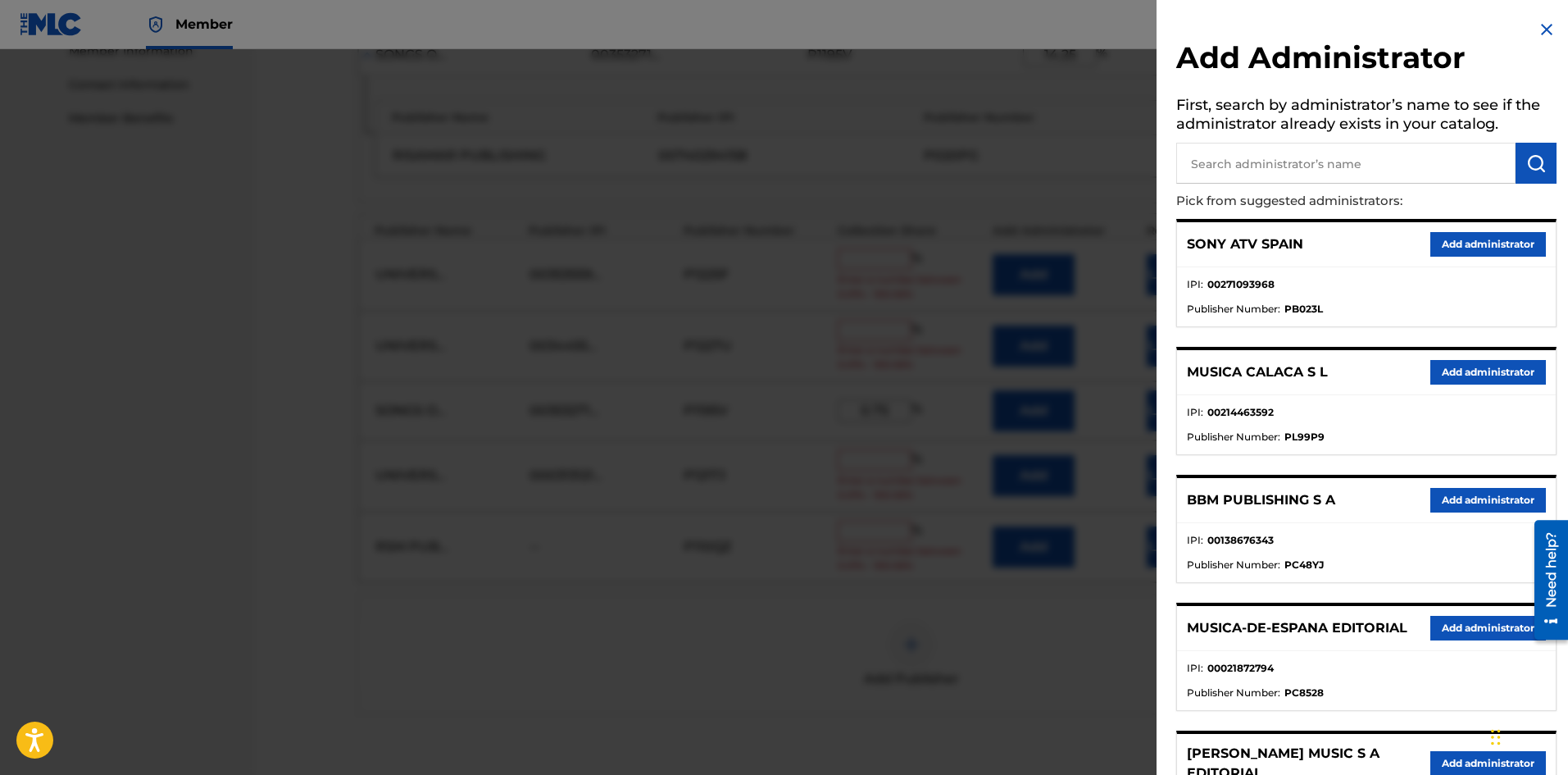
click at [1377, 171] on input "text" at bounding box center [1346, 163] width 340 height 41
paste input "Universal Music Corp"
type input "Universal Music Corp"
click at [1532, 164] on img "submit" at bounding box center [1536, 164] width 20 height 20
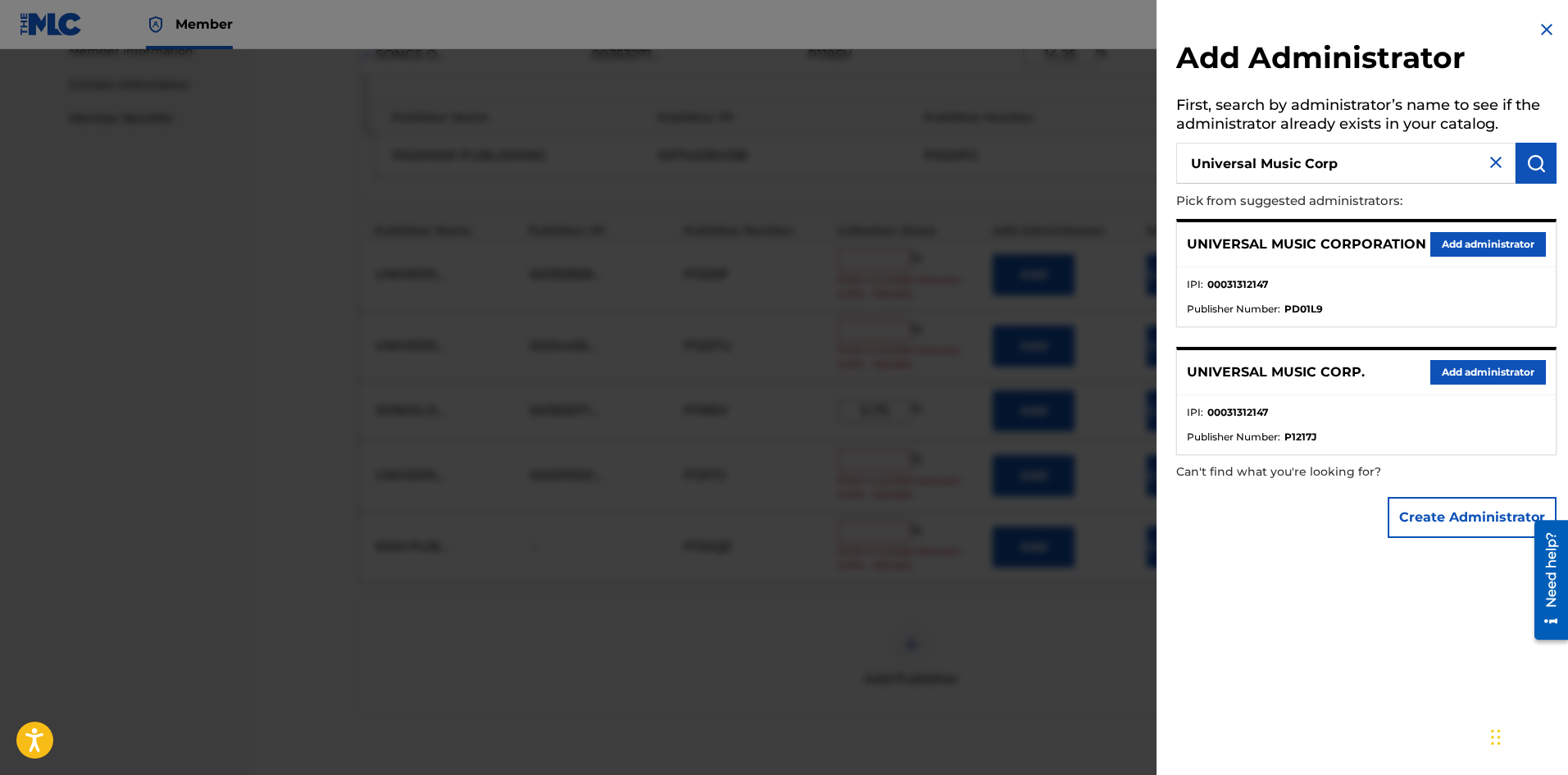
click at [1474, 365] on button "Add administrator" at bounding box center [1488, 372] width 115 height 25
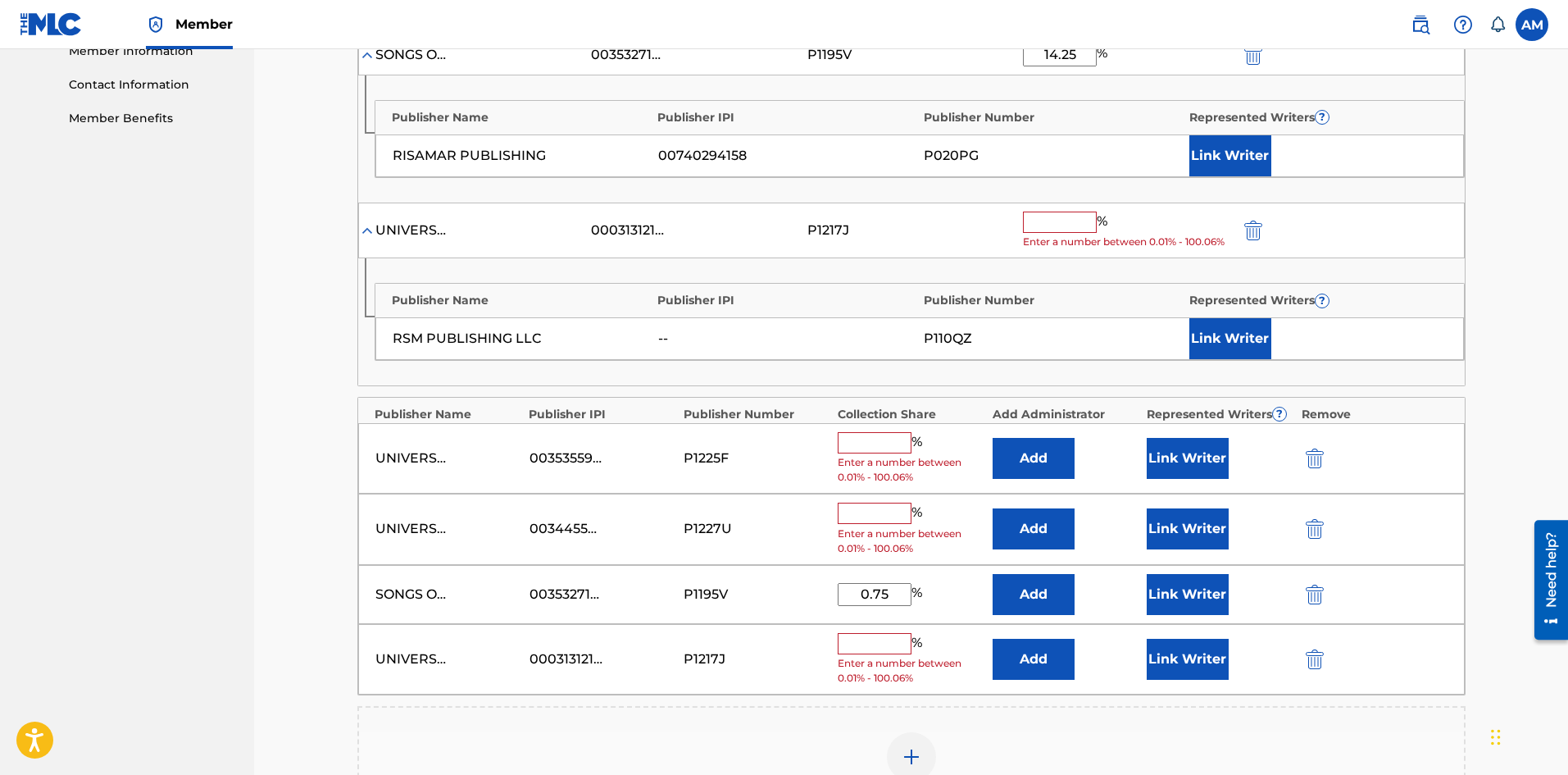
click at [1063, 225] on input "text" at bounding box center [1059, 222] width 74 height 21
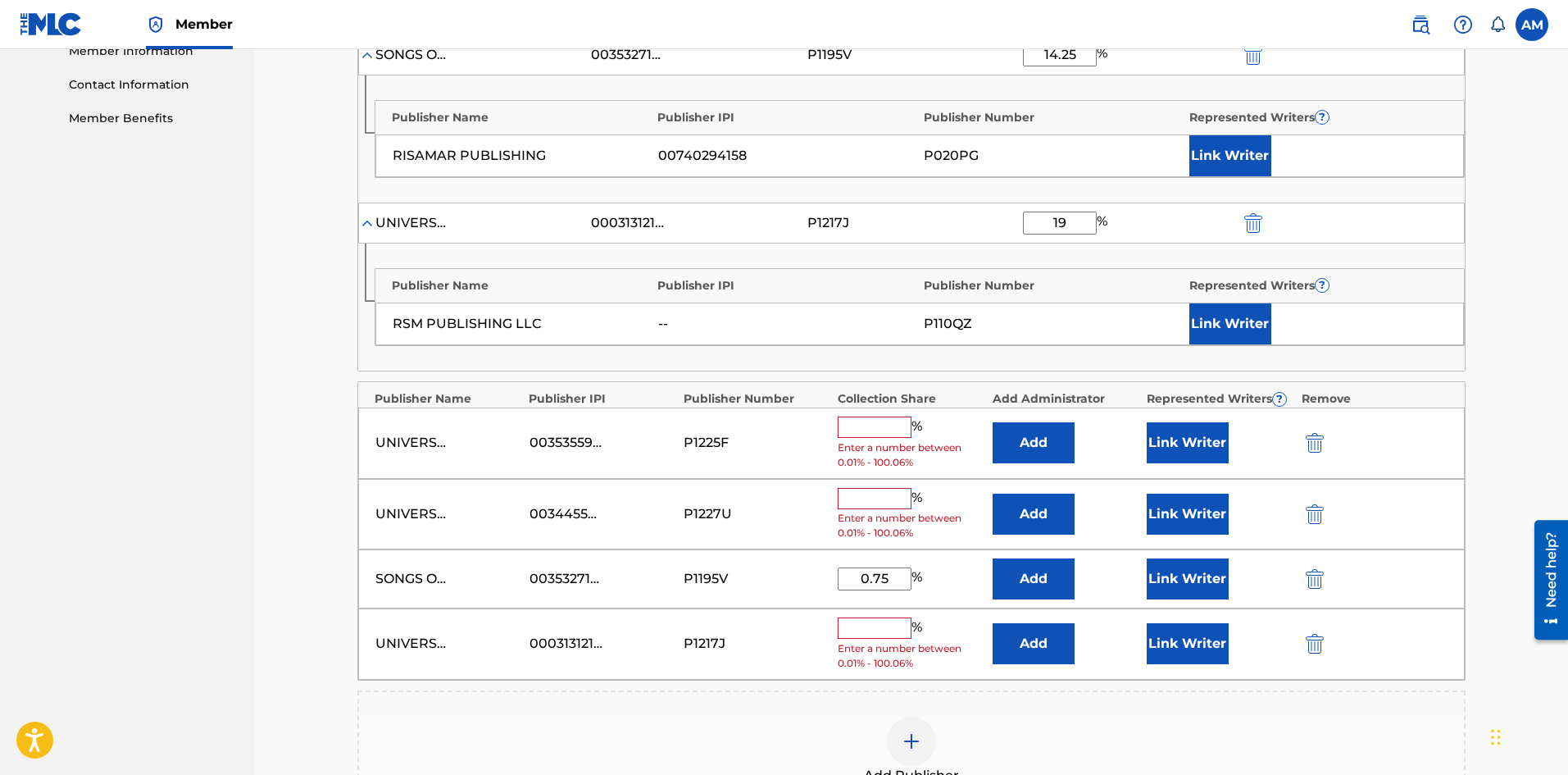
type input "19"
click at [855, 627] on input "text" at bounding box center [874, 627] width 74 height 21
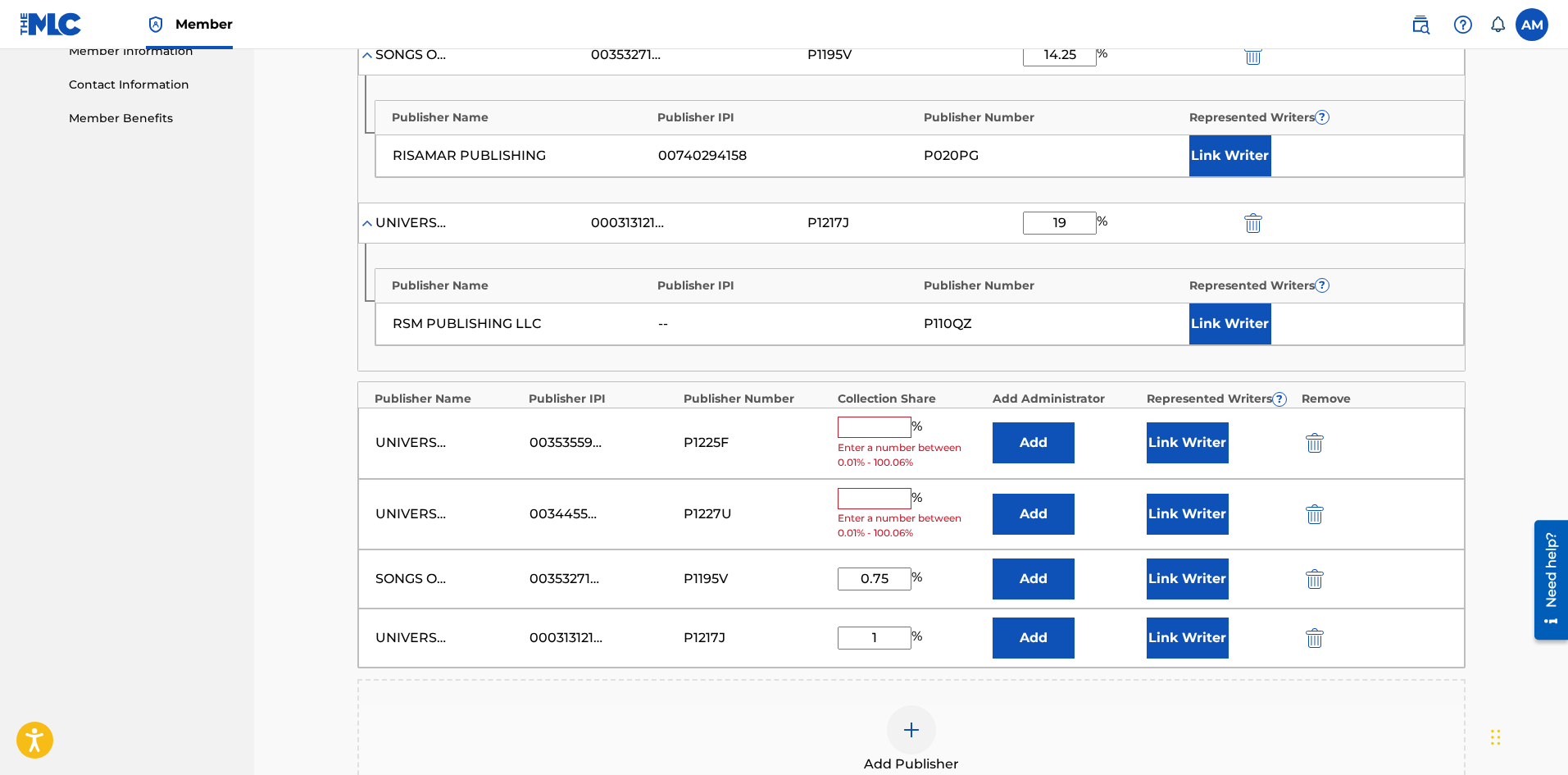
type input "1"
click at [852, 490] on input "text" at bounding box center [874, 498] width 74 height 21
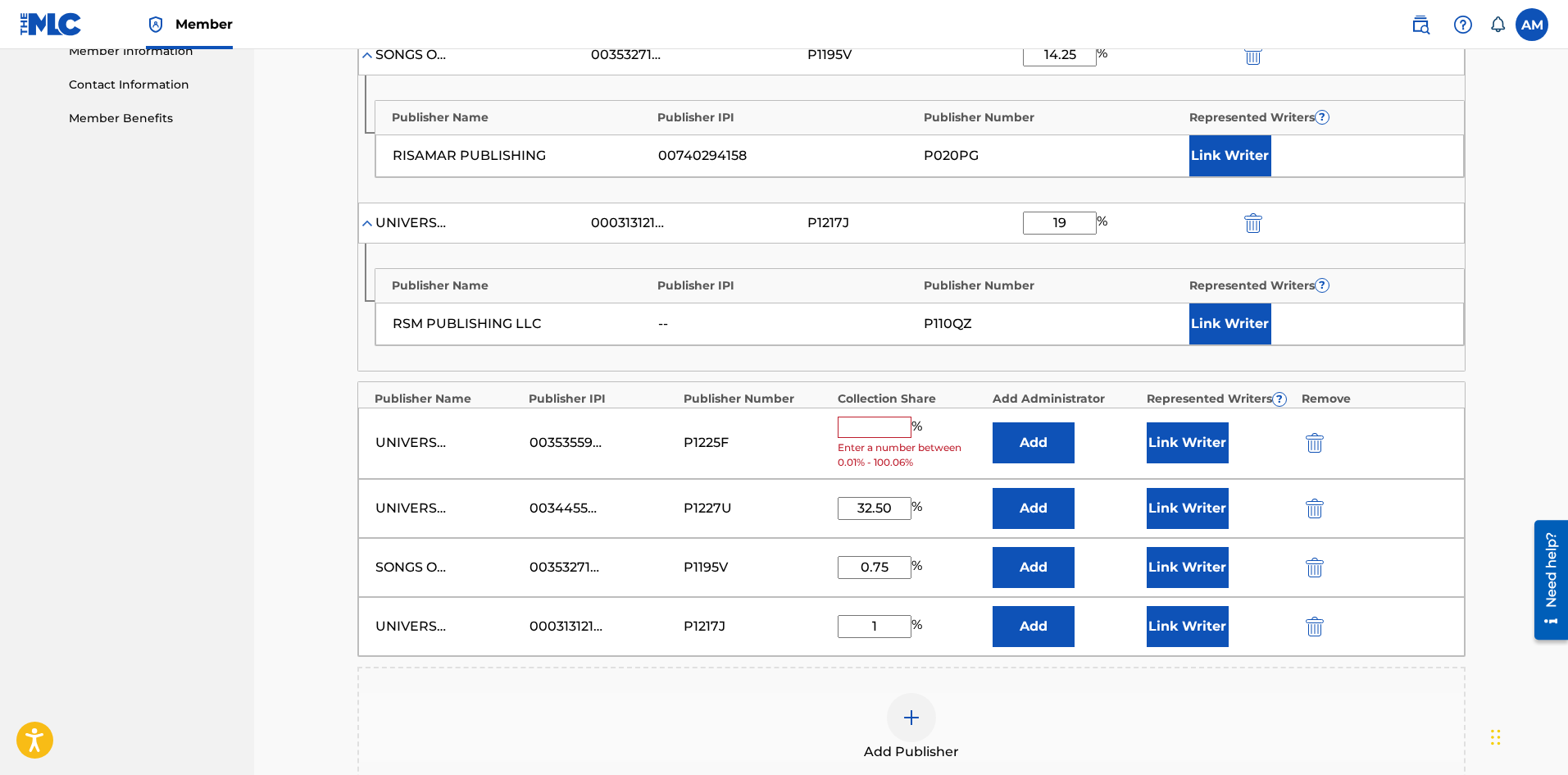
type input "32.50"
click at [887, 428] on input "text" at bounding box center [874, 426] width 74 height 21
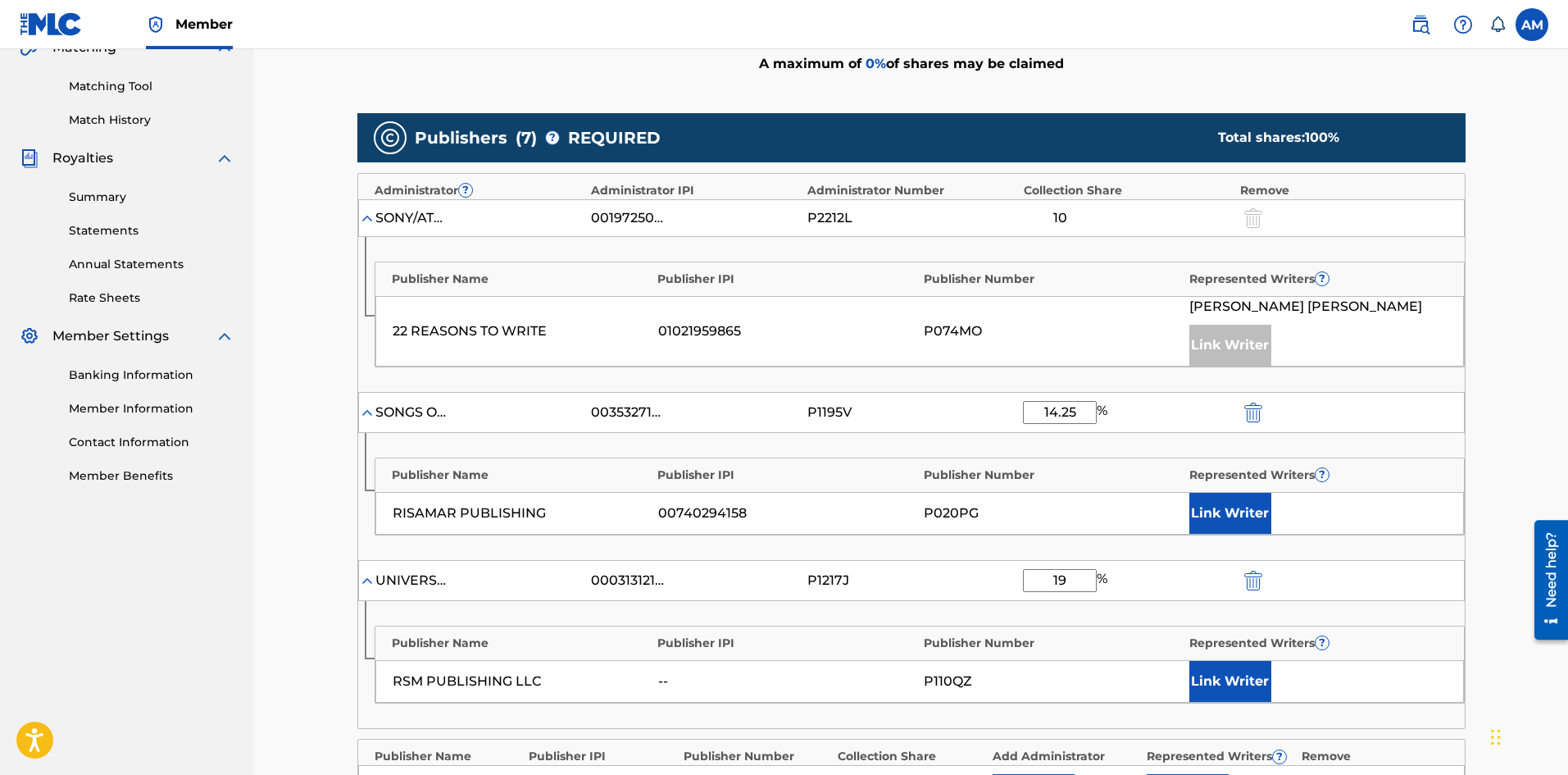
scroll to position [430, 0]
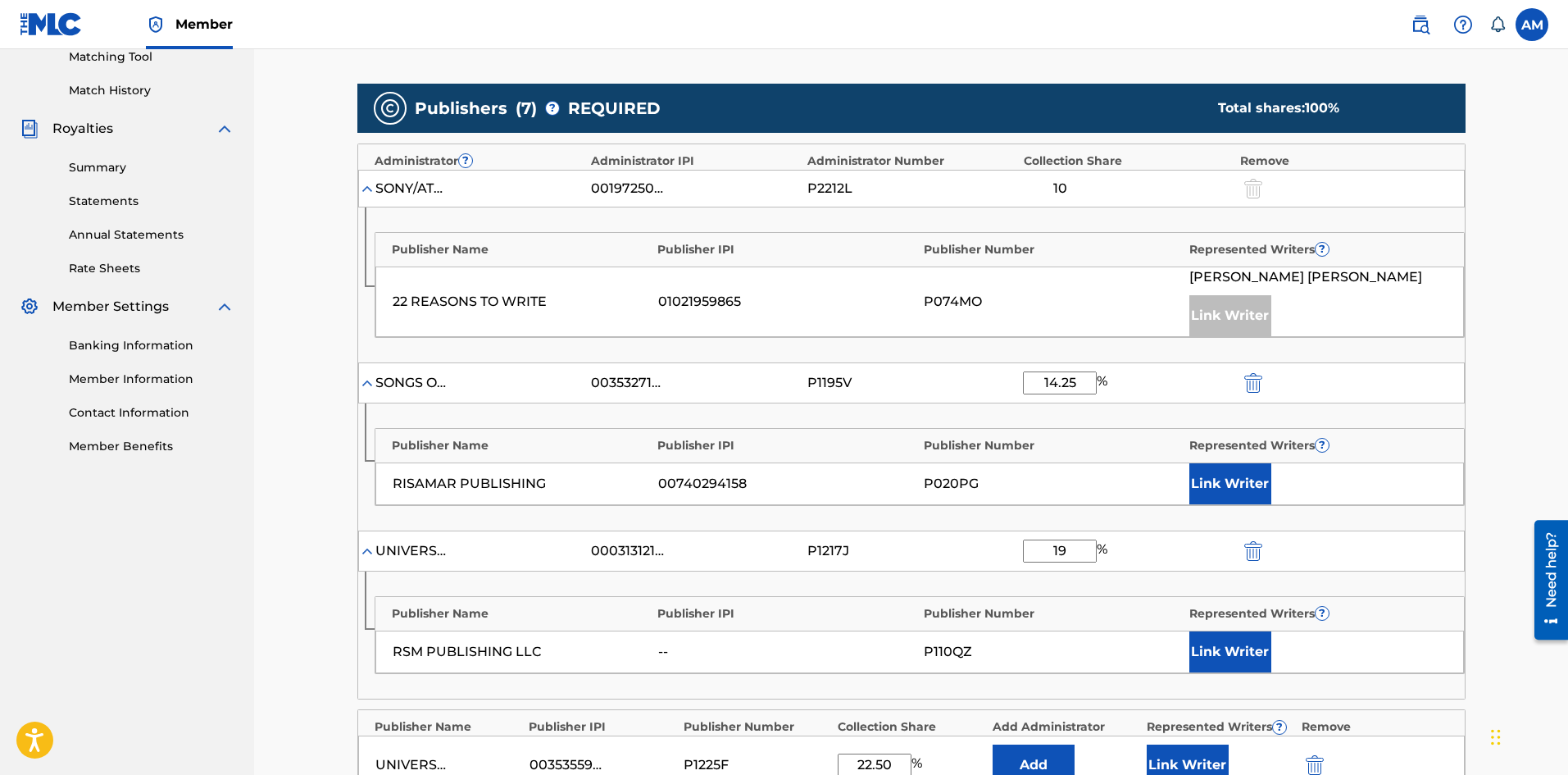
type input "22.50"
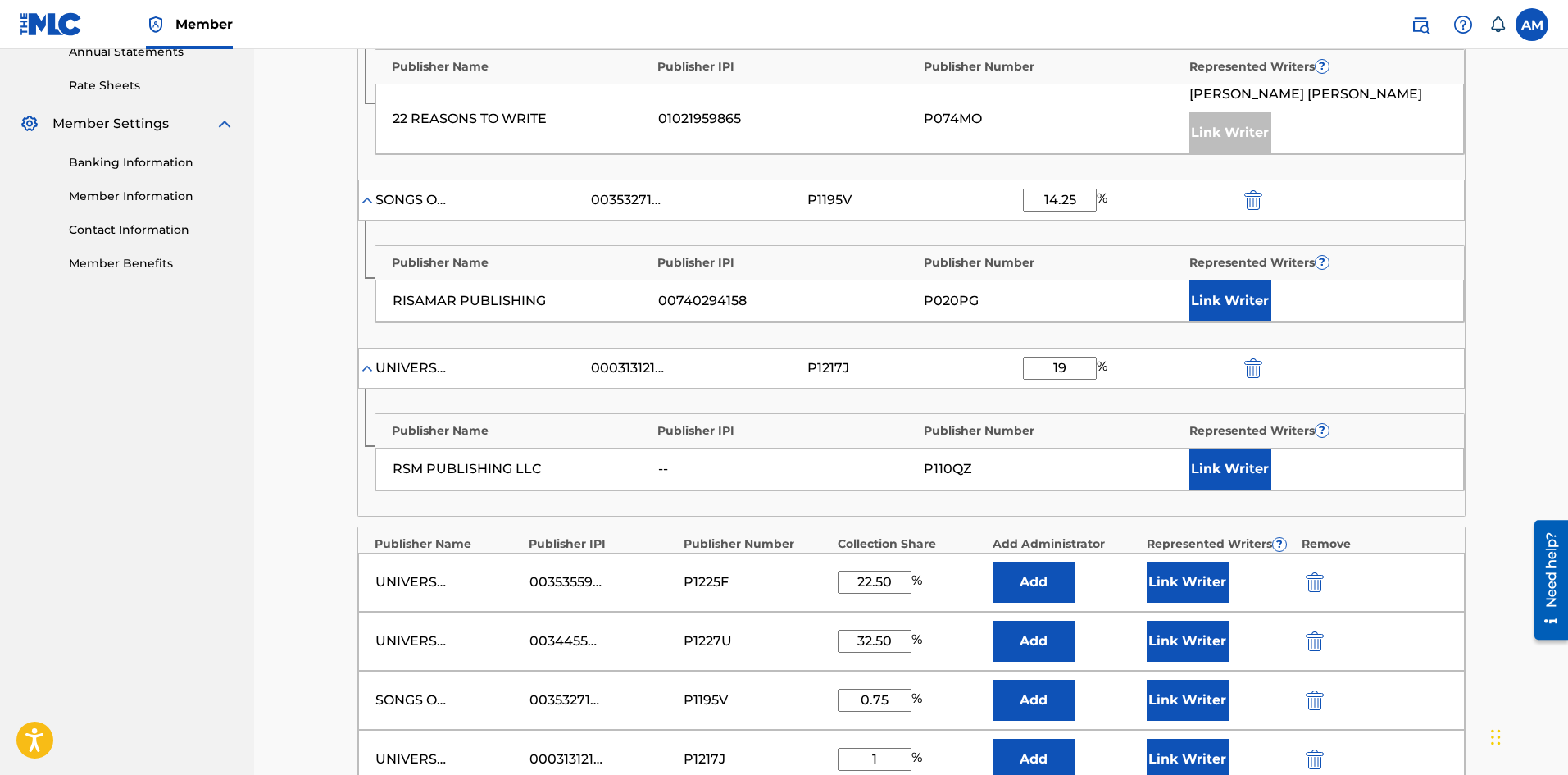
scroll to position [840, 0]
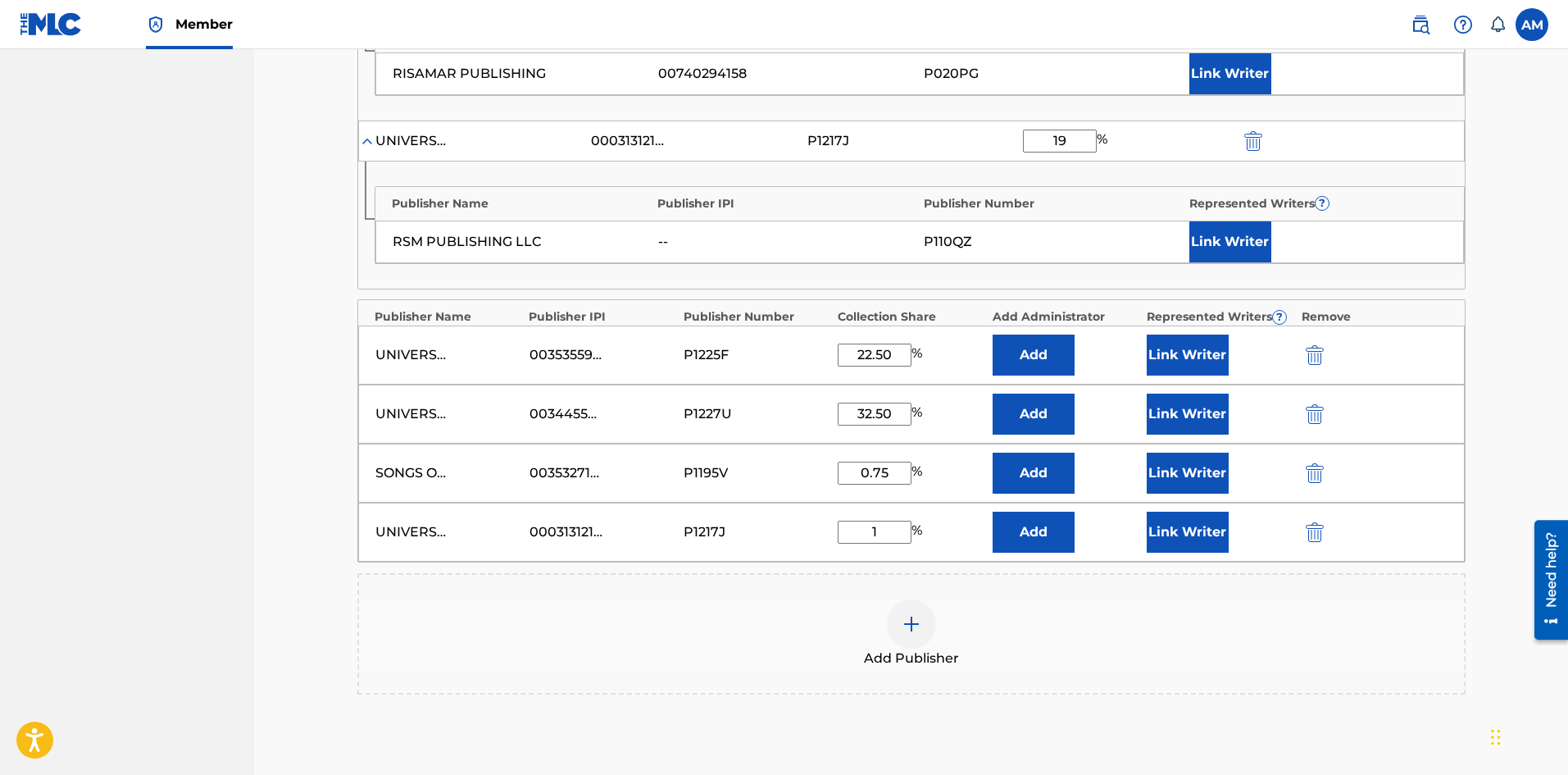
click at [1207, 350] on button "Link Writer" at bounding box center [1187, 354] width 82 height 41
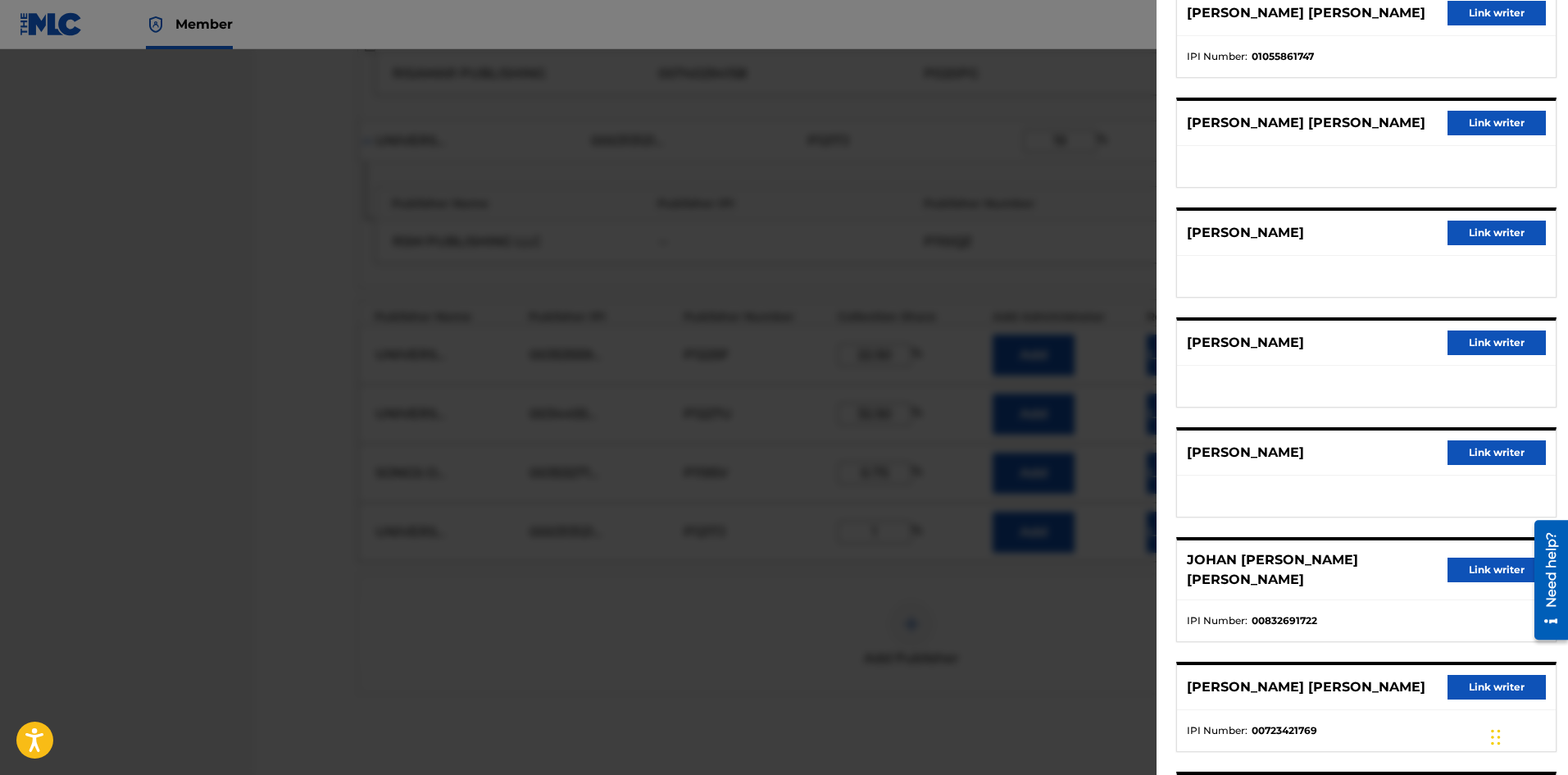
scroll to position [164, 0]
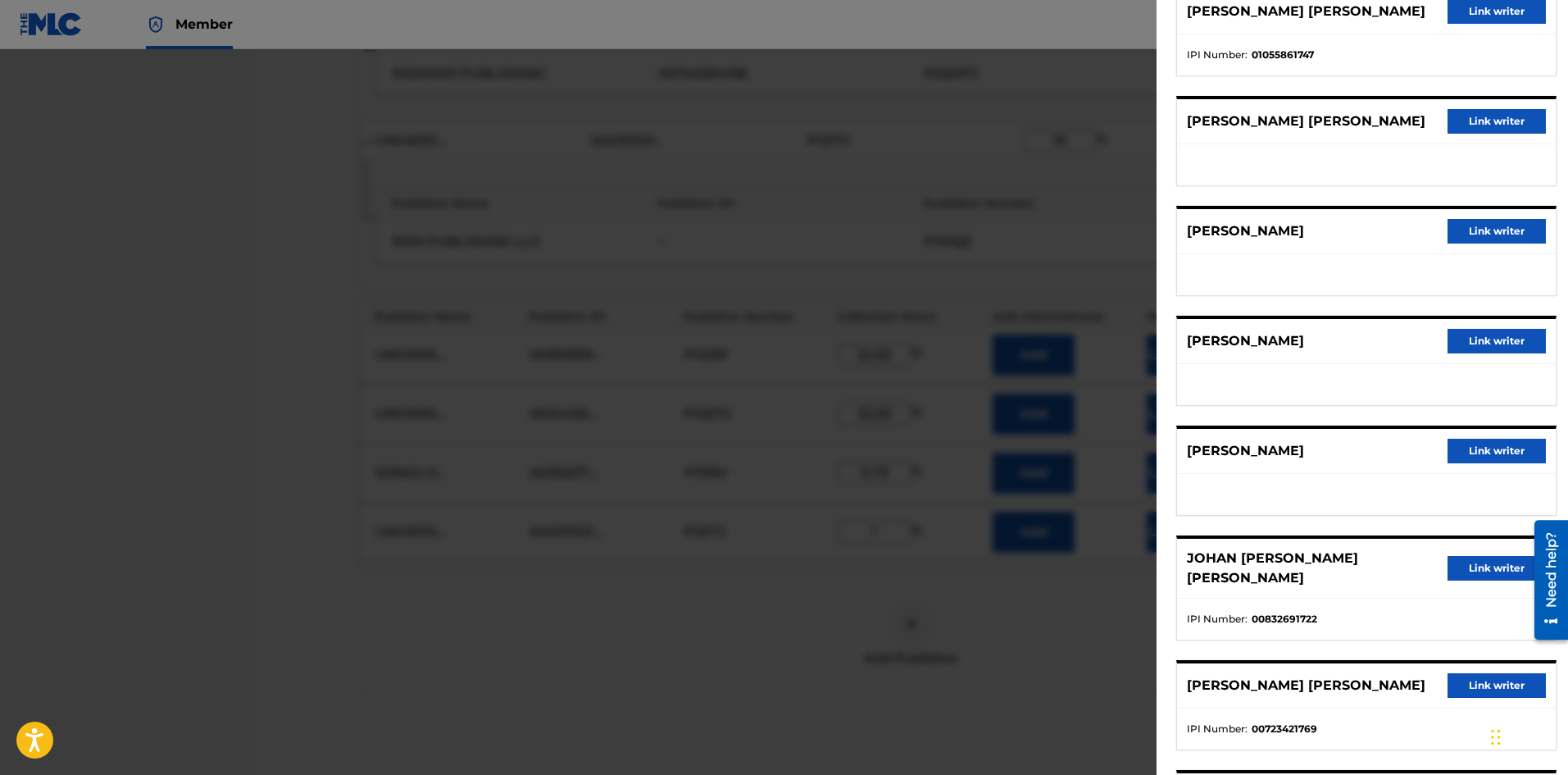
click at [1485, 447] on button "Link writer" at bounding box center [1496, 451] width 98 height 25
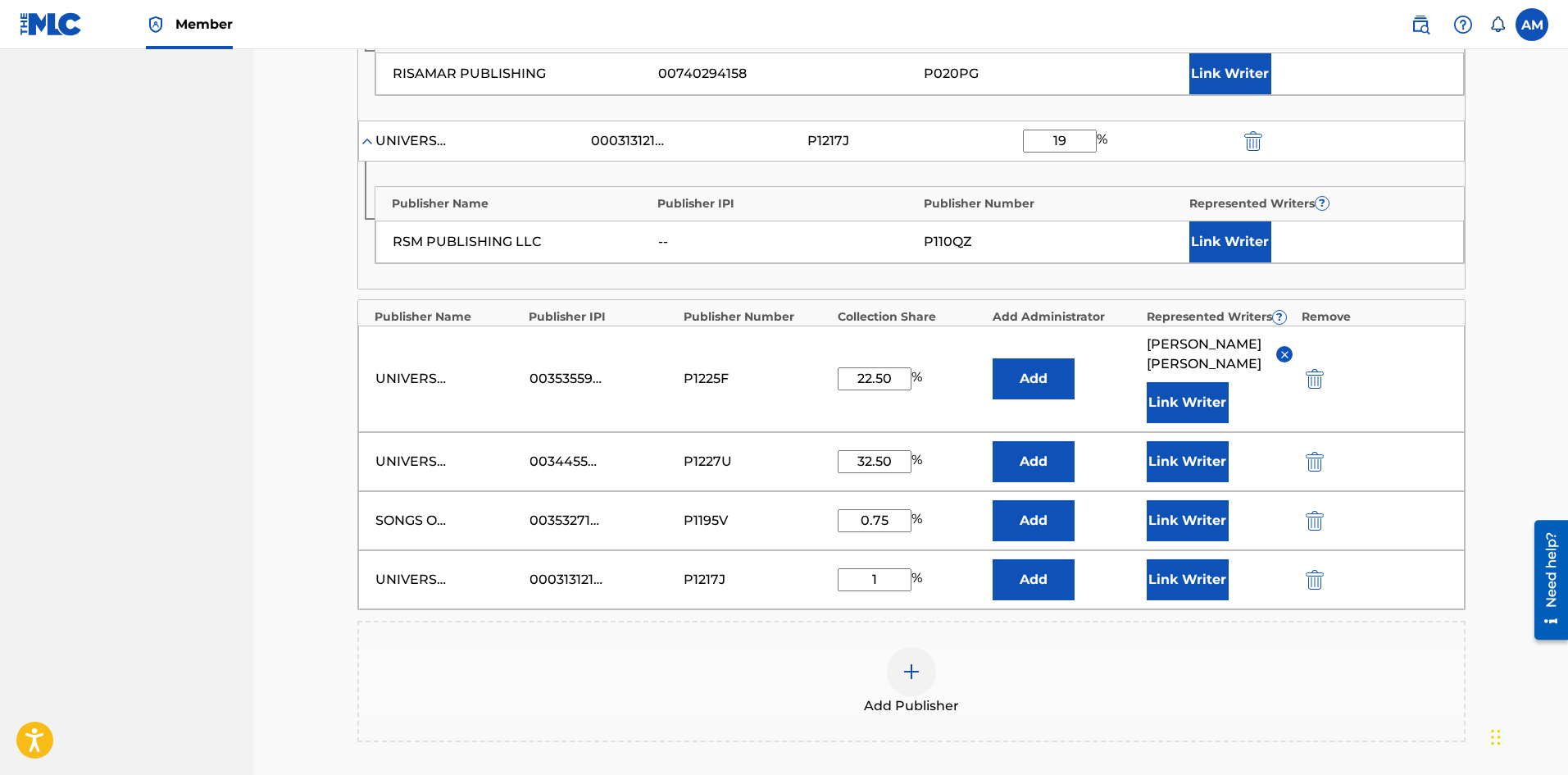
click at [1191, 462] on button "Link Writer" at bounding box center [1187, 461] width 82 height 41
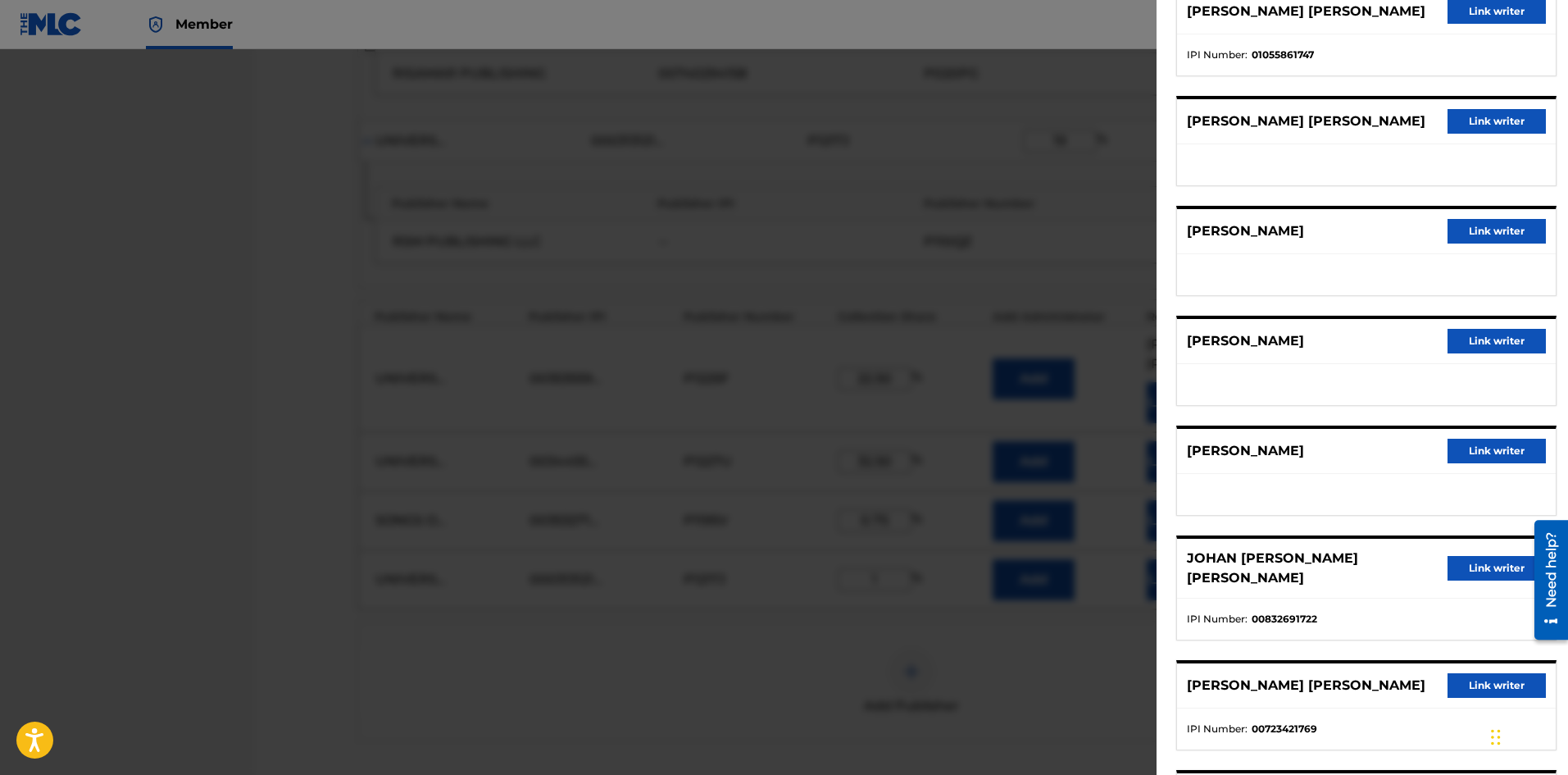
click at [1471, 343] on button "Link writer" at bounding box center [1496, 341] width 98 height 25
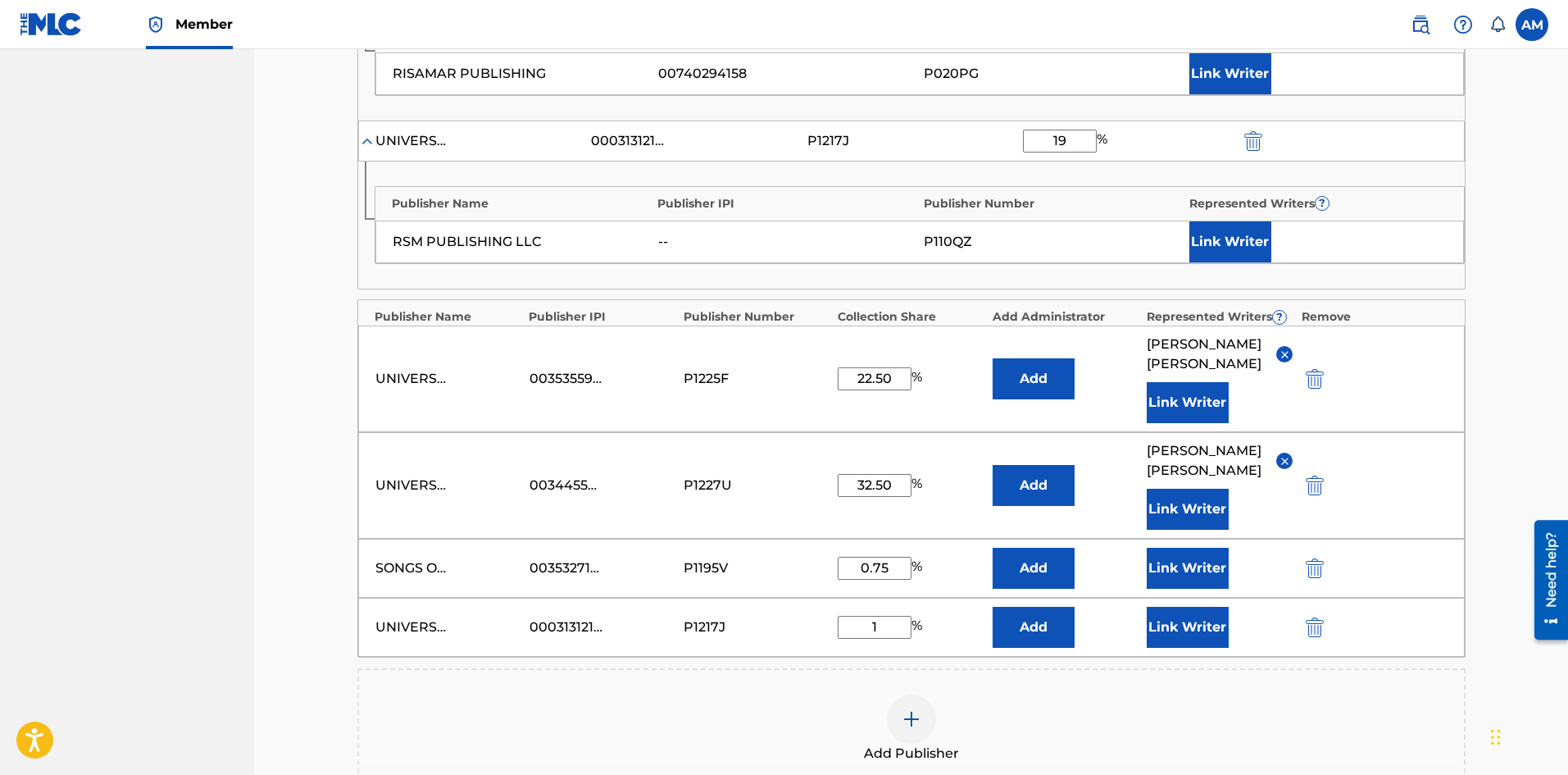
click at [1213, 502] on button "Link Writer" at bounding box center [1187, 509] width 82 height 41
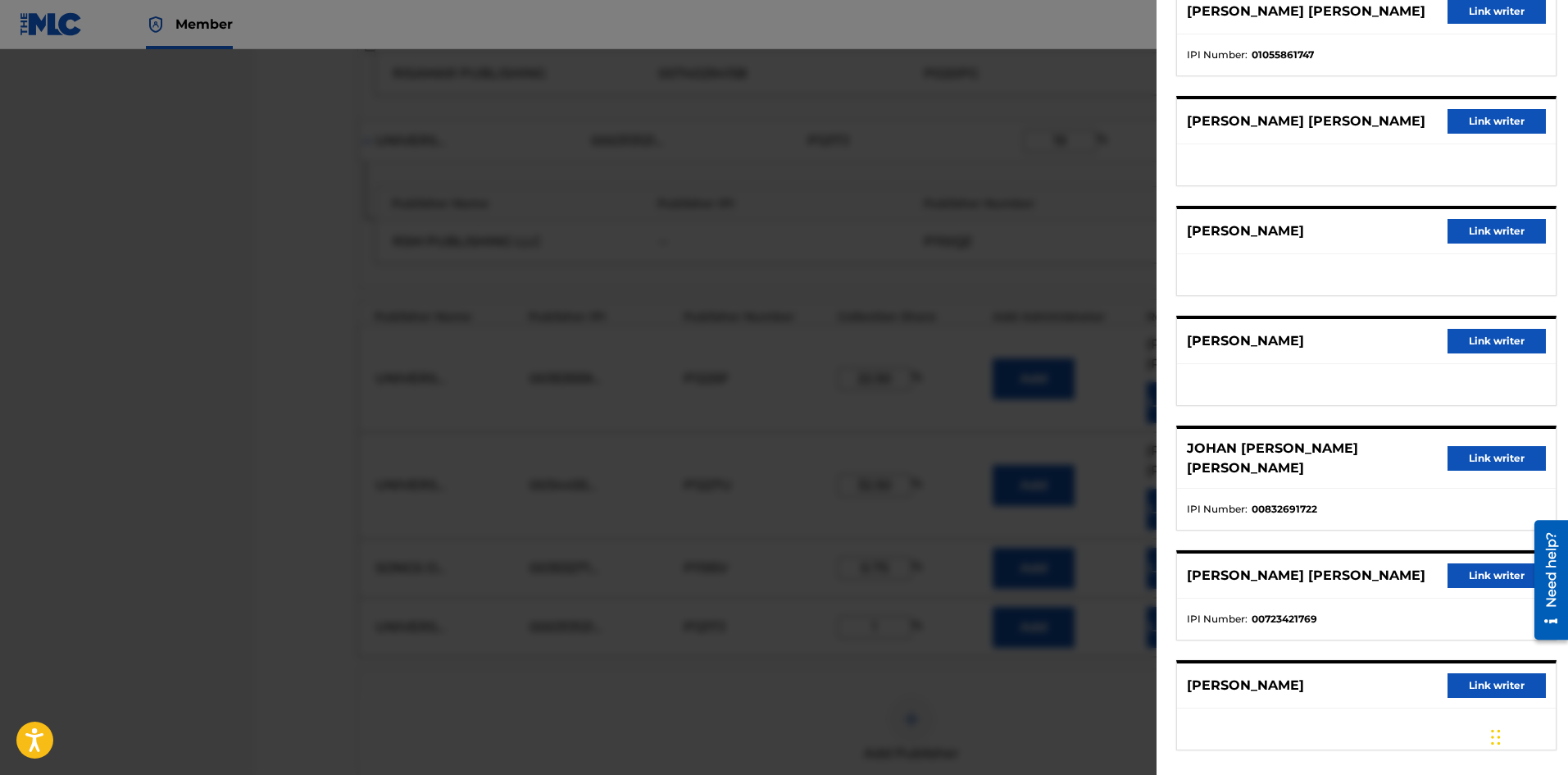
click at [1472, 454] on button "Link writer" at bounding box center [1496, 458] width 98 height 25
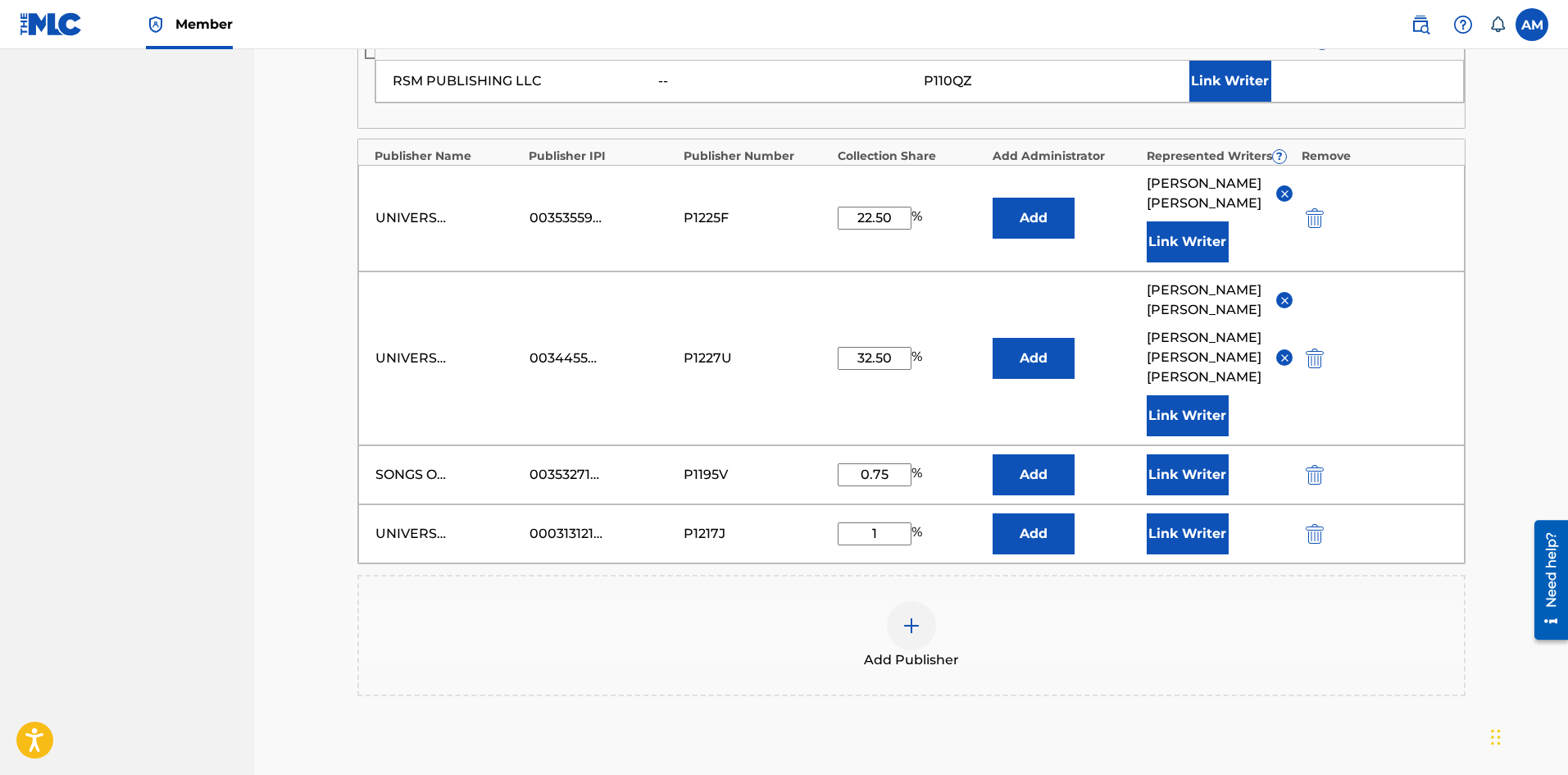
scroll to position [1003, 0]
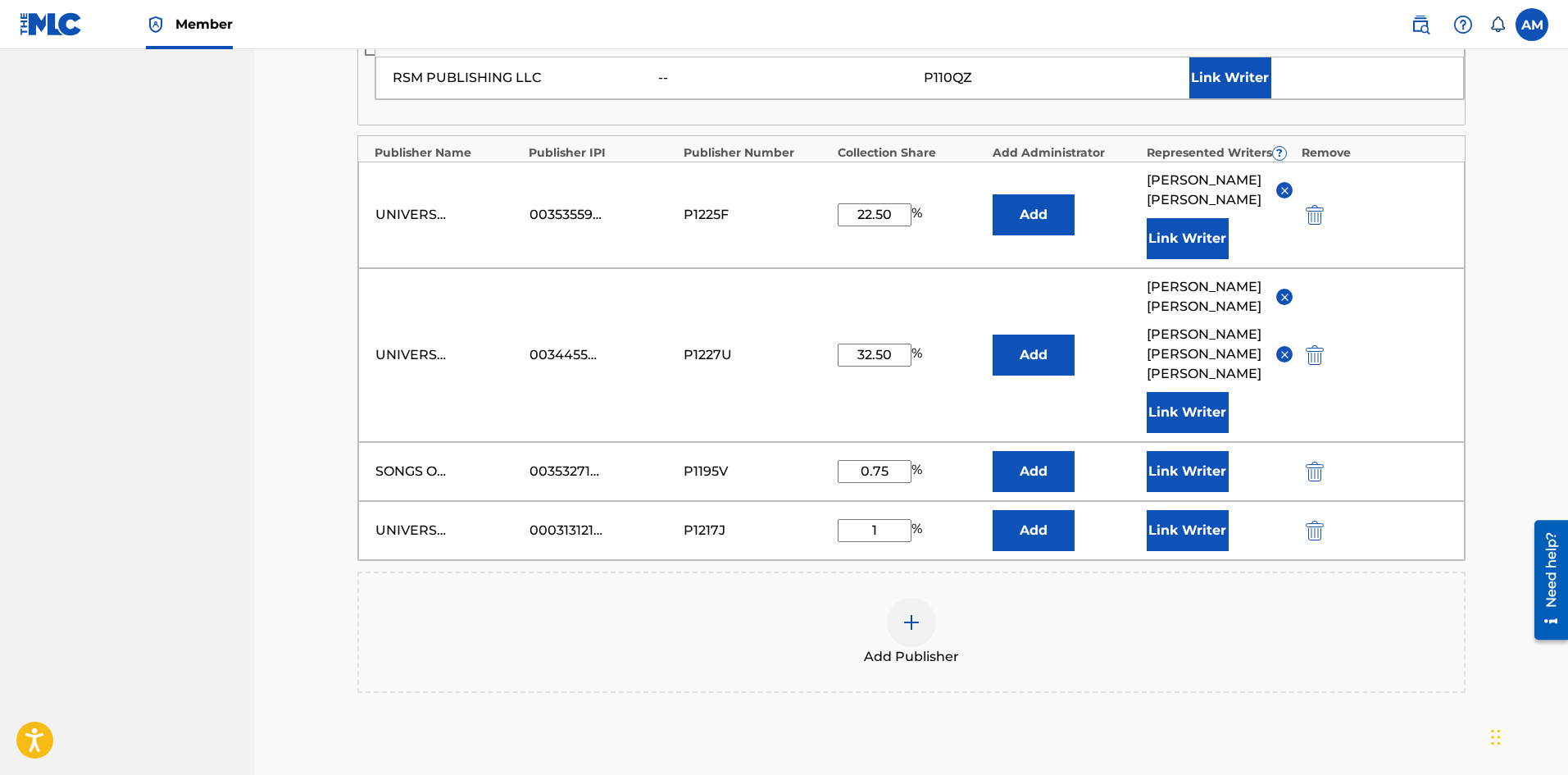
click at [1184, 466] on button "Link Writer" at bounding box center [1187, 471] width 82 height 41
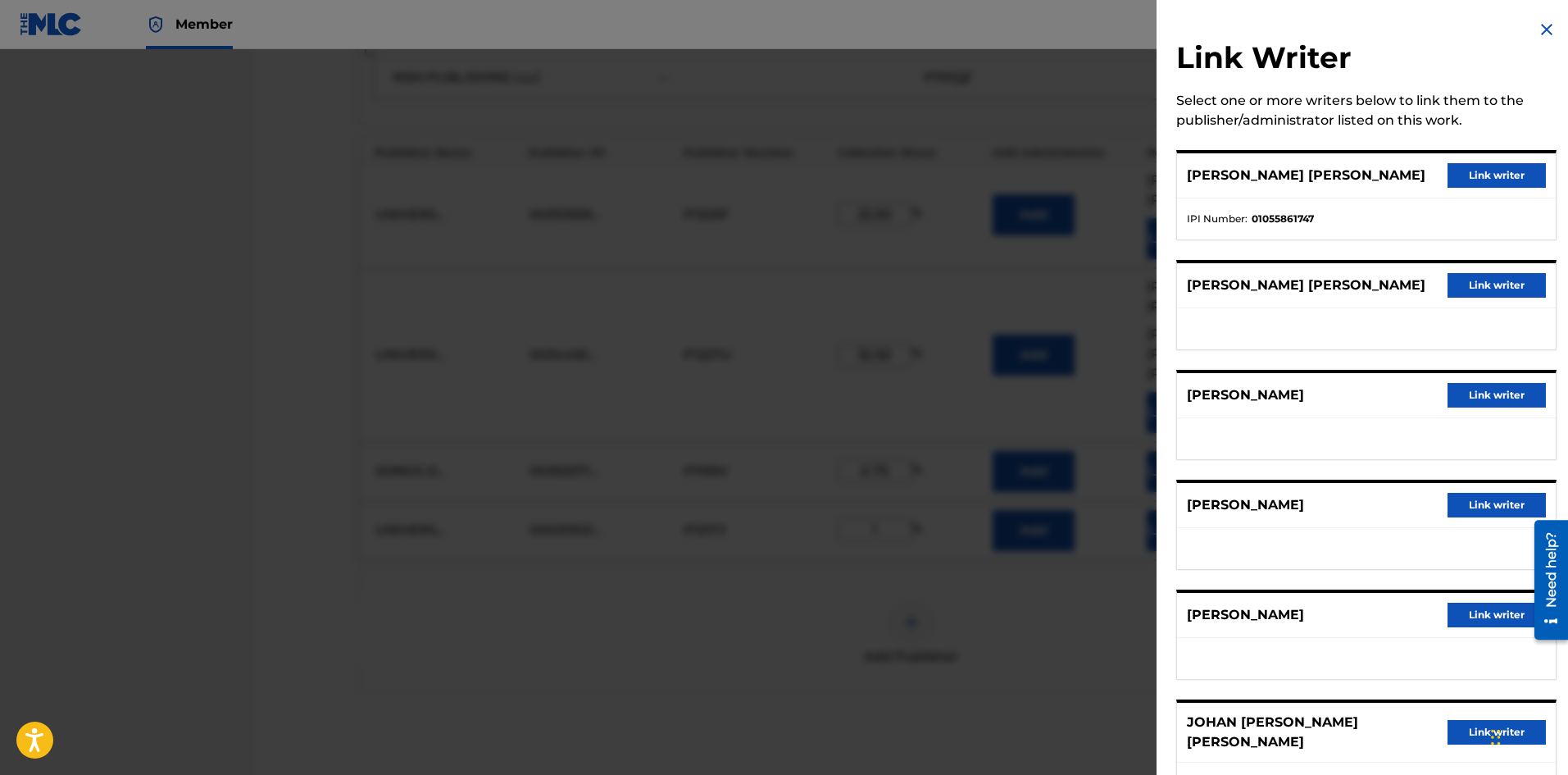
click at [1477, 281] on button "Link writer" at bounding box center [1496, 284] width 98 height 25
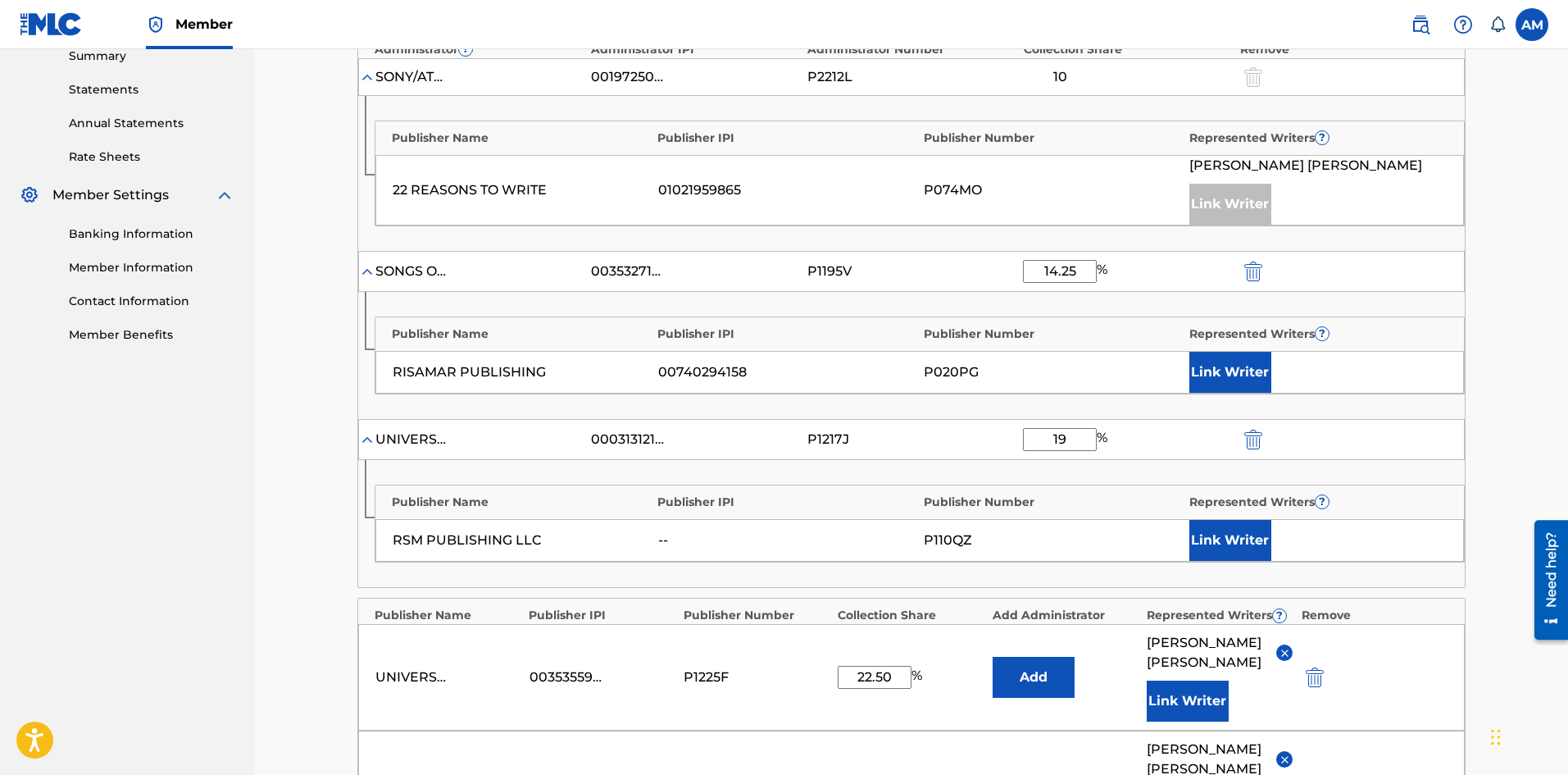
scroll to position [512, 0]
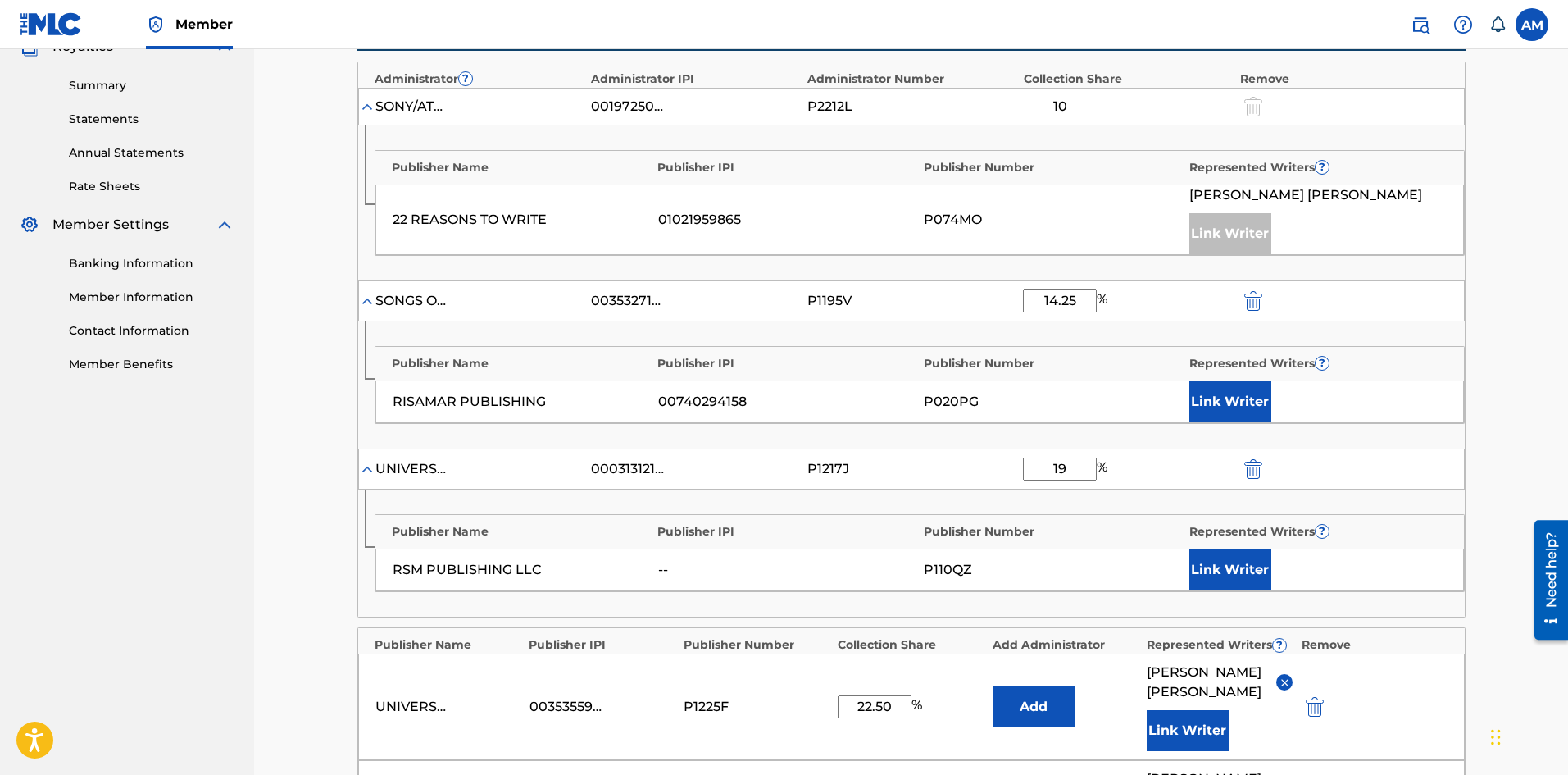
click at [1256, 399] on button "Link Writer" at bounding box center [1230, 402] width 82 height 41
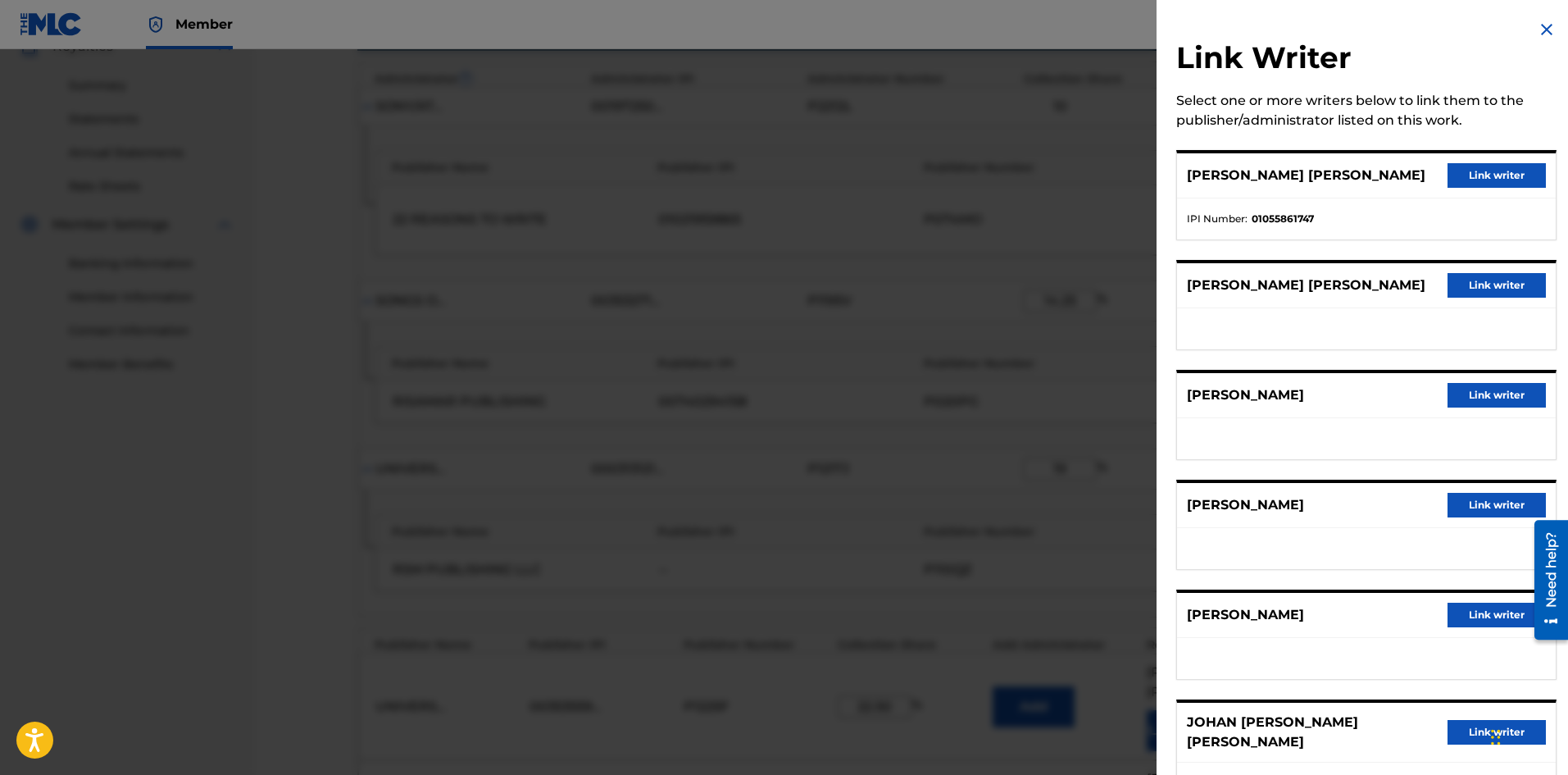
click at [1474, 288] on button "Link writer" at bounding box center [1496, 284] width 98 height 25
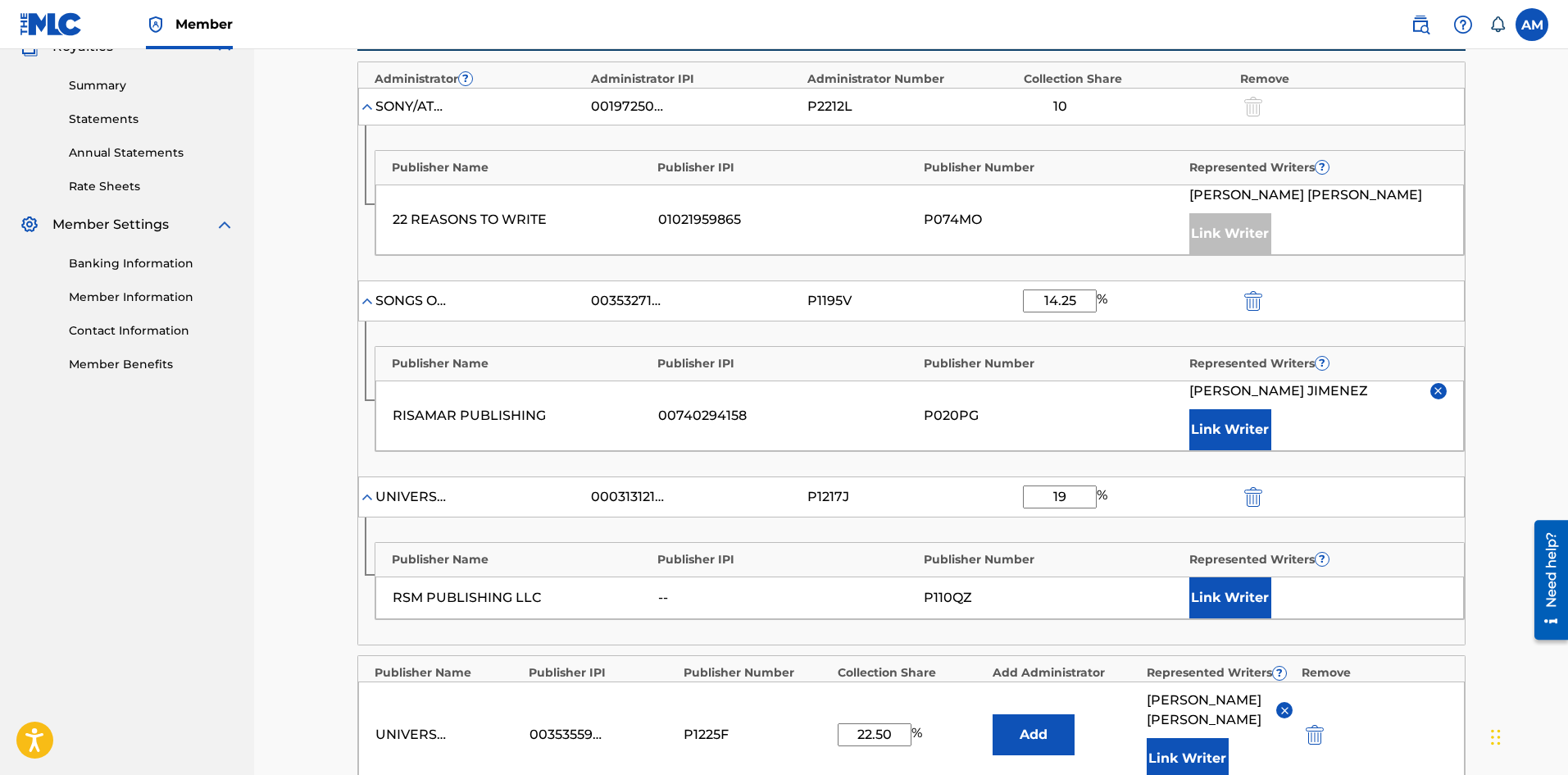
click at [1245, 424] on button "Link Writer" at bounding box center [1230, 429] width 82 height 41
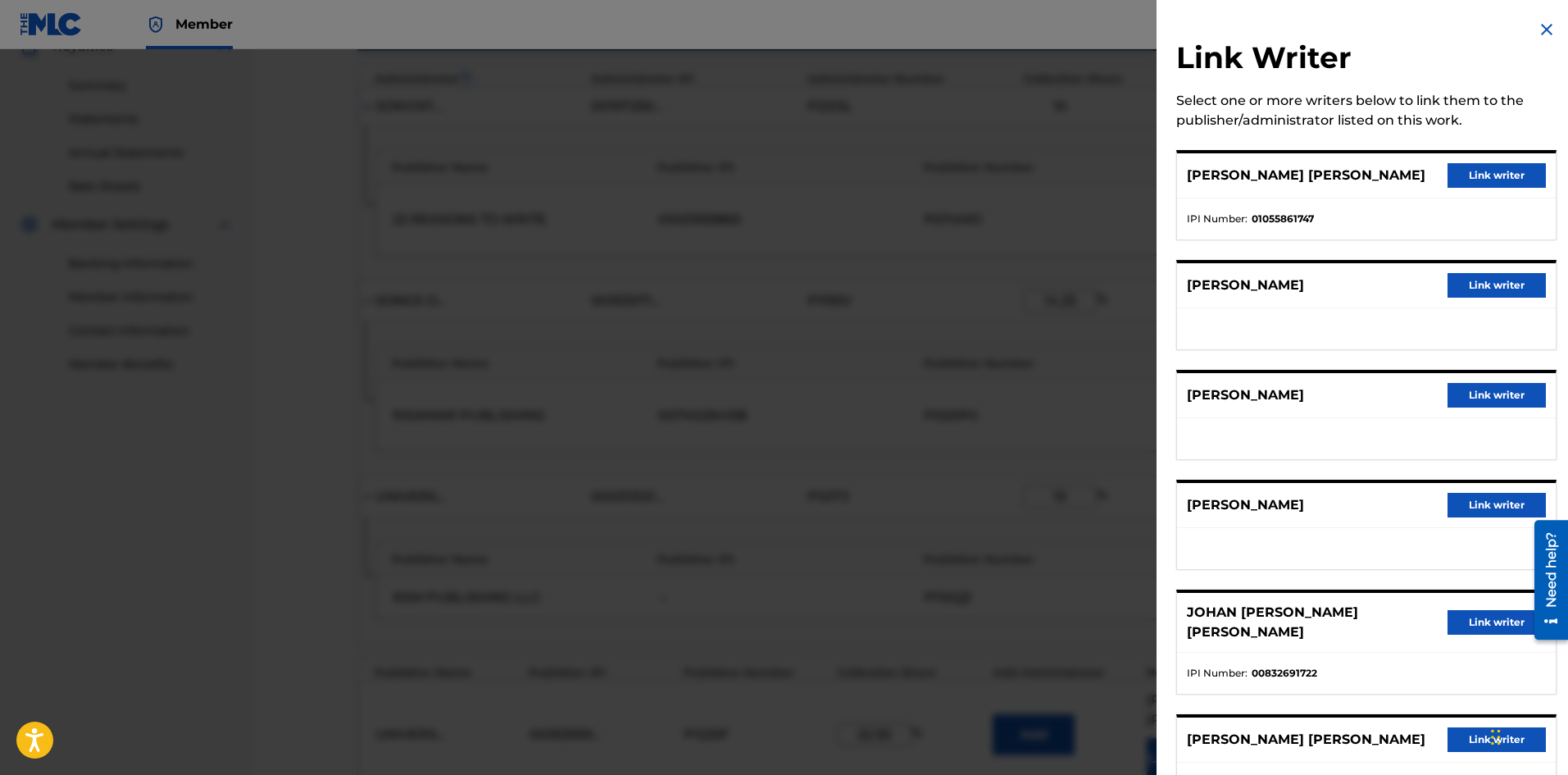
click at [1466, 175] on button "Link writer" at bounding box center [1496, 175] width 98 height 25
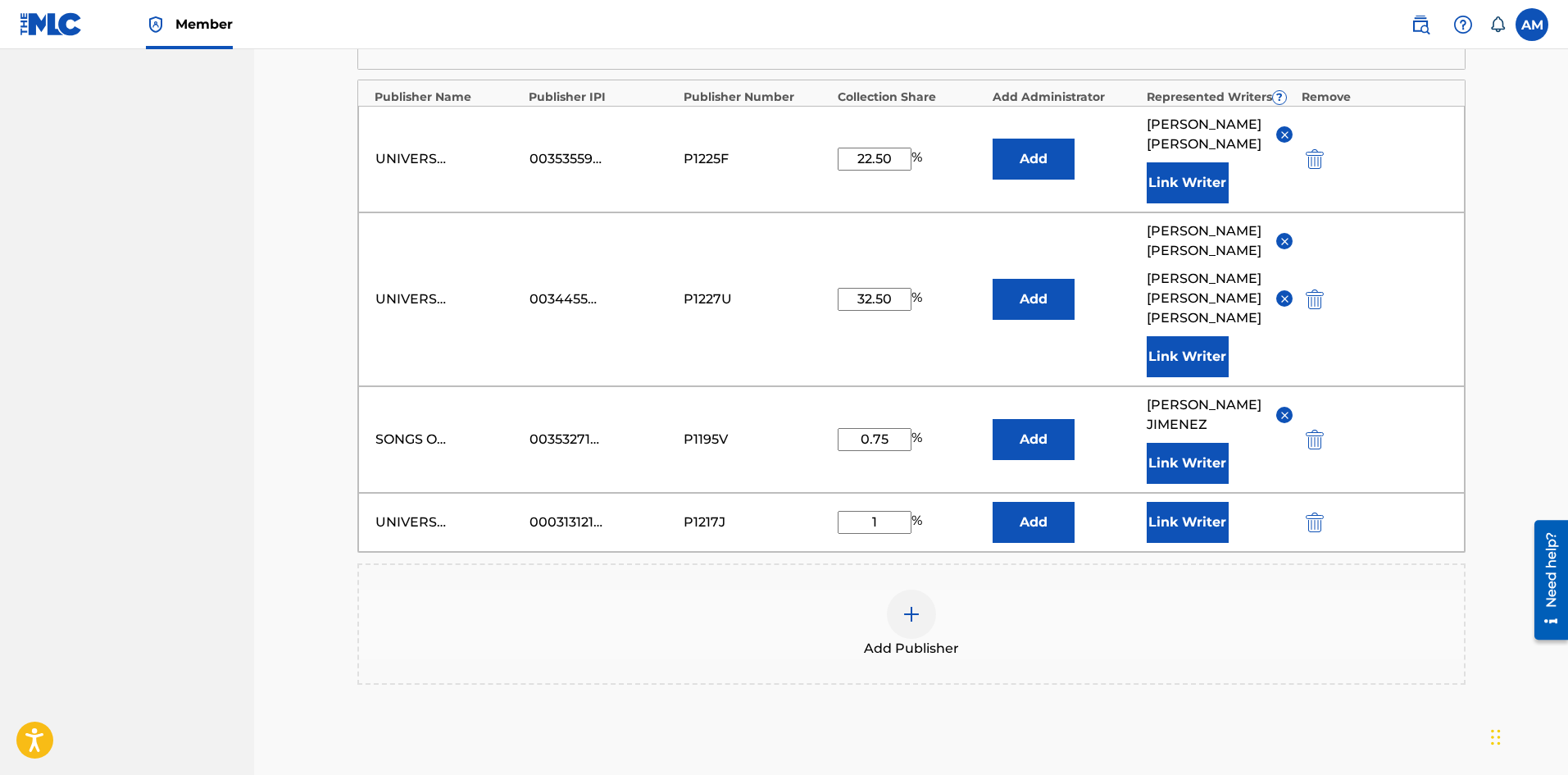
scroll to position [1167, 0]
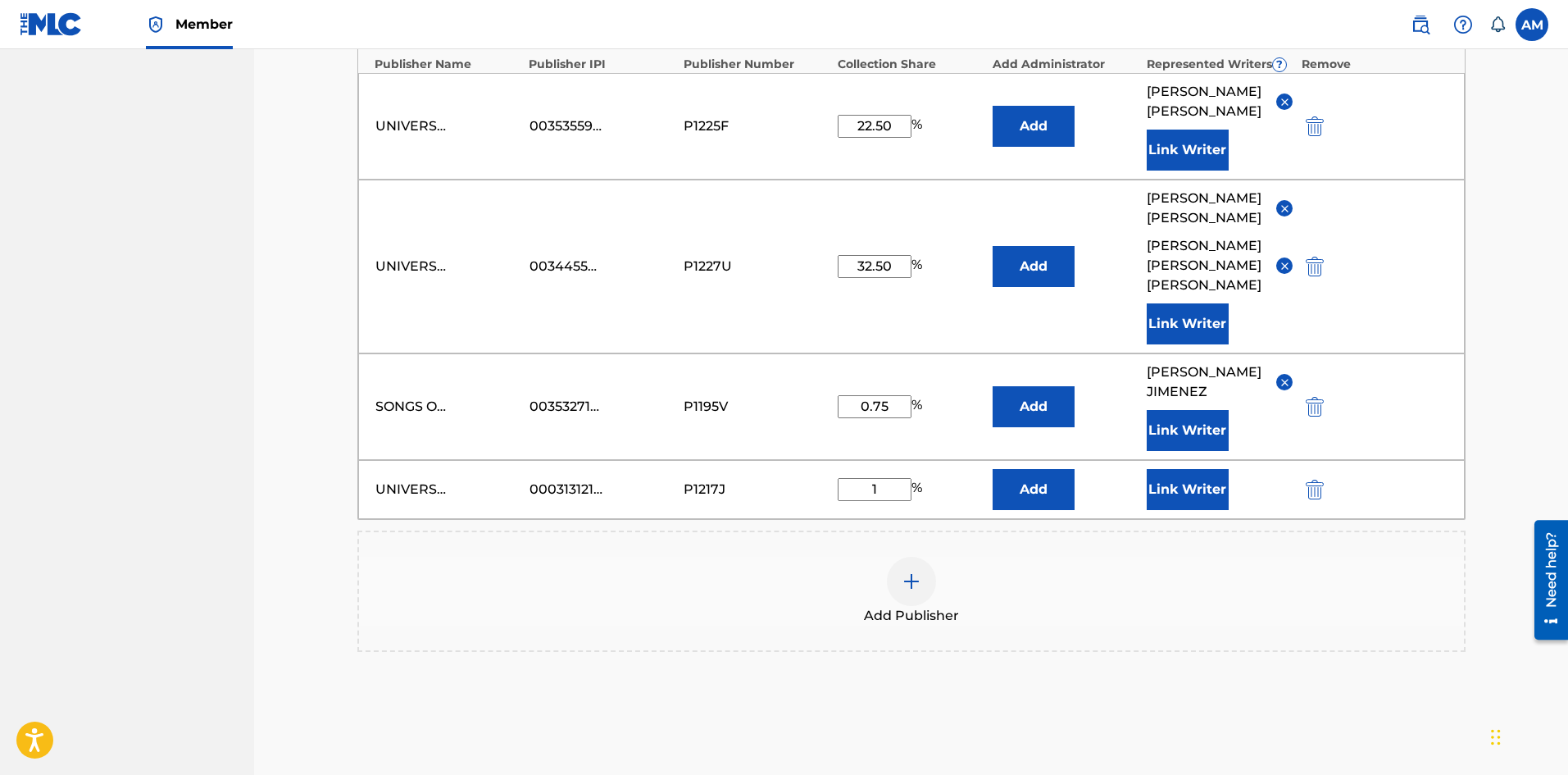
click at [1213, 412] on button "Link Writer" at bounding box center [1187, 430] width 82 height 41
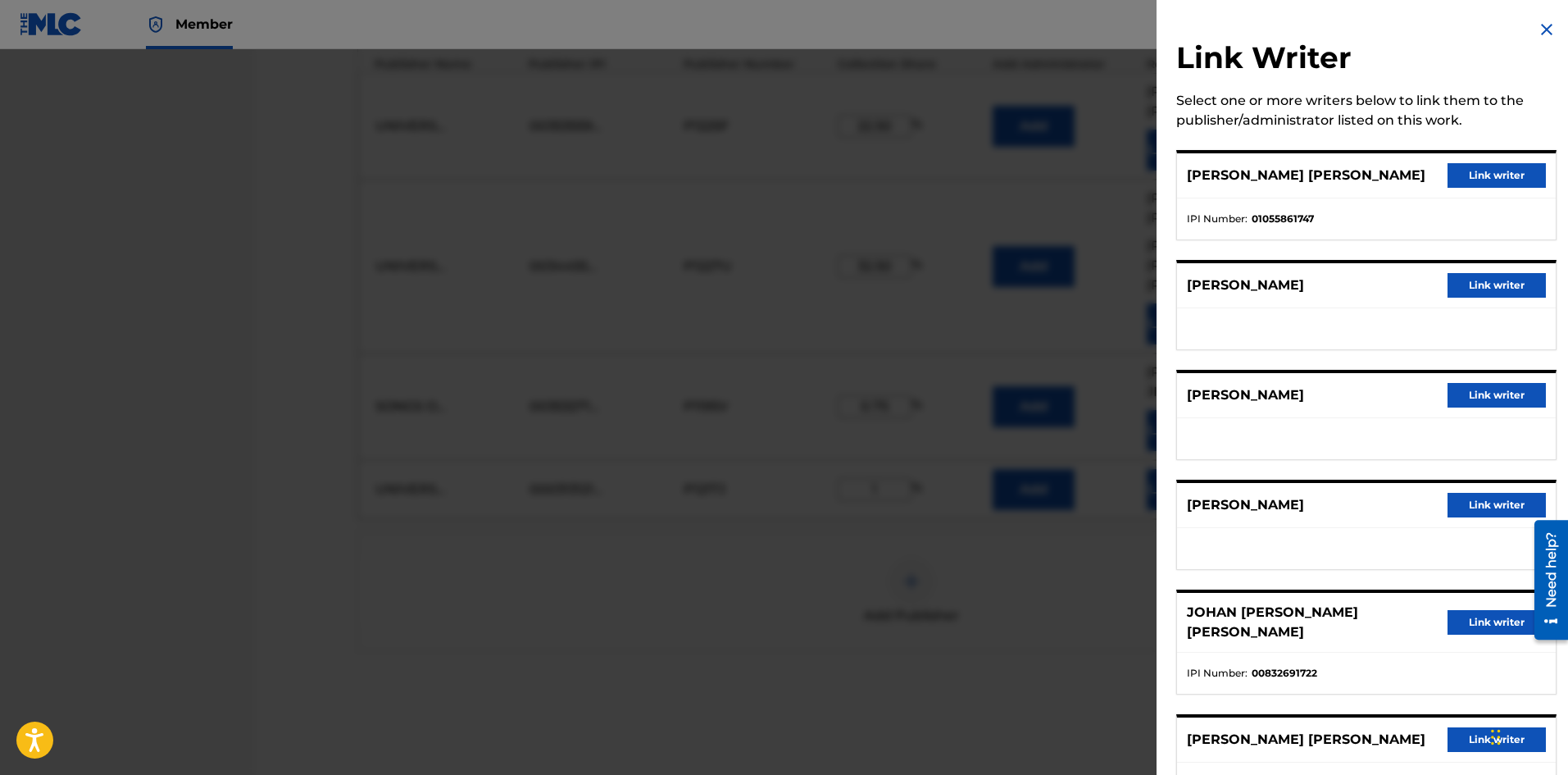
click at [1486, 177] on button "Link writer" at bounding box center [1496, 175] width 98 height 25
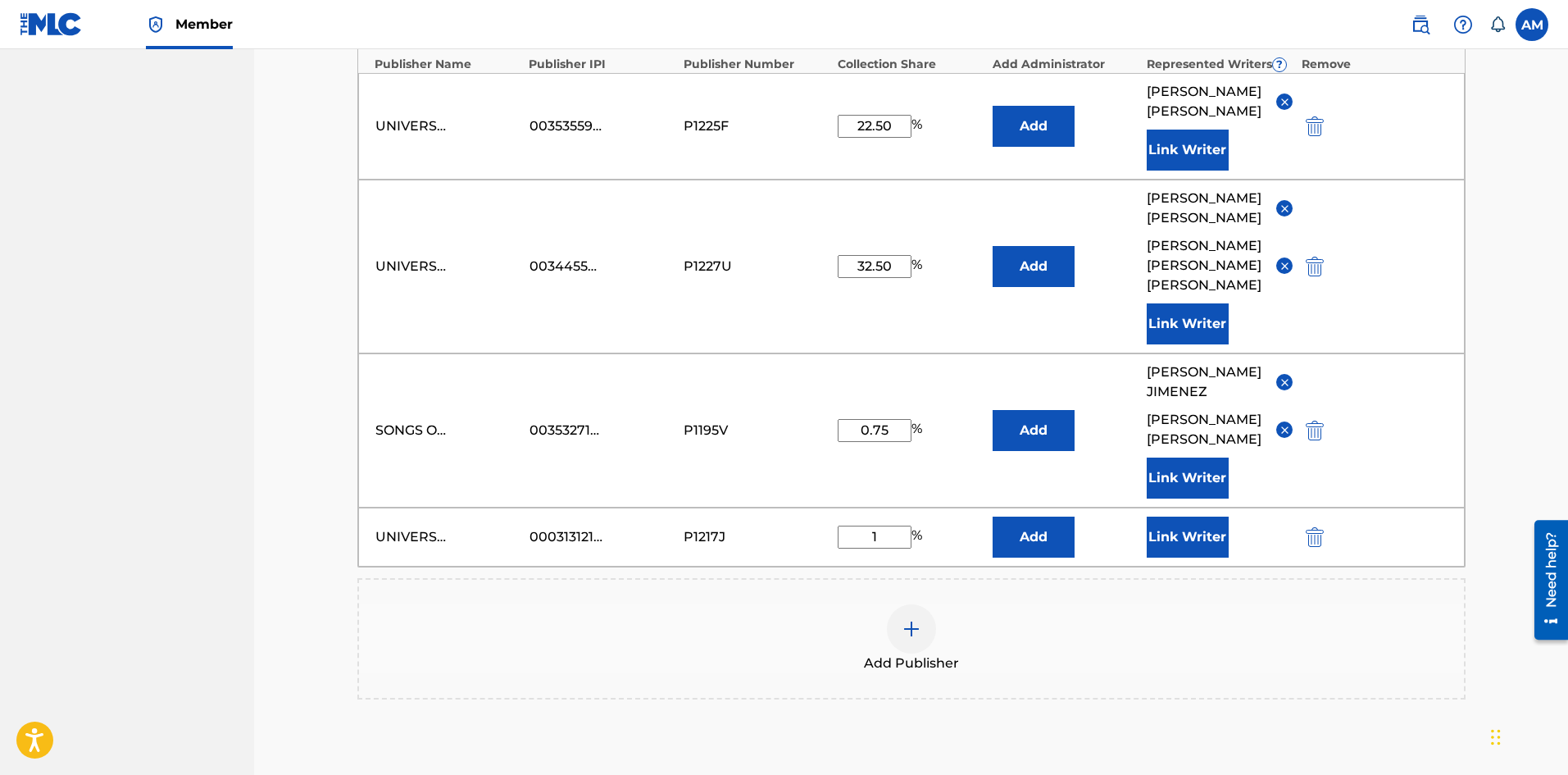
click at [1207, 547] on button "Link Writer" at bounding box center [1187, 536] width 82 height 41
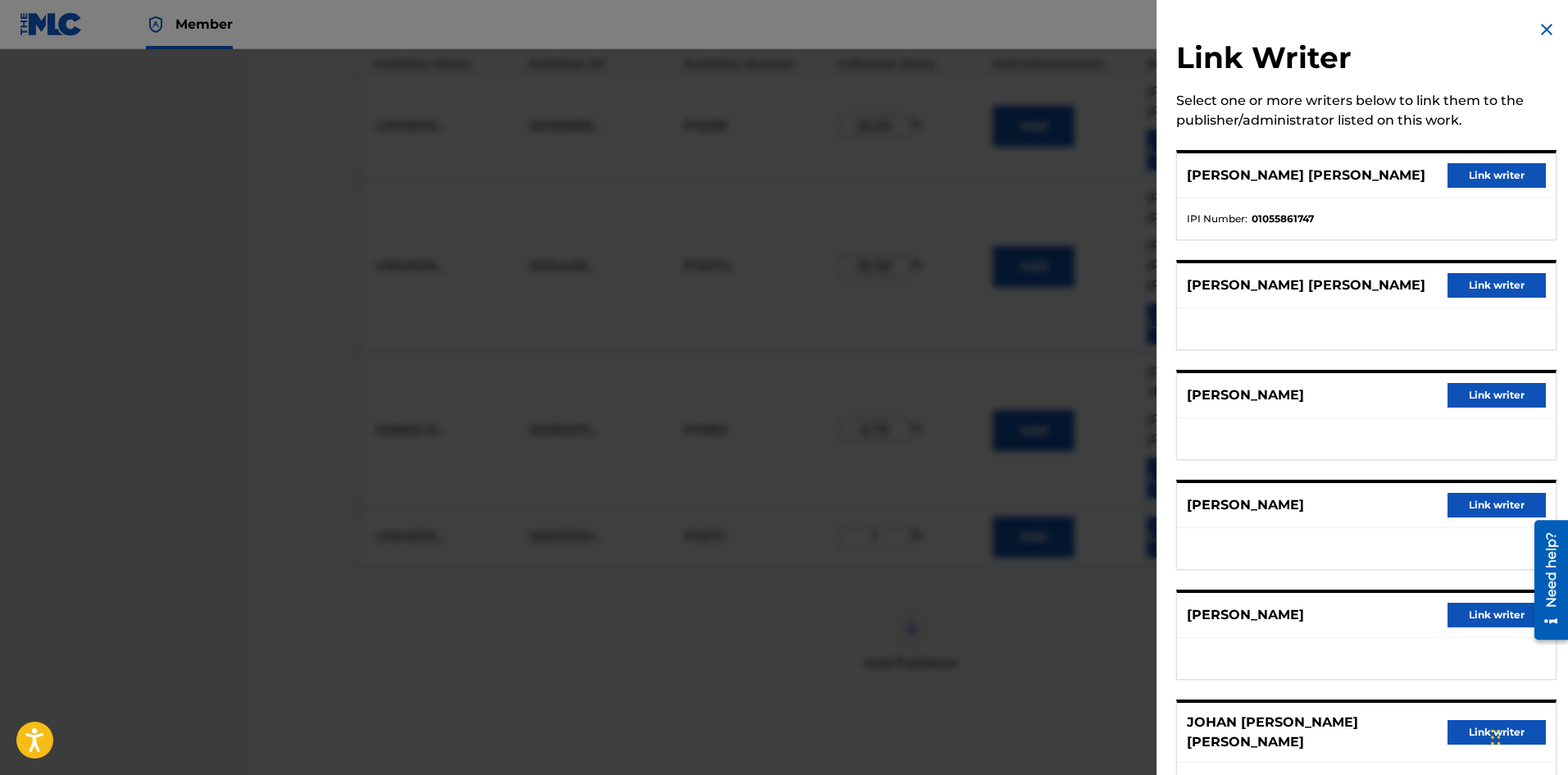
click at [1492, 405] on button "Link writer" at bounding box center [1496, 394] width 98 height 25
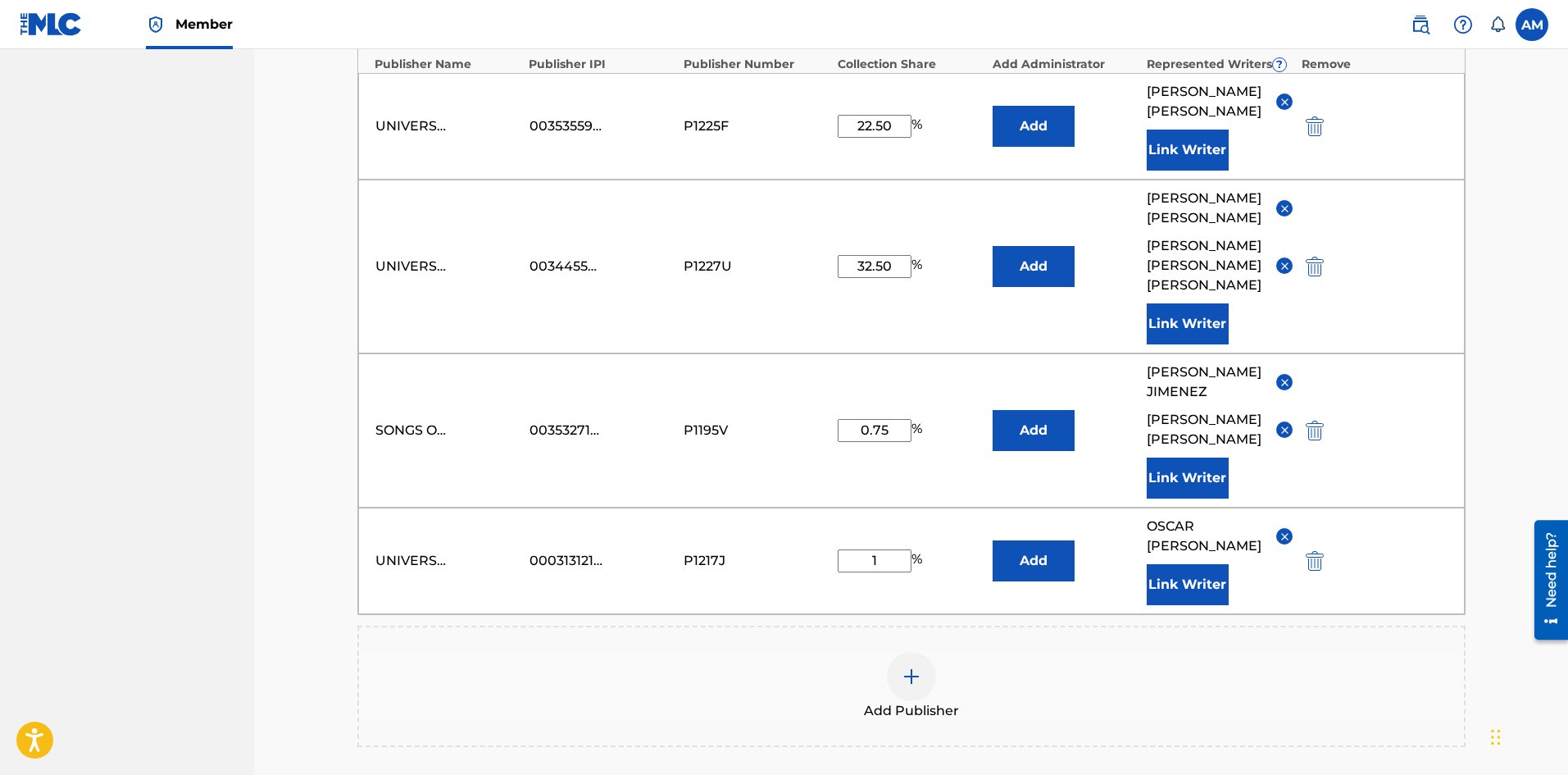
click at [1193, 564] on button "Link Writer" at bounding box center [1187, 584] width 82 height 41
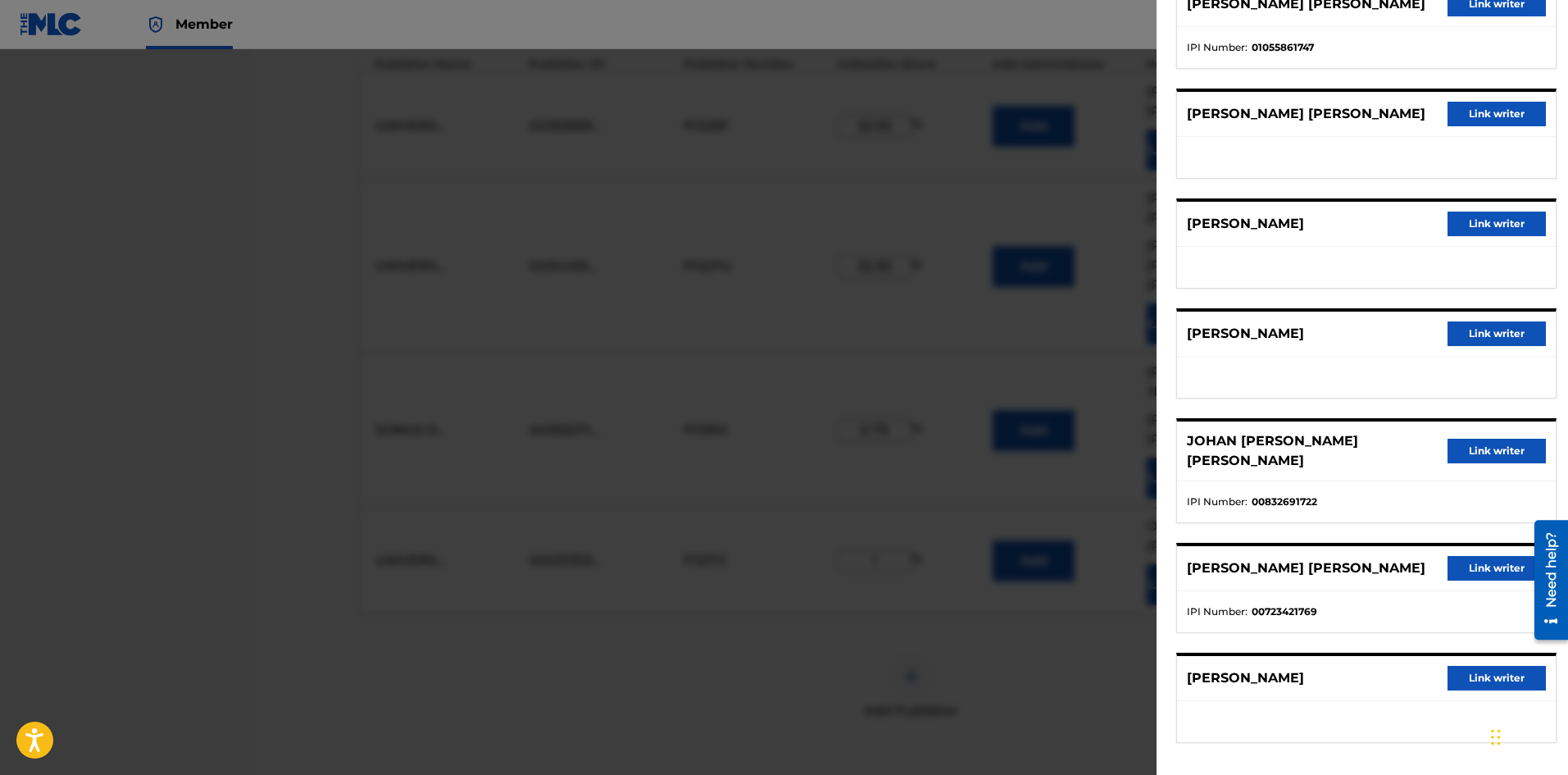
scroll to position [179, 0]
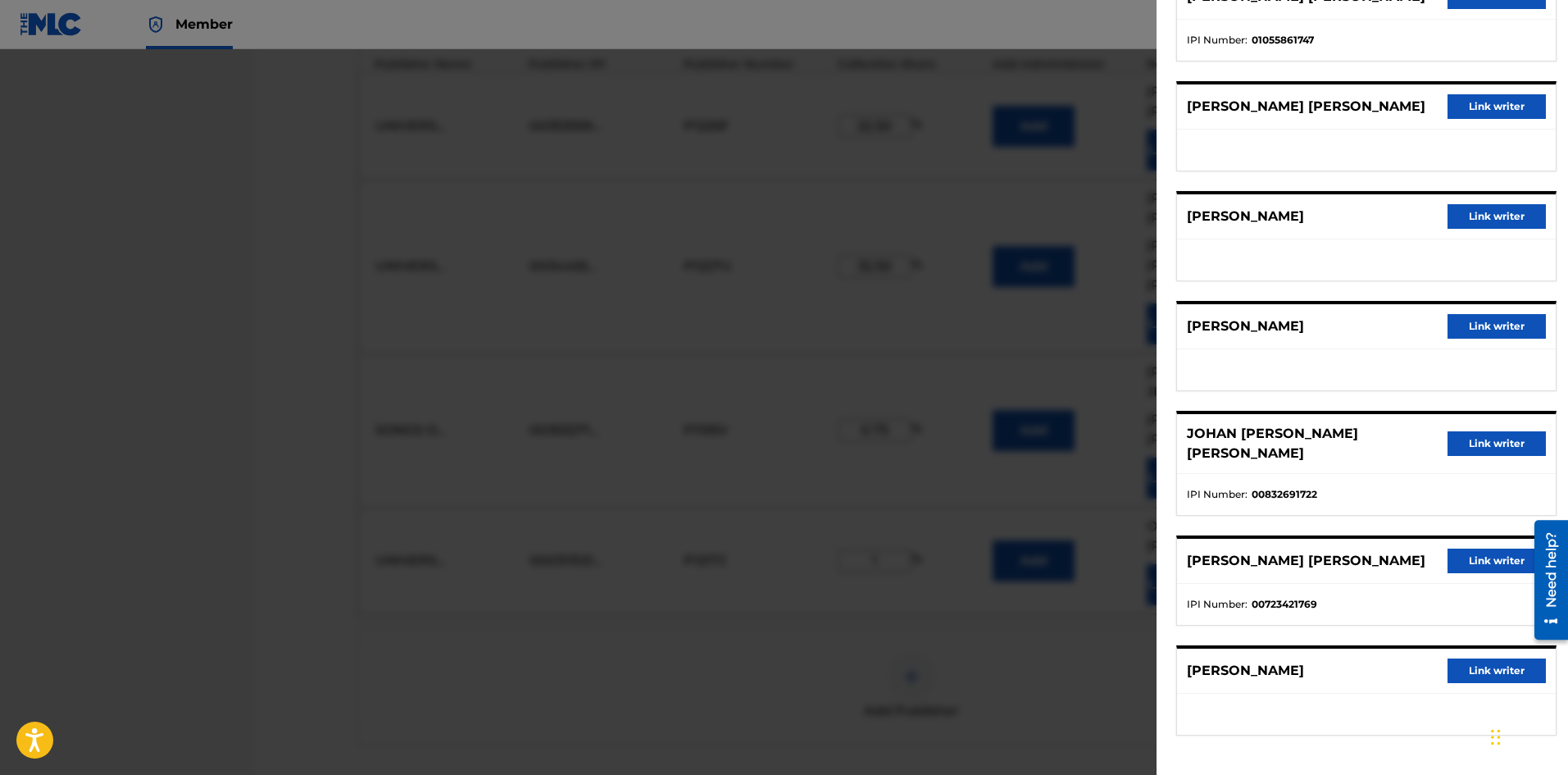
click at [1466, 665] on button "Link writer" at bounding box center [1496, 671] width 98 height 25
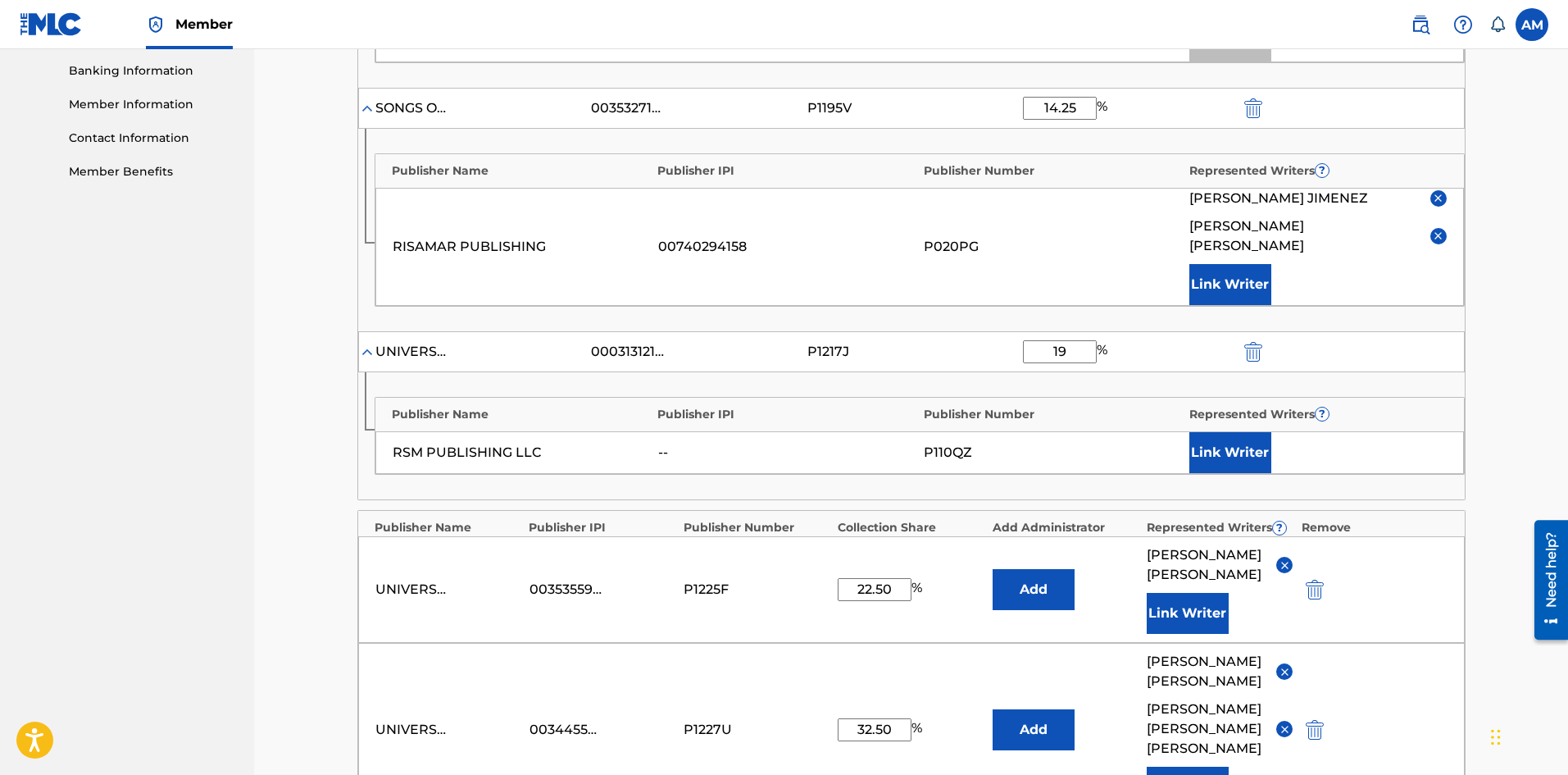
scroll to position [676, 0]
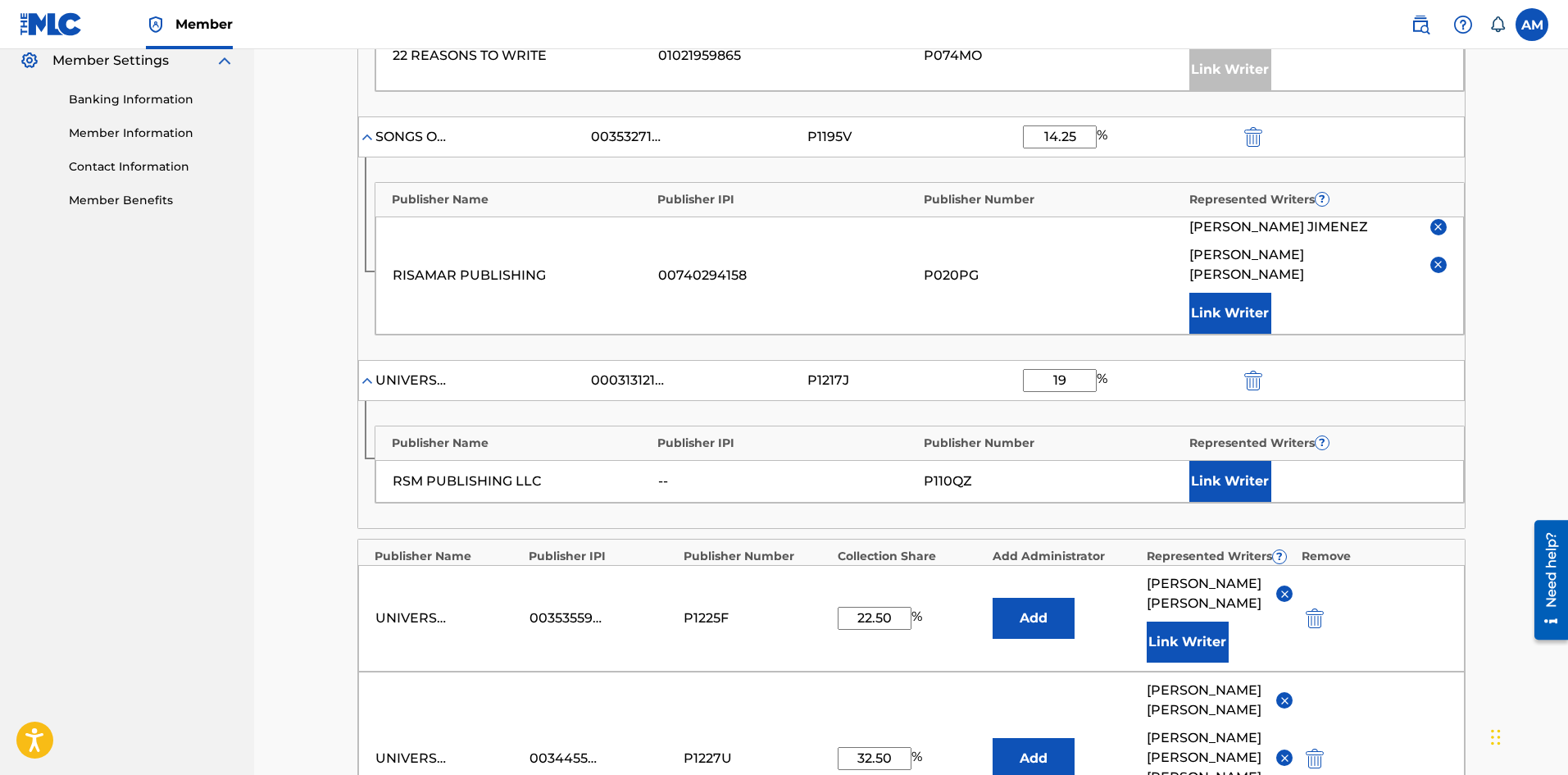
click at [1262, 478] on button "Link Writer" at bounding box center [1230, 481] width 82 height 41
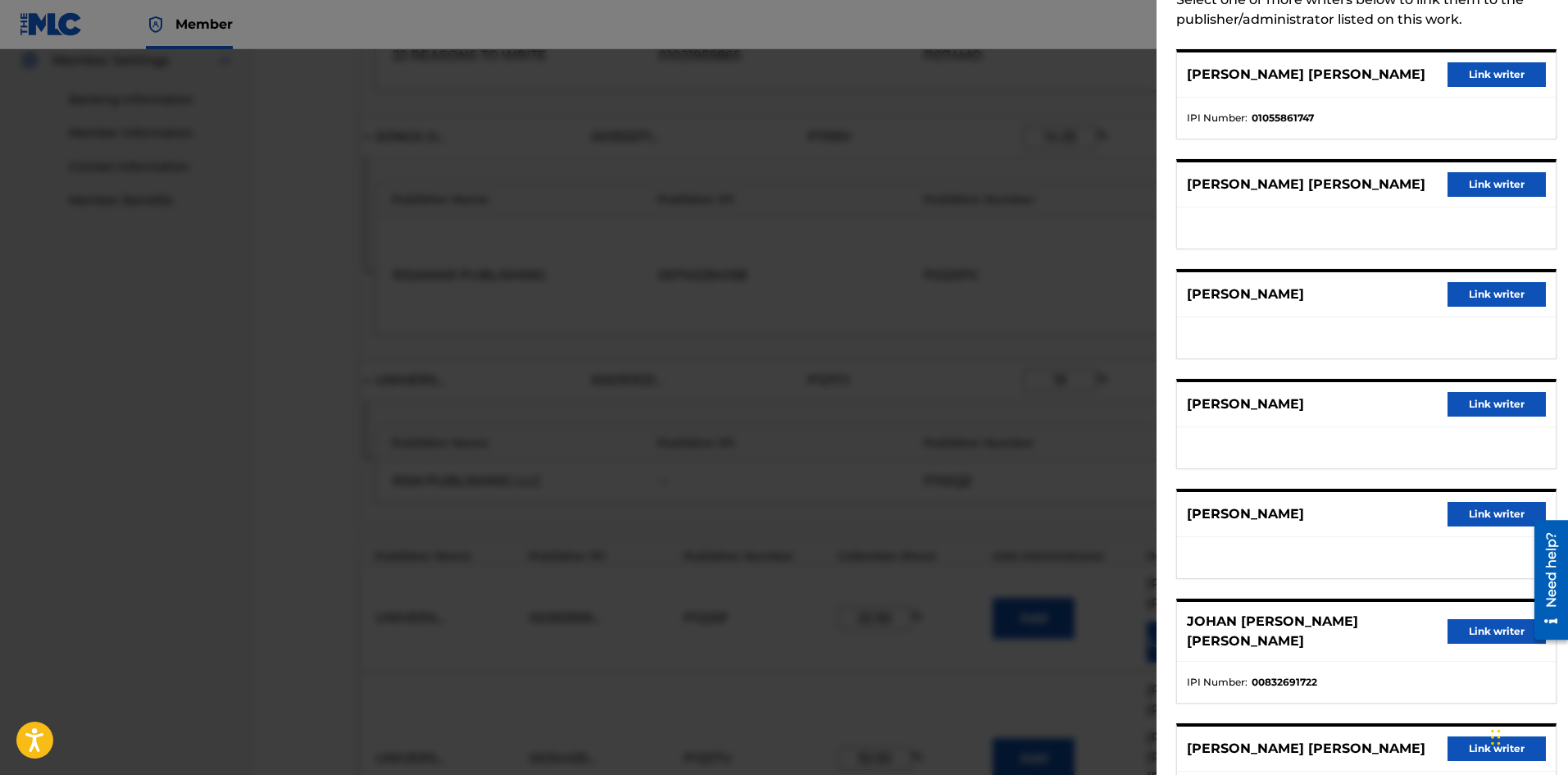
scroll to position [289, 0]
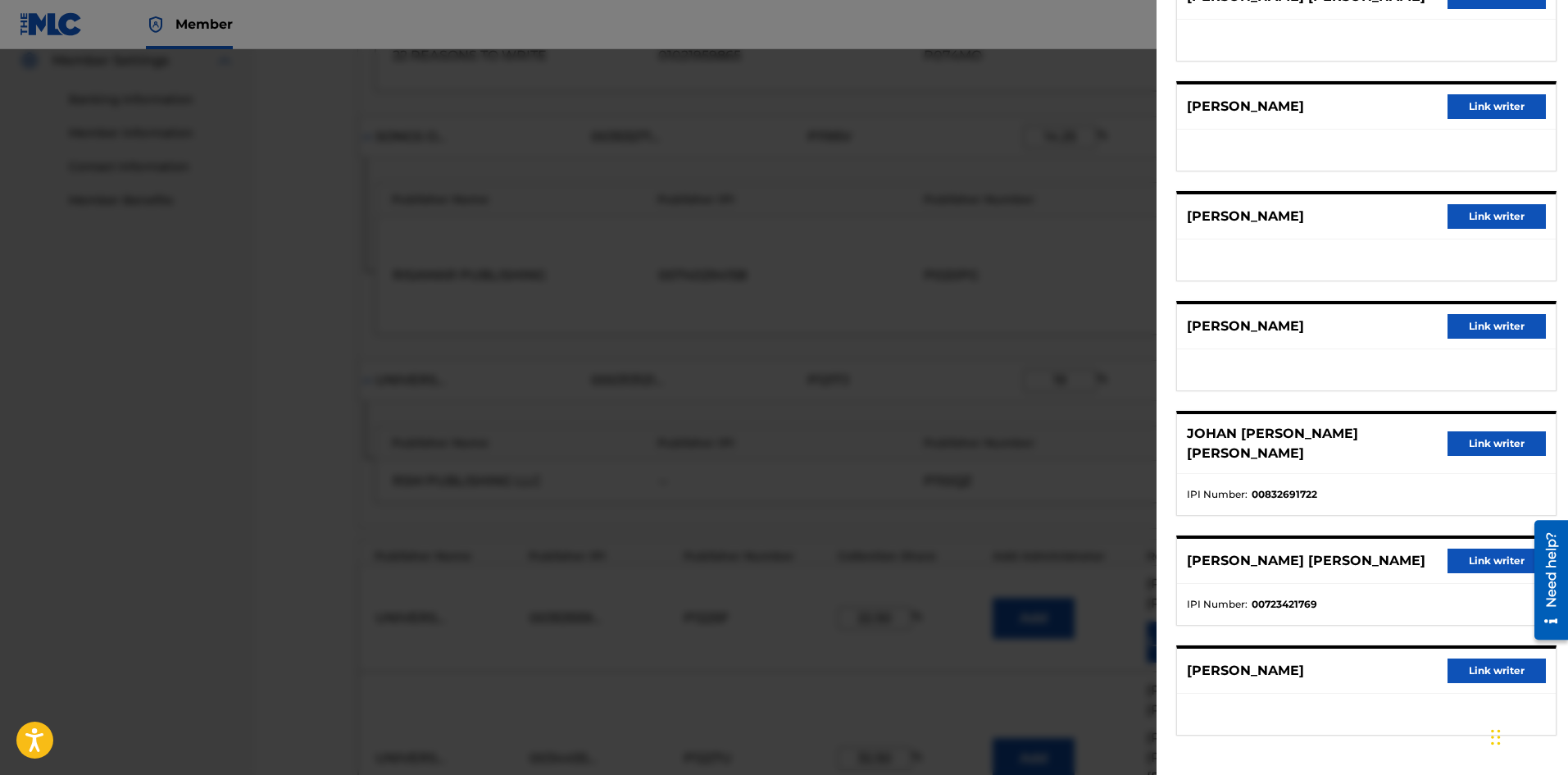
click at [1450, 667] on button "Link writer" at bounding box center [1496, 671] width 98 height 25
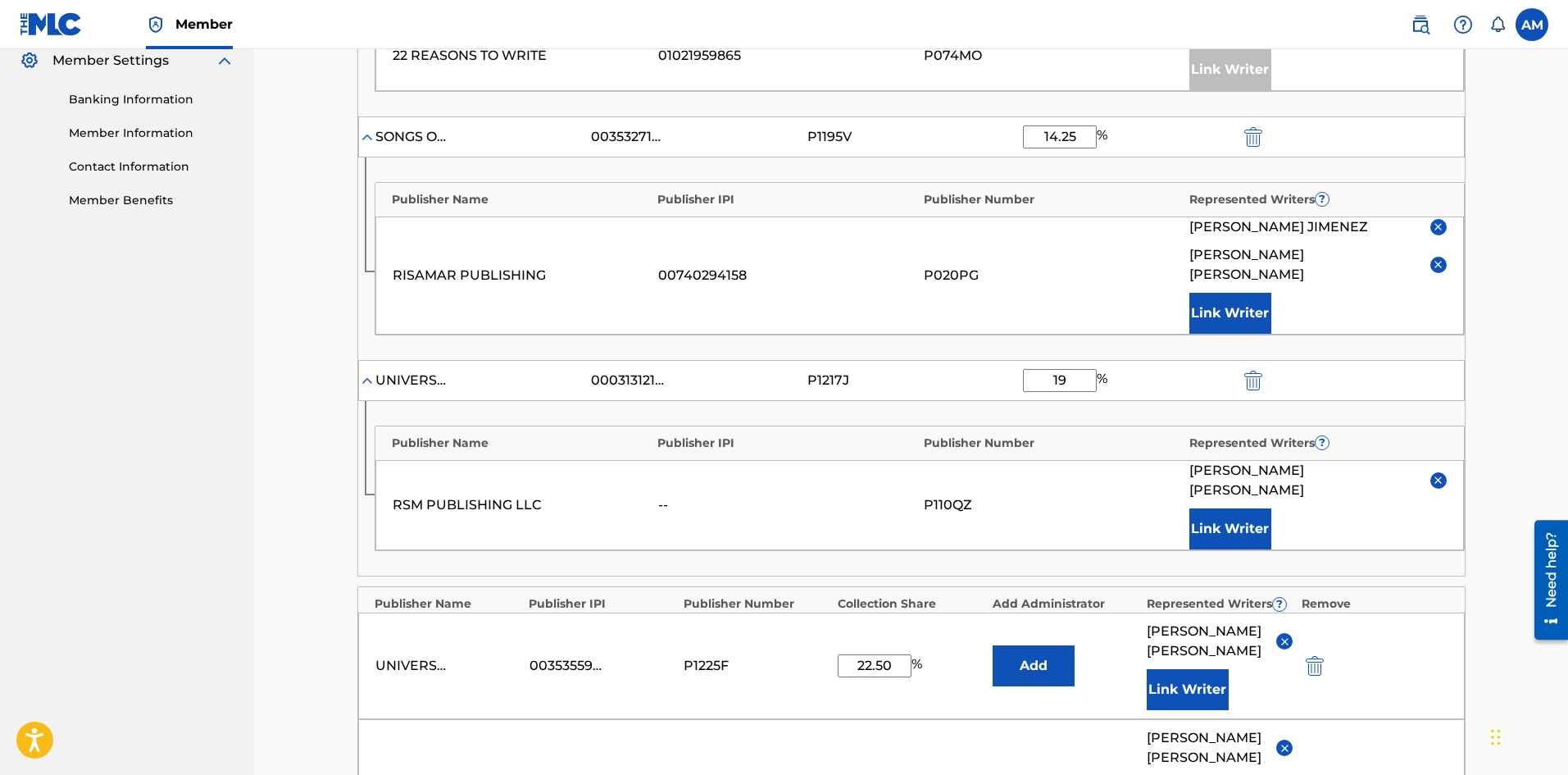
click at [1234, 508] on button "Link Writer" at bounding box center [1230, 528] width 82 height 41
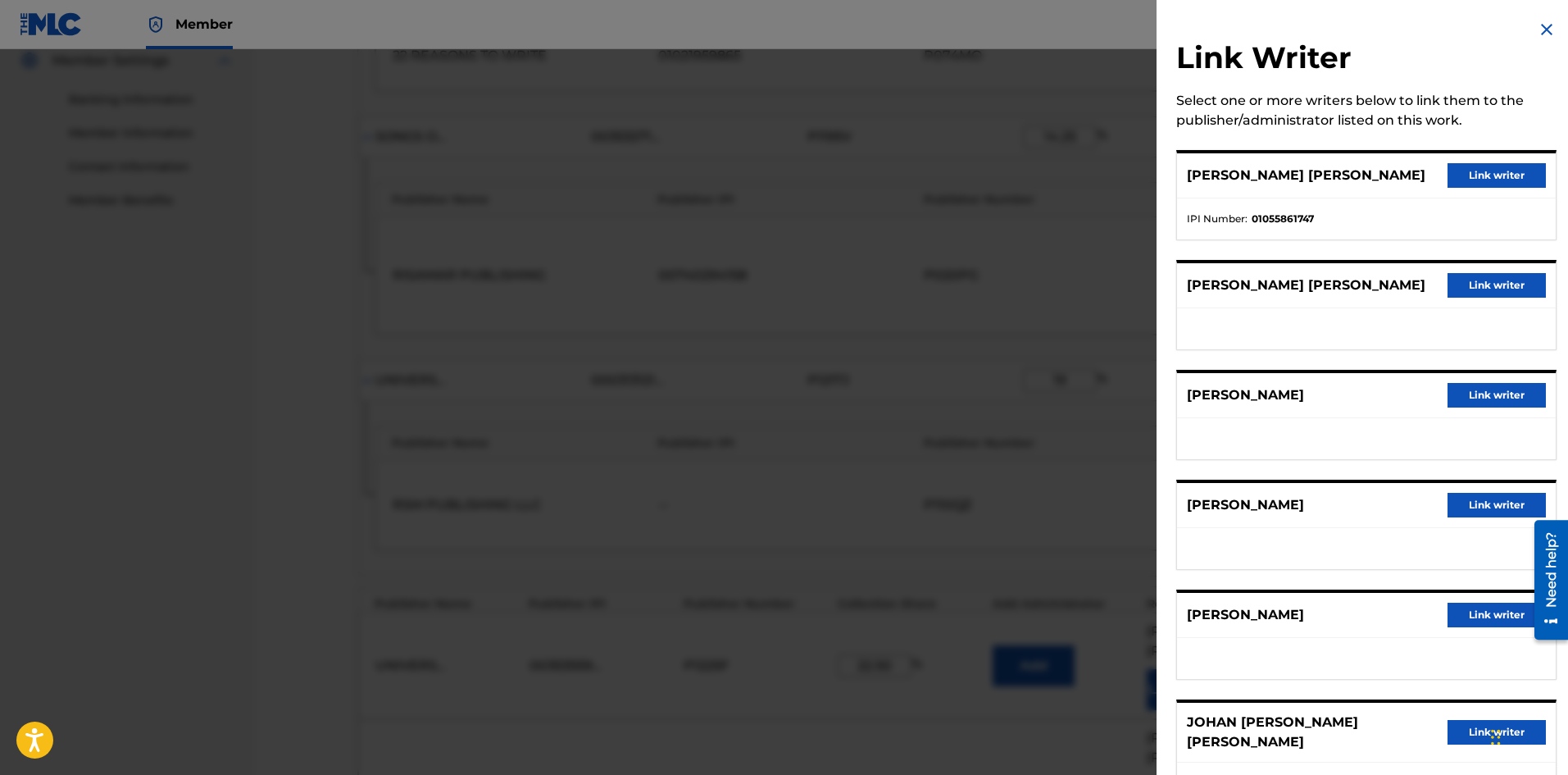
click at [1482, 390] on button "Link writer" at bounding box center [1496, 394] width 98 height 25
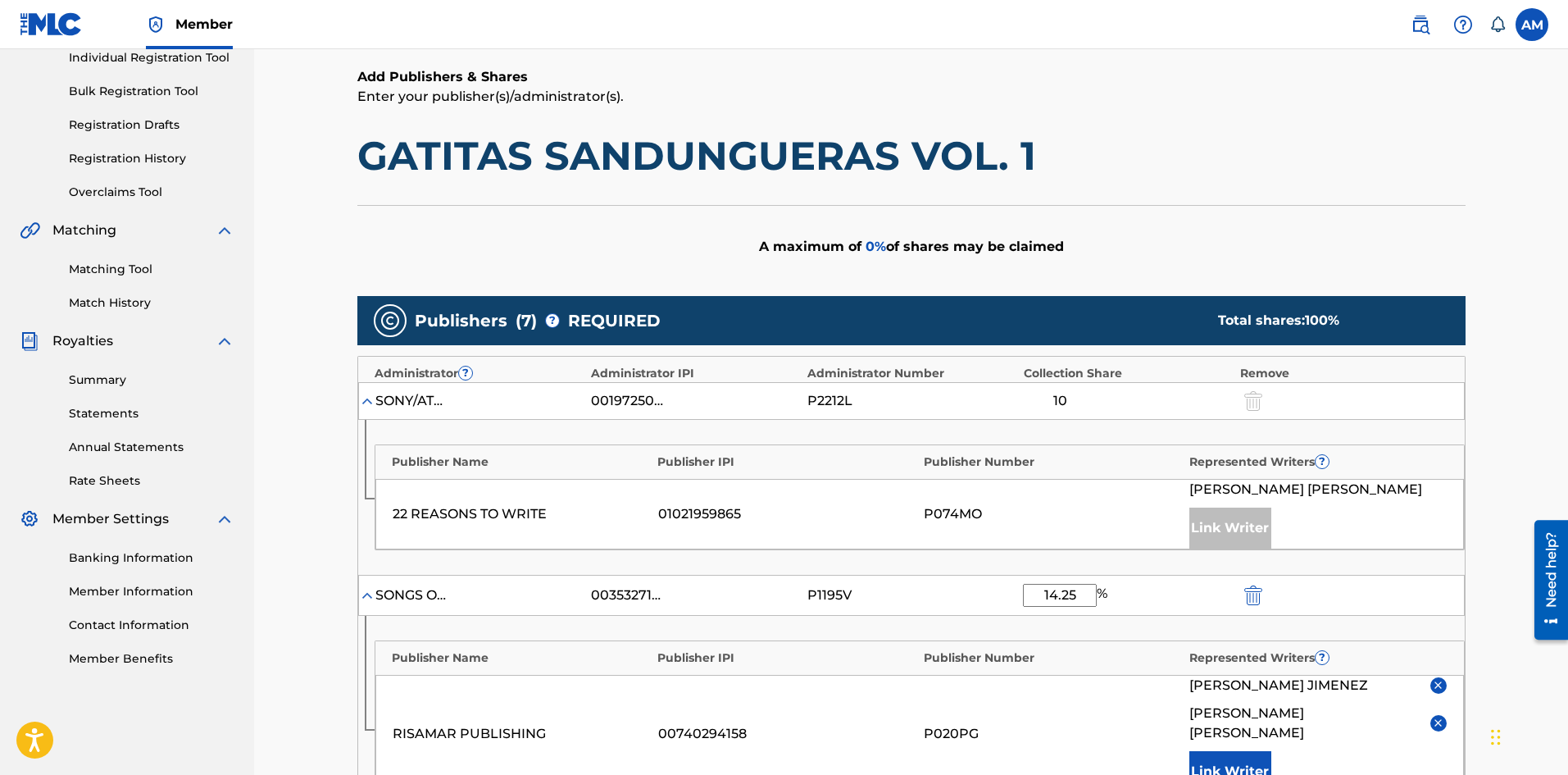
scroll to position [0, 0]
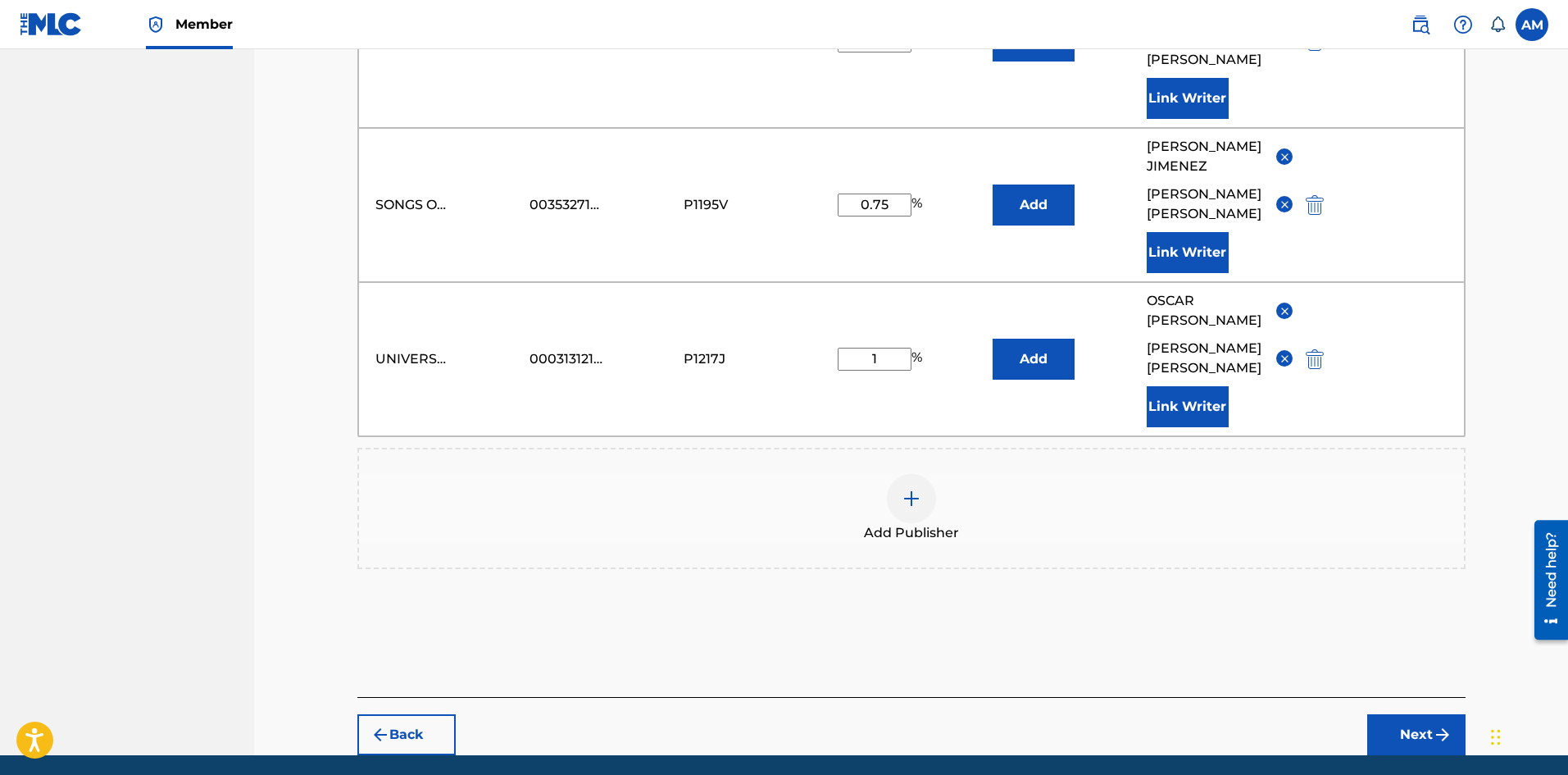
click at [1405, 714] on button "Next" at bounding box center [1416, 734] width 98 height 41
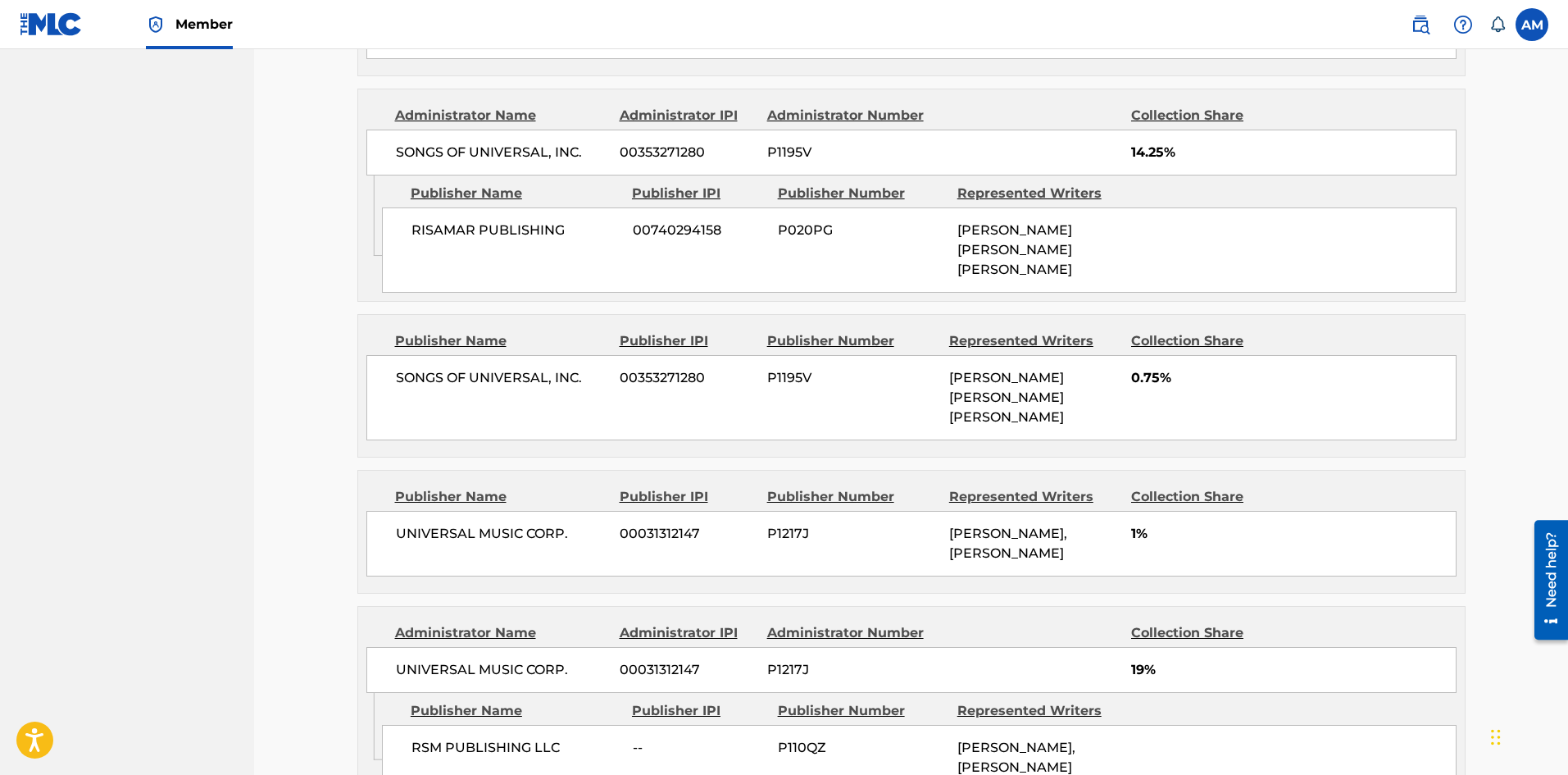
scroll to position [1495, 0]
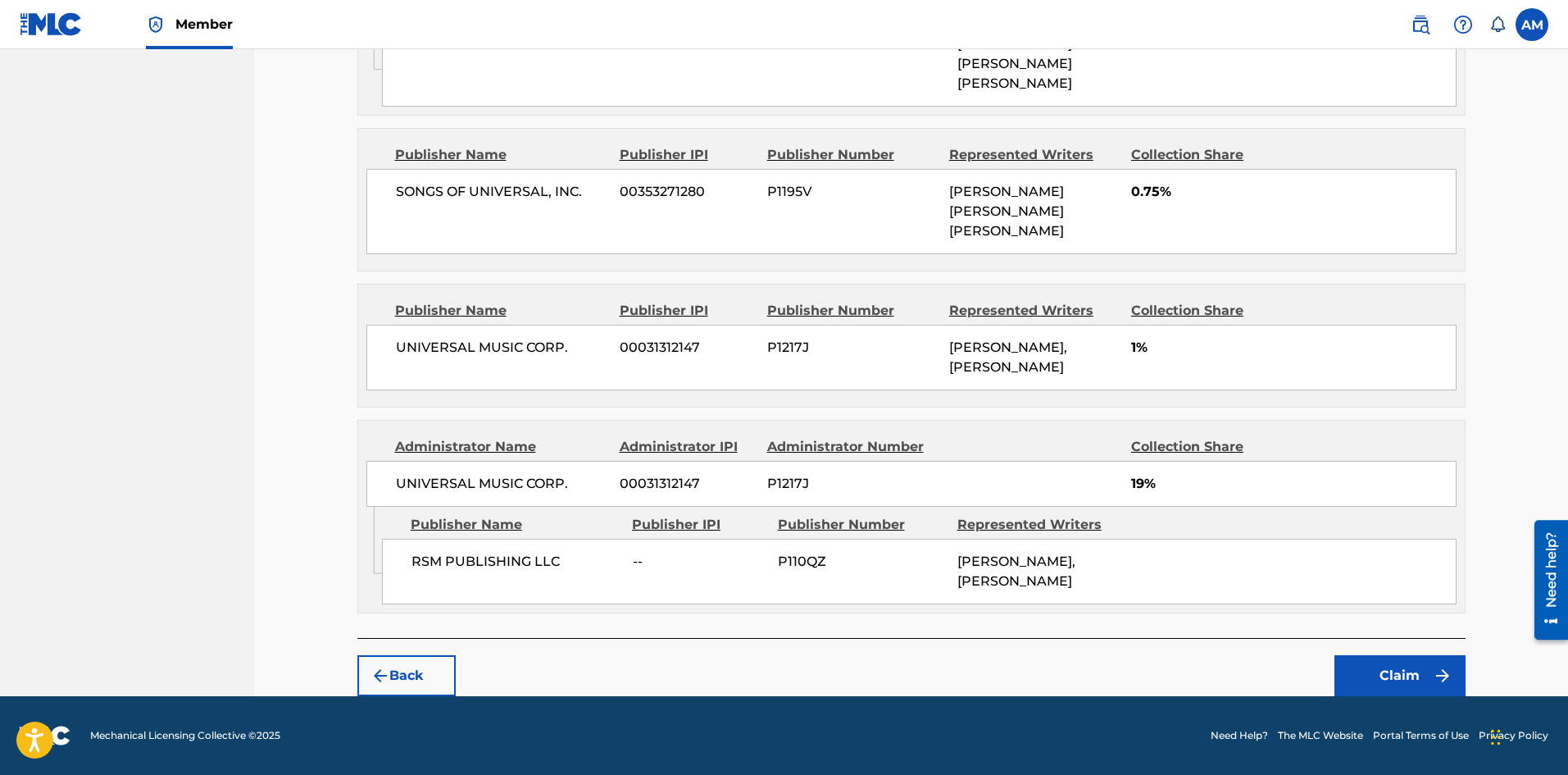
click at [1380, 667] on button "Claim" at bounding box center [1400, 675] width 131 height 41
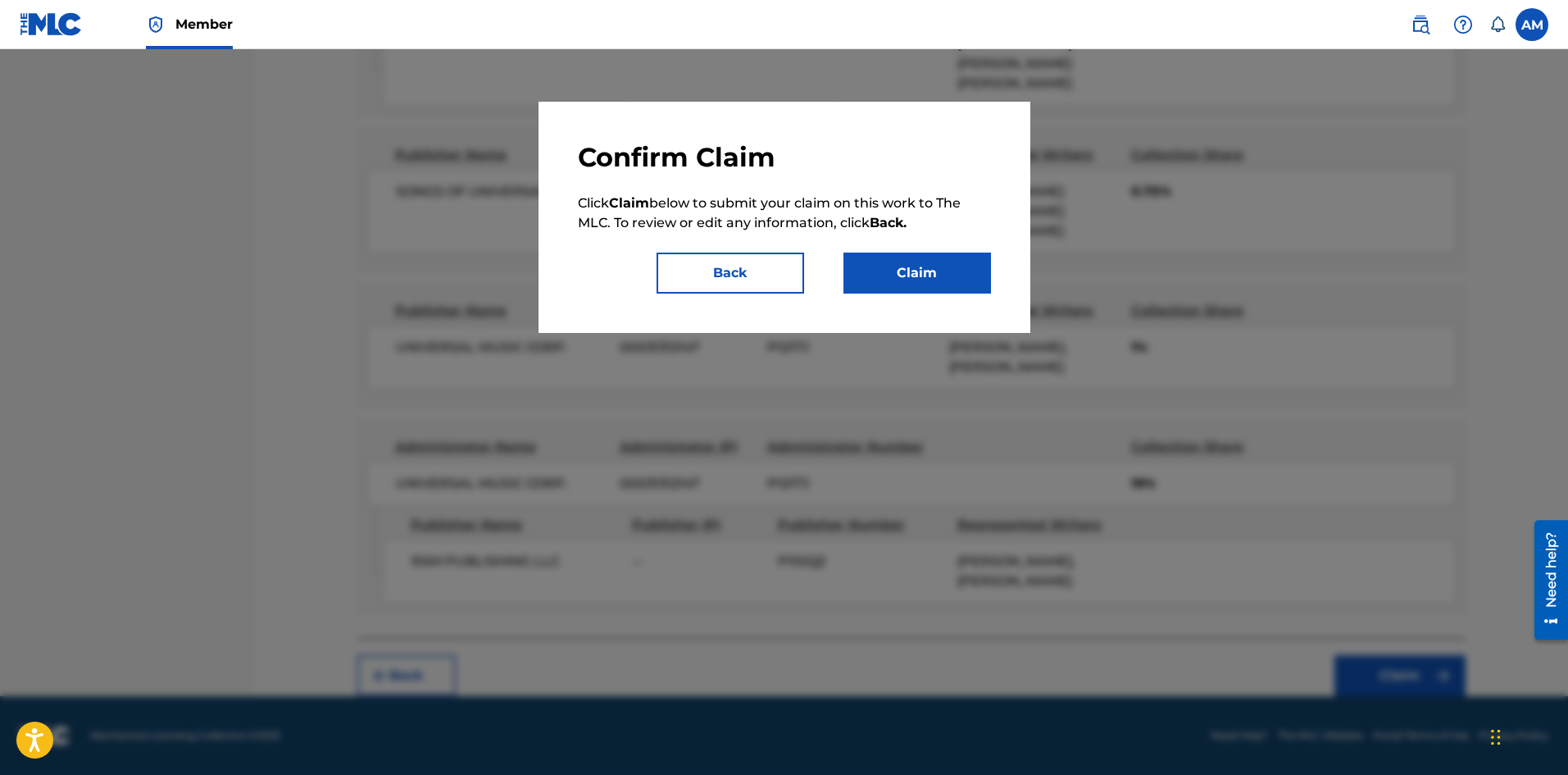
click at [949, 269] on button "Claim" at bounding box center [917, 273] width 147 height 41
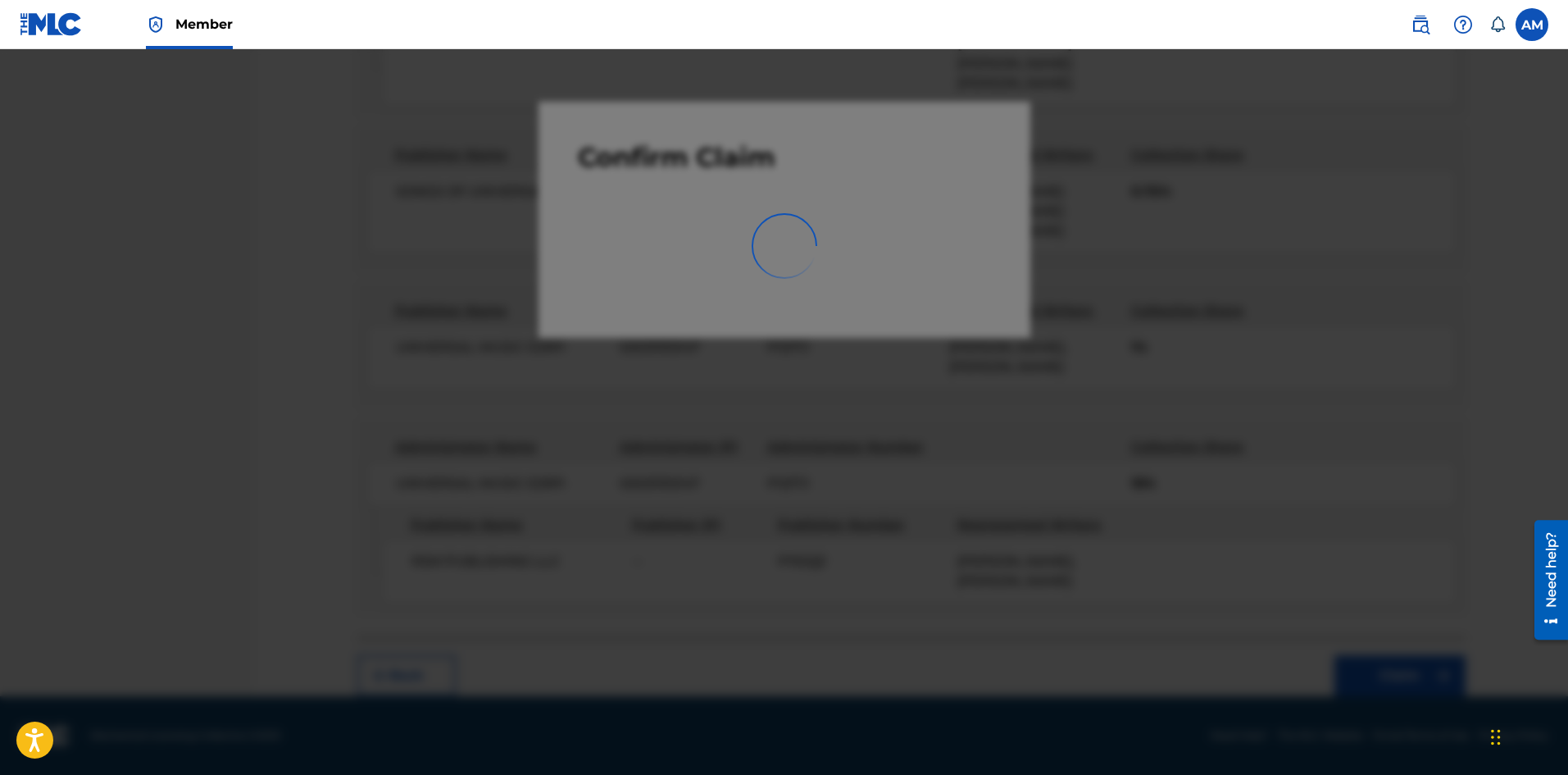
scroll to position [208, 0]
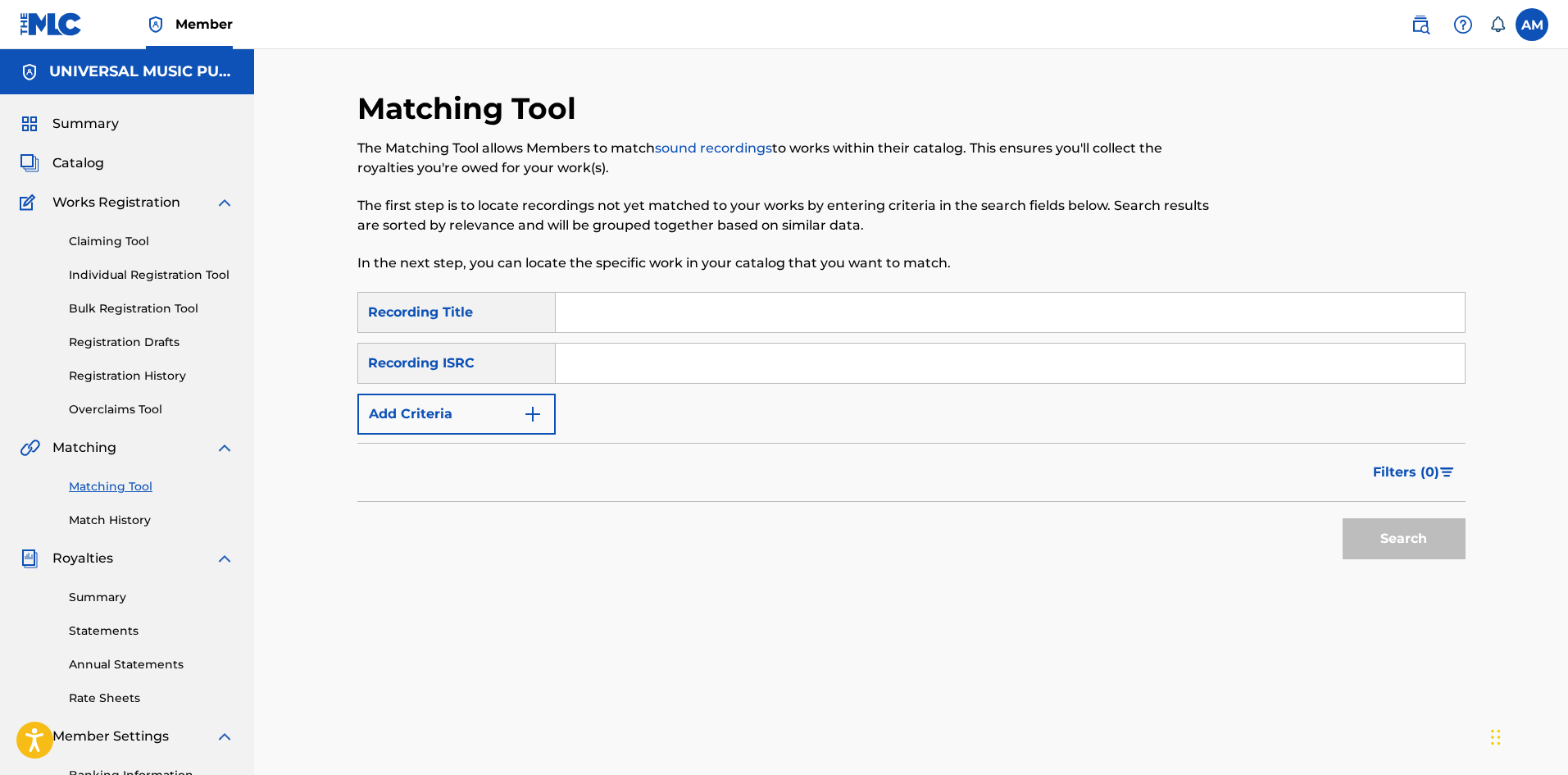
click at [1416, 21] on img at bounding box center [1421, 25] width 20 height 20
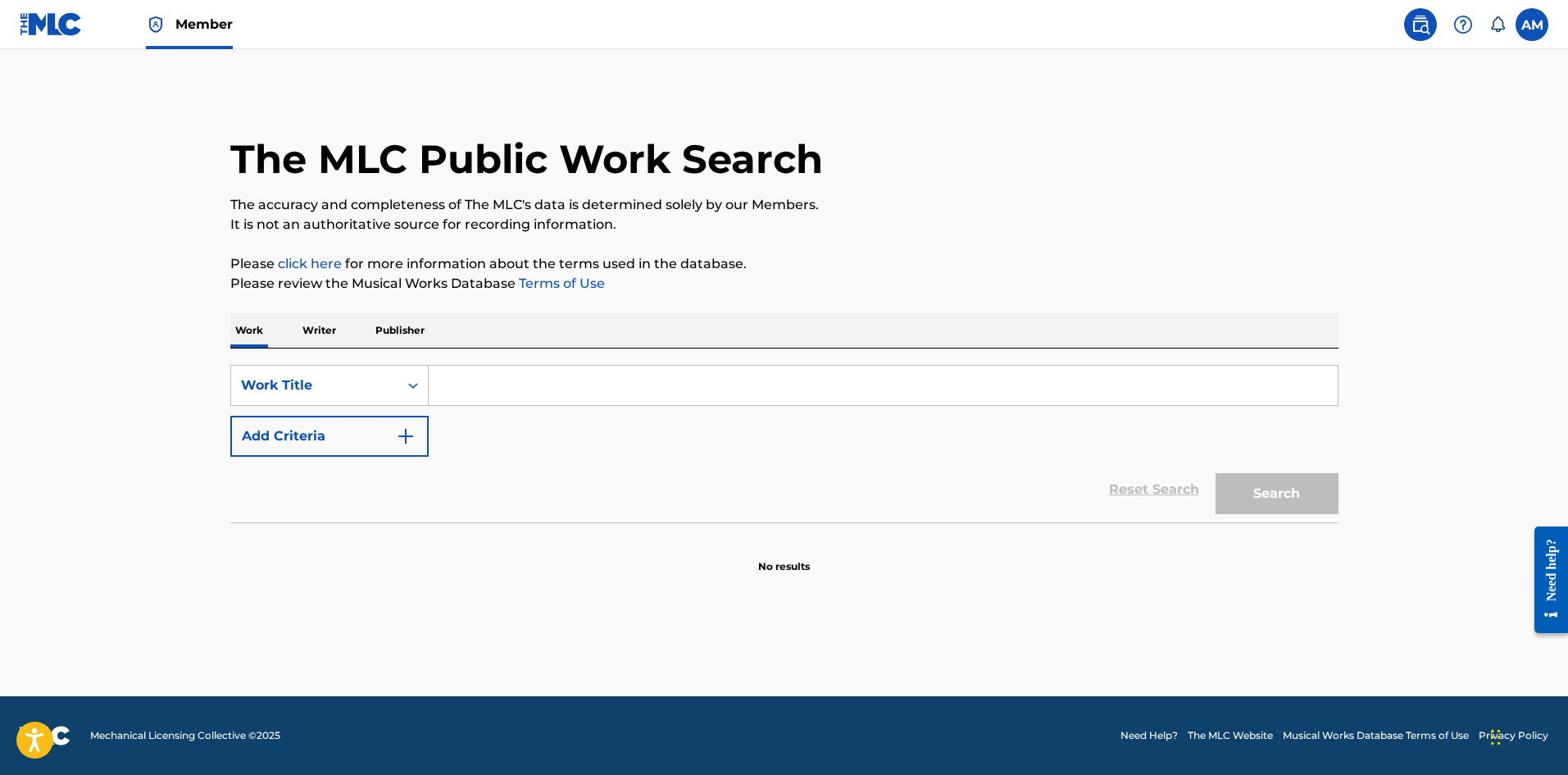
click at [462, 384] on input "Search Form" at bounding box center [883, 384] width 909 height 39
paste input "VENGO ARRASANDO"
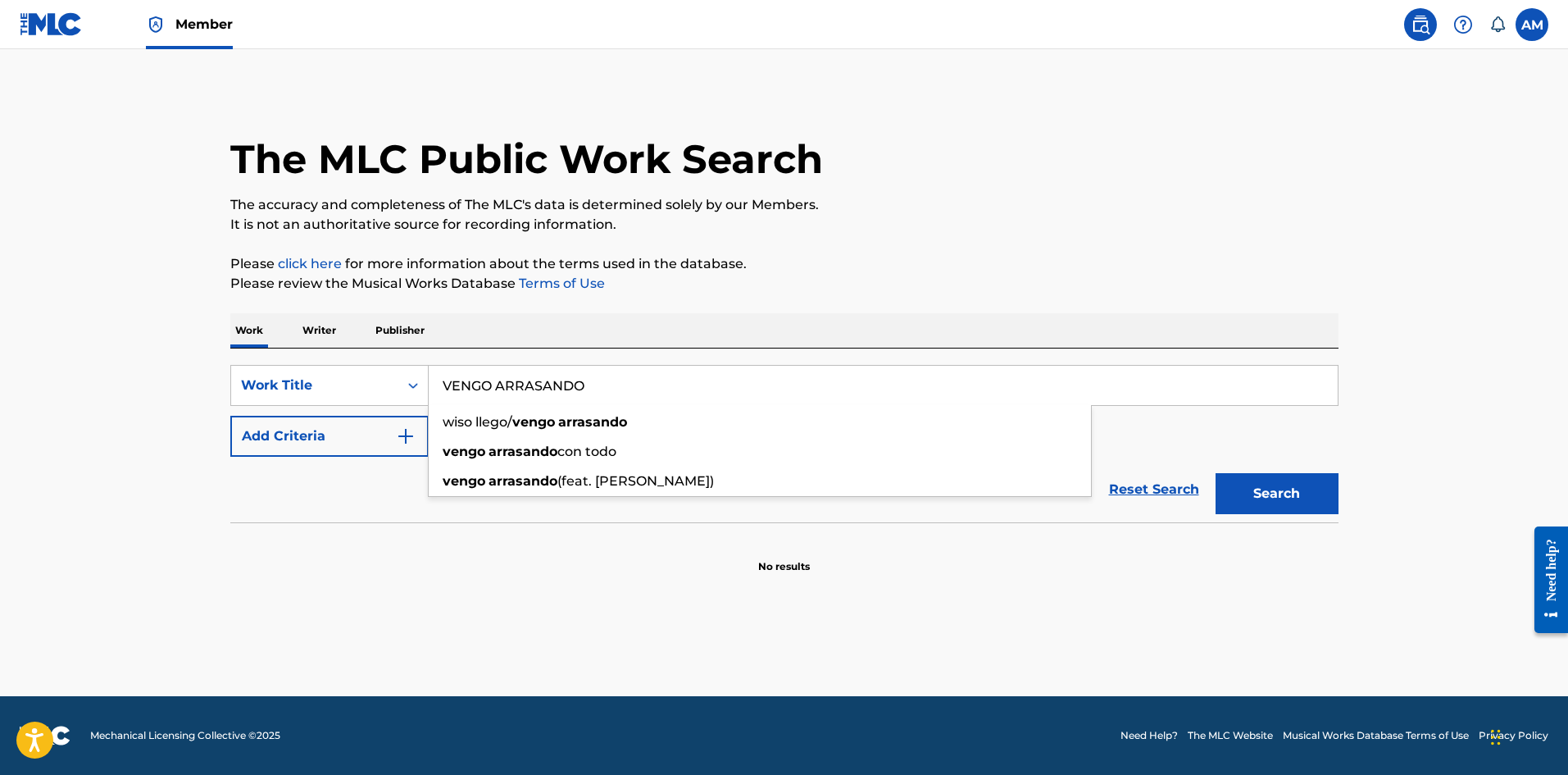
type input "VENGO ARRASANDO"
click at [331, 435] on button "Add Criteria" at bounding box center [330, 435] width 198 height 41
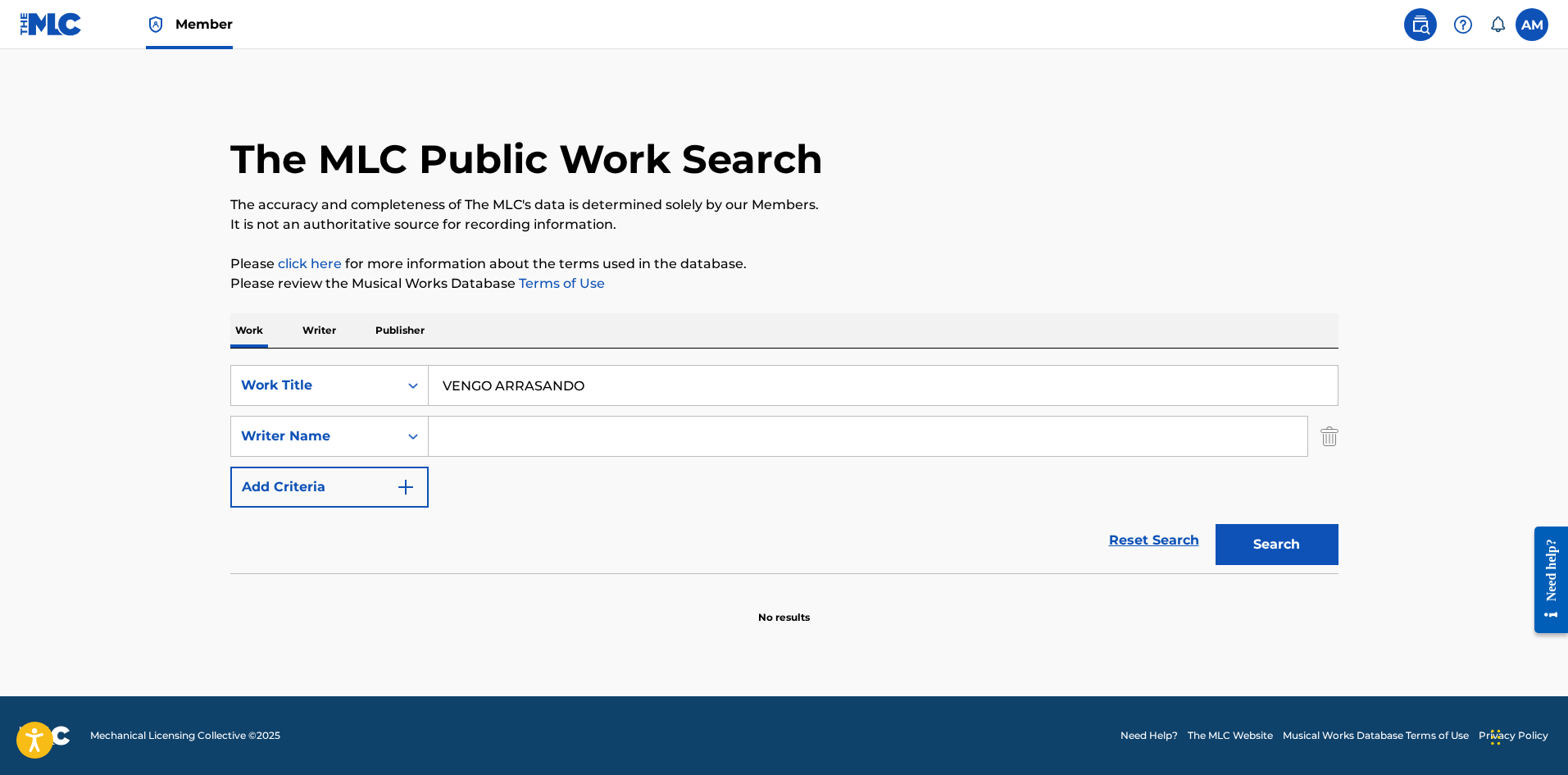
click at [486, 436] on input "Search Form" at bounding box center [868, 435] width 878 height 39
paste input "[PERSON_NAME]"
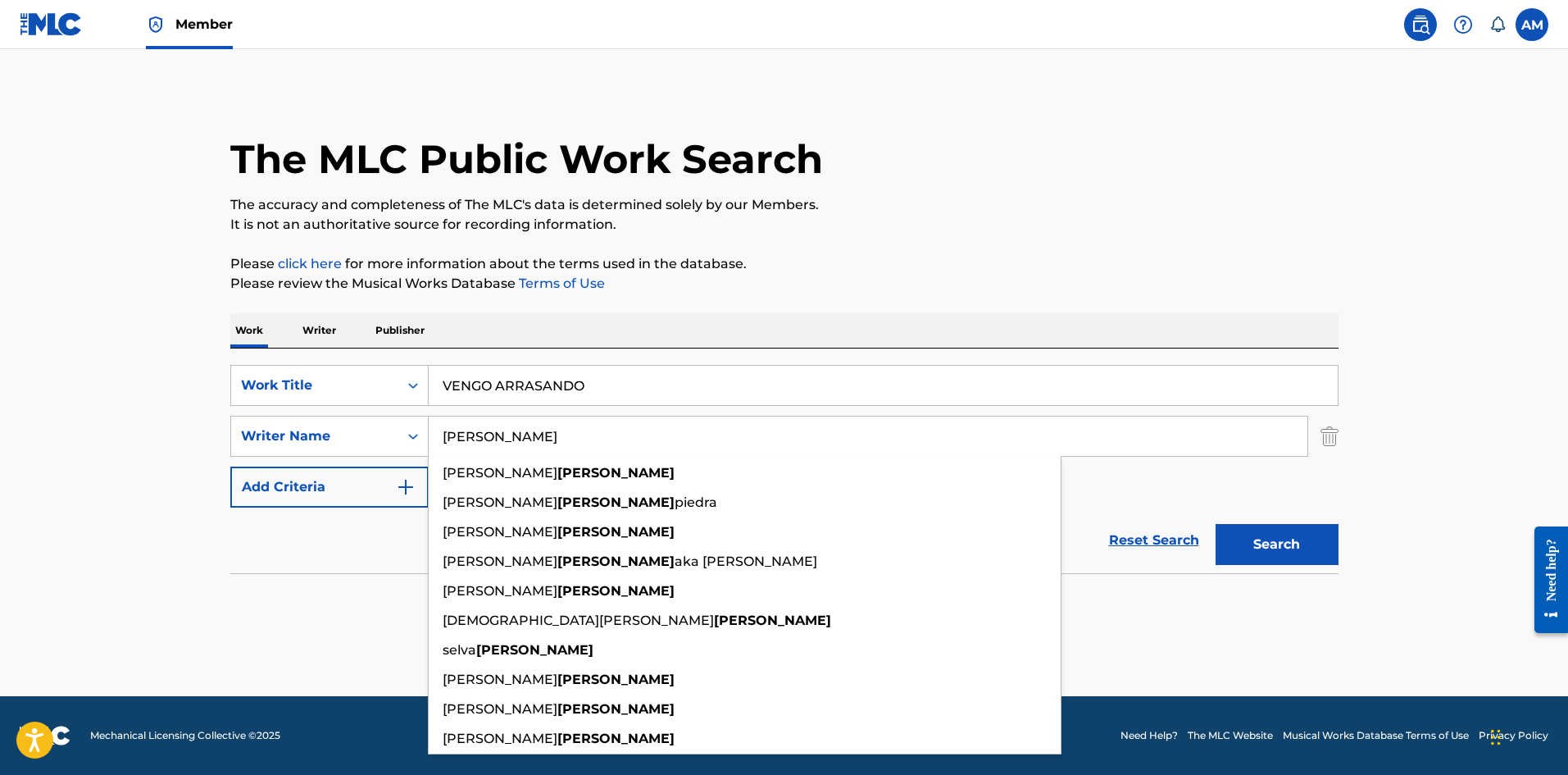
type input "[PERSON_NAME]"
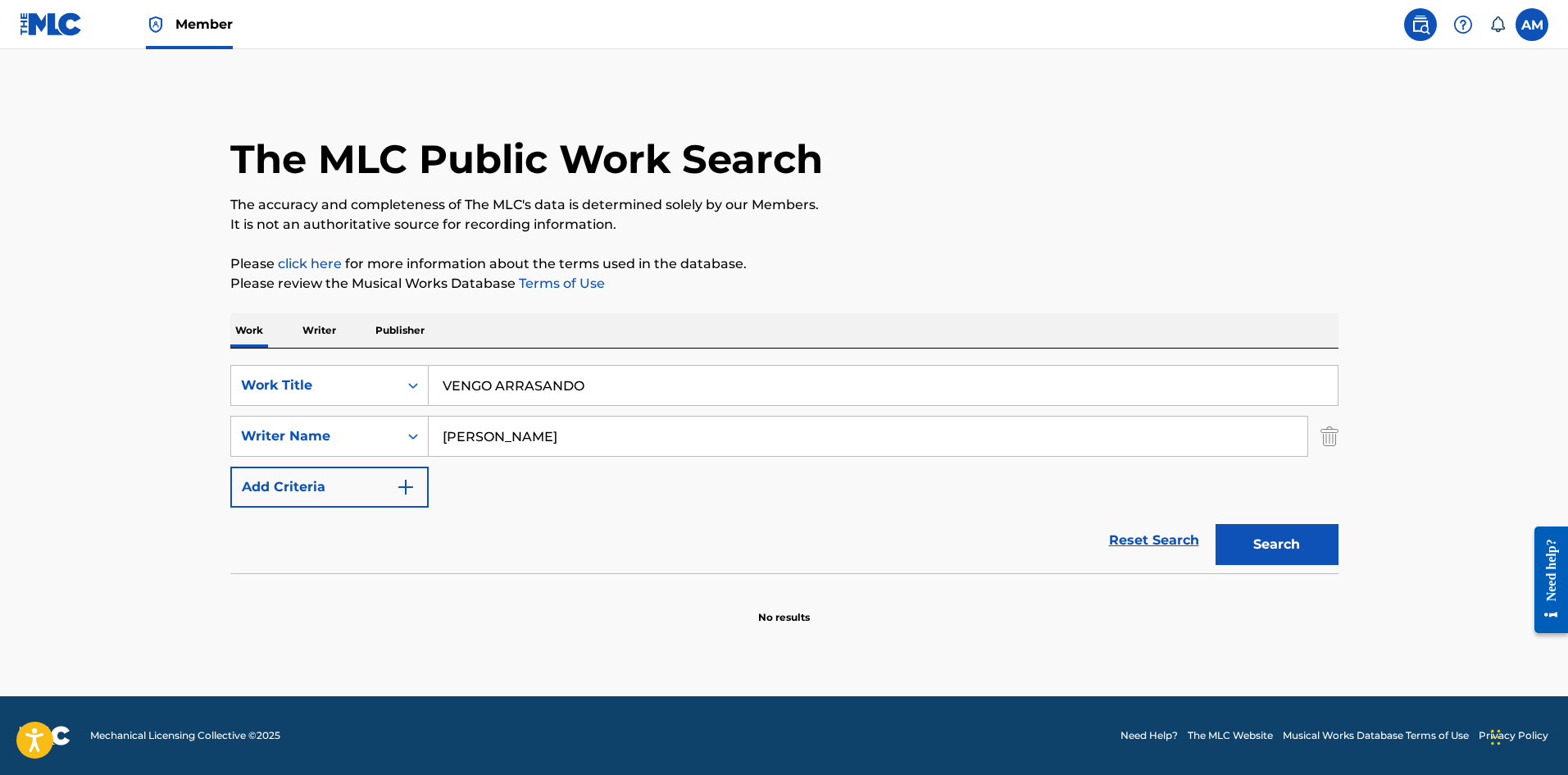
click at [1302, 557] on button "Search" at bounding box center [1276, 544] width 123 height 41
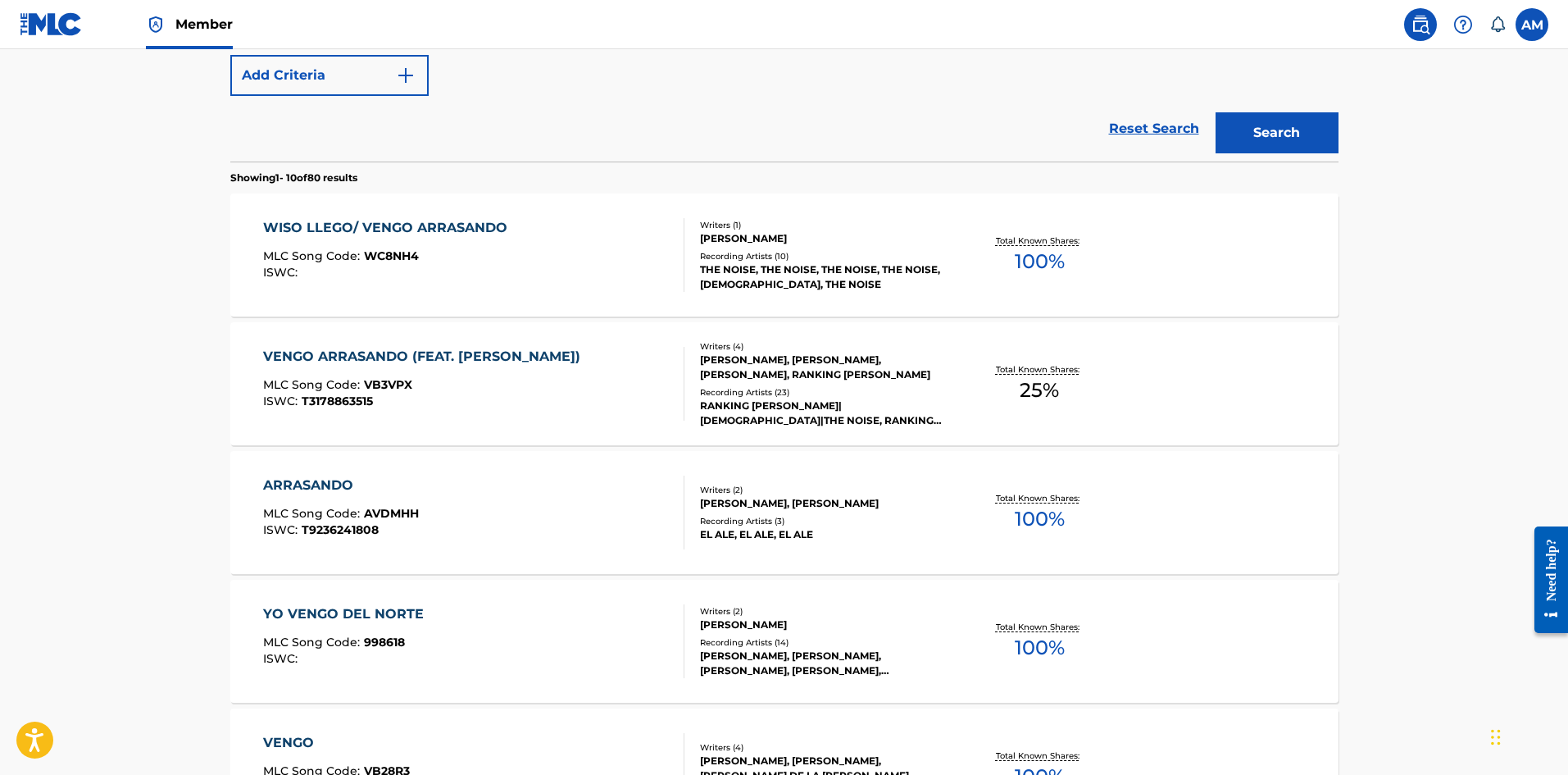
scroll to position [410, 0]
click at [576, 262] on div "WISO LLEGO/ VENGO ARRASANDO MLC Song Code : WC8NH4 ISWC :" at bounding box center [474, 256] width 422 height 74
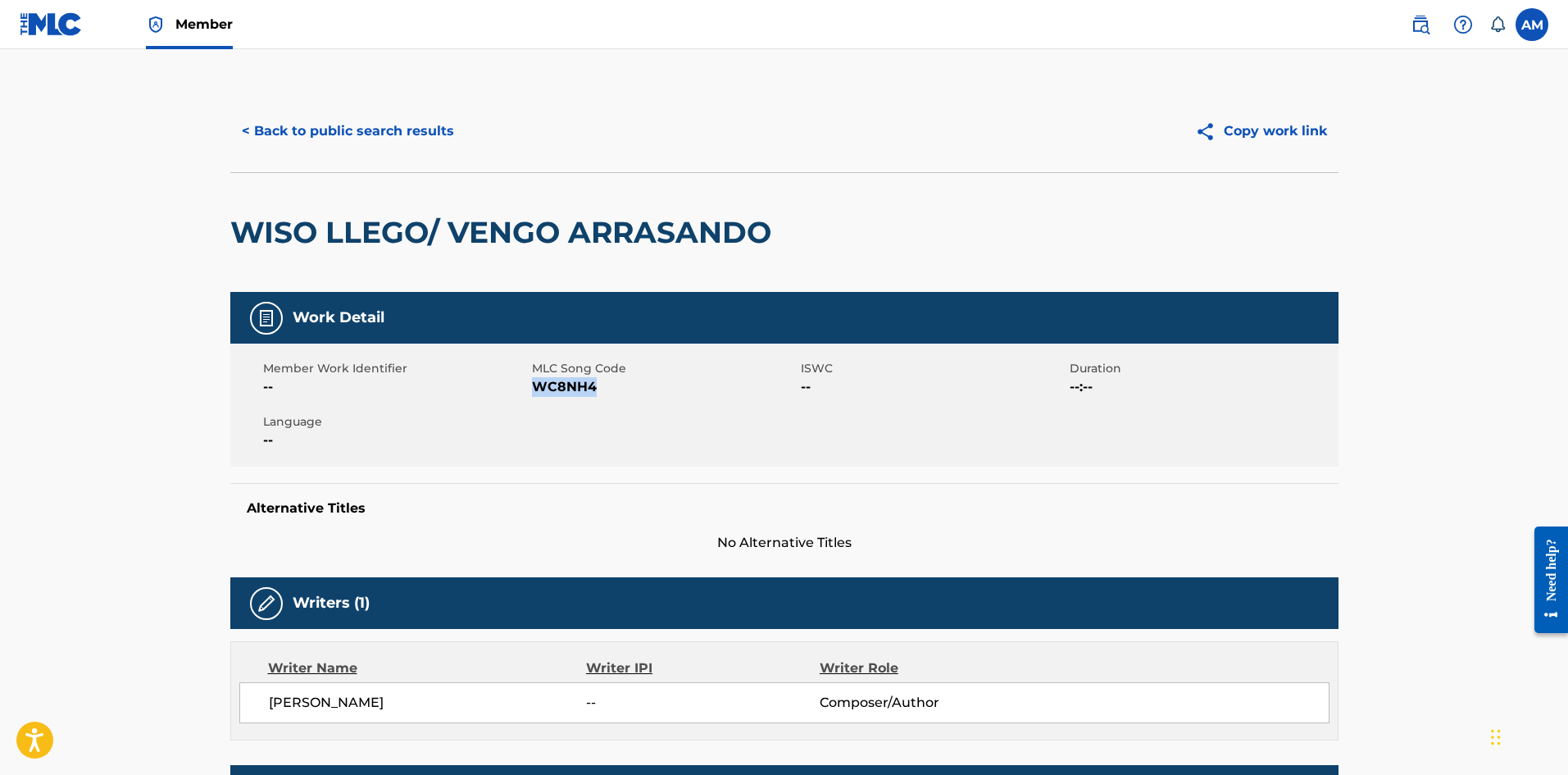
drag, startPoint x: 605, startPoint y: 388, endPoint x: 535, endPoint y: 388, distance: 70.0
click at [535, 388] on span "WC8NH4" at bounding box center [664, 387] width 264 height 20
copy span "WC8NH4"
click at [386, 124] on button "< Back to public search results" at bounding box center [348, 131] width 235 height 41
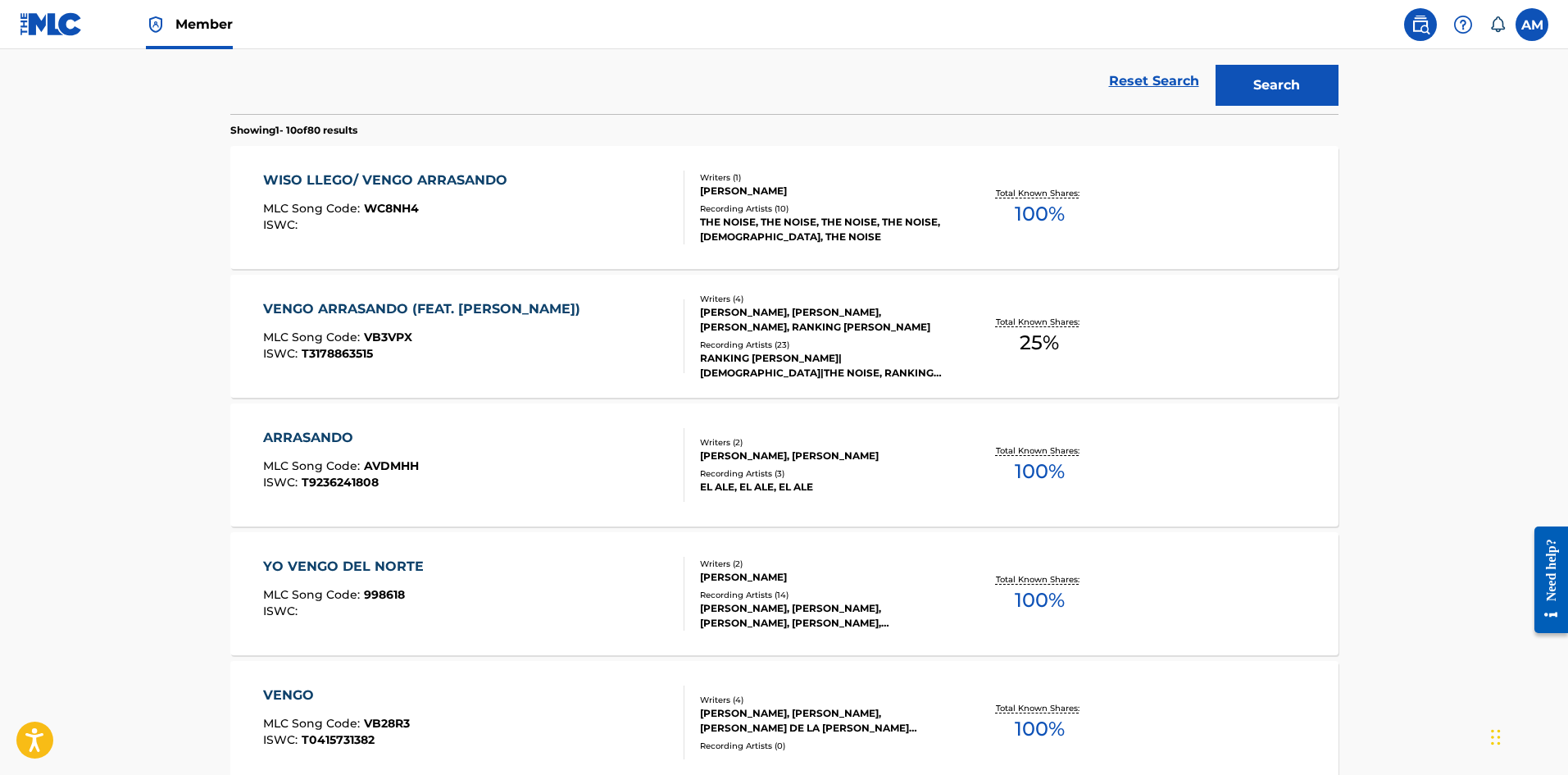
scroll to position [94, 0]
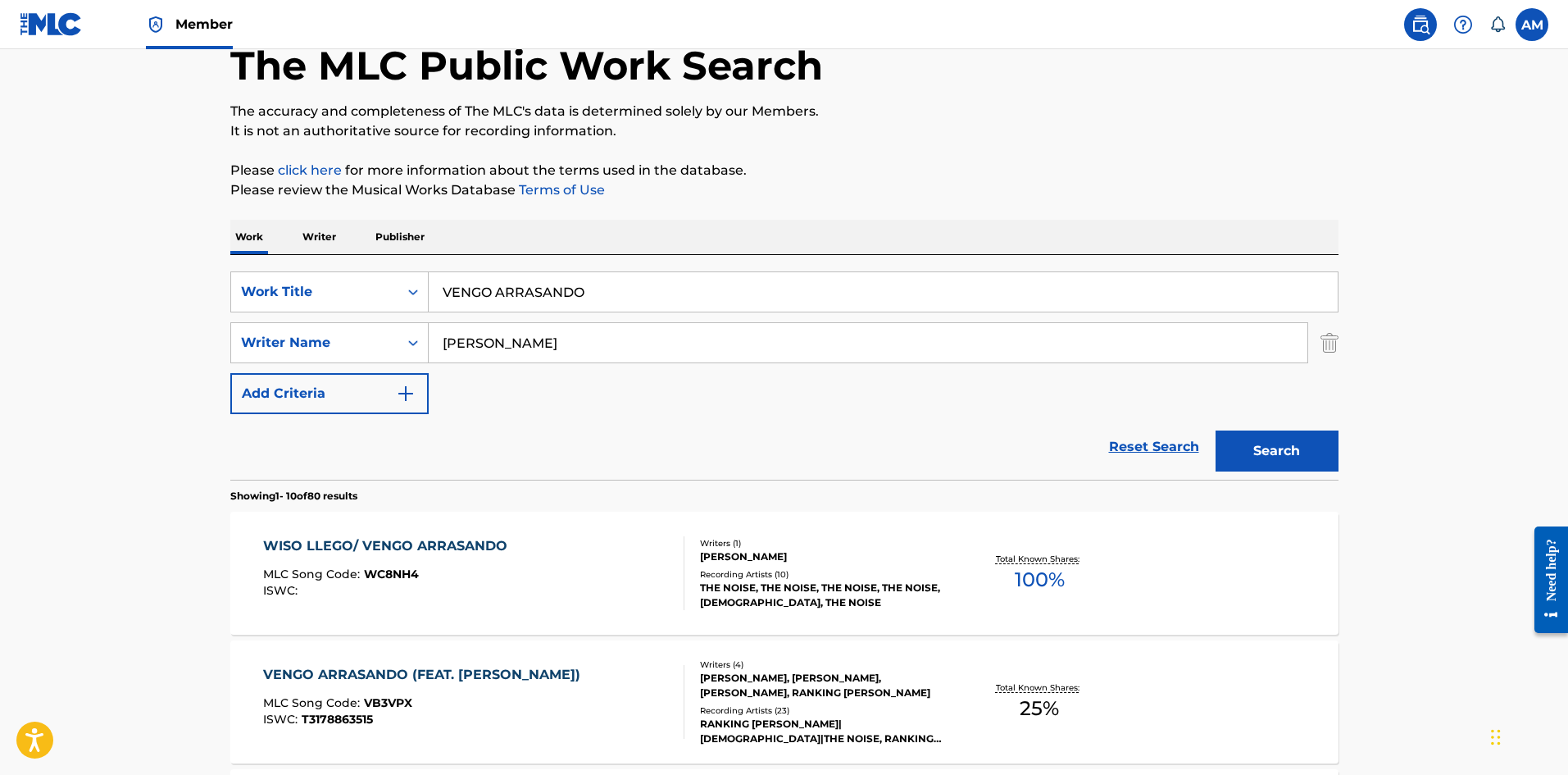
drag, startPoint x: 613, startPoint y: 289, endPoint x: 78, endPoint y: 298, distance: 535.1
paste input "DONDE ESTAN"
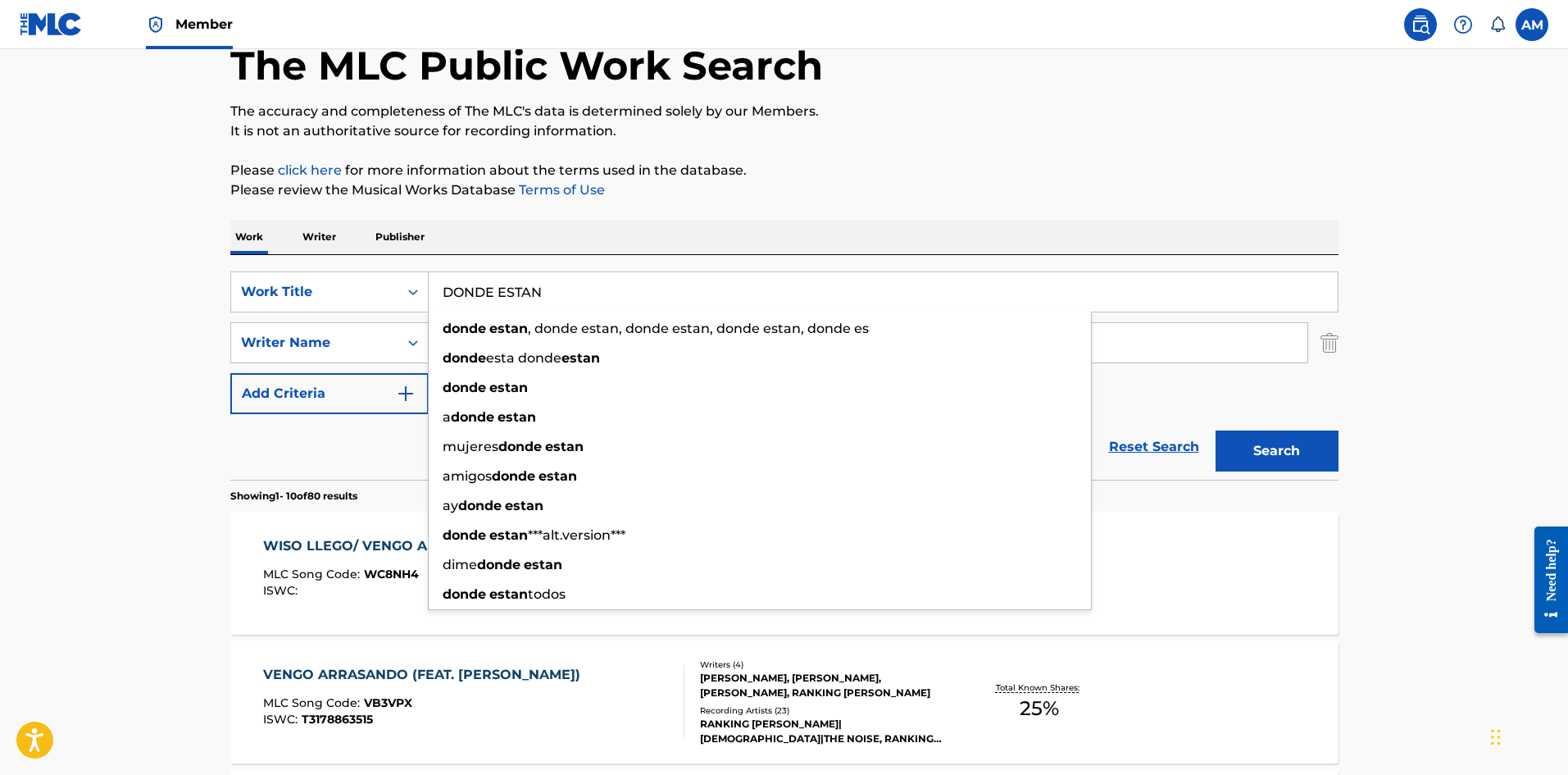
type input "DONDE ESTAN"
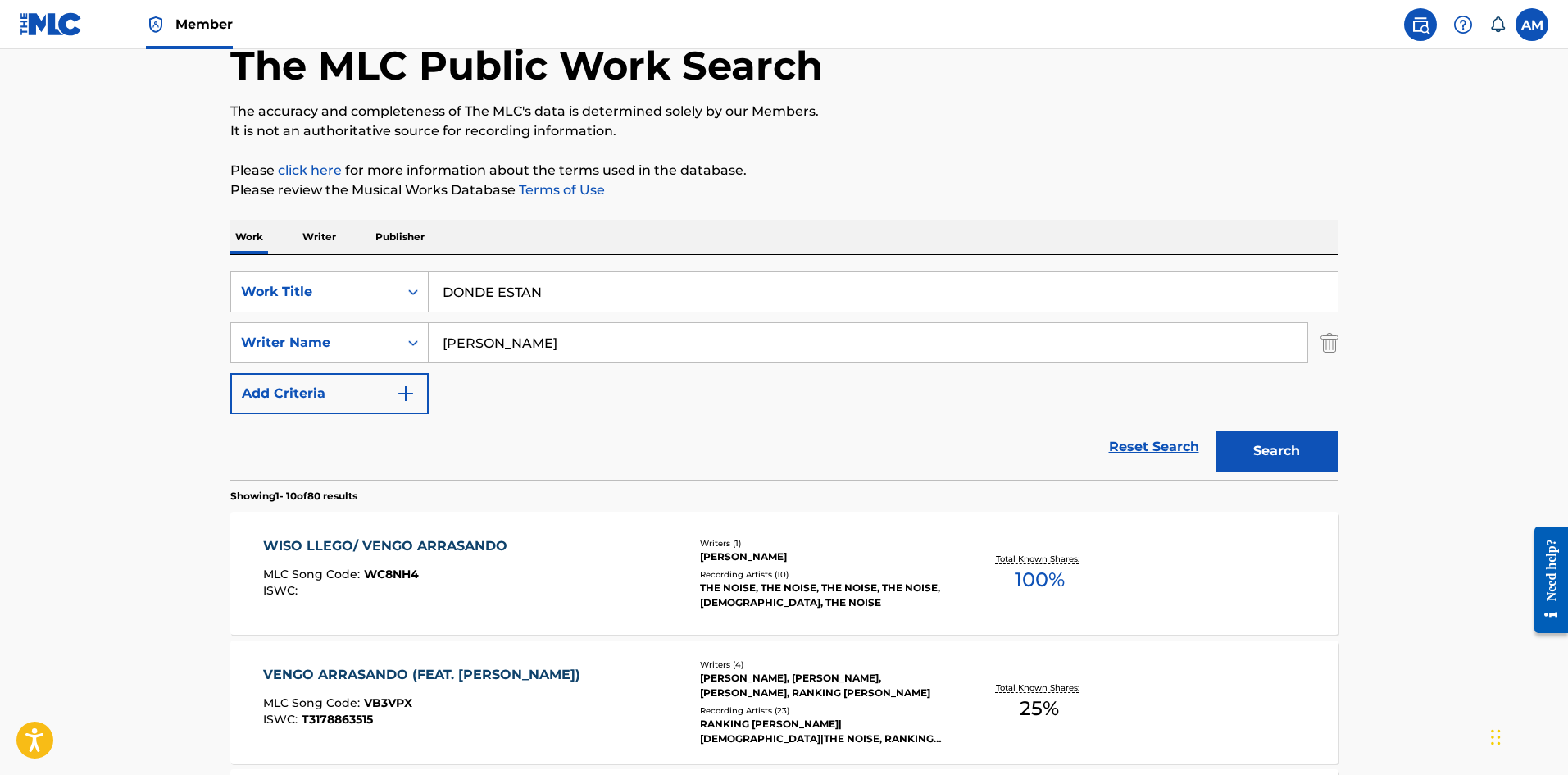
drag, startPoint x: 578, startPoint y: 353, endPoint x: 658, endPoint y: 359, distance: 80.2
paste input "[PERSON_NAME]"
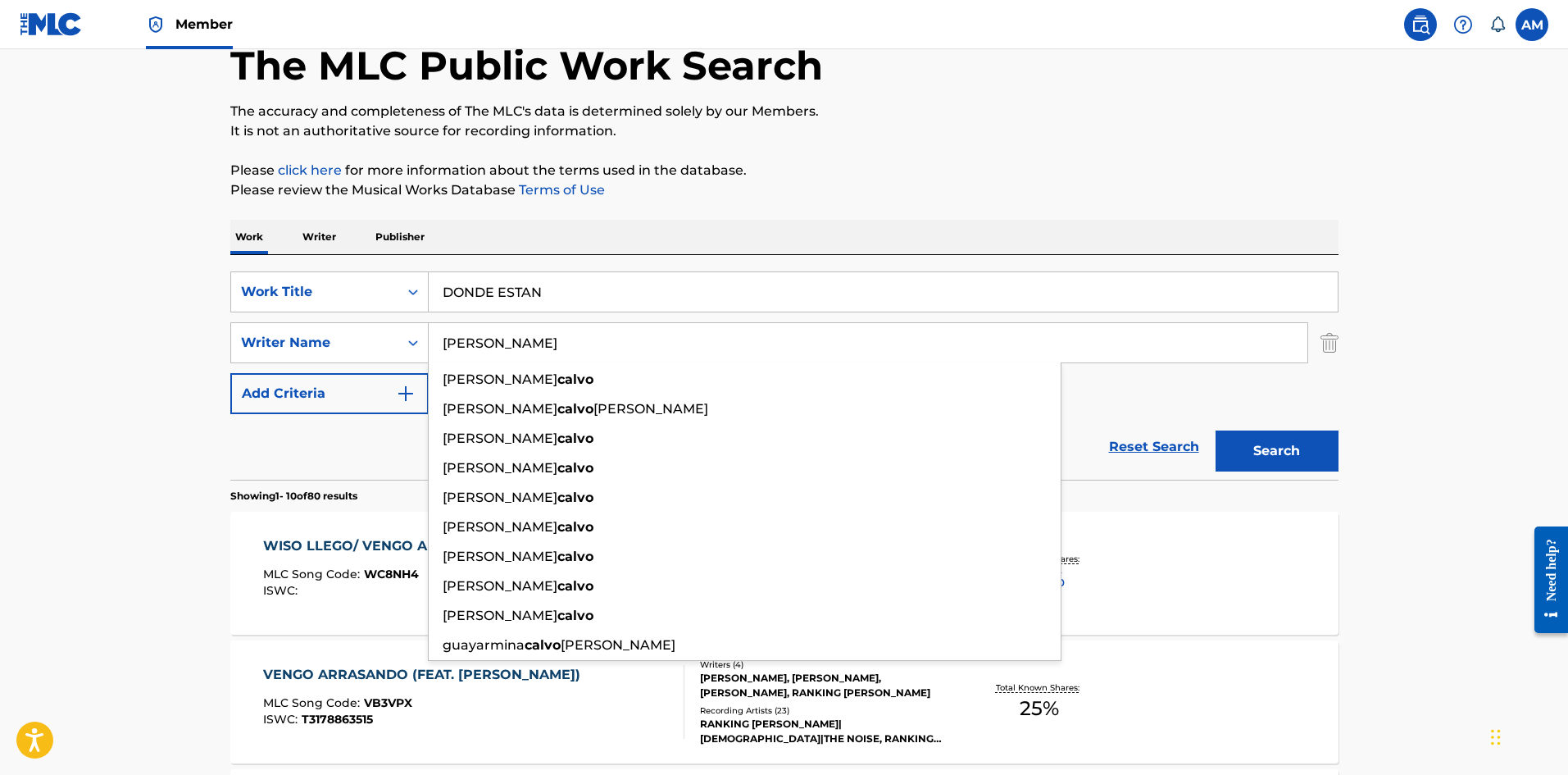
type input "[PERSON_NAME]"
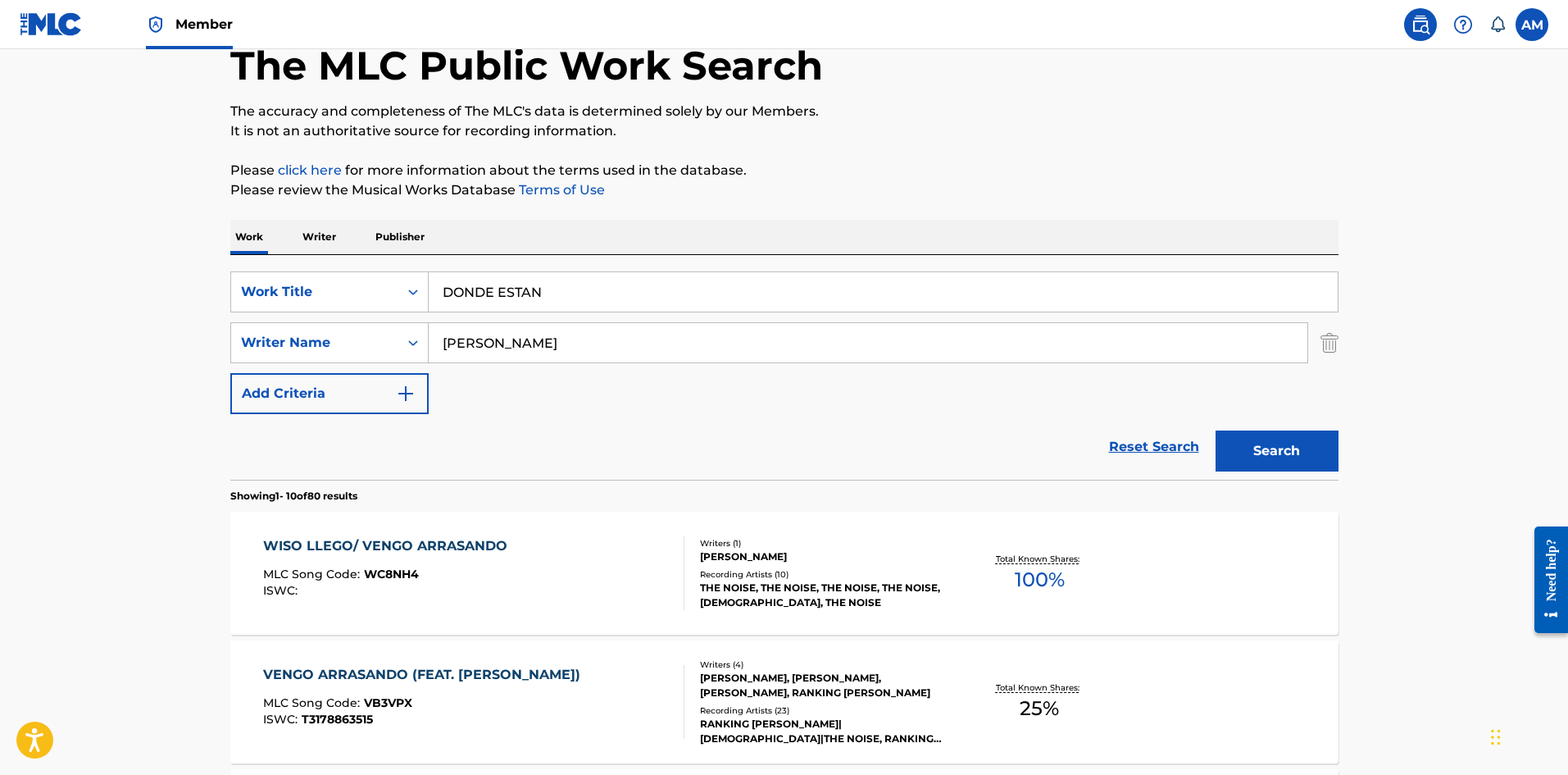
click at [1310, 443] on button "Search" at bounding box center [1276, 451] width 123 height 41
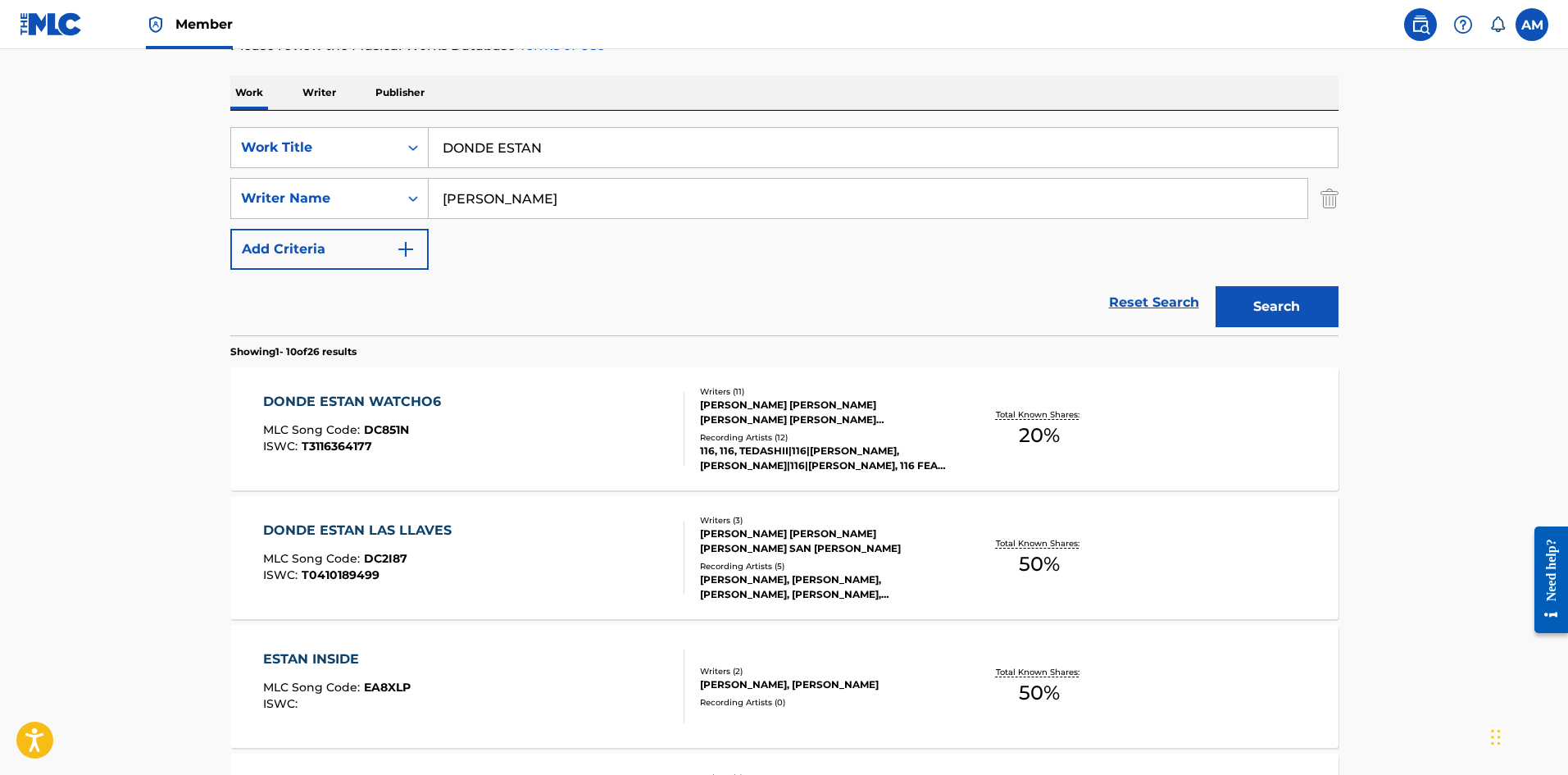
scroll to position [246, 0]
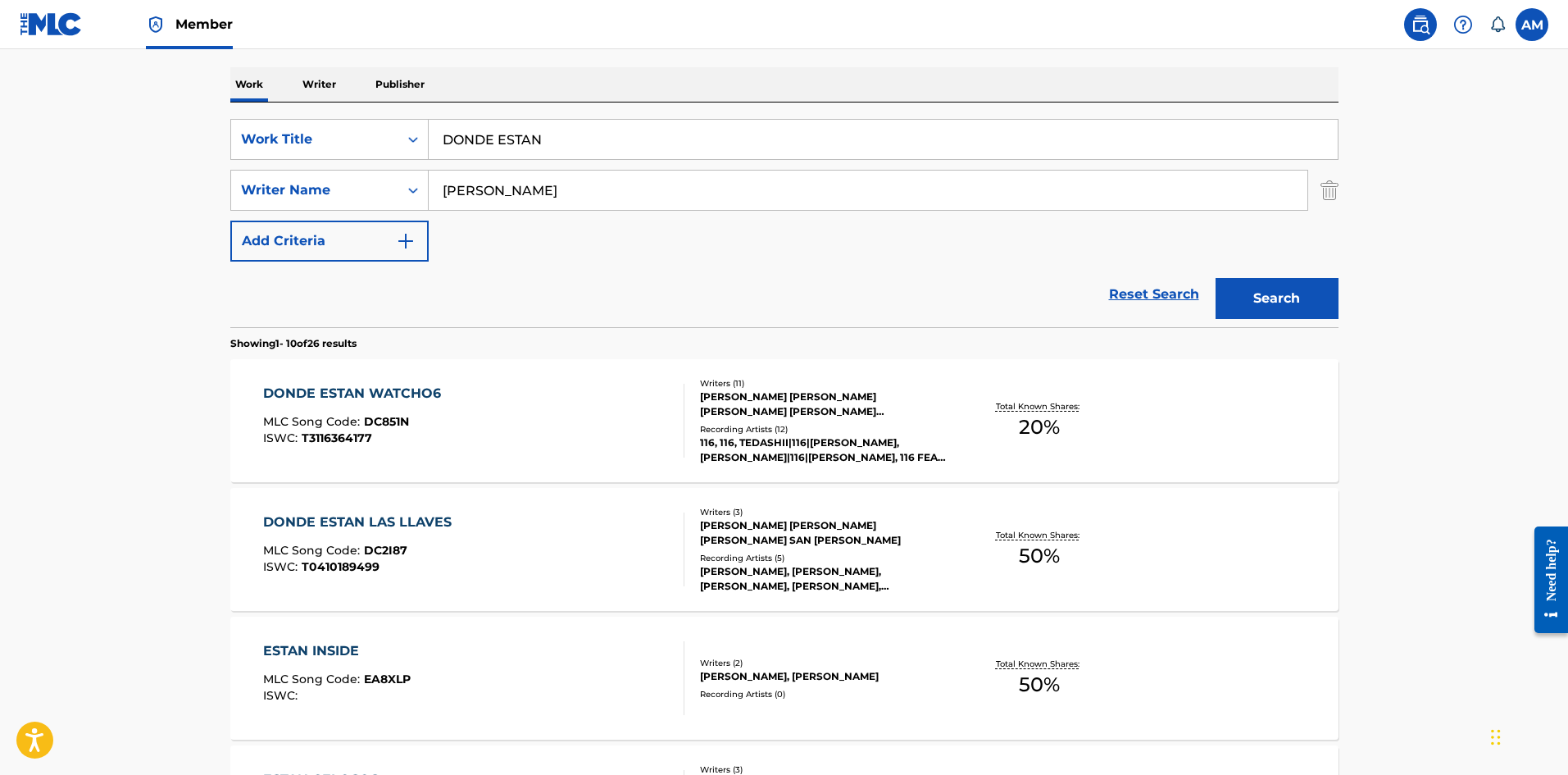
click at [548, 415] on div "DONDE ESTAN WATCHO6 MLC Song Code : DC851N ISWC : T3116364177" at bounding box center [474, 420] width 422 height 74
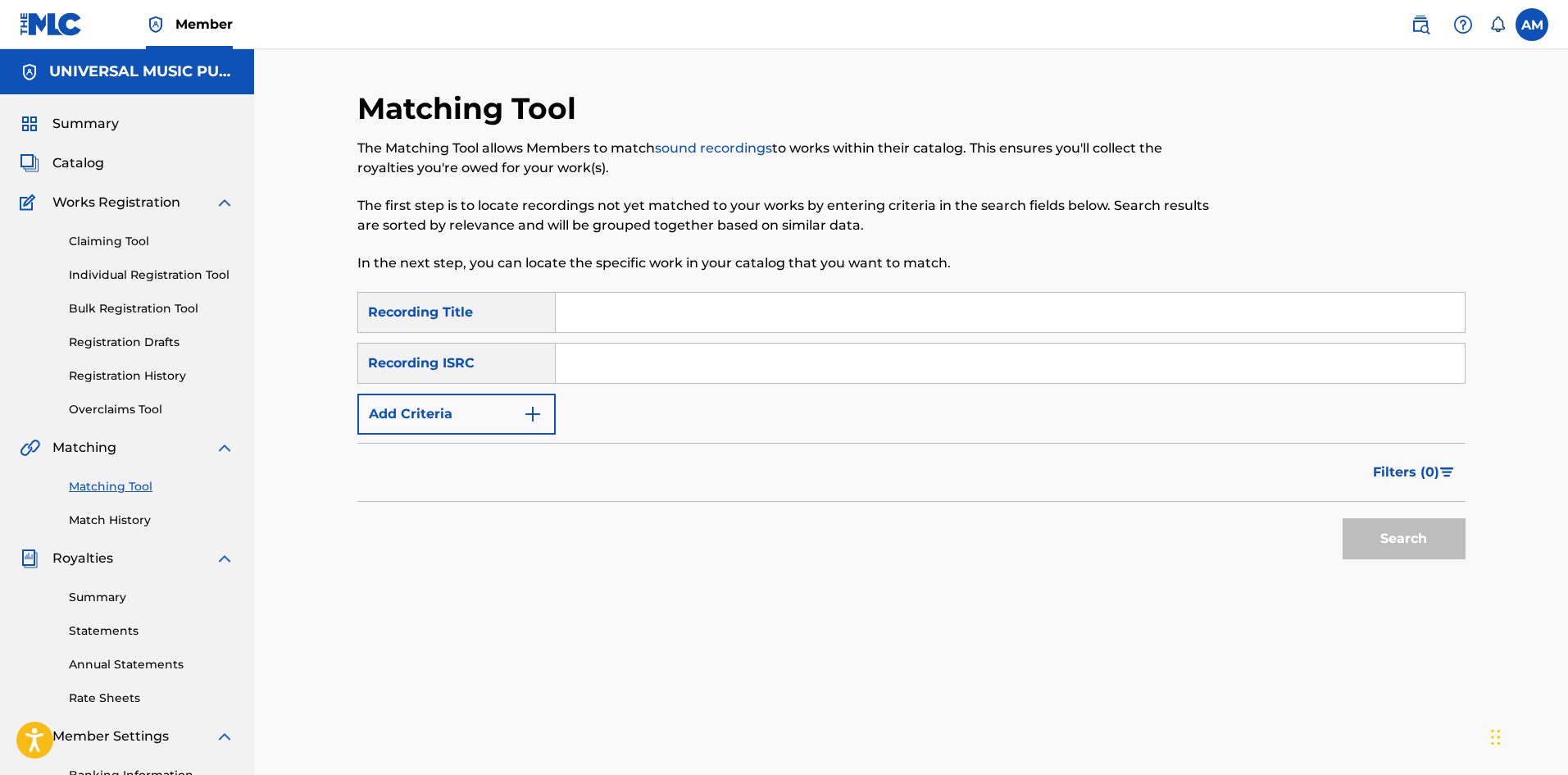
click at [1424, 27] on img at bounding box center [1421, 25] width 20 height 20
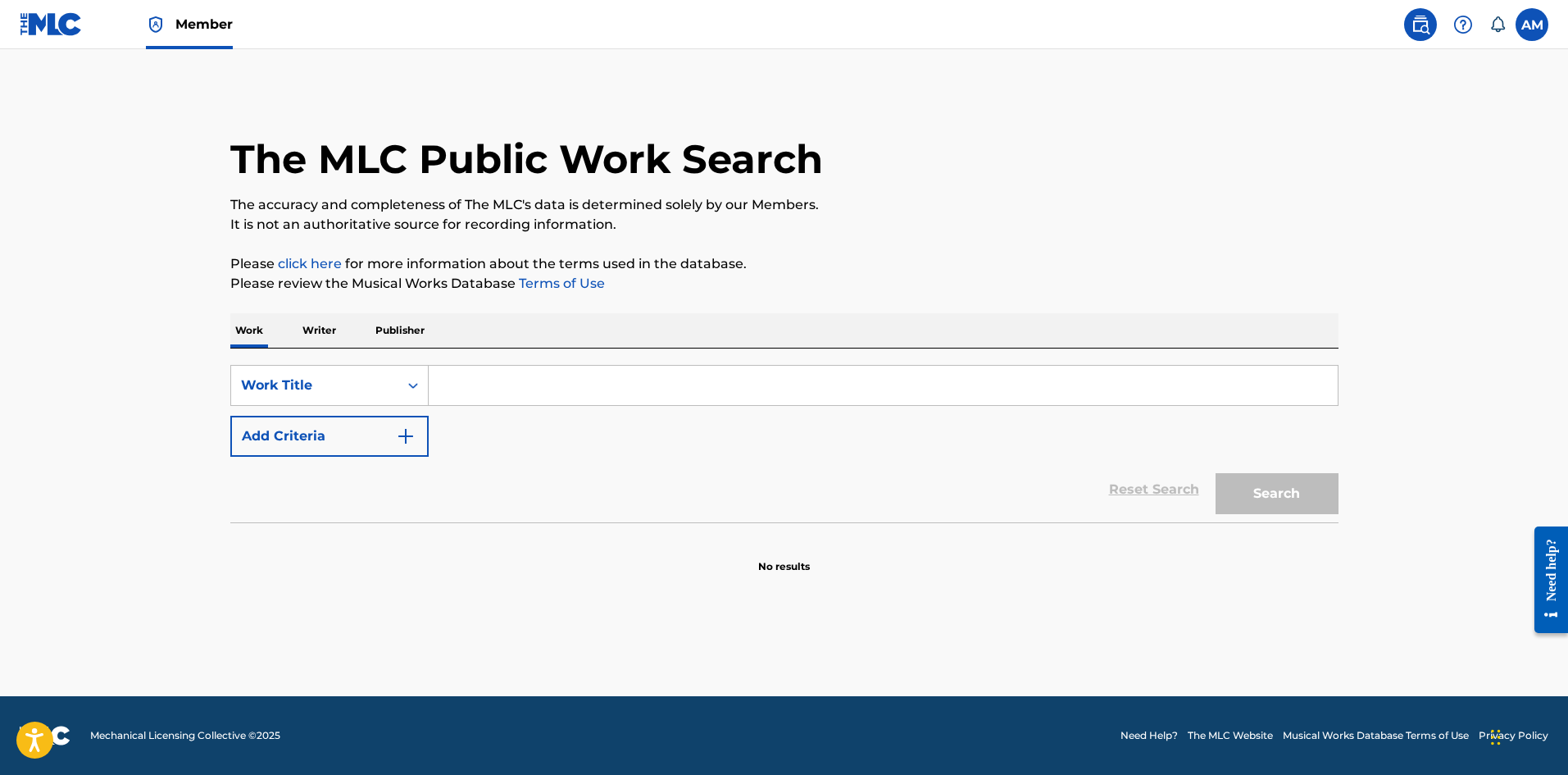
click at [303, 439] on button "Add Criteria" at bounding box center [330, 435] width 198 height 41
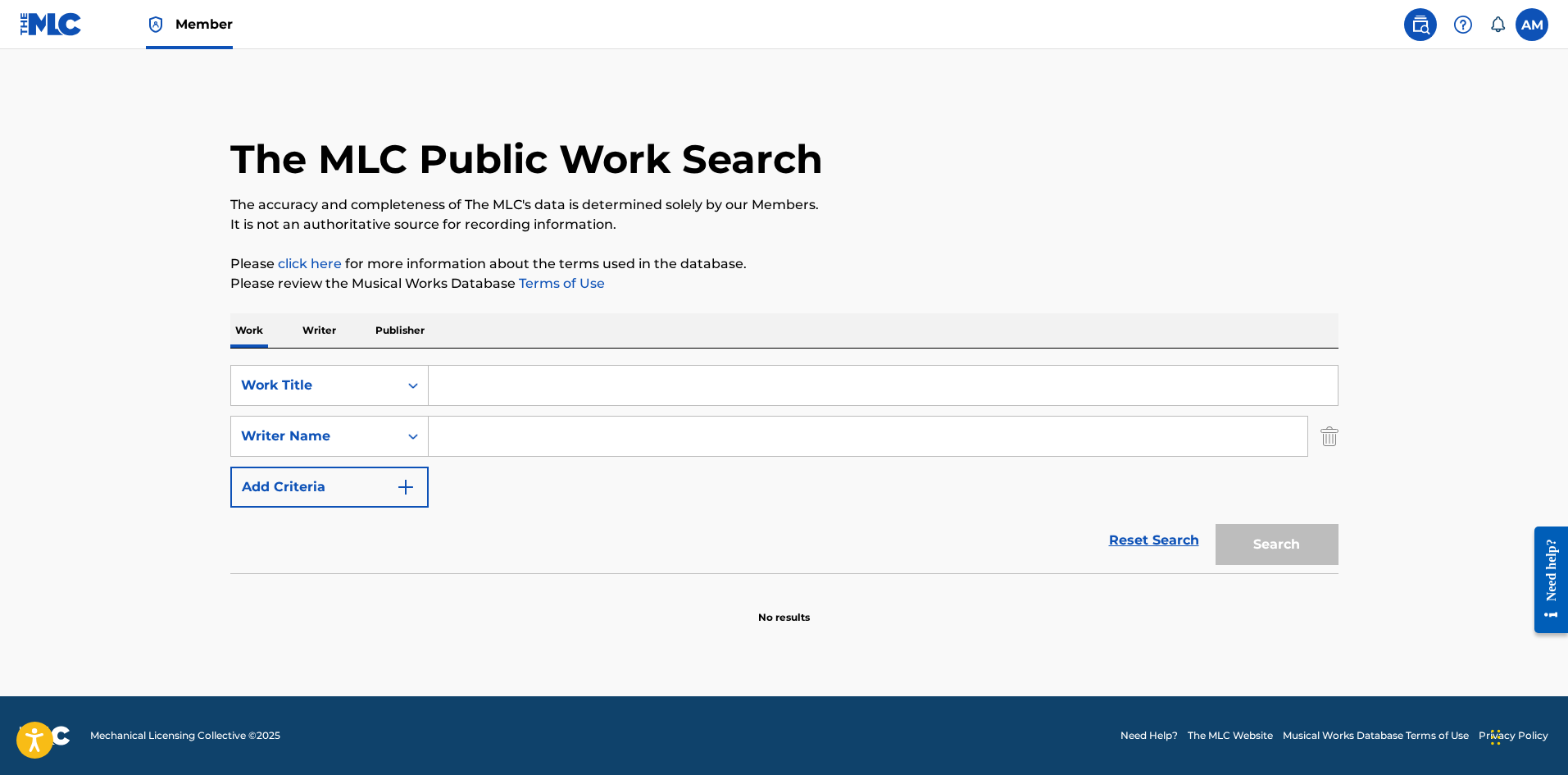
click at [433, 378] on input "Search Form" at bounding box center [883, 384] width 909 height 39
paste input "TE VI EN MI PESADILLAS"
type input "TE VI EN MI PESADILLAS"
click at [519, 432] on input "Search Form" at bounding box center [868, 435] width 878 height 39
paste input "[PERSON_NAME]"
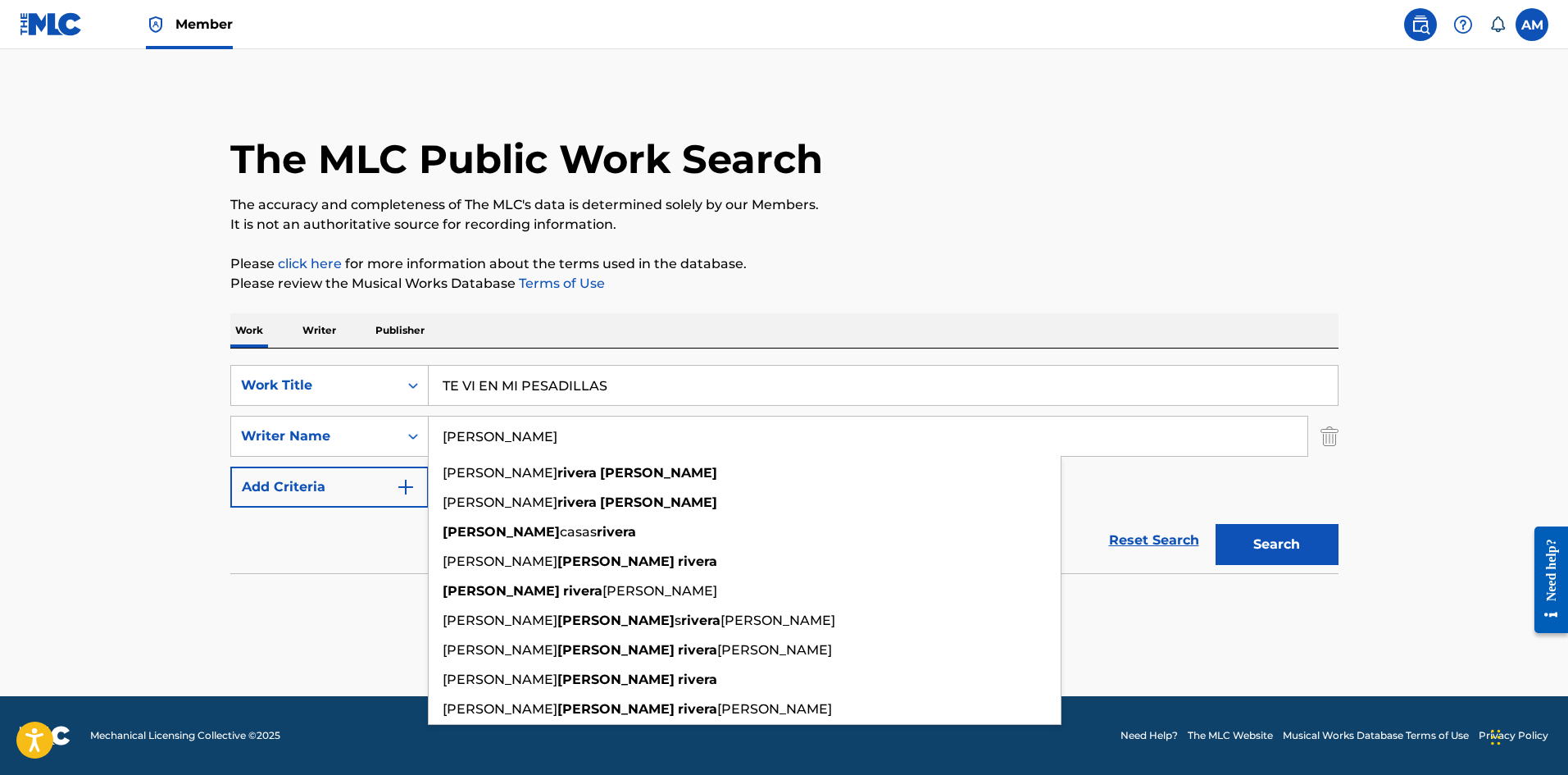
type input "[PERSON_NAME]"
click at [1236, 531] on button "Search" at bounding box center [1276, 544] width 123 height 41
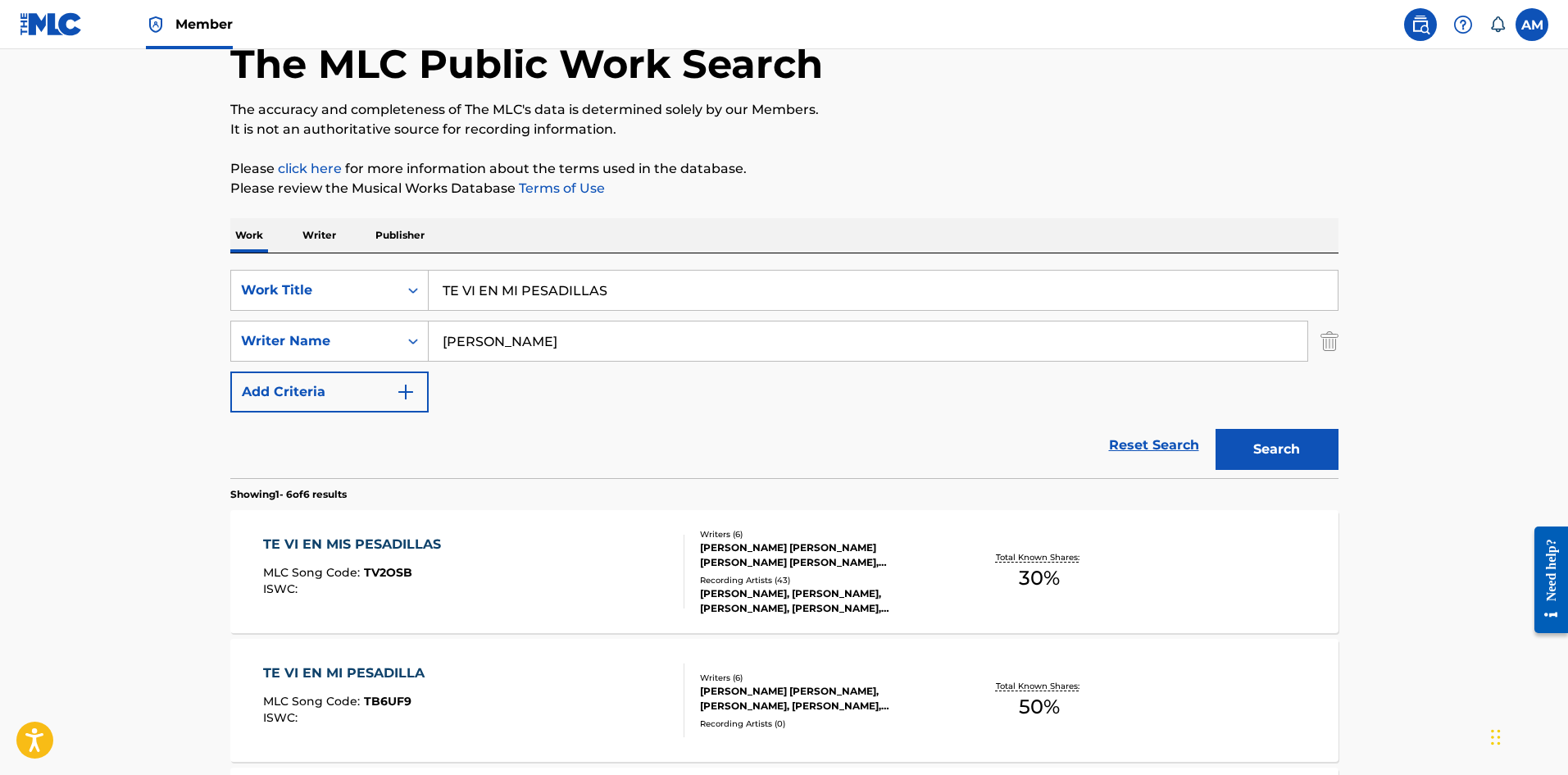
scroll to position [246, 0]
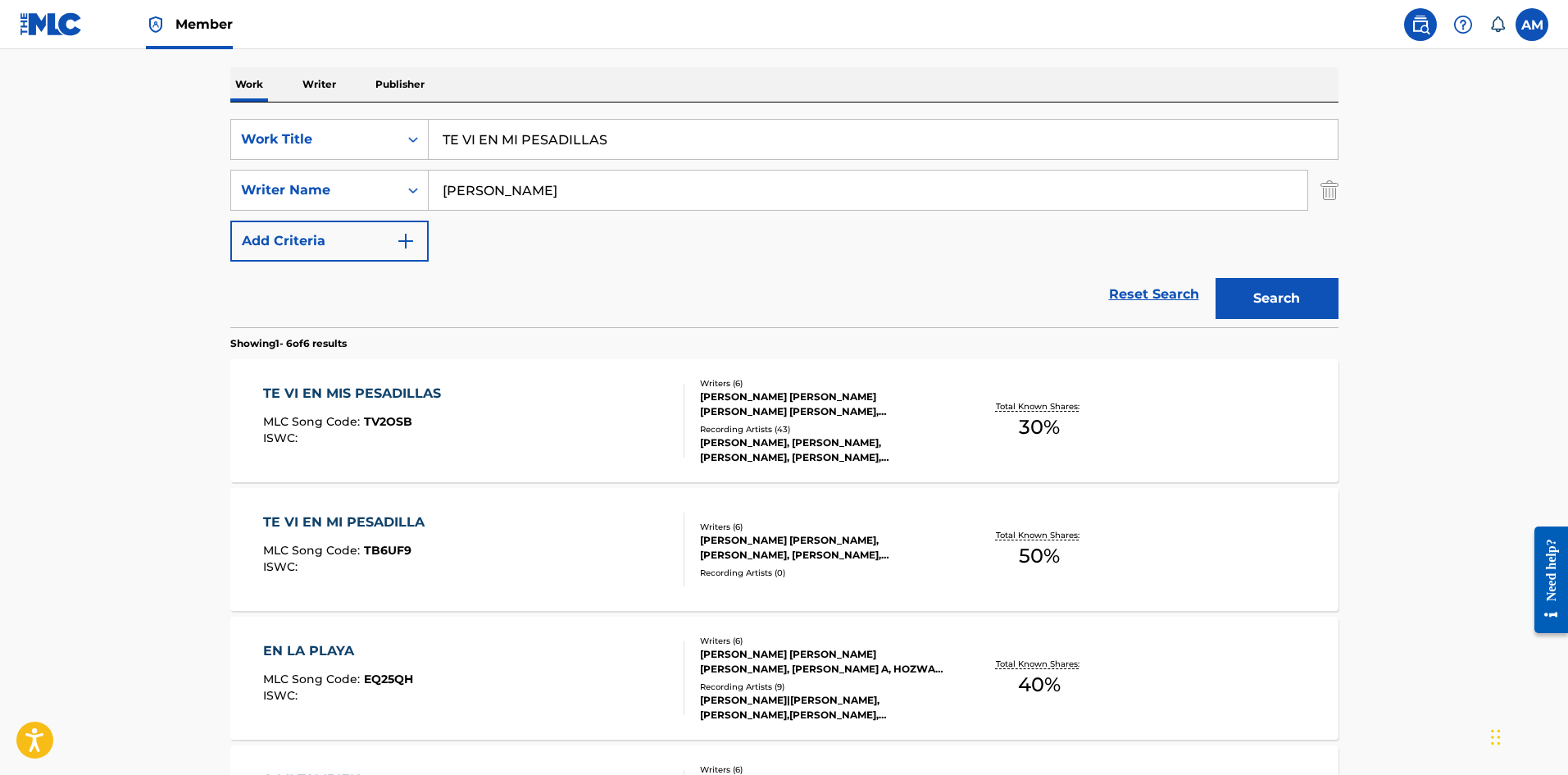
click at [624, 546] on div "TE VI EN MI PESADILLA MLC Song Code : TB6UF9 ISWC :" at bounding box center [474, 549] width 422 height 74
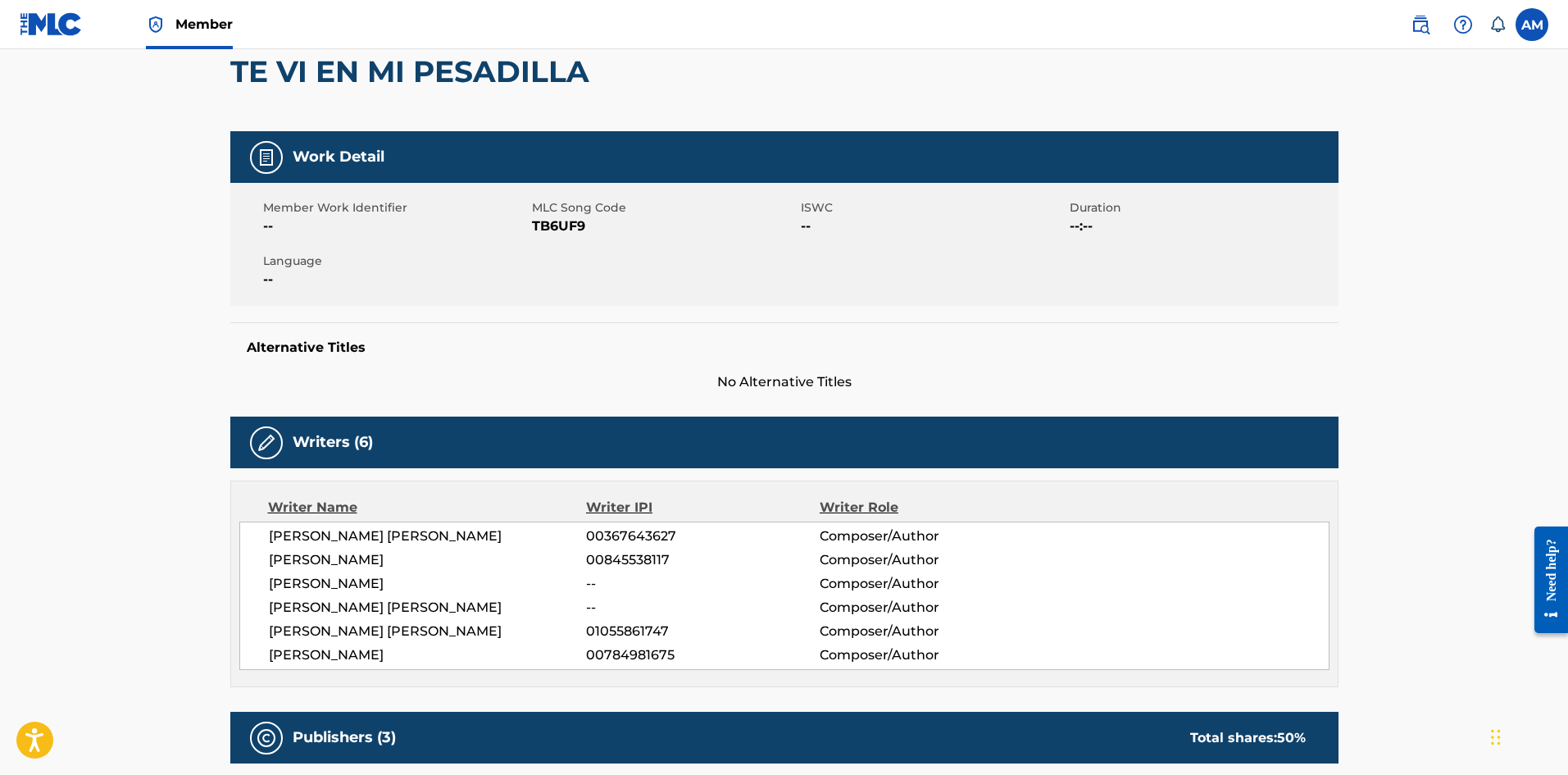
scroll to position [82, 0]
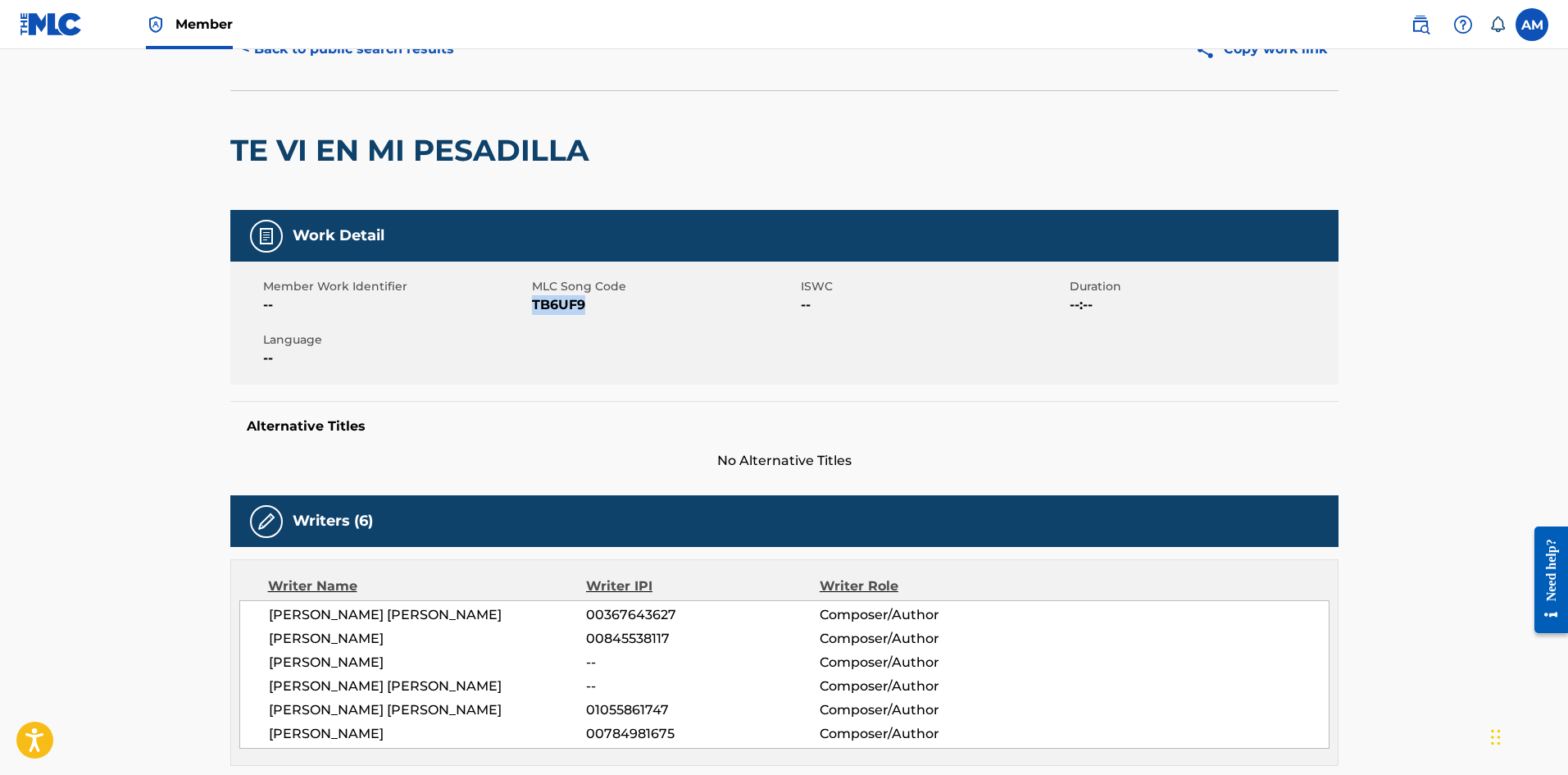
drag, startPoint x: 589, startPoint y: 307, endPoint x: 533, endPoint y: 306, distance: 56.0
click at [533, 306] on span "TB6UF9" at bounding box center [664, 305] width 264 height 20
copy span "TB6UF9"
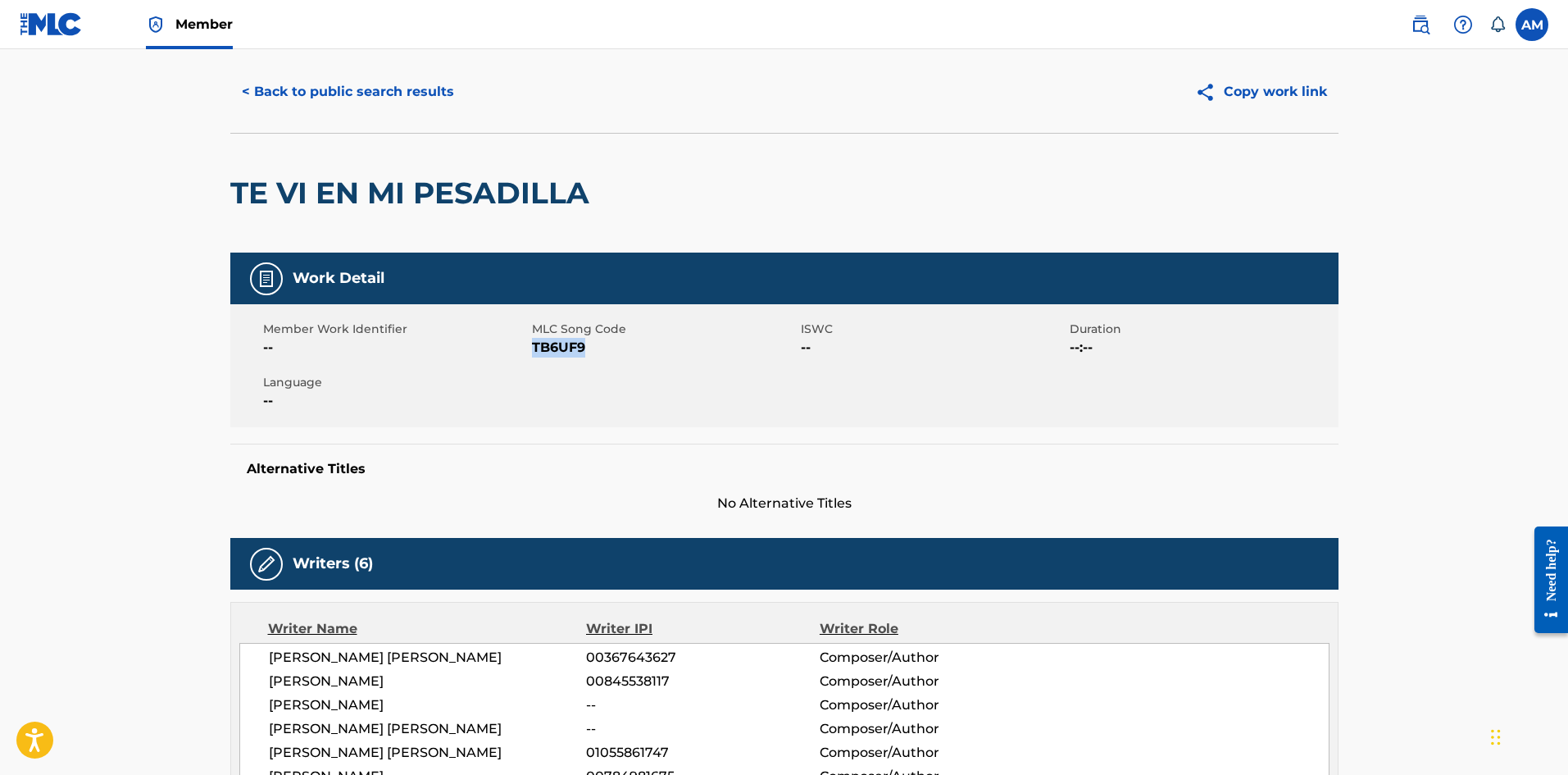
scroll to position [0, 0]
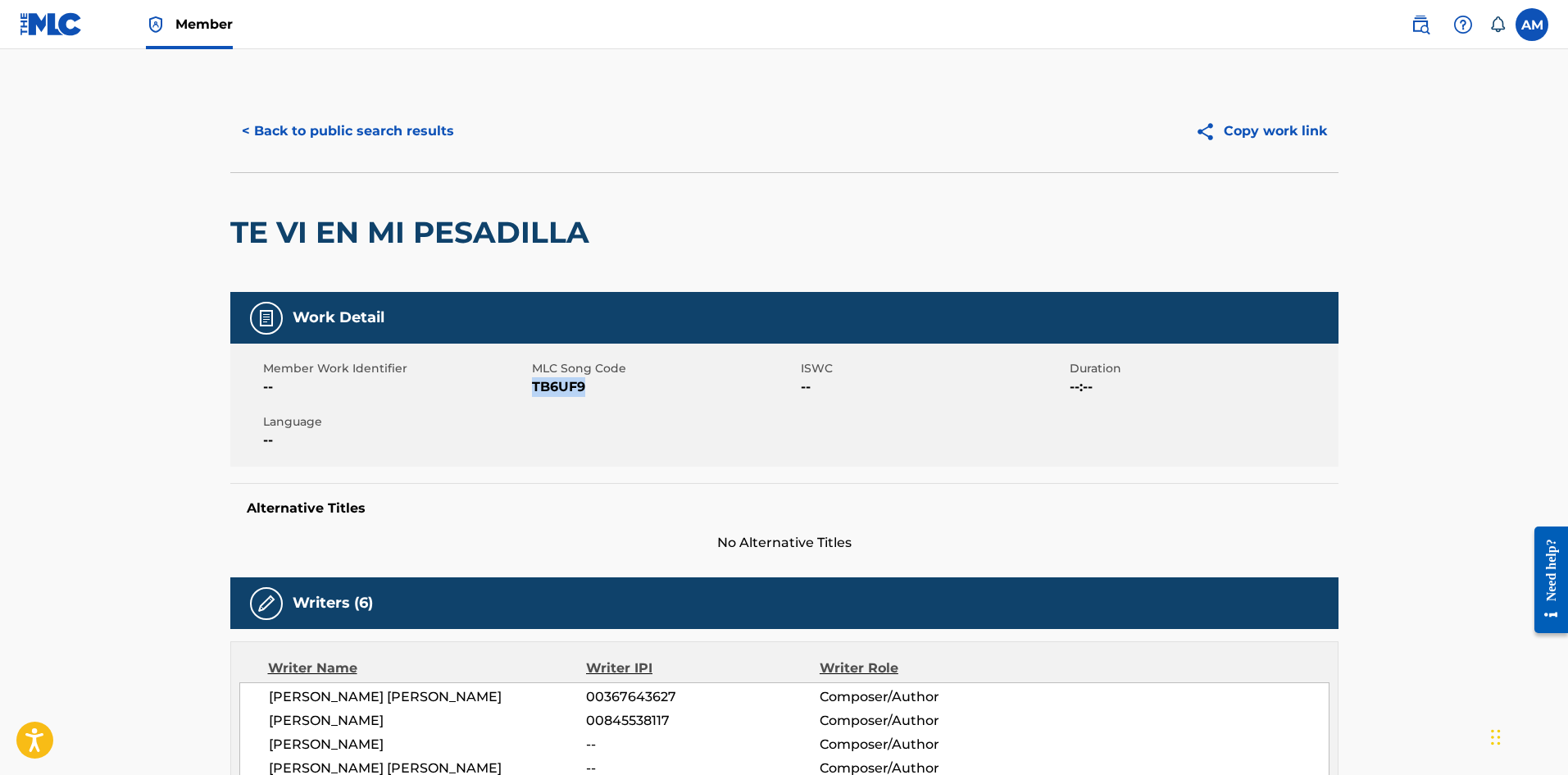
click at [379, 128] on button "< Back to public search results" at bounding box center [348, 131] width 235 height 41
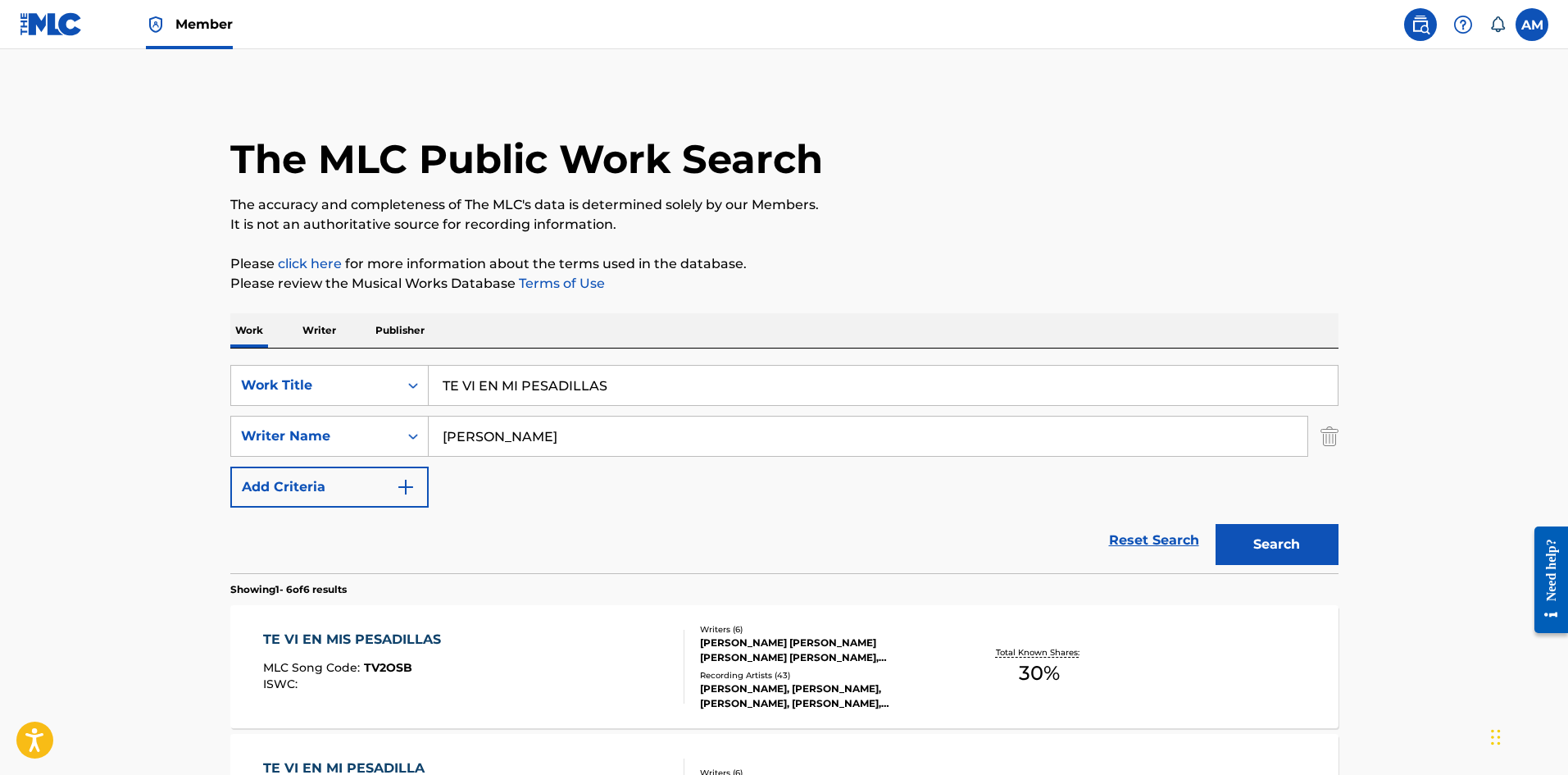
scroll to position [246, 0]
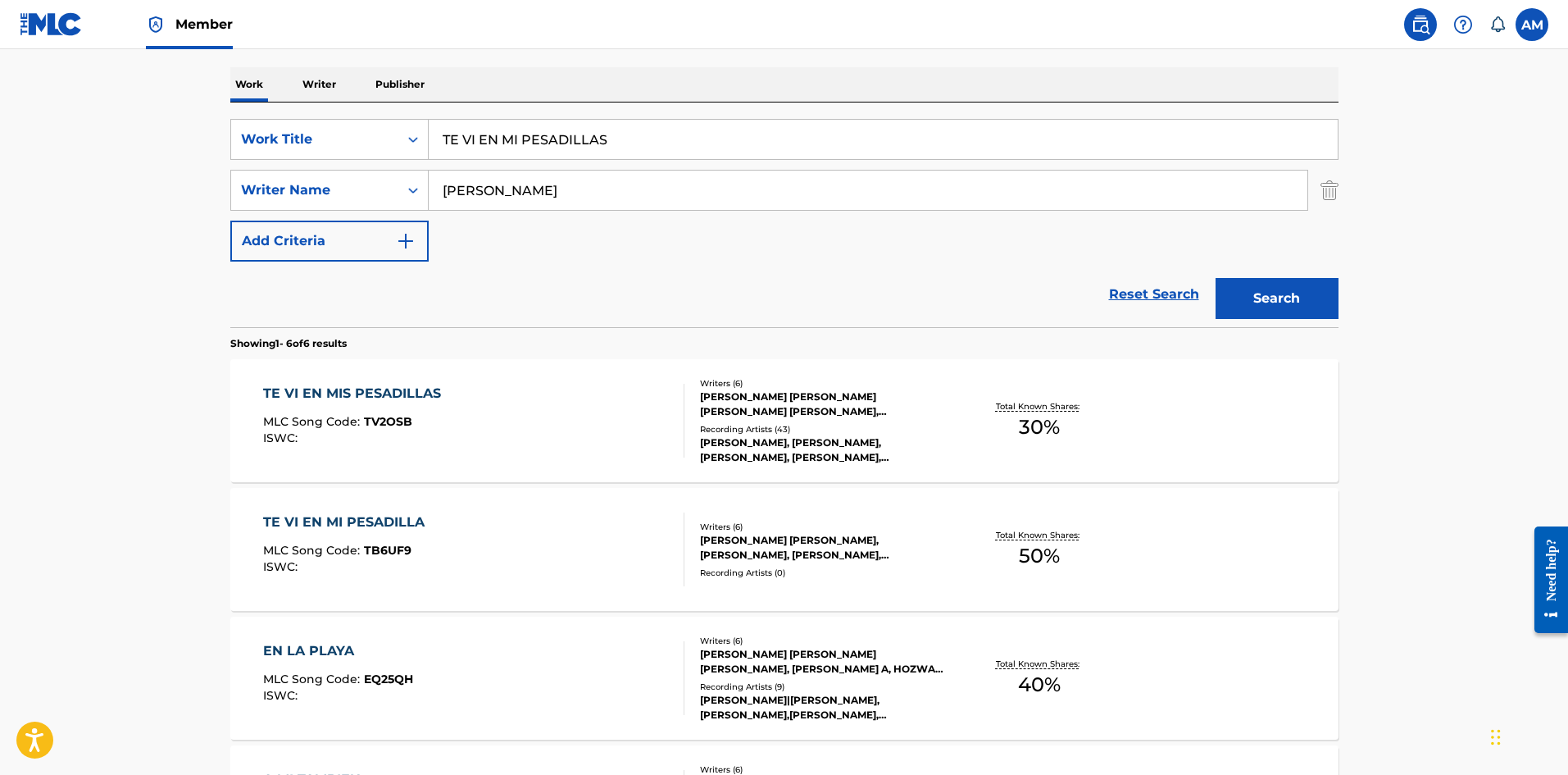
drag, startPoint x: 645, startPoint y: 135, endPoint x: 107, endPoint y: 135, distance: 538.0
click at [0, 126] on main "The MLC Public Work Search The accuracy and completeness of The MLC's data is d…" at bounding box center [784, 506] width 1568 height 1407
paste input "GATITAS SANDUNGUERAS VOL. 1"
type input "GATITAS SANDUNGUERAS VOL. 1"
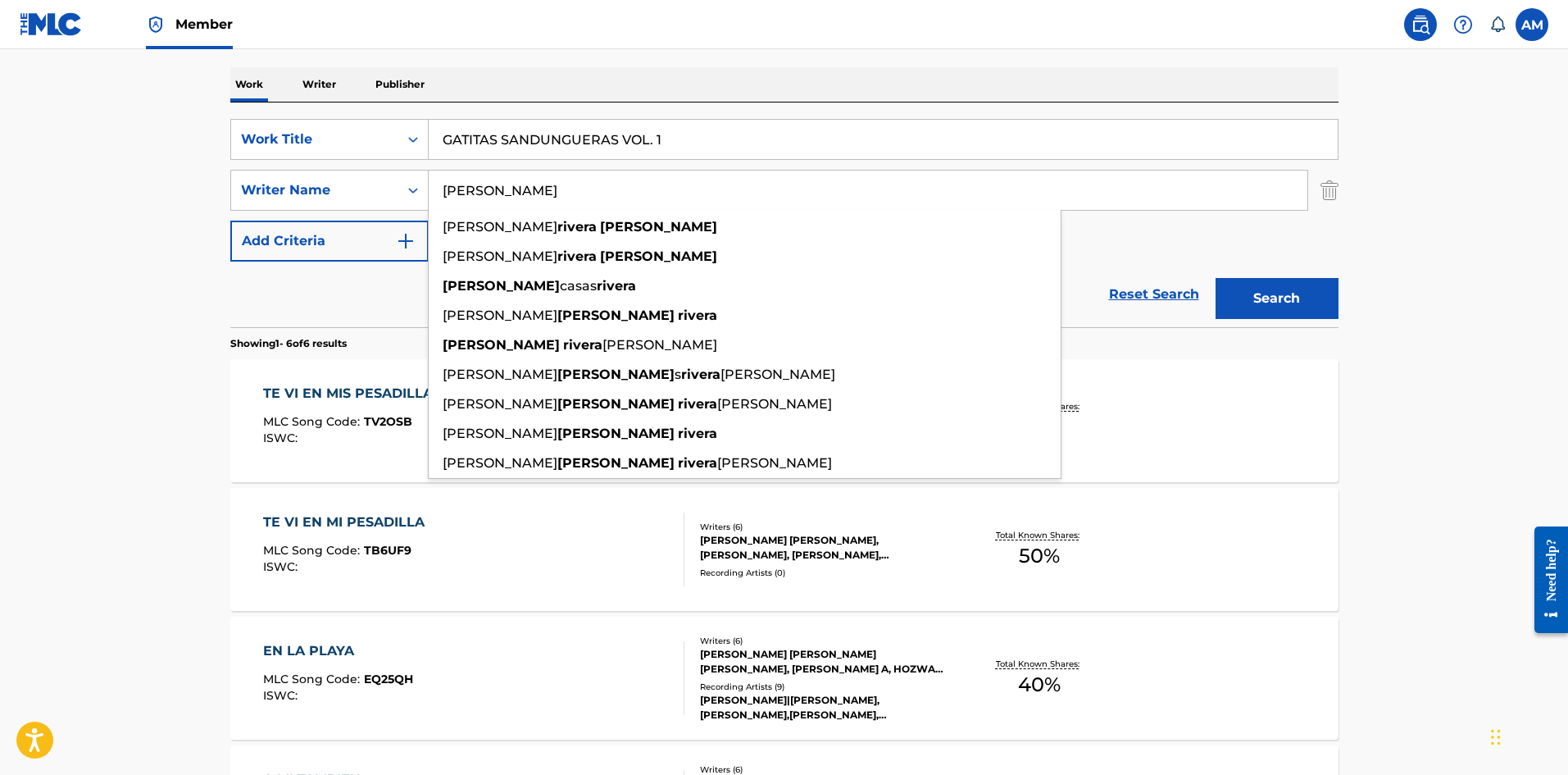
drag, startPoint x: 584, startPoint y: 208, endPoint x: 375, endPoint y: 212, distance: 209.0
click at [155, 197] on main "The MLC Public Work Search The accuracy and completeness of The MLC's data is d…" at bounding box center [784, 506] width 1568 height 1407
paste input "[PERSON_NAME]"
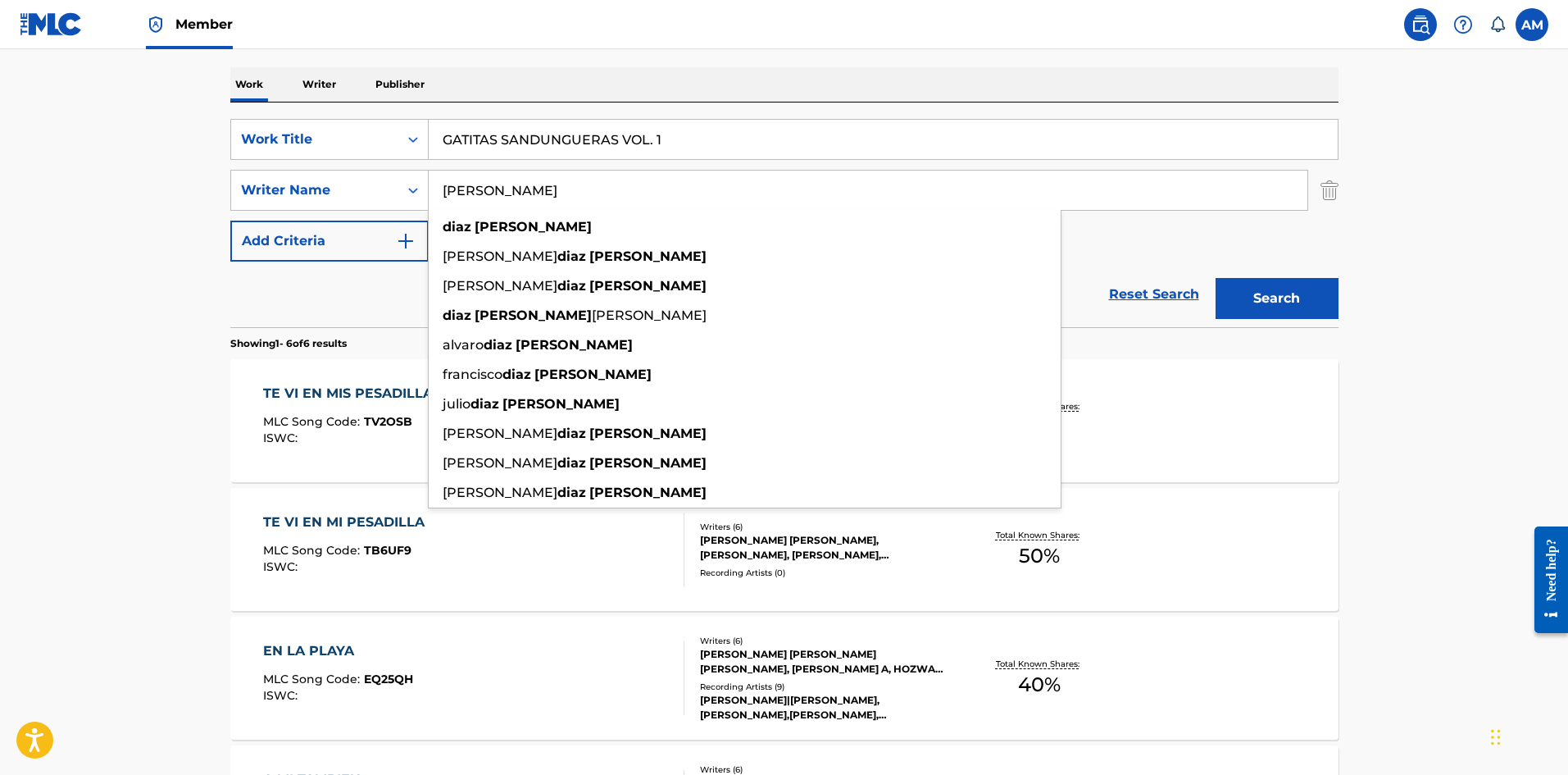
type input "[PERSON_NAME]"
click at [1263, 283] on button "Search" at bounding box center [1276, 298] width 123 height 41
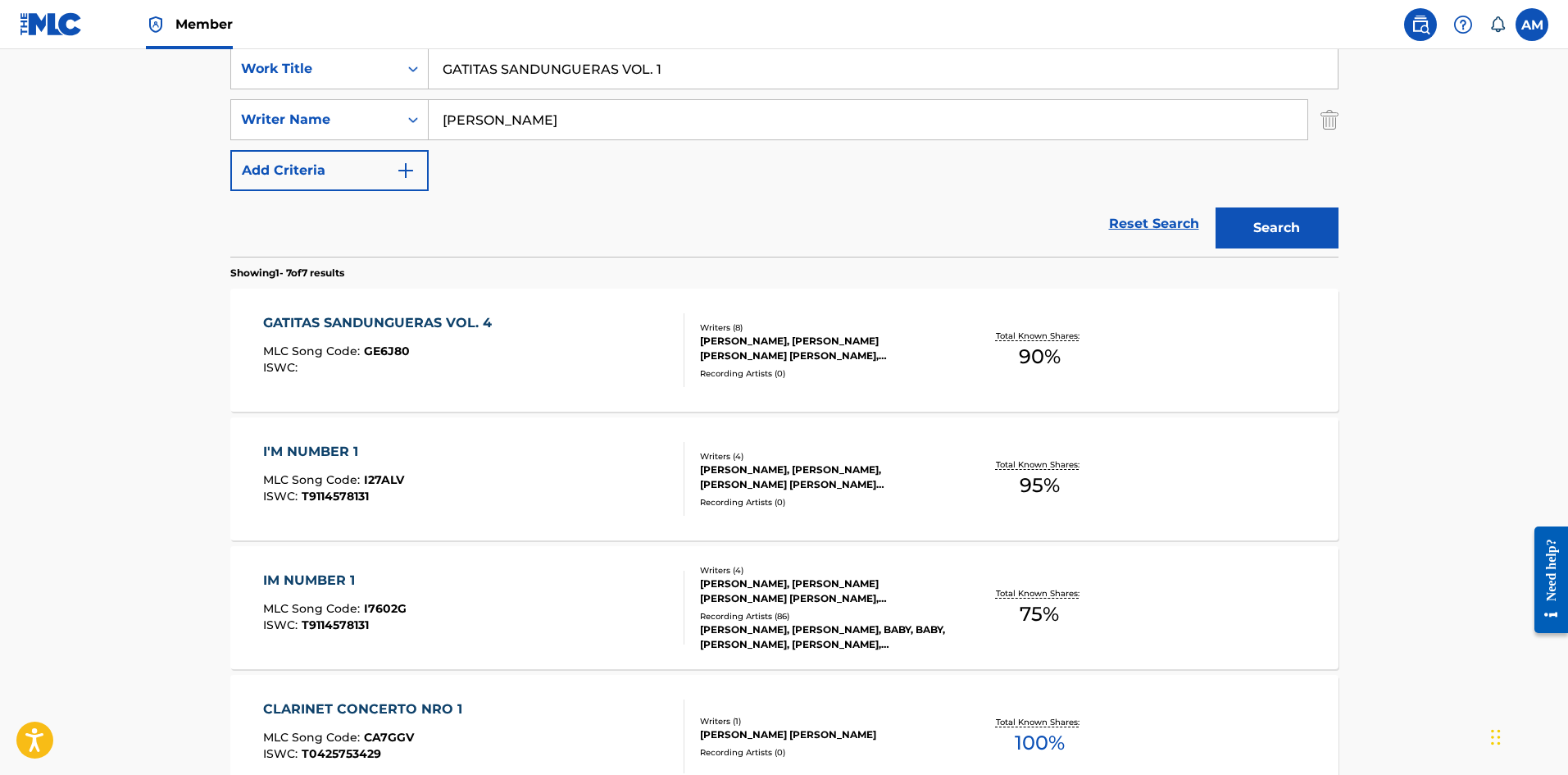
scroll to position [328, 0]
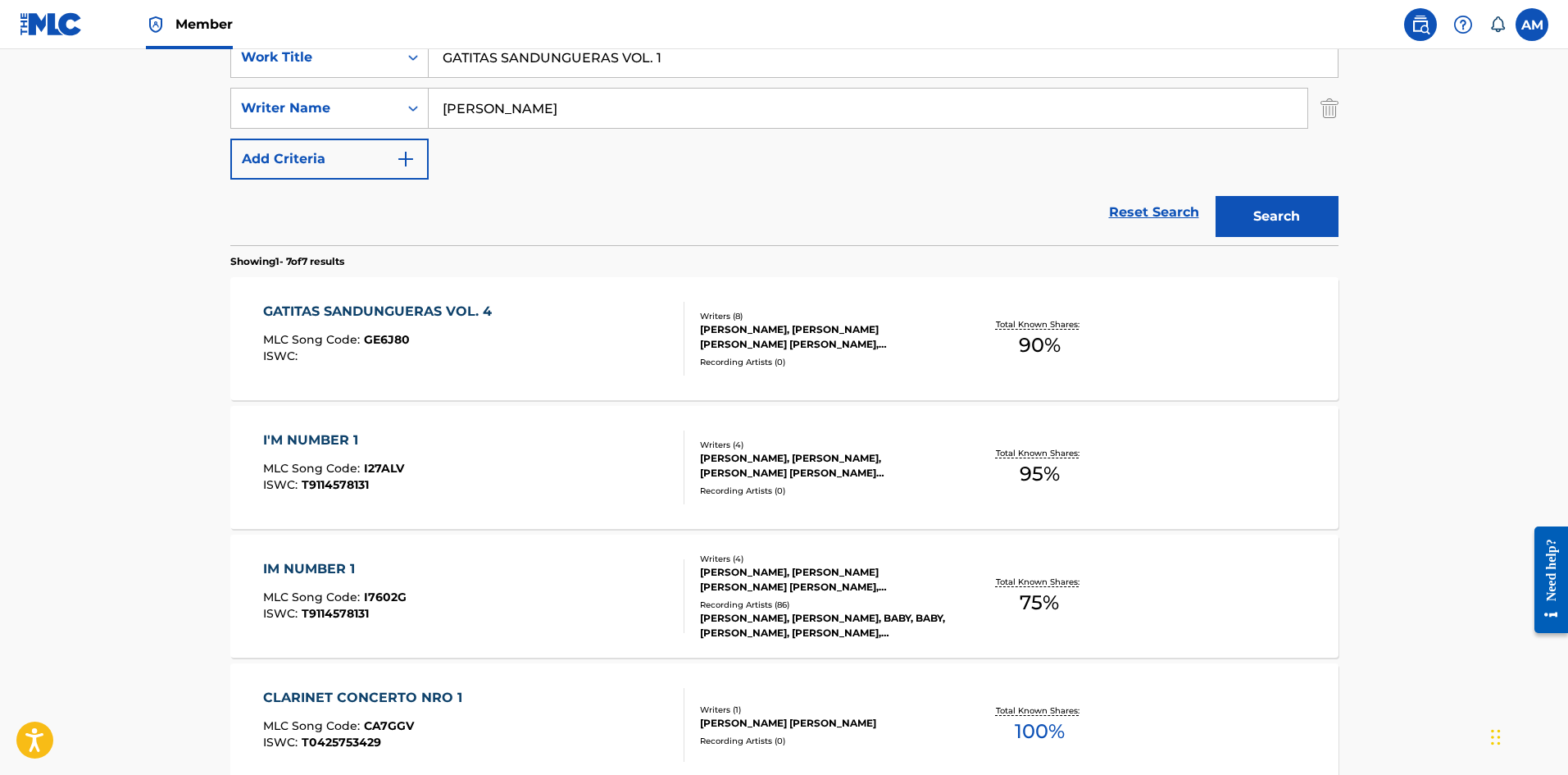
click at [689, 63] on input "GATITAS SANDUNGUERAS VOL. 1" at bounding box center [883, 57] width 909 height 39
type input "GATITAS SANDUNGUERAS"
click at [1315, 234] on button "Search" at bounding box center [1276, 216] width 123 height 41
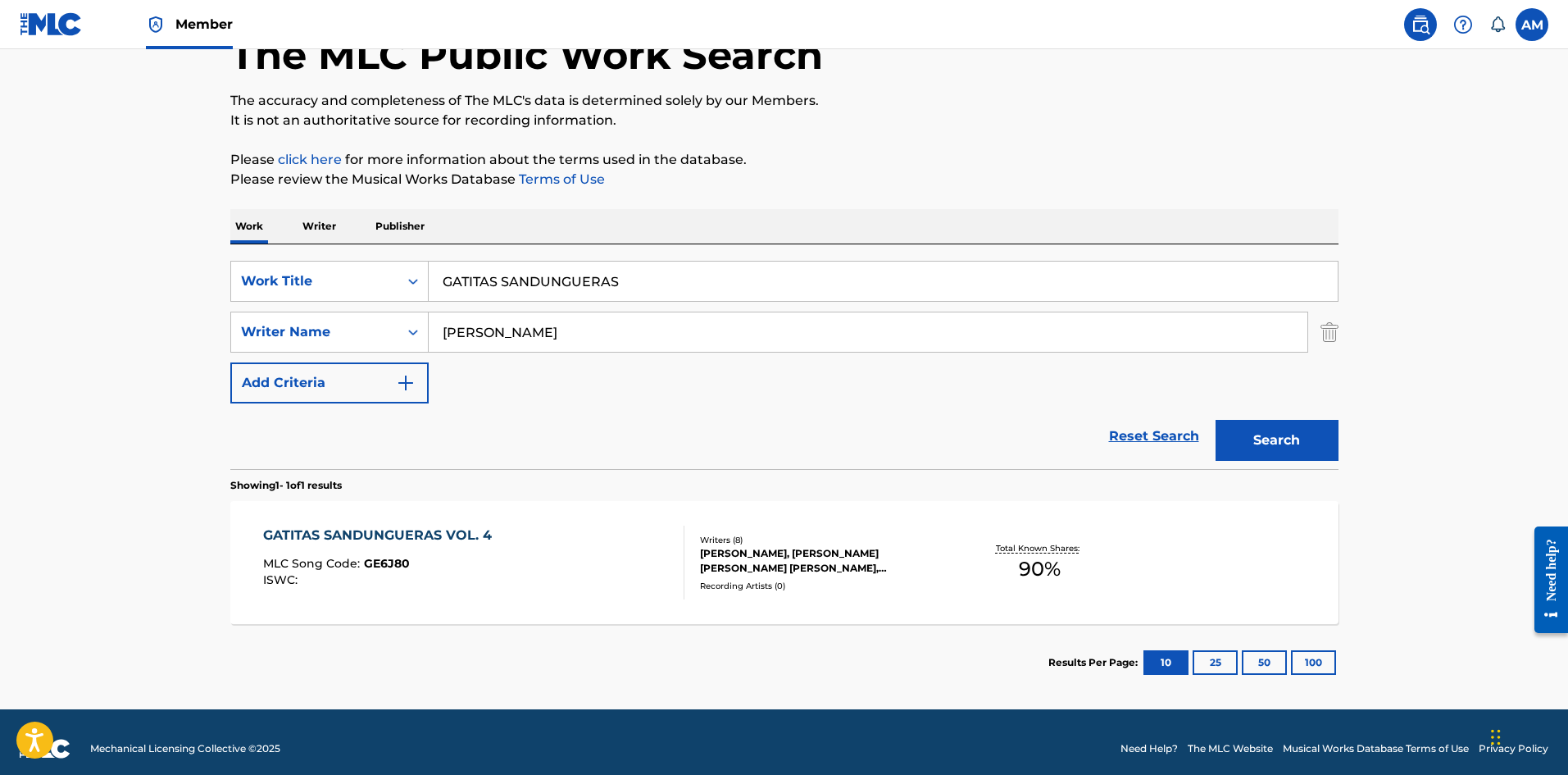
scroll to position [117, 0]
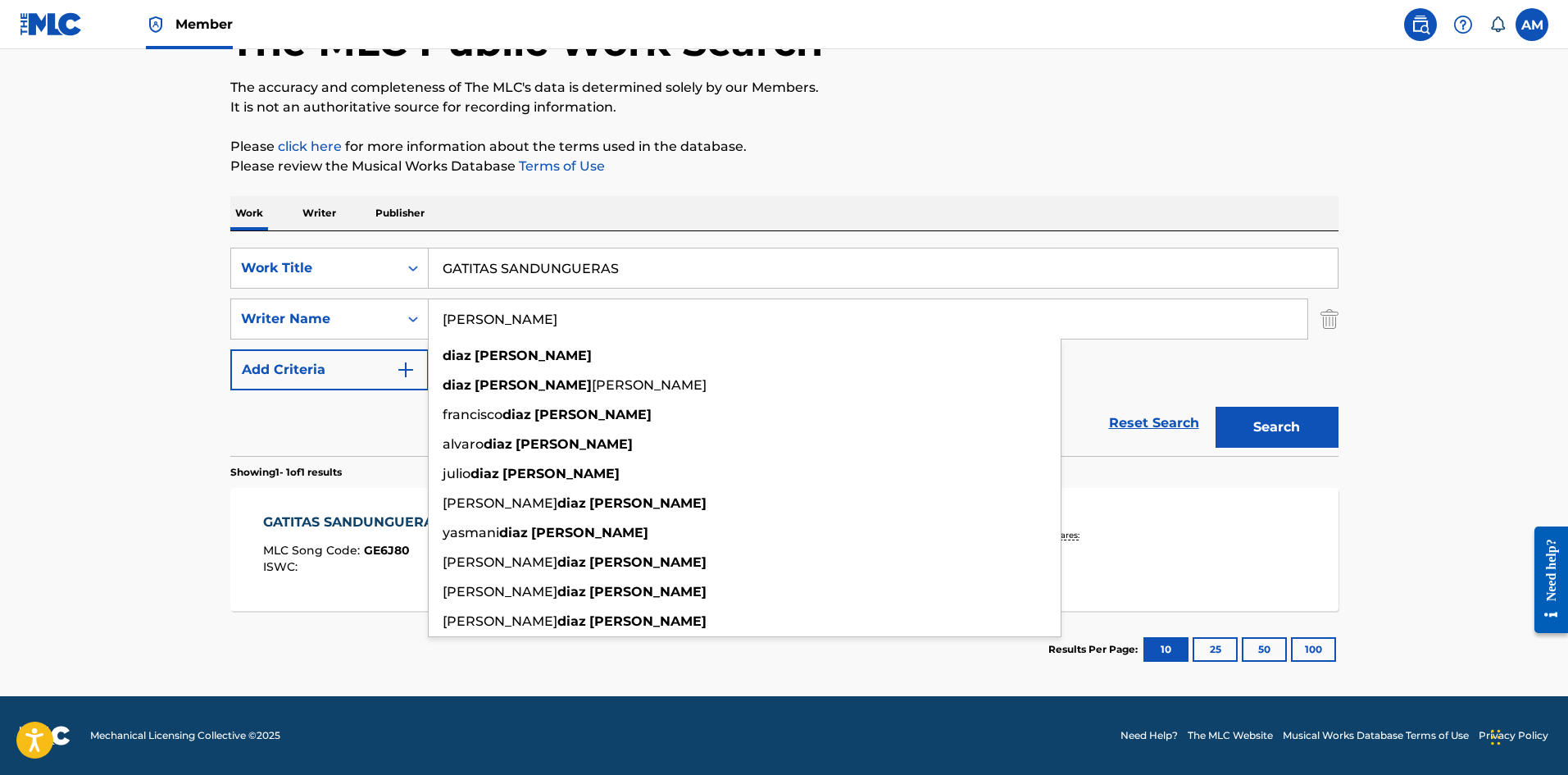
drag, startPoint x: 591, startPoint y: 328, endPoint x: 550, endPoint y: 313, distance: 43.7
click at [207, 323] on main "The MLC Public Work Search The accuracy and completeness of The MLC's data is d…" at bounding box center [784, 313] width 1568 height 764
paste input "[PERSON_NAME]"
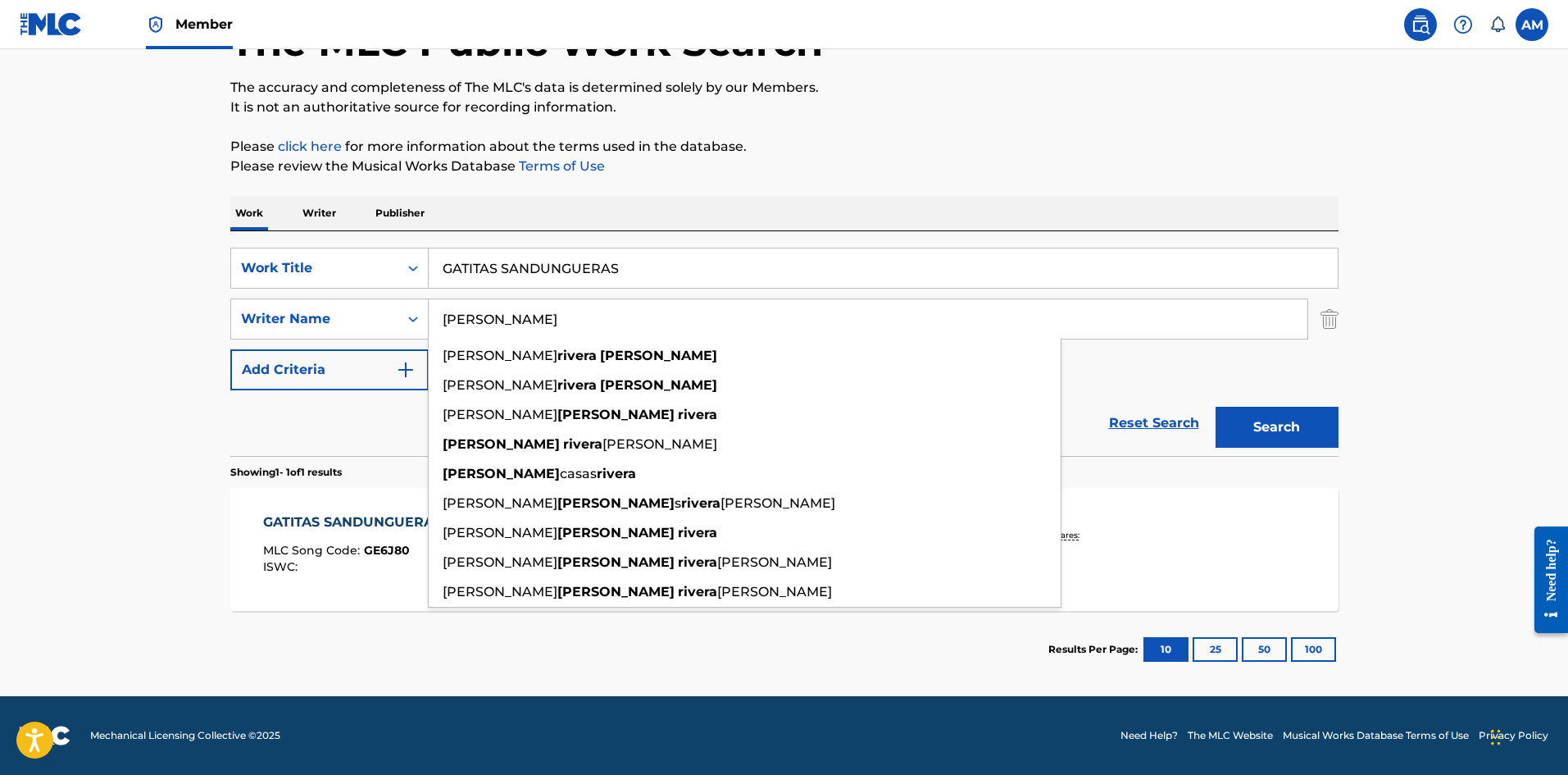
type input "[PERSON_NAME]"
click at [1288, 430] on button "Search" at bounding box center [1276, 427] width 123 height 41
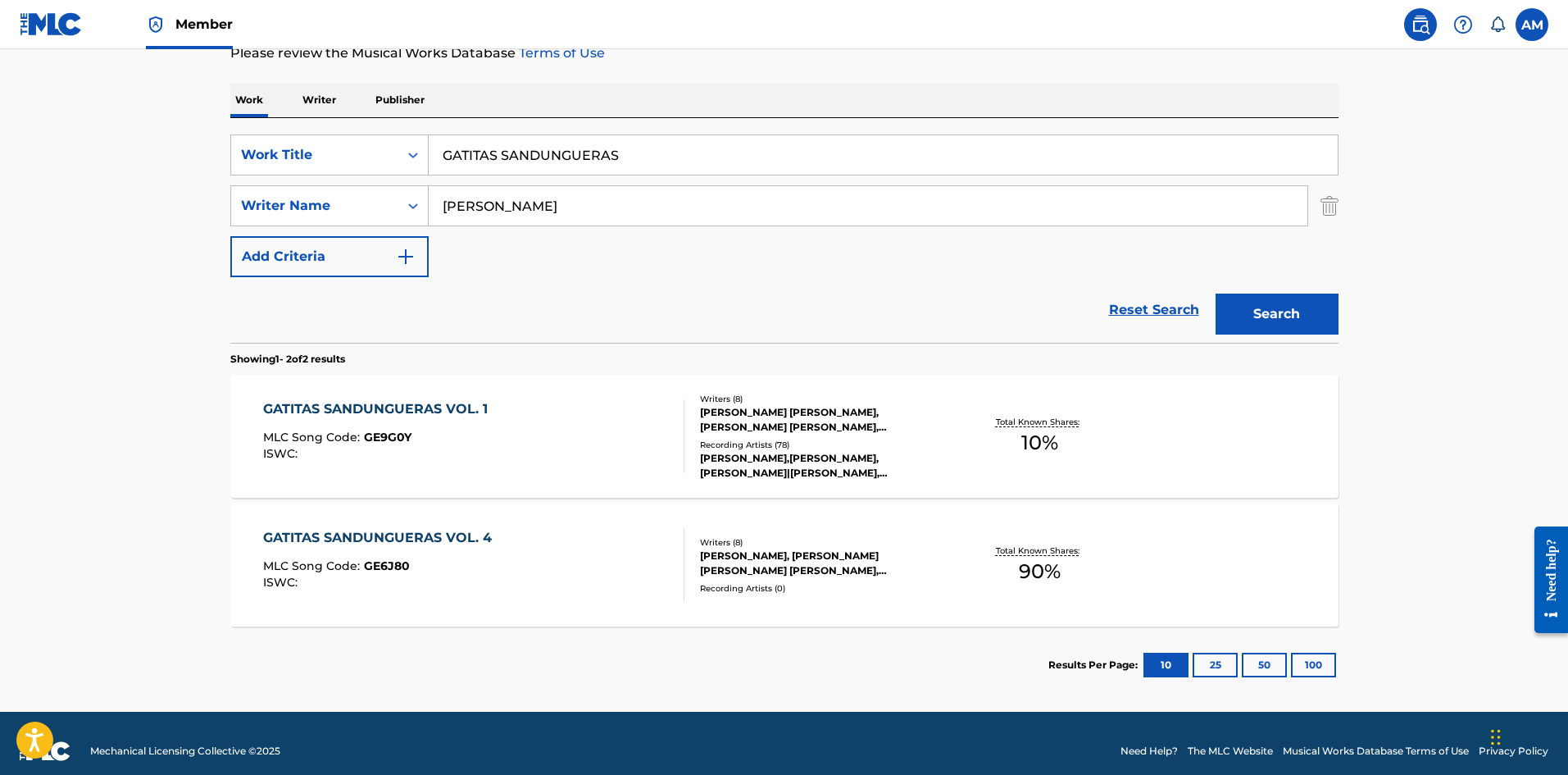
scroll to position [246, 0]
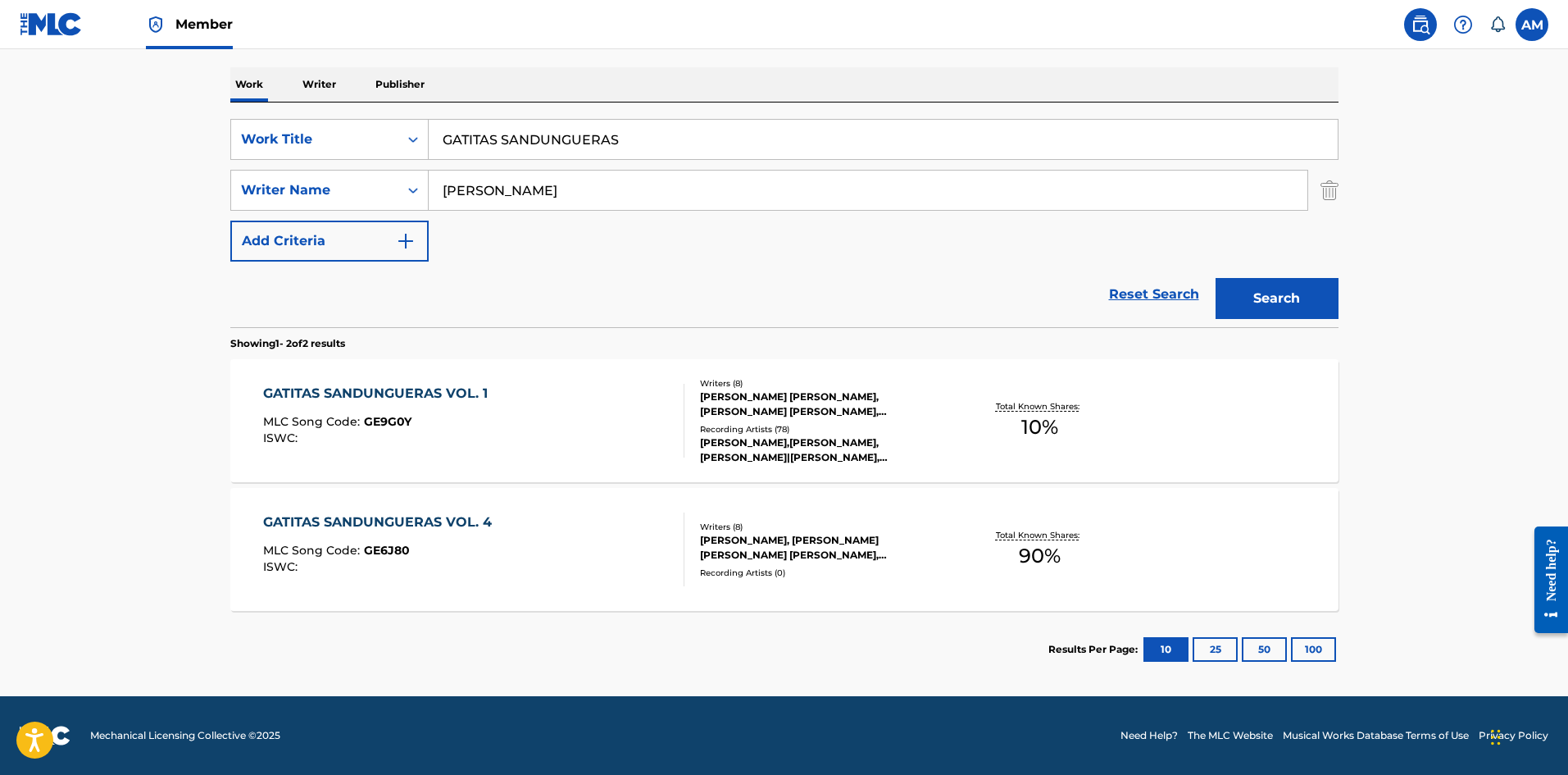
click at [672, 445] on div at bounding box center [677, 420] width 13 height 74
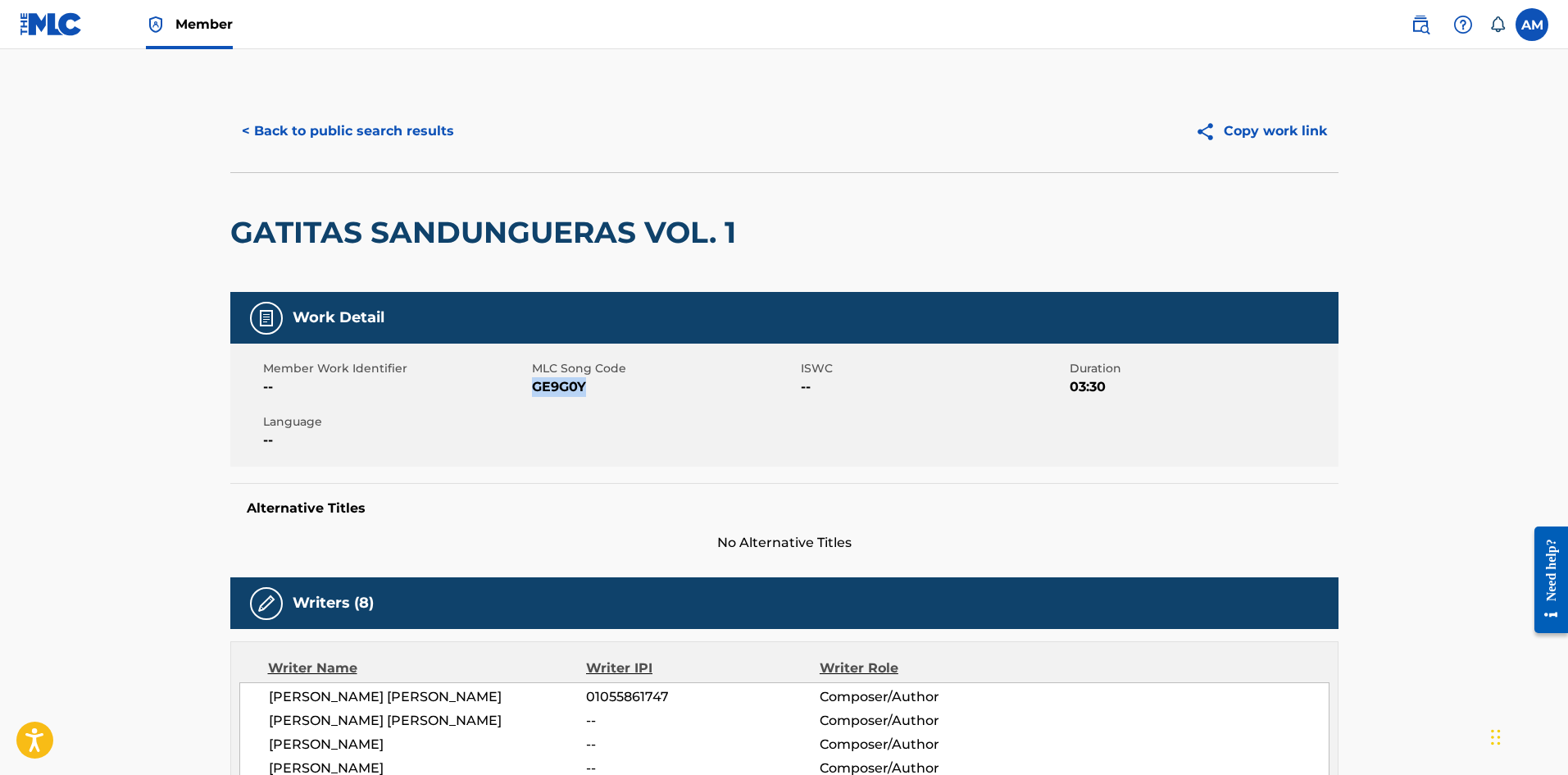
drag, startPoint x: 596, startPoint y: 382, endPoint x: 534, endPoint y: 383, distance: 62.0
click at [534, 383] on span "GE9G0Y" at bounding box center [664, 387] width 264 height 20
copy span "GE9G0Y"
click at [396, 140] on button "< Back to public search results" at bounding box center [348, 131] width 235 height 41
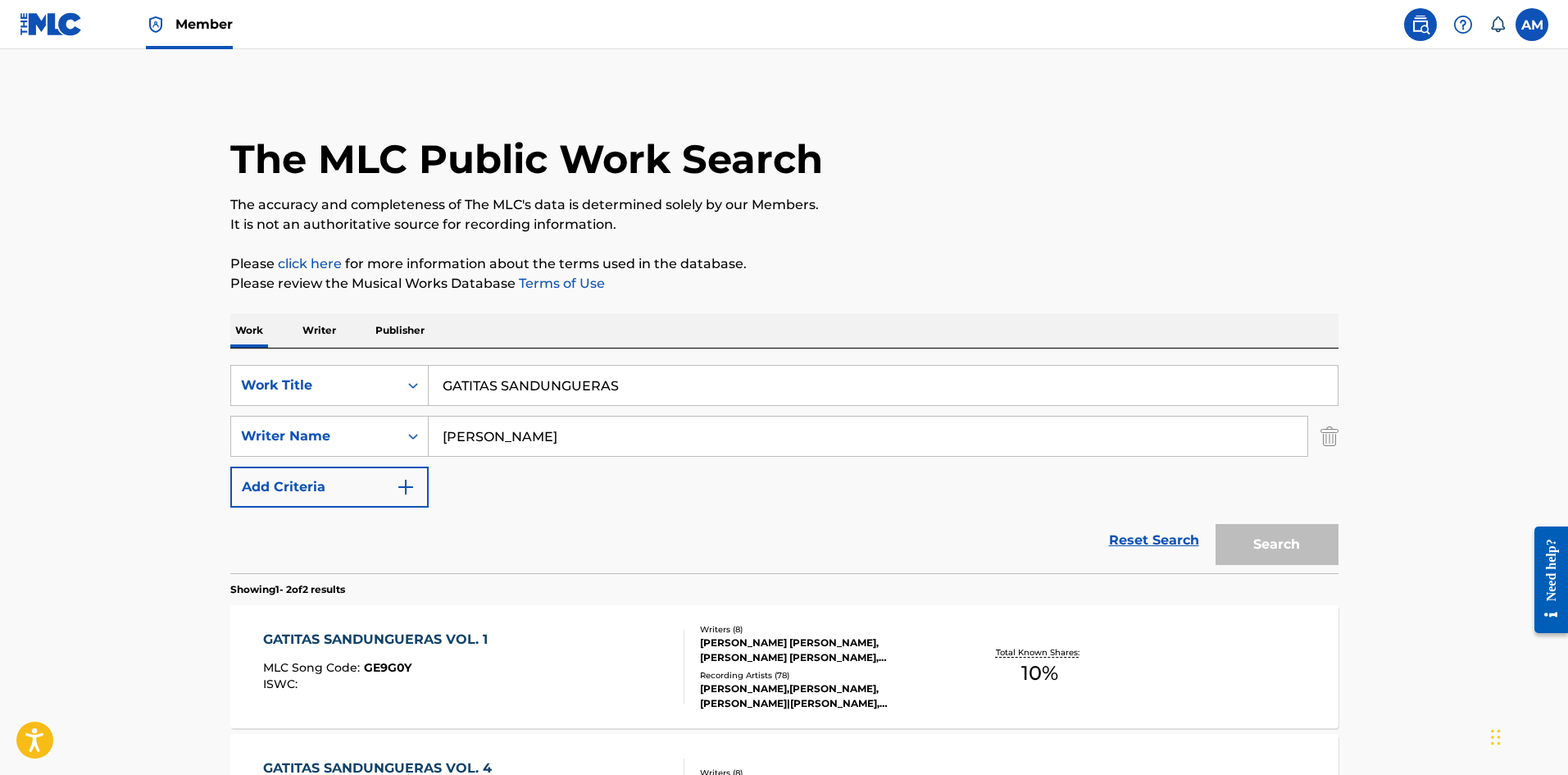
scroll to position [153, 0]
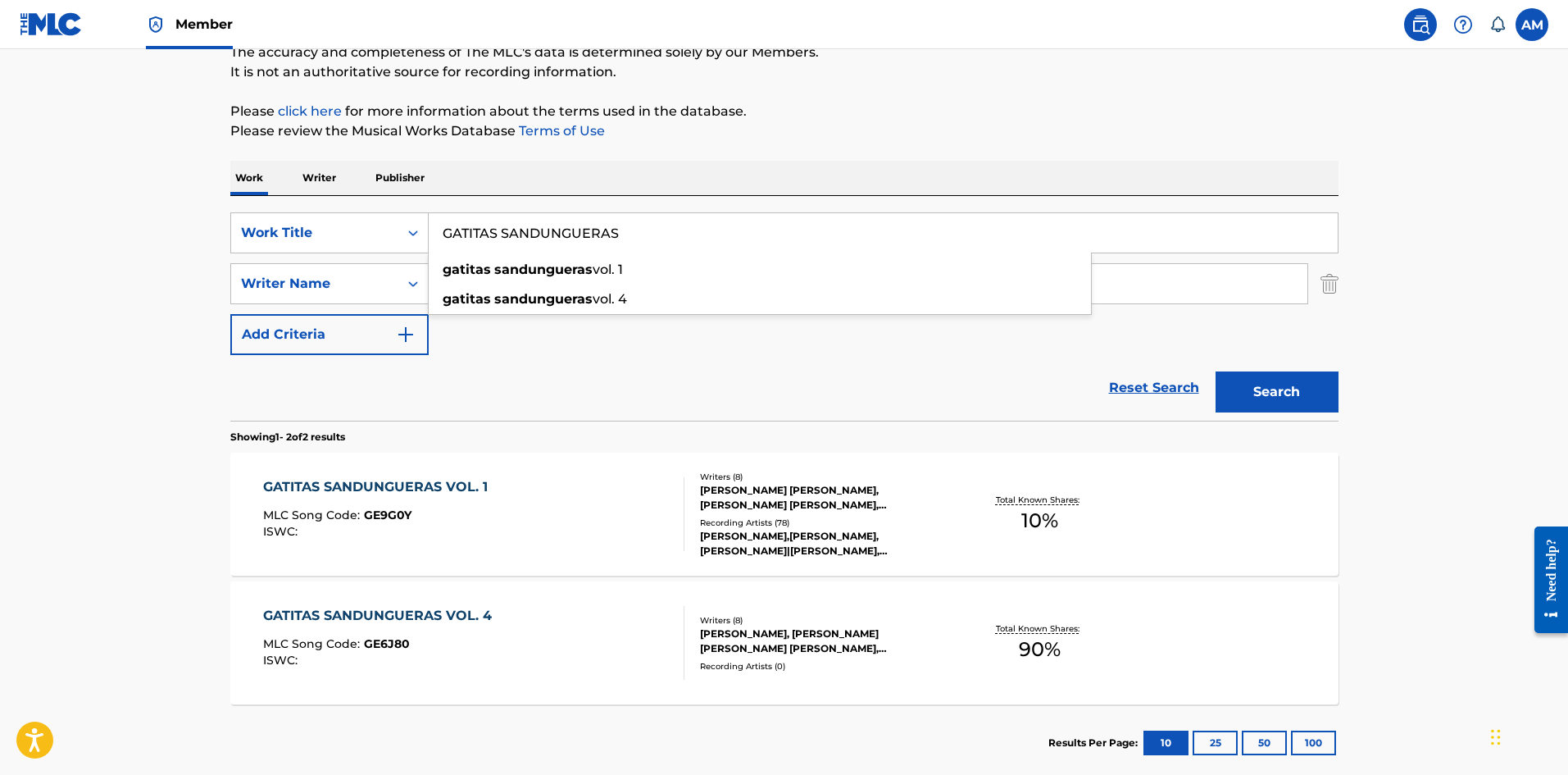
drag, startPoint x: 662, startPoint y: 237, endPoint x: 72, endPoint y: 235, distance: 590.0
click at [72, 235] on main "The MLC Public Work Search The accuracy and completeness of The MLC's data is d…" at bounding box center [784, 343] width 1568 height 893
paste input "MALIBU"
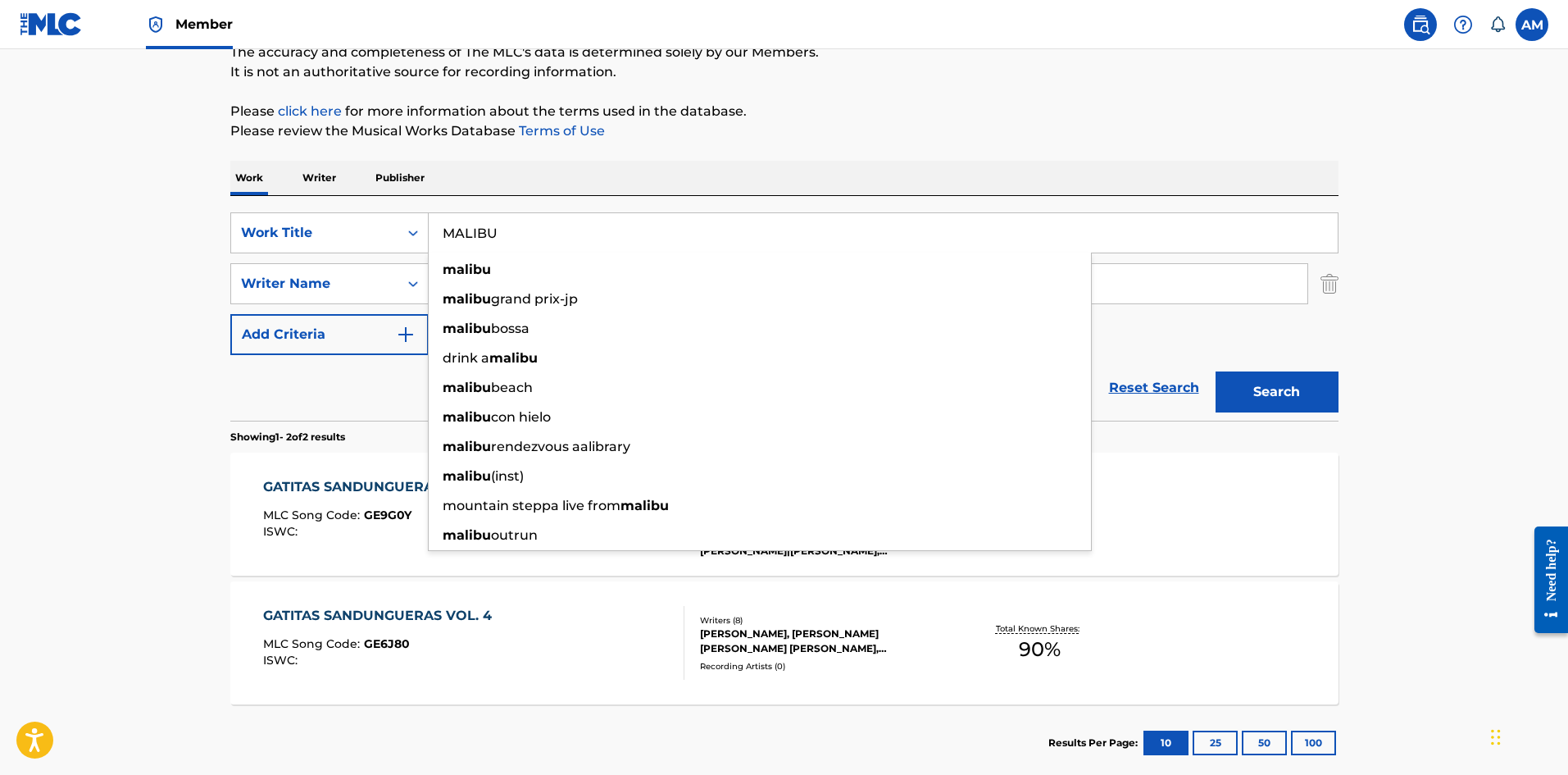
type input "MALIBU"
drag, startPoint x: 300, startPoint y: 388, endPoint x: 408, endPoint y: 339, distance: 118.6
click at [301, 388] on div "Reset Search Search" at bounding box center [785, 388] width 1108 height 65
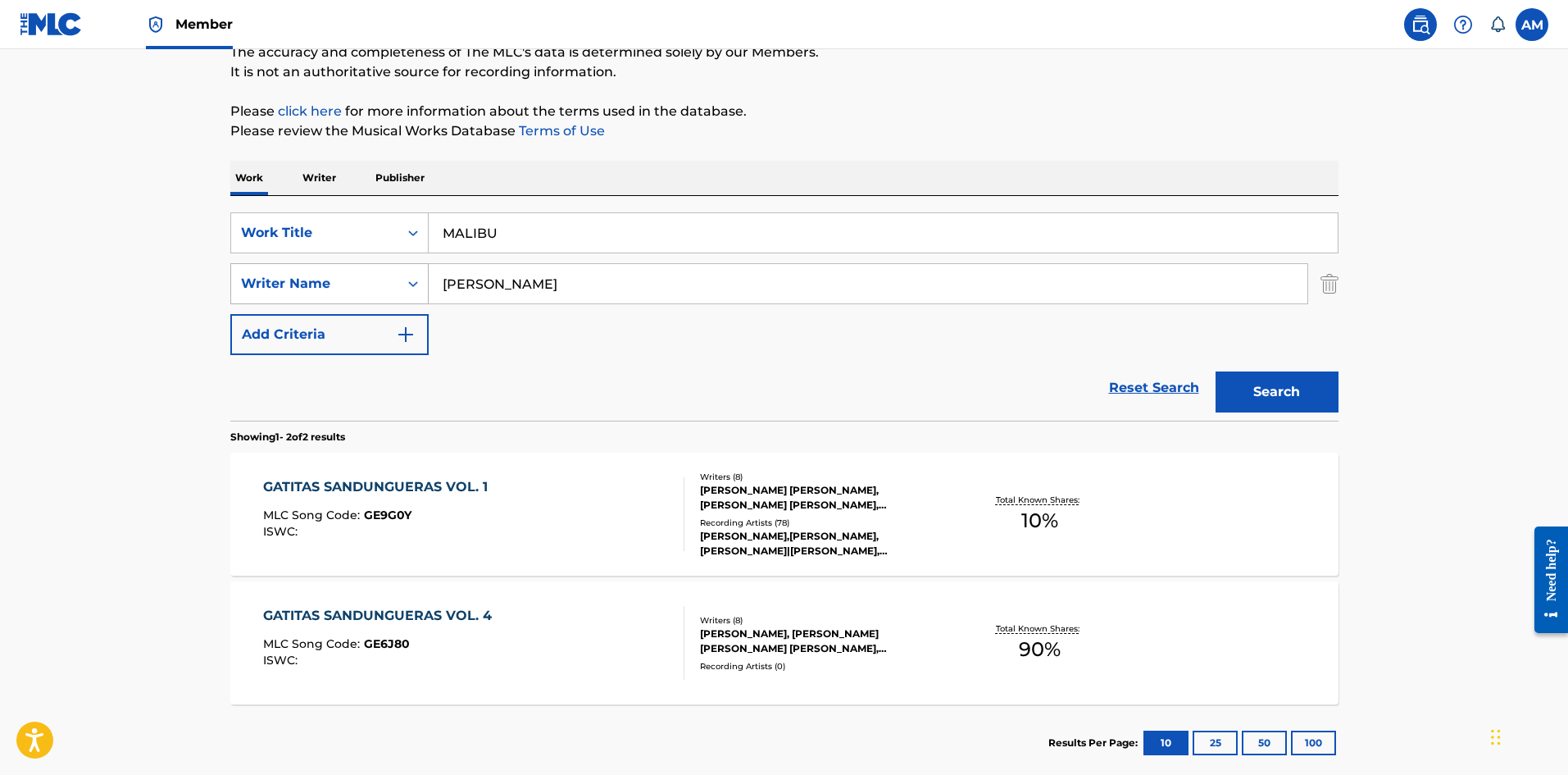
drag, startPoint x: 342, startPoint y: 297, endPoint x: 256, endPoint y: 301, distance: 86.1
click at [261, 302] on div "SearchWithCriteriaf4cdd4f3-877b-4050-ad99-0c0e2991f90f Writer Name [PERSON_NAME]" at bounding box center [785, 283] width 1108 height 41
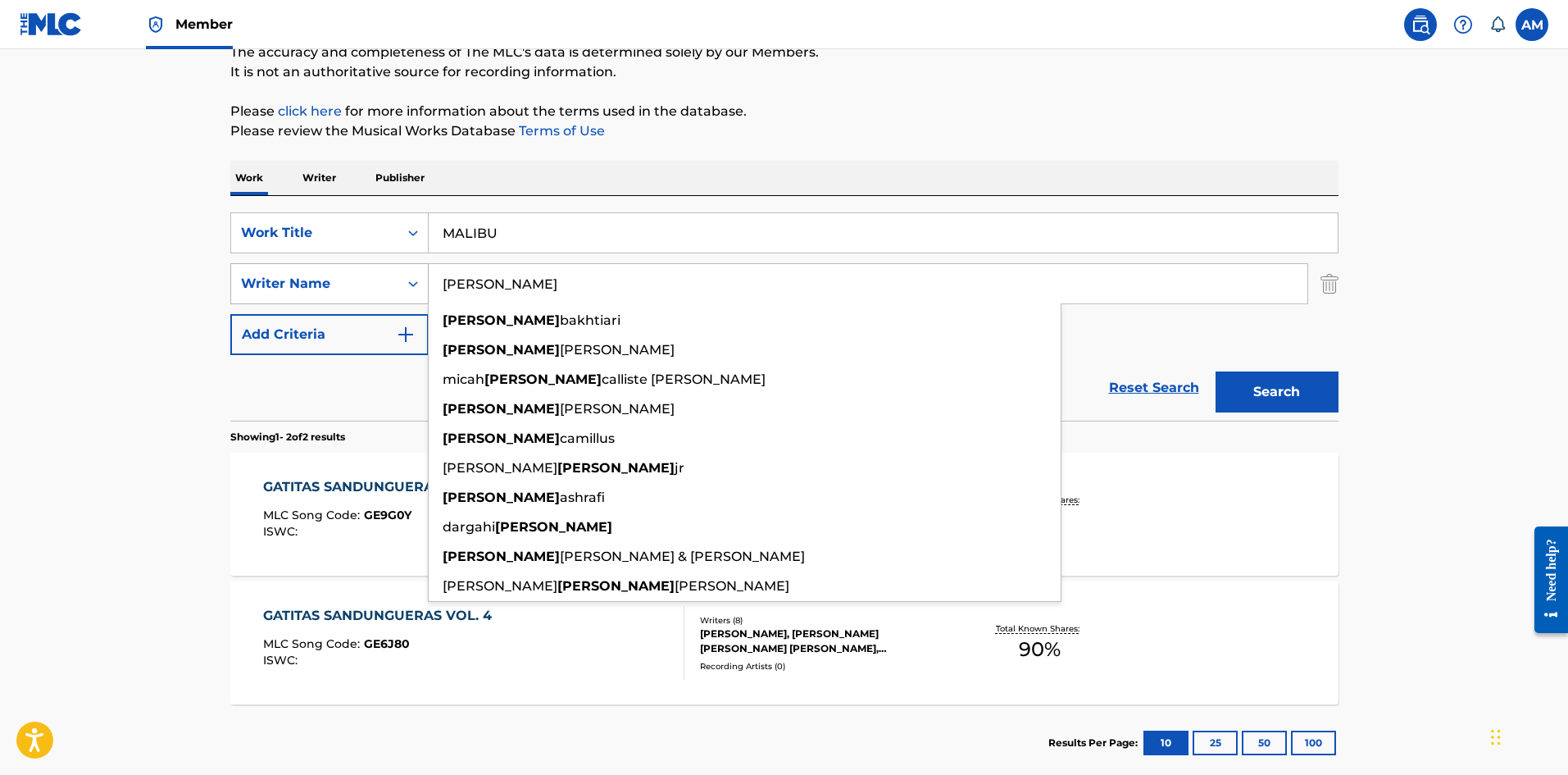
type input "[PERSON_NAME]"
click at [1216, 372] on button "Search" at bounding box center [1276, 392] width 123 height 41
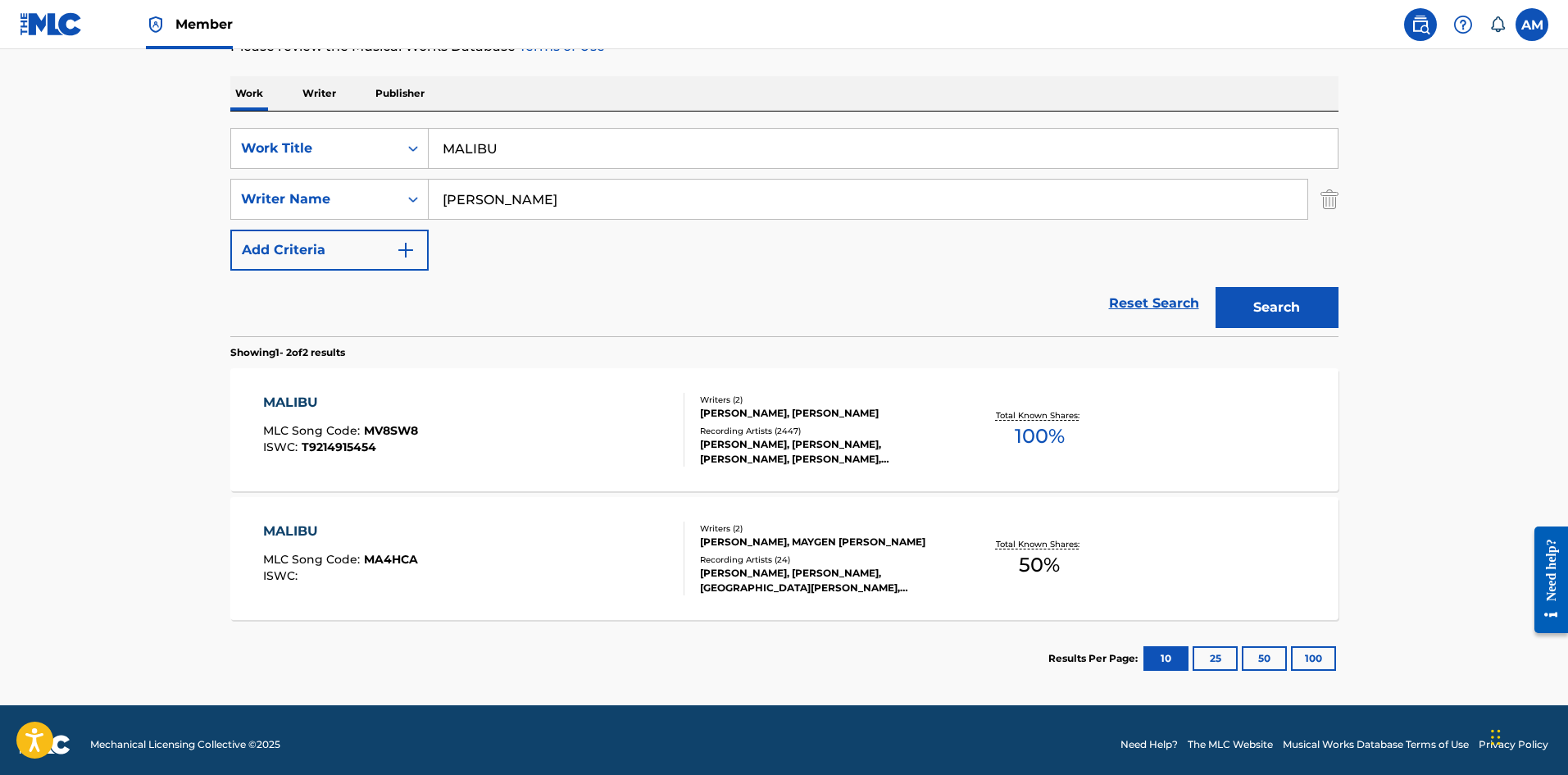
scroll to position [246, 0]
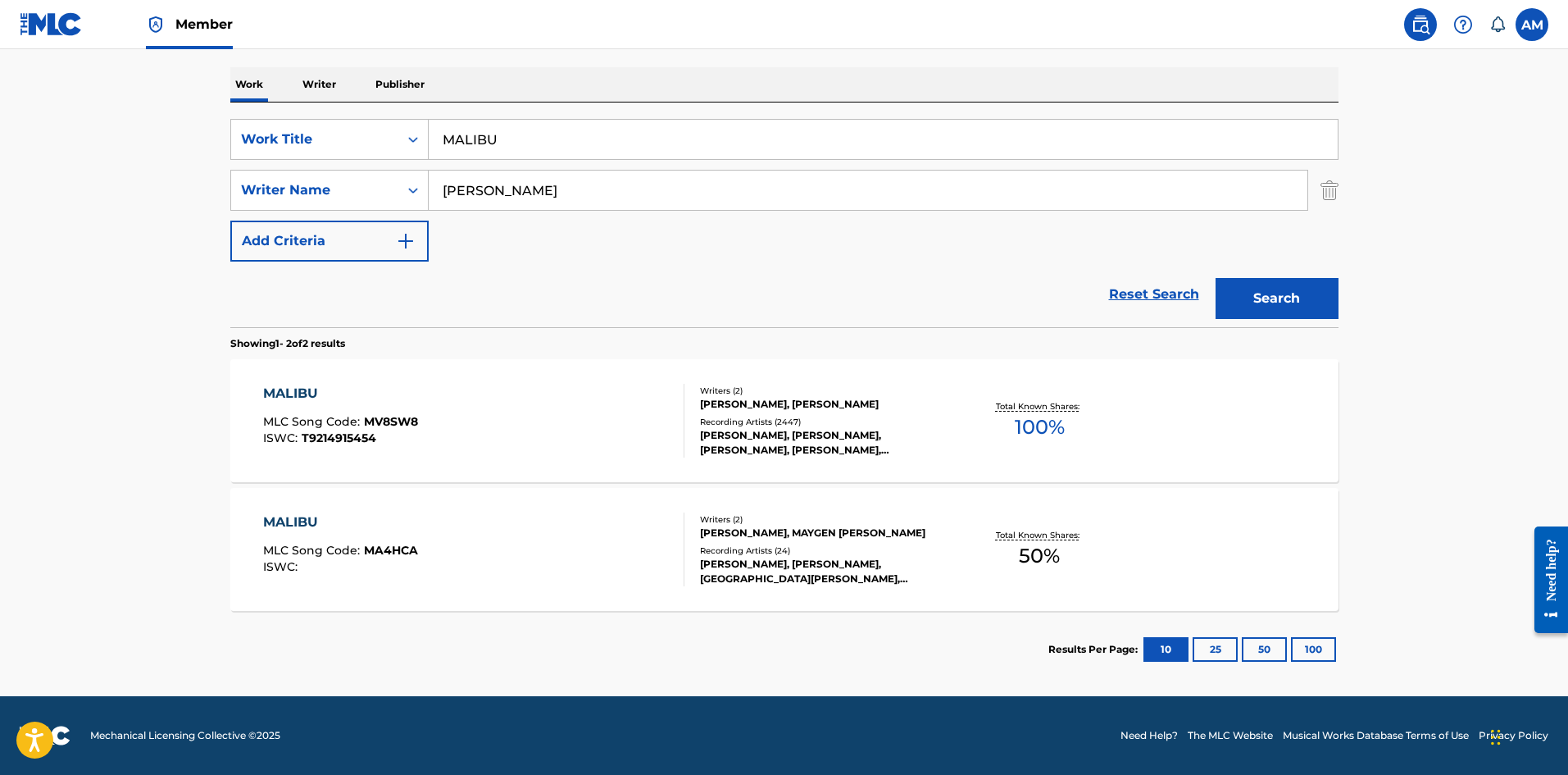
click at [620, 439] on div "MALIBU MLC Song Code : MV8SW8 ISWC : T9214915454" at bounding box center [474, 420] width 422 height 74
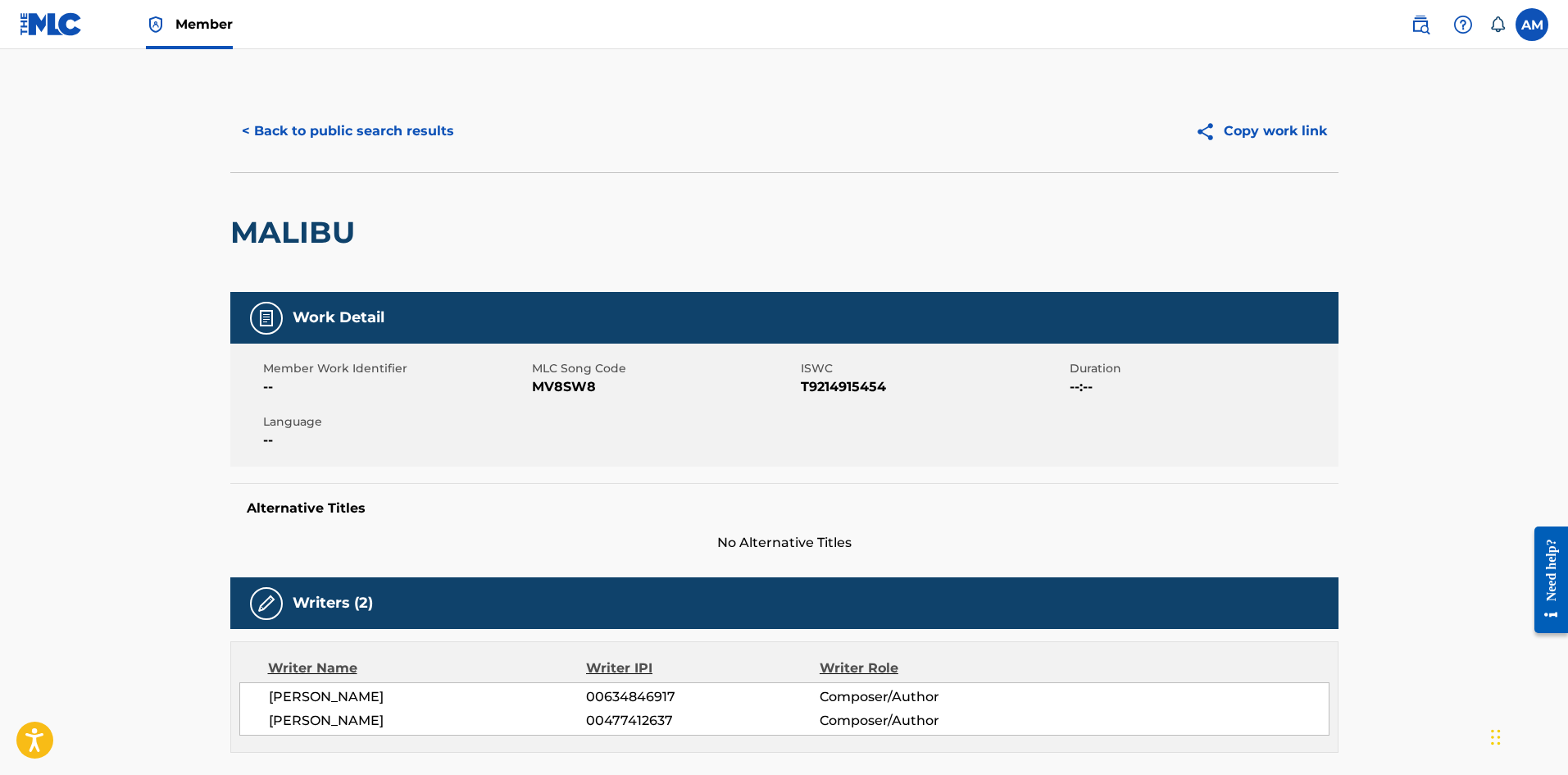
click at [410, 126] on button "< Back to public search results" at bounding box center [348, 131] width 235 height 41
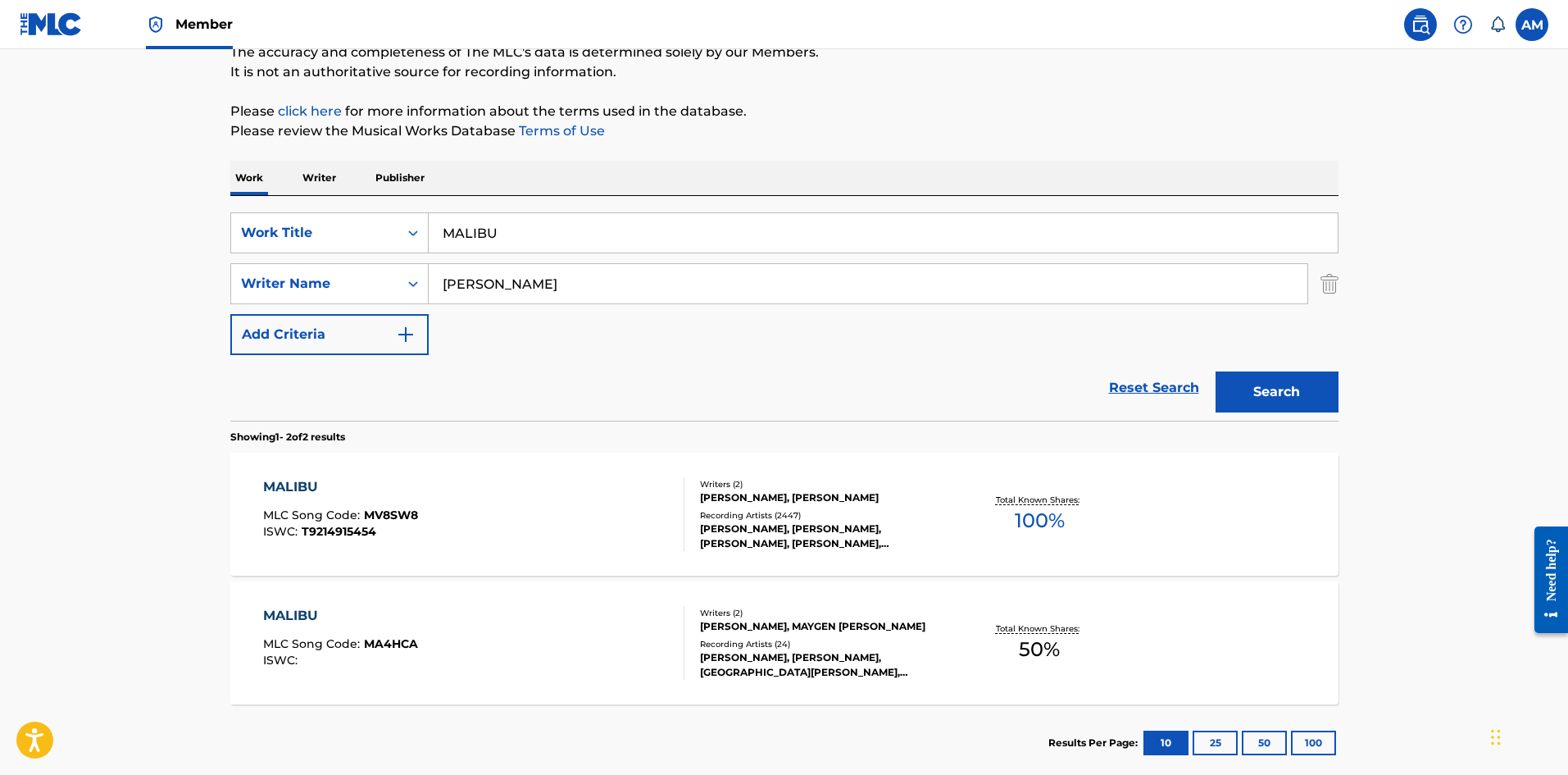
click at [395, 626] on div "MALIBU MLC Song Code : MA4HCA ISWC :" at bounding box center [341, 642] width 155 height 74
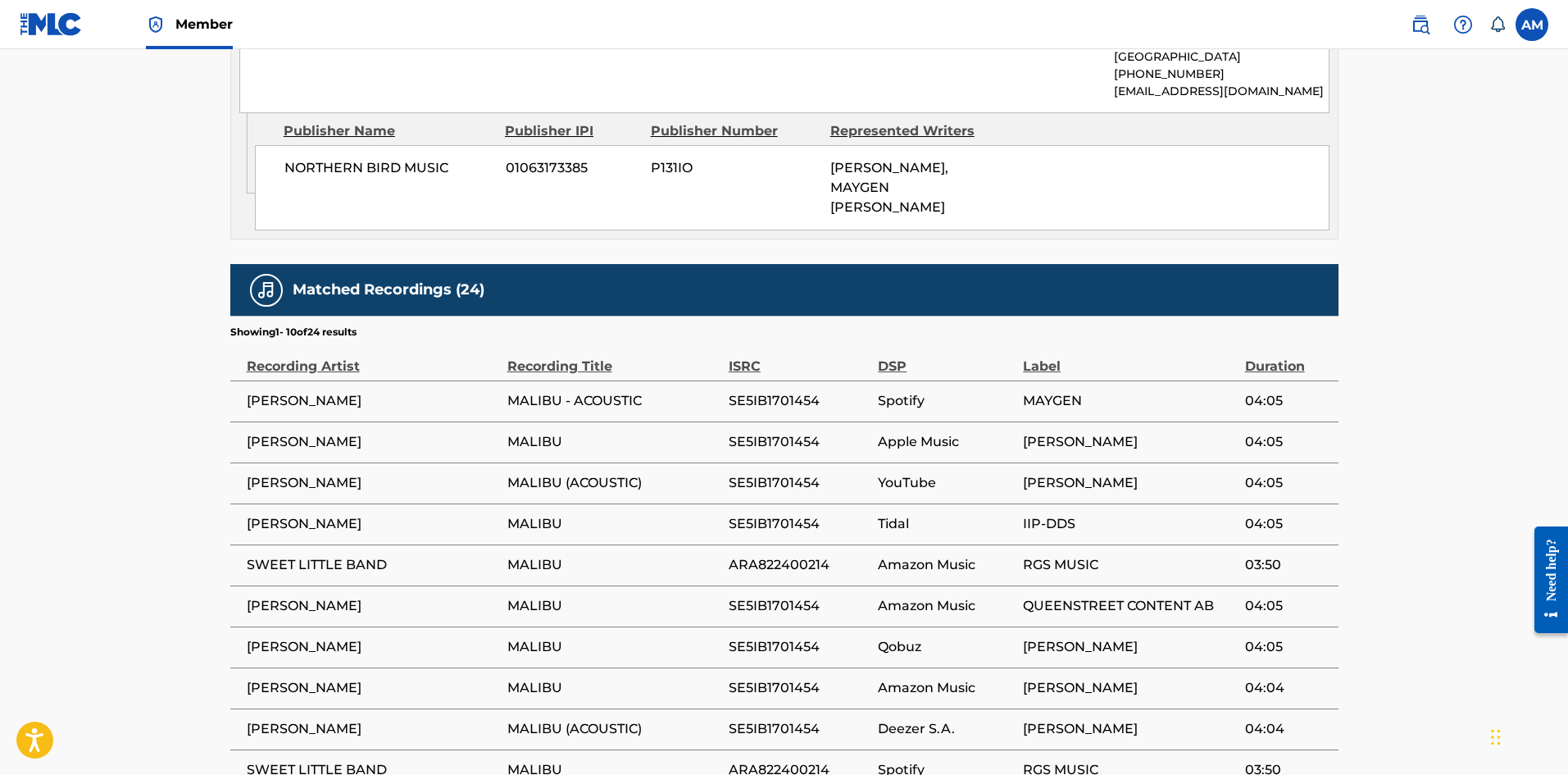
scroll to position [984, 0]
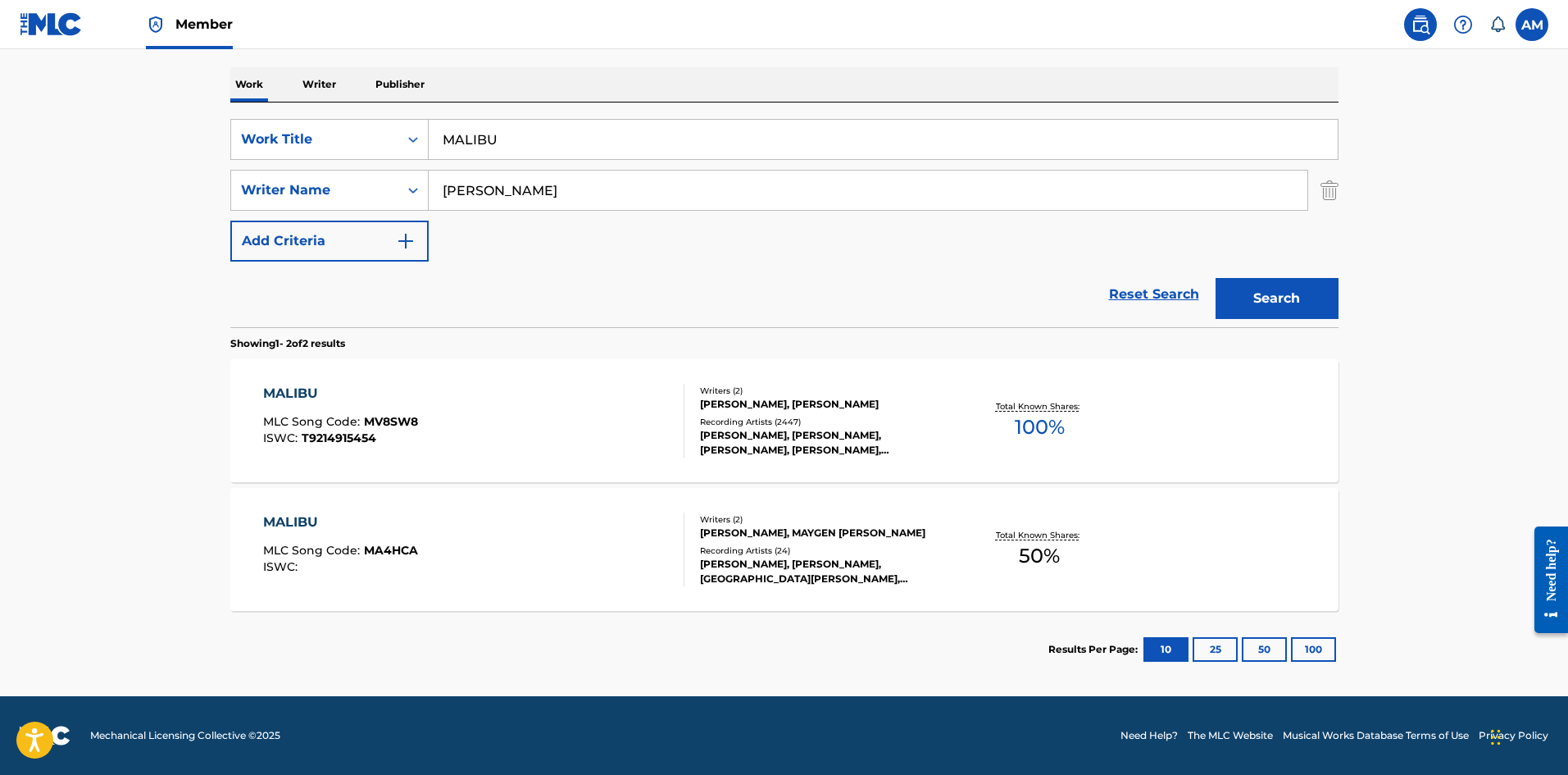
scroll to position [246, 0]
click at [430, 393] on div "MALIBU MLC Song Code : MV8SW8 ISWC : T9214915454" at bounding box center [474, 420] width 422 height 74
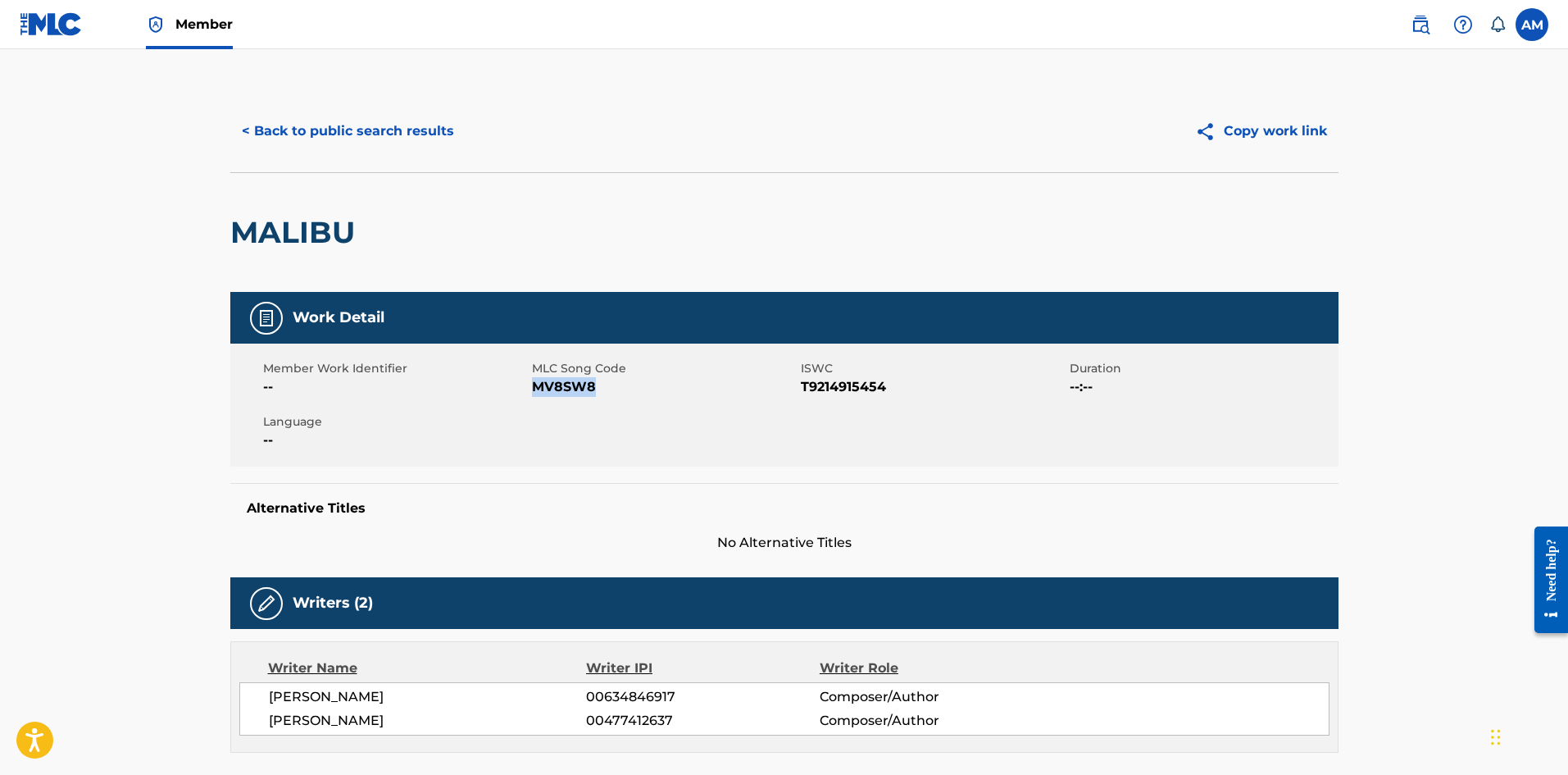
drag, startPoint x: 595, startPoint y: 388, endPoint x: 537, endPoint y: 388, distance: 58.0
click at [537, 388] on span "MV8SW8" at bounding box center [664, 387] width 264 height 20
copy span "MV8SW8"
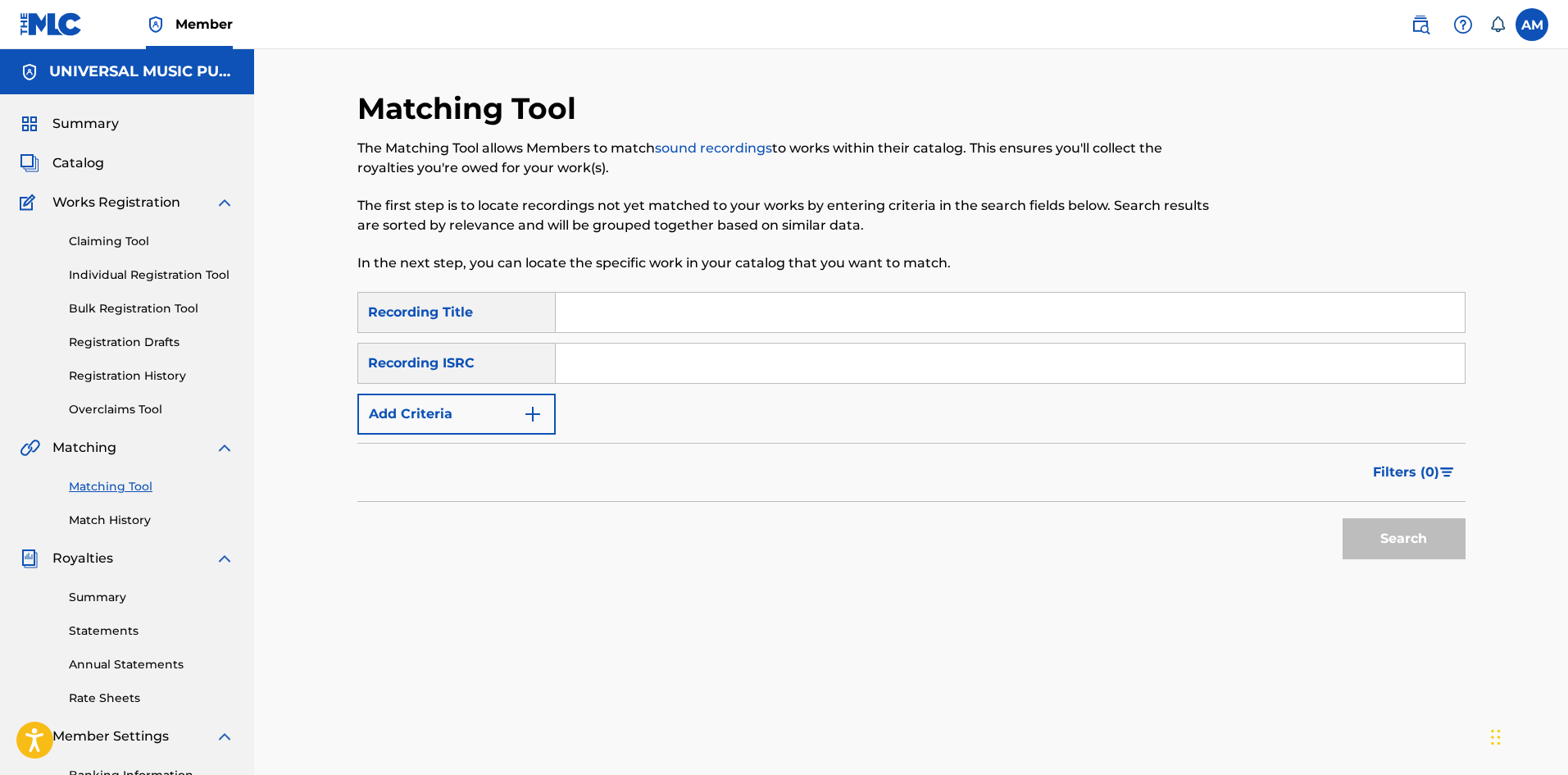
click at [1428, 17] on img at bounding box center [1421, 25] width 20 height 20
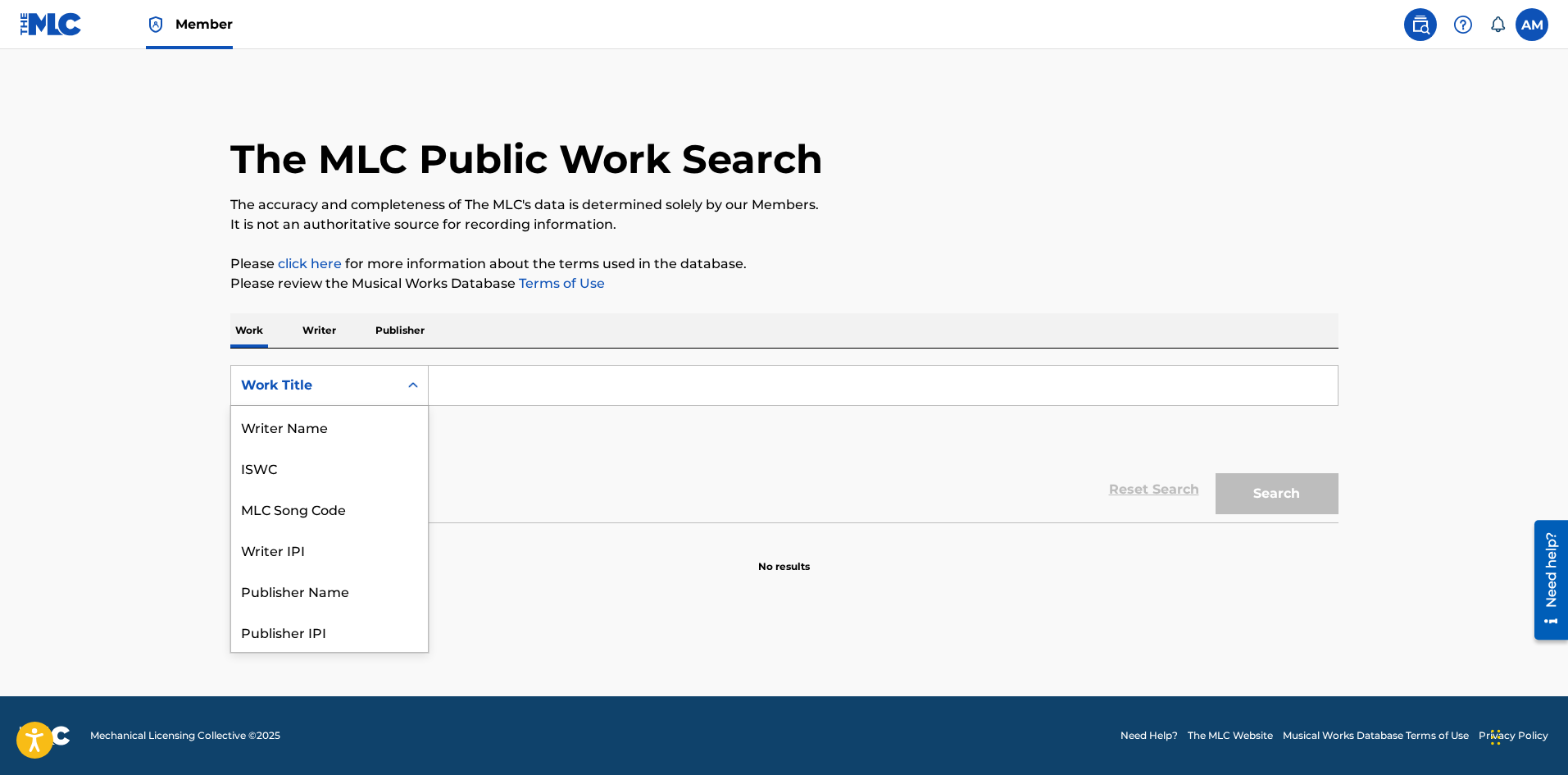
click at [332, 375] on div "Work Title" at bounding box center [314, 385] width 147 height 20
click at [303, 415] on div "MLC Song Code" at bounding box center [329, 426] width 197 height 41
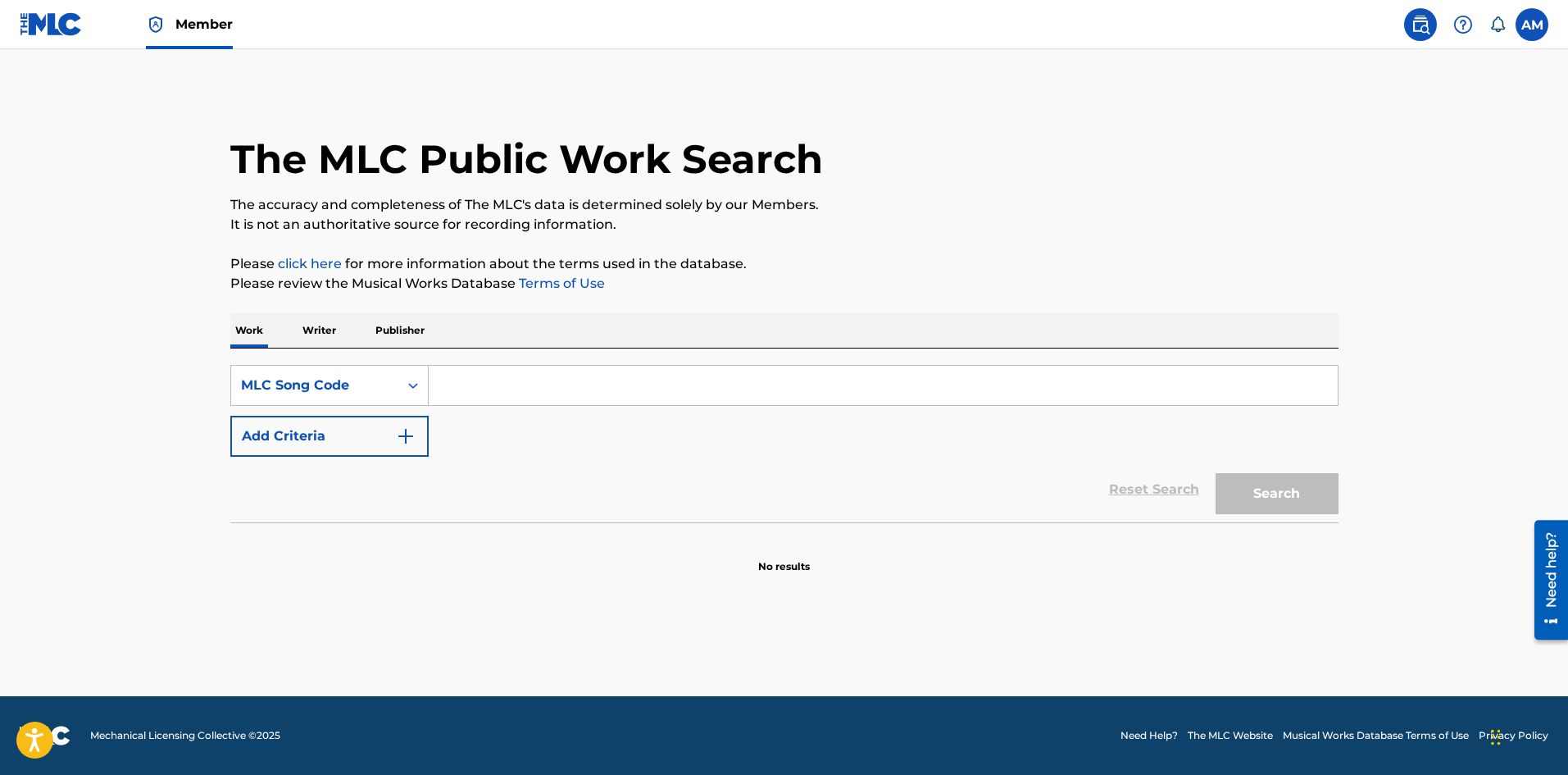
drag, startPoint x: 507, startPoint y: 390, endPoint x: 570, endPoint y: 392, distance: 63.0
click at [507, 390] on input "Search Form" at bounding box center [883, 384] width 909 height 39
paste input "SD02F6"
type input "SD02F6"
click at [1271, 496] on button "Search" at bounding box center [1276, 493] width 123 height 41
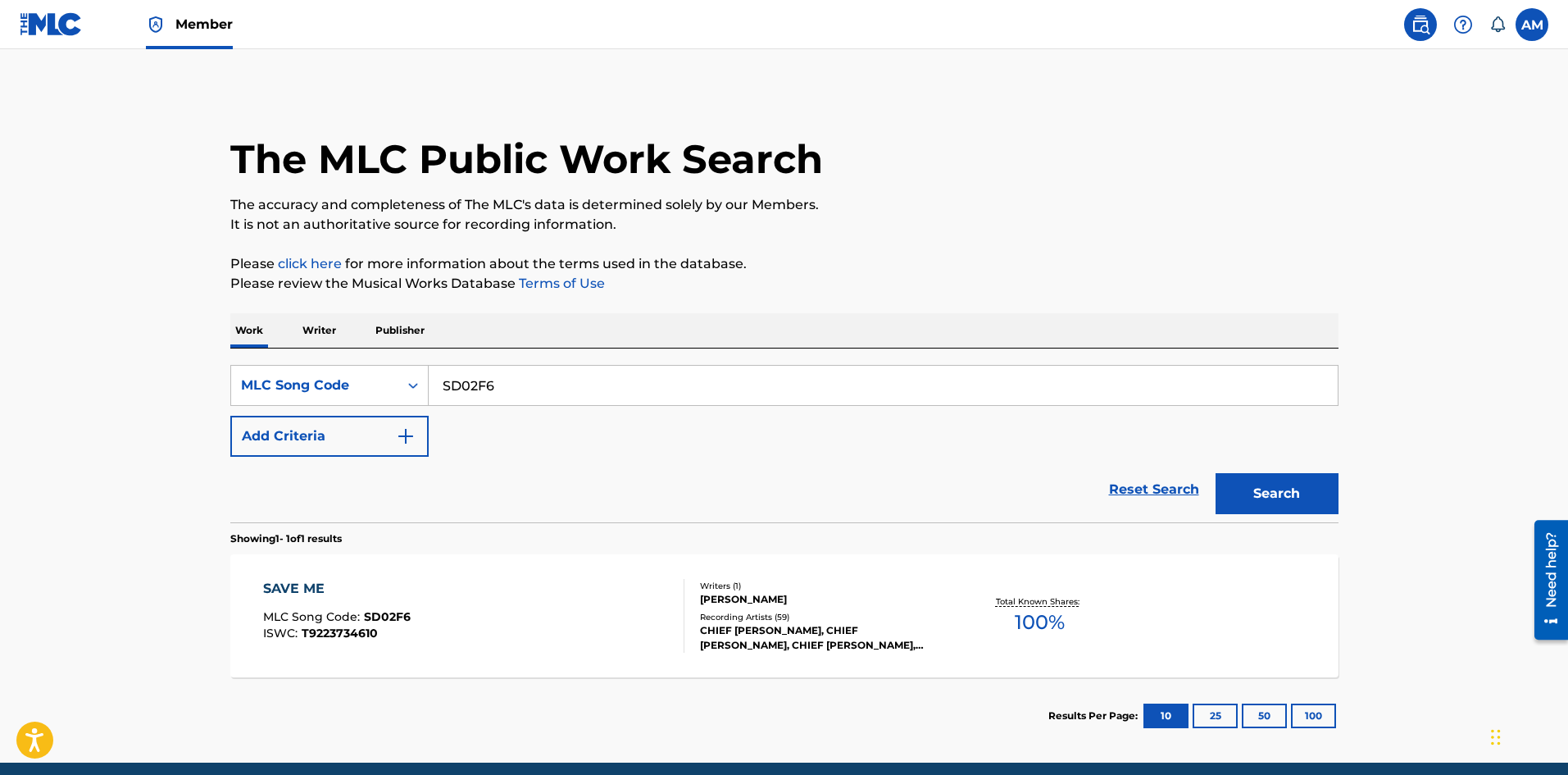
click at [443, 621] on div "SAVE ME MLC Song Code : SD02F6 ISWC : T9223734610" at bounding box center [474, 615] width 422 height 74
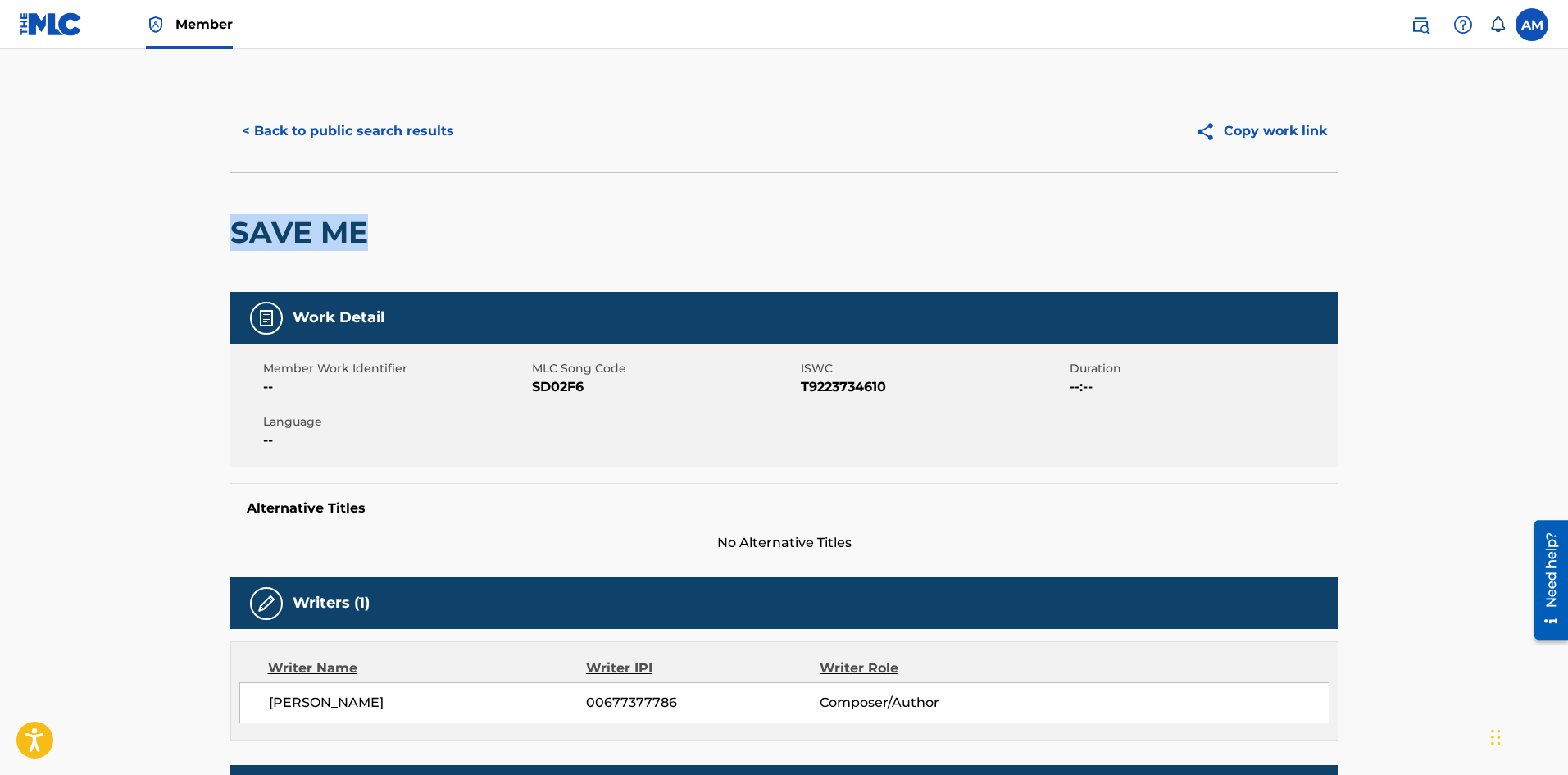
drag, startPoint x: 429, startPoint y: 243, endPoint x: 233, endPoint y: 231, distance: 196.4
click at [233, 231] on div "SAVE ME" at bounding box center [785, 232] width 1108 height 120
copy h2 "SAVE ME"
click at [428, 127] on button "< Back to public search results" at bounding box center [348, 131] width 235 height 41
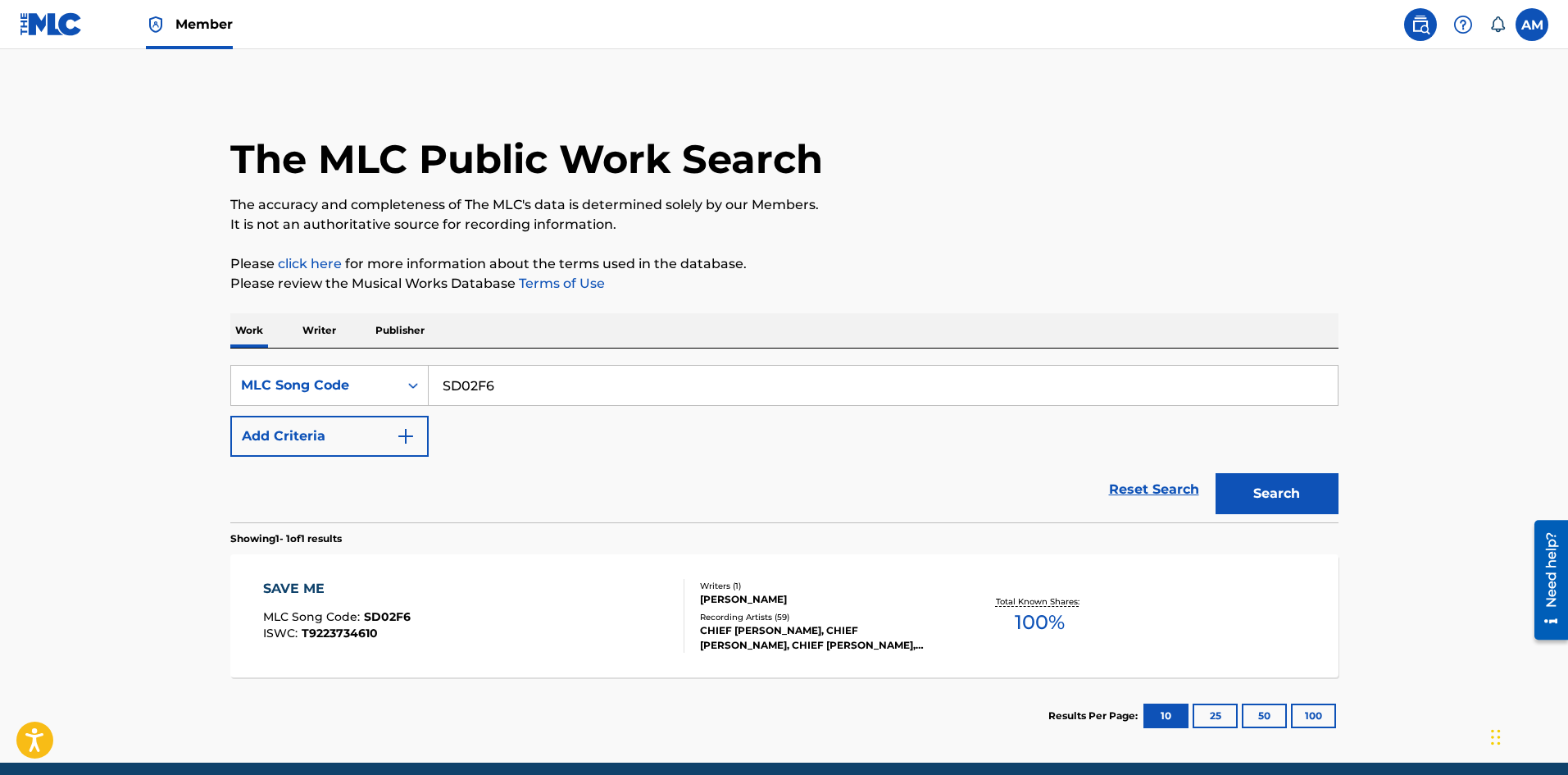
drag, startPoint x: 536, startPoint y: 375, endPoint x: 100, endPoint y: 379, distance: 436.0
click at [93, 379] on main "The MLC Public Work Search The accuracy and completeness of The MLC's data is d…" at bounding box center [784, 405] width 1568 height 713
paste input "ES0U23"
type input "ES0U23"
click at [1334, 499] on button "Search" at bounding box center [1276, 493] width 123 height 41
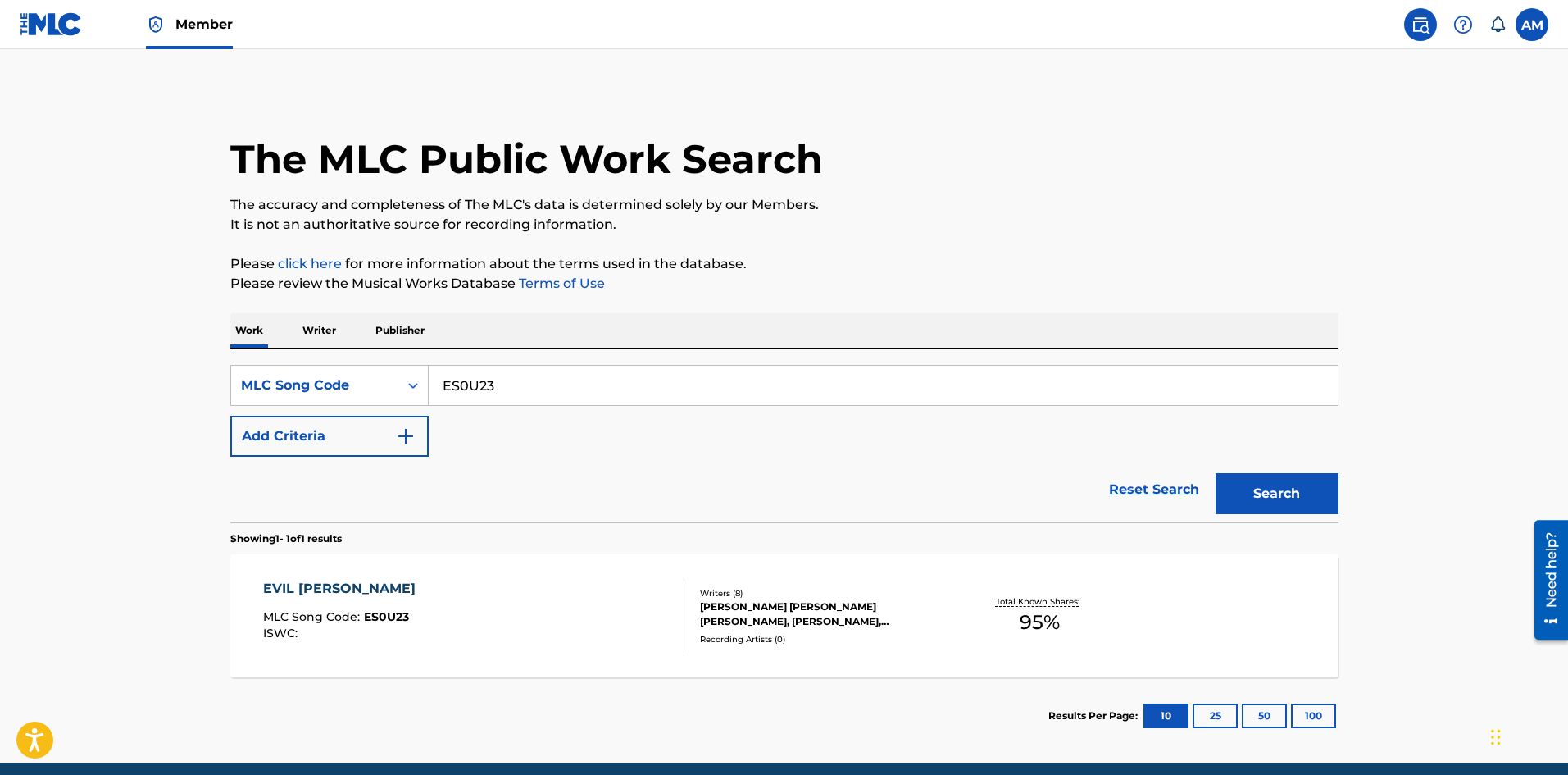
click at [529, 608] on div "EVIL JORDAN MLC Song Code : ES0U23 ISWC :" at bounding box center [474, 615] width 422 height 74
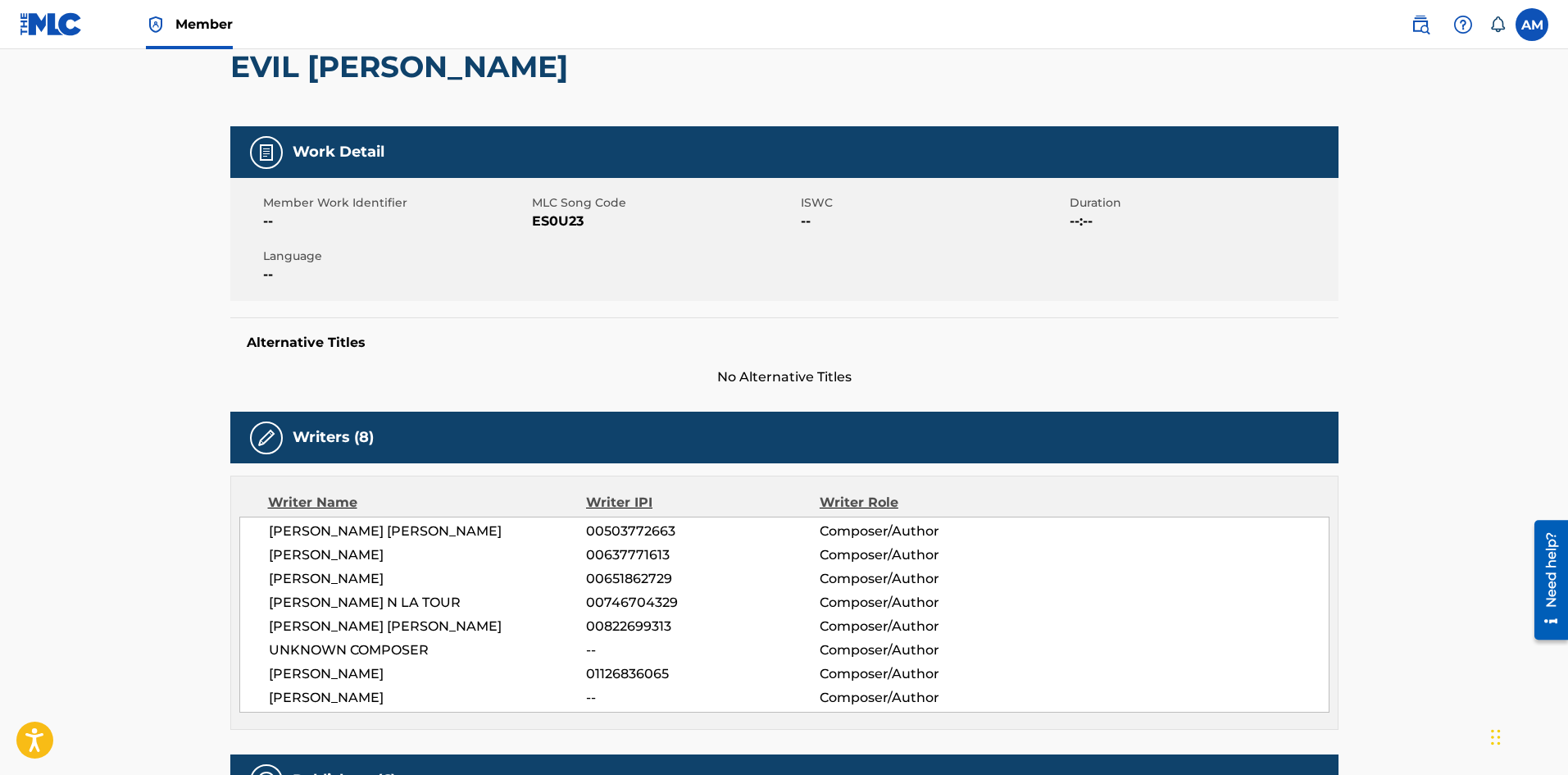
scroll to position [164, 0]
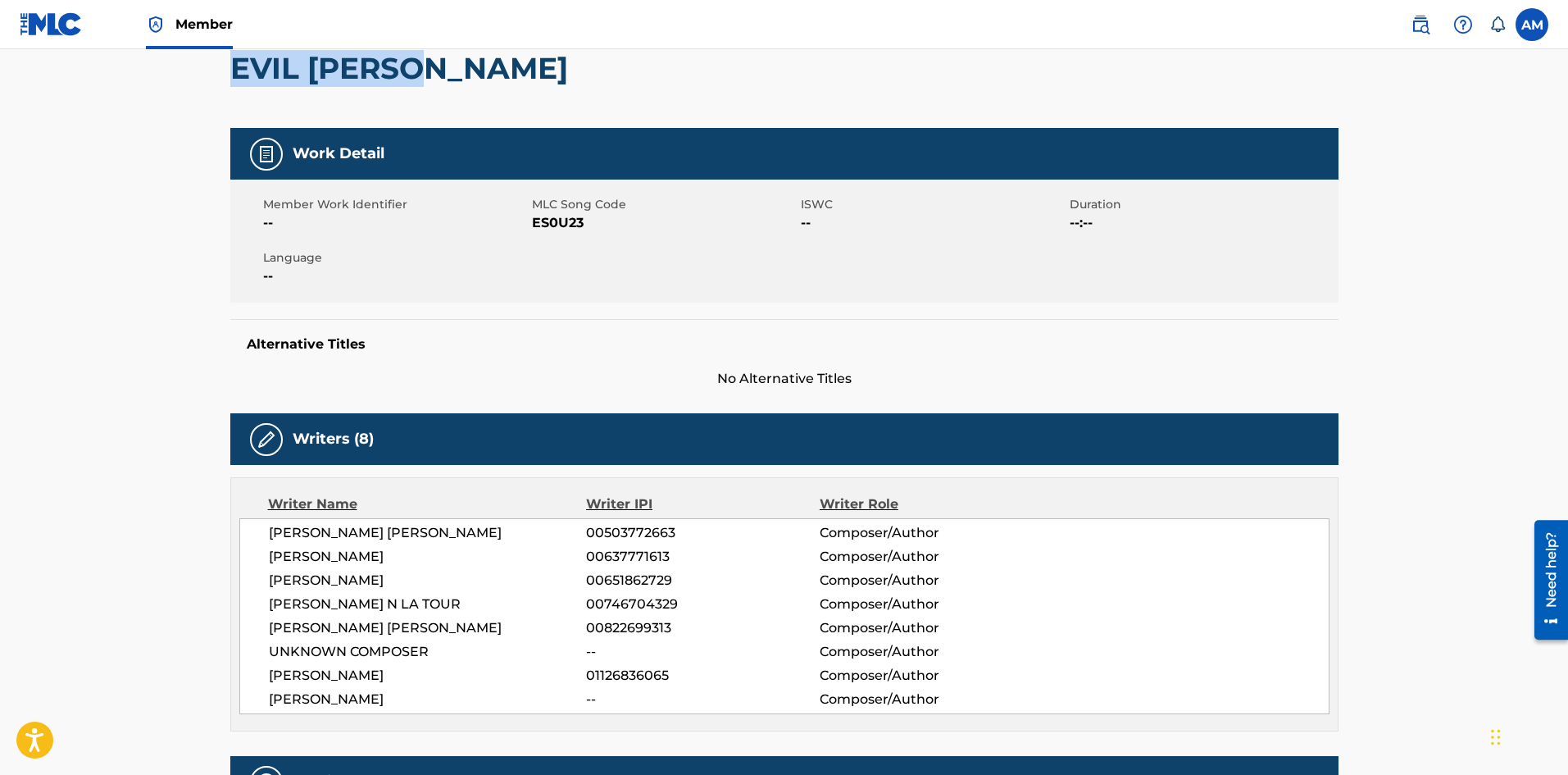
drag, startPoint x: 464, startPoint y: 67, endPoint x: 234, endPoint y: 78, distance: 230.3
click at [234, 78] on div "EVIL [PERSON_NAME]" at bounding box center [785, 68] width 1108 height 120
copy h2 "EVIL [PERSON_NAME]"
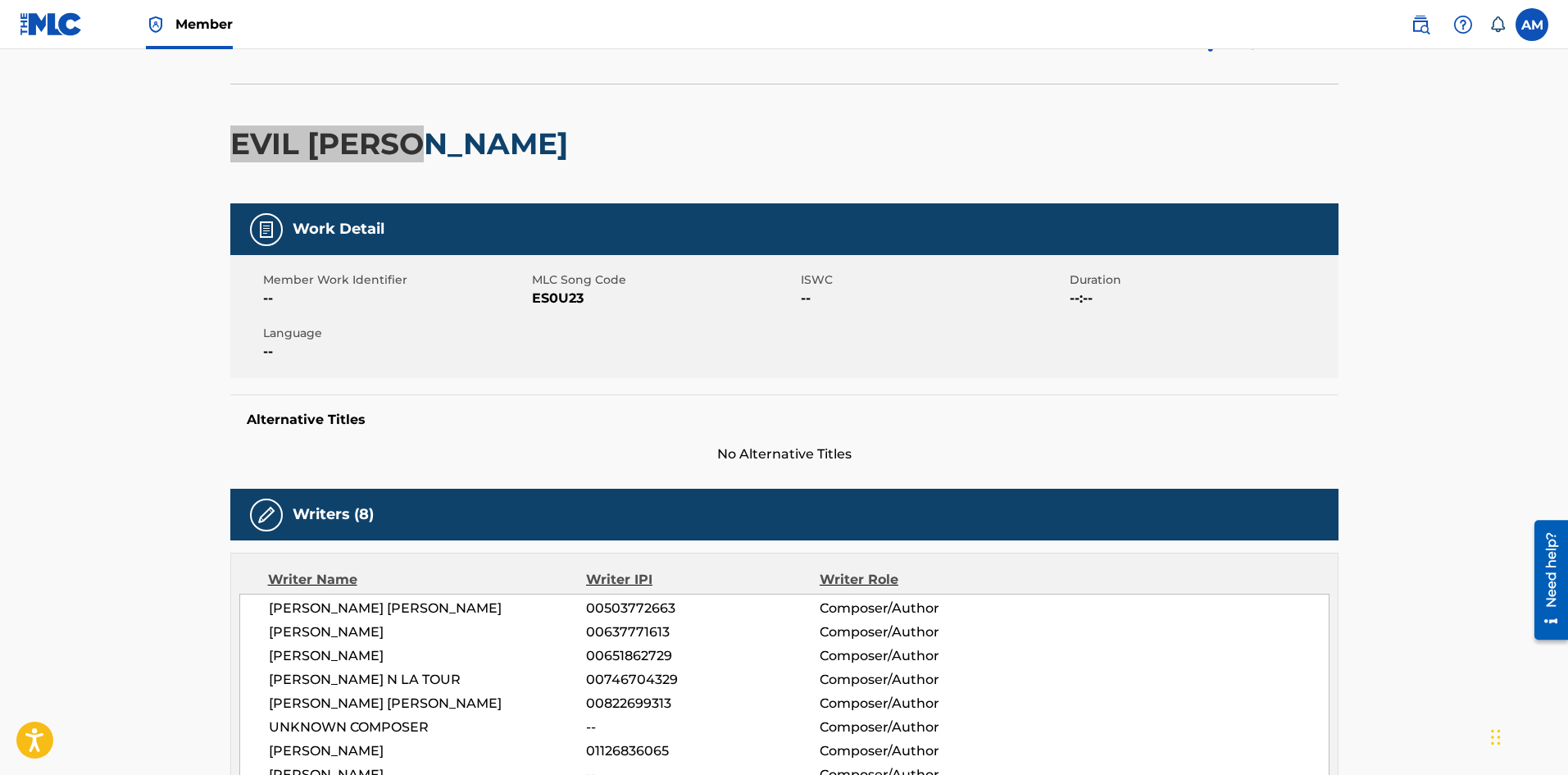
scroll to position [0, 0]
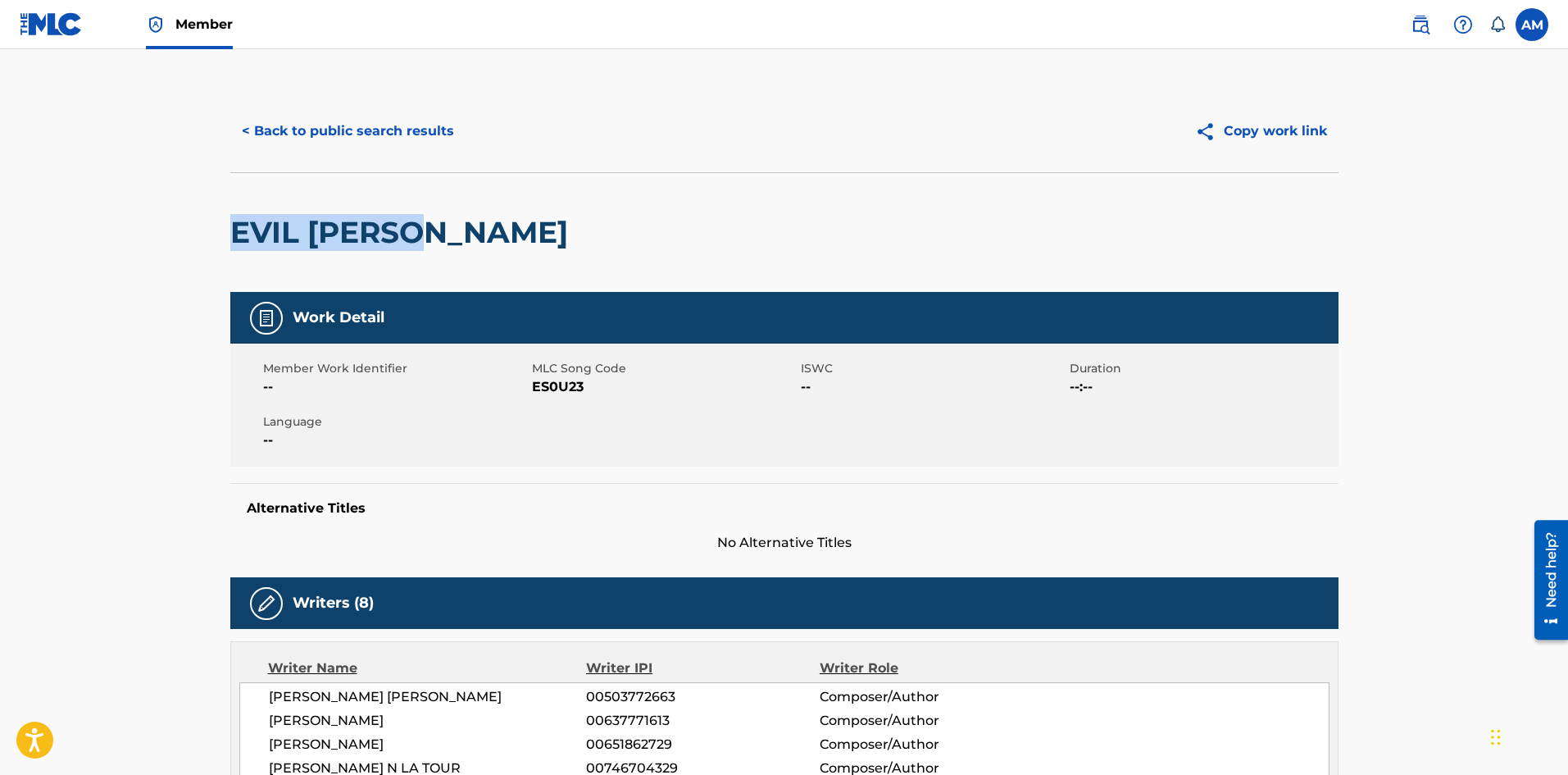
click at [407, 140] on button "< Back to public search results" at bounding box center [348, 131] width 235 height 41
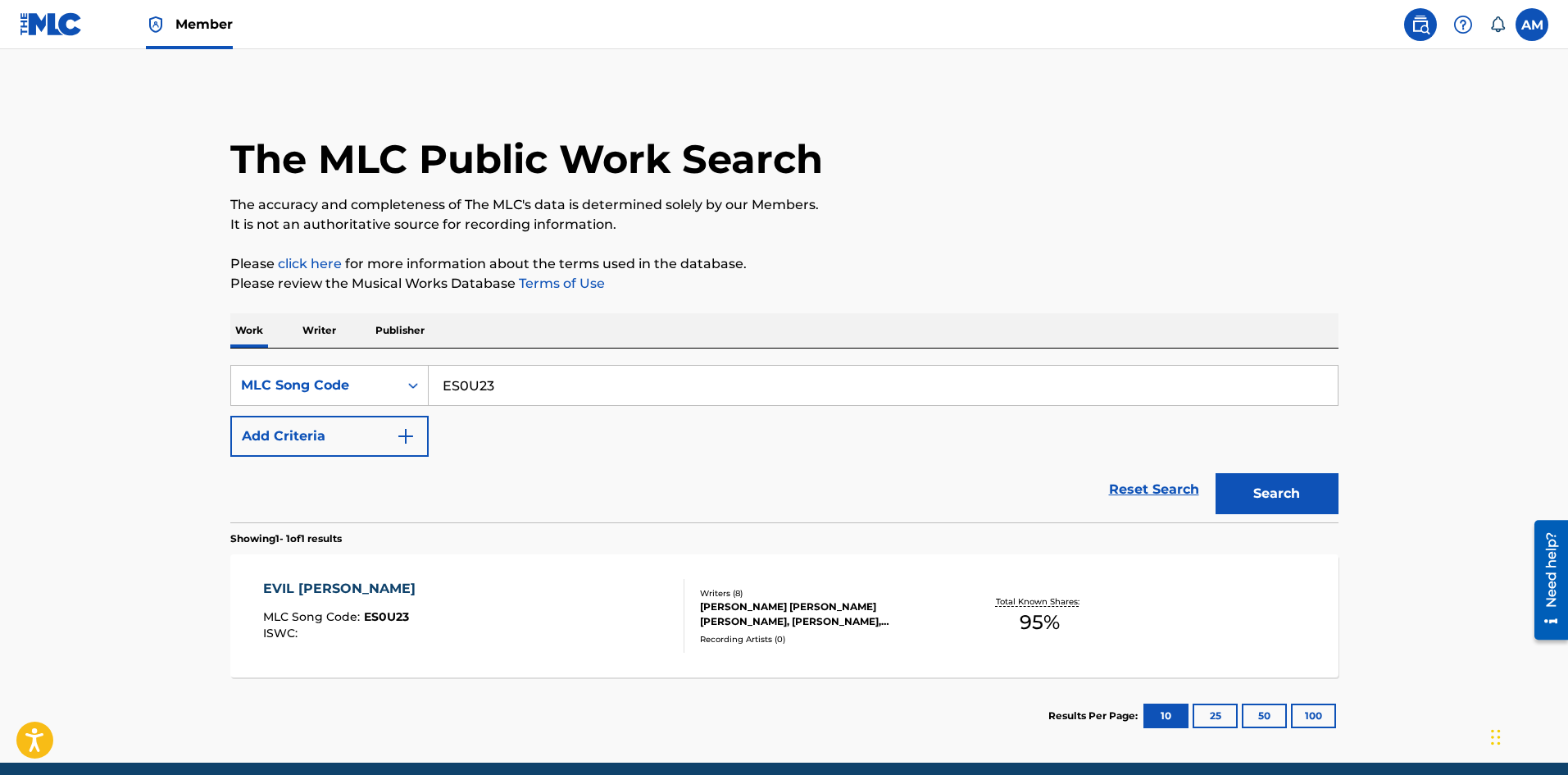
drag, startPoint x: 505, startPoint y: 390, endPoint x: 119, endPoint y: 390, distance: 386.0
click at [118, 390] on main "The MLC Public Work Search The accuracy and completeness of The MLC's data is d…" at bounding box center [784, 405] width 1568 height 713
paste input "G4114L"
type input "G4114L"
click at [1296, 505] on button "Search" at bounding box center [1276, 493] width 123 height 41
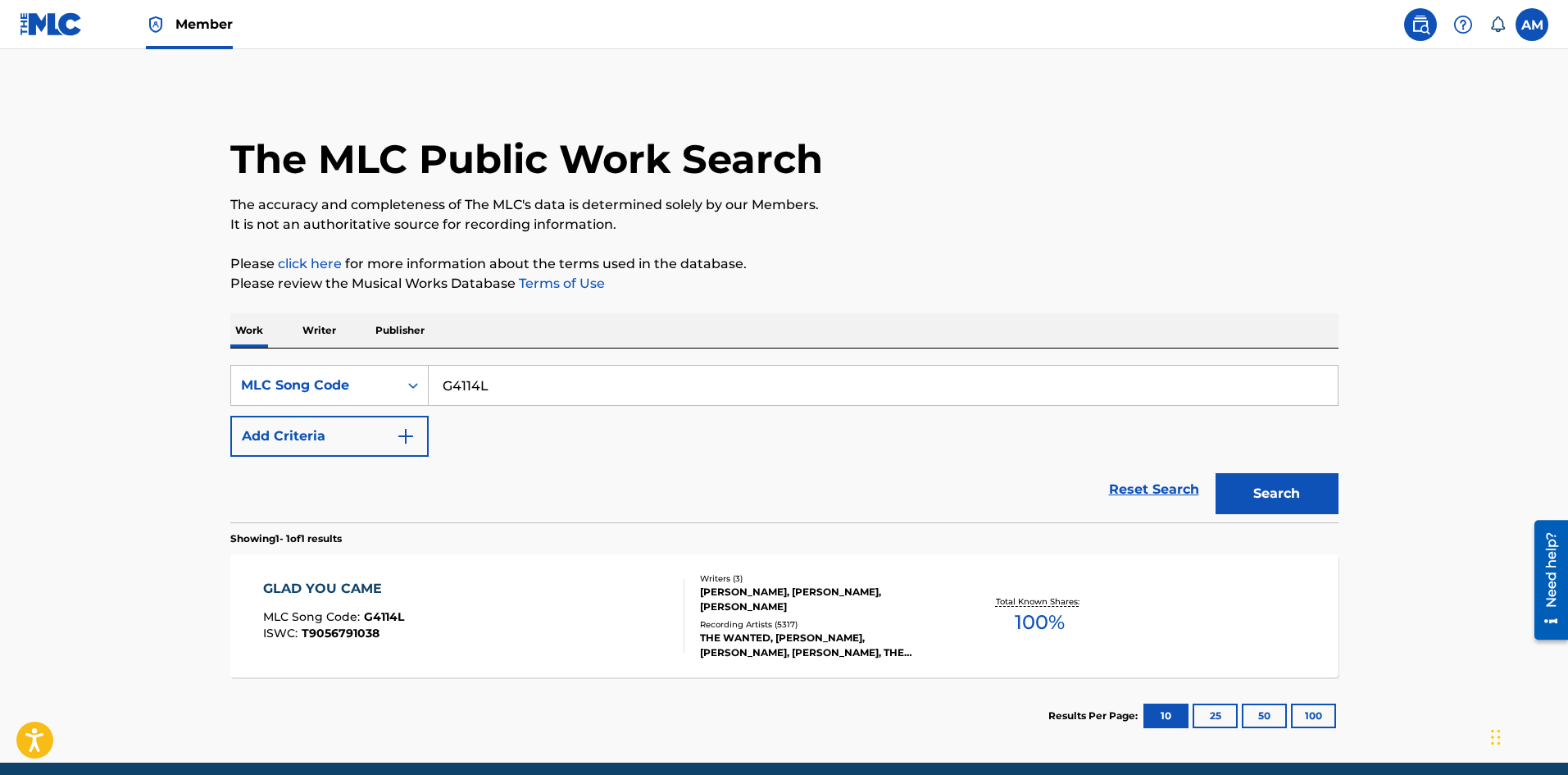
click at [492, 621] on div "GLAD YOU CAME MLC Song Code : G4114L ISWC : T9056791038" at bounding box center [474, 615] width 422 height 74
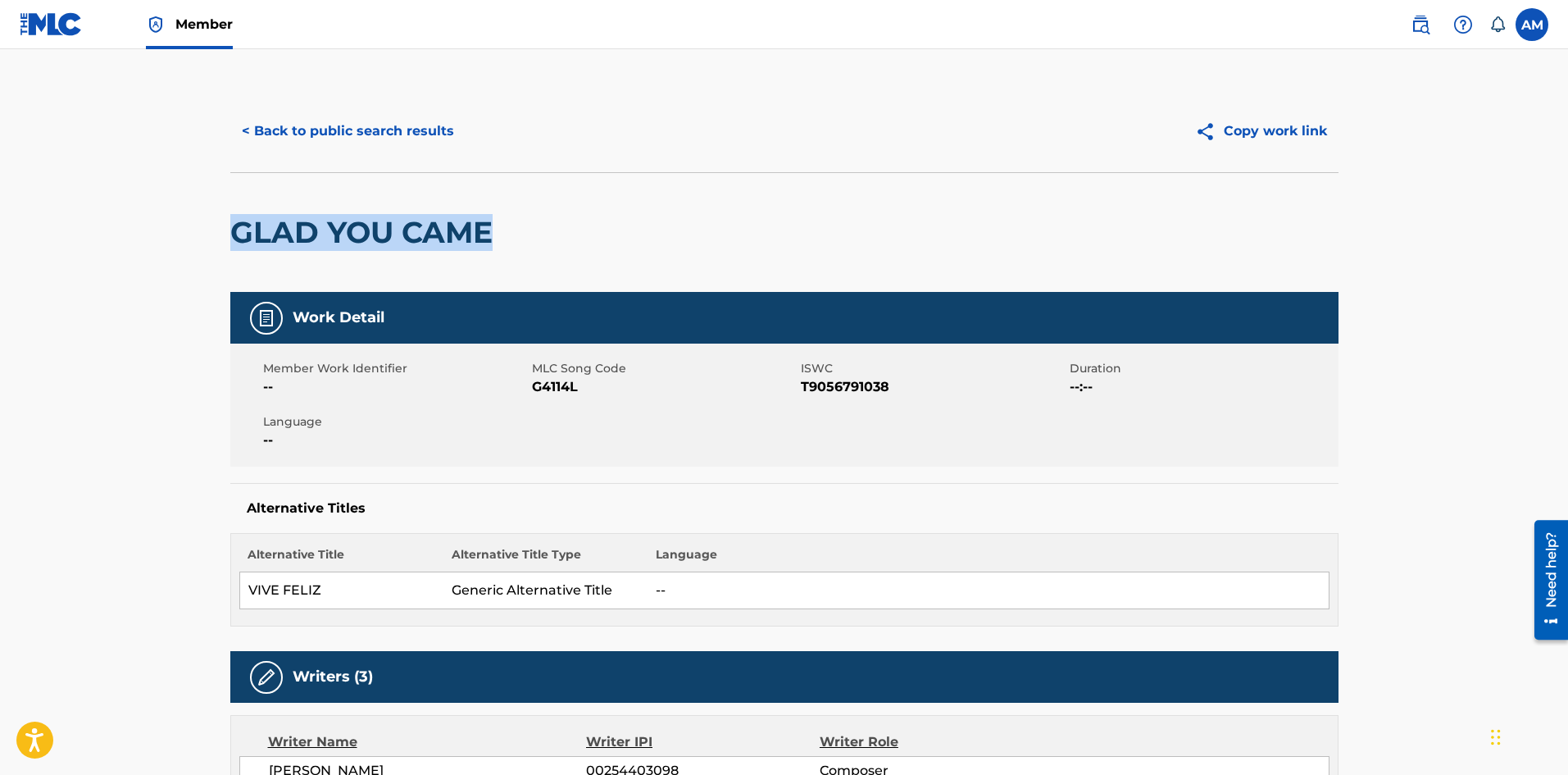
drag, startPoint x: 533, startPoint y: 238, endPoint x: 235, endPoint y: 248, distance: 298.2
click at [235, 248] on div "GLAD YOU CAME" at bounding box center [785, 232] width 1108 height 120
copy h2 "GLAD YOU CAME"
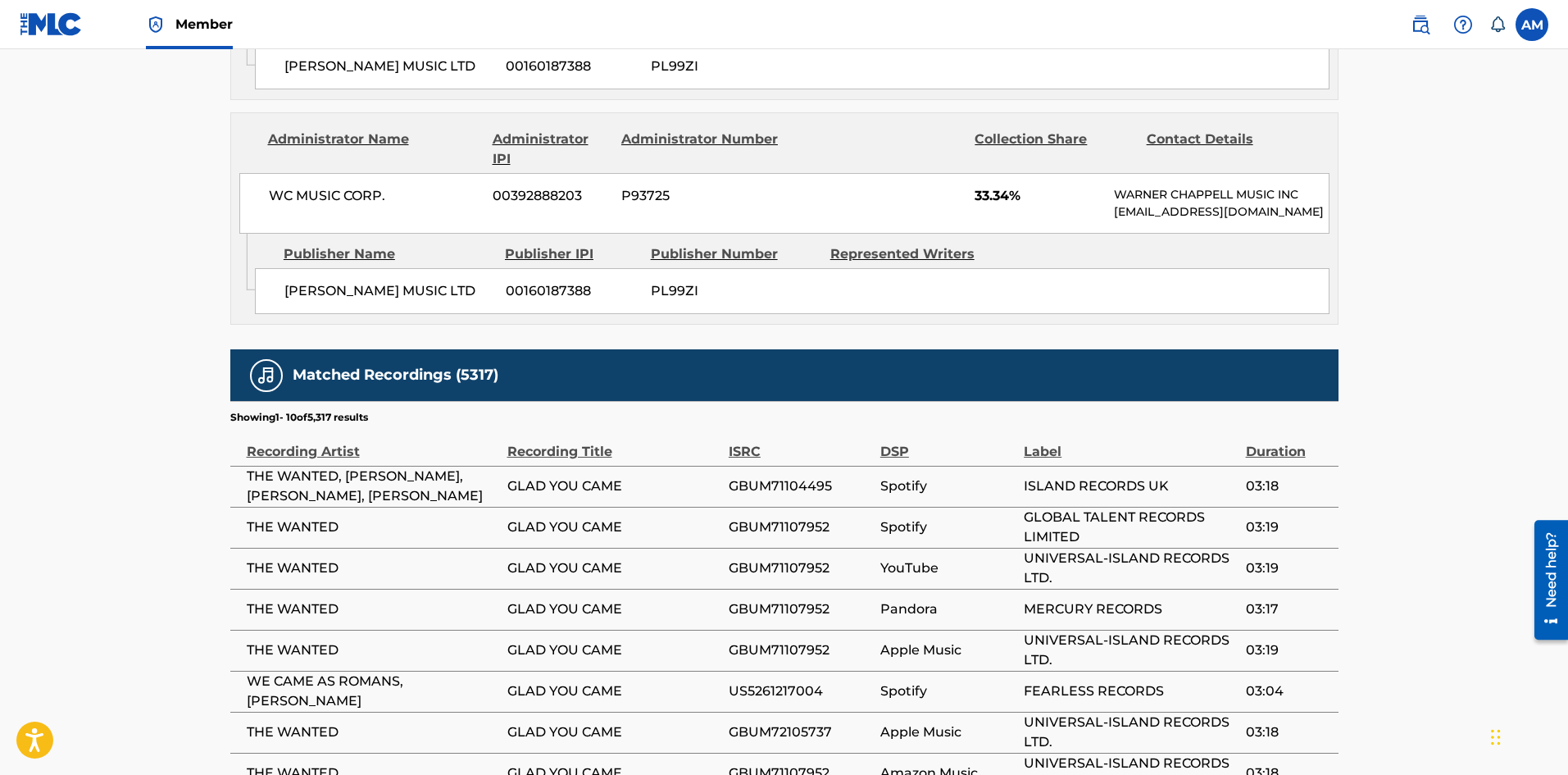
scroll to position [1394, 0]
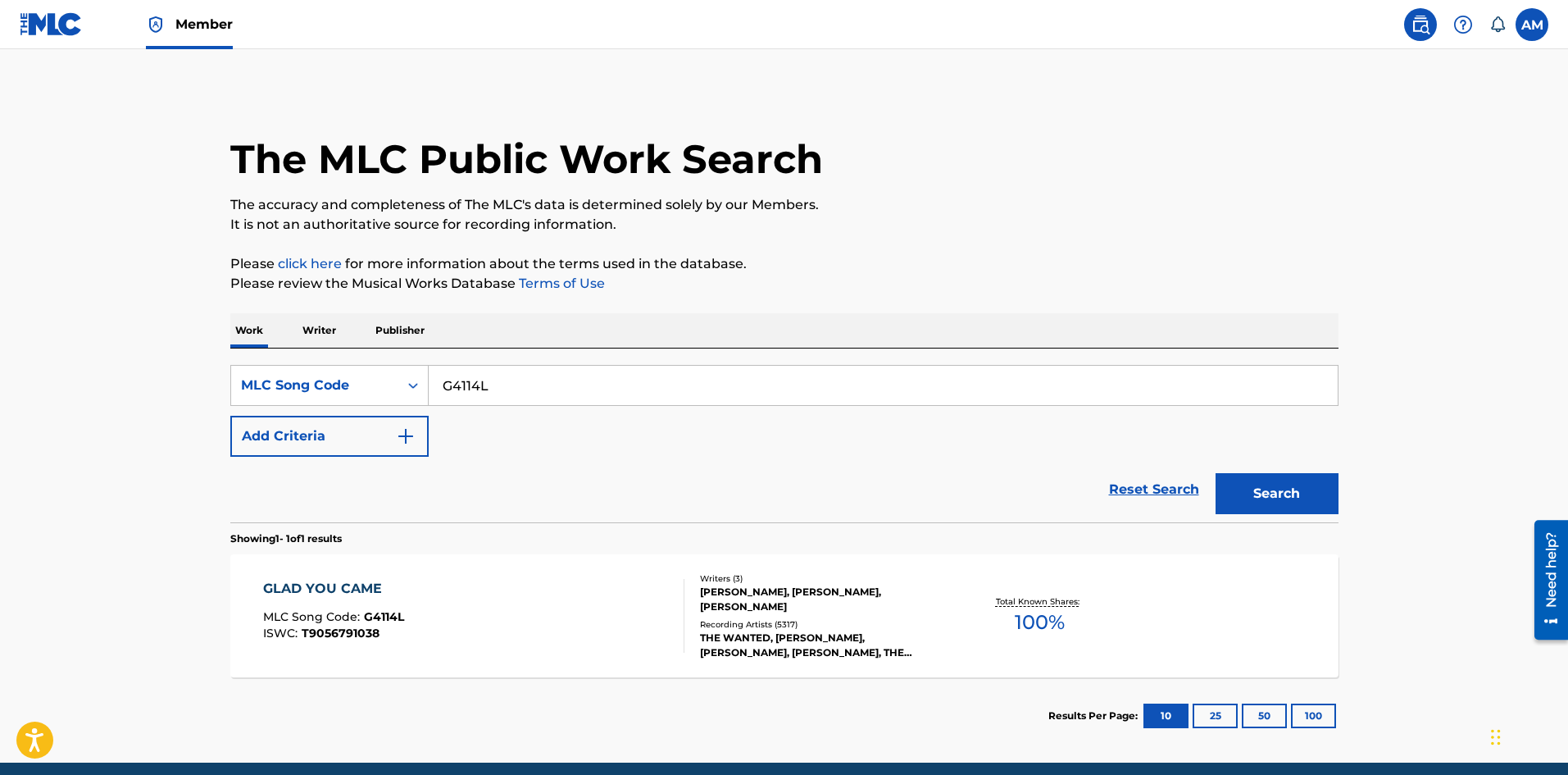
click at [164, 364] on main "The MLC Public Work Search The accuracy and completeness of The MLC's data is d…" at bounding box center [784, 405] width 1568 height 713
paste input "VW3UZ8"
click at [1290, 475] on button "Search" at bounding box center [1276, 493] width 123 height 41
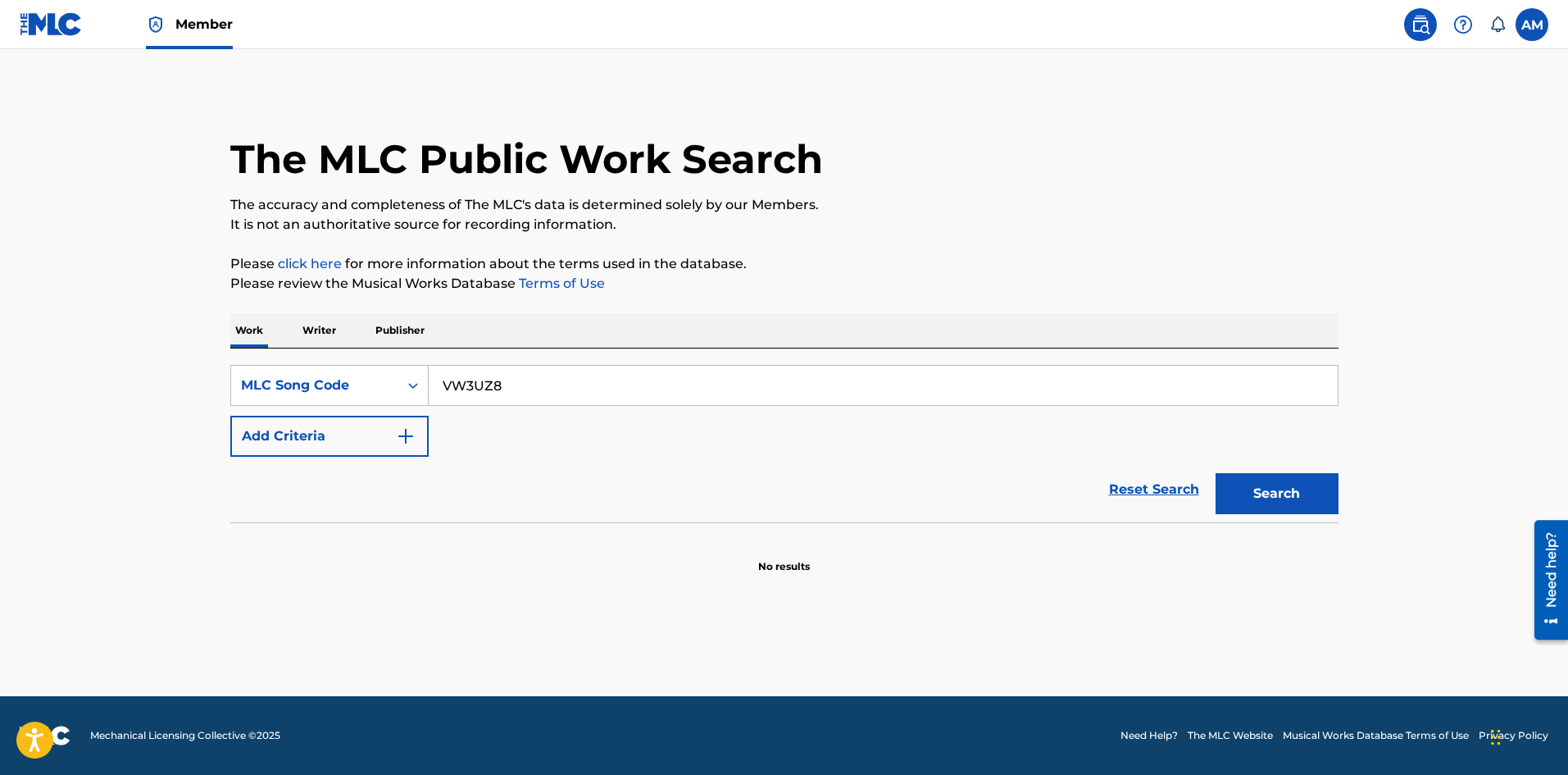
click at [1316, 498] on button "Search" at bounding box center [1276, 493] width 123 height 41
click at [1316, 498] on div "Search" at bounding box center [1273, 490] width 131 height 65
drag, startPoint x: 551, startPoint y: 393, endPoint x: 224, endPoint y: 379, distance: 327.3
click at [224, 379] on div "The MLC Public Work Search The accuracy and completeness of The MLC's data is d…" at bounding box center [784, 332] width 1147 height 483
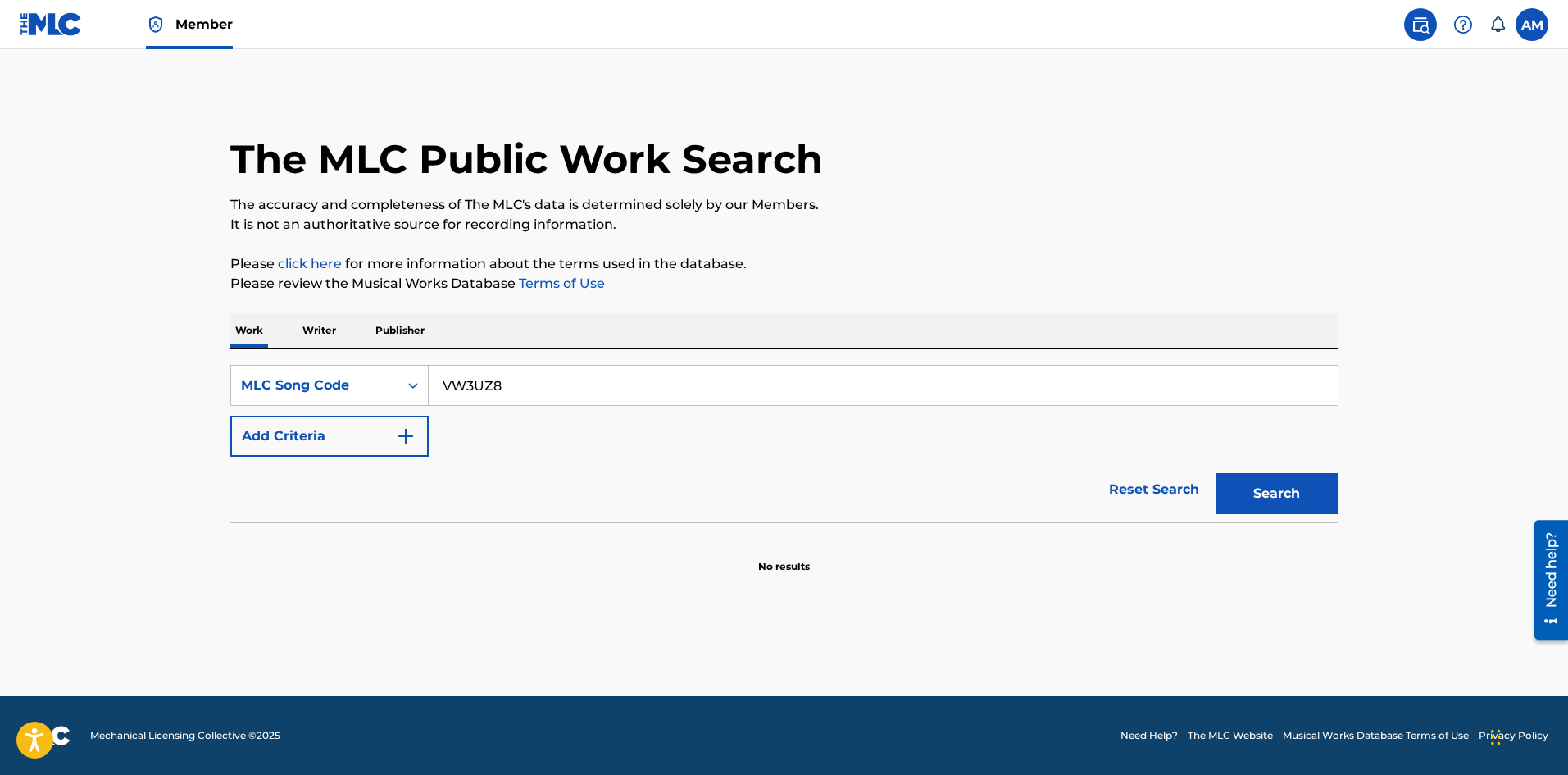
paste input "T10081"
type input "T10081"
click at [1313, 482] on button "Search" at bounding box center [1276, 493] width 123 height 41
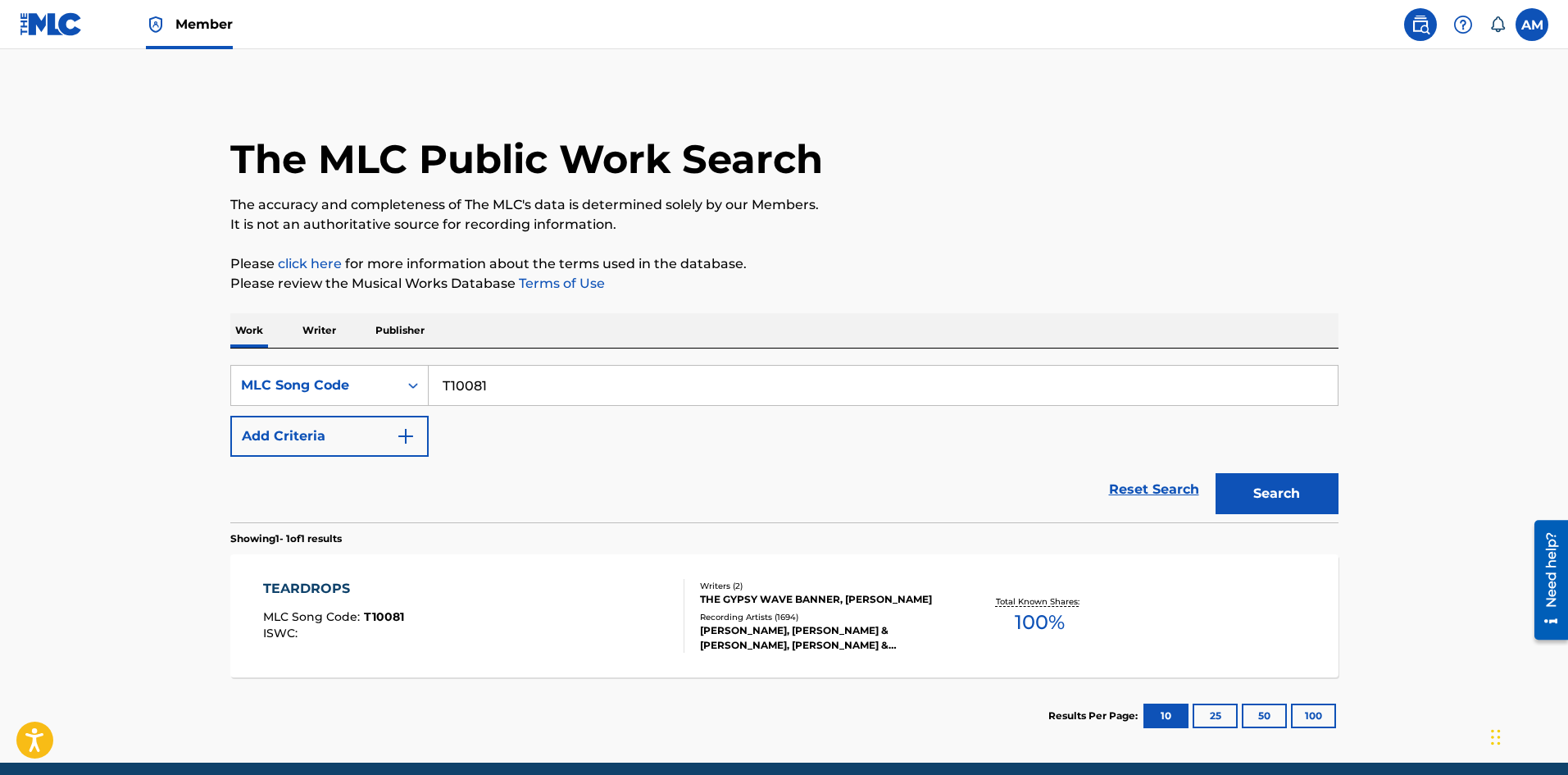
click at [693, 625] on div "Writers ( 2 ) THE GYPSY WAVE BANNER, [PERSON_NAME] Recording Artists ( 1694 ) […" at bounding box center [816, 616] width 263 height 73
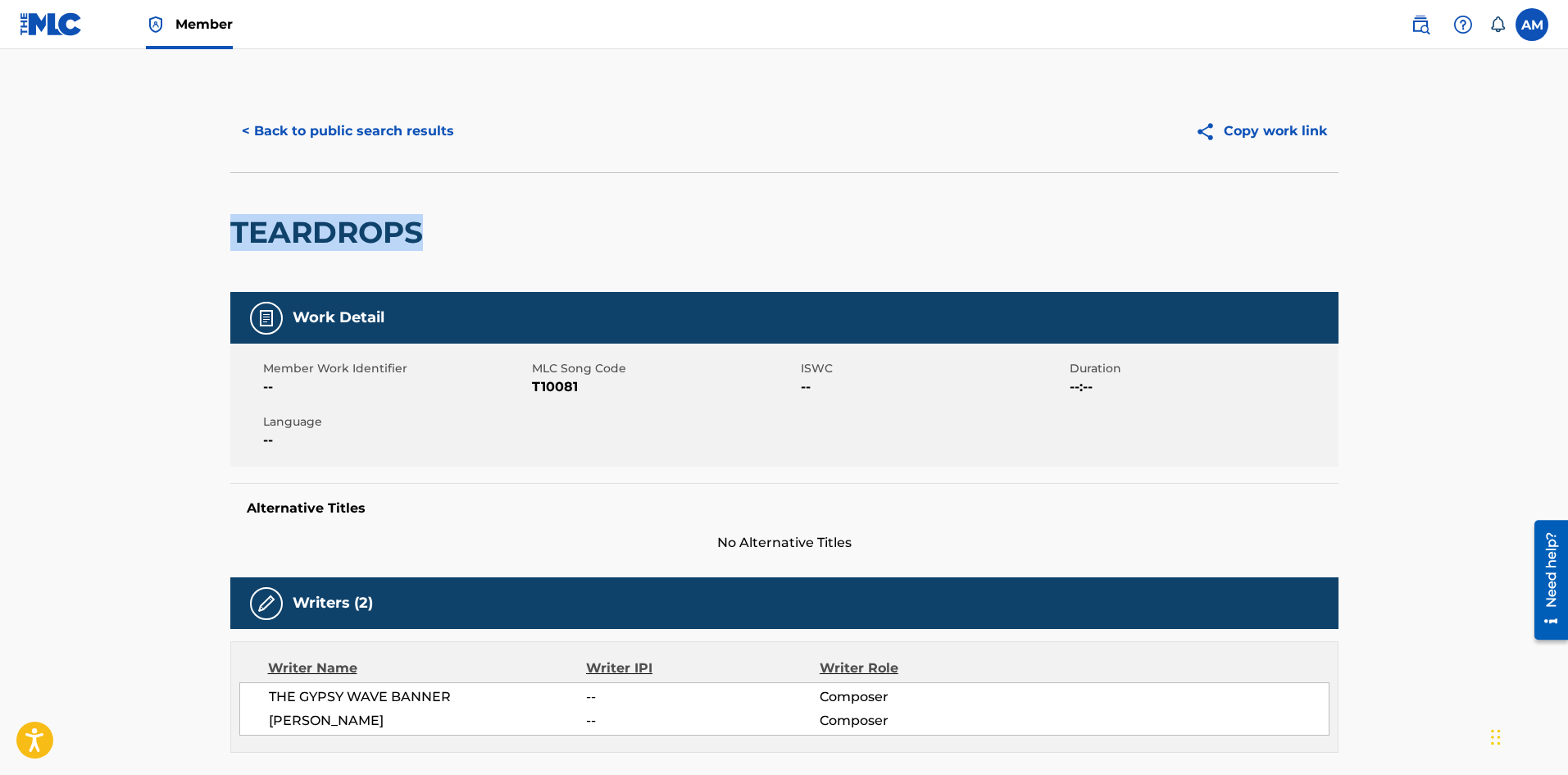
drag, startPoint x: 440, startPoint y: 238, endPoint x: 233, endPoint y: 238, distance: 207.0
click at [233, 238] on div "TEARDROPS" at bounding box center [785, 232] width 1108 height 120
copy h2 "TEARDROPS"
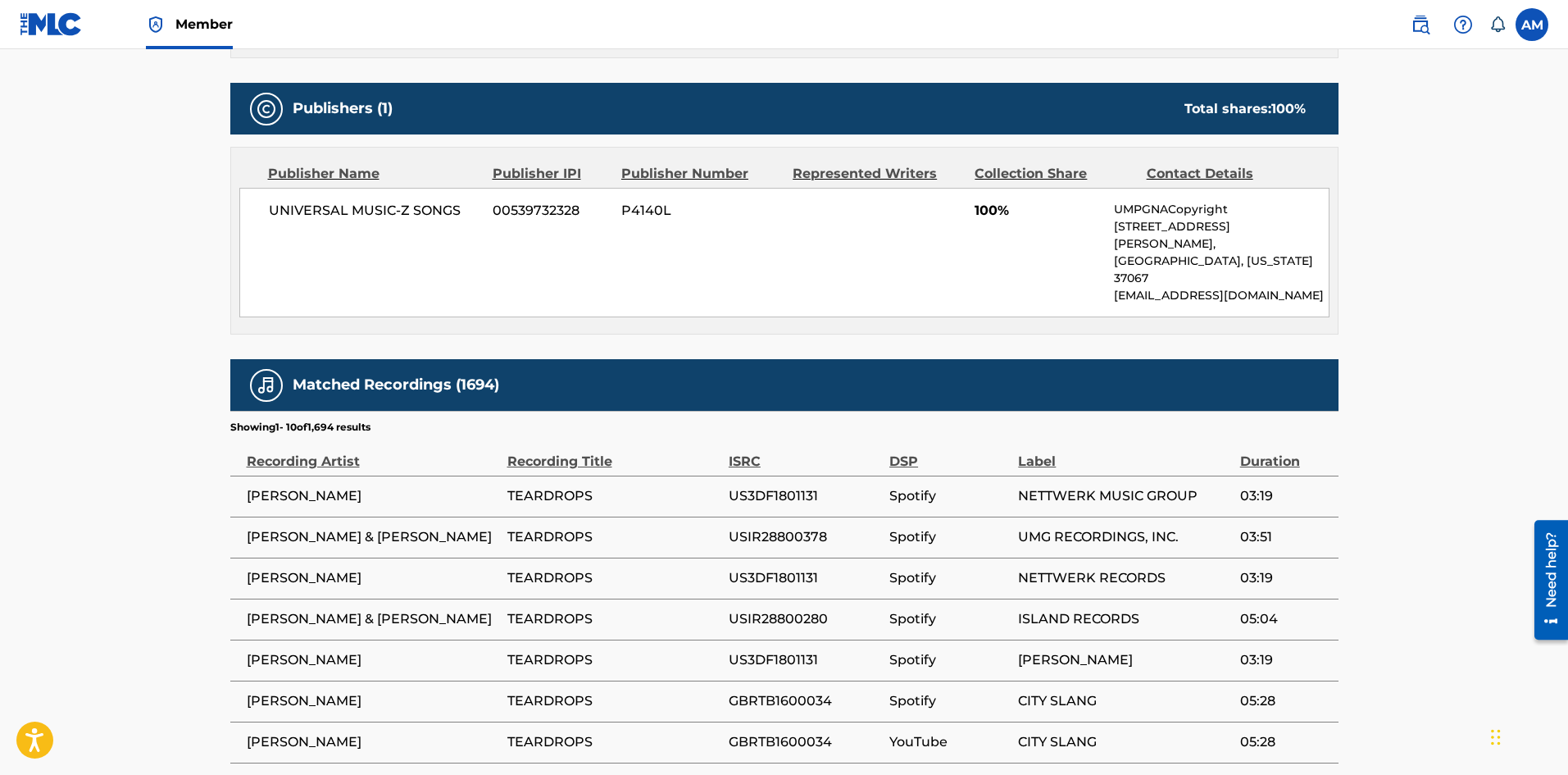
scroll to position [935, 0]
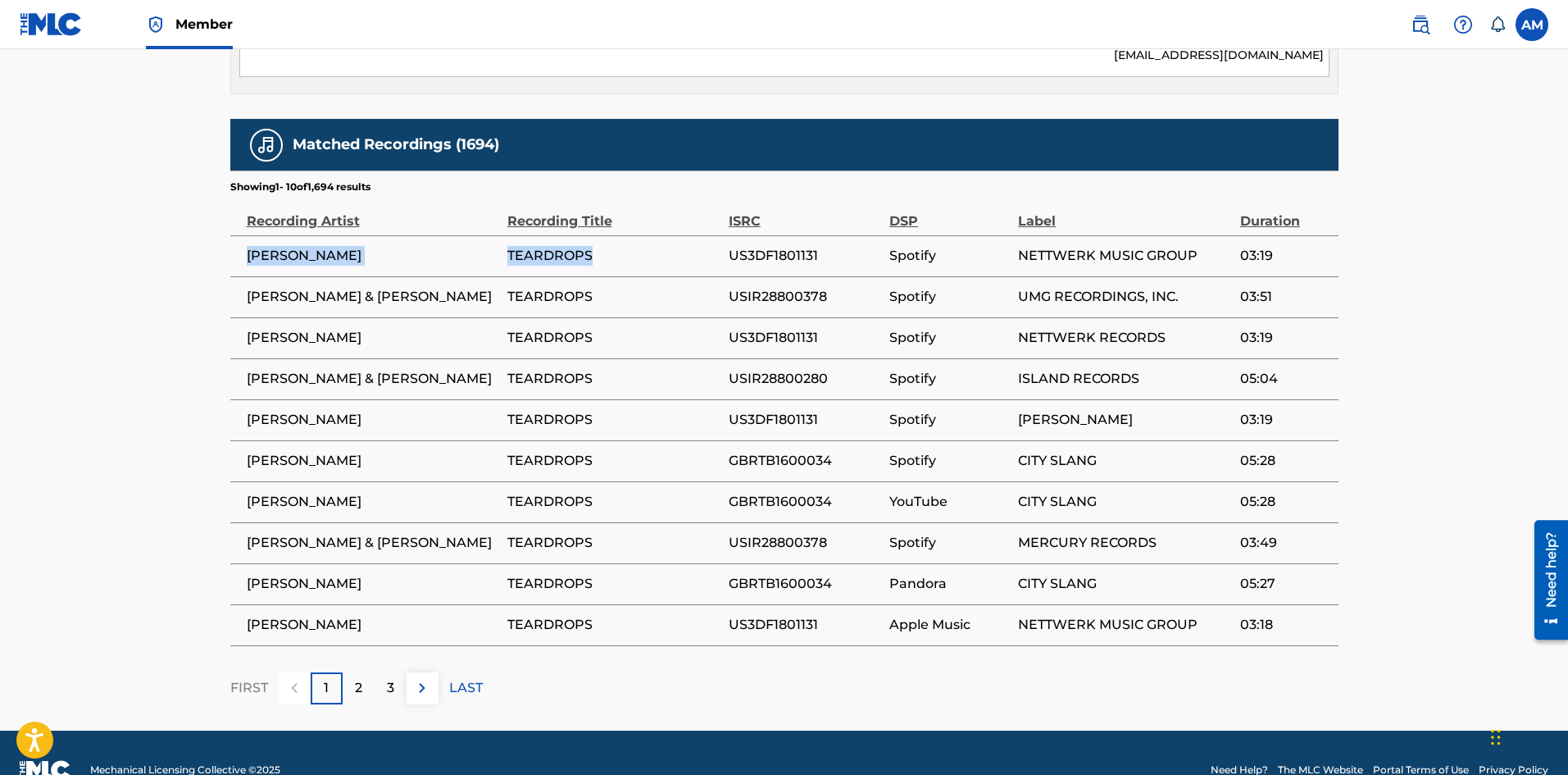
drag, startPoint x: 599, startPoint y: 214, endPoint x: 242, endPoint y: 219, distance: 357.0
click at [242, 235] on tr "[PERSON_NAME] US3DF1801131 Spotify NETTWERK MUSIC GROUP 03:19" at bounding box center [785, 255] width 1108 height 41
copy tr "[PERSON_NAME]"
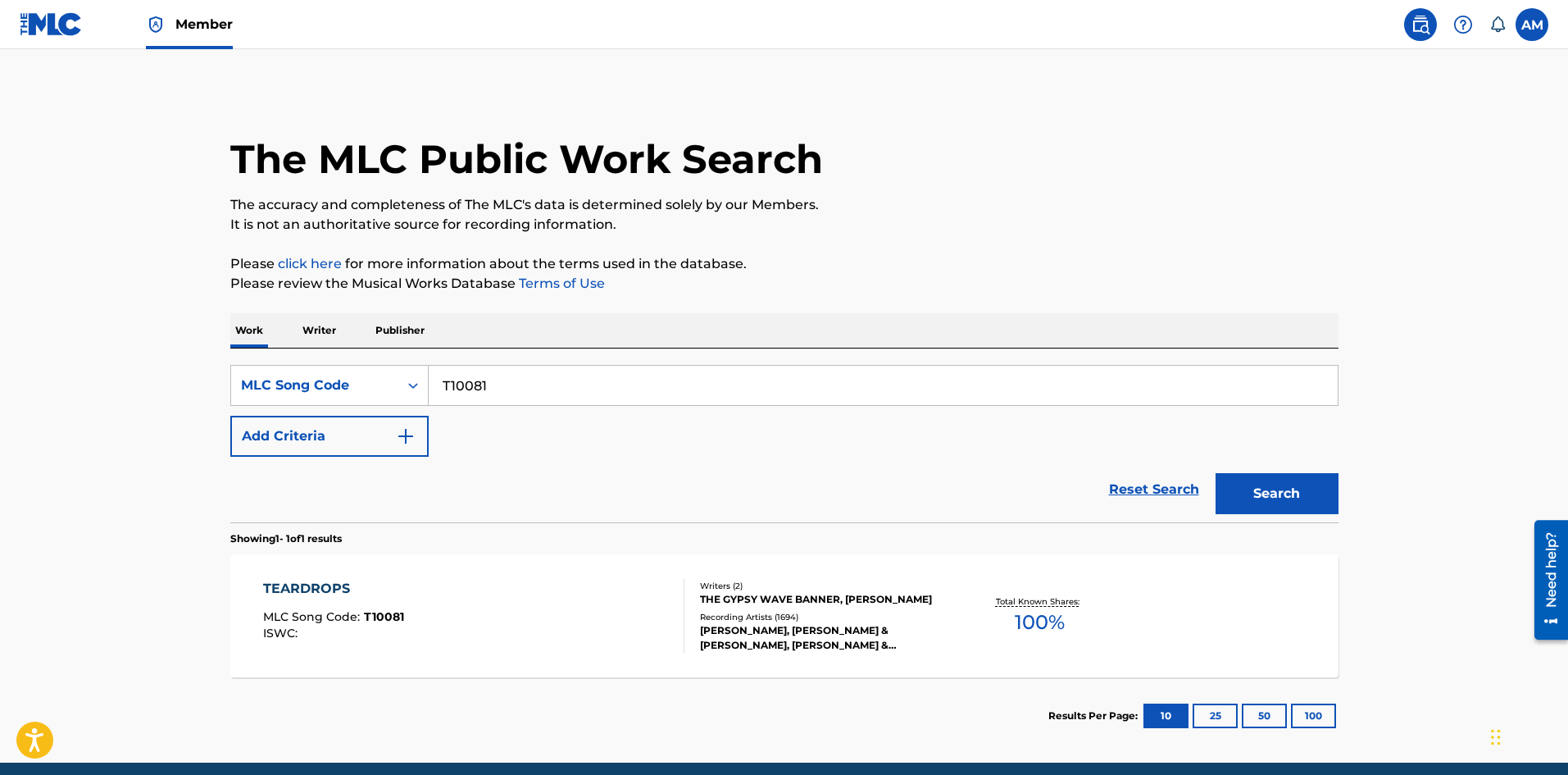
drag, startPoint x: 534, startPoint y: 378, endPoint x: 120, endPoint y: 399, distance: 414.5
click at [121, 399] on main "The MLC Public Work Search The accuracy and completeness of The MLC's data is d…" at bounding box center [784, 405] width 1568 height 713
paste input "GC0T8Y"
type input "GC0T8Y"
click at [1255, 491] on button "Search" at bounding box center [1276, 493] width 123 height 41
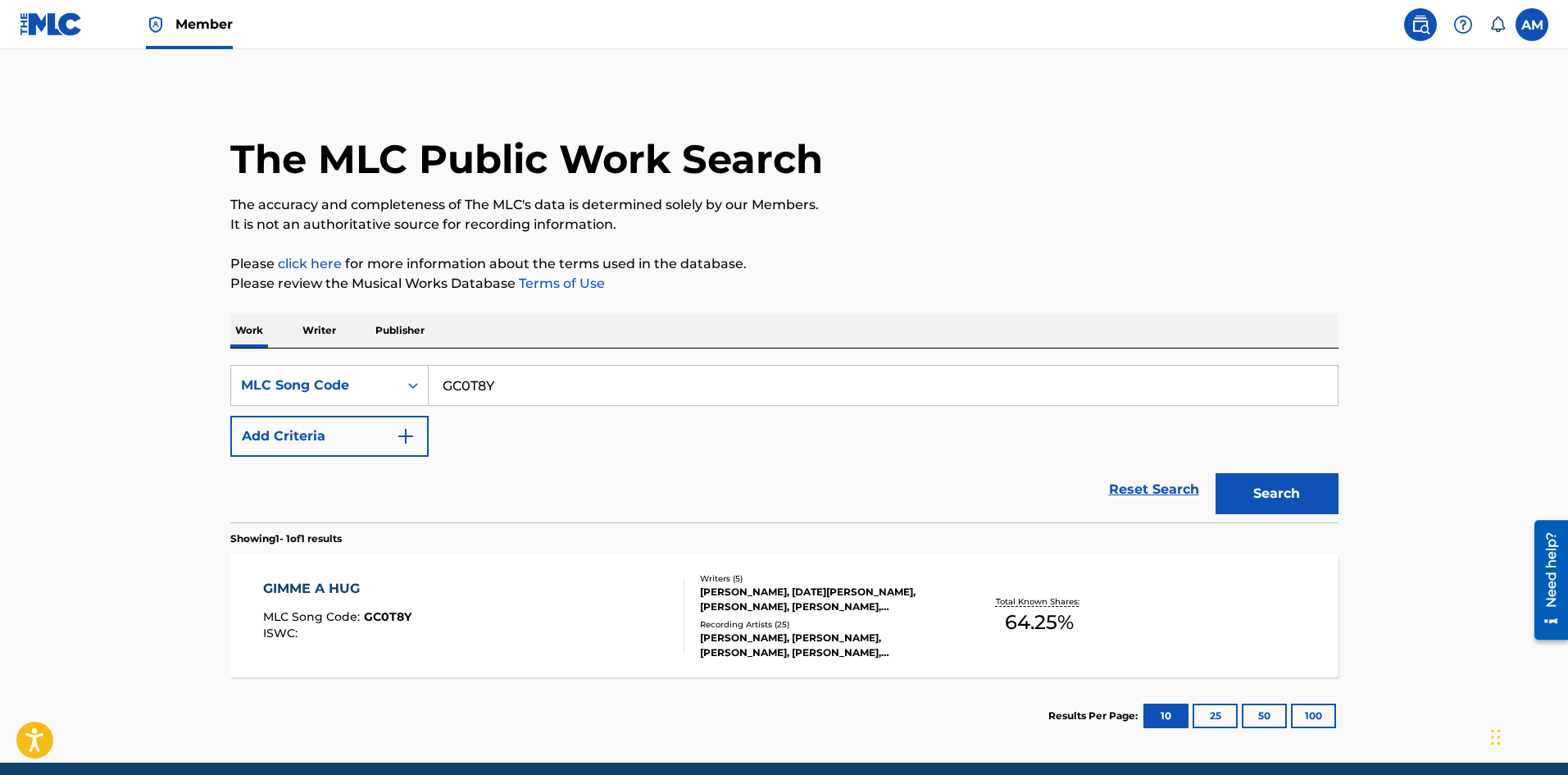
click at [549, 619] on div "GIMME A HUG MLC Song Code : GC0T8Y ISWC :" at bounding box center [474, 615] width 422 height 74
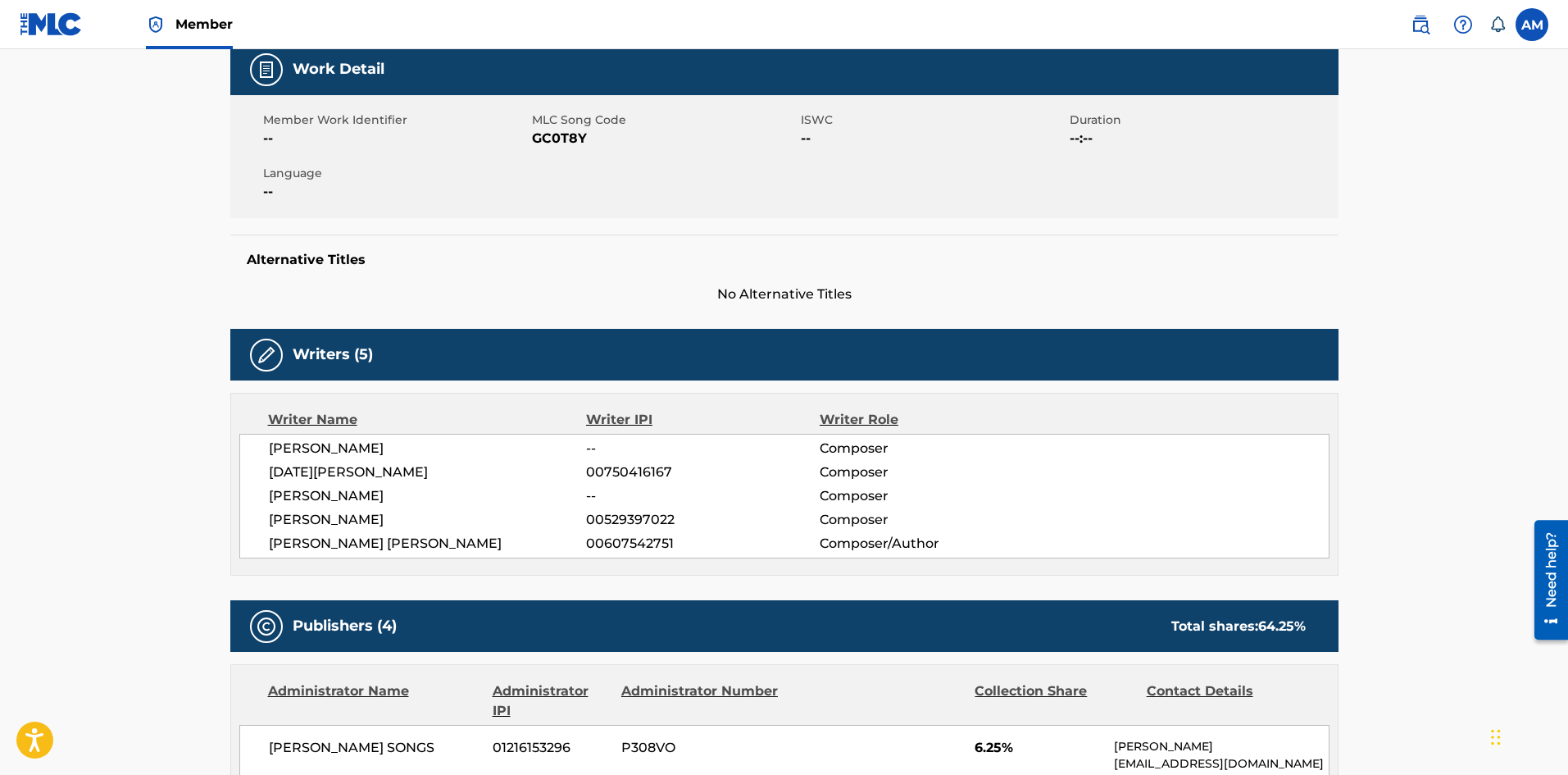
scroll to position [246, 0]
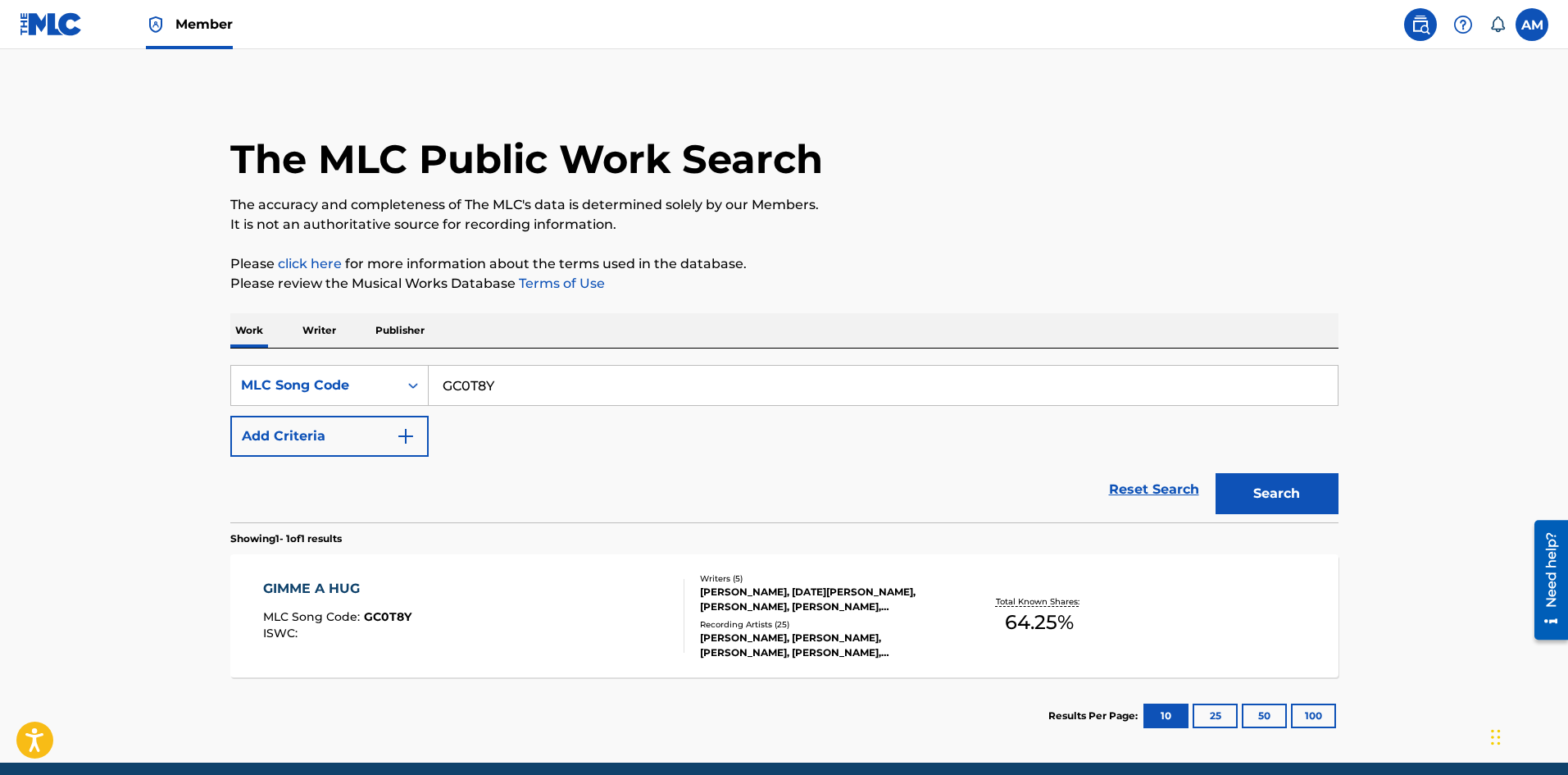
drag, startPoint x: 532, startPoint y: 388, endPoint x: 198, endPoint y: 383, distance: 334.0
click at [198, 383] on main "The MLC Public Work Search The accuracy and completeness of The MLC's data is d…" at bounding box center [784, 405] width 1568 height 713
paste input "S66ZO3"
click at [1285, 489] on button "Search" at bounding box center [1276, 493] width 123 height 41
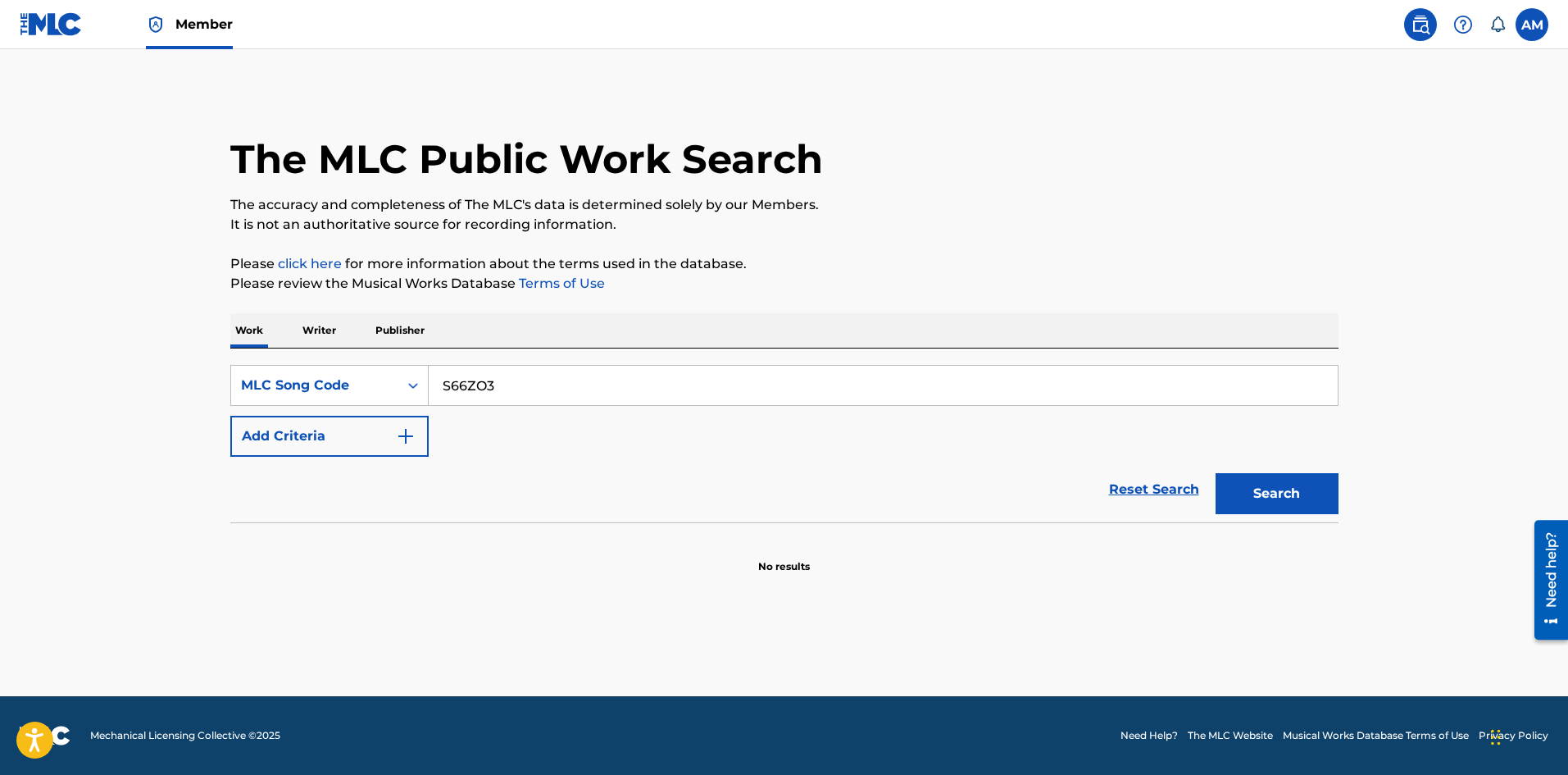
click at [1271, 498] on button "Search" at bounding box center [1276, 493] width 123 height 41
click at [1279, 481] on button "Search" at bounding box center [1276, 493] width 123 height 41
drag, startPoint x: 588, startPoint y: 377, endPoint x: 63, endPoint y: 391, distance: 525.2
click at [63, 391] on main "The MLC Public Work Search The accuracy and completeness of The MLC's data is d…" at bounding box center [784, 373] width 1568 height 647
paste input "RO7QNP"
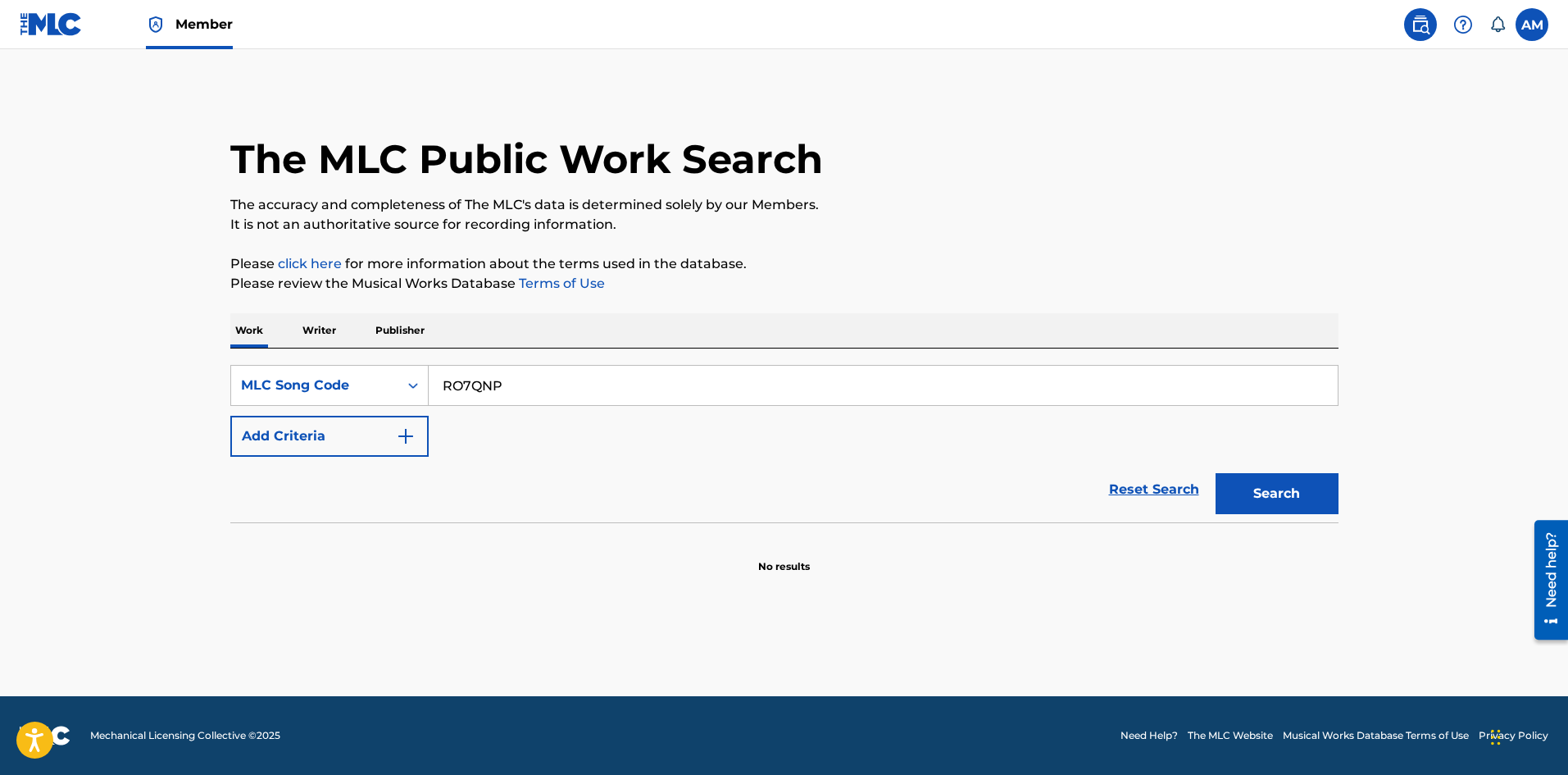
type input "RO7QNP"
click at [1322, 500] on button "Search" at bounding box center [1276, 493] width 123 height 41
